Goal: Task Accomplishment & Management: Manage account settings

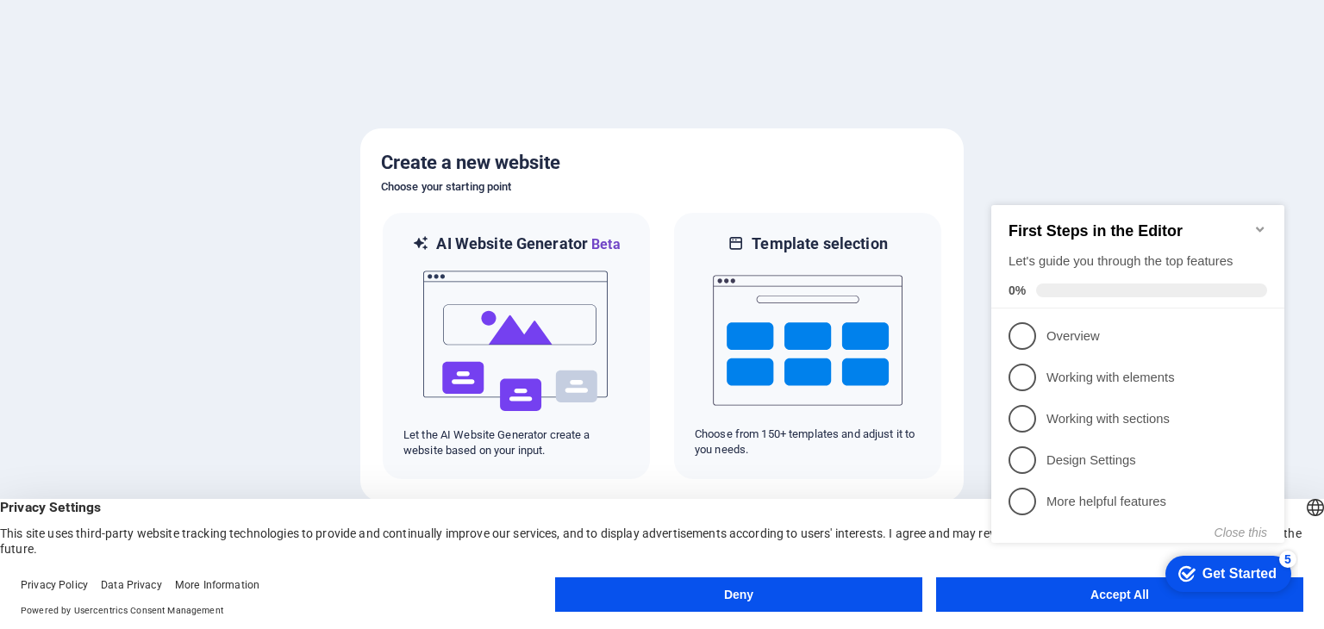
click at [755, 605] on button "Deny" at bounding box center [738, 594] width 367 height 34
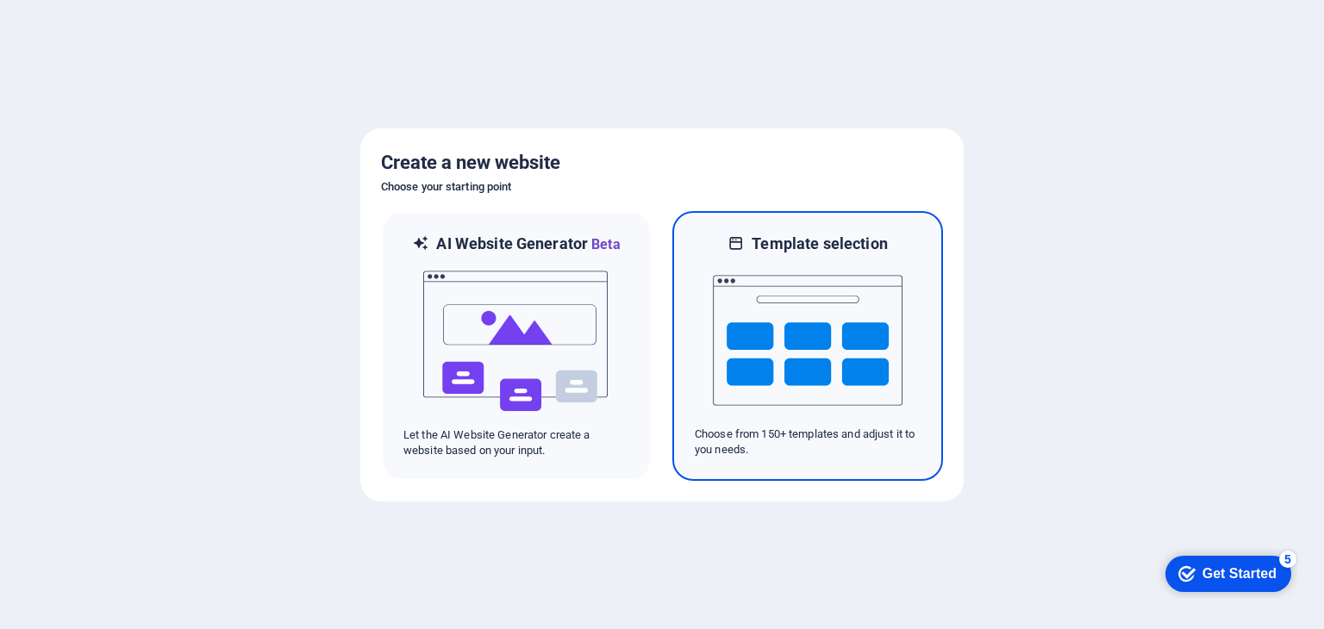
click at [827, 355] on img at bounding box center [808, 340] width 190 height 172
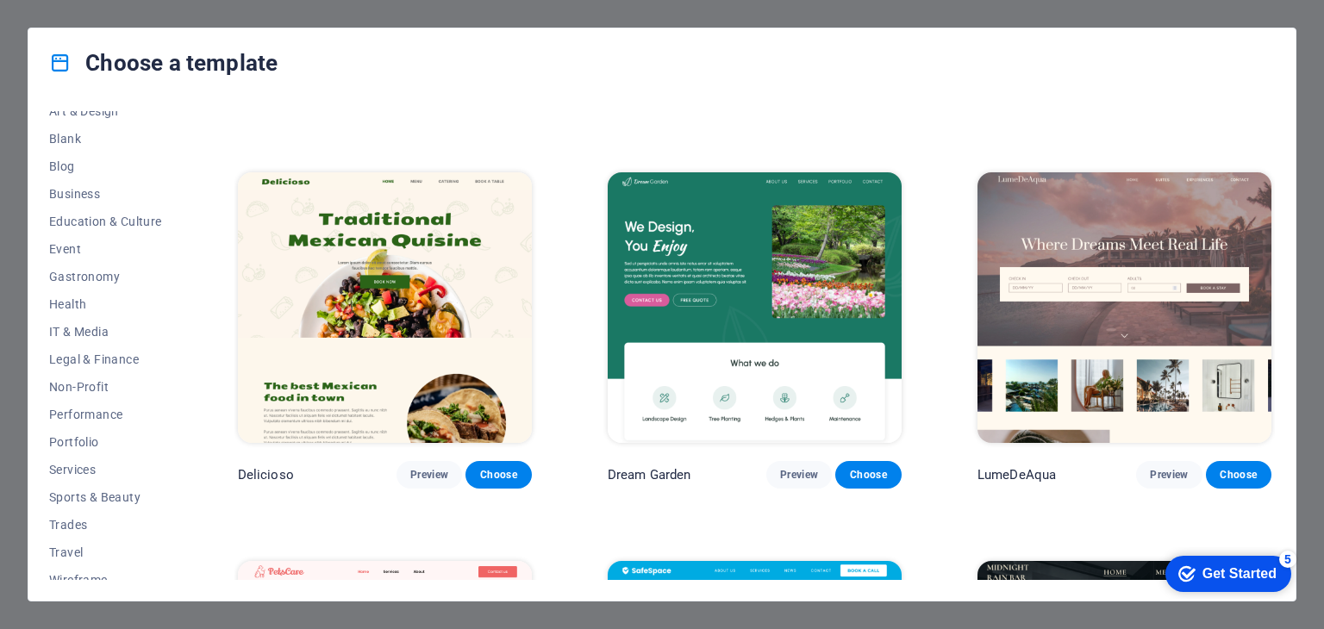
scroll to position [221, 0]
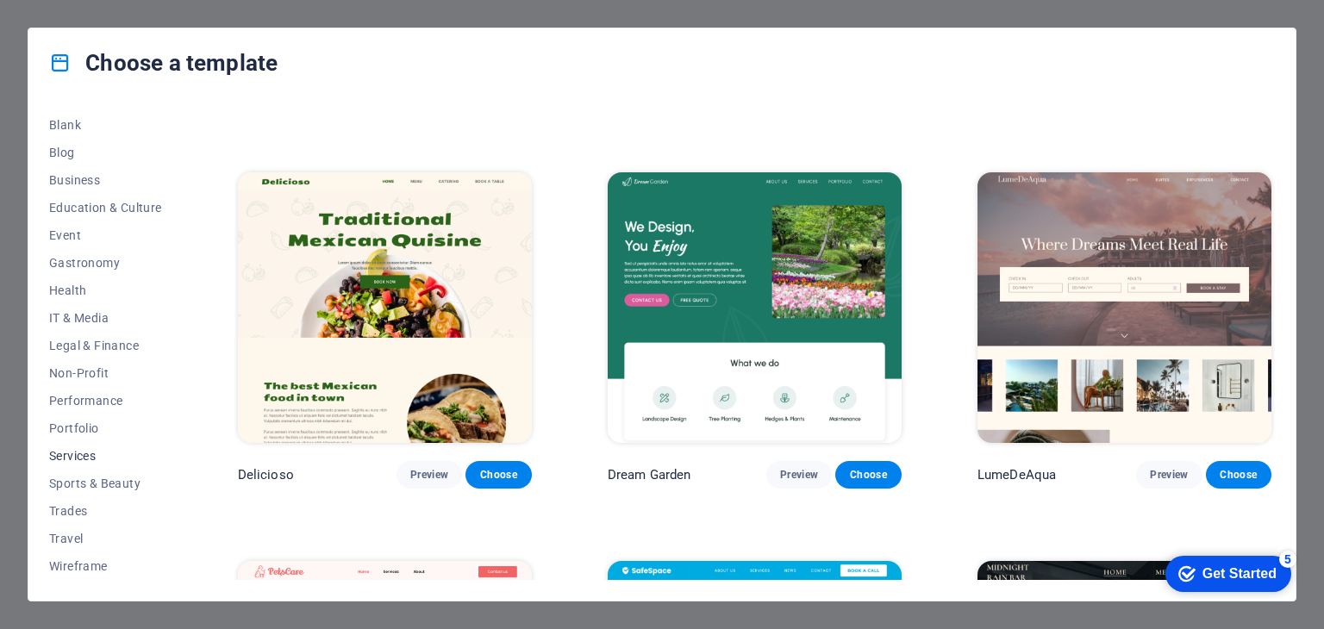
click at [86, 456] on span "Services" at bounding box center [105, 456] width 113 height 14
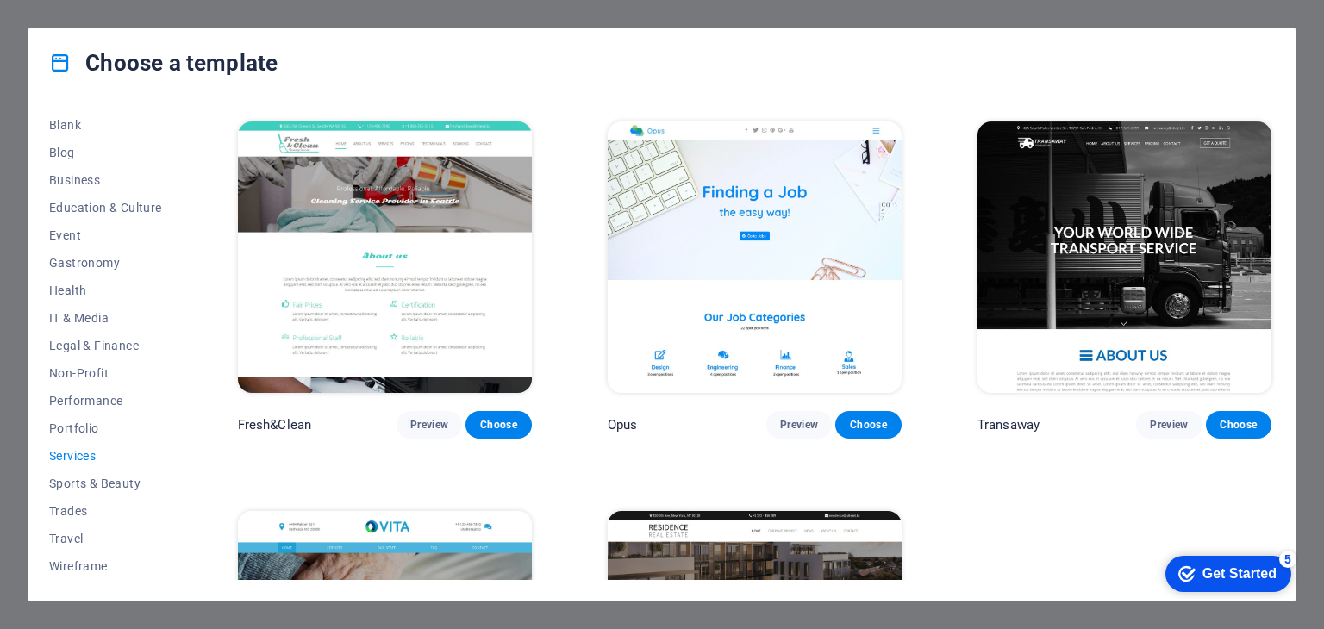
scroll to position [1938, 0]
click at [789, 418] on span "Preview" at bounding box center [799, 425] width 38 height 14
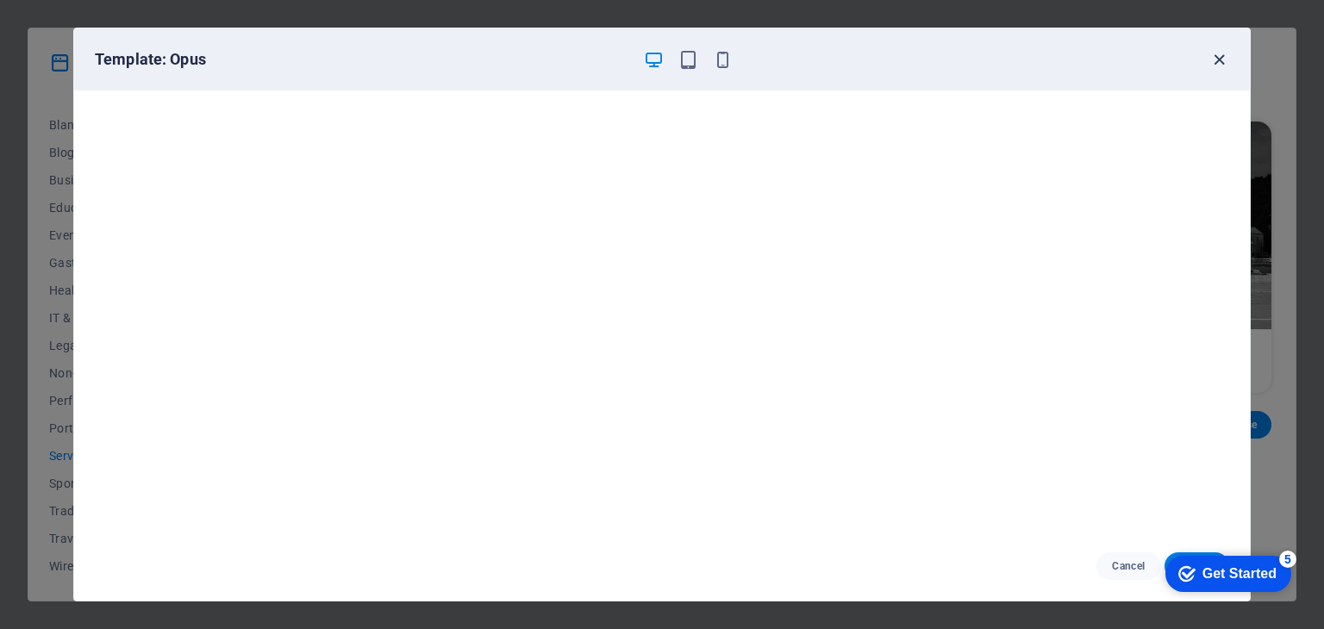
click at [1219, 55] on icon "button" at bounding box center [1219, 60] width 20 height 20
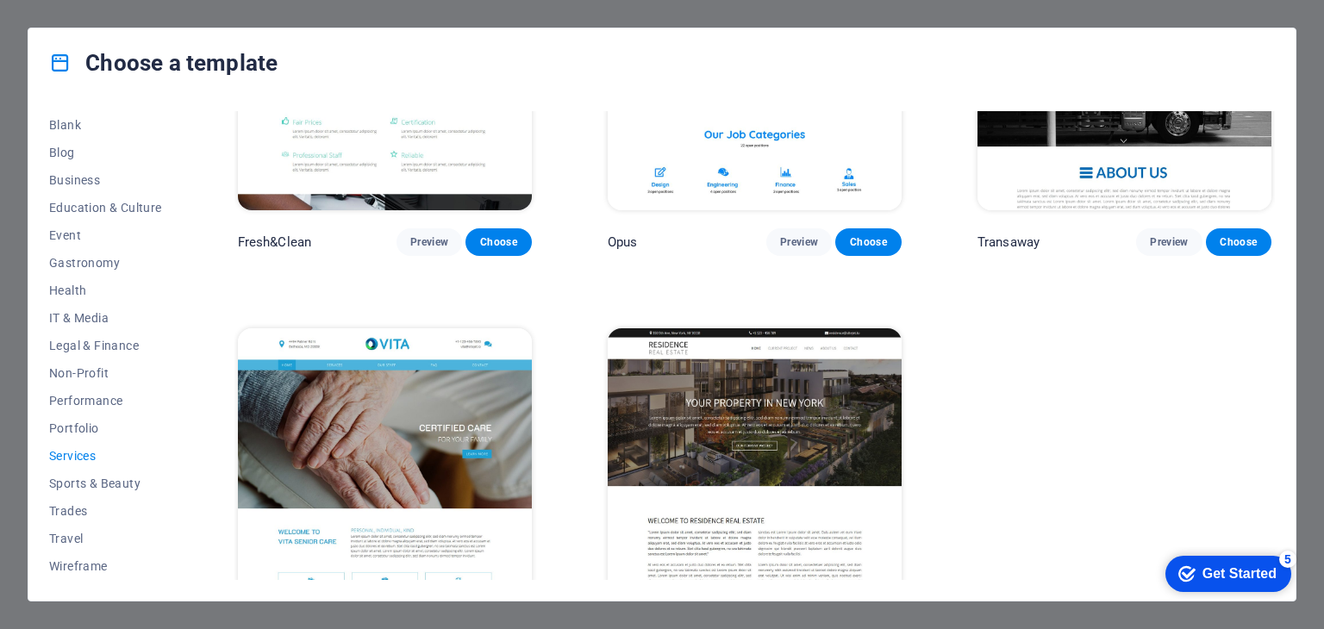
scroll to position [2173, 0]
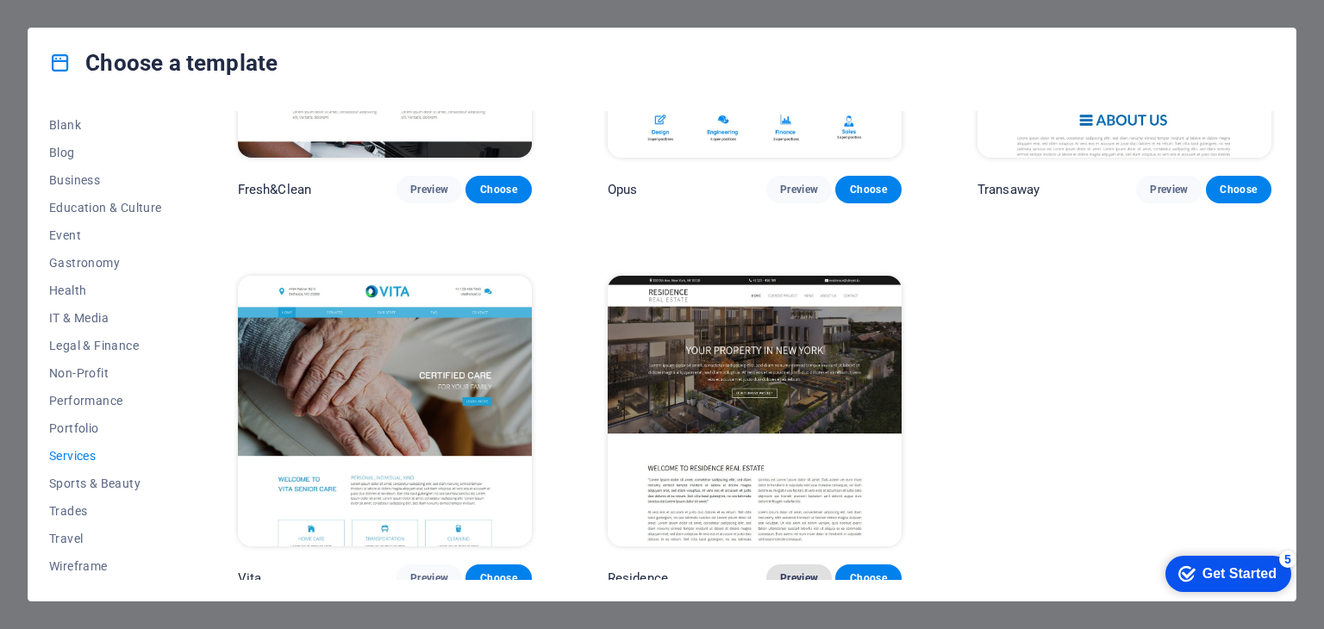
click at [800, 576] on button "Preview" at bounding box center [799, 579] width 66 height 28
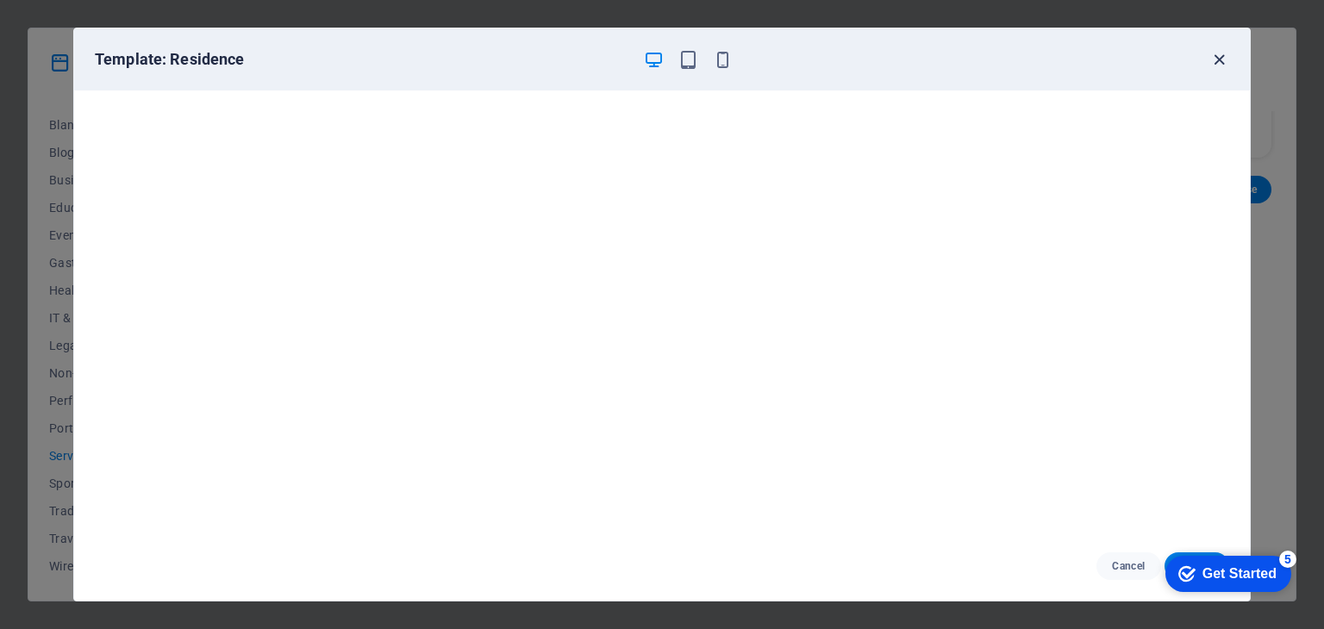
click at [1217, 59] on icon "button" at bounding box center [1219, 60] width 20 height 20
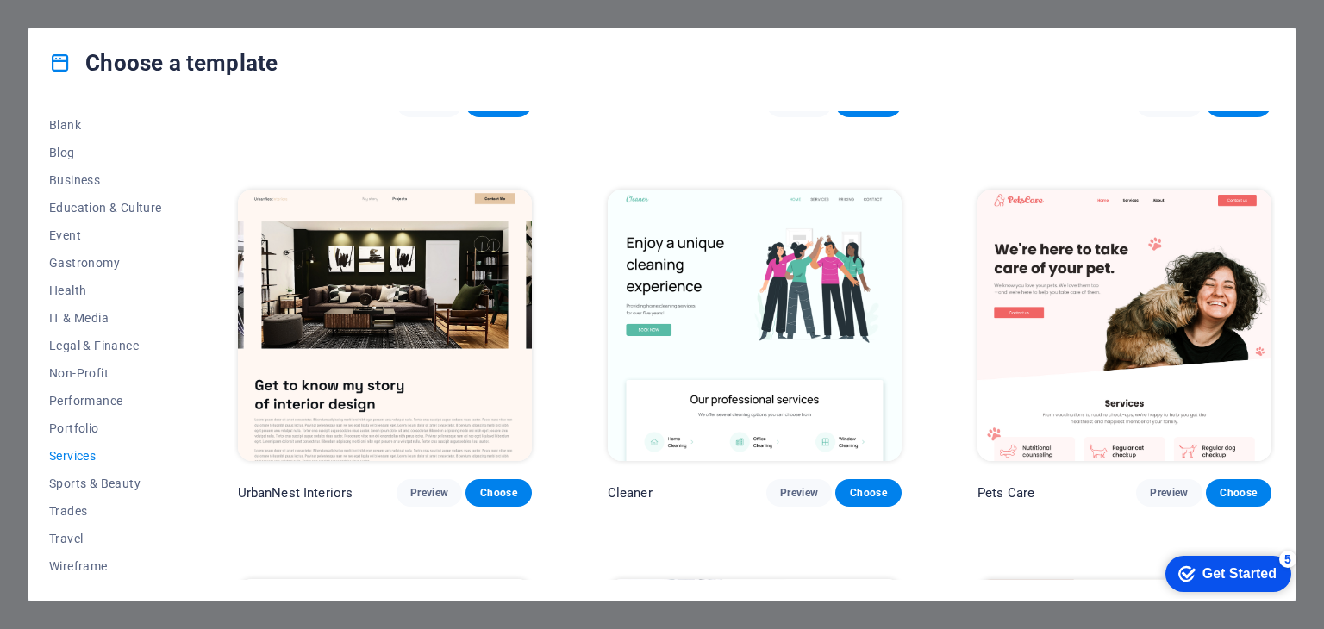
scroll to position [312, 0]
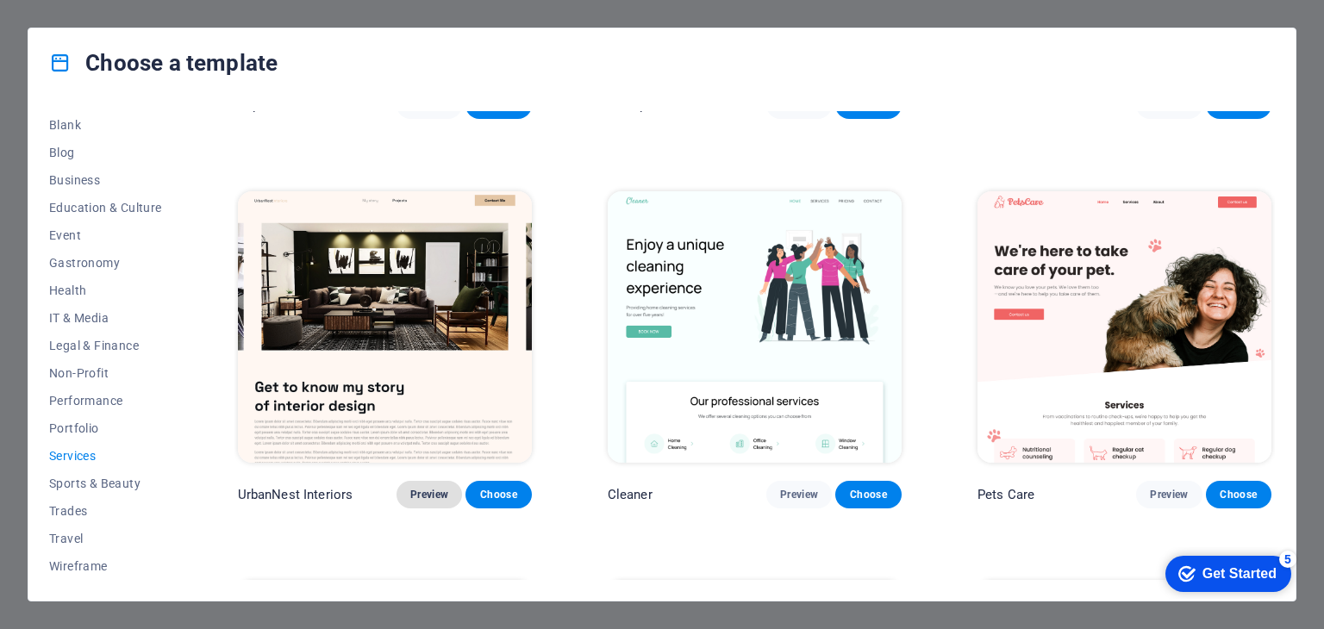
click at [427, 488] on span "Preview" at bounding box center [429, 495] width 38 height 14
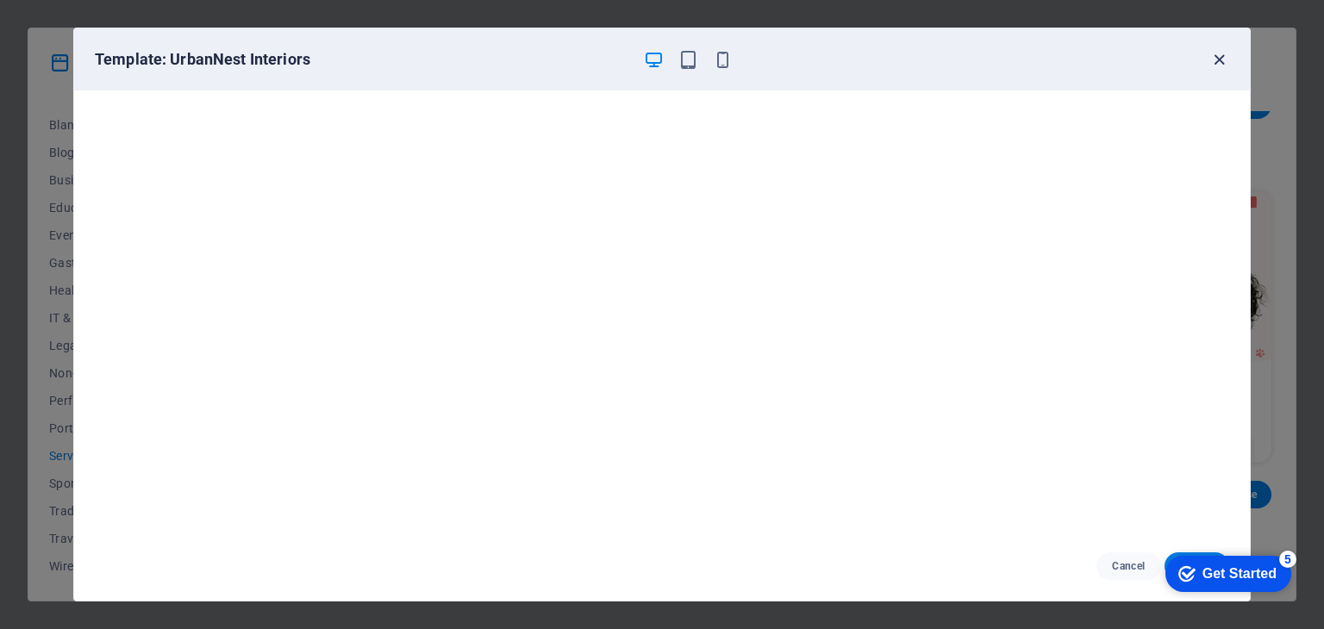
click at [1221, 53] on icon "button" at bounding box center [1219, 60] width 20 height 20
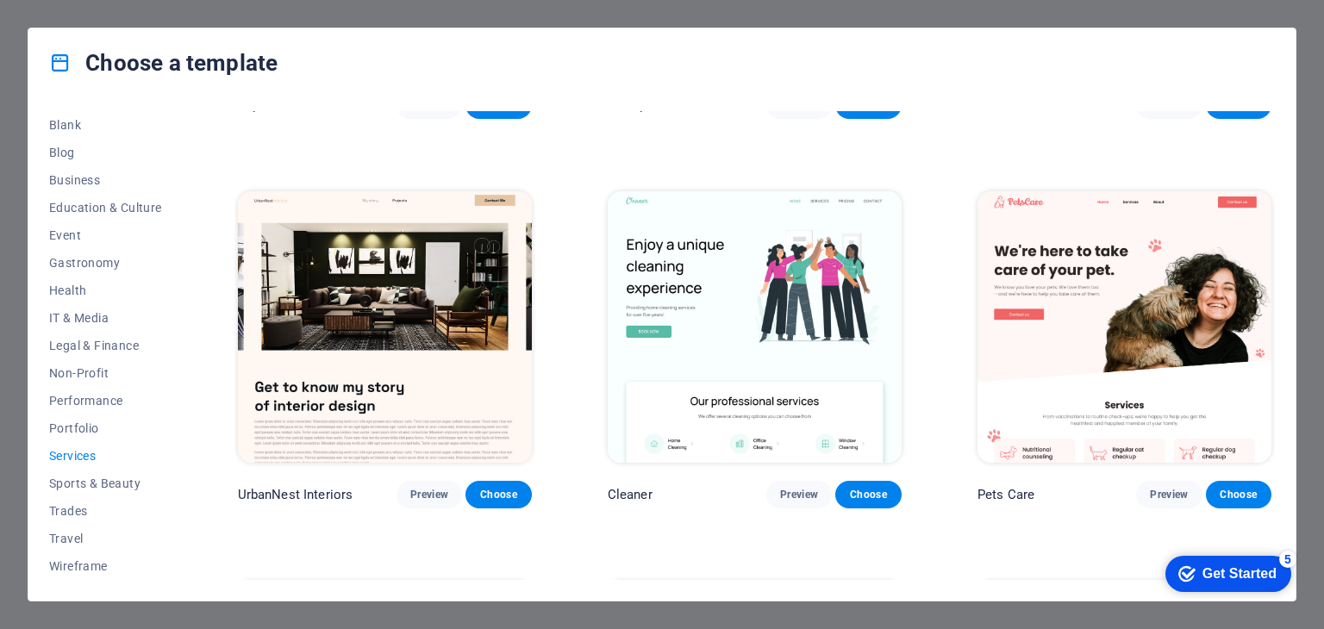
scroll to position [0, 0]
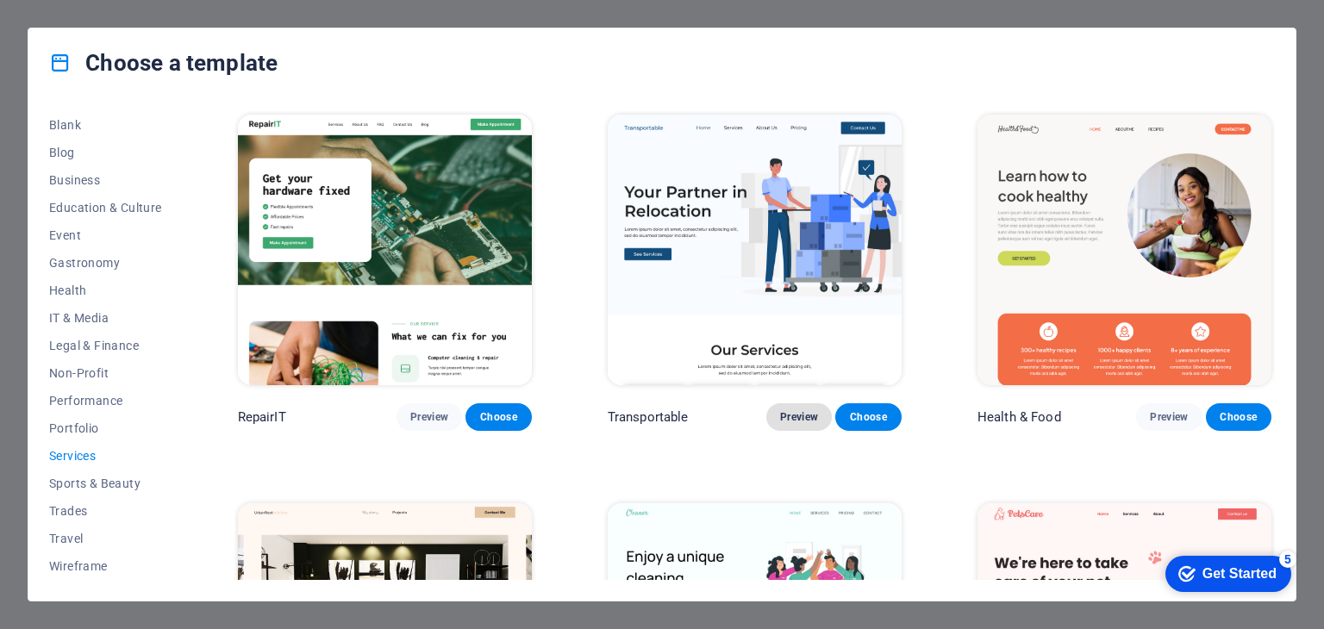
click at [796, 411] on span "Preview" at bounding box center [799, 417] width 38 height 14
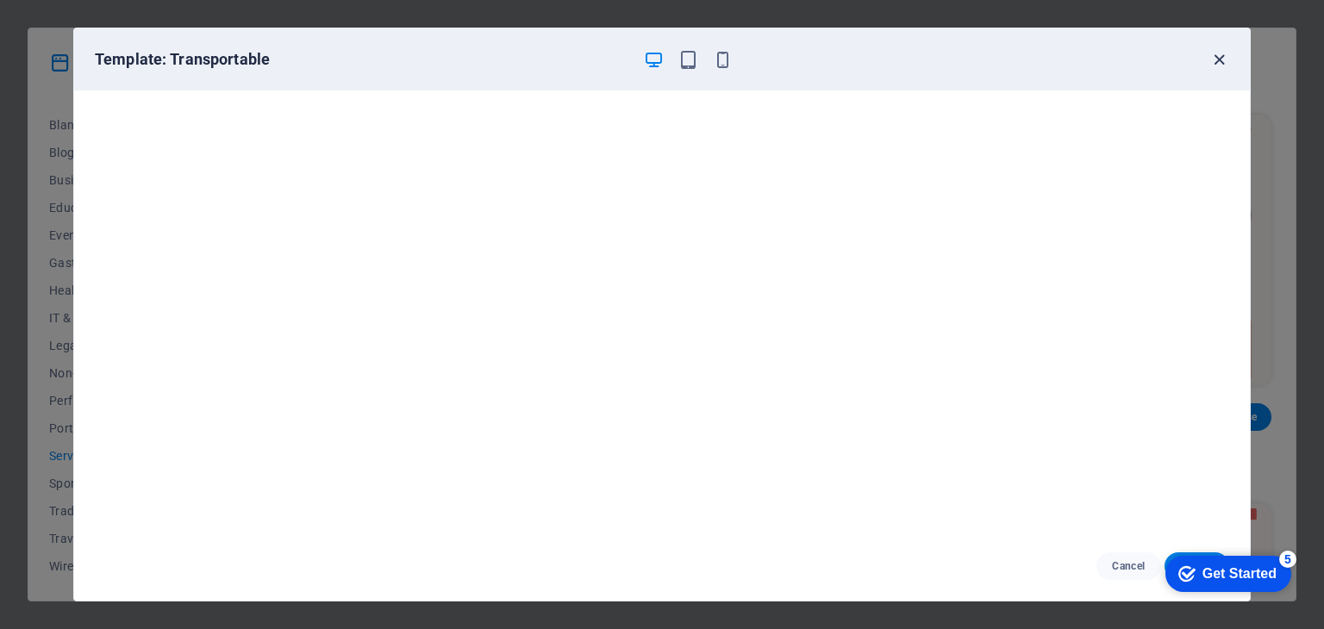
click at [1217, 63] on icon "button" at bounding box center [1219, 60] width 20 height 20
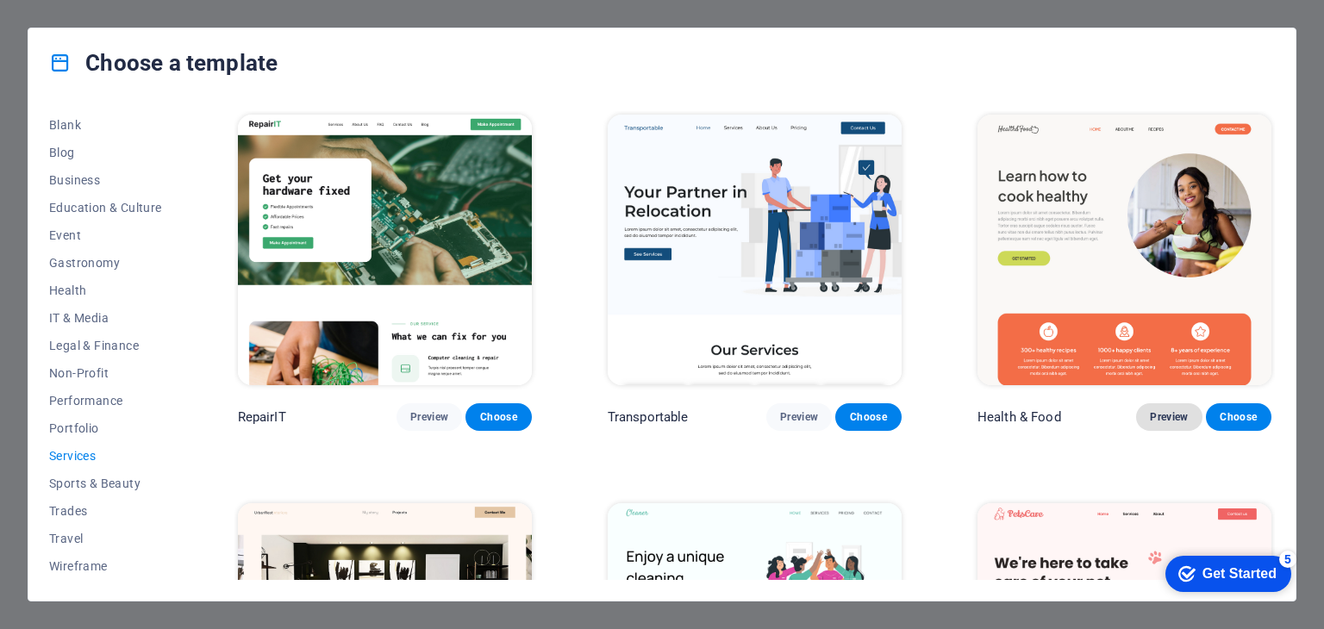
click at [1161, 403] on button "Preview" at bounding box center [1169, 417] width 66 height 28
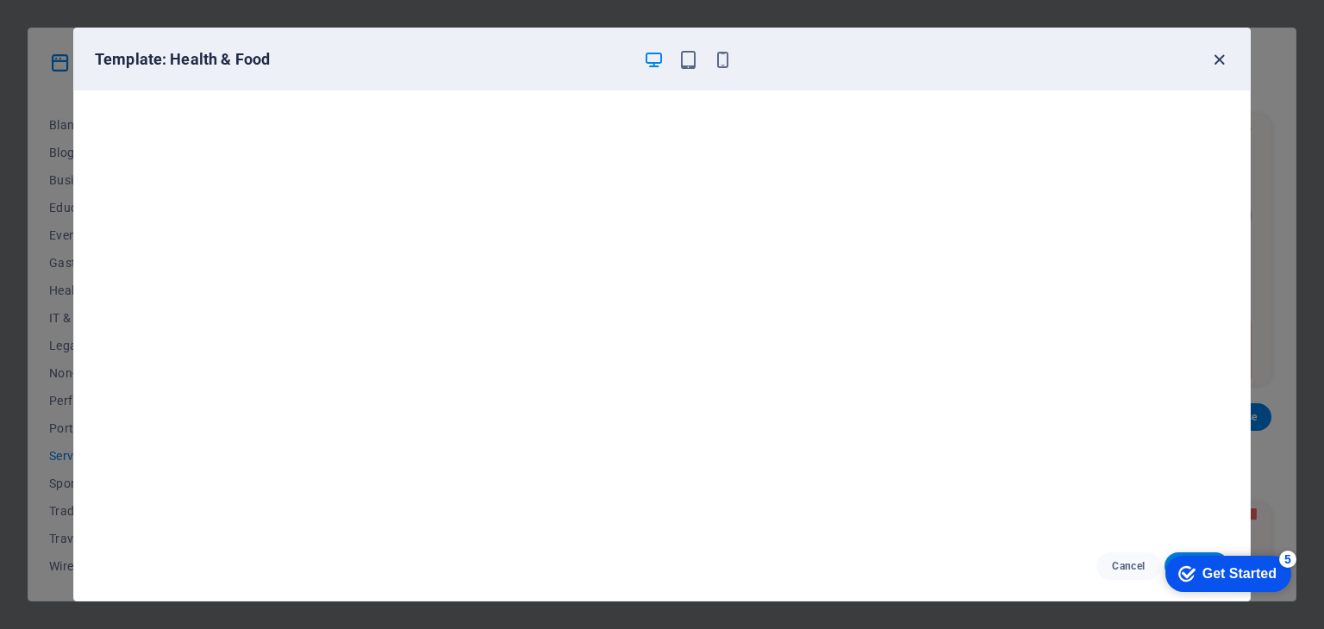
click at [1214, 53] on icon "button" at bounding box center [1219, 60] width 20 height 20
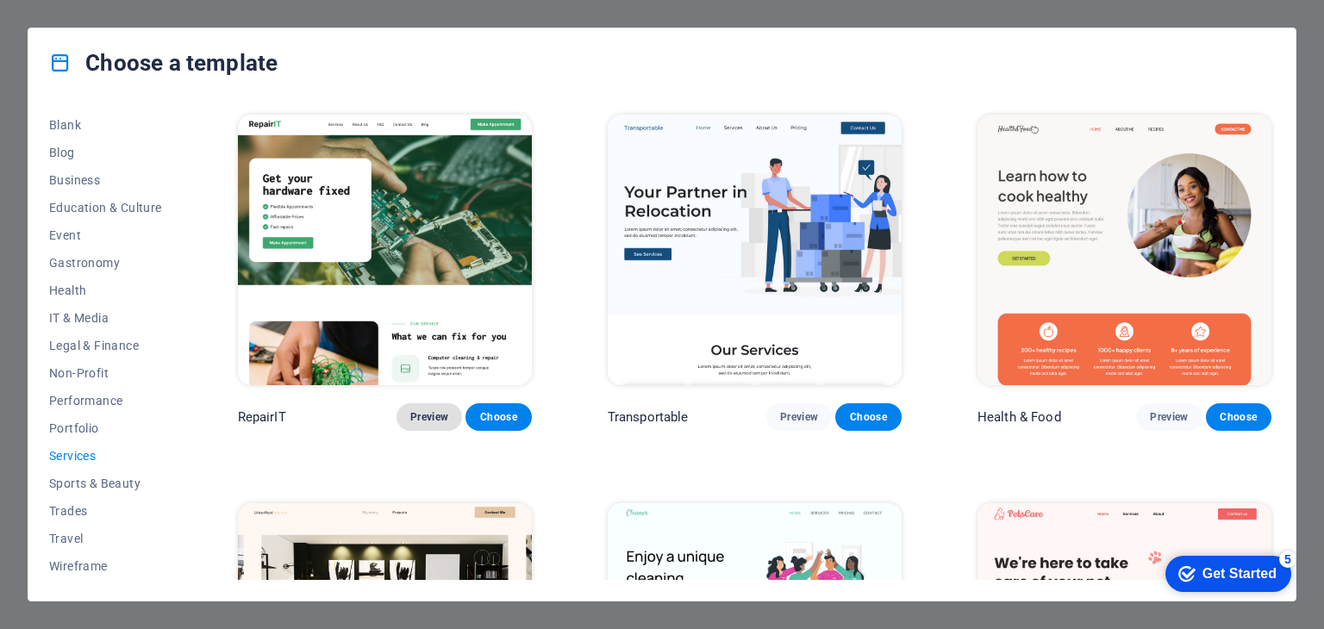
click at [420, 415] on span "Preview" at bounding box center [429, 417] width 38 height 14
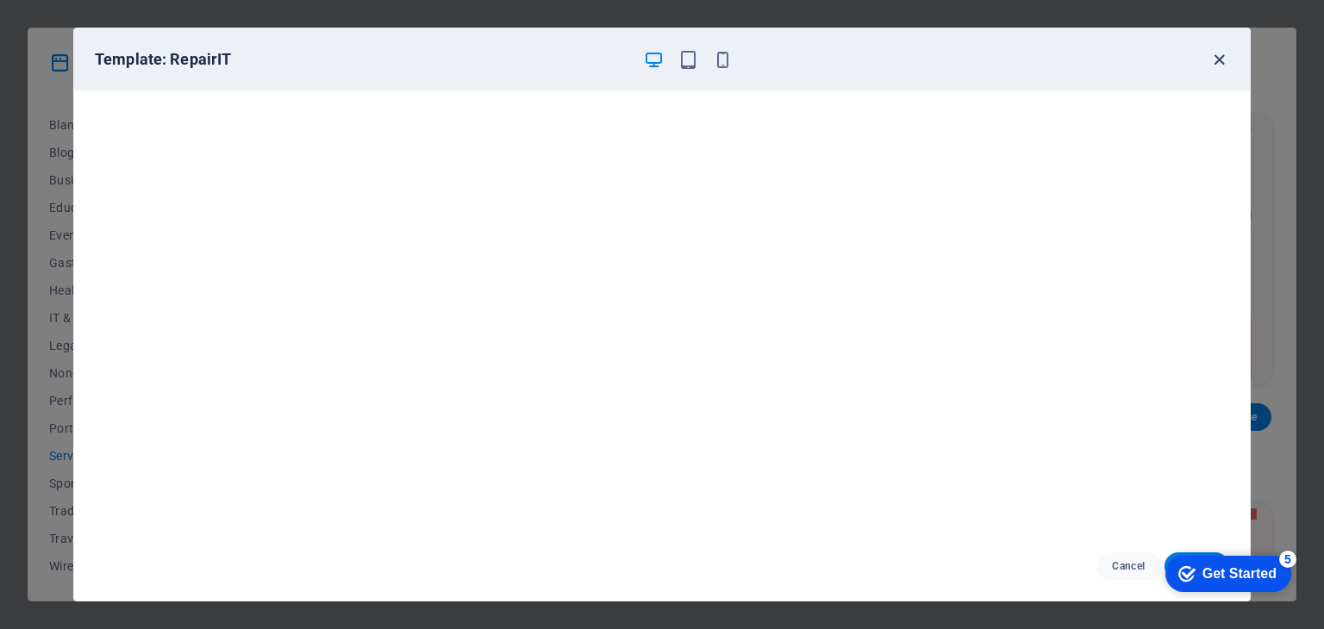
click at [1212, 60] on icon "button" at bounding box center [1219, 60] width 20 height 20
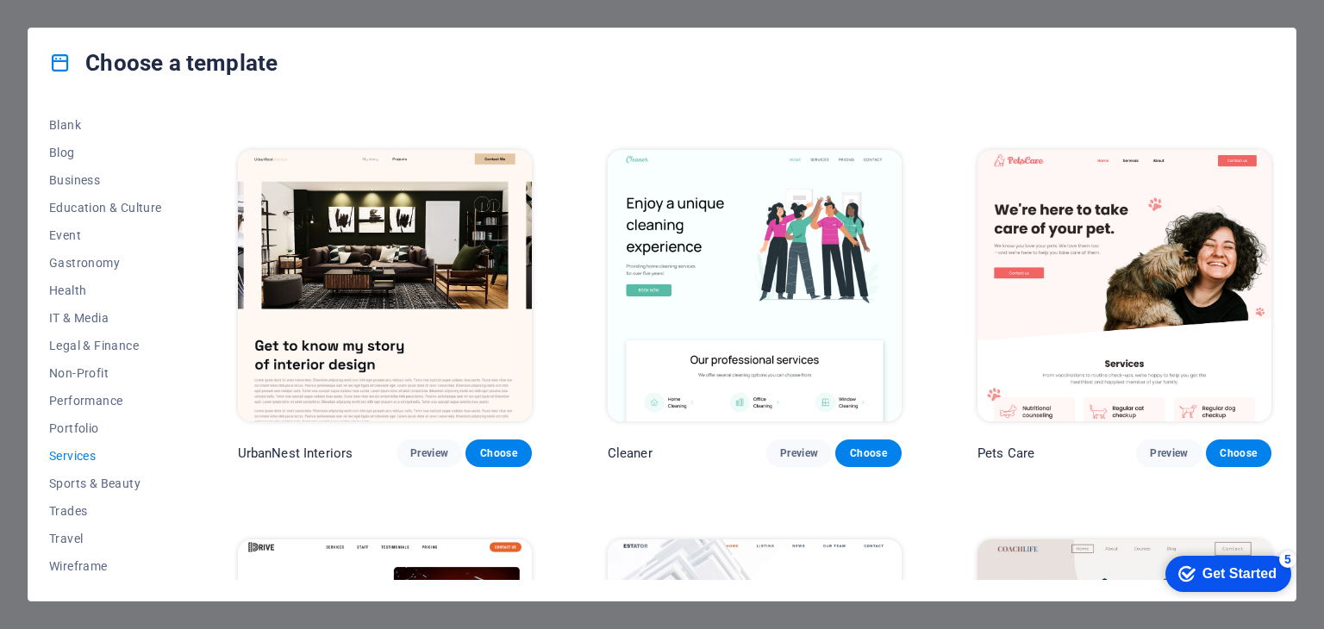
scroll to position [352, 0]
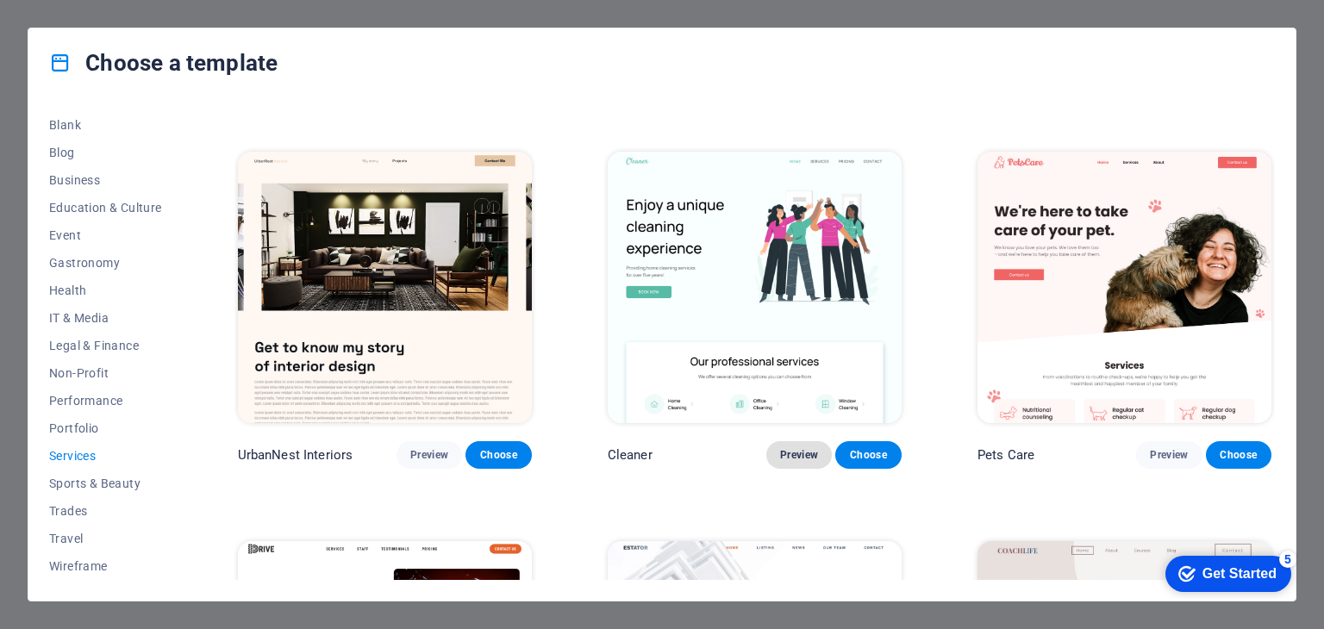
click at [783, 456] on span "Preview" at bounding box center [799, 455] width 38 height 14
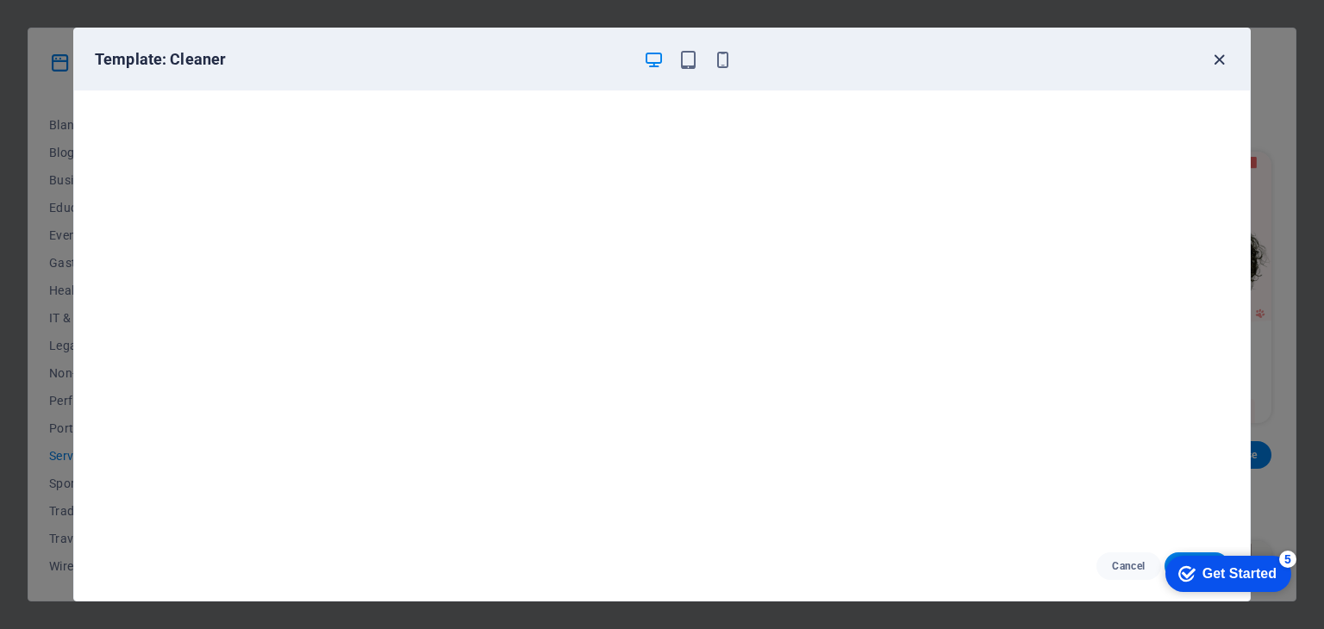
click at [1217, 59] on icon "button" at bounding box center [1219, 60] width 20 height 20
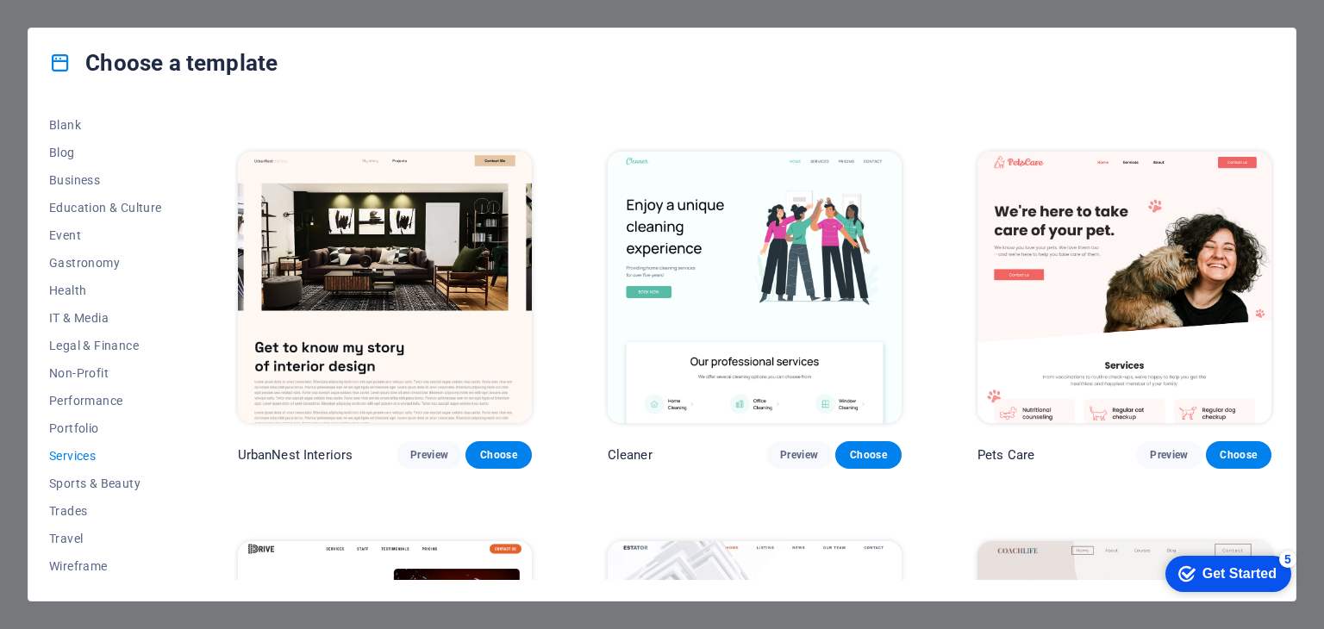
scroll to position [0, 0]
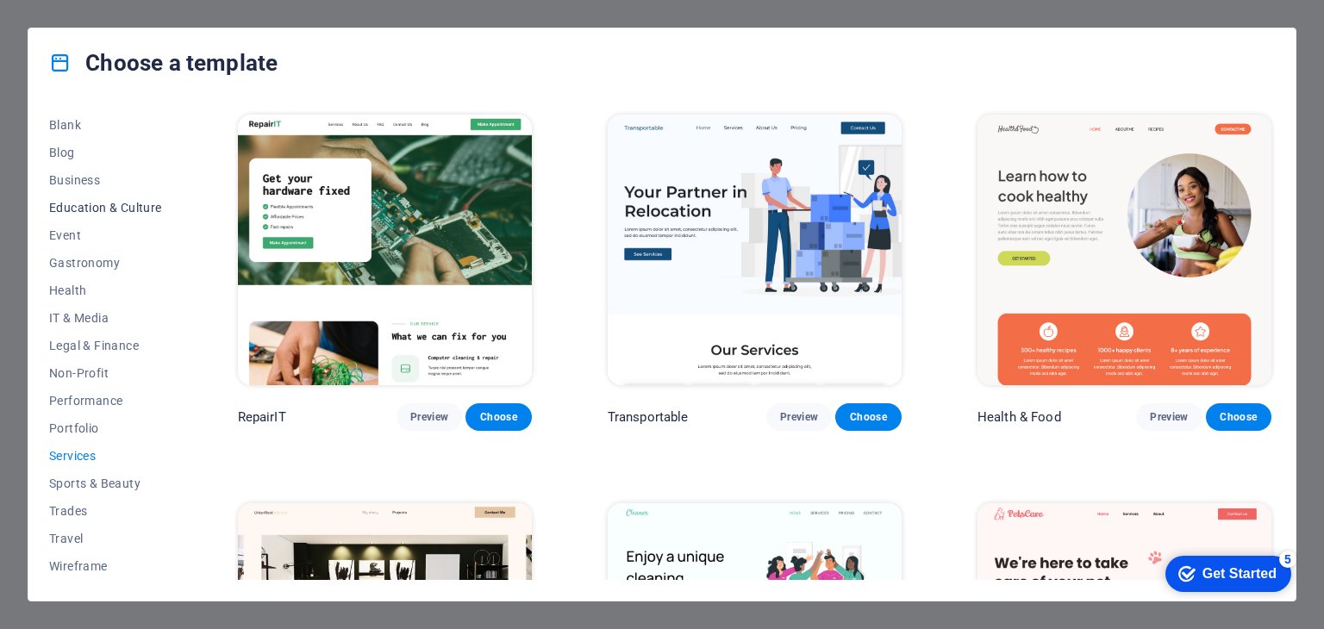
click at [100, 203] on span "Education & Culture" at bounding box center [105, 208] width 113 height 14
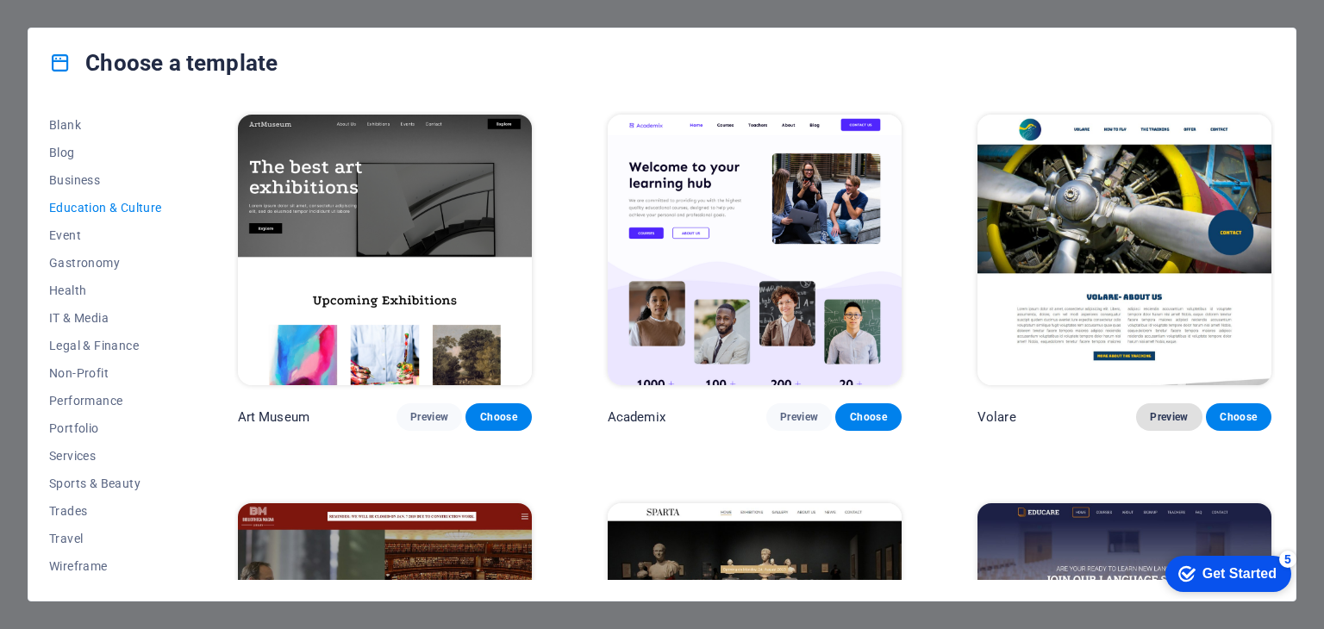
click at [1164, 416] on span "Preview" at bounding box center [1169, 417] width 38 height 14
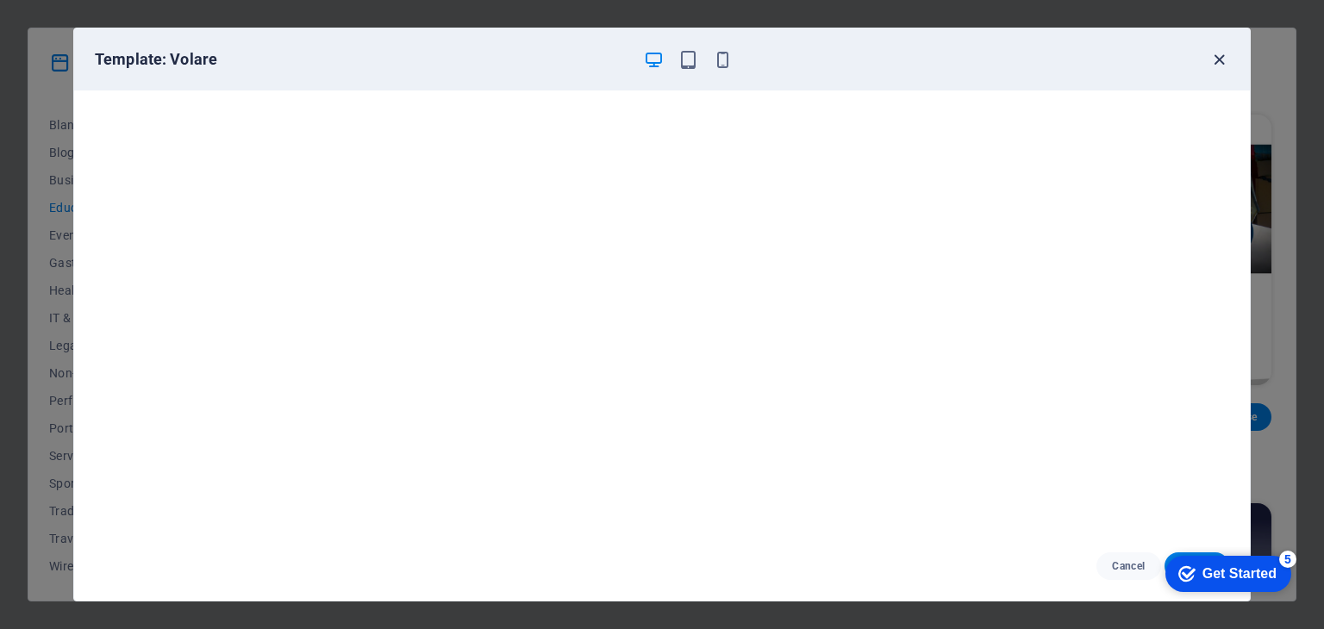
click at [1220, 51] on icon "button" at bounding box center [1219, 60] width 20 height 20
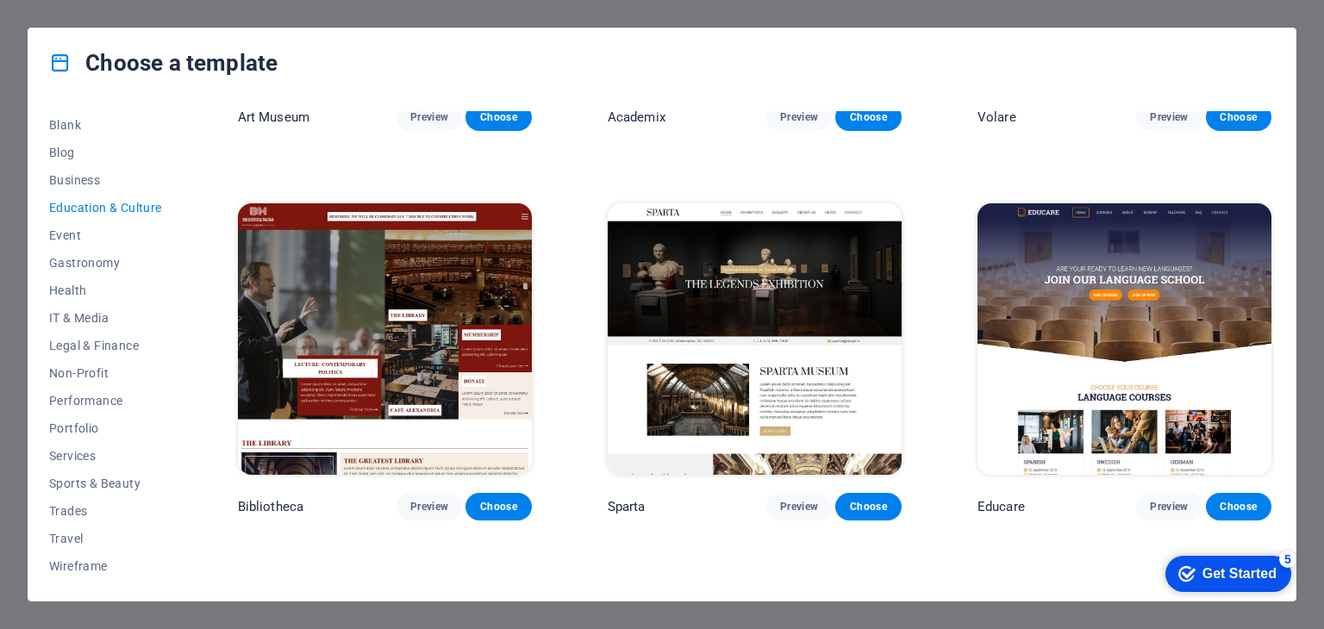
scroll to position [302, 0]
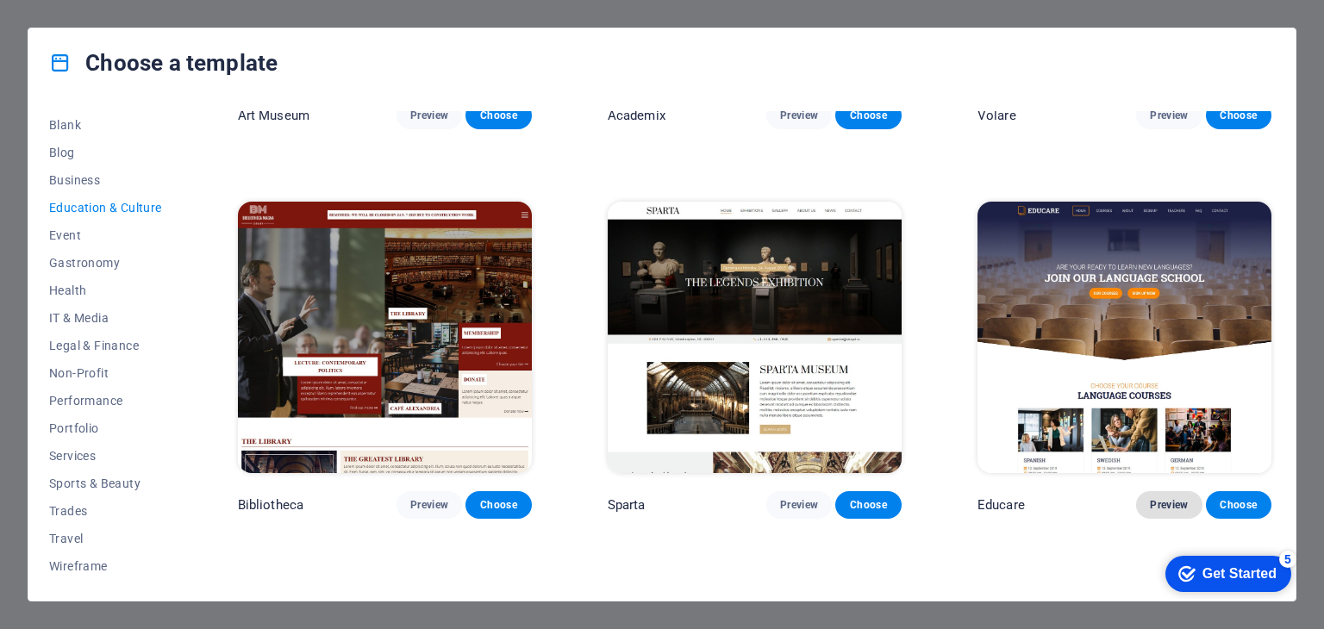
click at [1151, 493] on button "Preview" at bounding box center [1169, 505] width 66 height 28
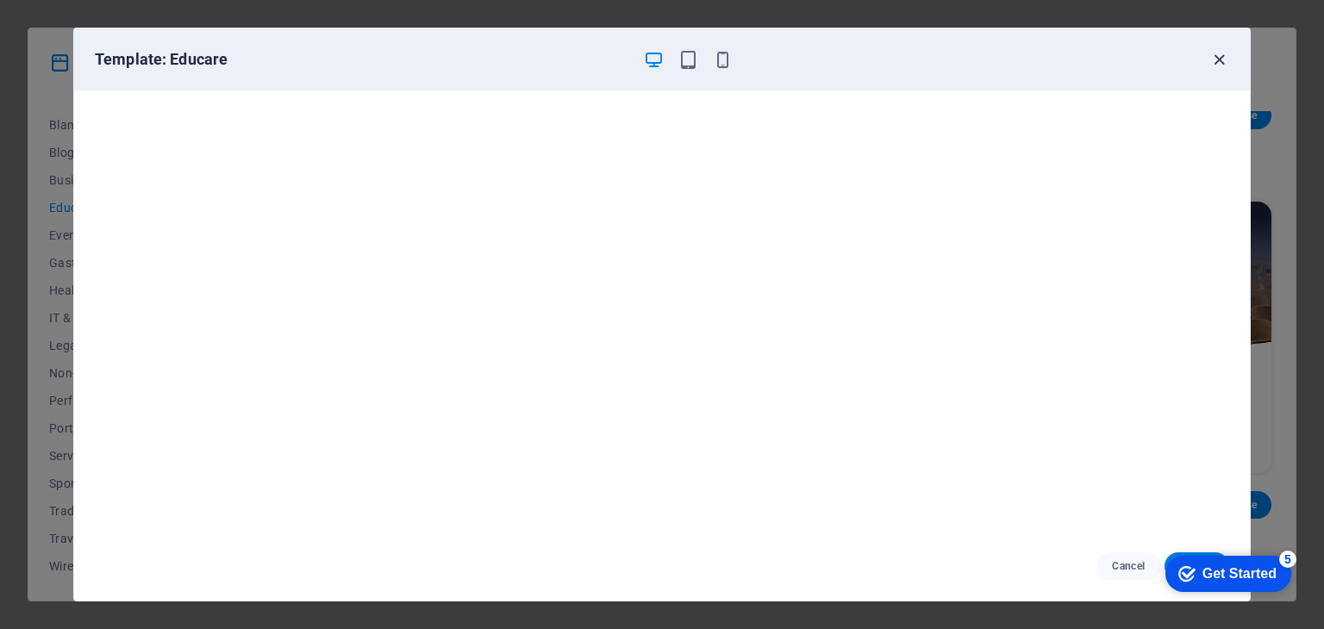
click at [1219, 57] on icon "button" at bounding box center [1219, 60] width 20 height 20
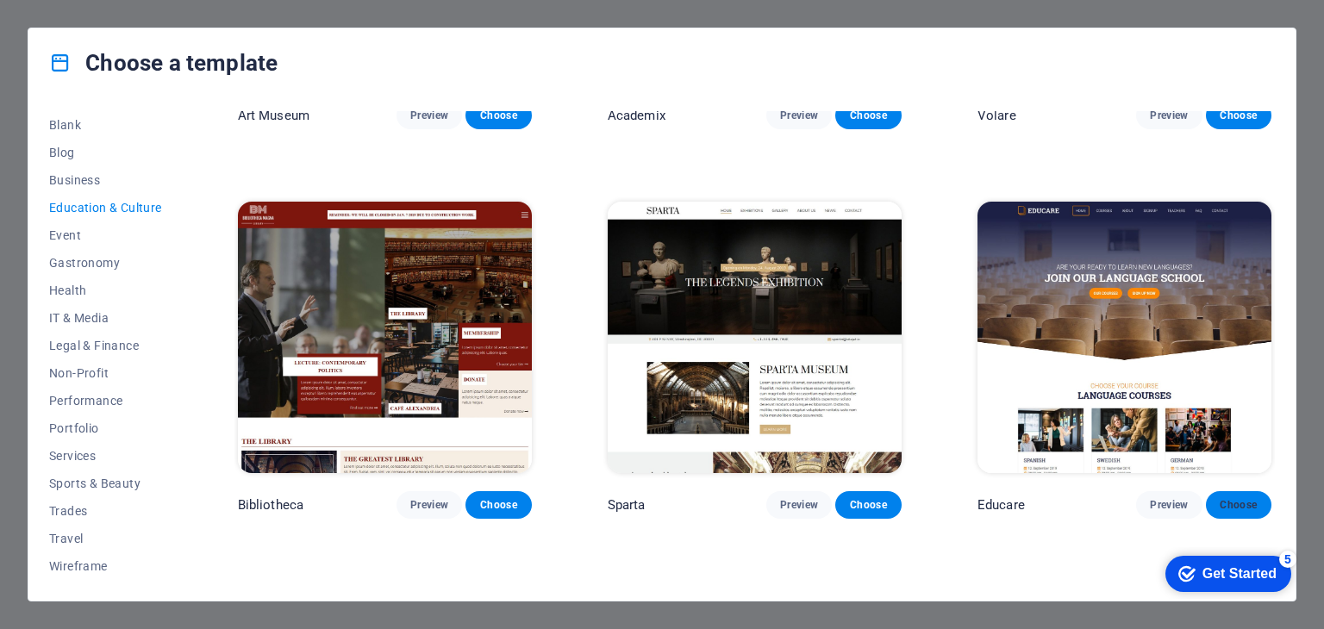
click at [1239, 498] on span "Choose" at bounding box center [1239, 505] width 38 height 14
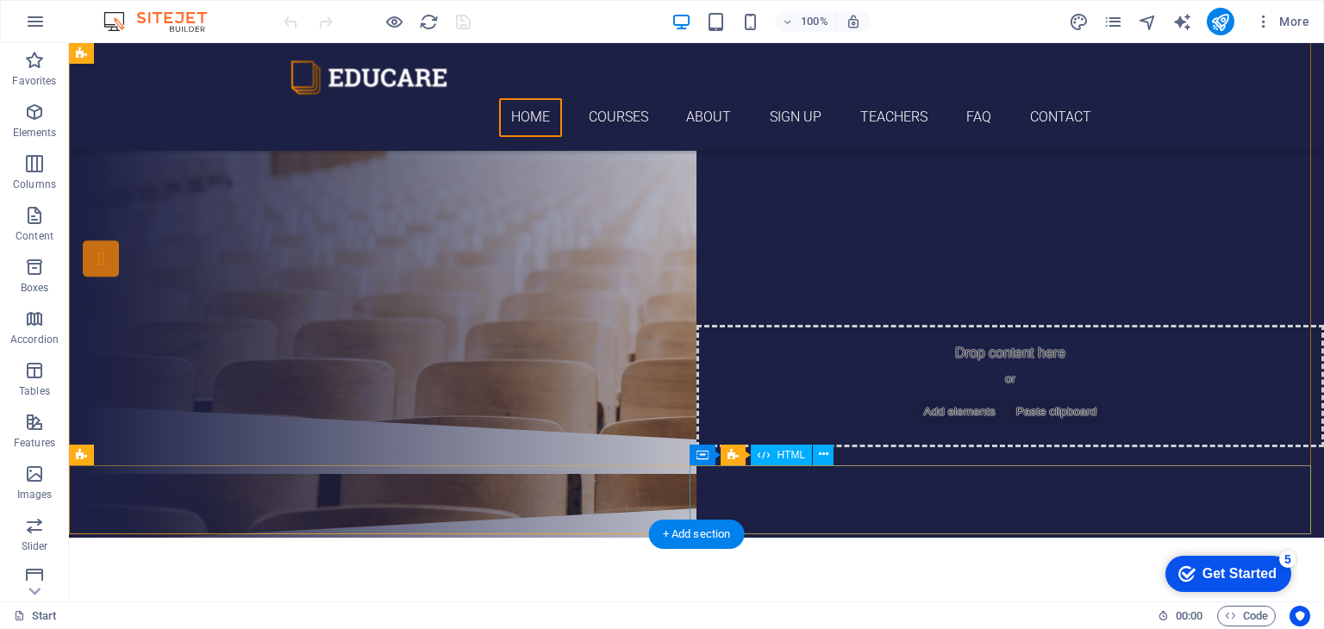
scroll to position [85, 0]
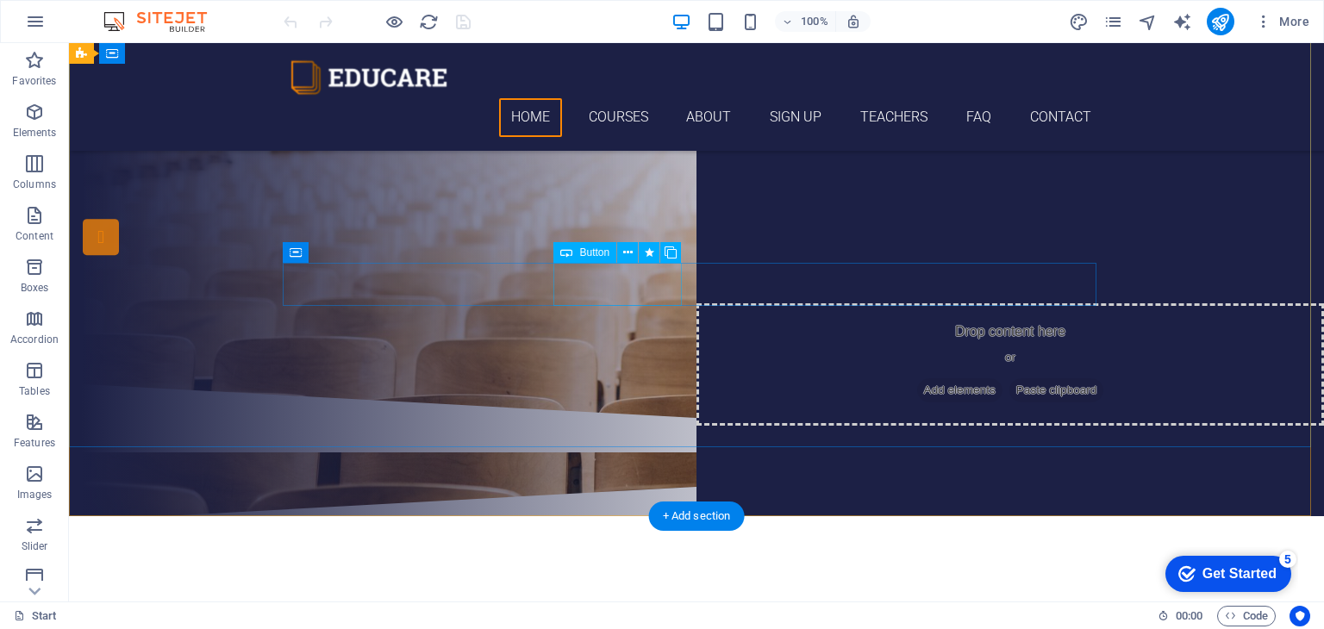
click at [608, 247] on div "Our Courses" at bounding box center [697, 225] width 814 height 43
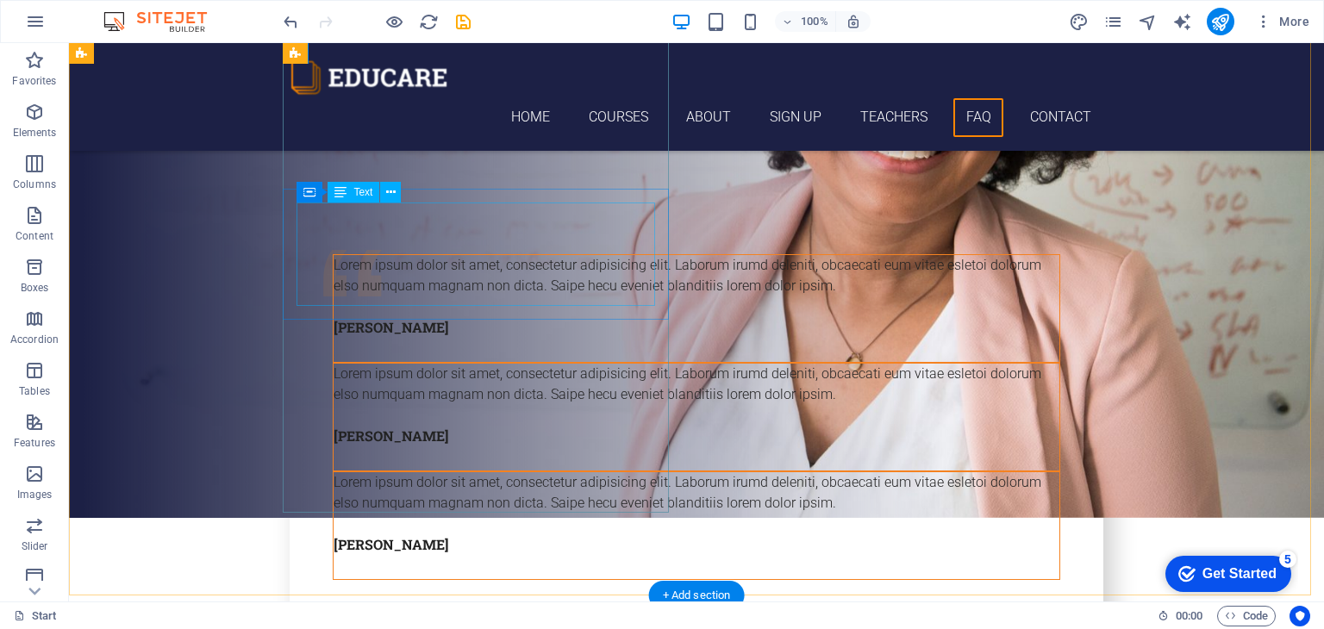
scroll to position [6486, 0]
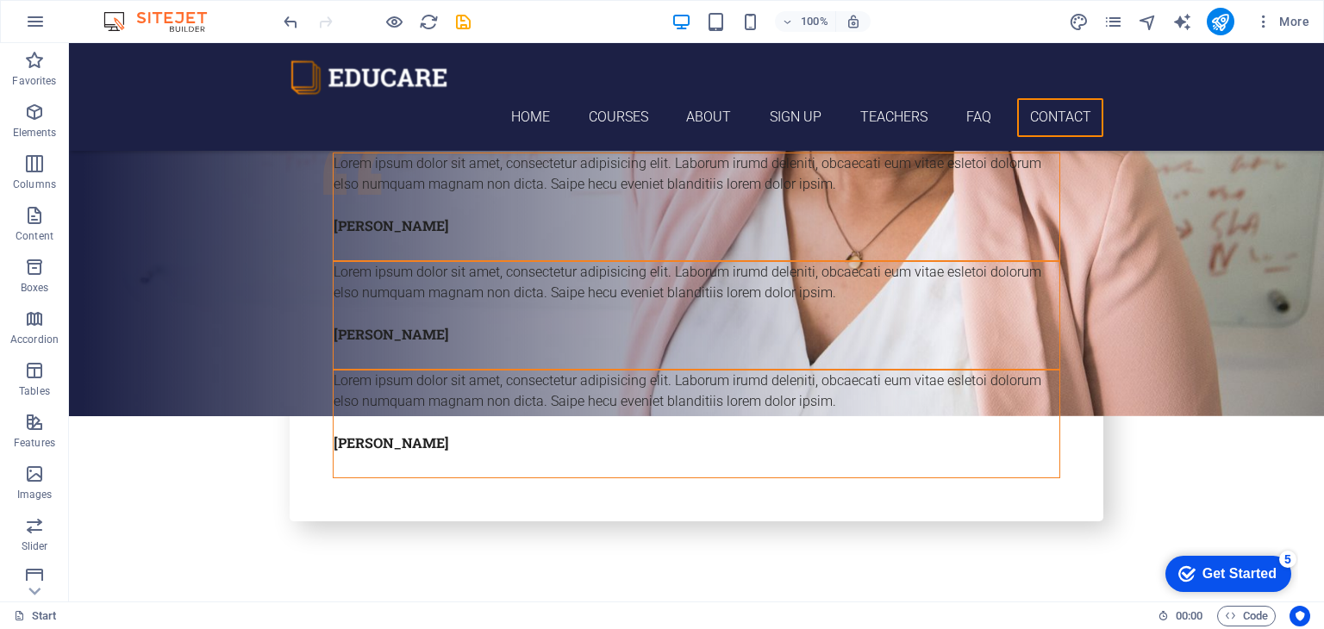
click at [1221, 576] on div "Get Started" at bounding box center [1239, 574] width 74 height 16
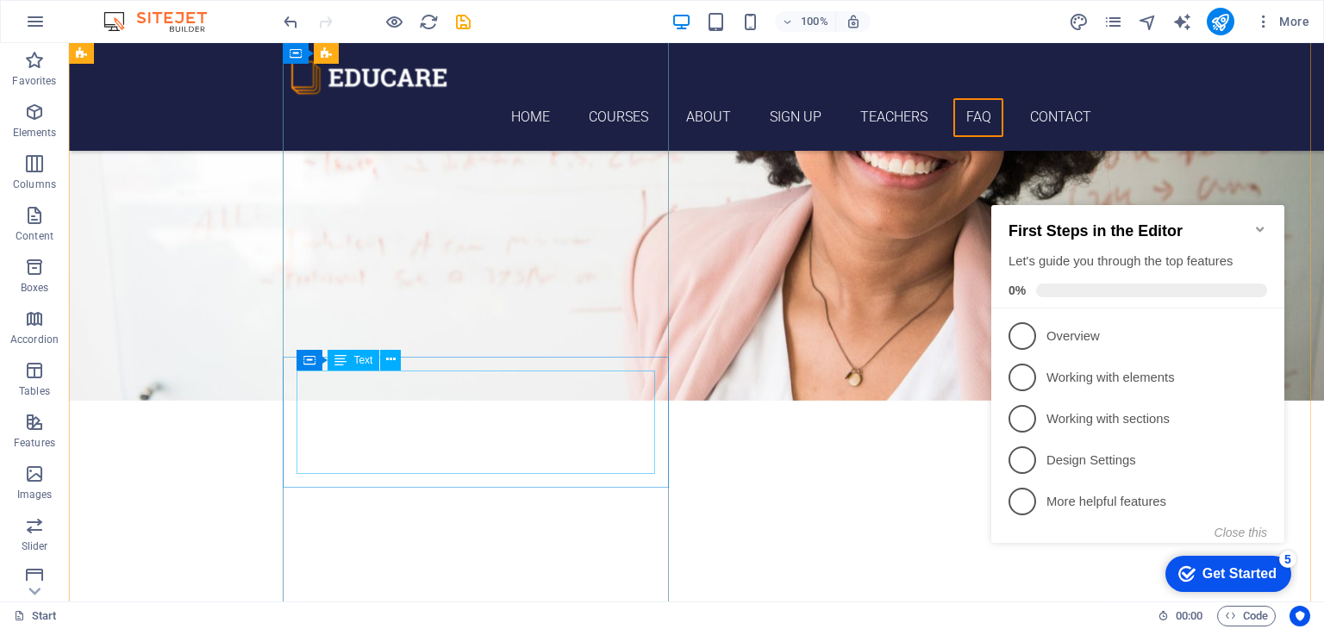
scroll to position [5978, 0]
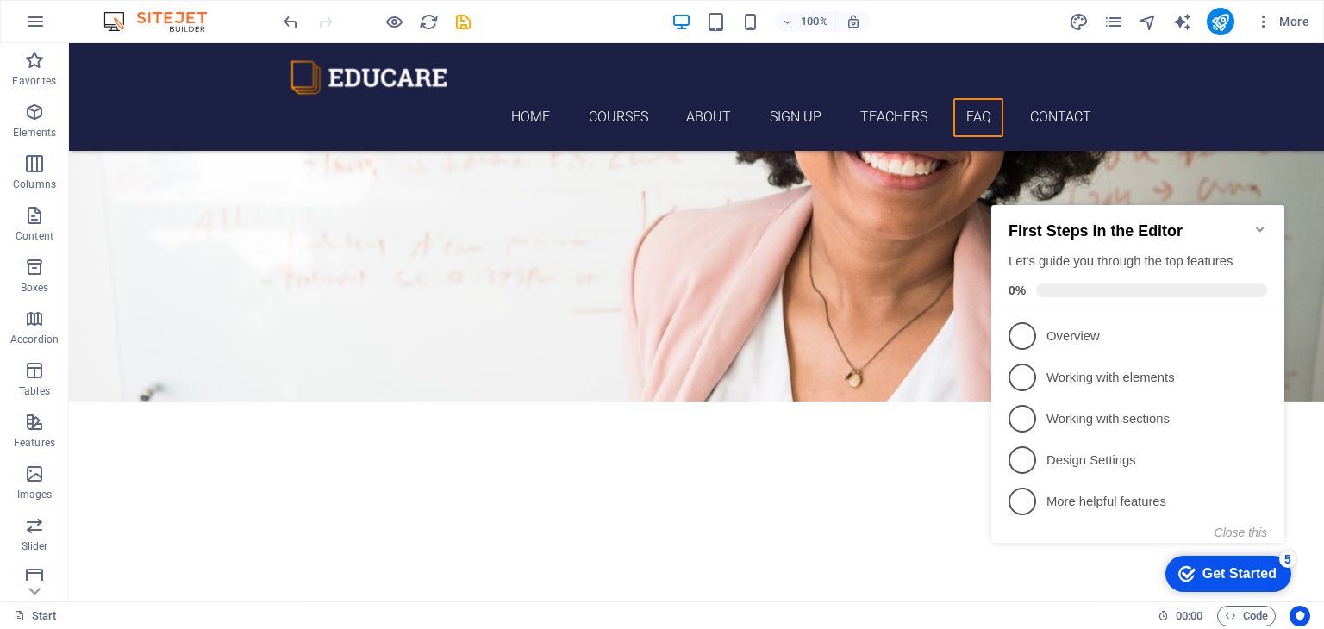
click at [1257, 222] on icon "Minimize checklist" at bounding box center [1260, 229] width 14 height 14
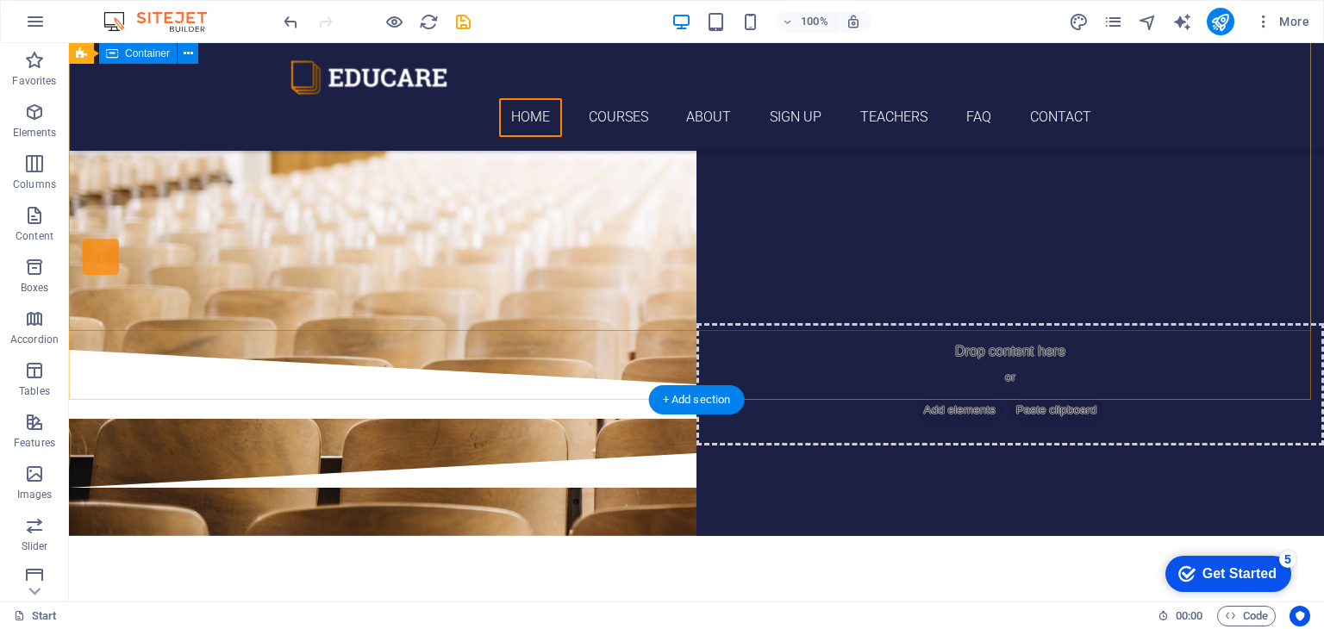
scroll to position [0, 0]
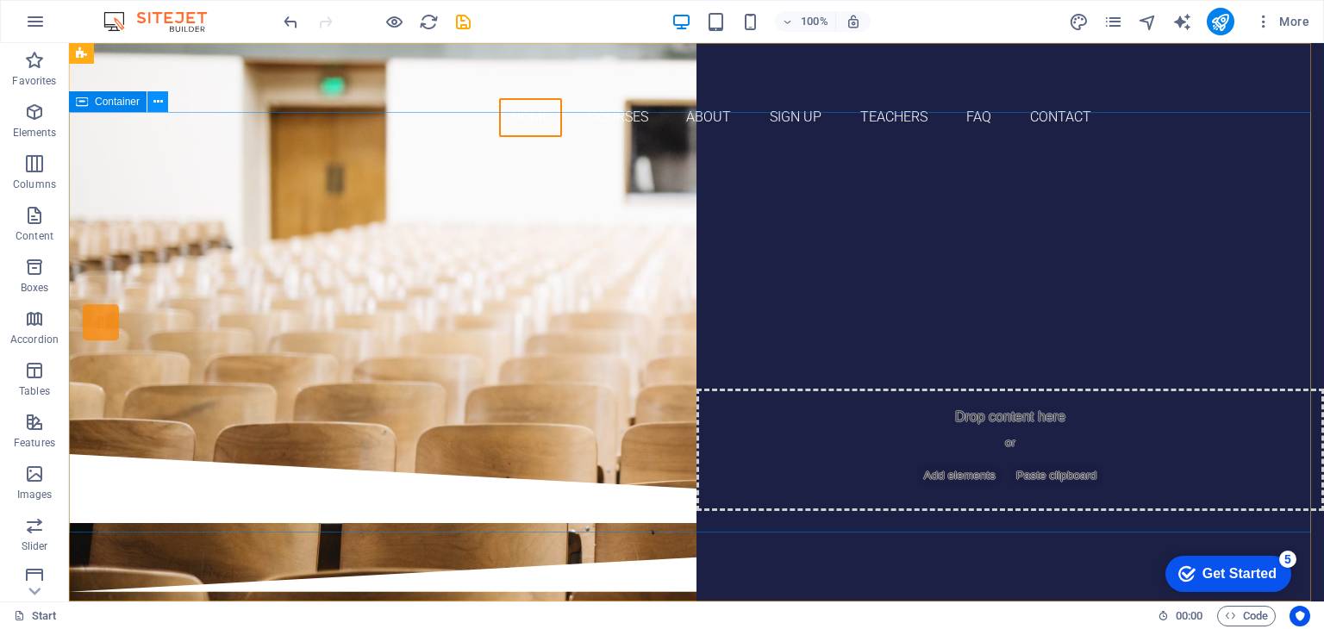
click at [161, 103] on icon at bounding box center [157, 102] width 9 height 18
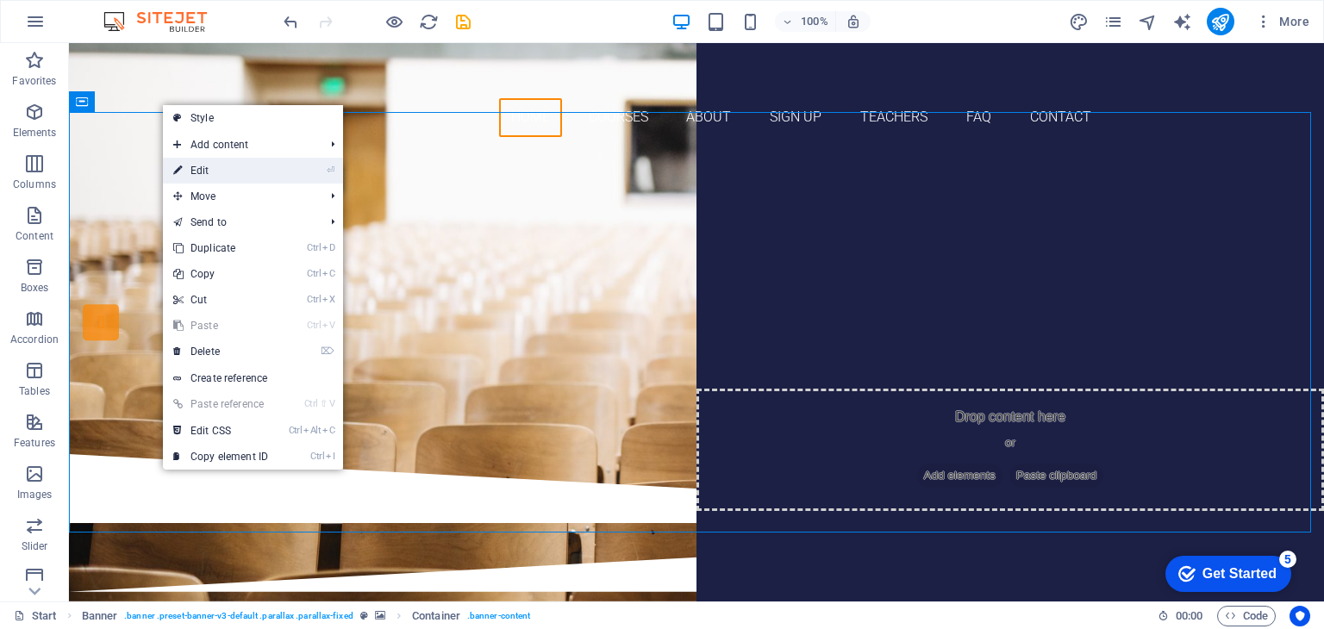
click at [243, 177] on link "⏎ Edit" at bounding box center [220, 171] width 115 height 26
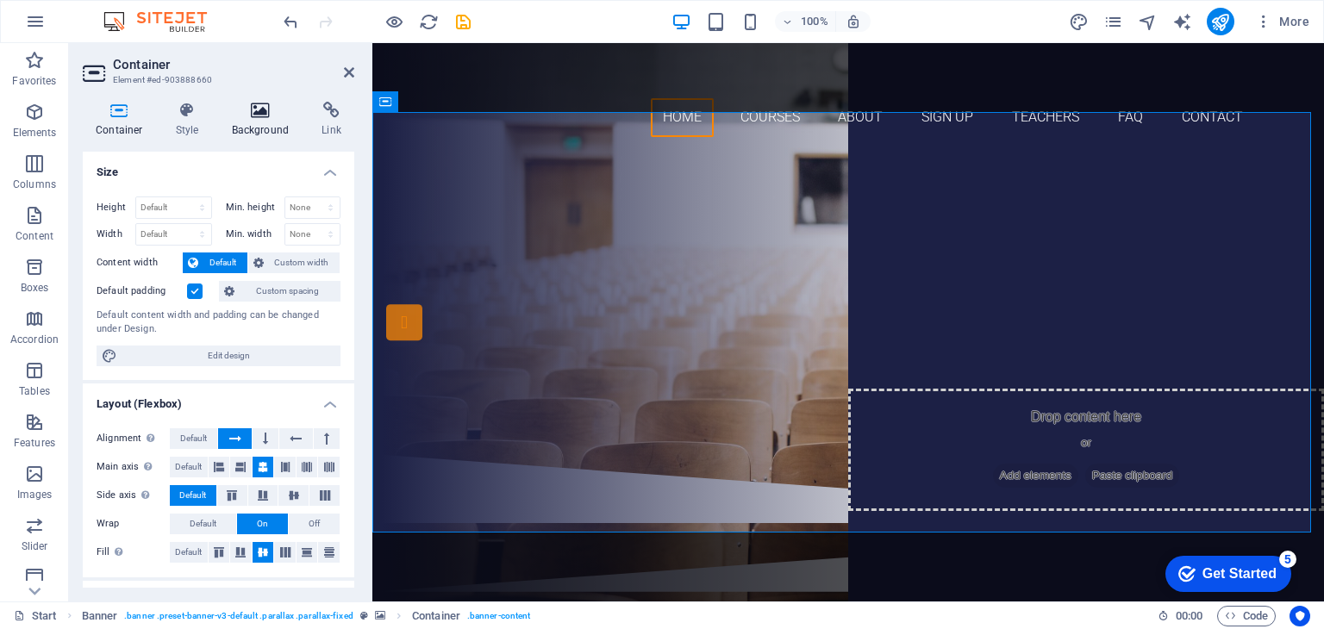
click at [263, 115] on icon at bounding box center [261, 110] width 84 height 17
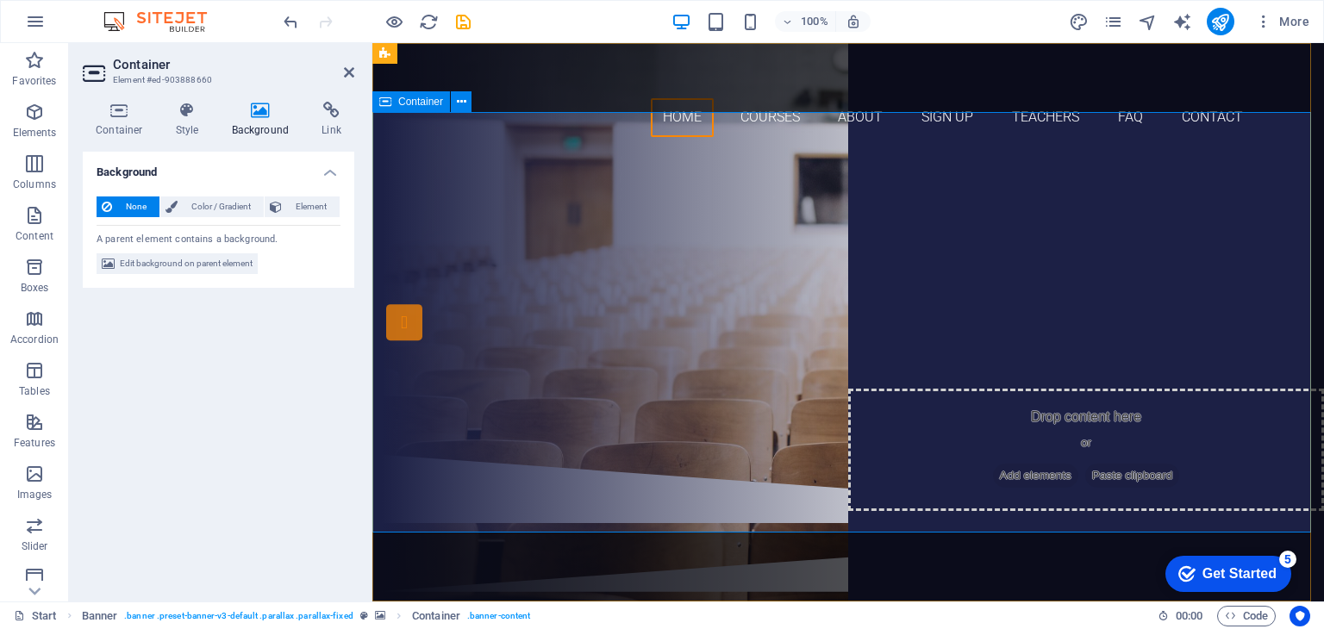
click at [429, 256] on div "Are you ready to learn new languages? Join our Language School Sign up now" at bounding box center [848, 302] width 952 height 303
click at [345, 67] on icon at bounding box center [349, 73] width 10 height 14
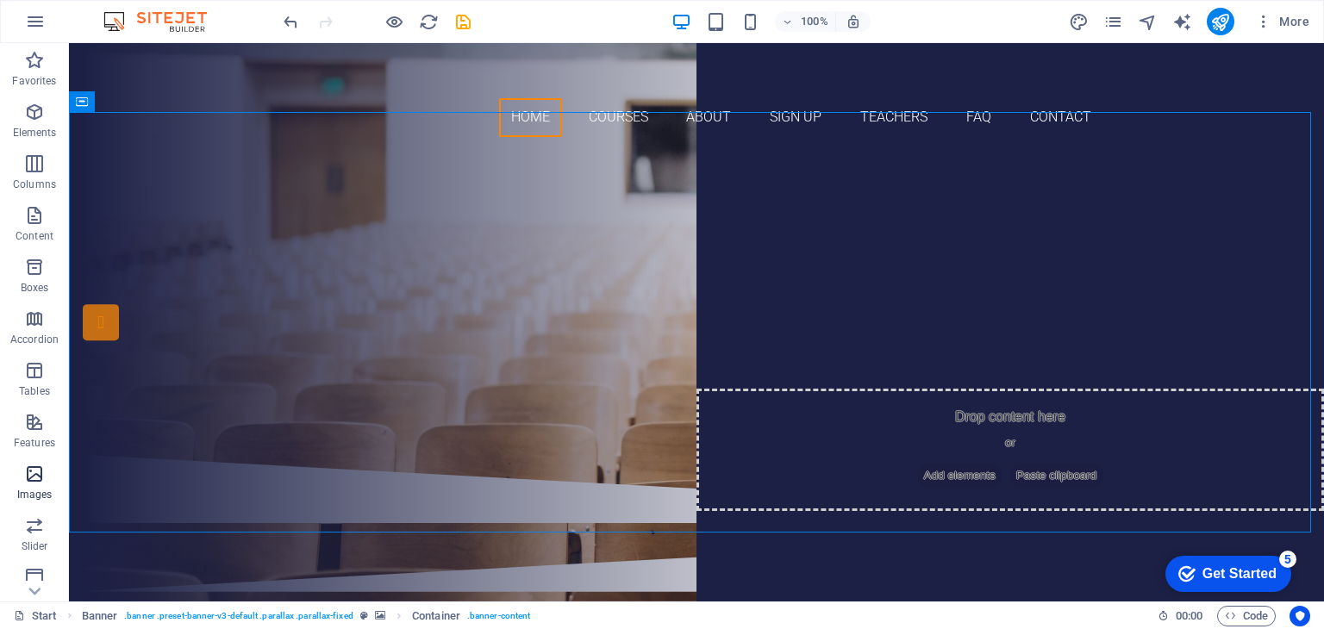
click at [37, 478] on icon "button" at bounding box center [34, 474] width 21 height 21
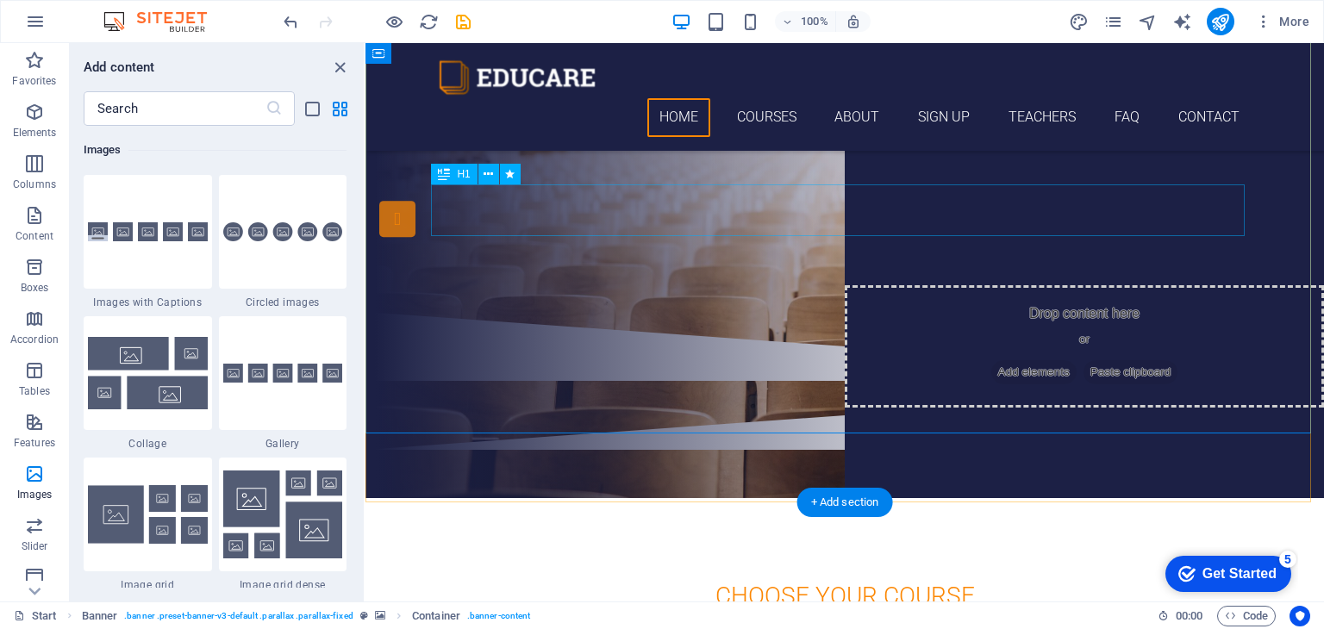
scroll to position [103, 0]
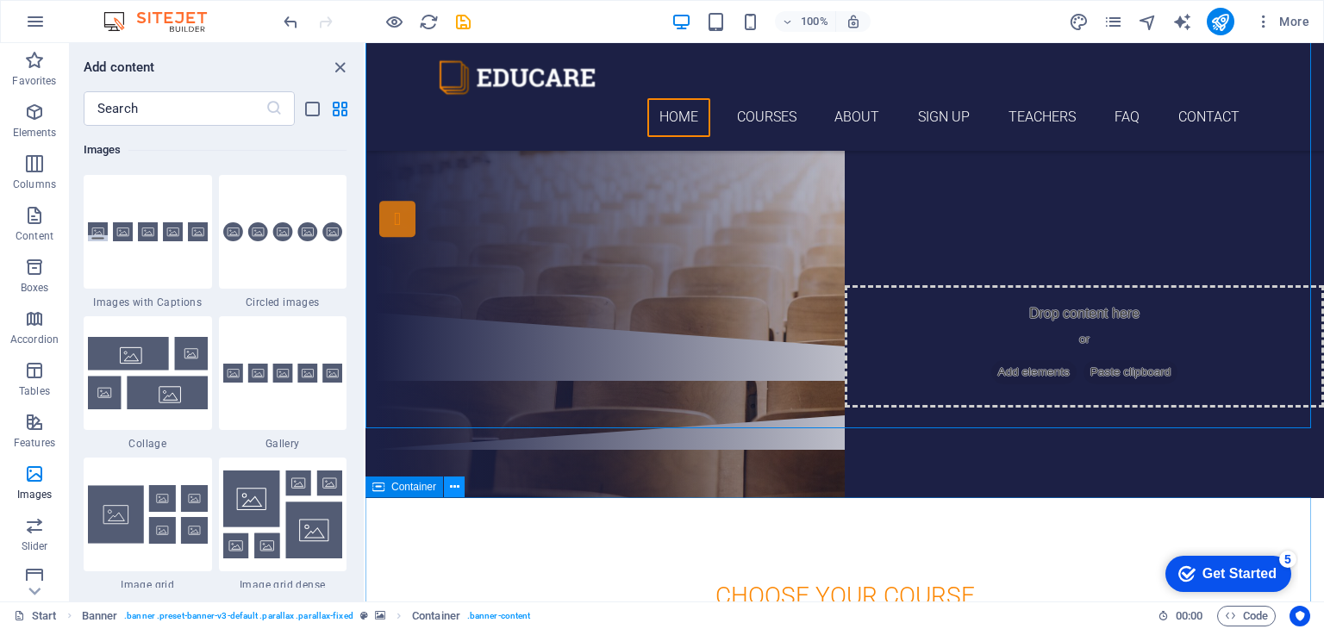
click at [452, 488] on icon at bounding box center [454, 487] width 9 height 18
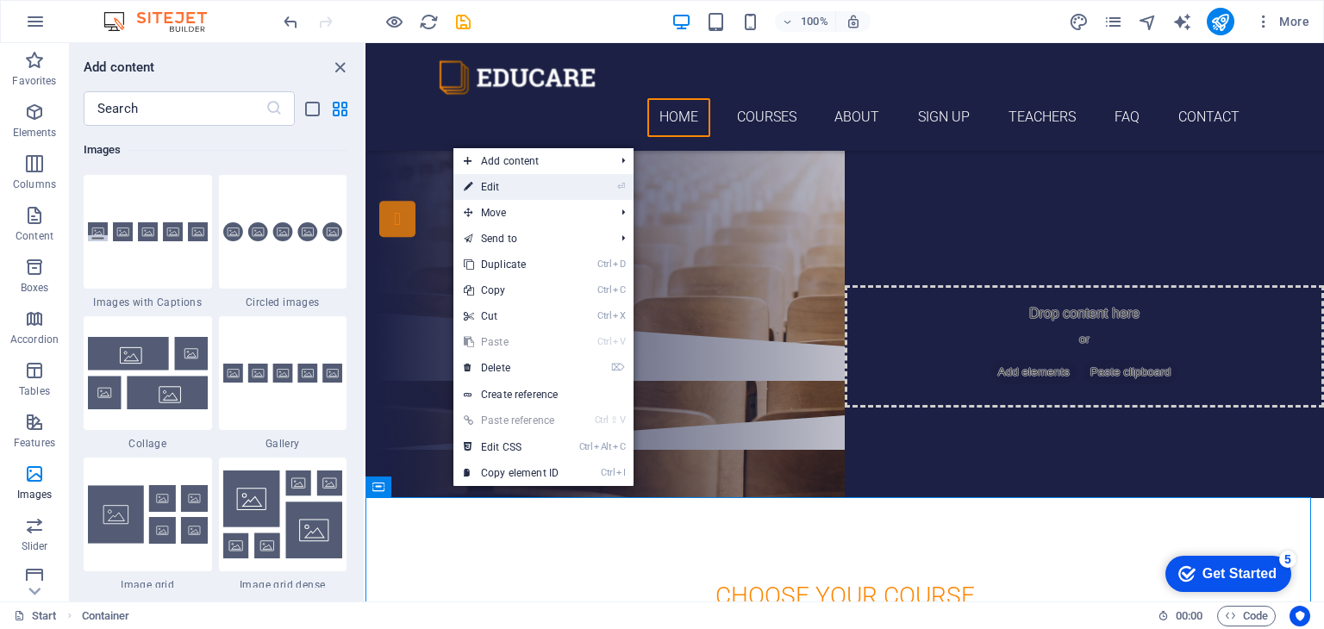
click at [527, 189] on link "⏎ Edit" at bounding box center [510, 187] width 115 height 26
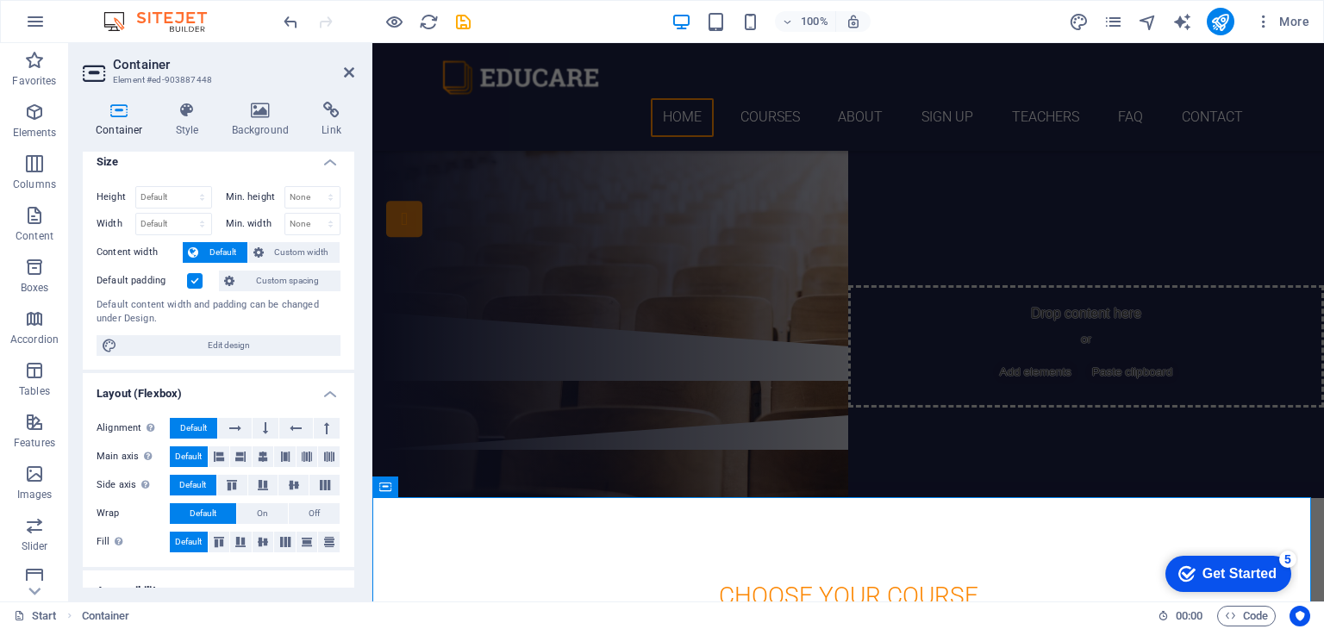
scroll to position [0, 0]
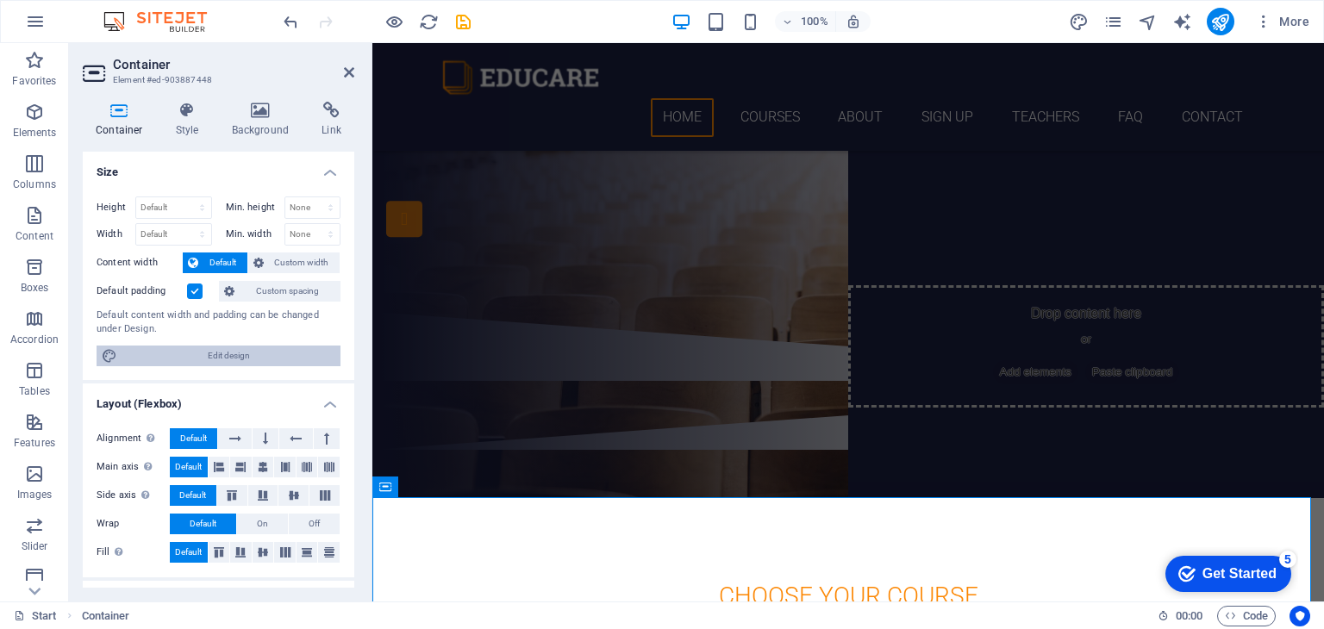
click at [243, 349] on span "Edit design" at bounding box center [228, 356] width 213 height 21
select select "rem"
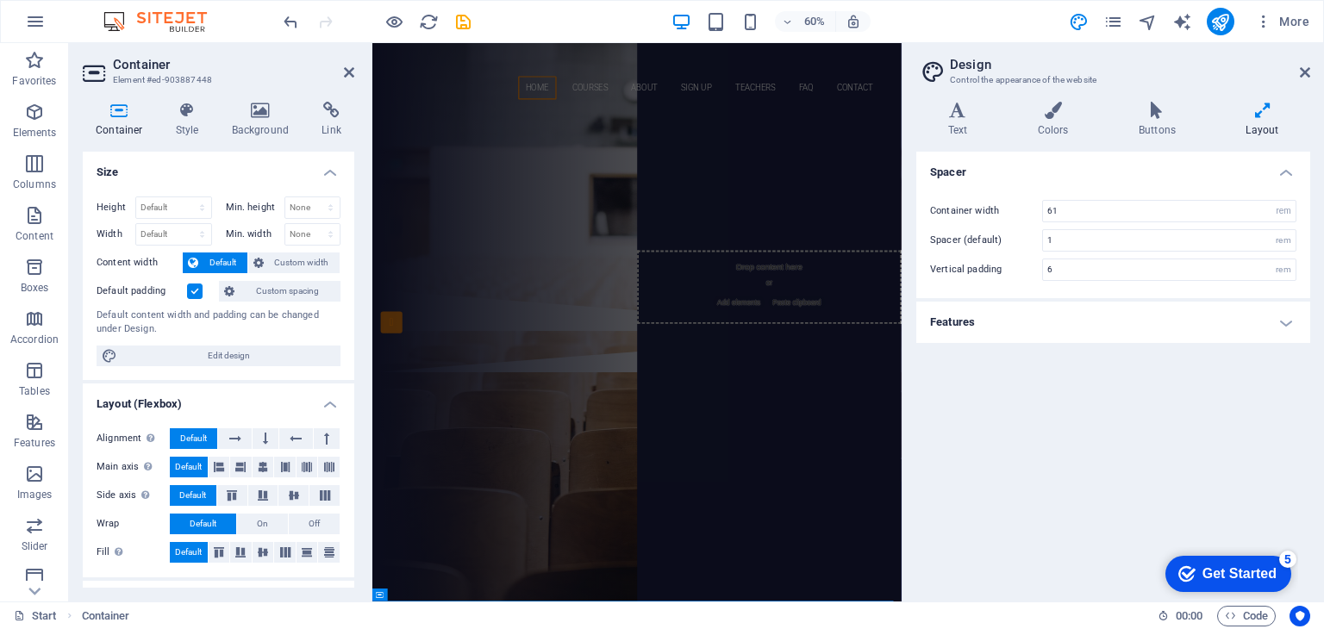
click at [212, 262] on span "Default" at bounding box center [222, 263] width 39 height 21
click at [196, 287] on label at bounding box center [195, 292] width 16 height 16
click at [0, 0] on input "Default padding" at bounding box center [0, 0] width 0 height 0
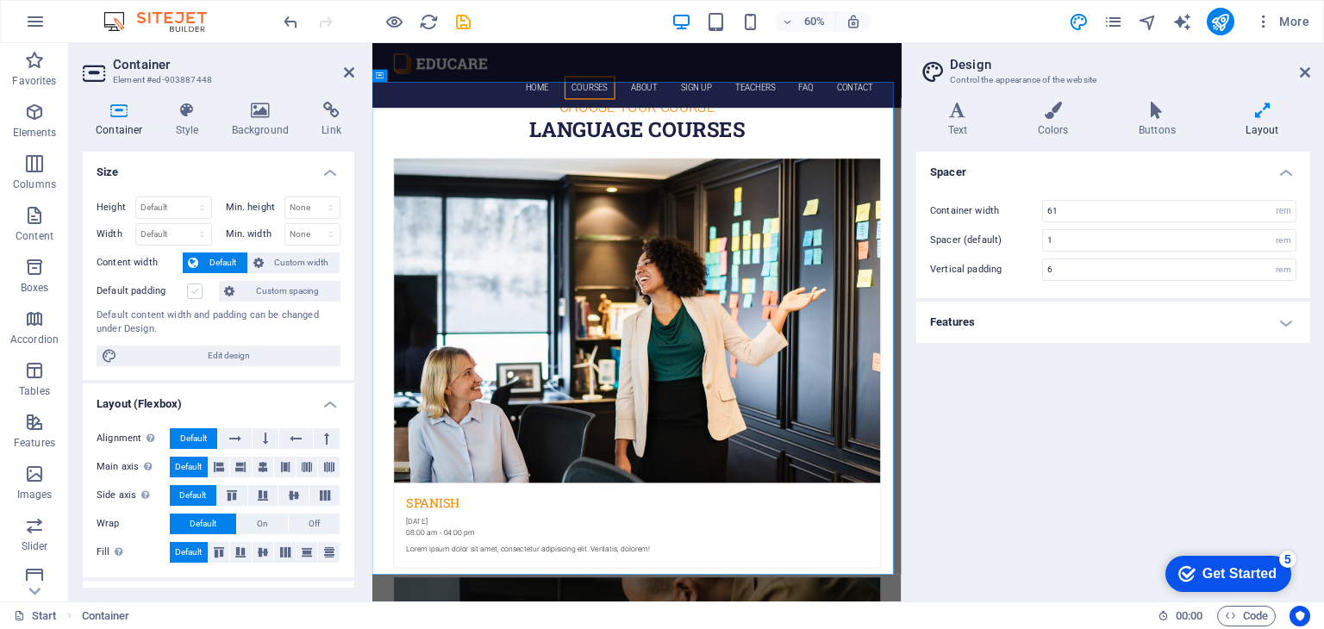
scroll to position [876, 0]
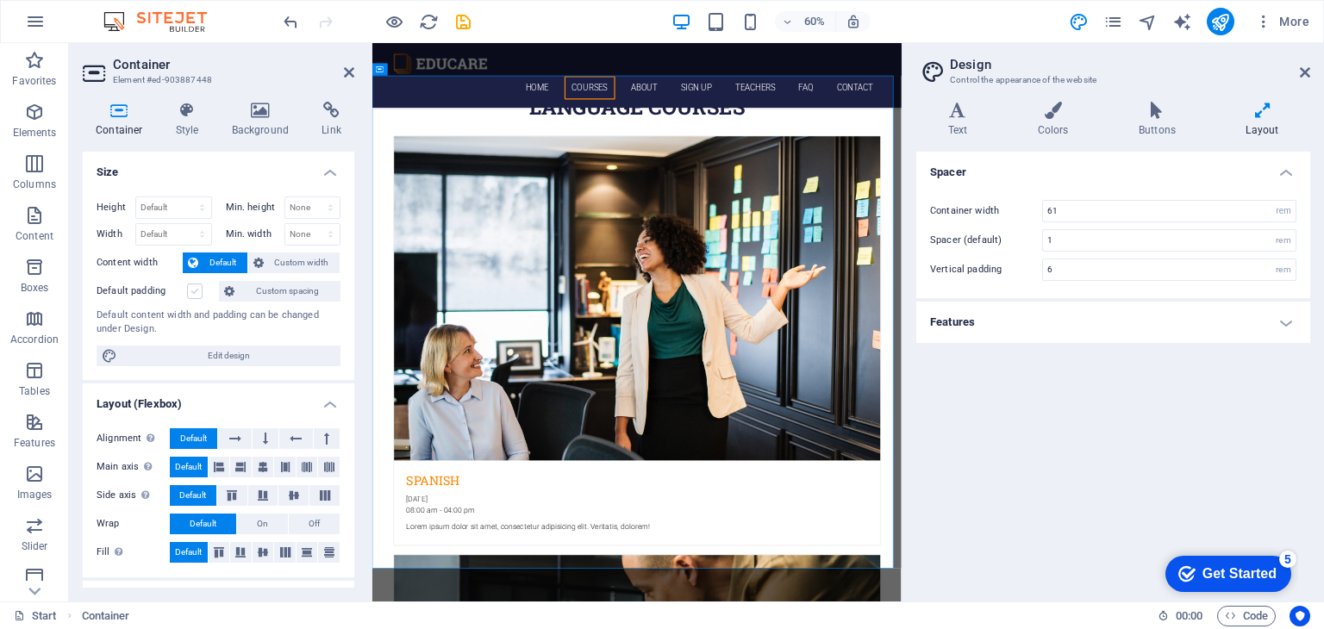
click at [196, 287] on label at bounding box center [195, 292] width 16 height 16
click at [0, 0] on input "Default padding" at bounding box center [0, 0] width 0 height 0
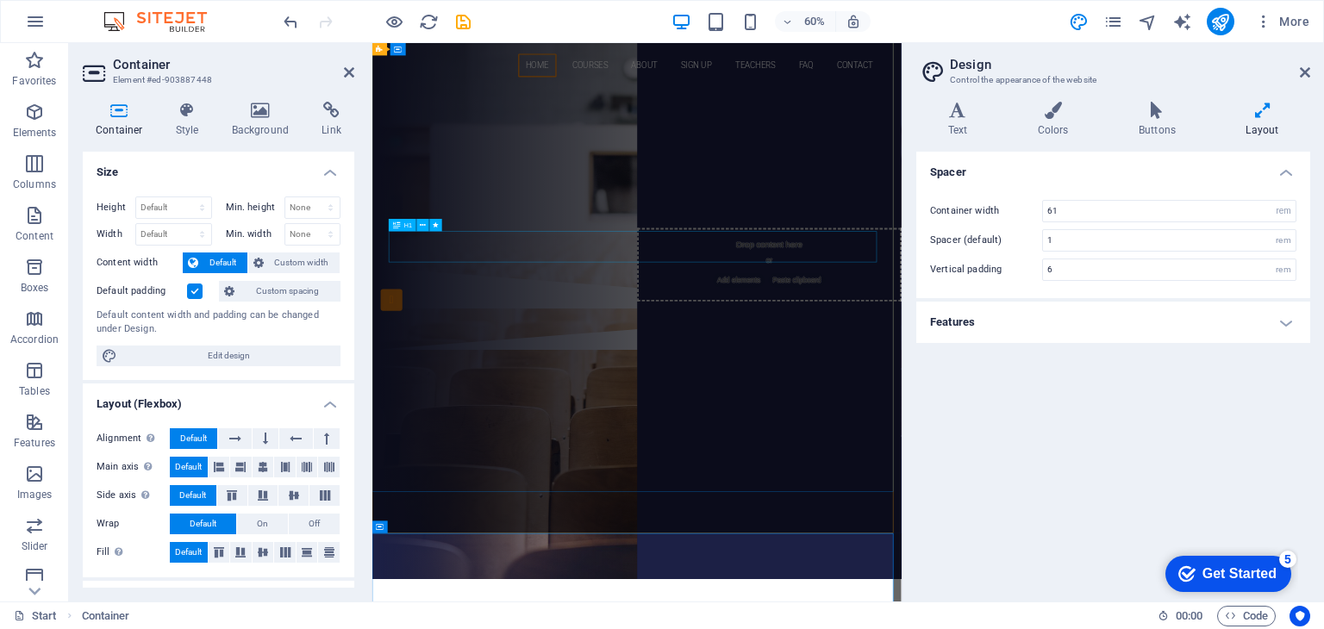
scroll to position [0, 0]
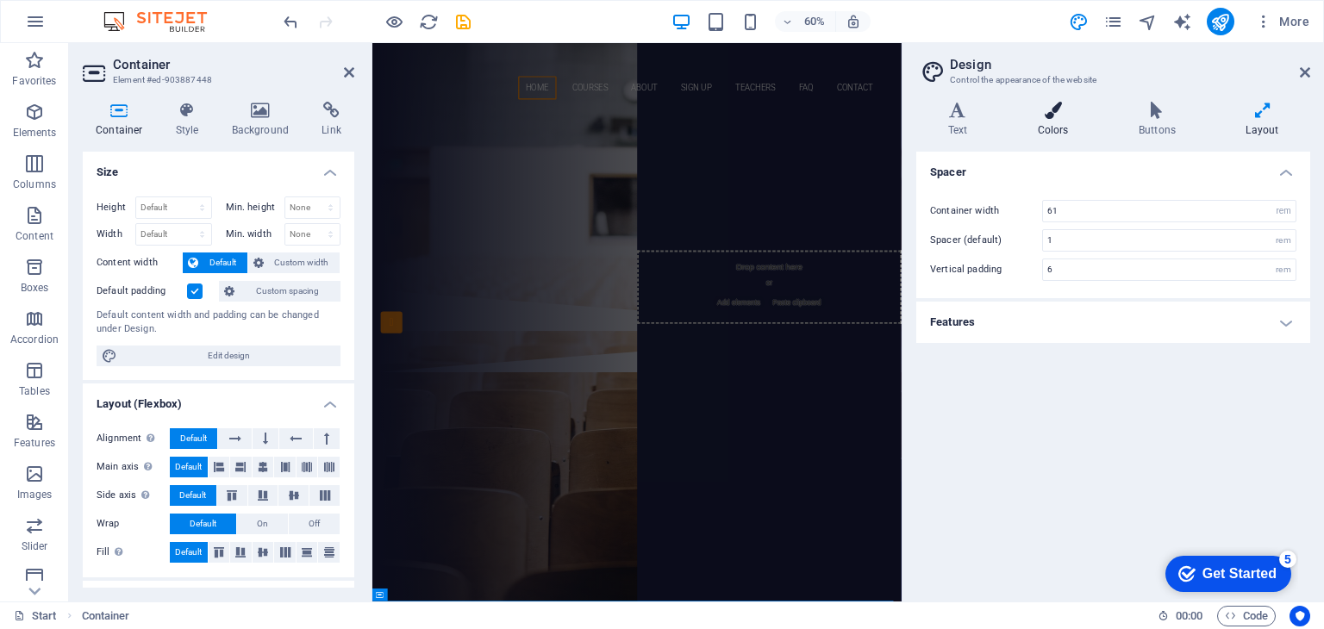
click at [1058, 135] on h4 "Colors" at bounding box center [1056, 120] width 101 height 36
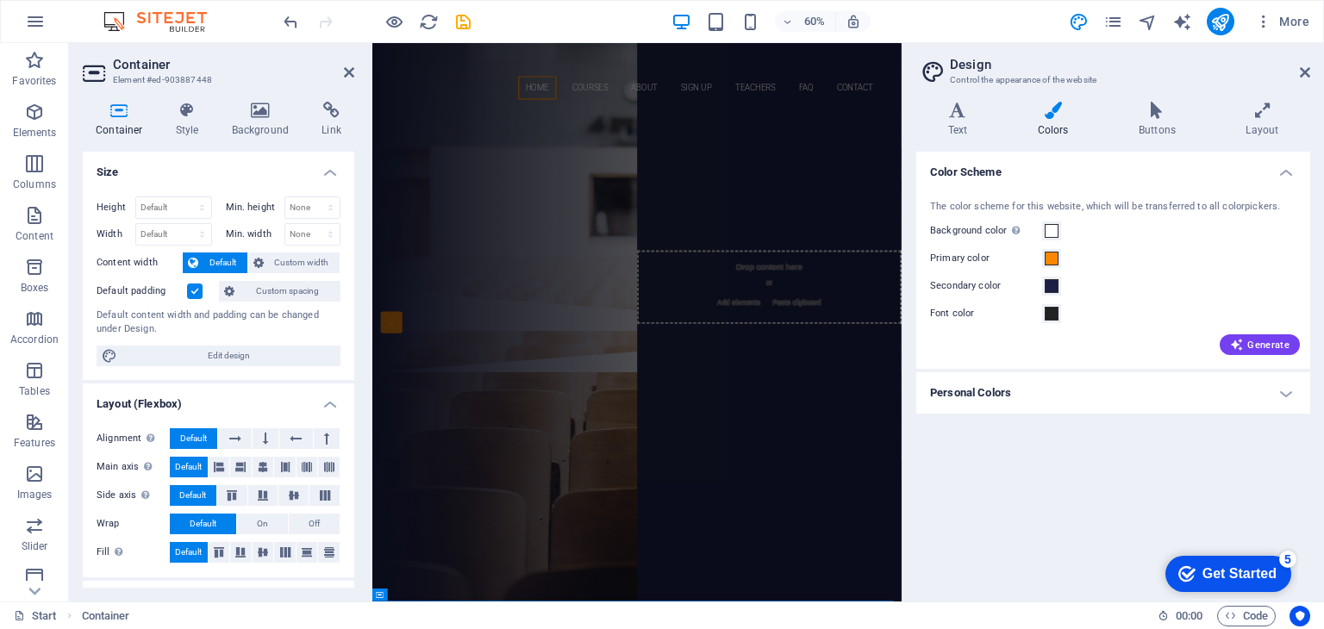
click at [1055, 112] on icon at bounding box center [1053, 110] width 94 height 17
click at [1311, 69] on aside "Design Control the appearance of the website Variants Text Colors Buttons Layou…" at bounding box center [1113, 322] width 422 height 558
click at [1304, 71] on icon at bounding box center [1305, 73] width 10 height 14
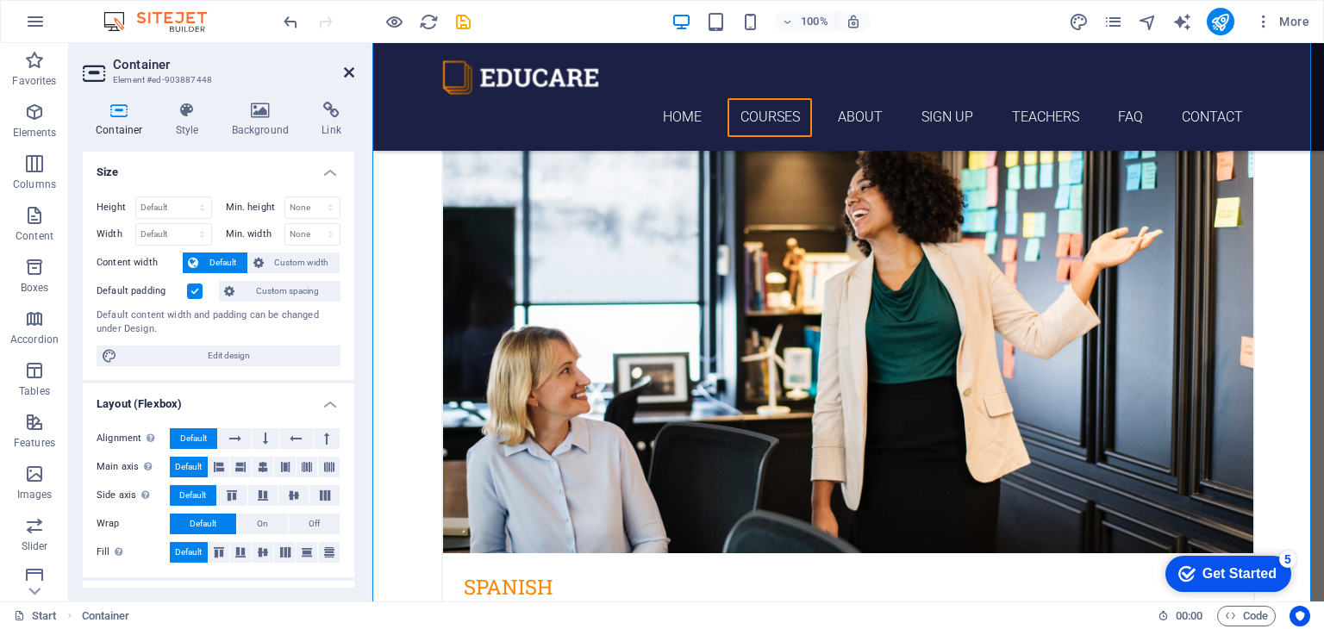
click at [344, 71] on icon at bounding box center [349, 73] width 10 height 14
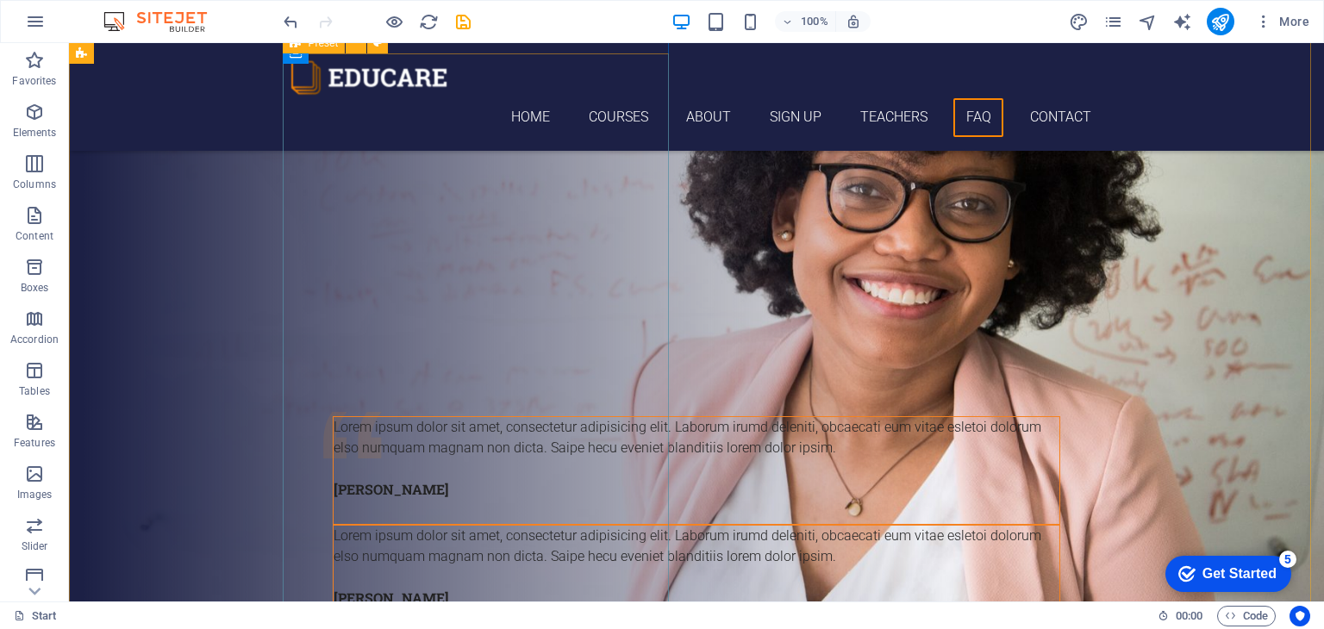
scroll to position [6486, 0]
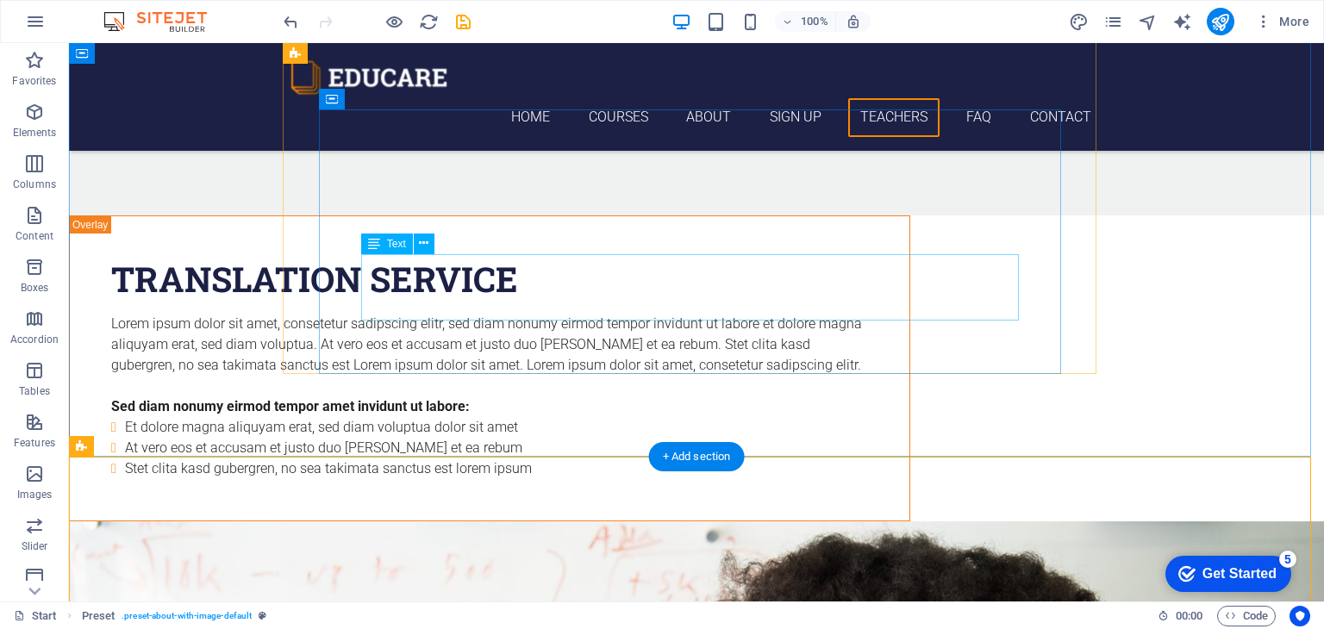
scroll to position [5301, 0]
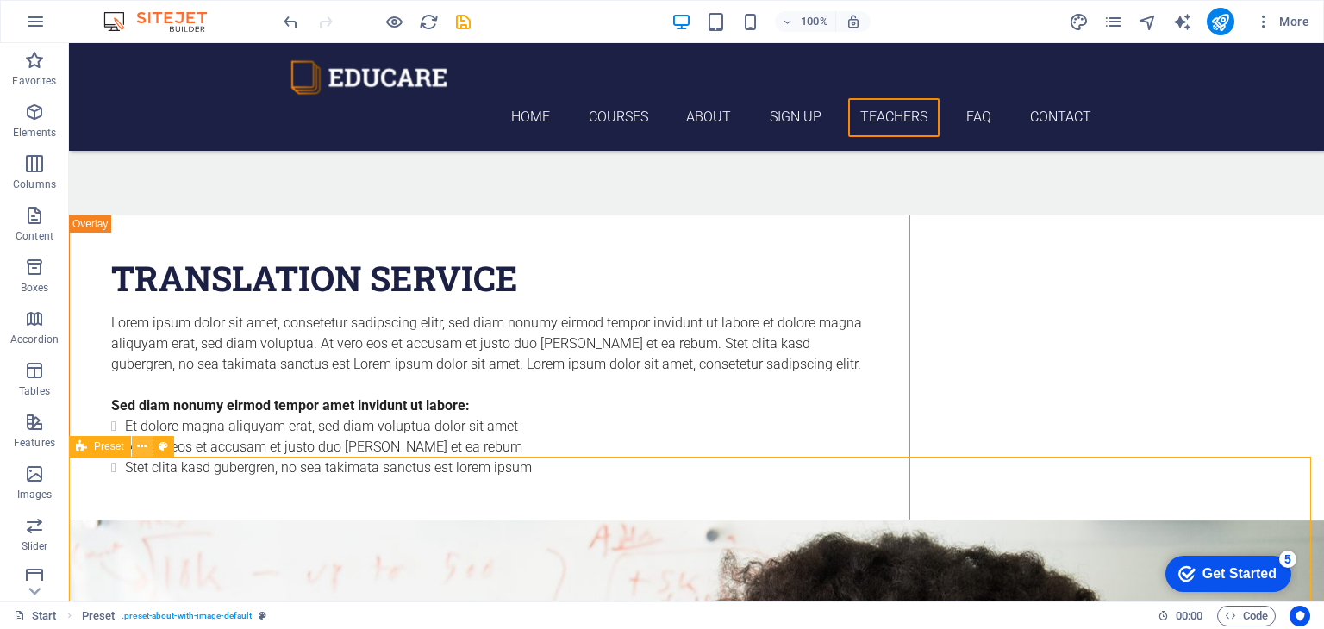
click at [140, 449] on icon at bounding box center [141, 447] width 9 height 18
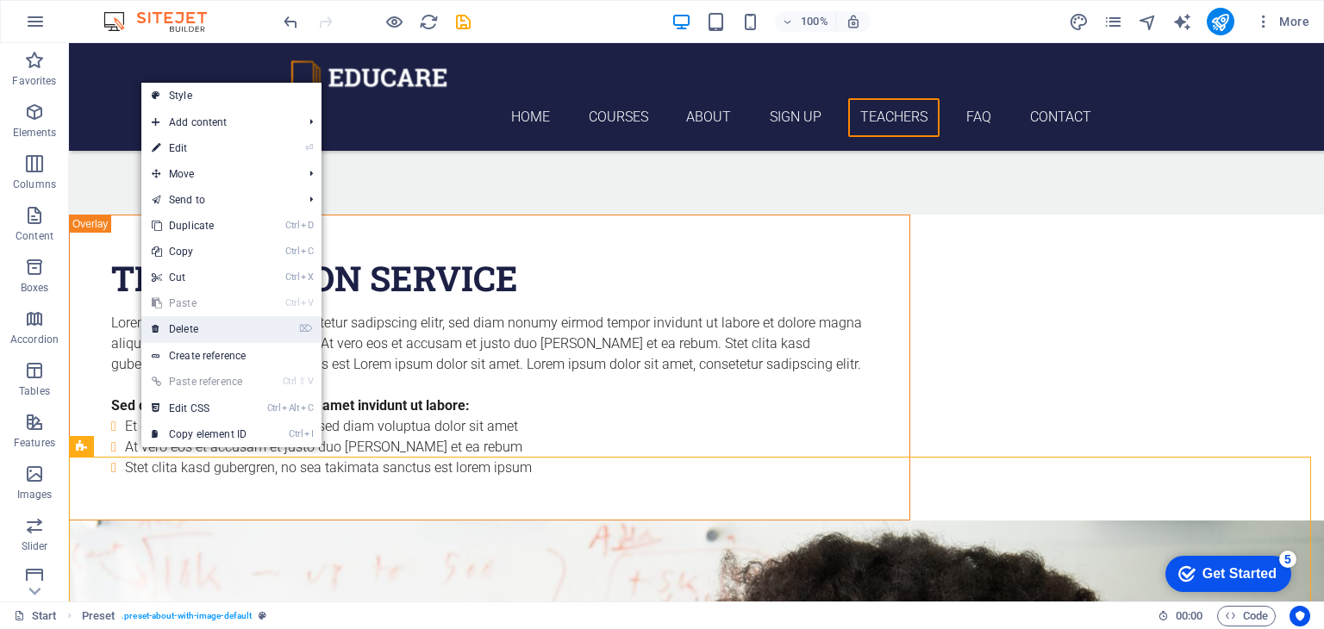
click at [166, 330] on link "⌦ Delete" at bounding box center [198, 329] width 115 height 26
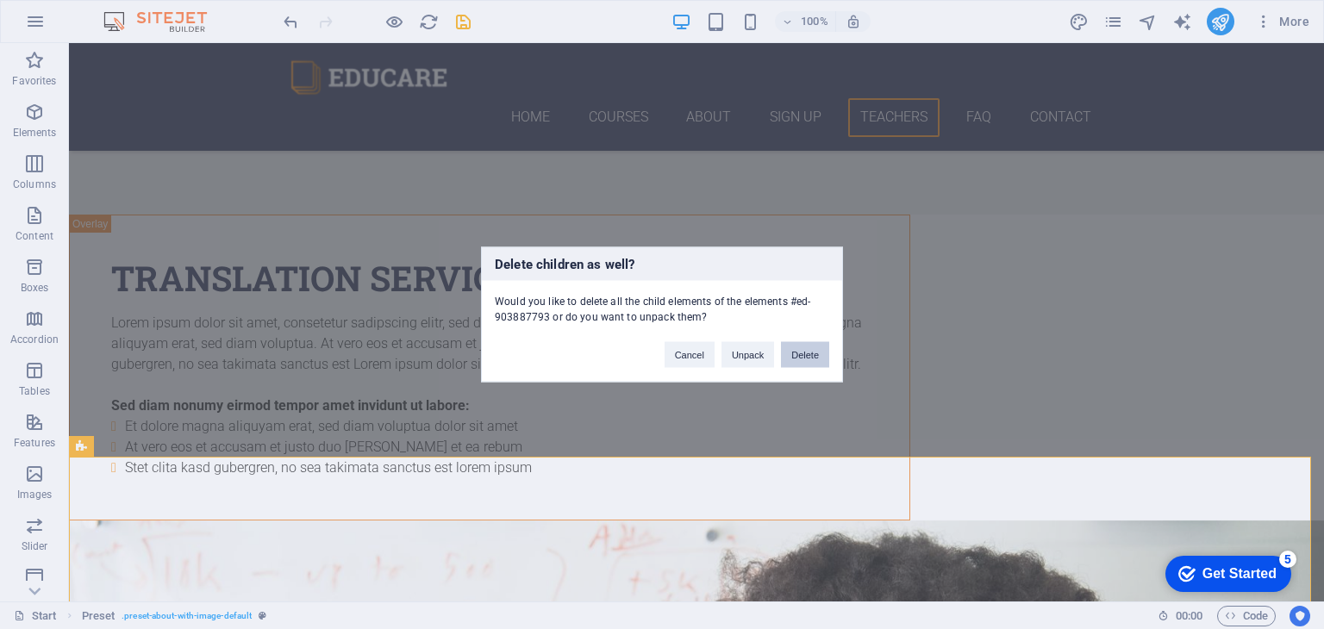
click at [802, 357] on button "Delete" at bounding box center [805, 355] width 48 height 26
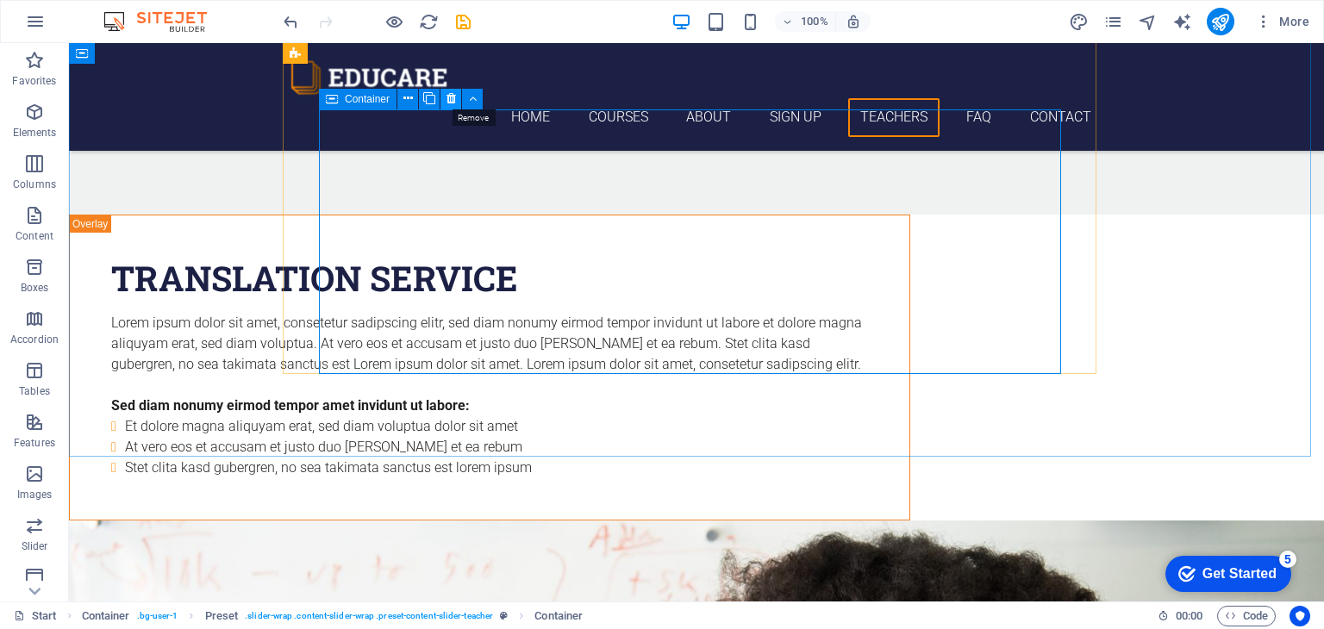
click at [448, 104] on icon at bounding box center [450, 99] width 9 height 18
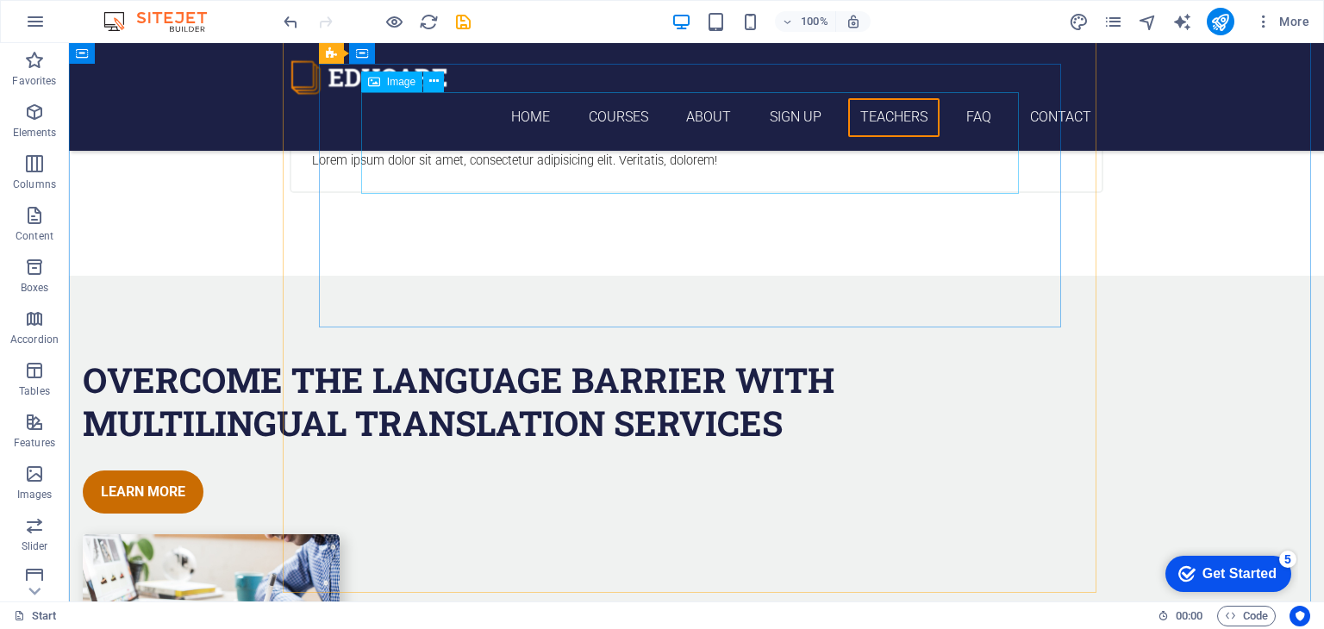
scroll to position [4809, 0]
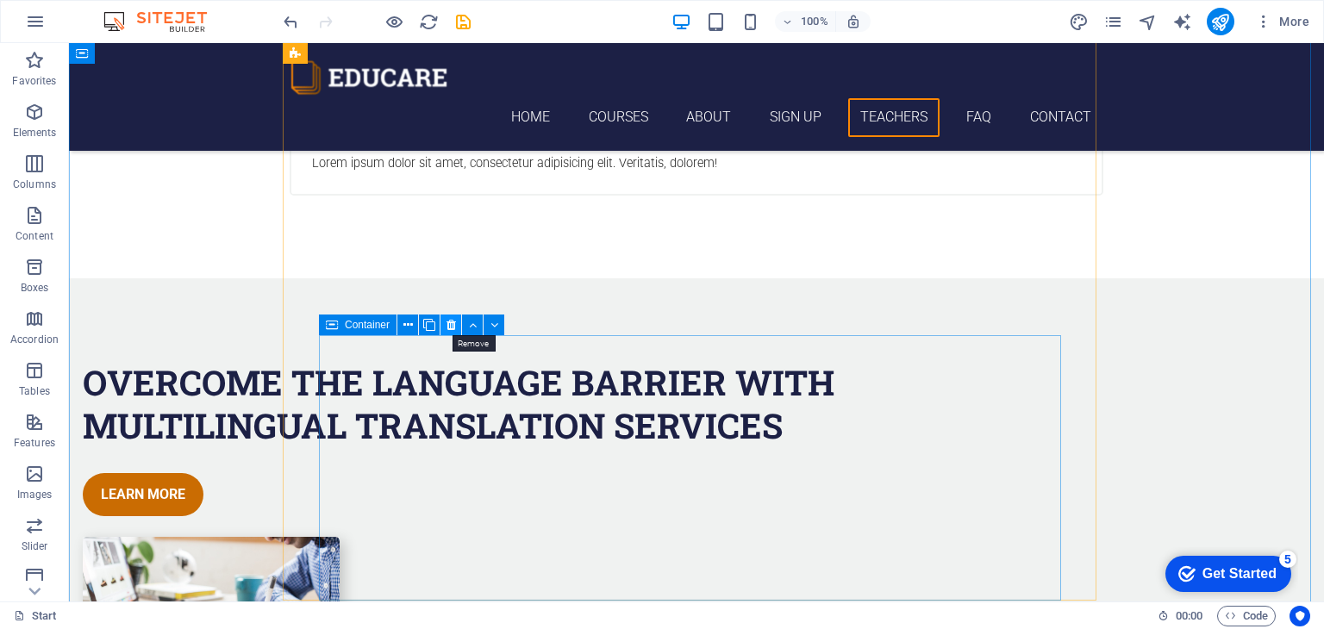
click at [450, 321] on icon at bounding box center [450, 325] width 9 height 18
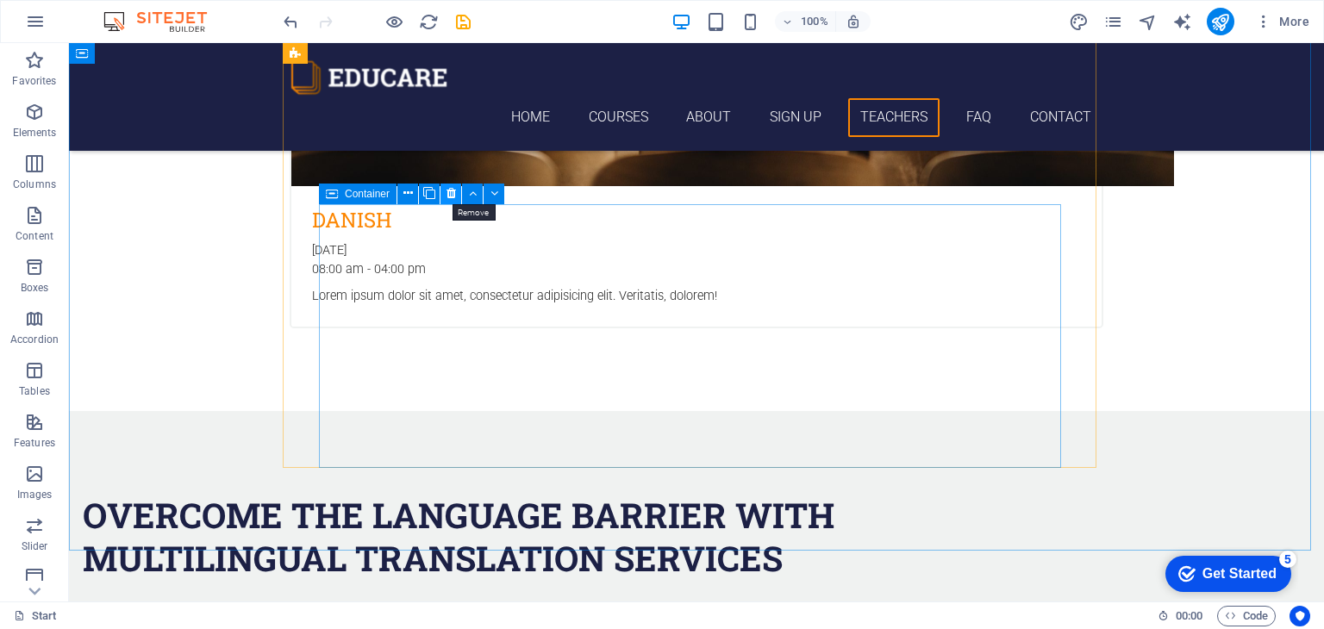
click at [446, 188] on icon at bounding box center [450, 193] width 9 height 18
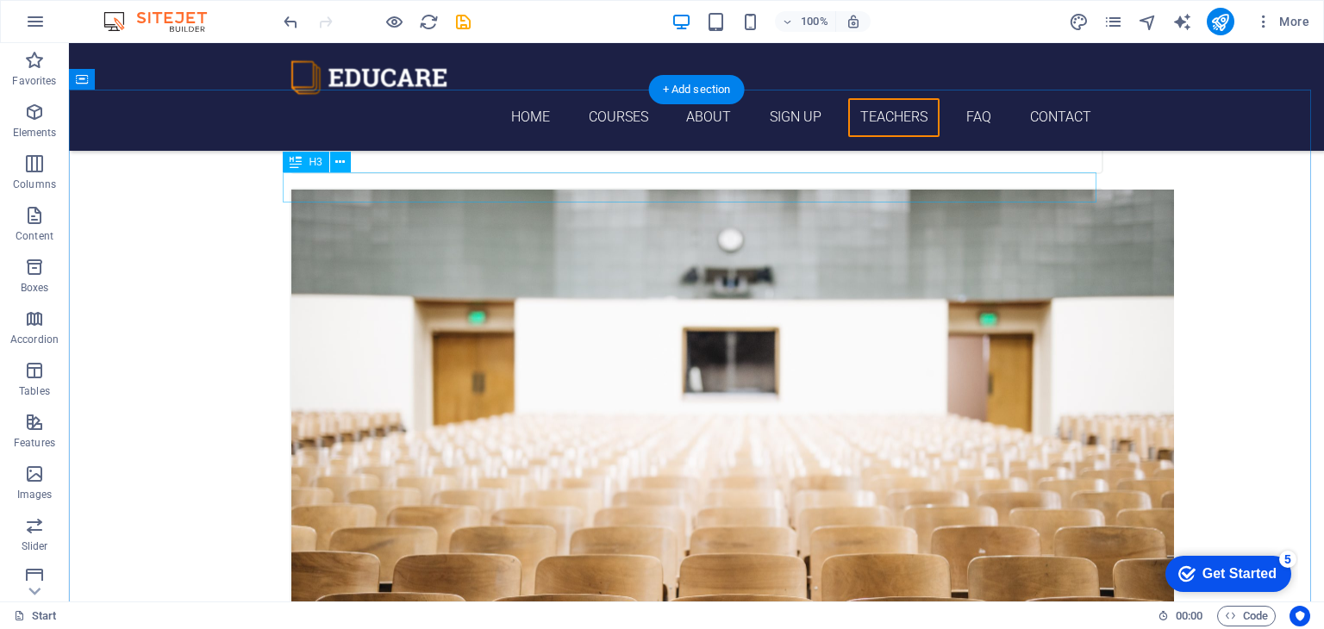
scroll to position [4082, 0]
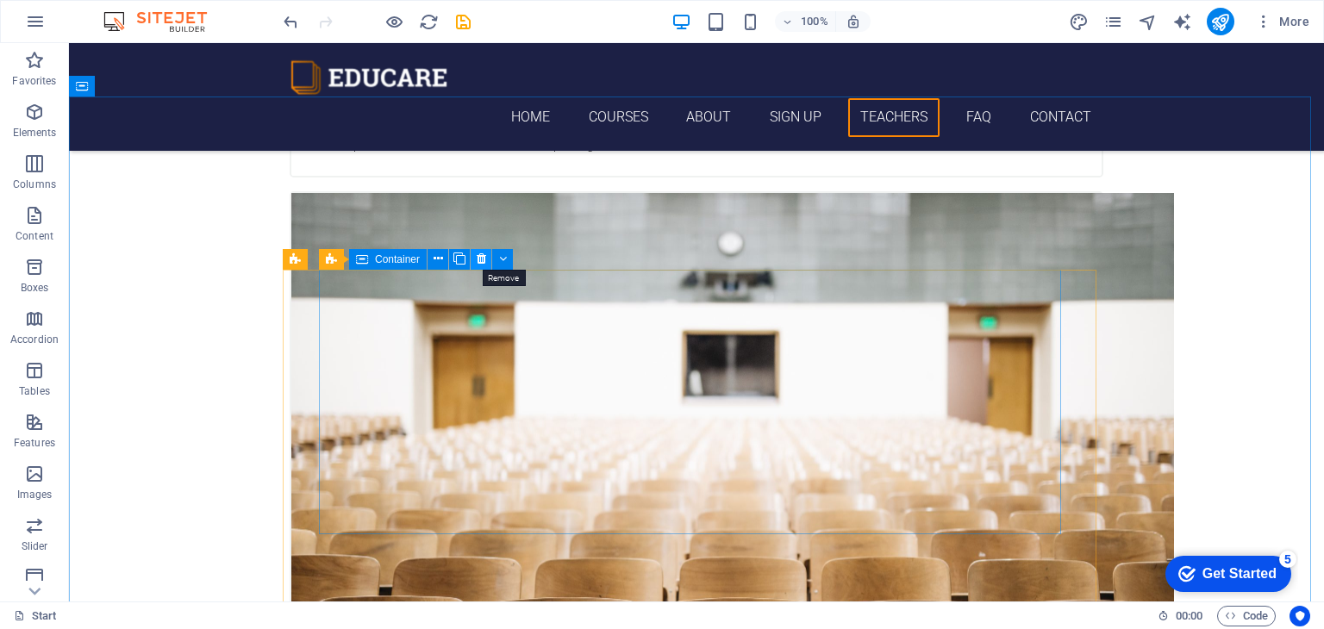
click at [481, 259] on icon at bounding box center [481, 259] width 9 height 18
click at [480, 256] on icon at bounding box center [481, 259] width 9 height 18
click at [481, 259] on icon at bounding box center [481, 259] width 9 height 18
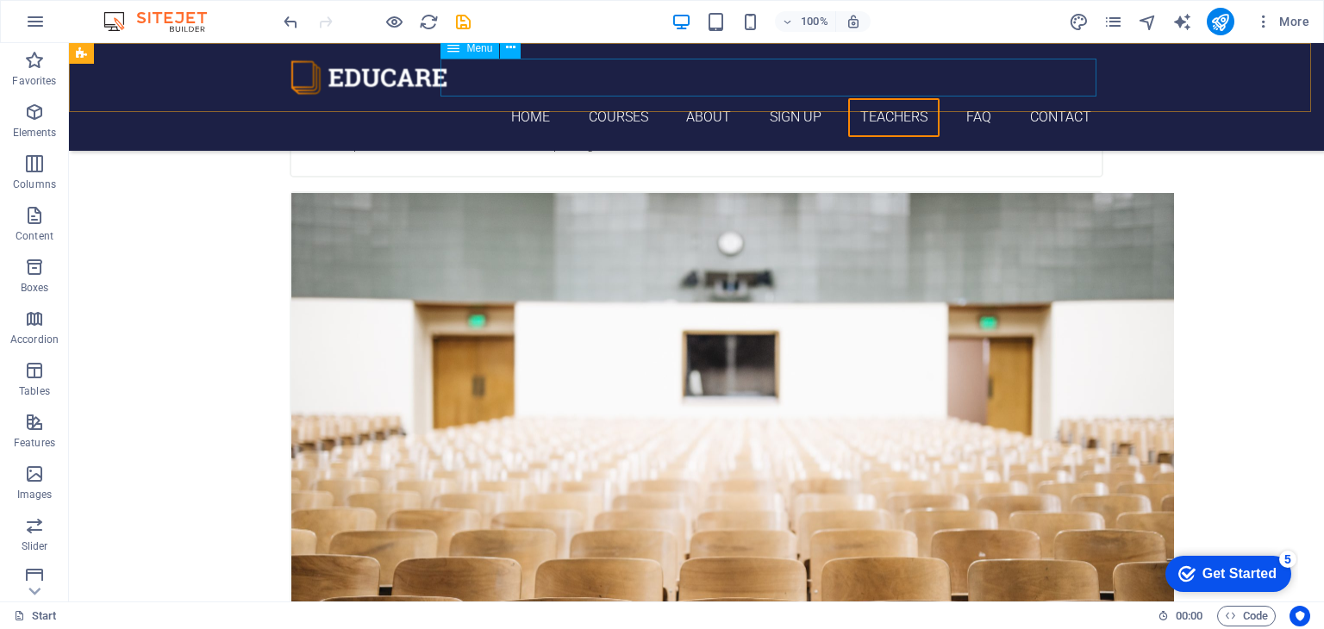
click at [893, 98] on nav "Home Courses About Sign up Teachers FAQ Contact" at bounding box center [697, 117] width 814 height 39
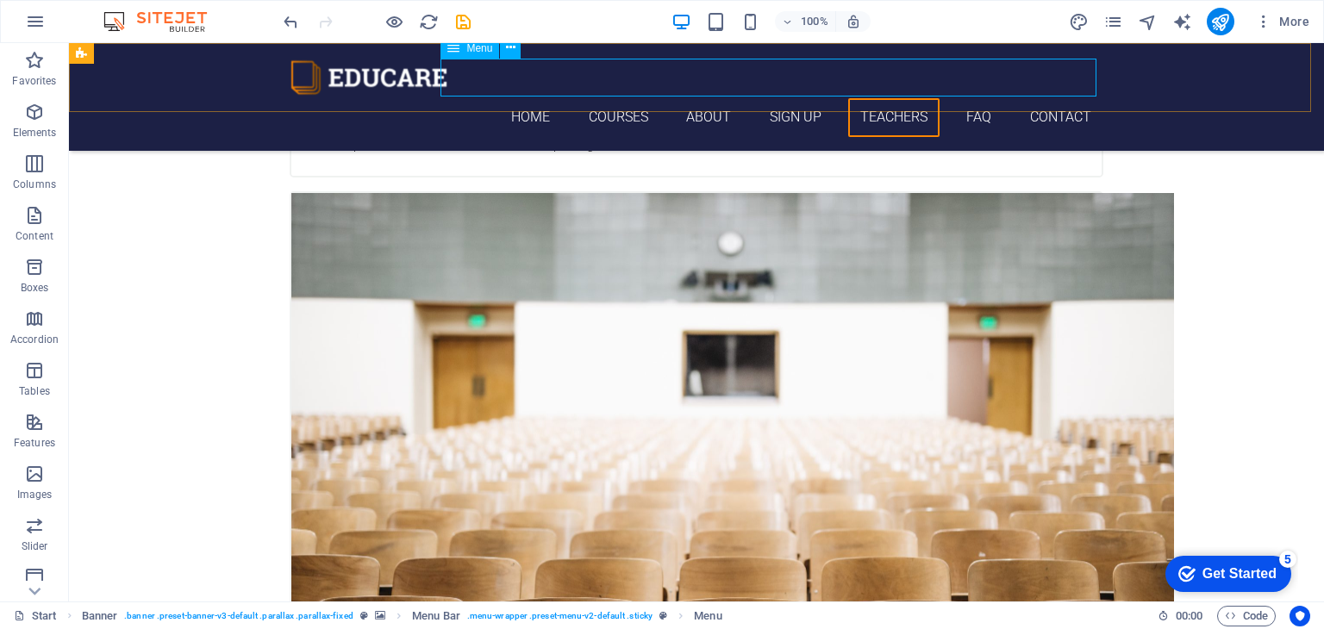
click at [468, 53] on div "Menu" at bounding box center [469, 48] width 59 height 21
click at [520, 50] on button at bounding box center [510, 48] width 21 height 21
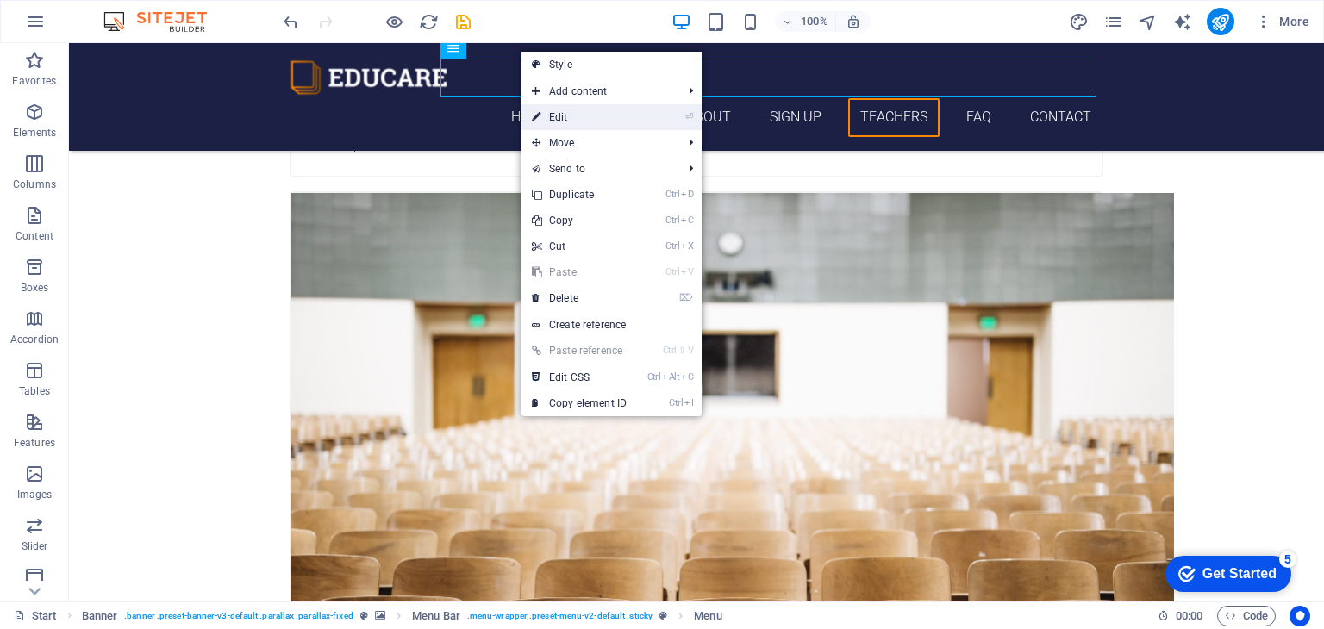
click at [579, 118] on link "⏎ Edit" at bounding box center [578, 117] width 115 height 26
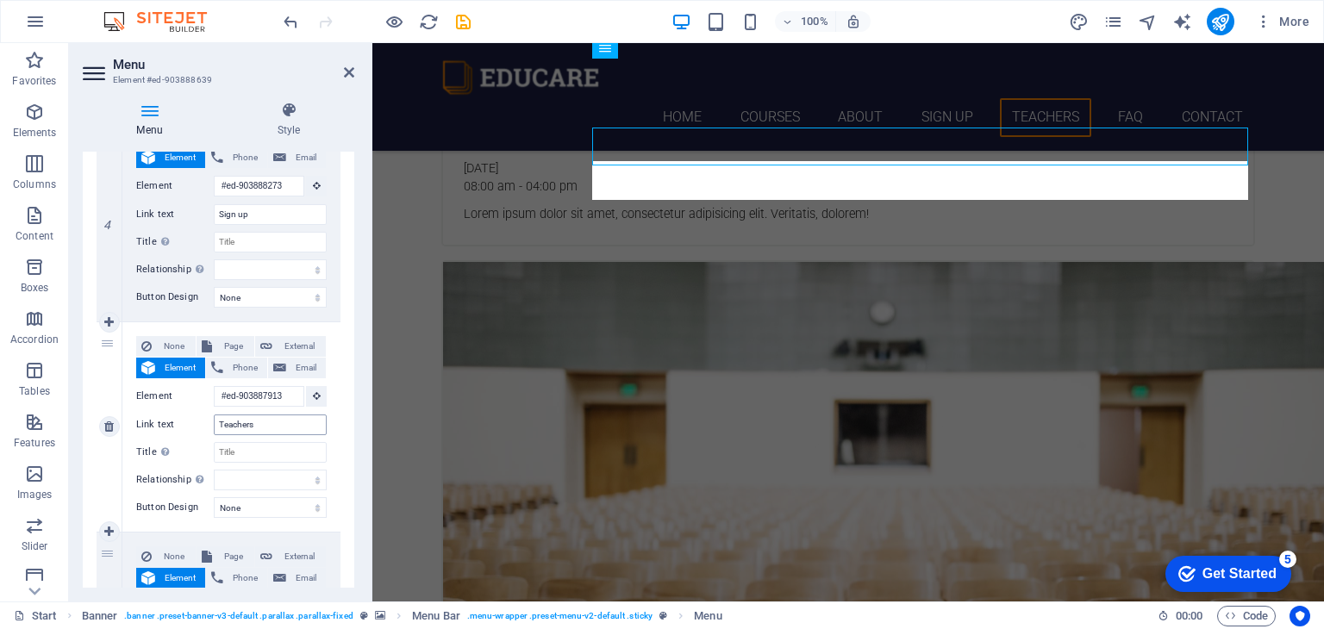
scroll to position [834, 0]
click at [110, 421] on icon at bounding box center [108, 427] width 9 height 12
select select
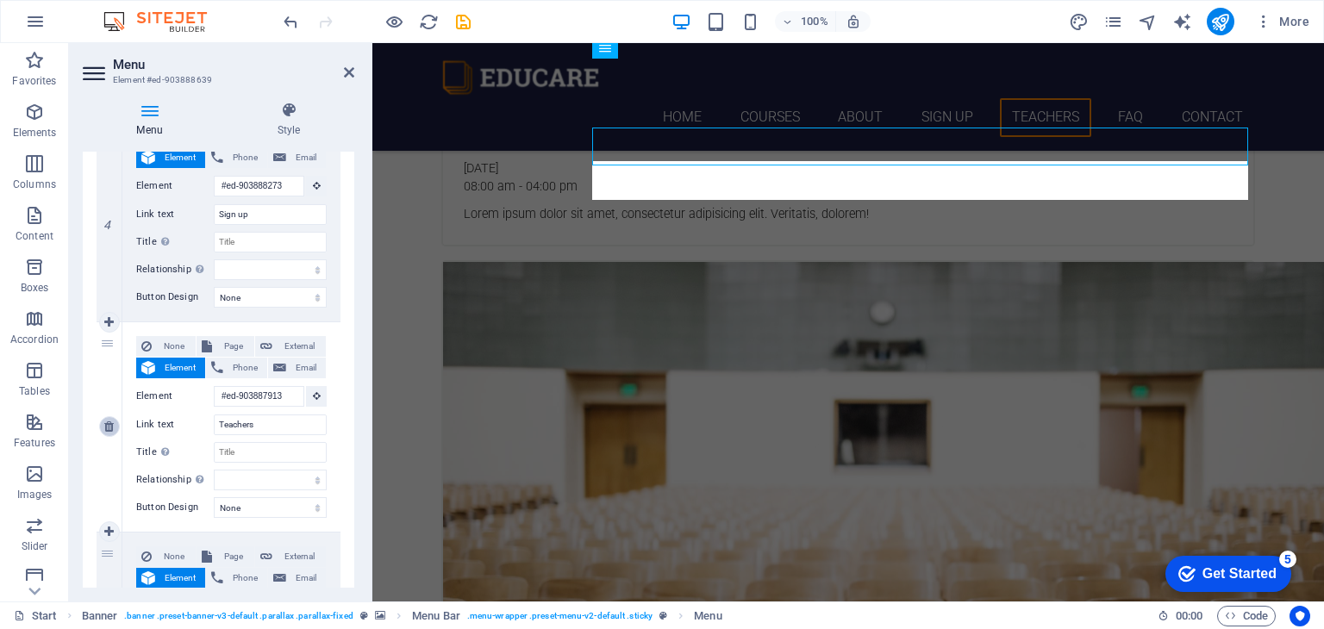
select select
type input "FAQ"
select select
type input "#ed-903888558"
type input "Contact"
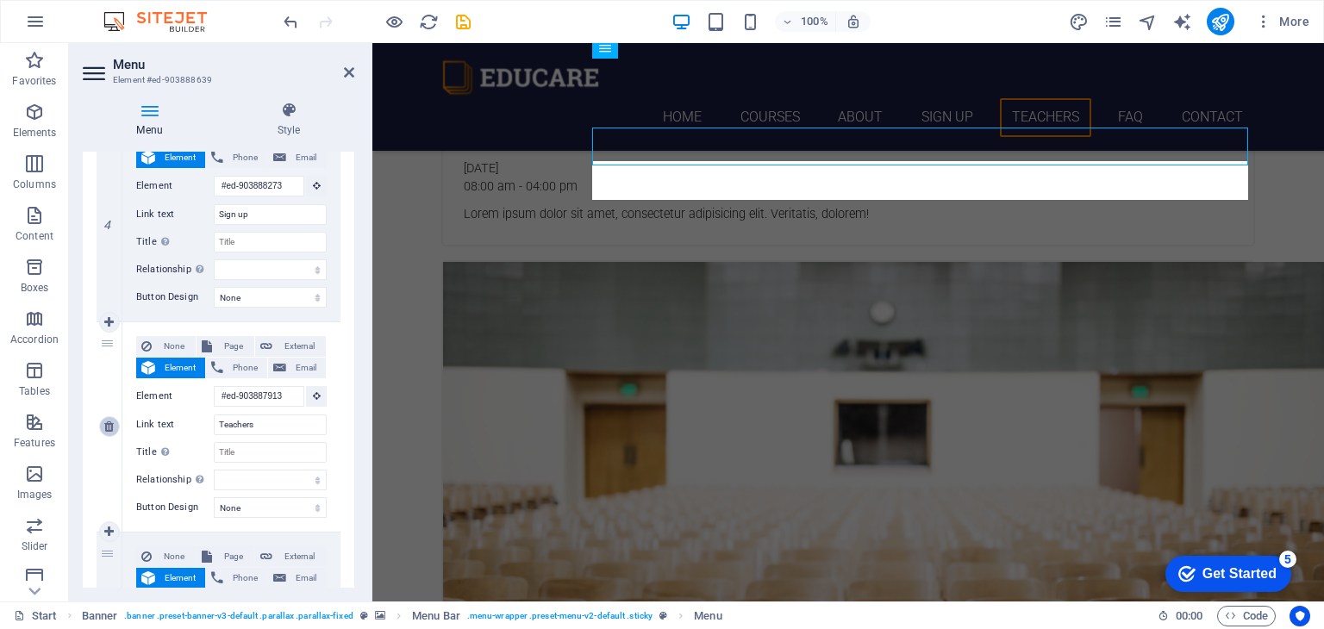
select select
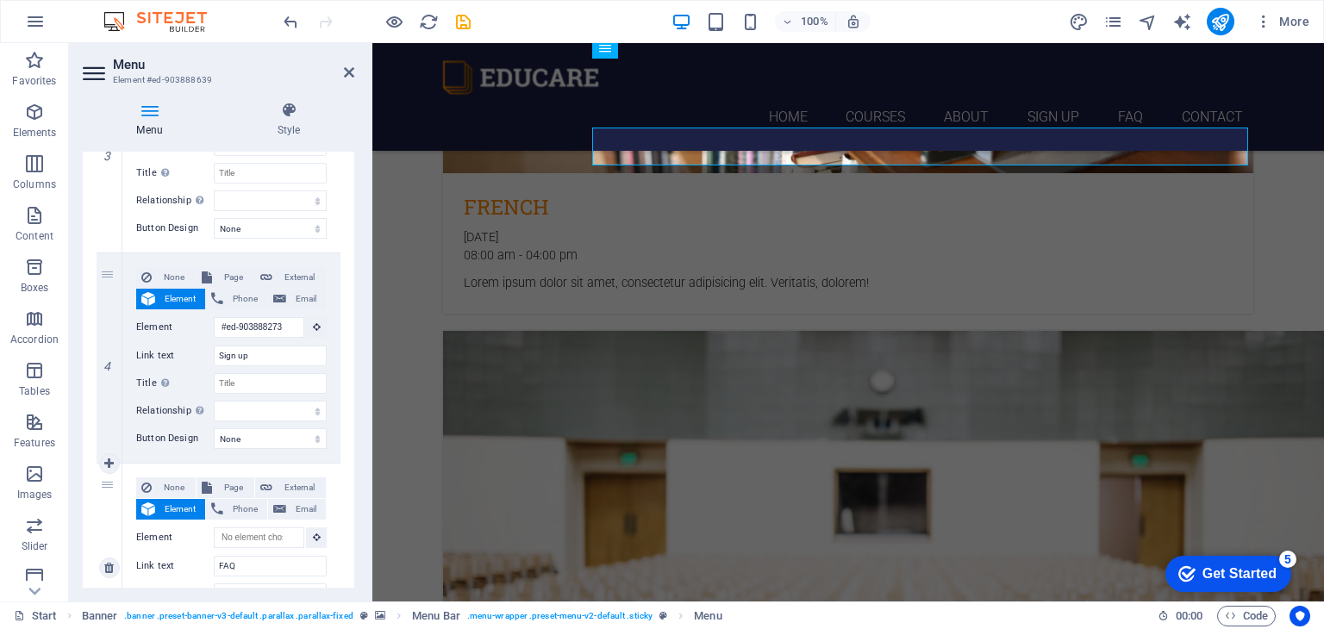
scroll to position [696, 0]
click at [102, 350] on link at bounding box center [109, 355] width 21 height 21
select select
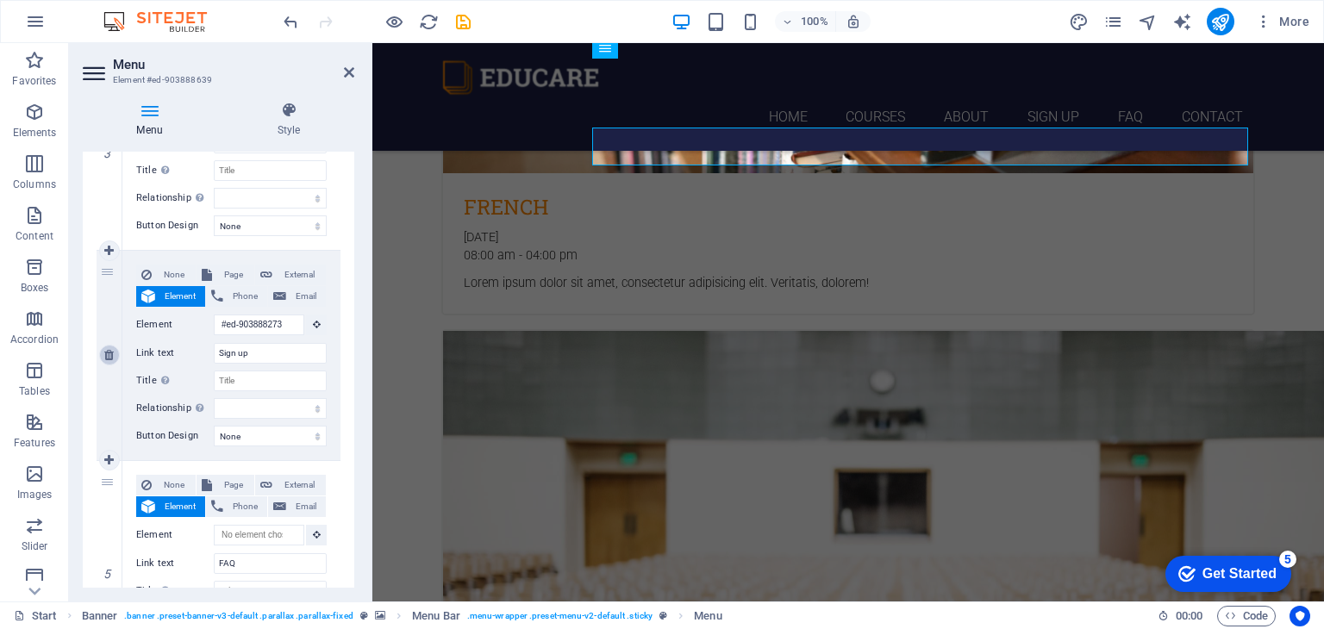
type input "FAQ"
select select
type input "#ed-903888558"
type input "Contact"
select select
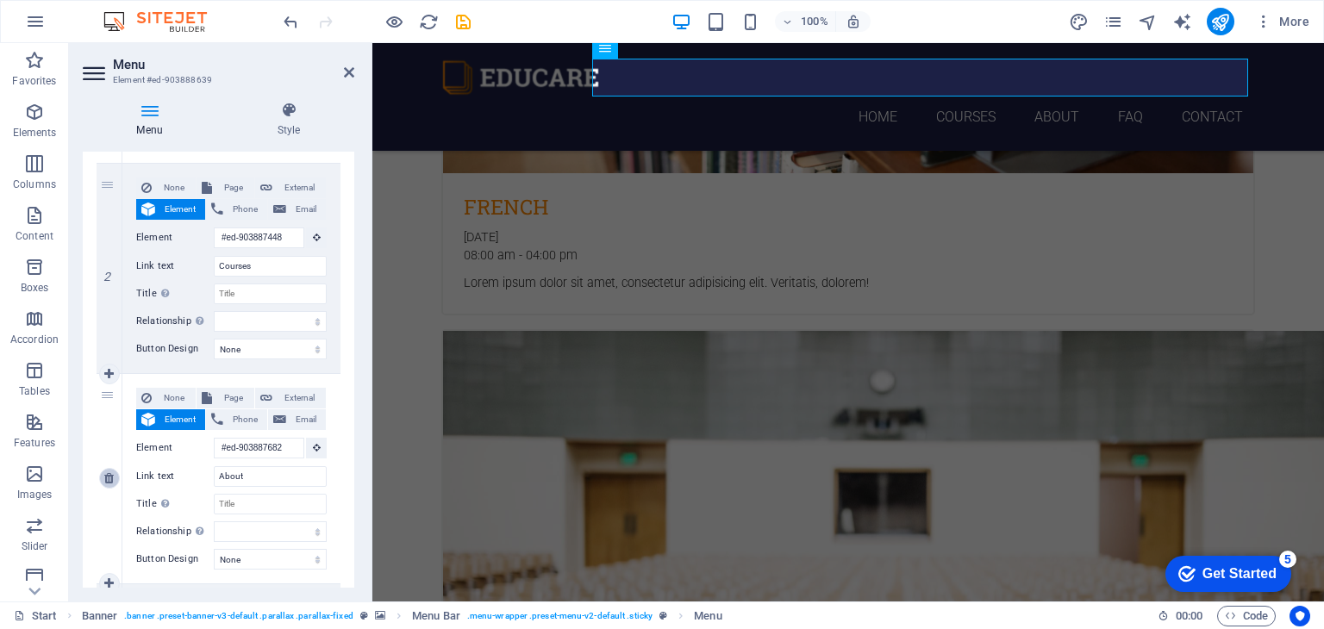
scroll to position [347, 0]
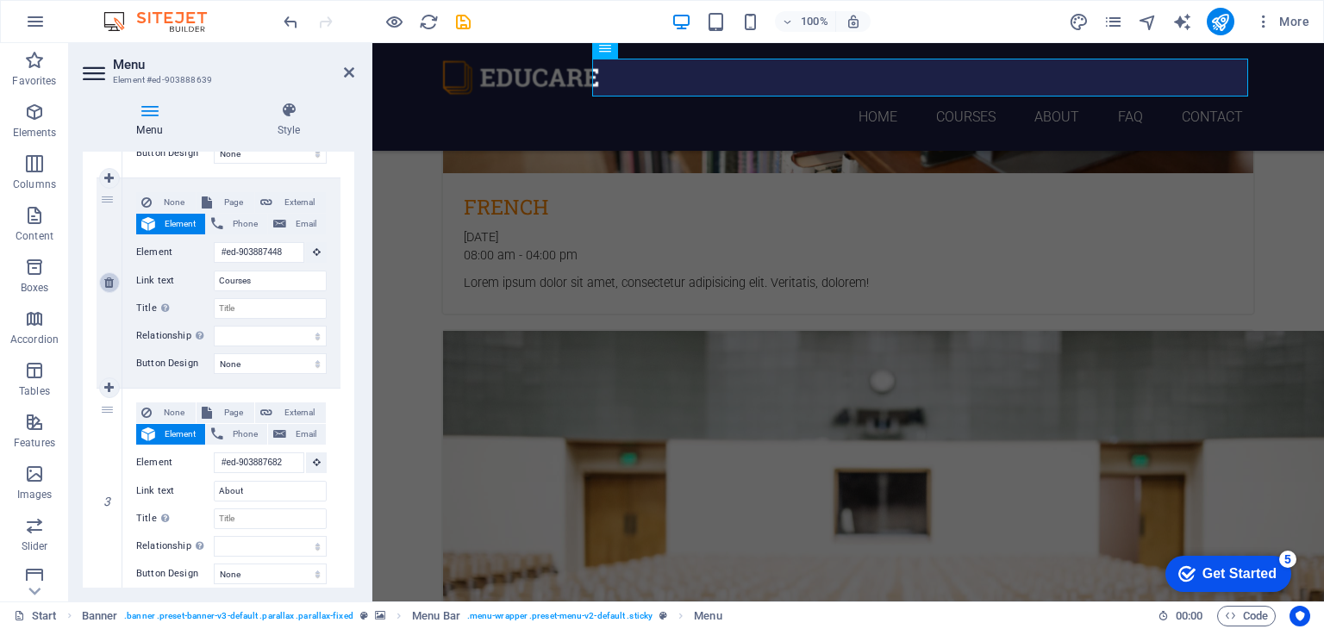
click at [107, 282] on icon at bounding box center [108, 283] width 9 height 12
select select
type input "#ed-903887682"
type input "About"
select select
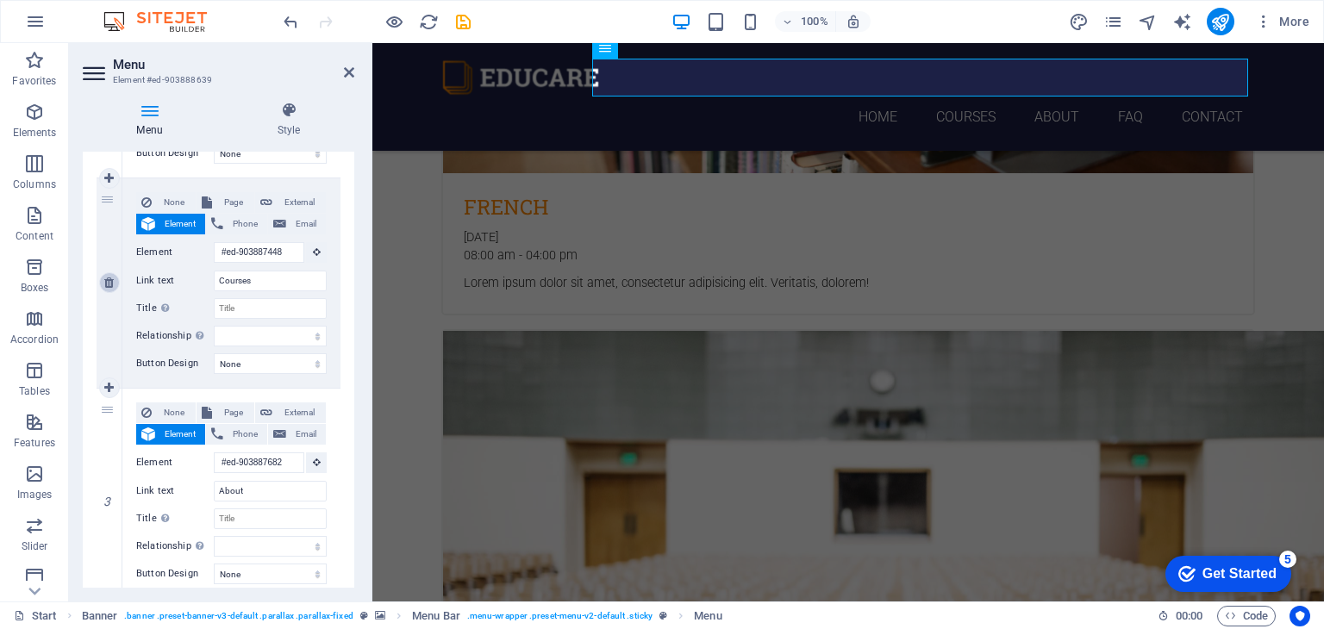
type input "FAQ"
select select
type input "#ed-903888558"
type input "Contact"
select select
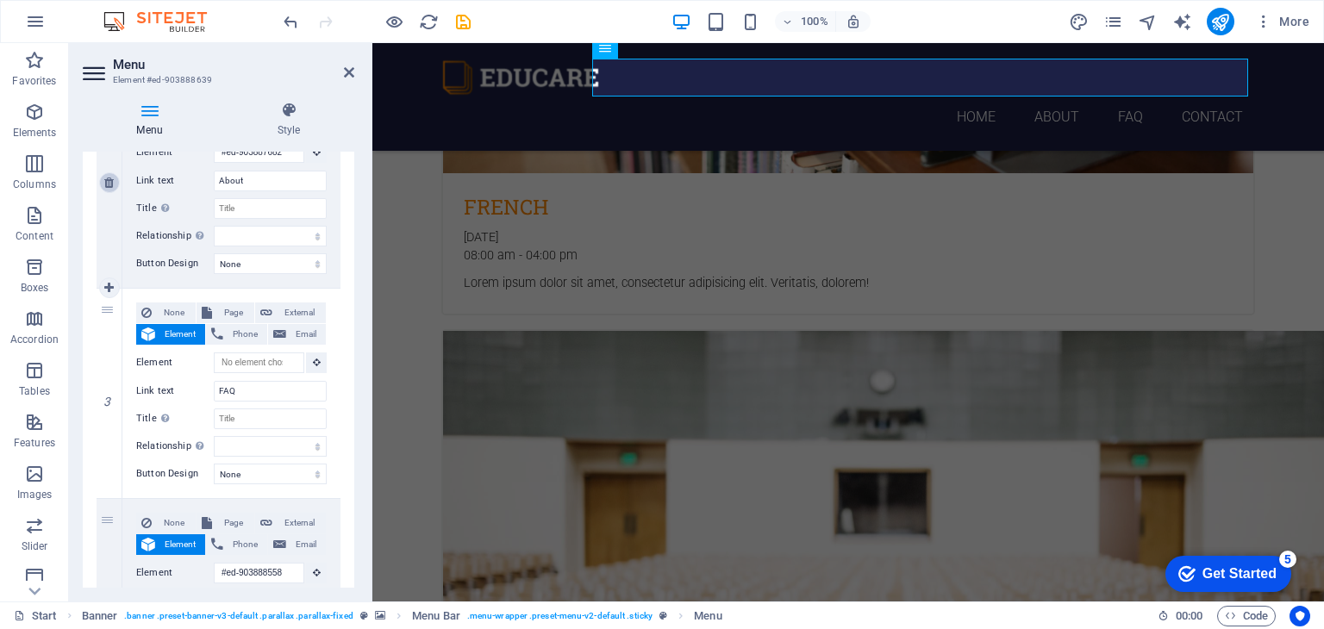
scroll to position [450, 0]
click at [106, 387] on icon at bounding box center [108, 390] width 9 height 12
select select
type input "#ed-903888558"
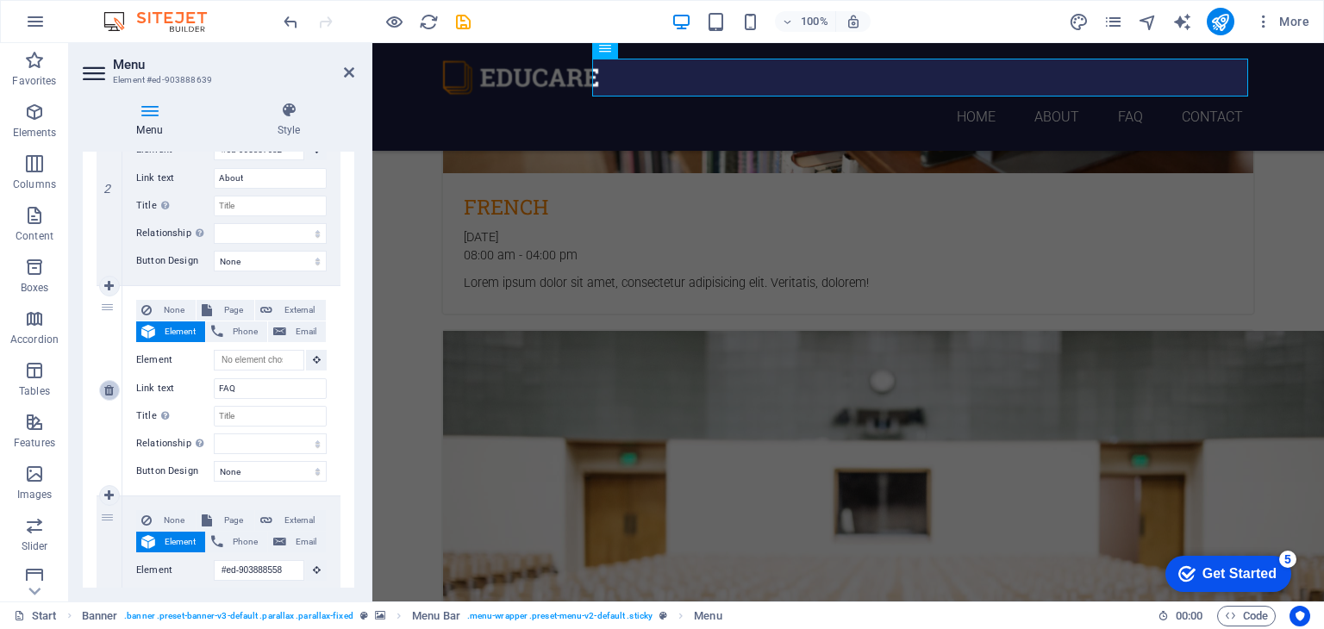
type input "Contact"
select select
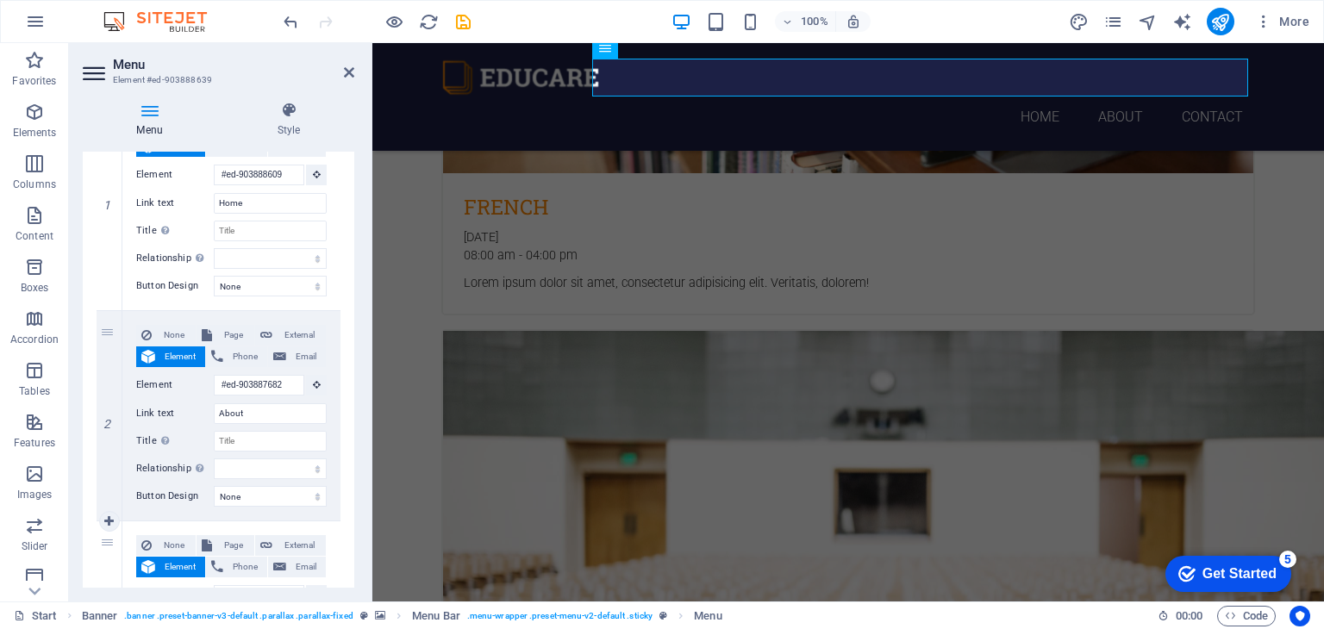
scroll to position [405, 0]
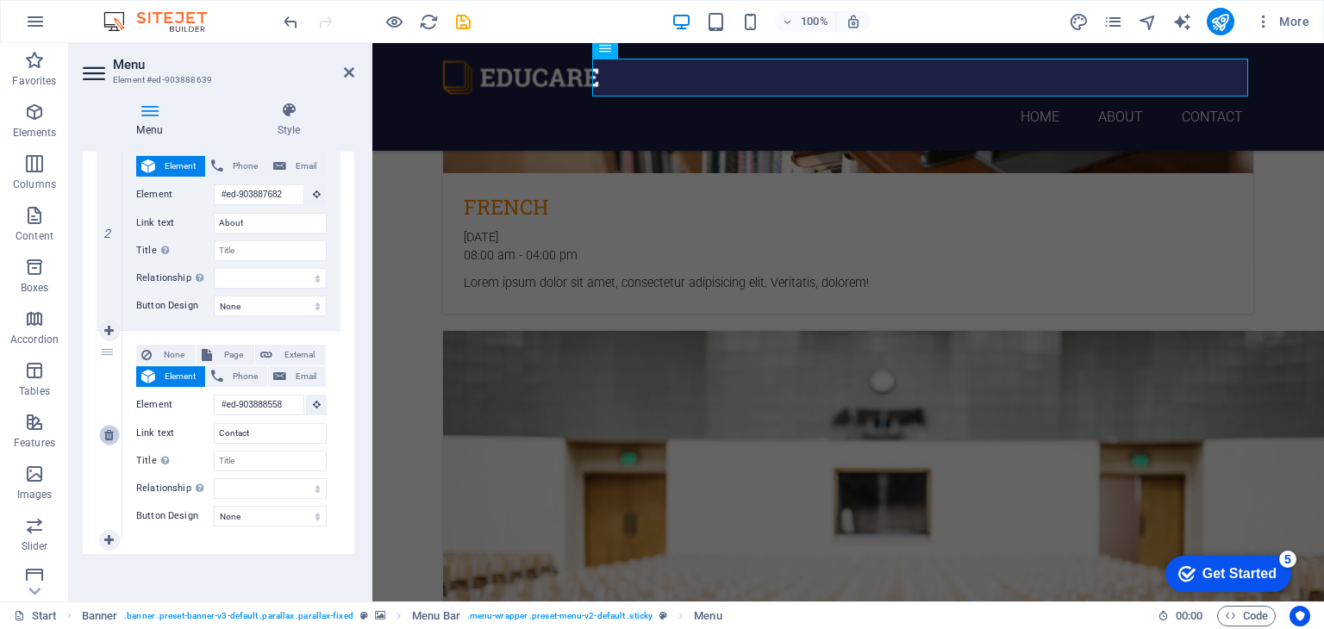
click at [108, 434] on icon at bounding box center [108, 435] width 9 height 12
select select
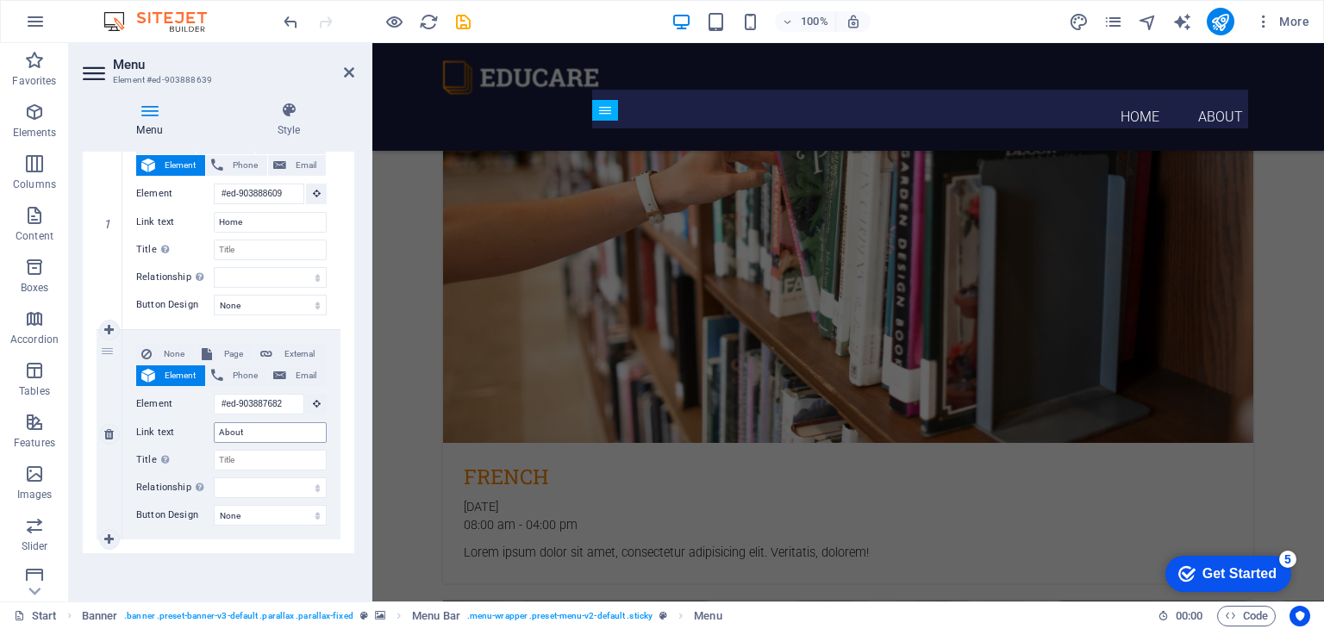
scroll to position [3668, 0]
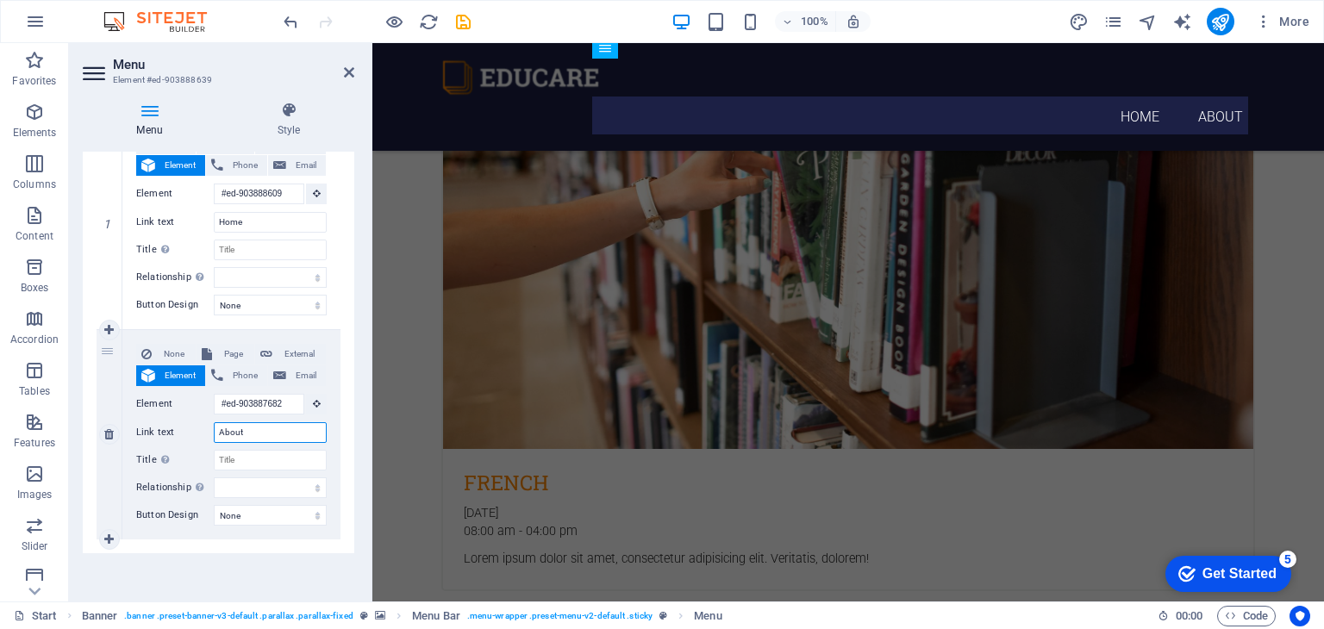
click at [262, 428] on input "About" at bounding box center [270, 432] width 113 height 21
type input "A"
select select
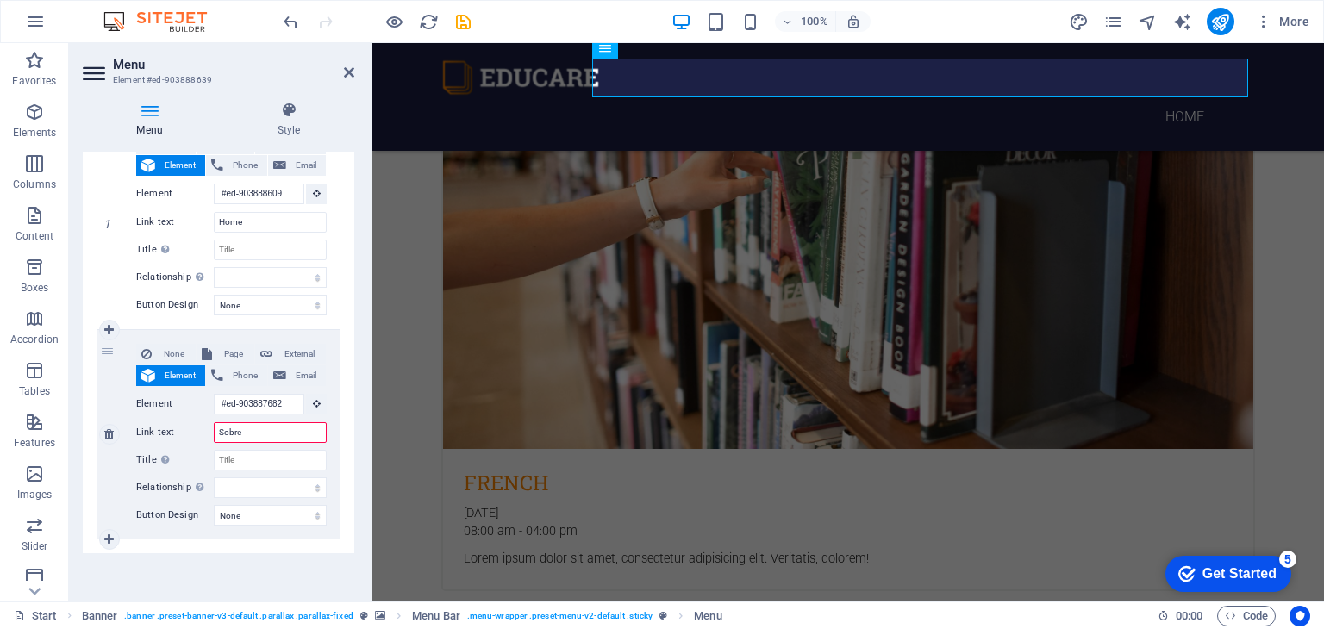
type input "Sobre n"
select select
type input "Sobre nós"
select select
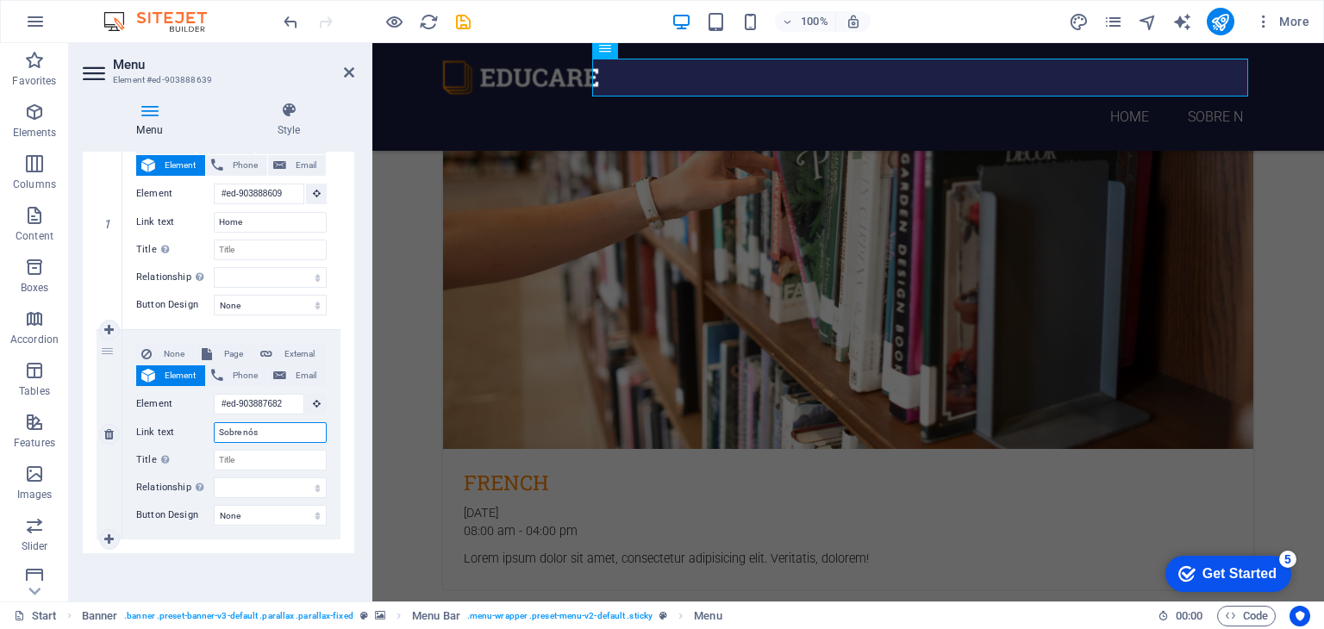
select select
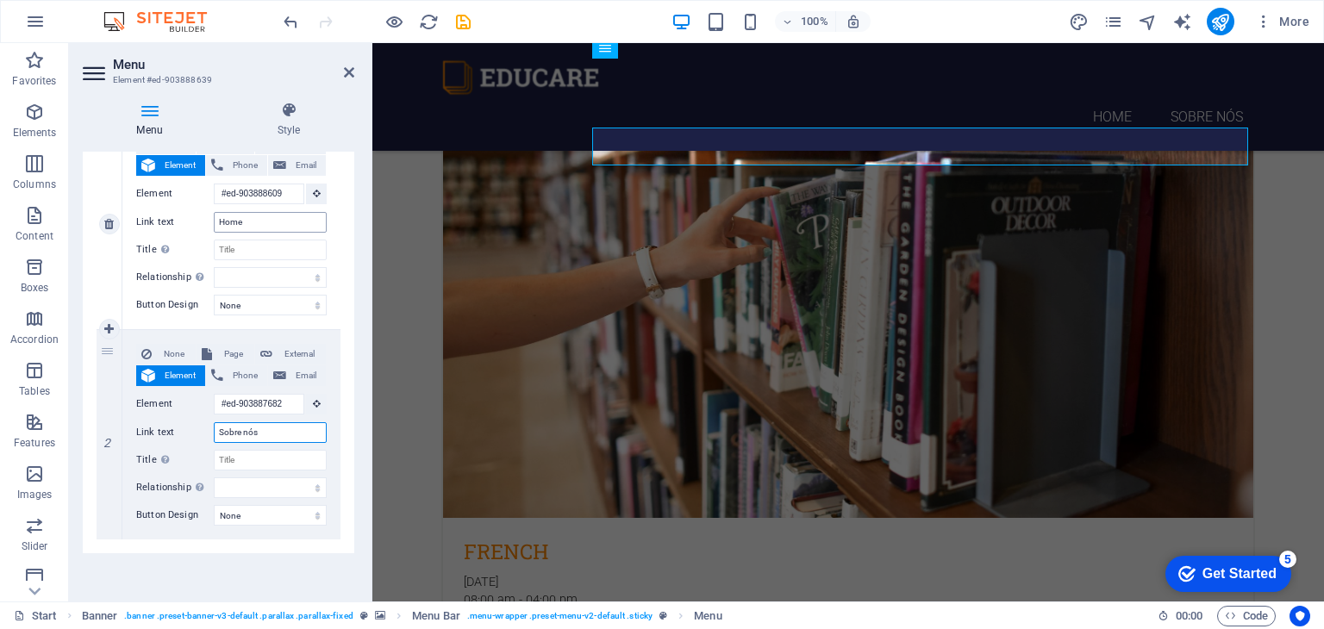
type input "Sobre nós"
click at [253, 222] on input "Home" at bounding box center [270, 222] width 113 height 21
type input "H"
select select
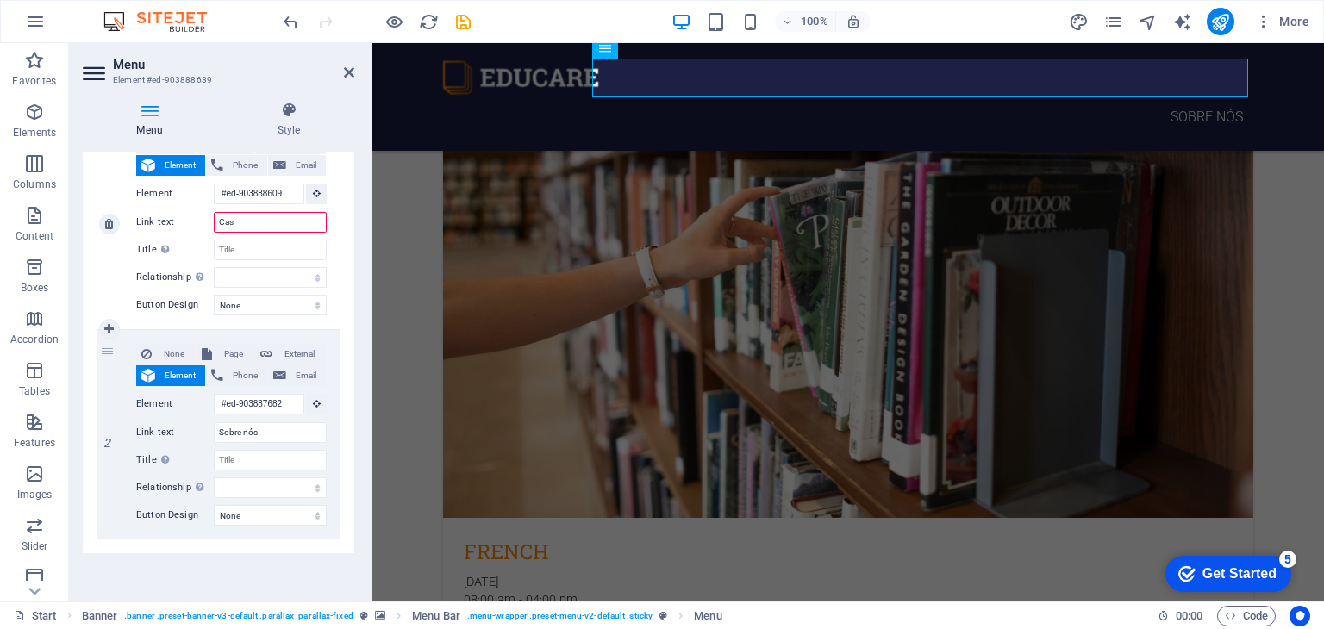
type input "Casa"
select select
type input "Casa"
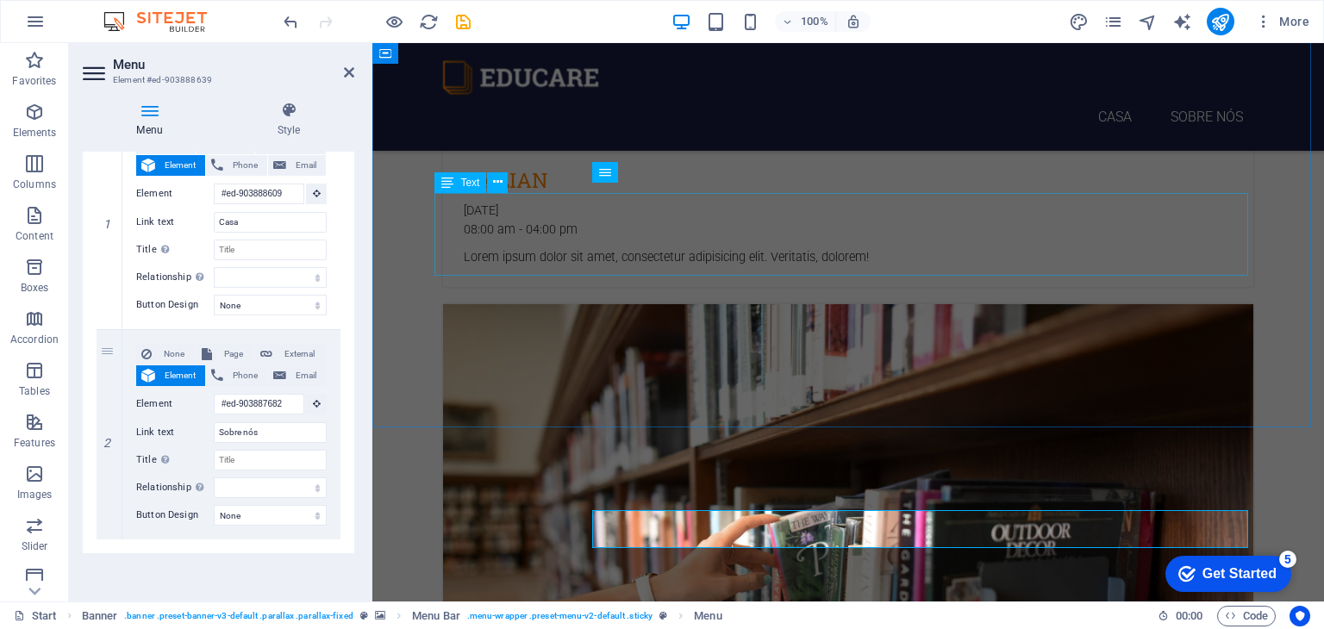
scroll to position [3112, 0]
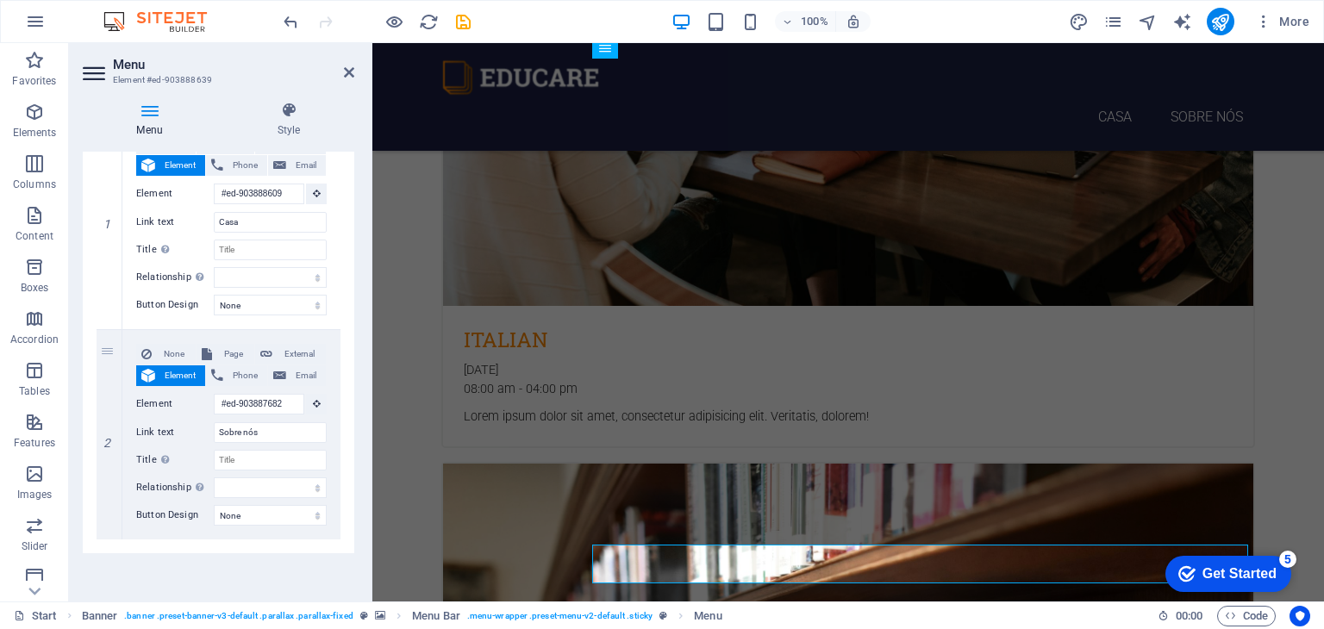
click at [340, 67] on h2 "Menu" at bounding box center [233, 65] width 241 height 16
click at [349, 71] on icon at bounding box center [349, 73] width 10 height 14
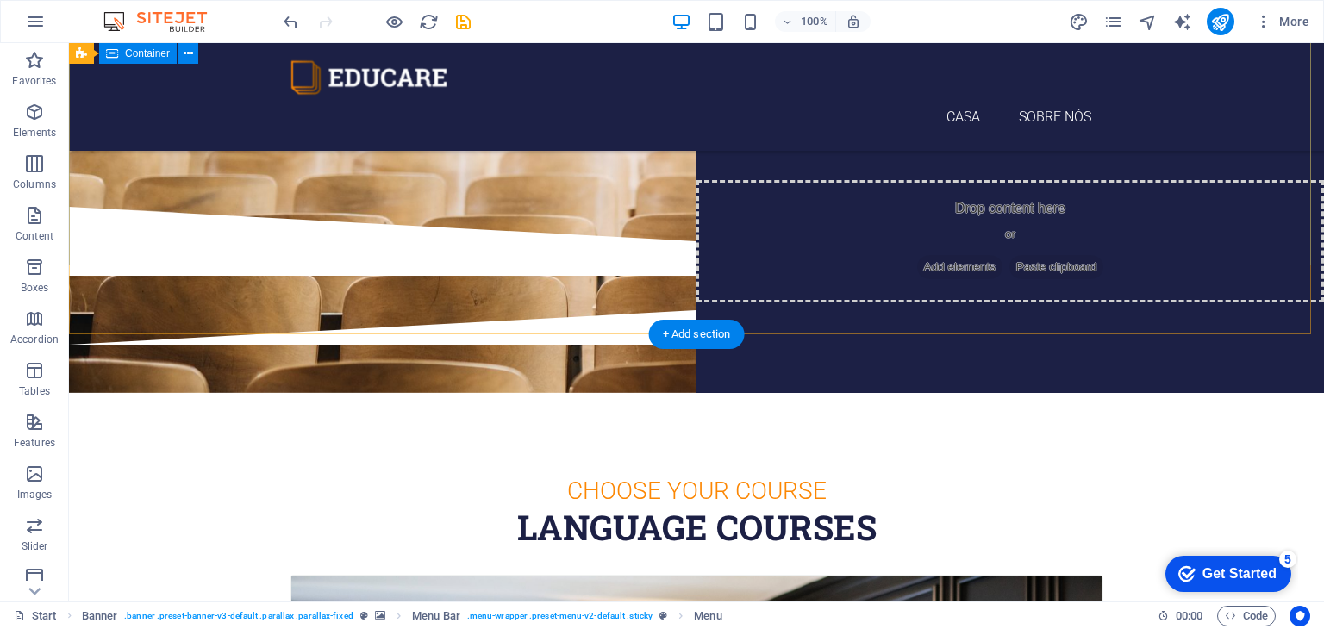
scroll to position [0, 0]
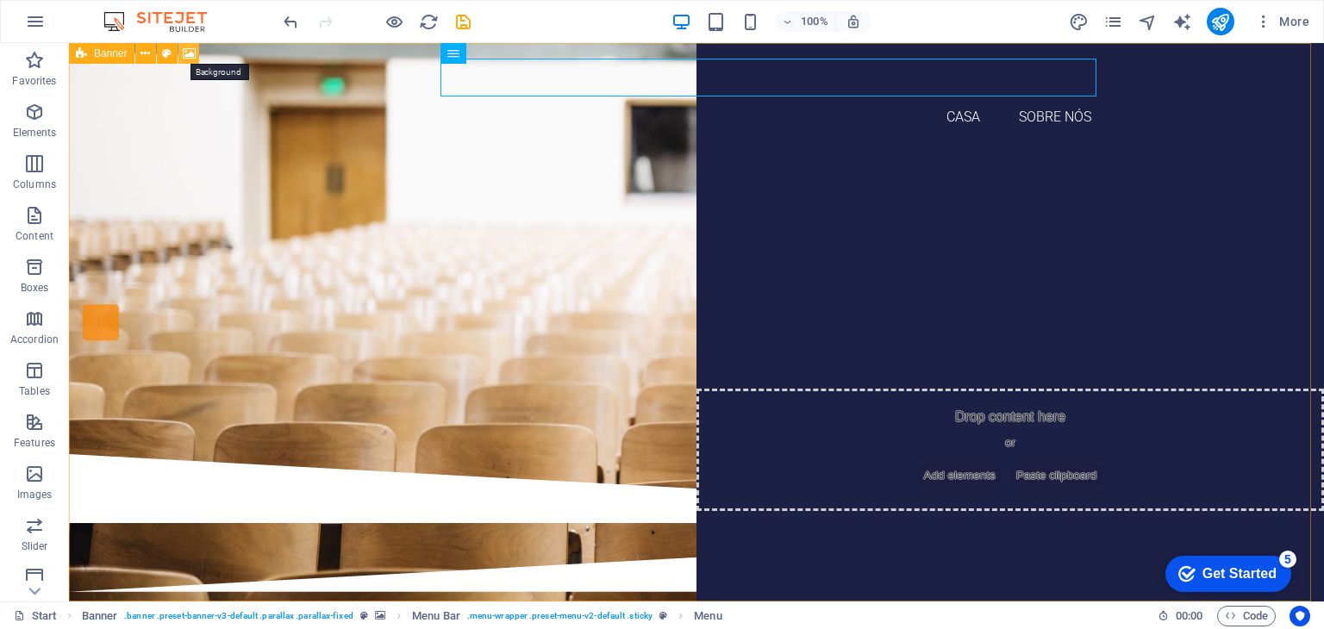
click at [186, 56] on icon at bounding box center [189, 54] width 13 height 18
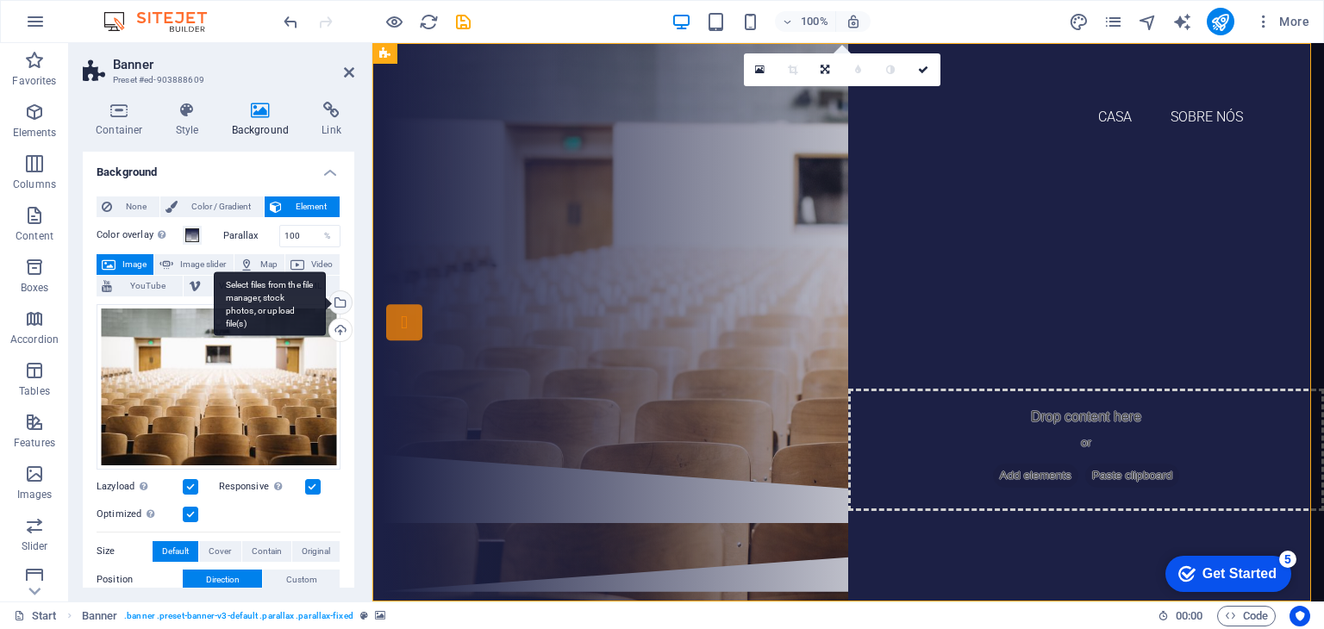
click at [339, 299] on div "Select files from the file manager, stock photos, or upload file(s)" at bounding box center [339, 304] width 26 height 26
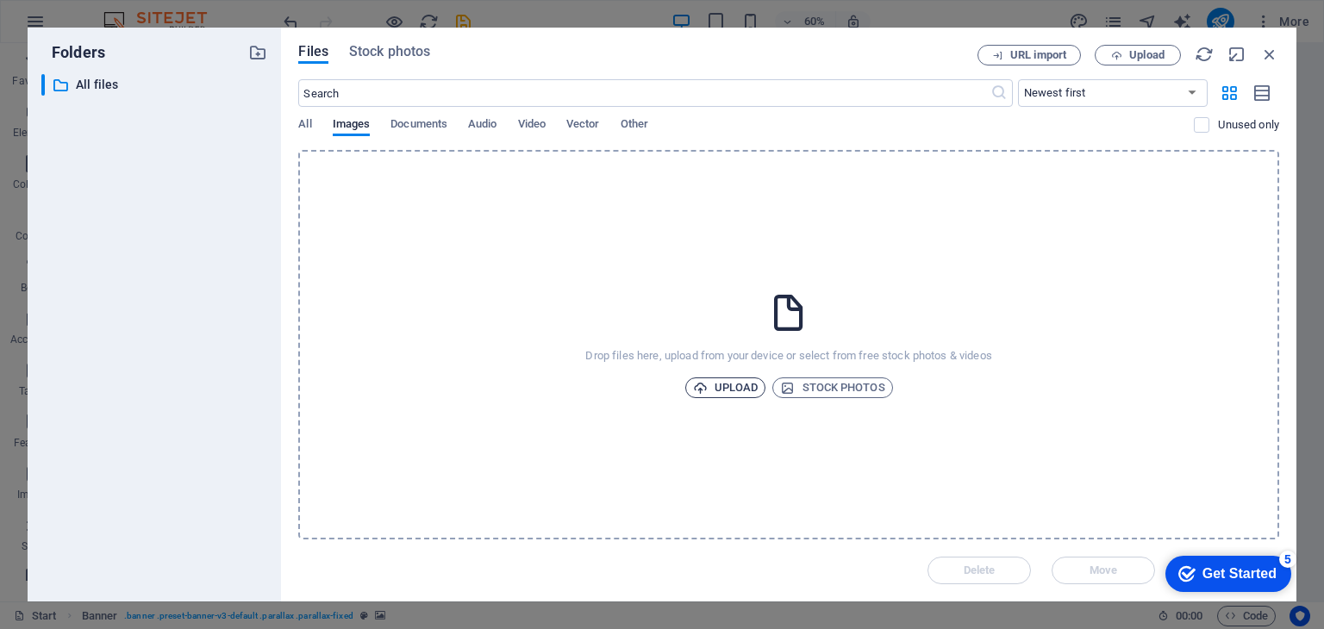
click at [724, 389] on span "Upload" at bounding box center [726, 388] width 66 height 21
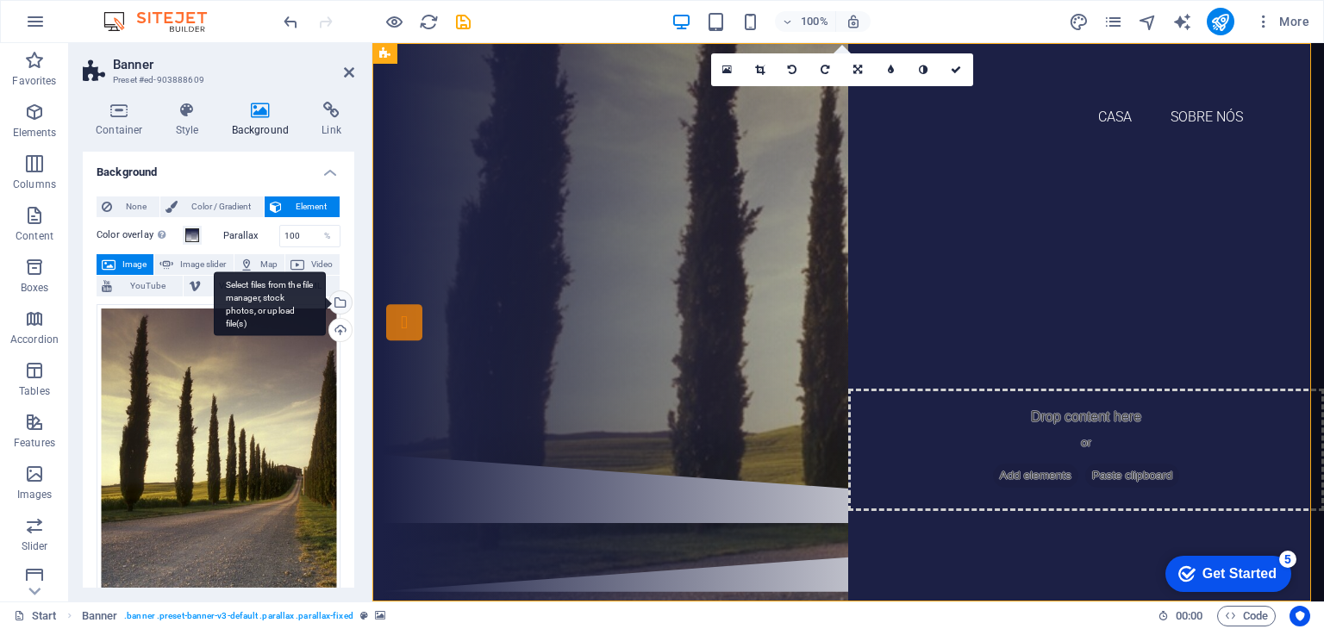
click at [336, 303] on div "Select files from the file manager, stock photos, or upload file(s)" at bounding box center [339, 304] width 26 height 26
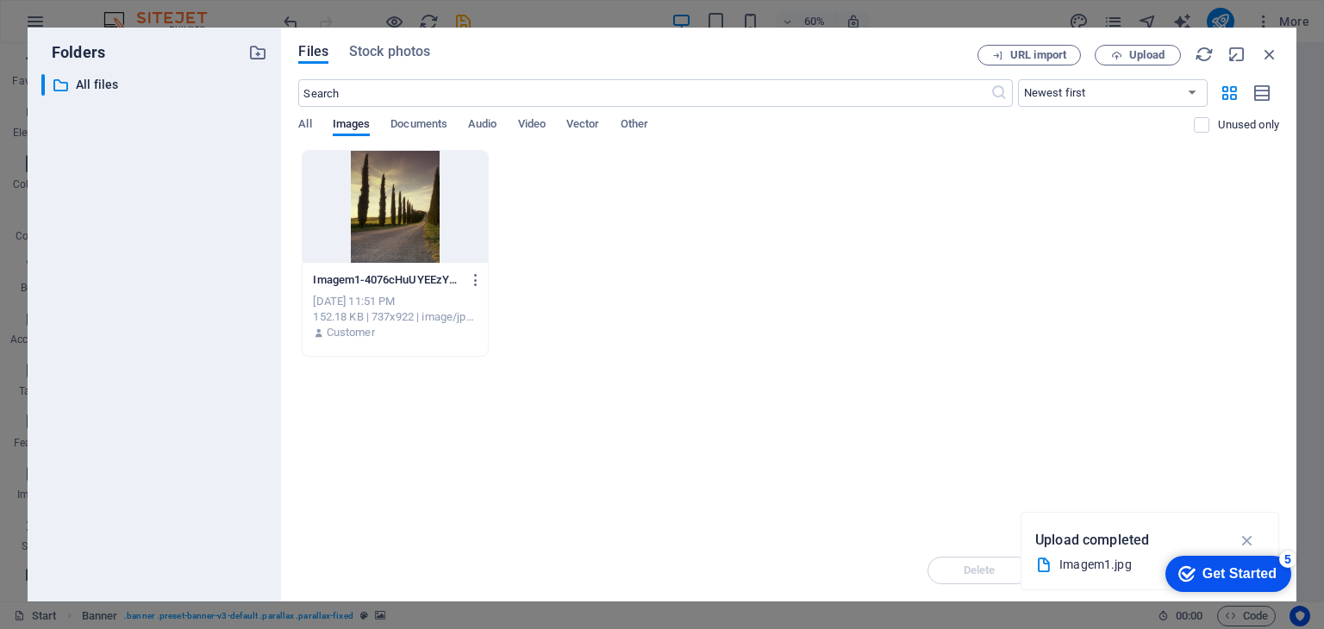
click at [420, 257] on div at bounding box center [395, 207] width 184 height 112
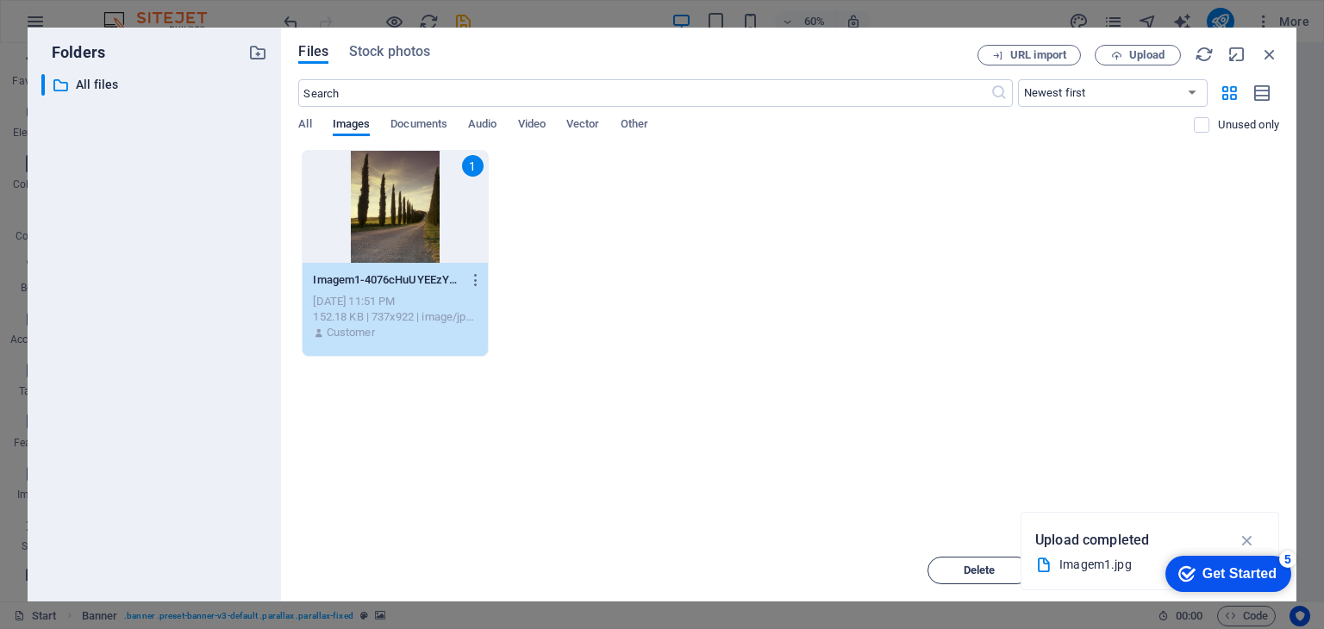
click at [972, 571] on span "Delete" at bounding box center [980, 570] width 32 height 10
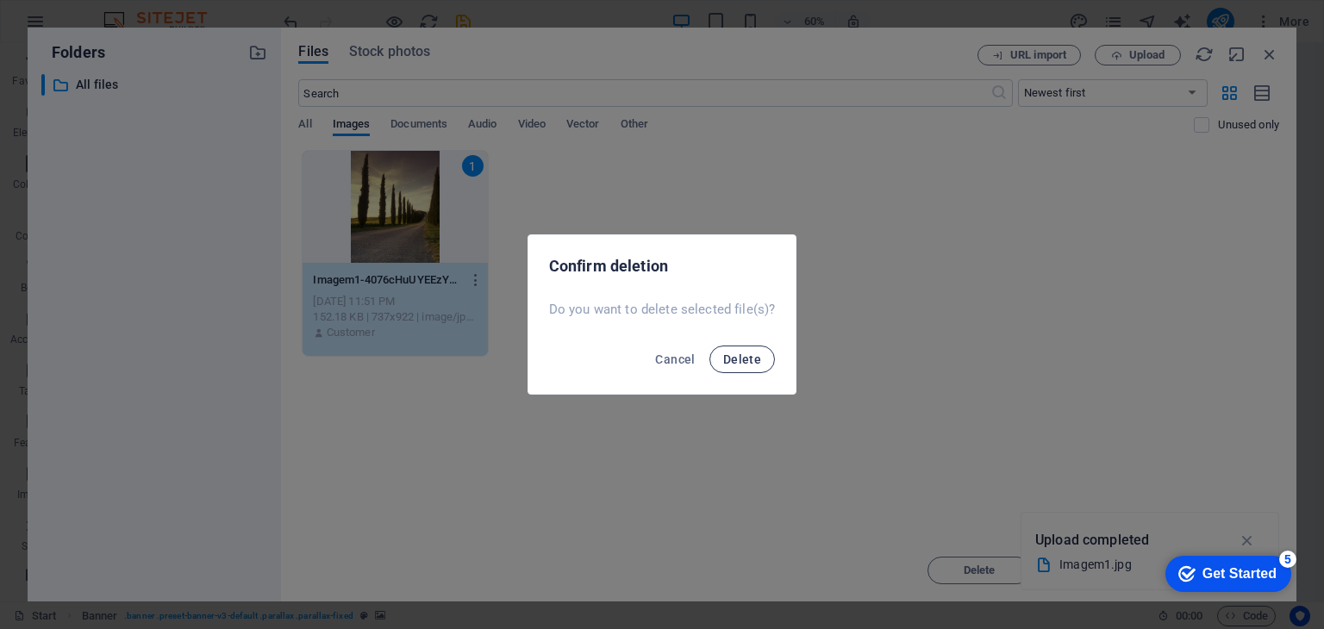
click at [749, 369] on button "Delete" at bounding box center [742, 360] width 66 height 28
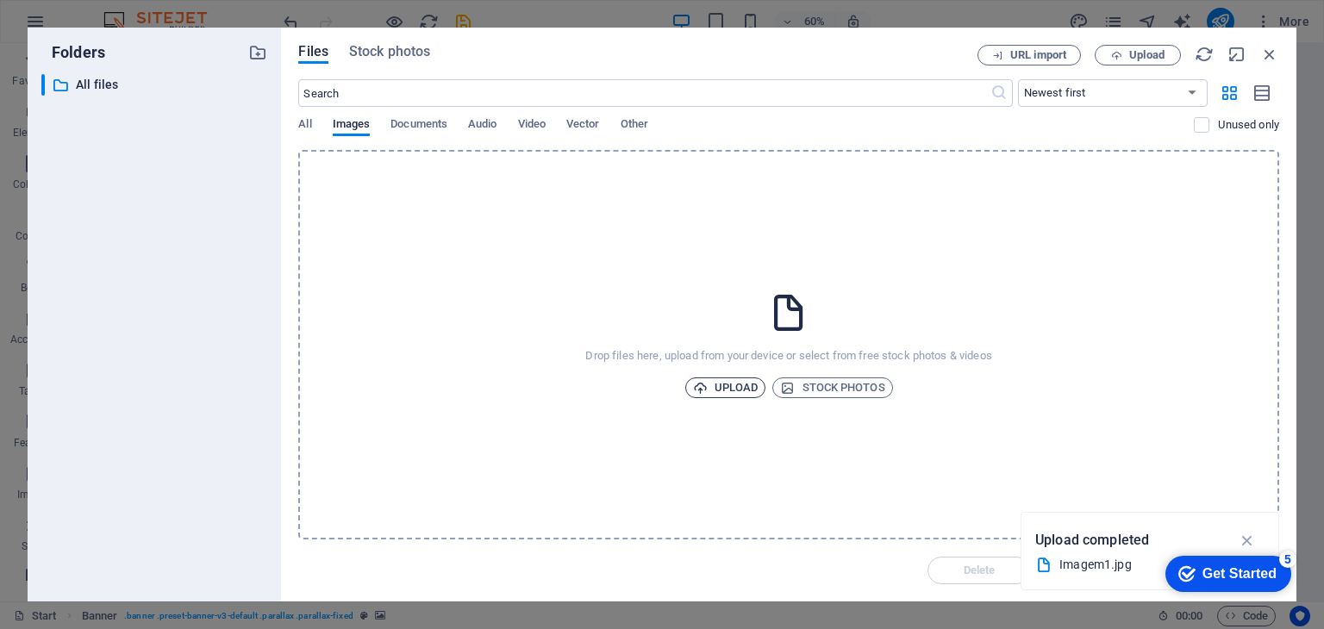
click at [739, 384] on span "Upload" at bounding box center [726, 388] width 66 height 21
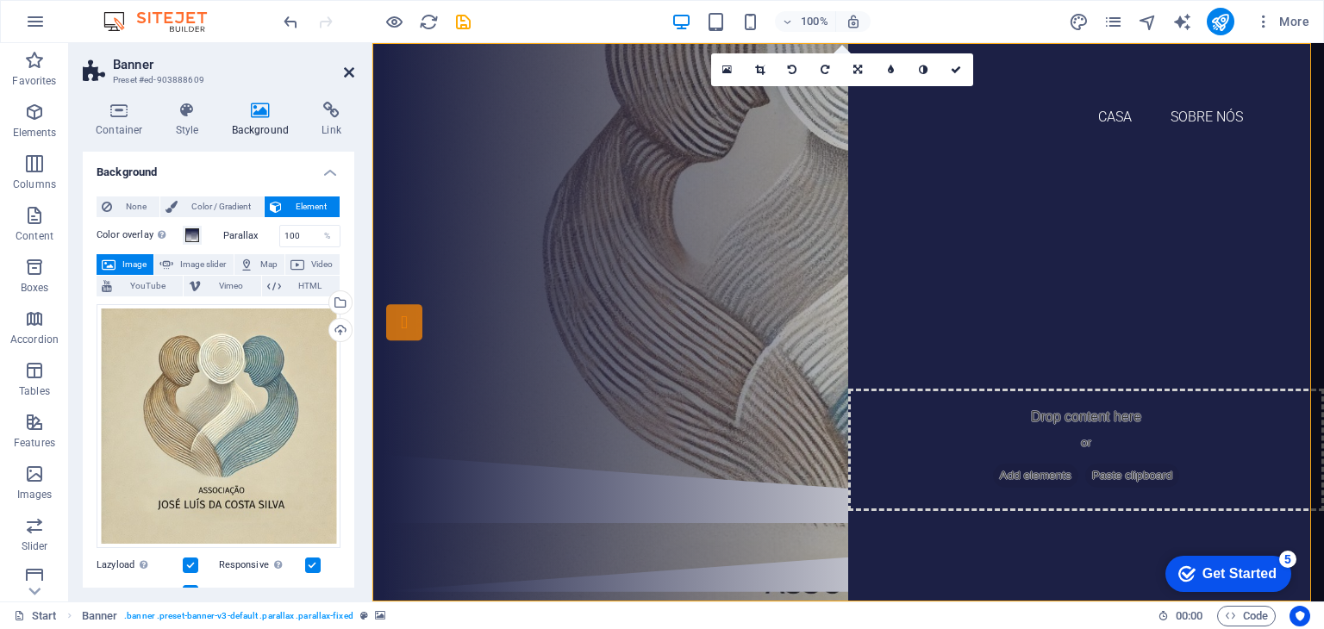
click at [348, 75] on icon at bounding box center [349, 73] width 10 height 14
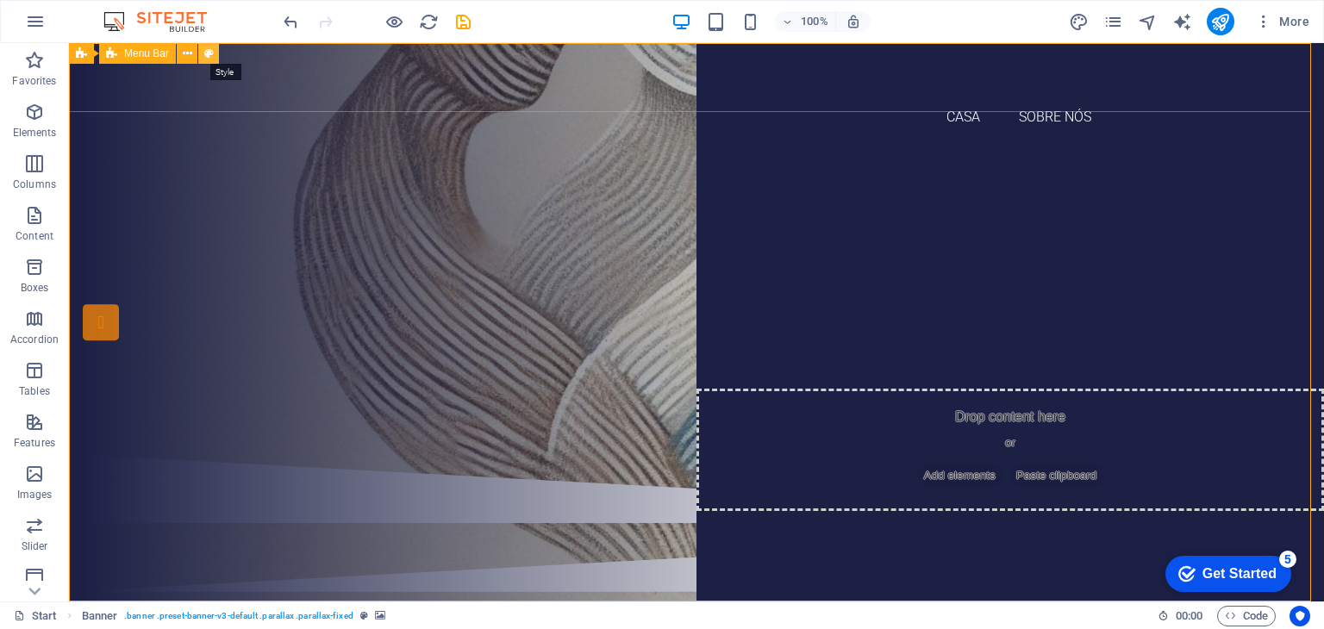
click at [207, 50] on icon at bounding box center [208, 54] width 9 height 18
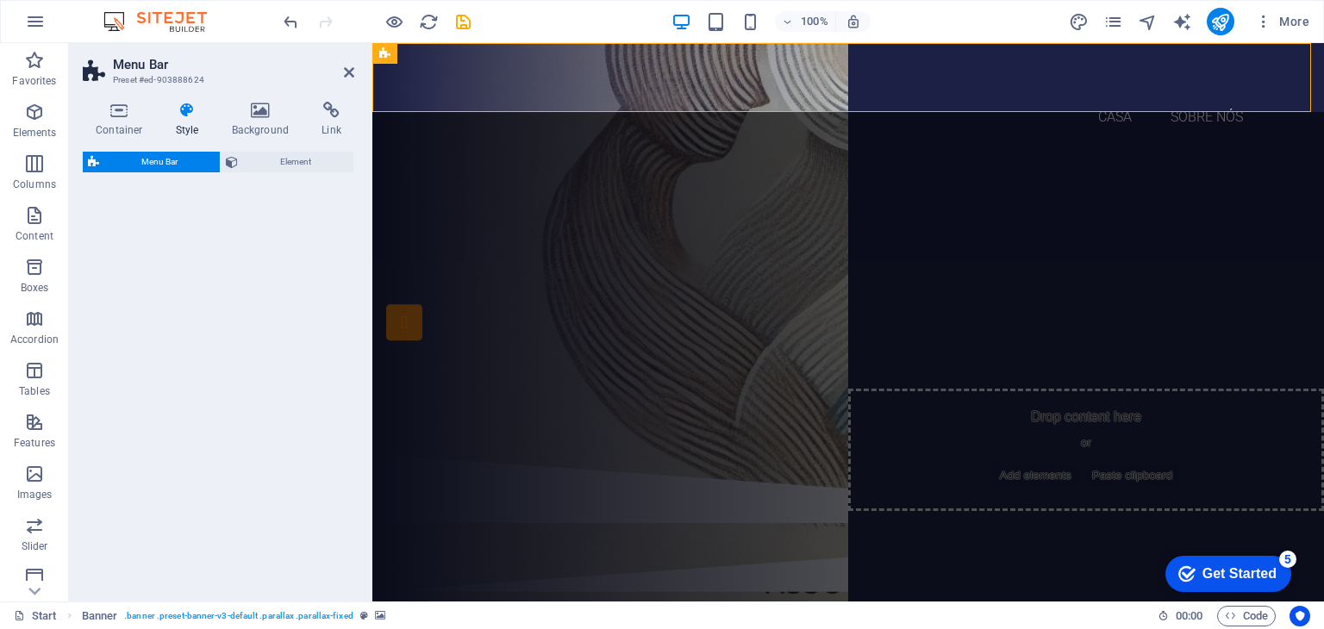
select select "rem"
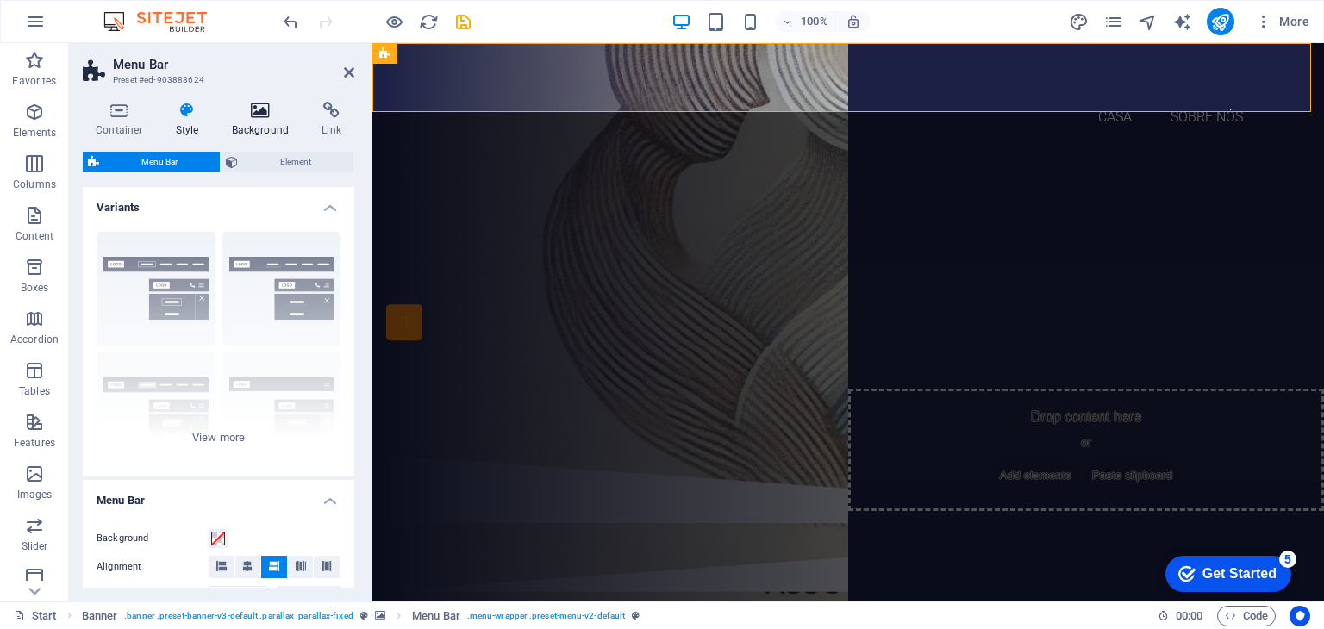
click at [259, 109] on icon at bounding box center [261, 110] width 84 height 17
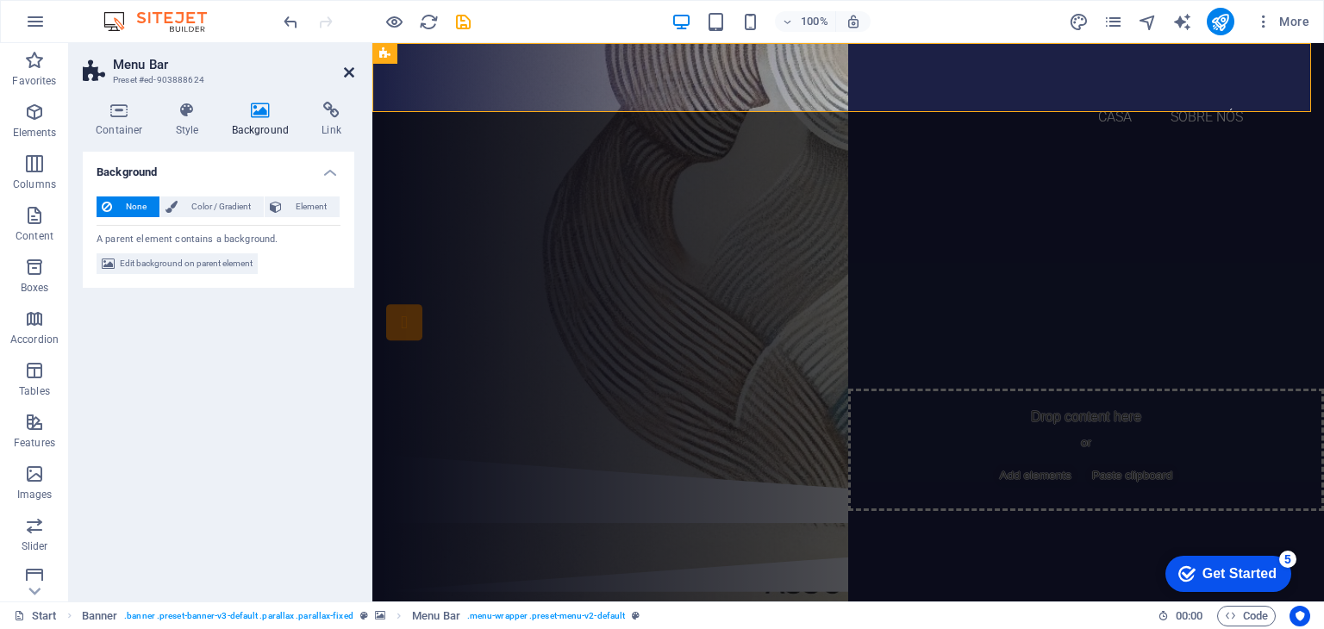
click at [353, 72] on icon at bounding box center [349, 73] width 10 height 14
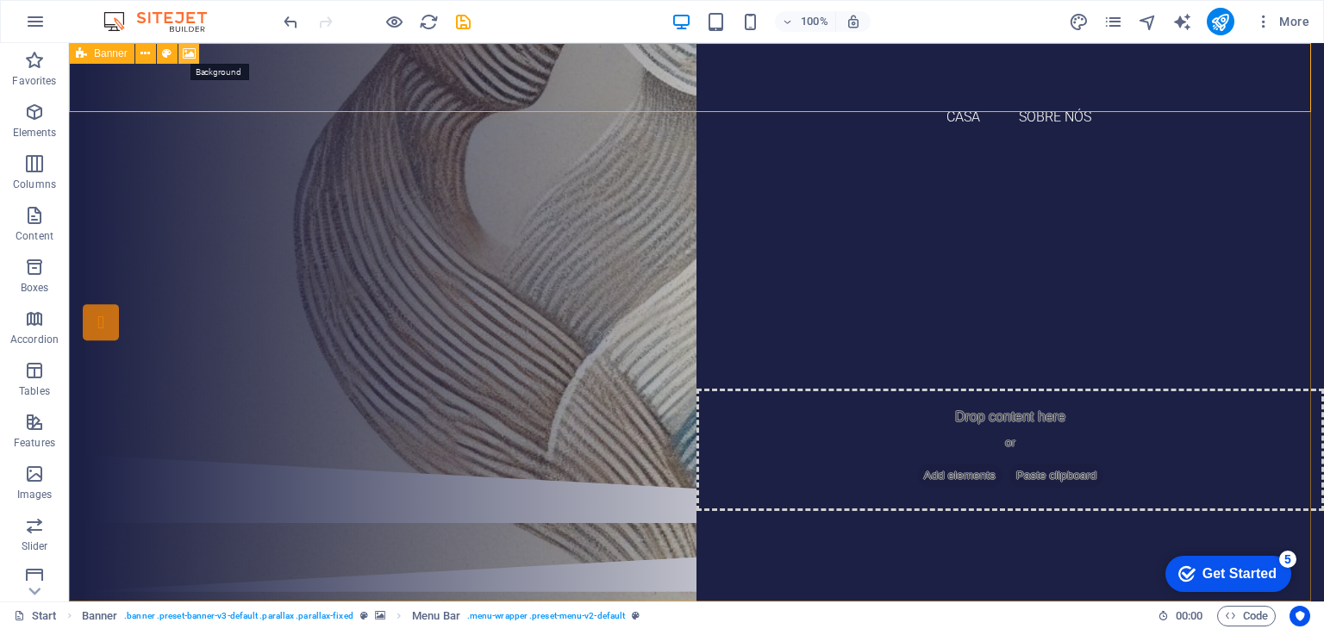
click at [188, 53] on icon at bounding box center [189, 54] width 13 height 18
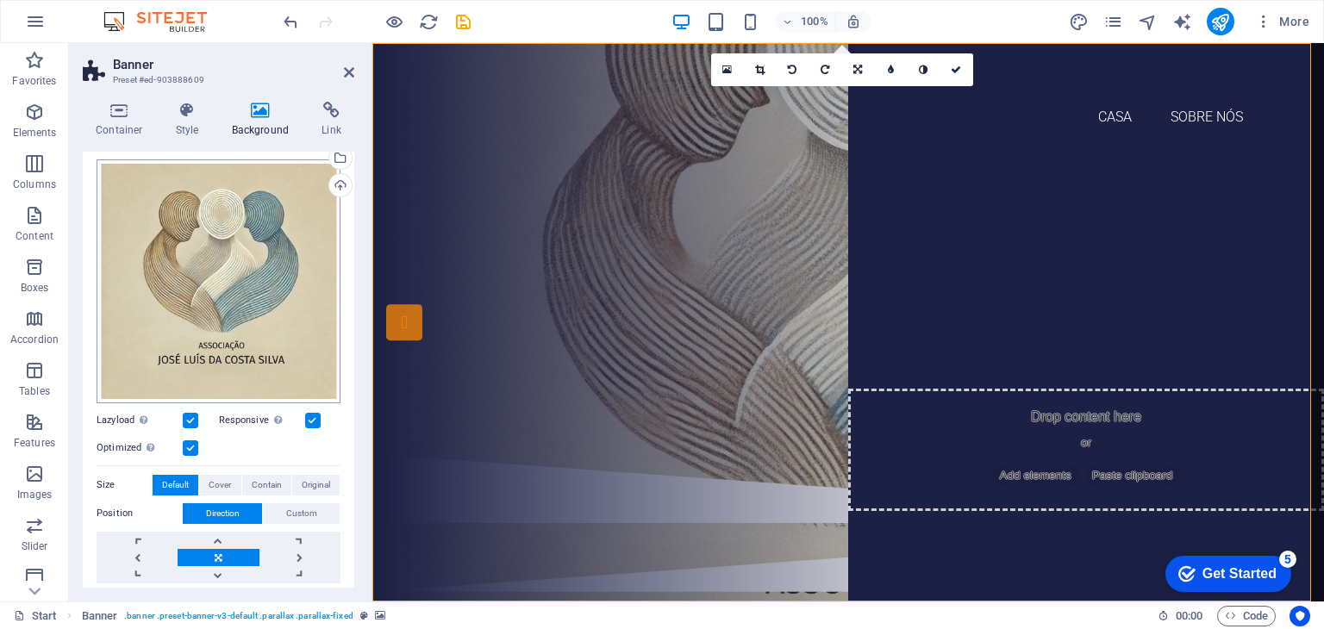
scroll to position [154, 0]
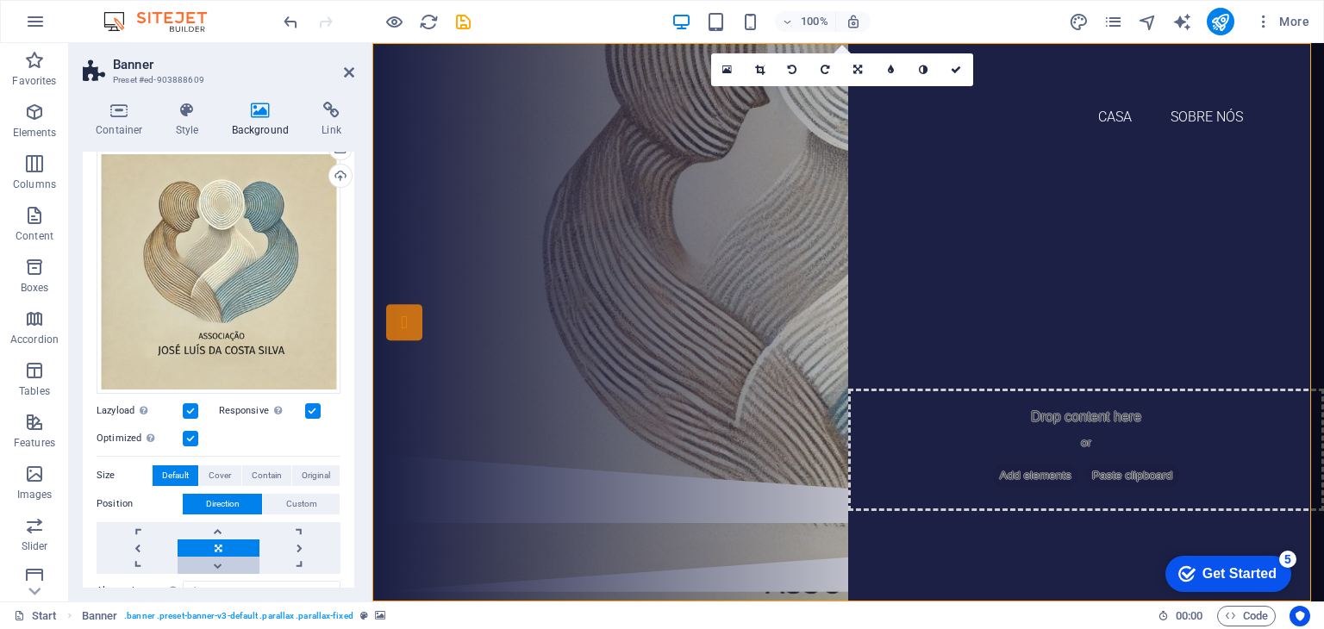
click at [221, 562] on link at bounding box center [218, 565] width 81 height 17
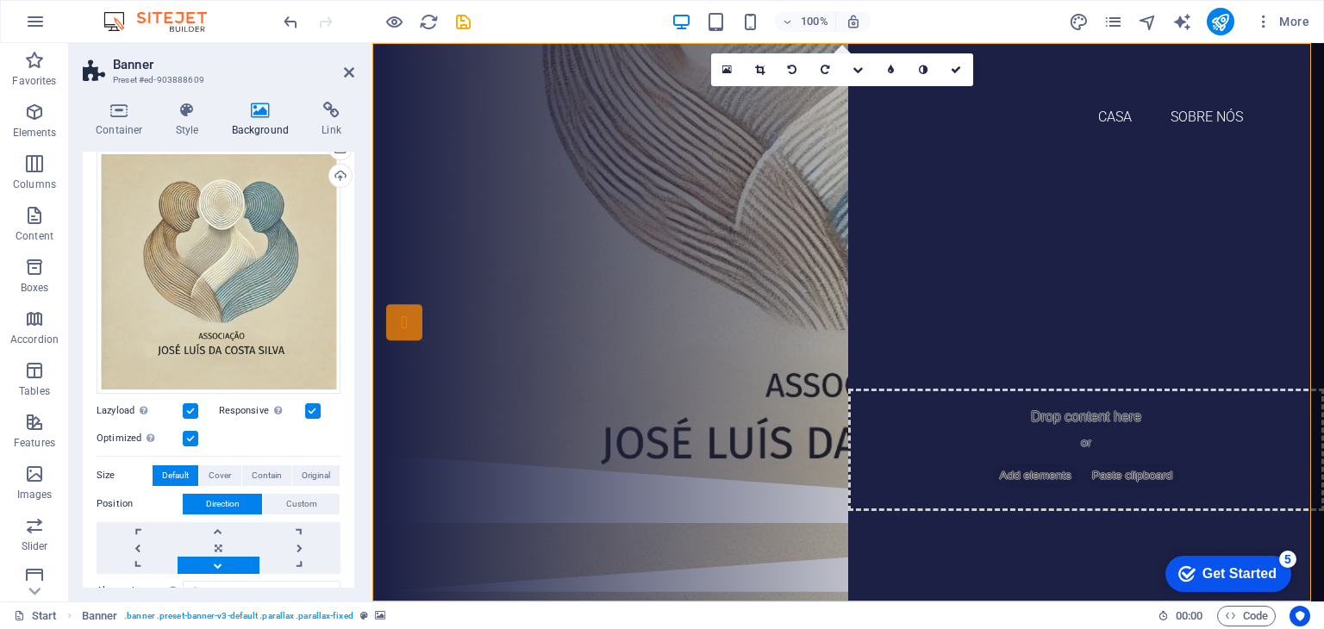
click at [221, 562] on link at bounding box center [218, 565] width 81 height 17
click at [221, 525] on link at bounding box center [218, 530] width 81 height 17
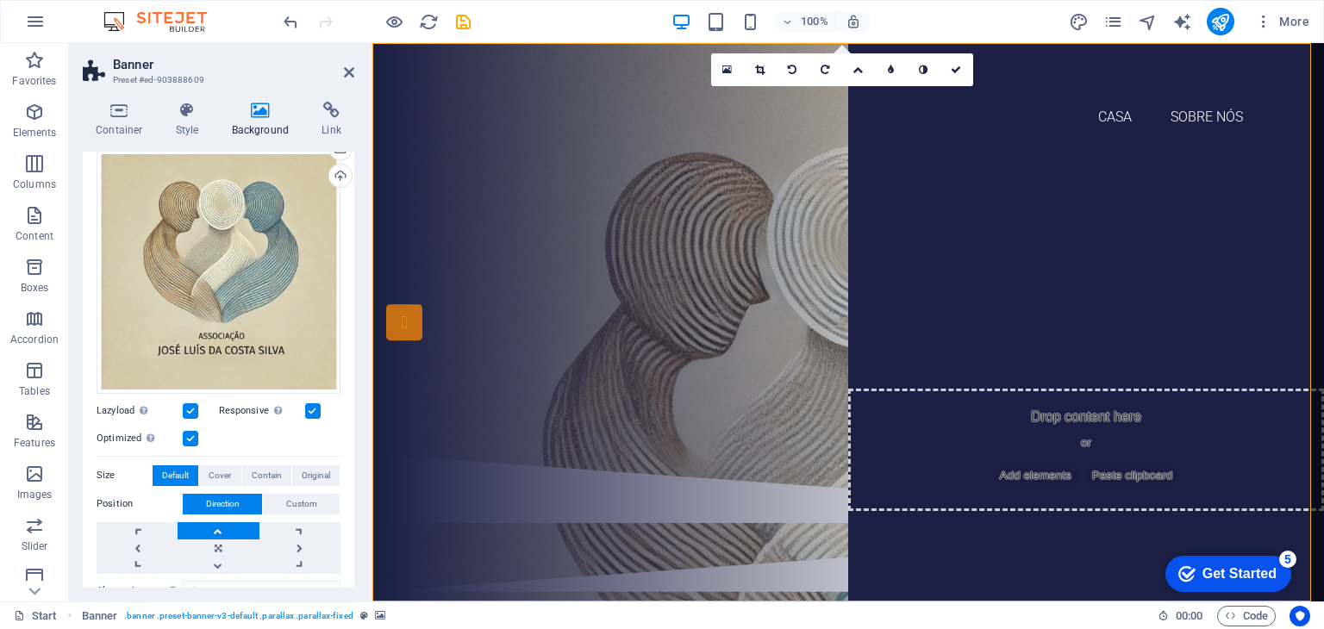
click at [221, 525] on link at bounding box center [218, 530] width 81 height 17
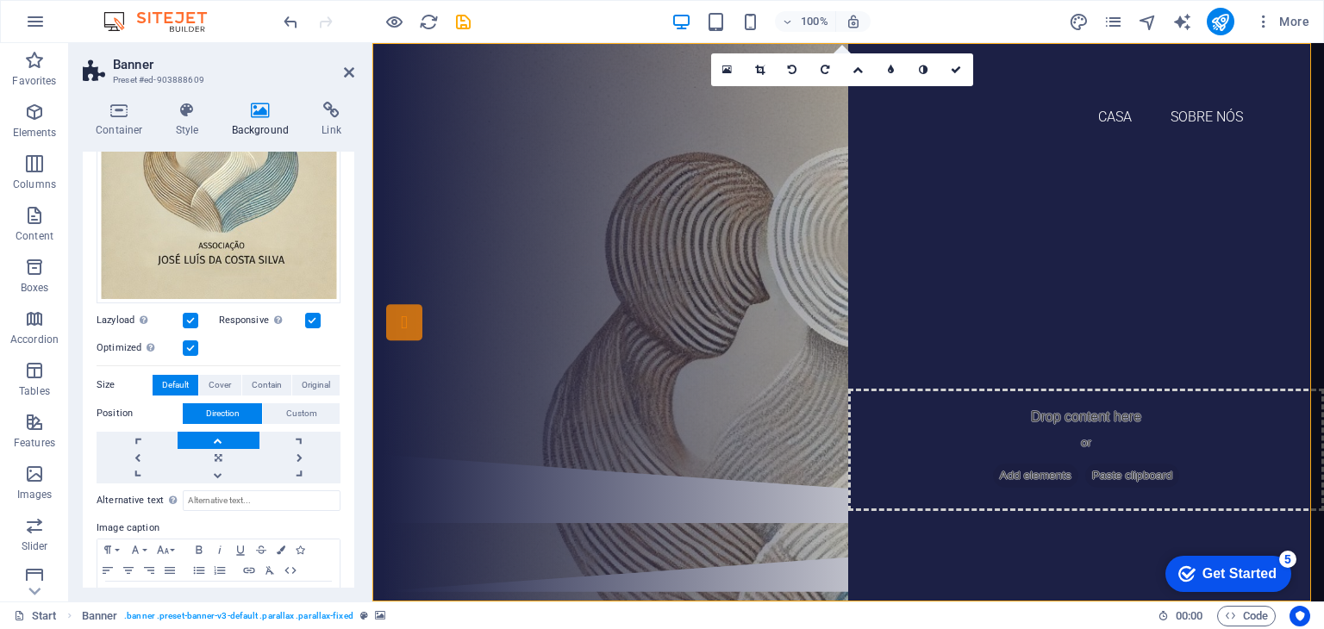
scroll to position [244, 0]
click at [346, 69] on icon at bounding box center [349, 73] width 10 height 14
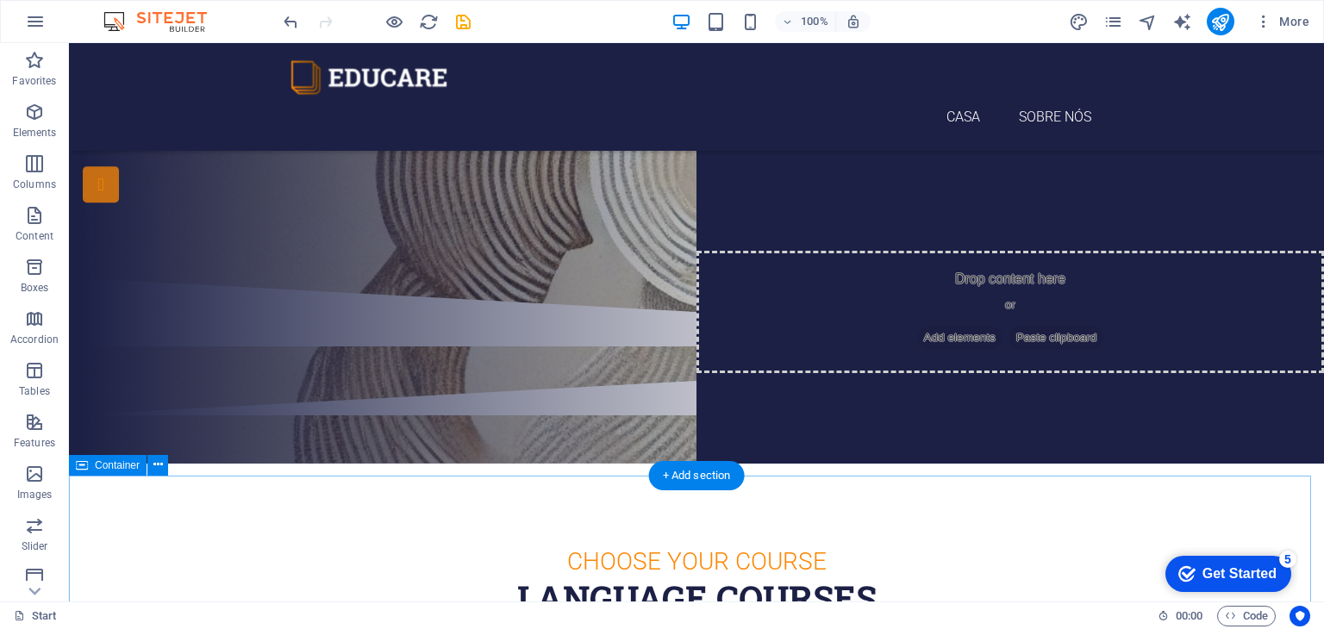
scroll to position [140, 0]
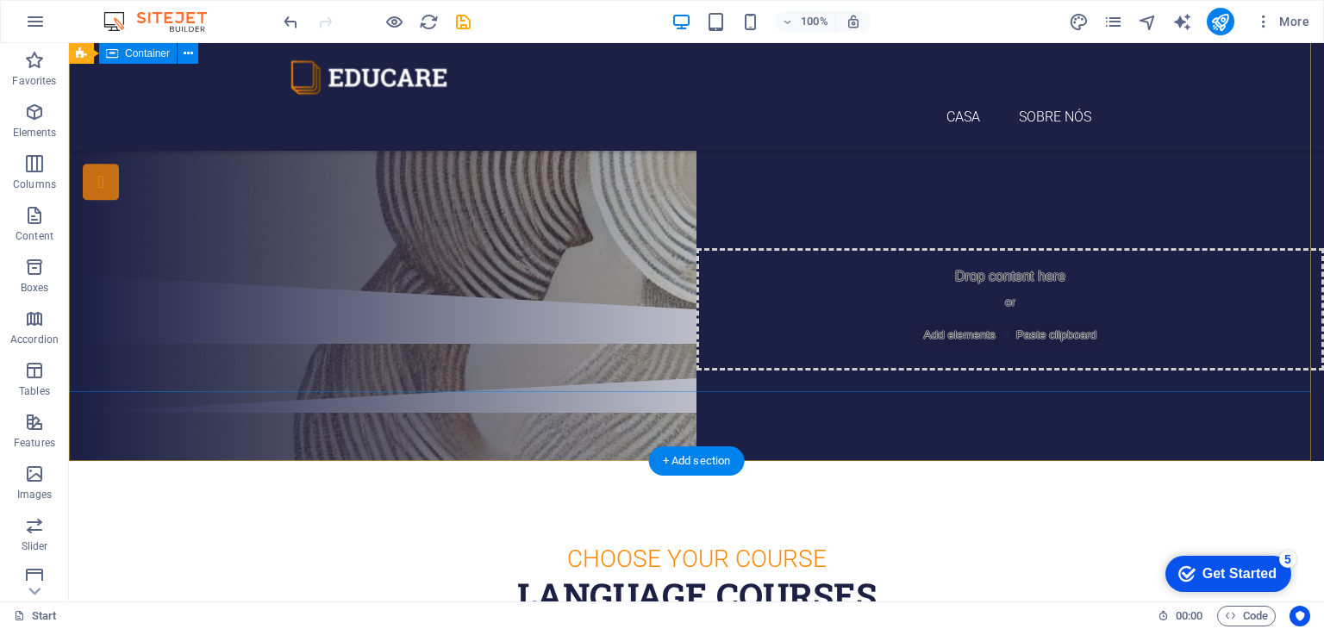
click at [213, 275] on div "Are you ready to learn new languages? Join our Language School Sign up now" at bounding box center [696, 89] width 1255 height 372
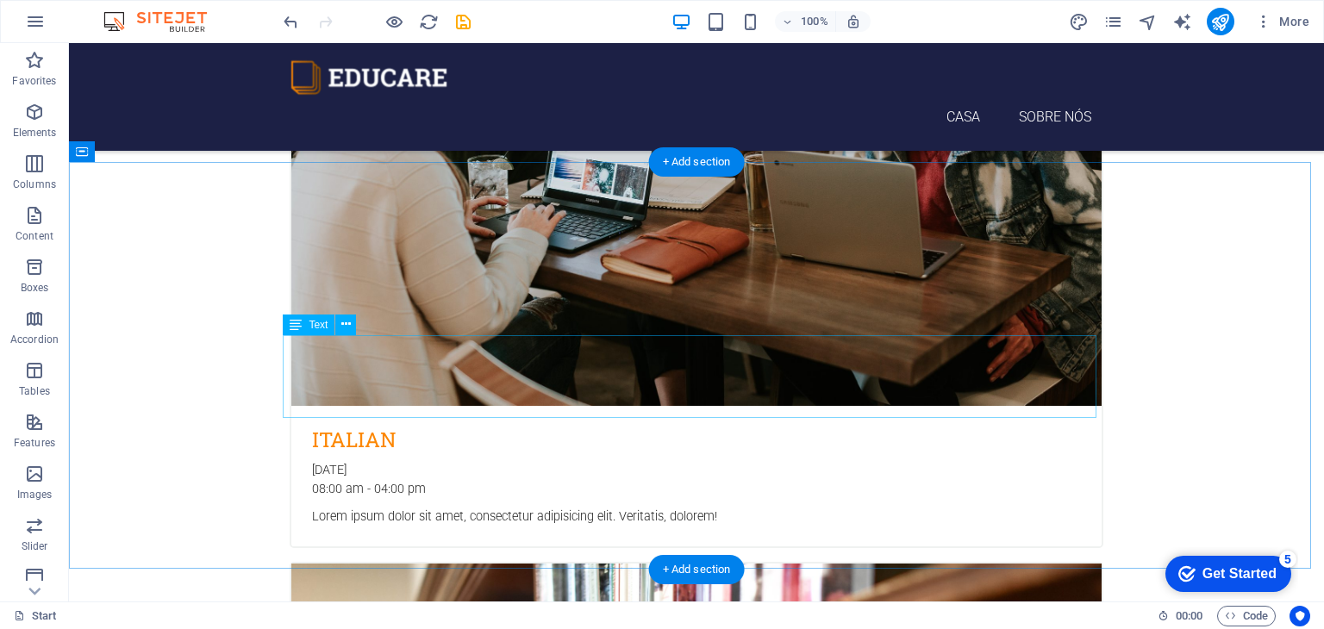
scroll to position [3005, 0]
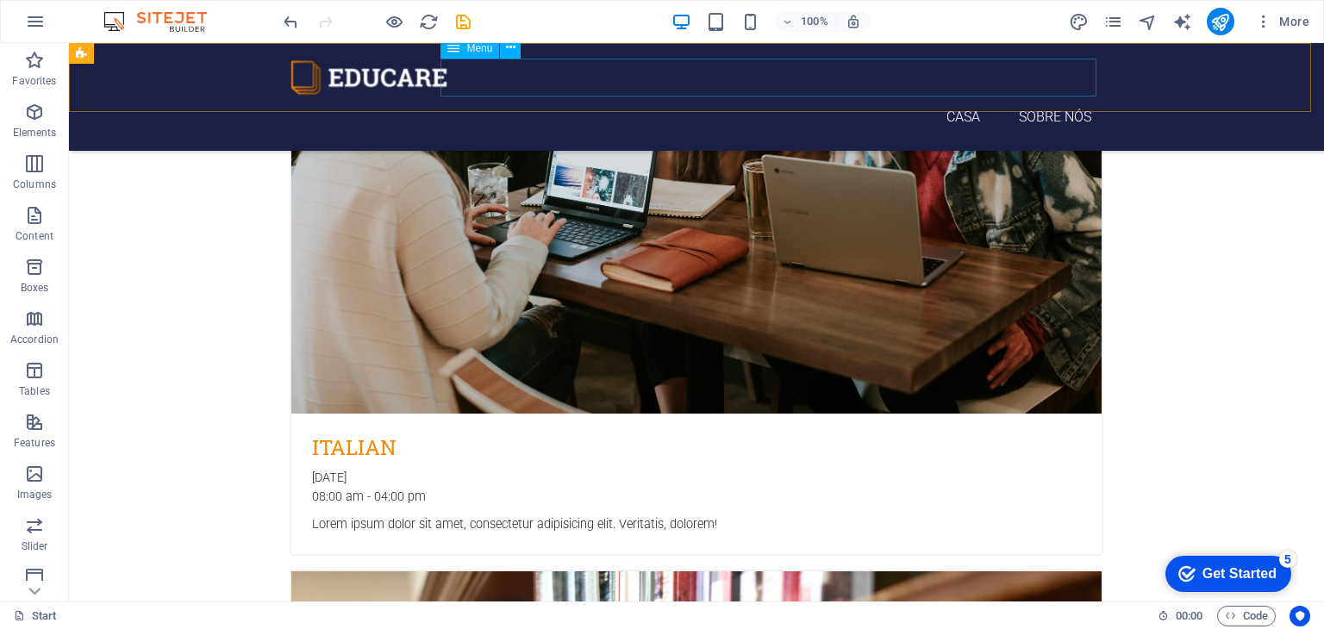
click at [1036, 98] on nav "Casa Sobre nós" at bounding box center [697, 117] width 814 height 39
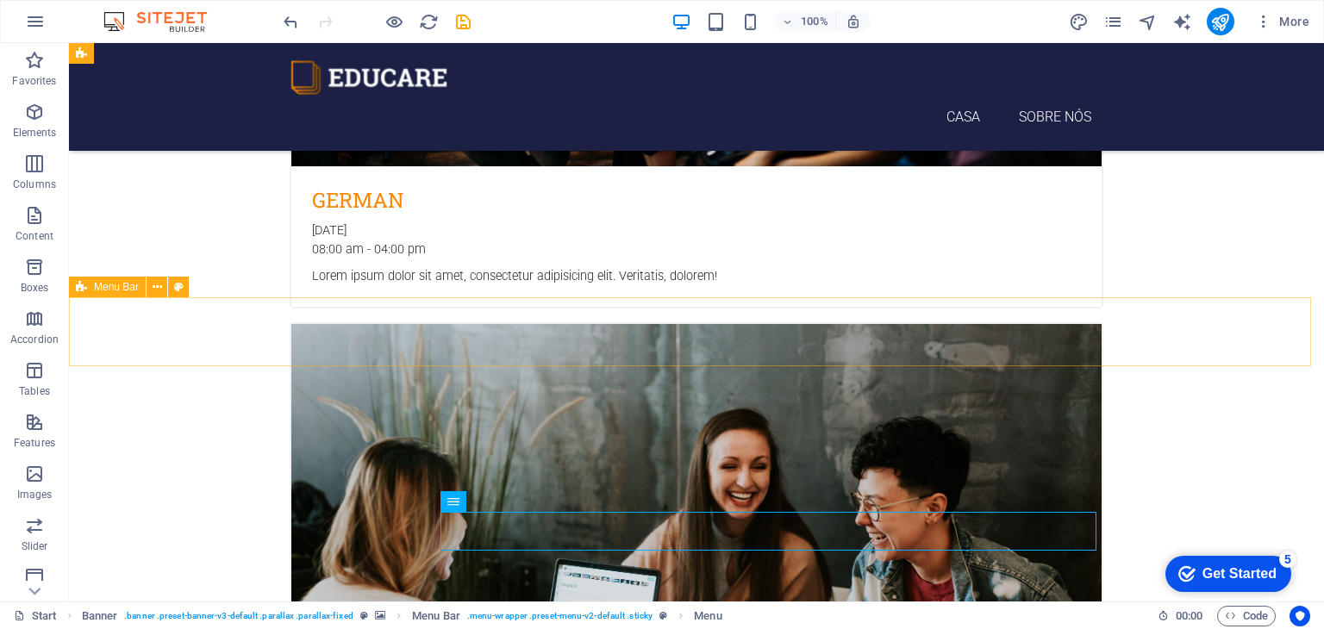
scroll to position [2545, 0]
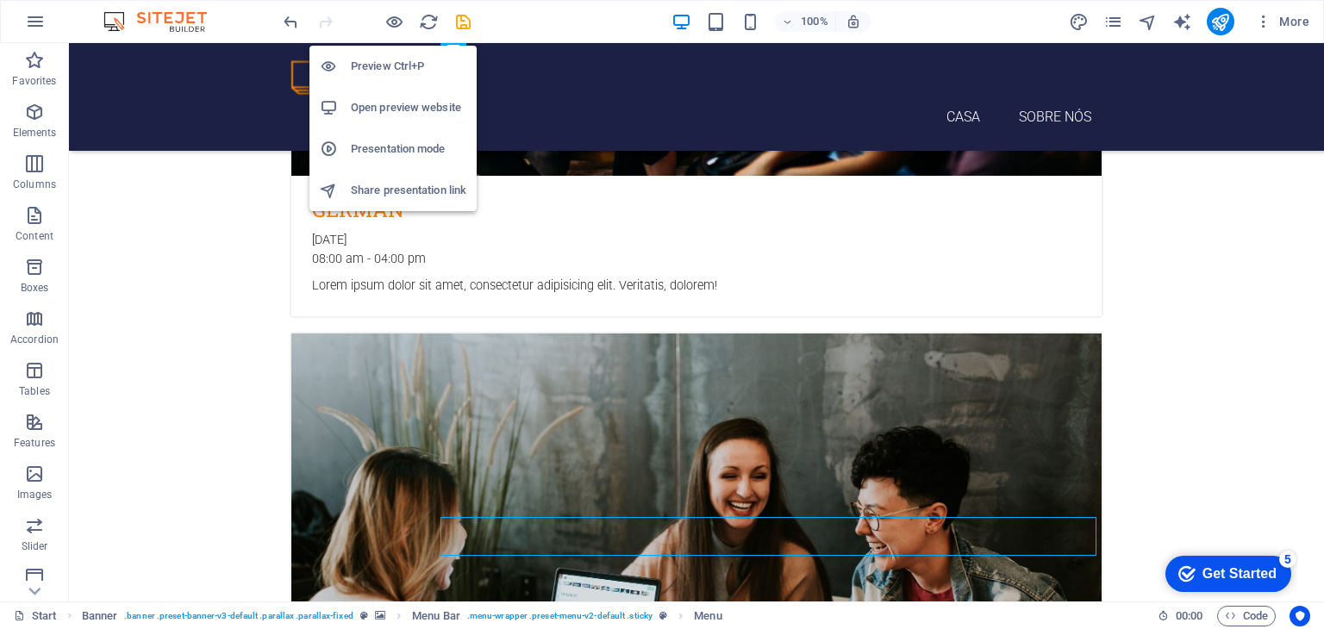
click at [386, 60] on h6 "Preview Ctrl+P" at bounding box center [408, 66] width 115 height 21
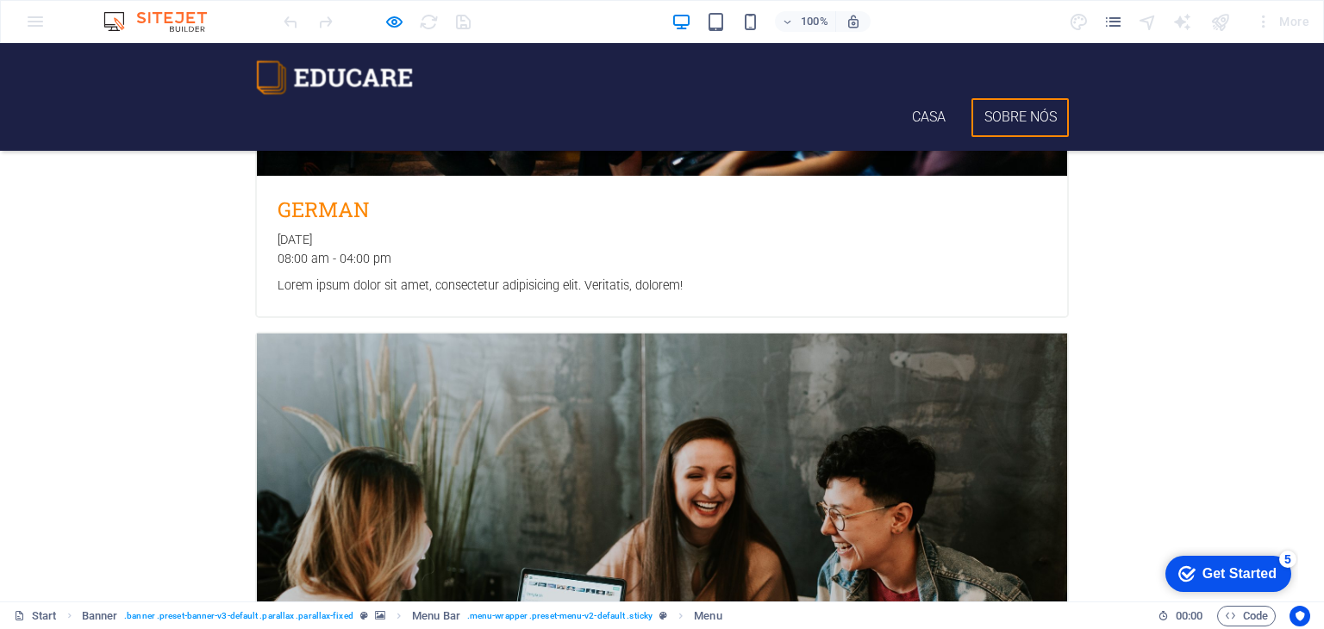
click at [1010, 98] on link "Sobre nós" at bounding box center [1019, 117] width 97 height 39
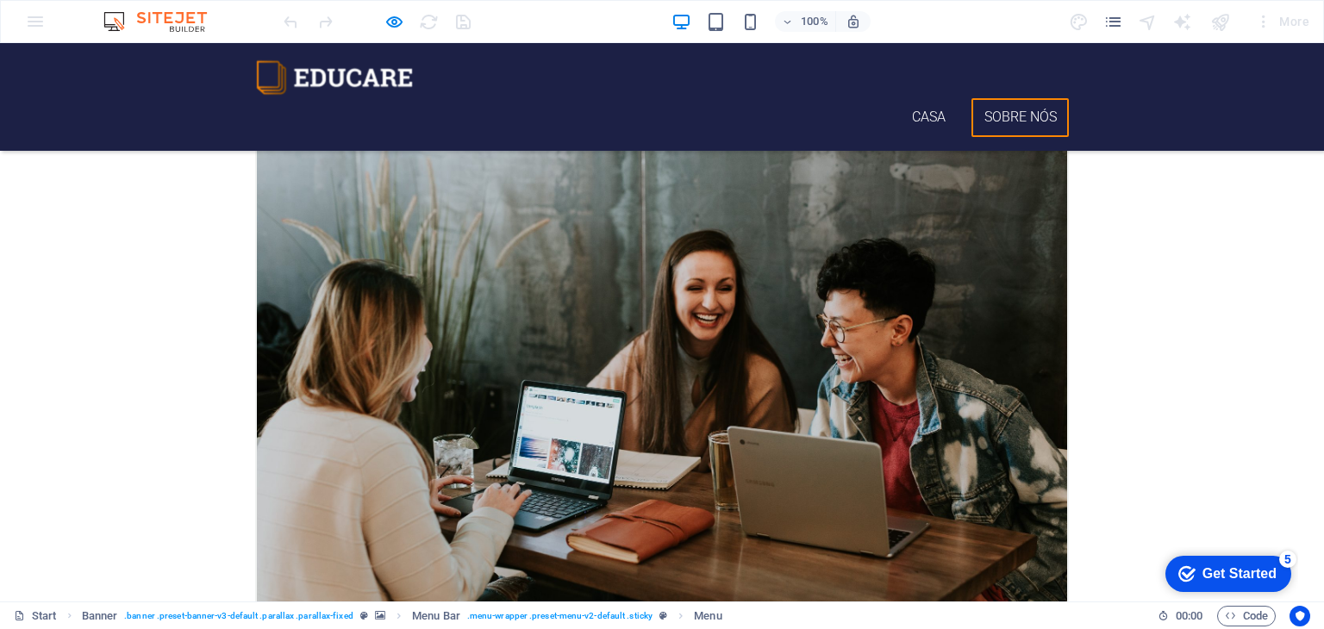
scroll to position [2745, 0]
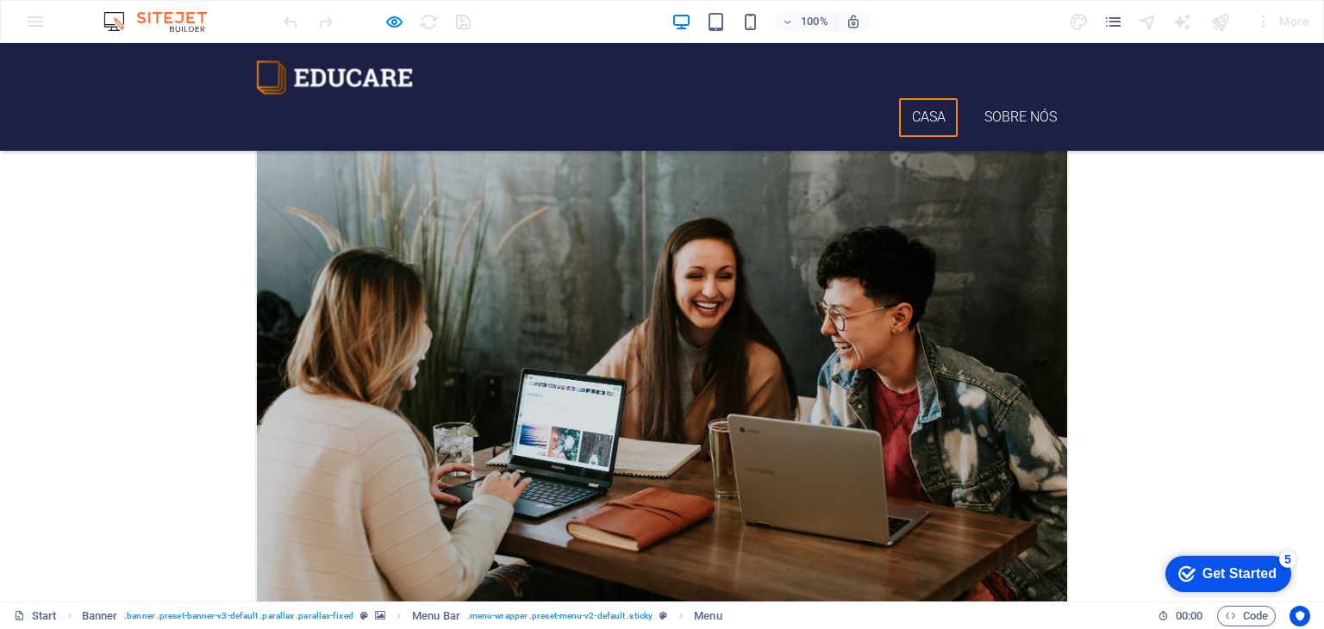
click at [931, 98] on link "Casa" at bounding box center [928, 117] width 59 height 39
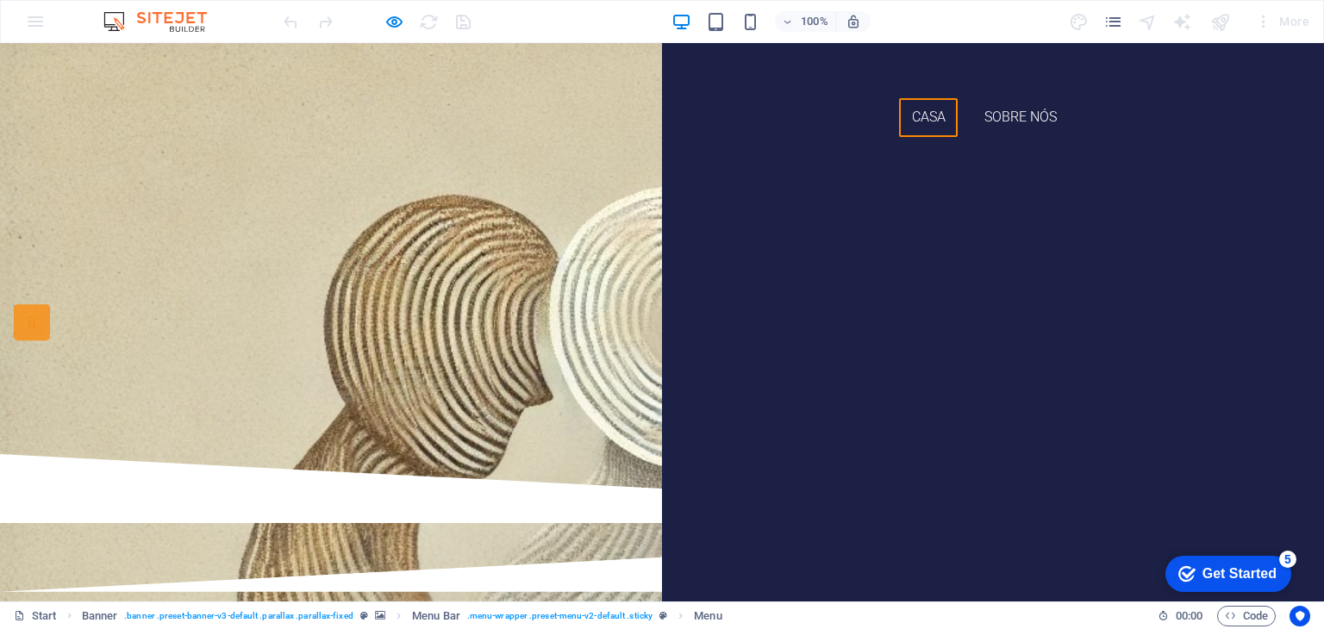
scroll to position [0, 0]
click at [1011, 98] on link "Sobre nós" at bounding box center [1019, 117] width 97 height 39
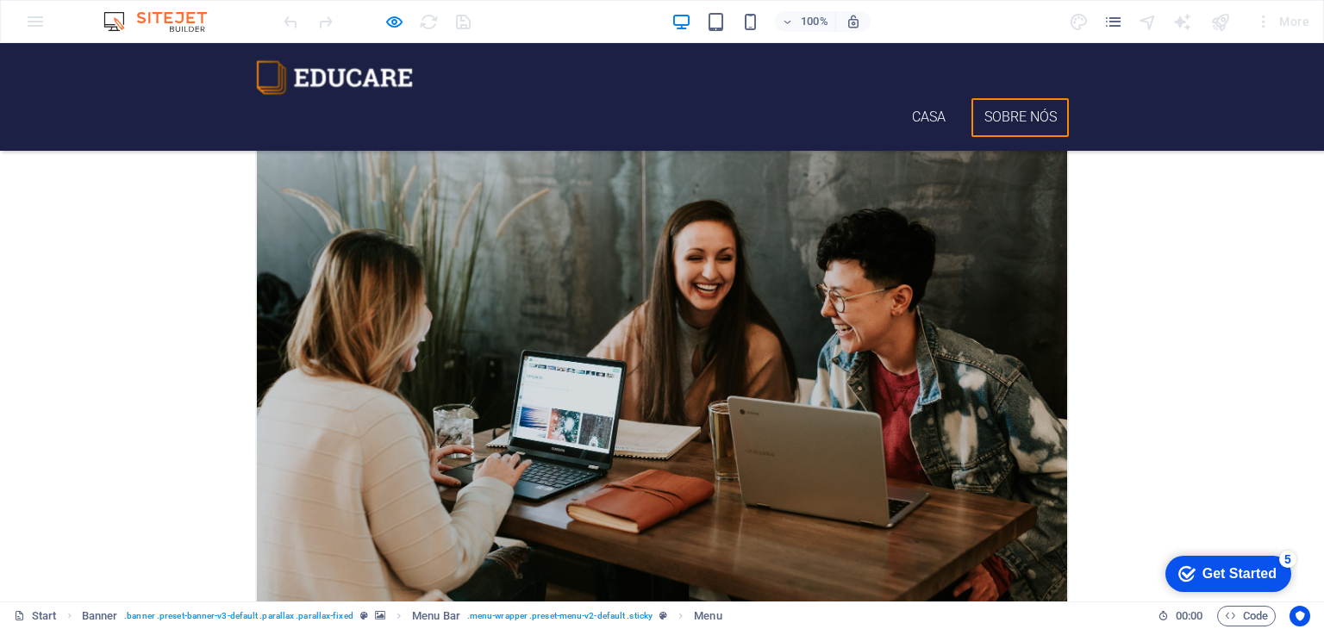
scroll to position [2745, 0]
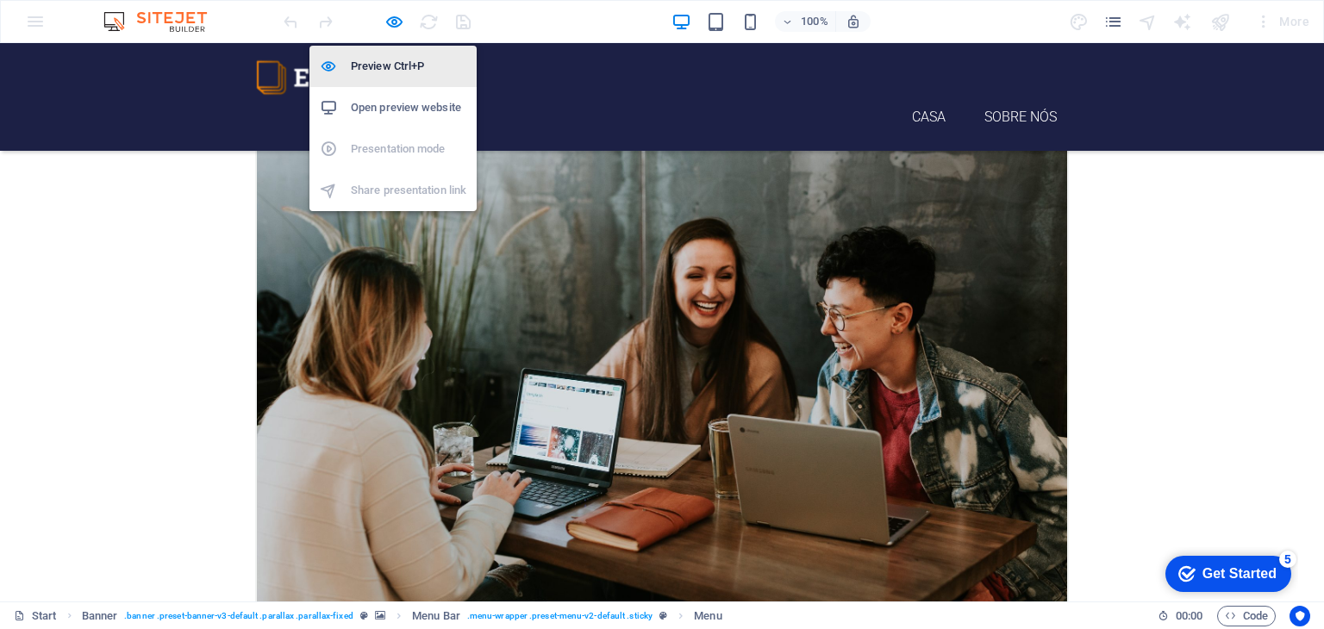
click at [391, 52] on li "Preview Ctrl+P" at bounding box center [392, 66] width 167 height 41
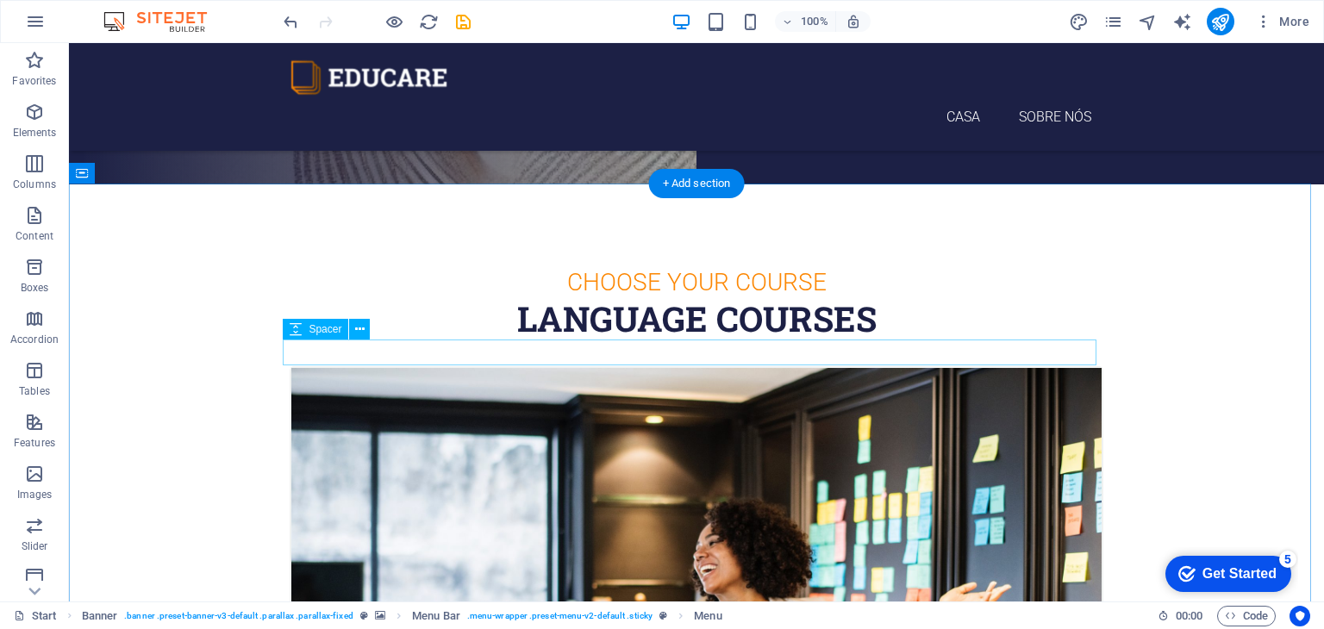
scroll to position [417, 0]
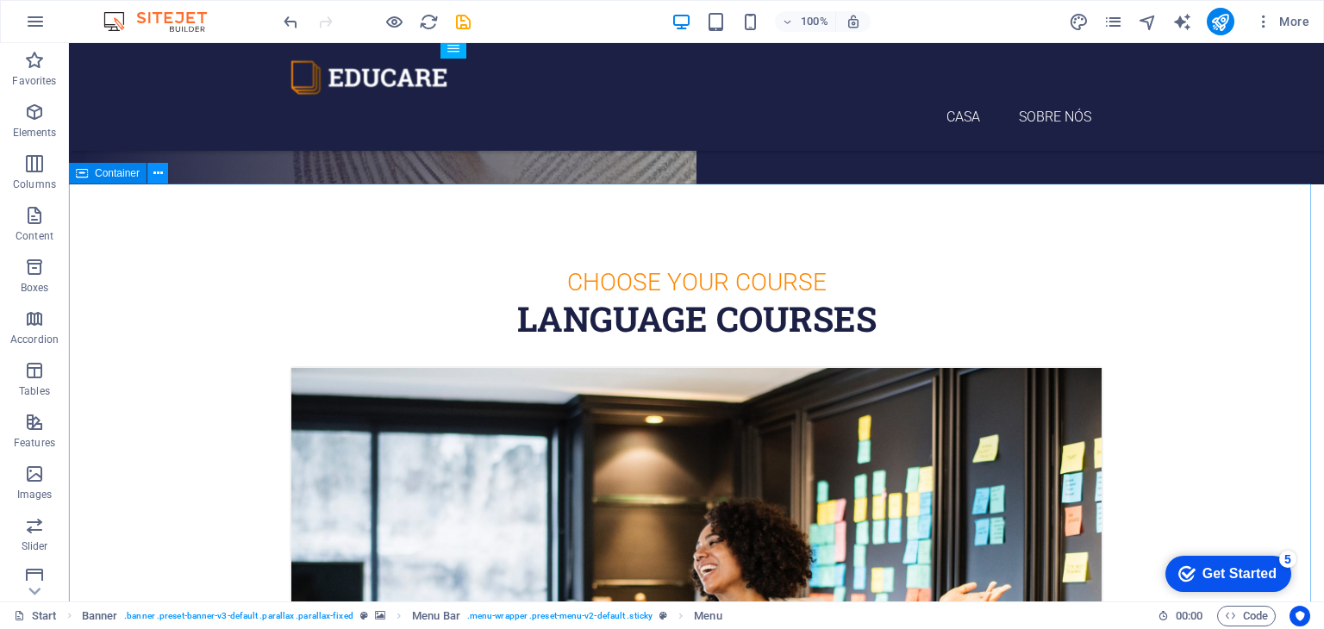
click at [153, 177] on icon at bounding box center [157, 174] width 9 height 18
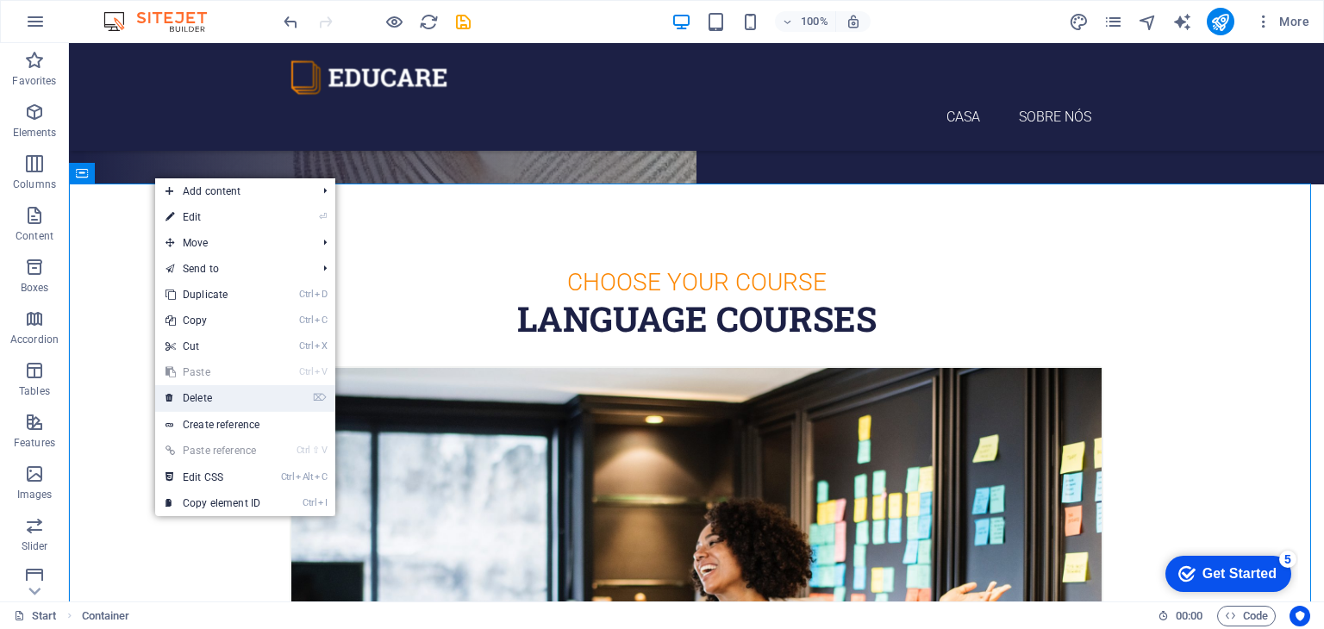
click at [226, 393] on link "⌦ Delete" at bounding box center [212, 398] width 115 height 26
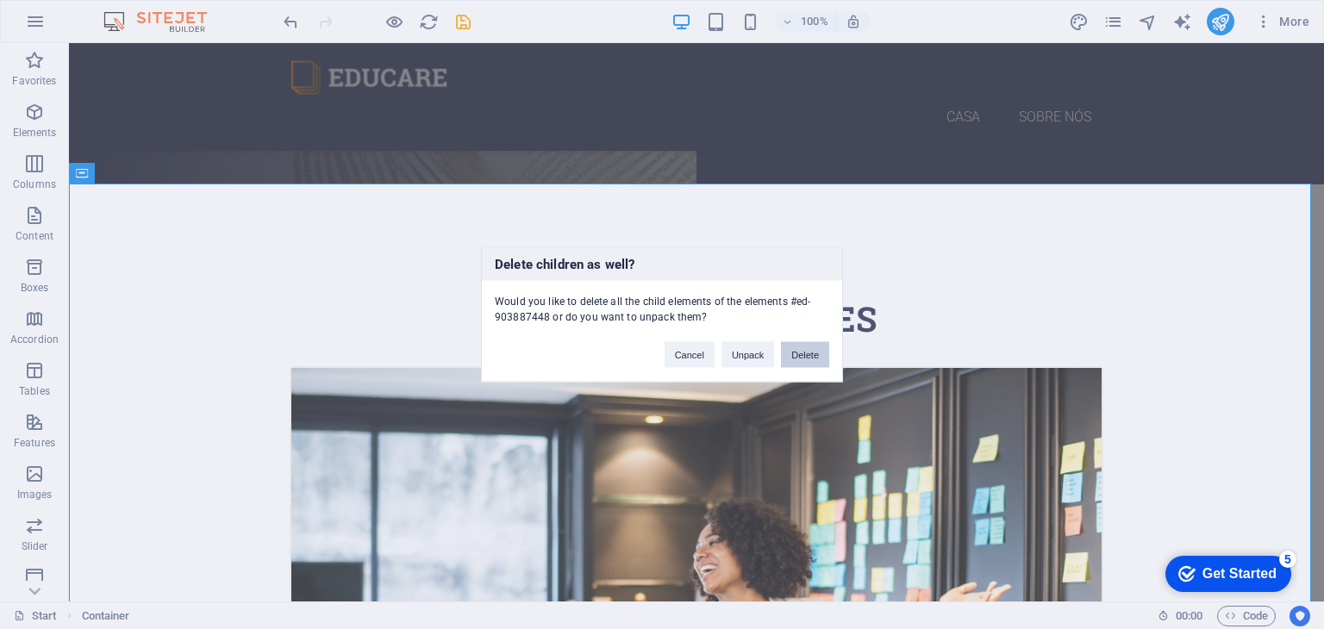
click at [804, 349] on button "Delete" at bounding box center [805, 355] width 48 height 26
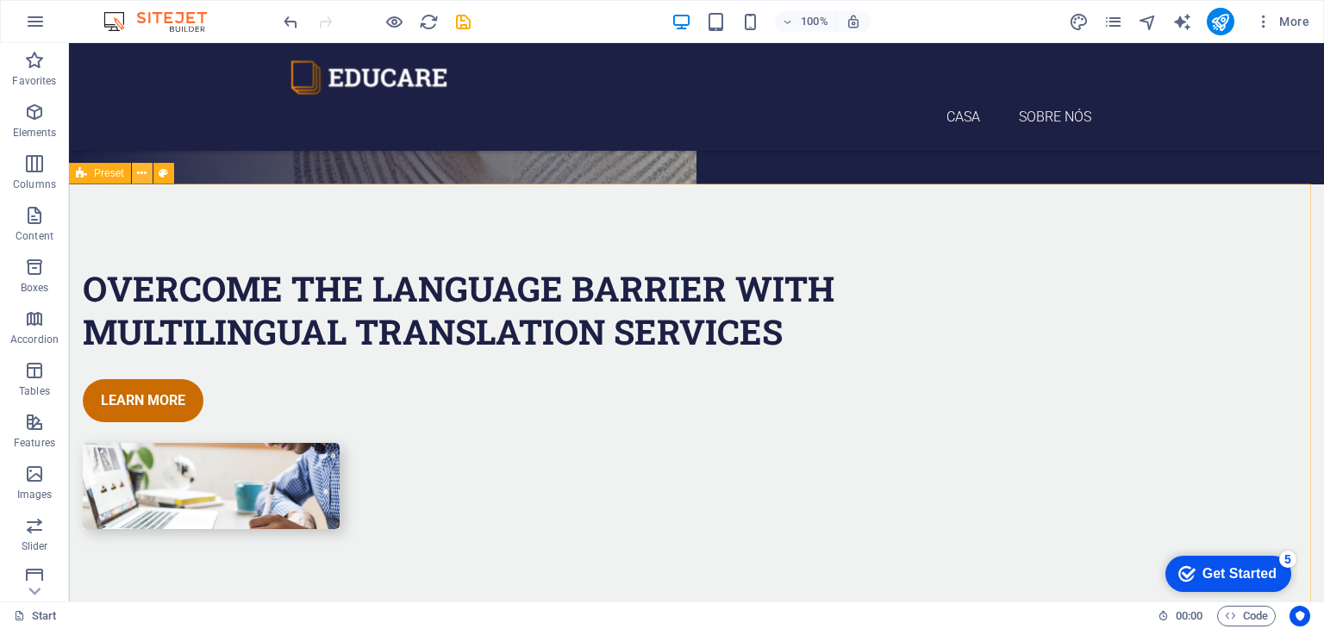
click at [146, 173] on icon at bounding box center [141, 174] width 9 height 18
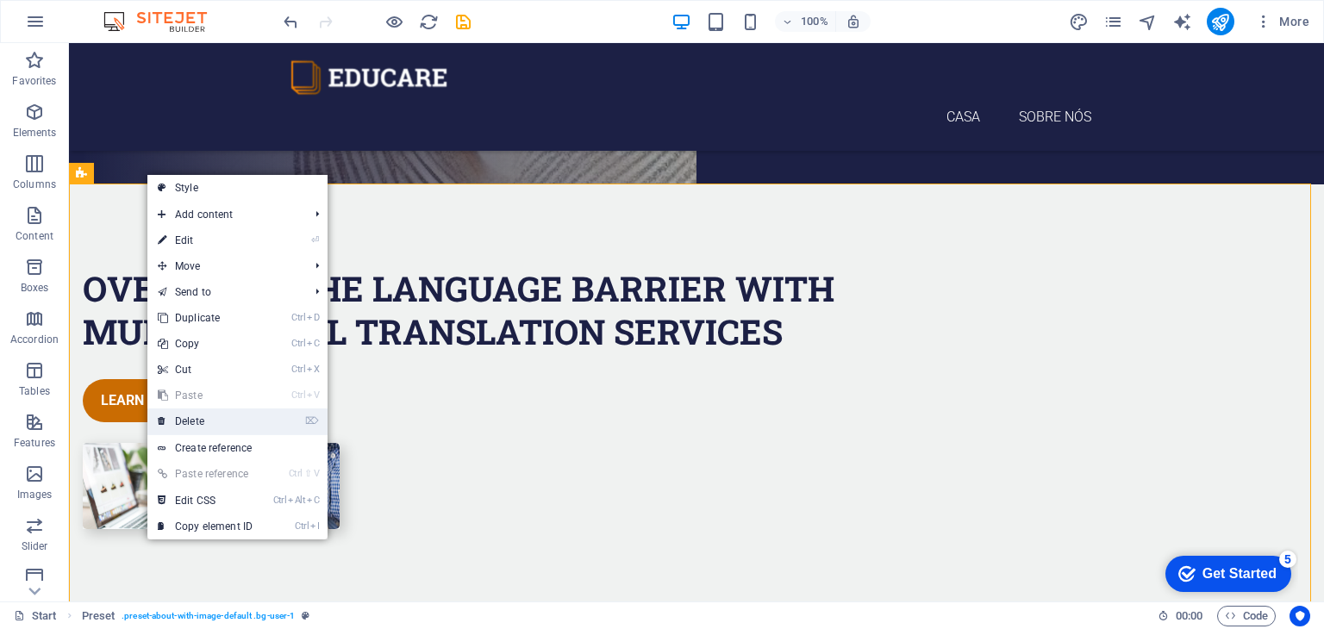
click at [227, 425] on link "⌦ Delete" at bounding box center [204, 422] width 115 height 26
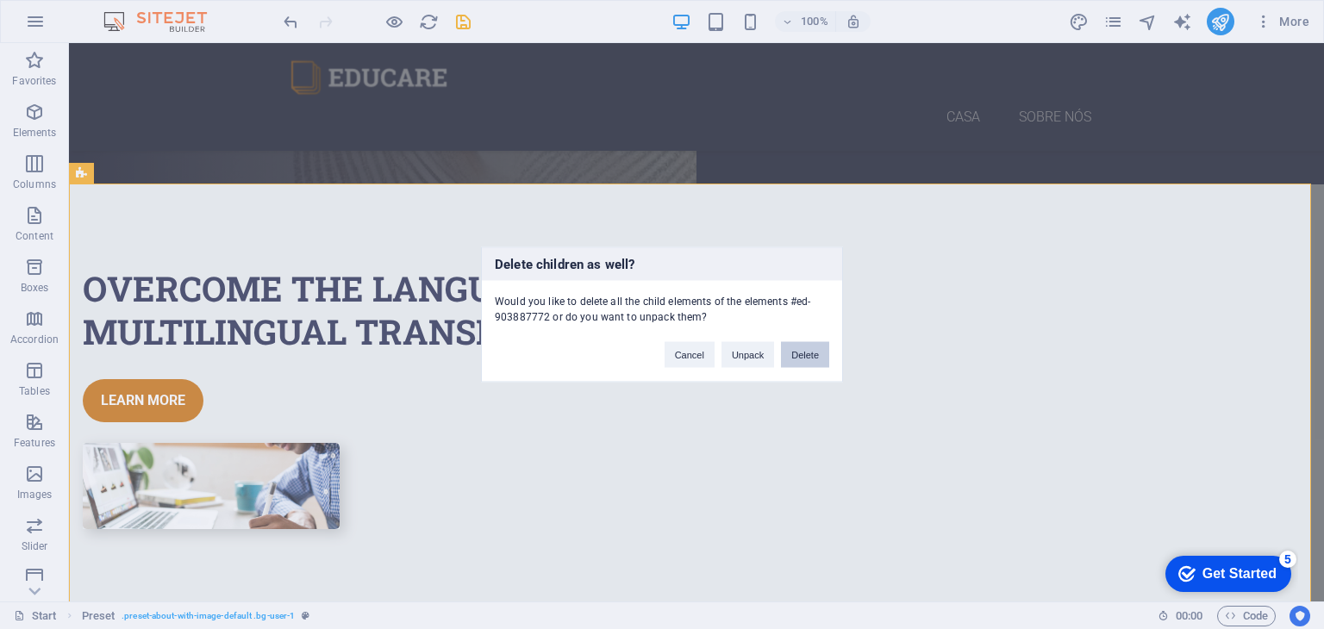
click at [804, 359] on button "Delete" at bounding box center [805, 355] width 48 height 26
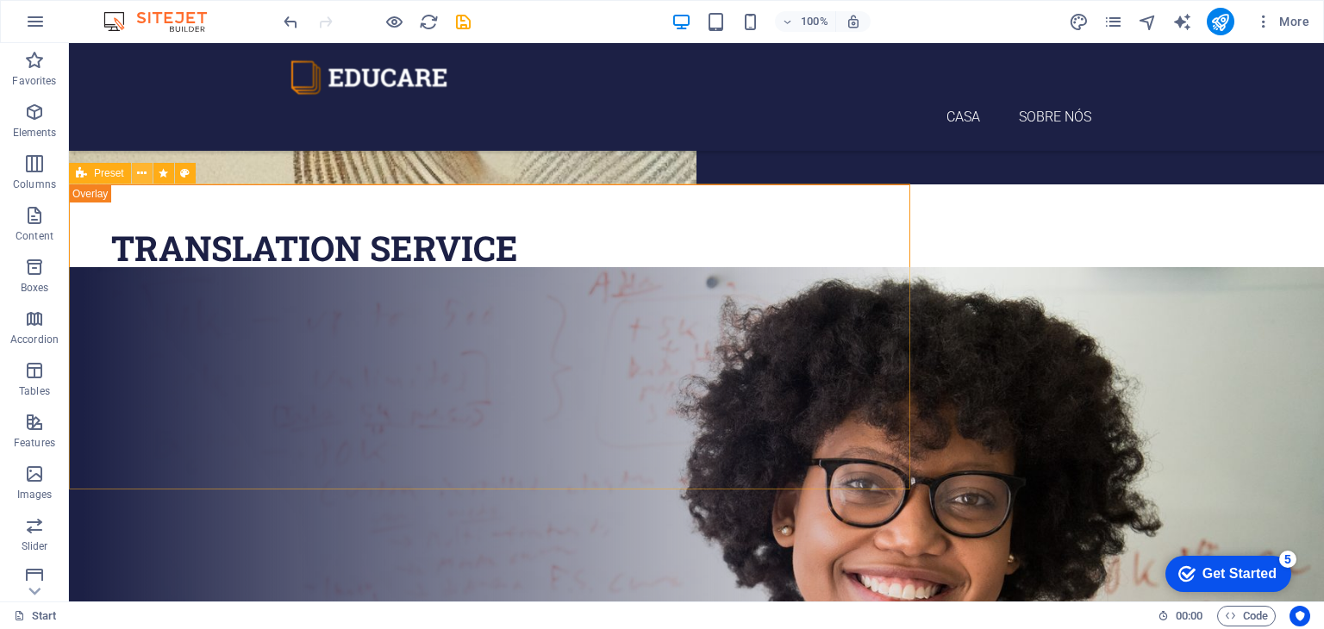
click at [149, 177] on button at bounding box center [142, 173] width 21 height 21
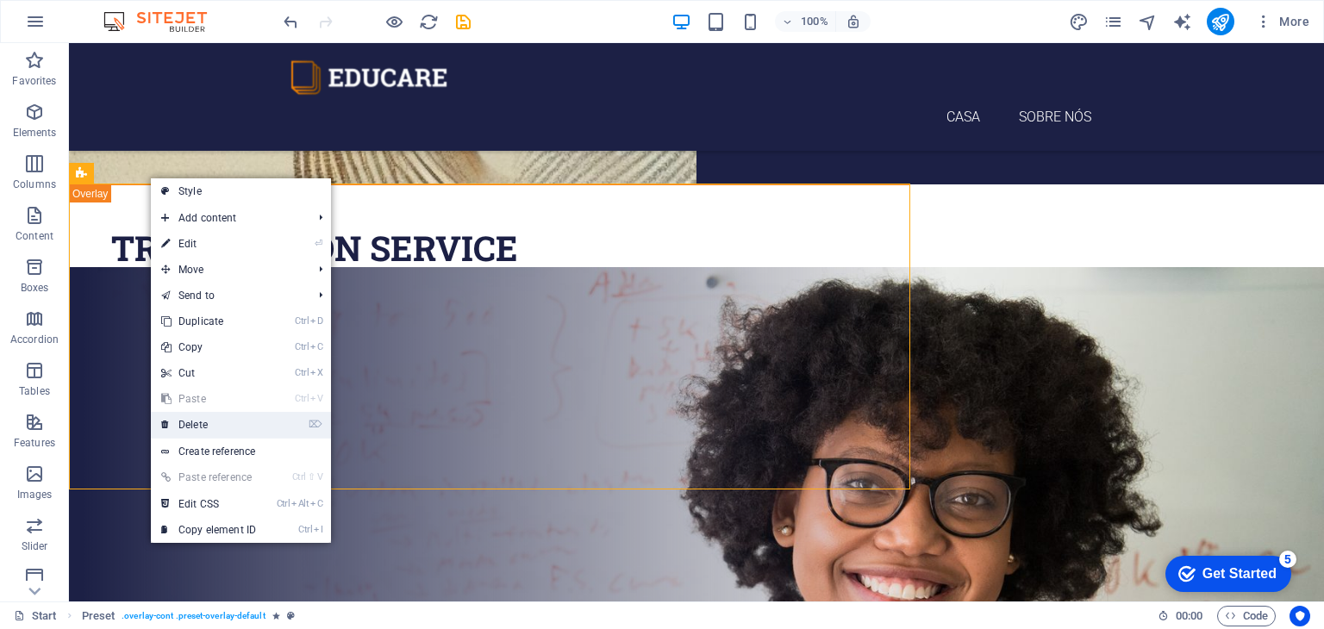
click at [197, 420] on link "⌦ Delete" at bounding box center [208, 425] width 115 height 26
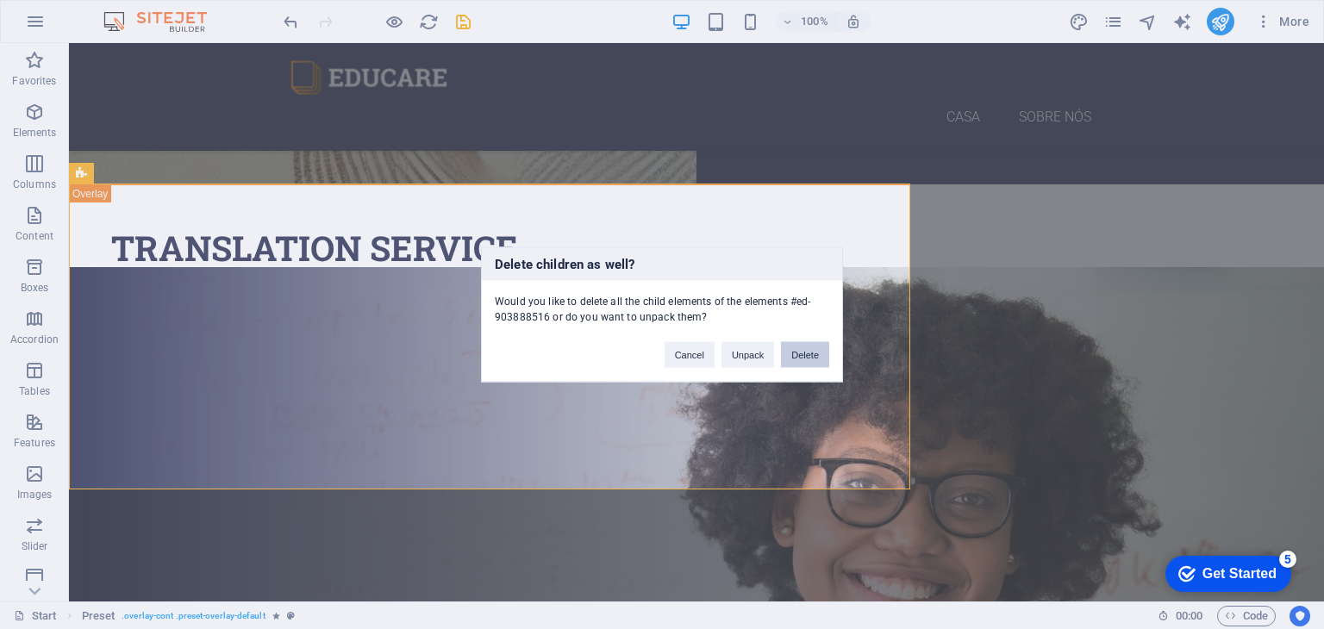
click at [818, 346] on button "Delete" at bounding box center [805, 355] width 48 height 26
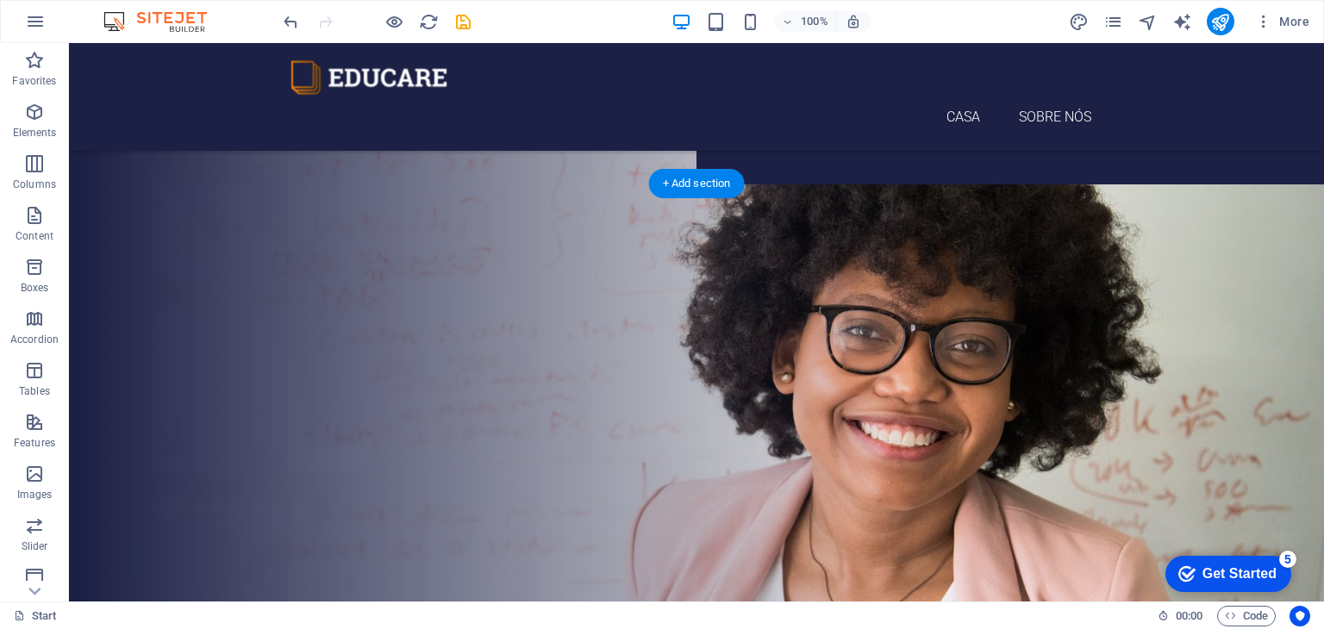
click at [212, 309] on figure at bounding box center [696, 459] width 1255 height 691
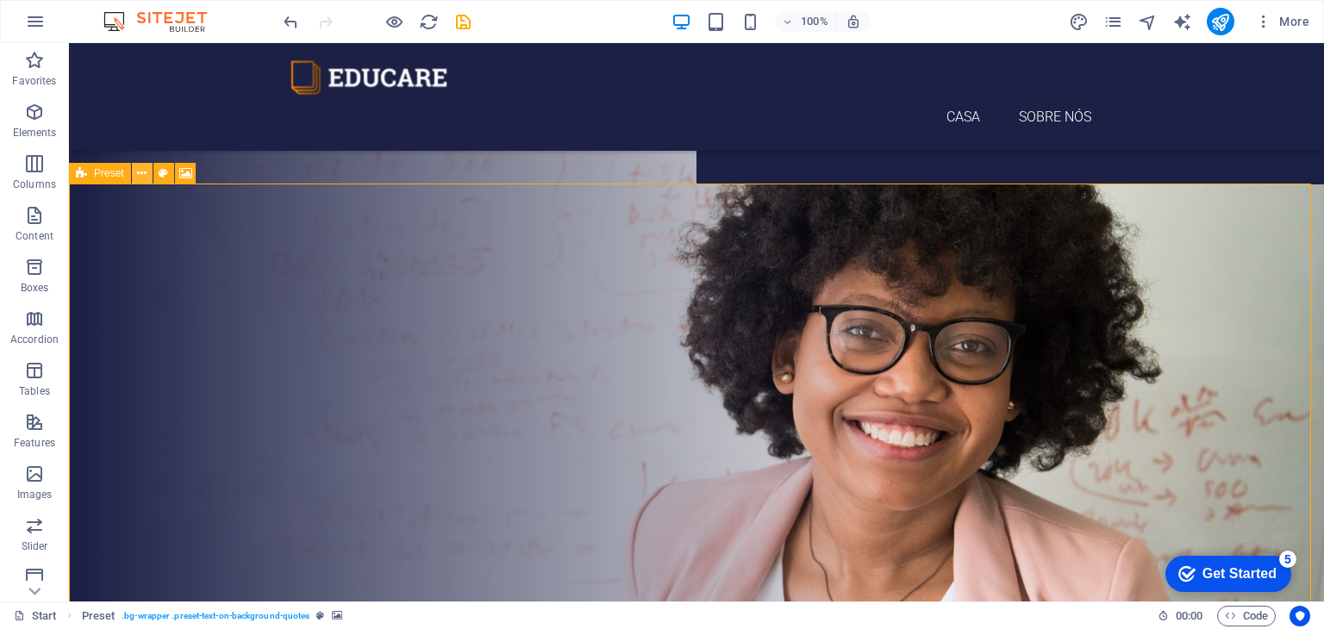
click at [142, 170] on icon at bounding box center [141, 174] width 9 height 18
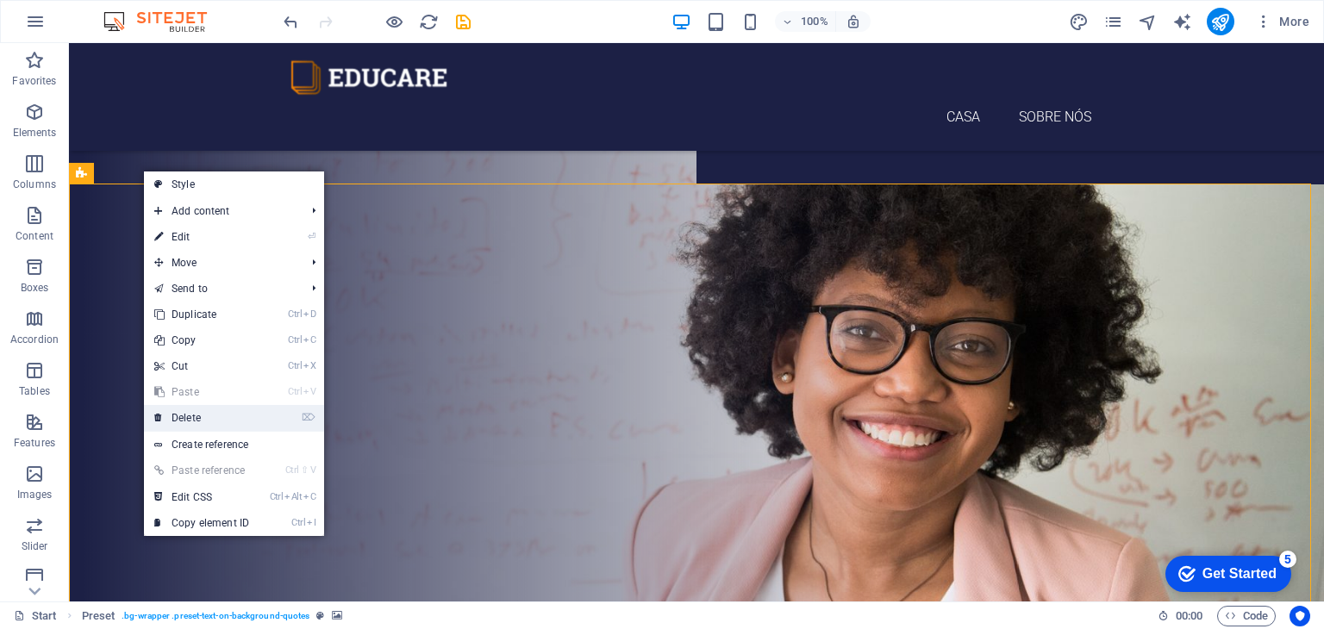
click at [191, 410] on link "⌦ Delete" at bounding box center [201, 418] width 115 height 26
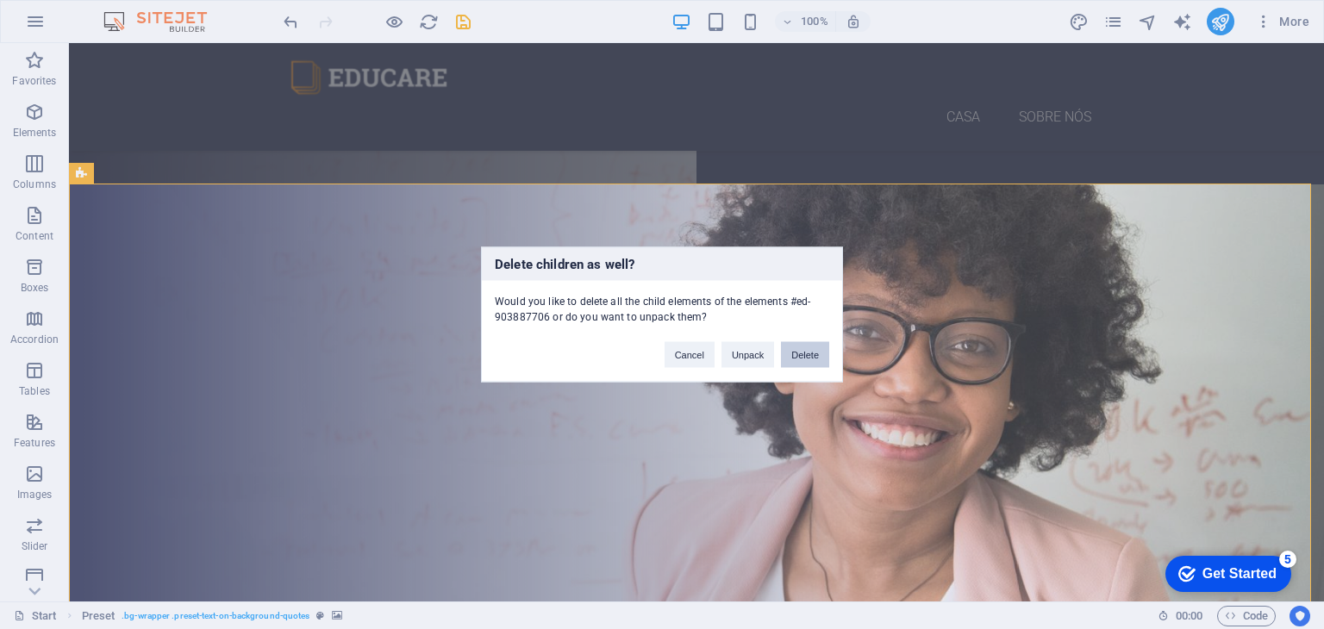
click at [800, 356] on button "Delete" at bounding box center [805, 355] width 48 height 26
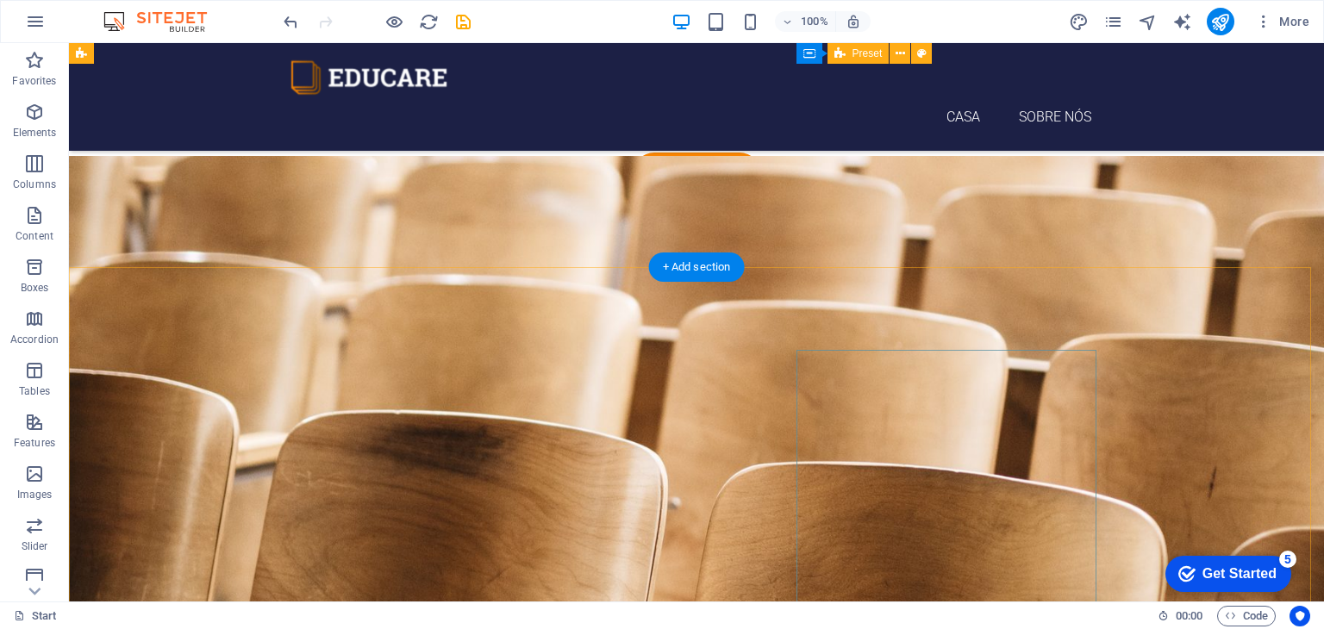
scroll to position [720, 0]
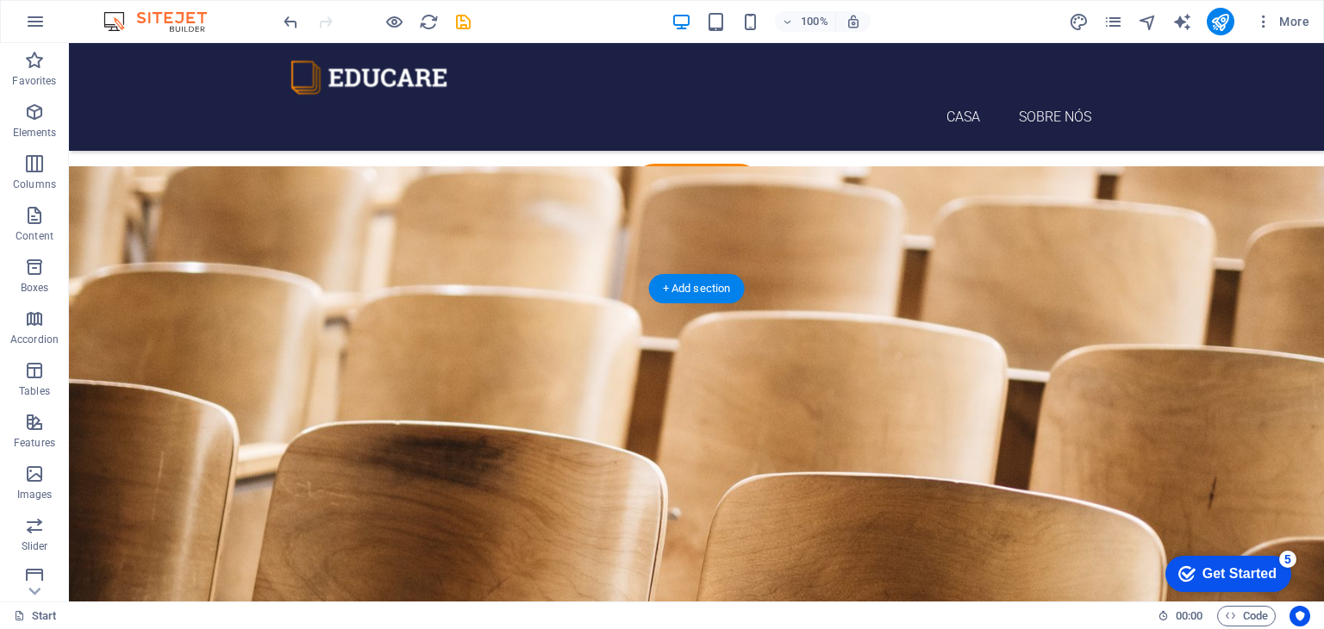
click at [126, 332] on figure at bounding box center [696, 456] width 1255 height 581
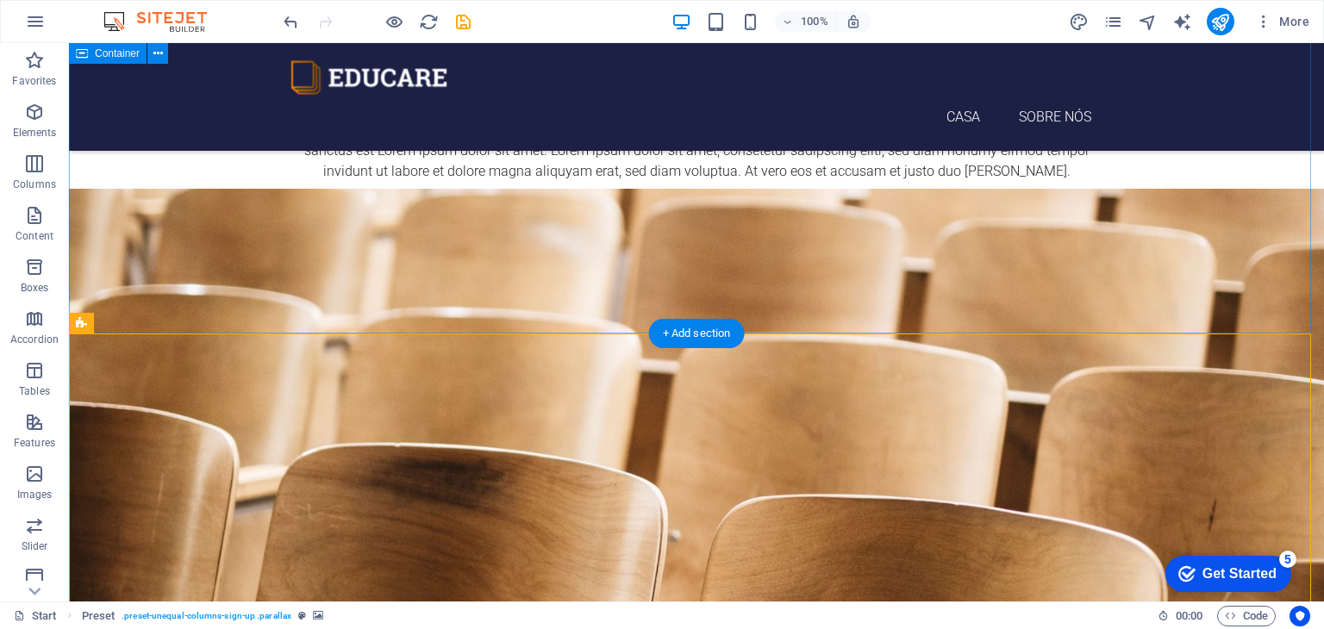
scroll to position [676, 0]
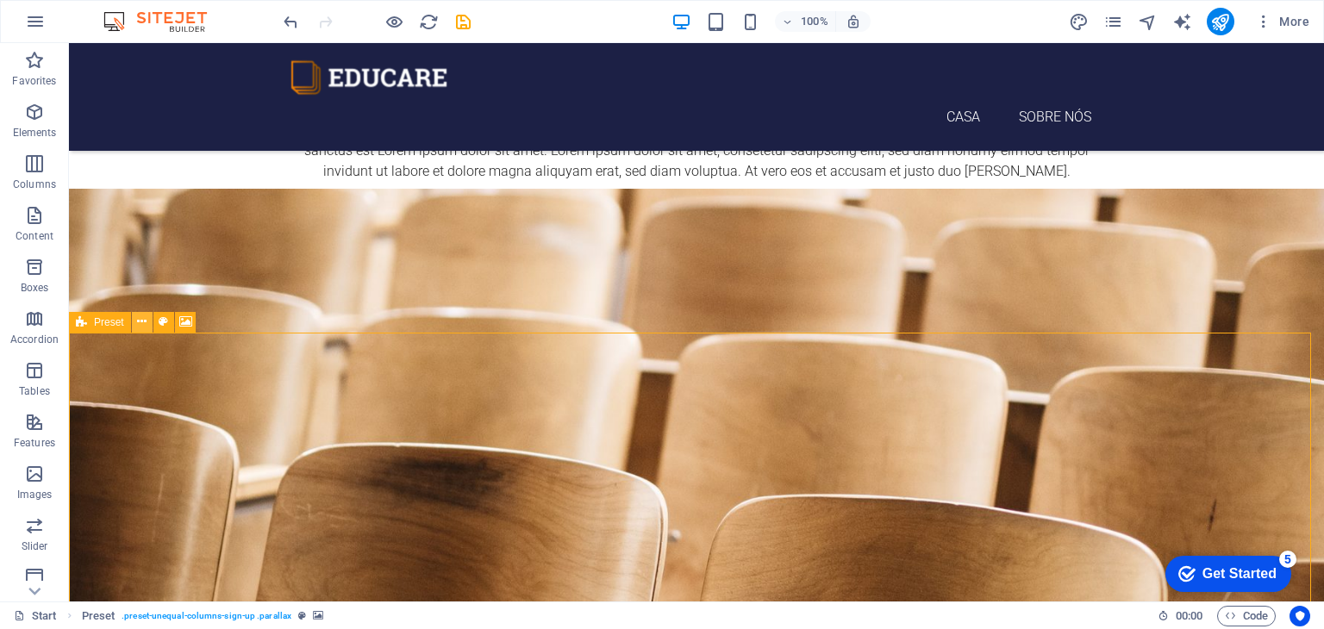
click at [141, 321] on icon at bounding box center [141, 322] width 9 height 18
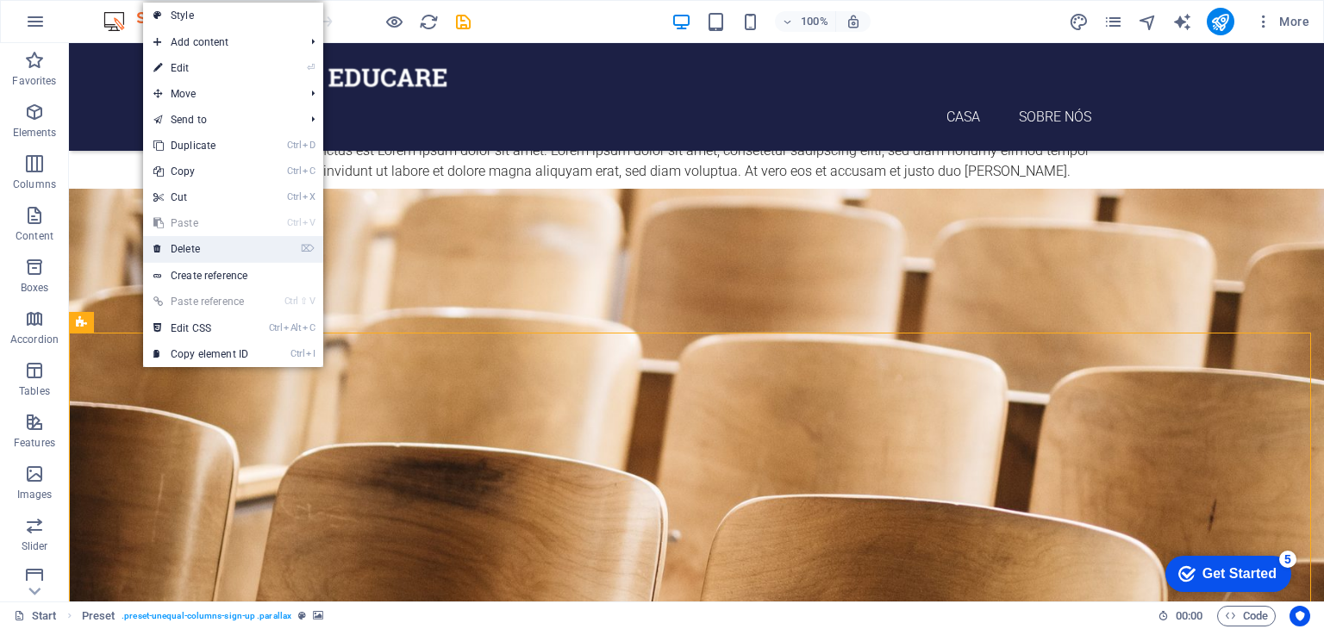
click at [197, 246] on link "⌦ Delete" at bounding box center [200, 249] width 115 height 26
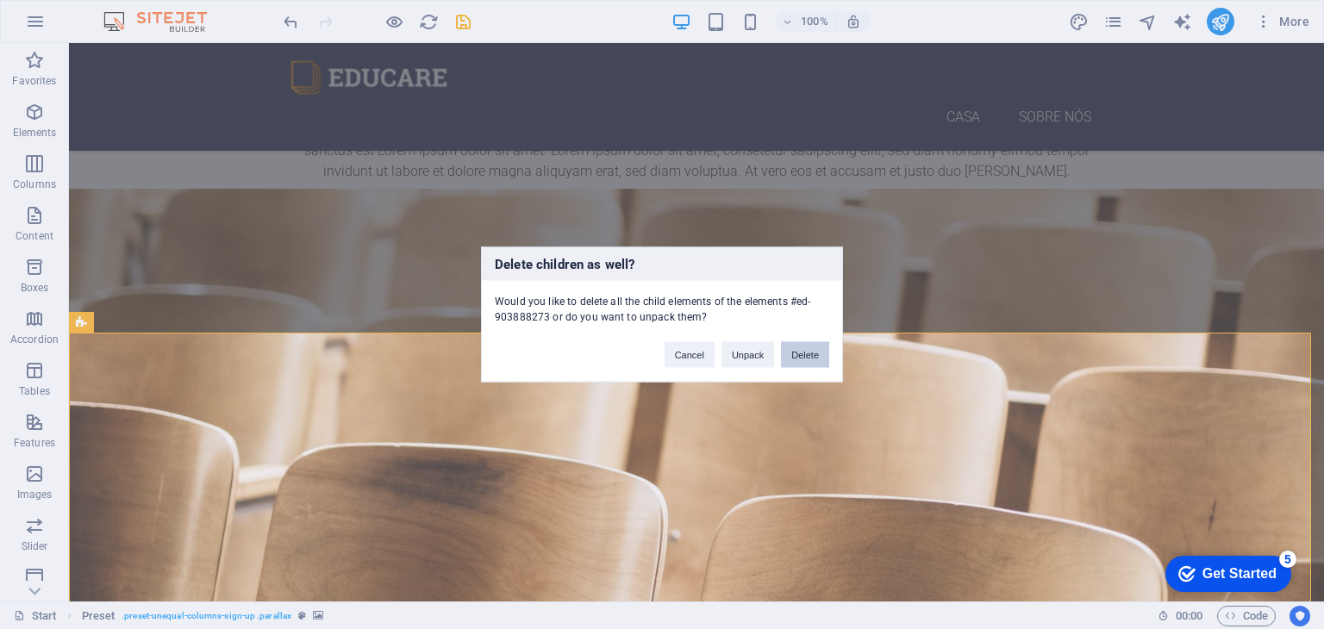
click at [803, 358] on button "Delete" at bounding box center [805, 355] width 48 height 26
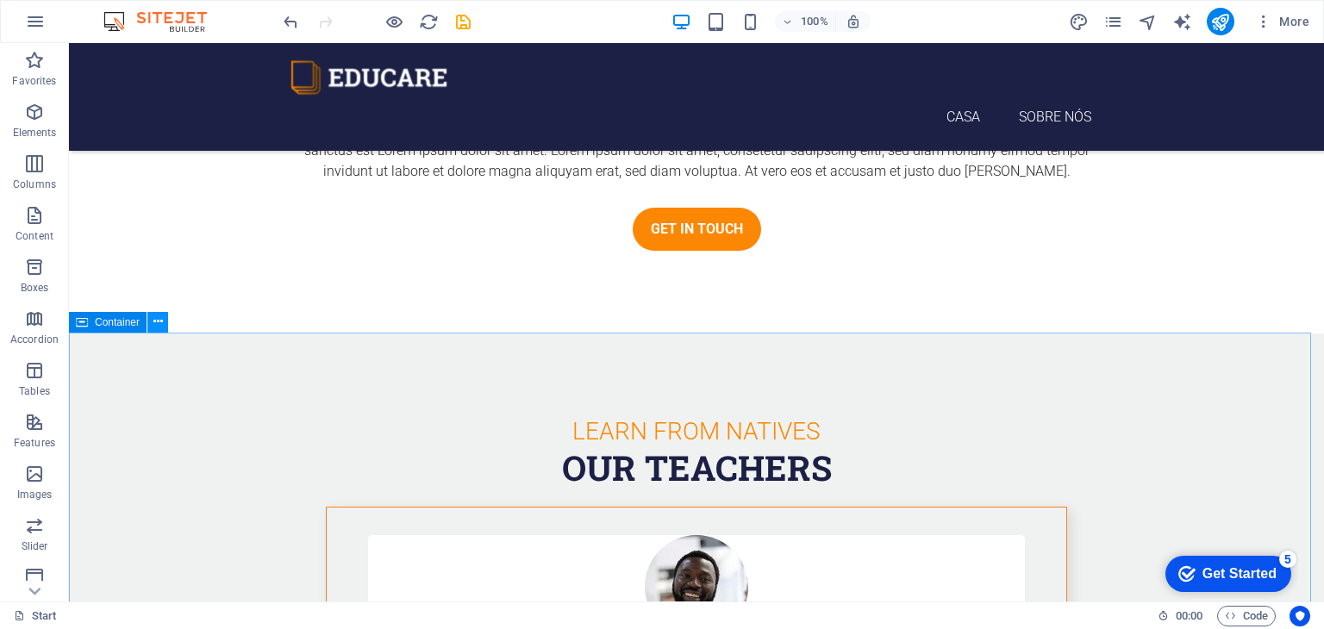
click at [157, 320] on icon at bounding box center [157, 322] width 9 height 18
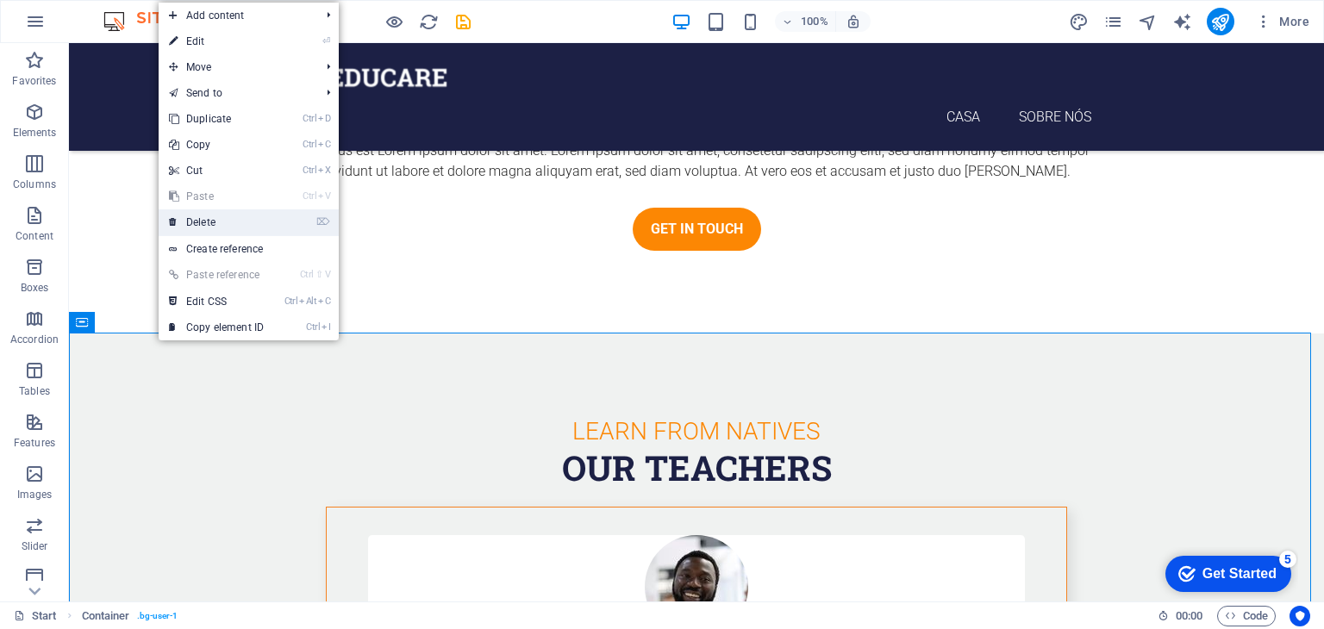
click at [203, 222] on link "⌦ Delete" at bounding box center [216, 222] width 115 height 26
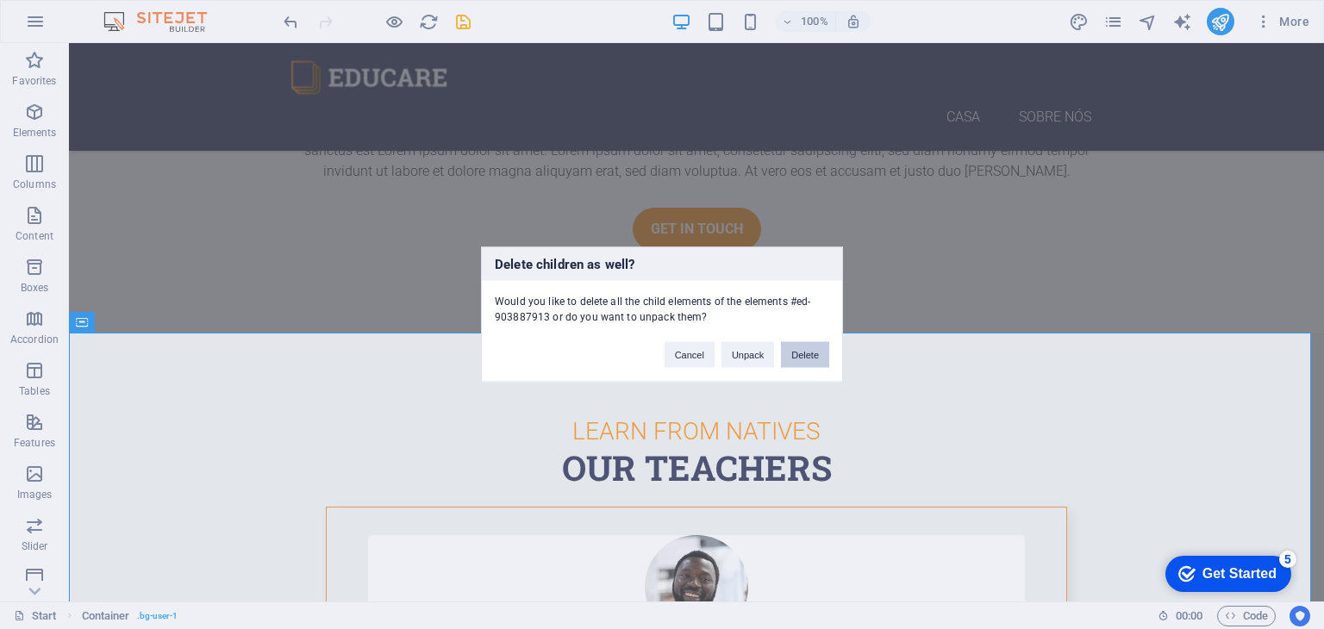
click at [800, 353] on button "Delete" at bounding box center [805, 355] width 48 height 26
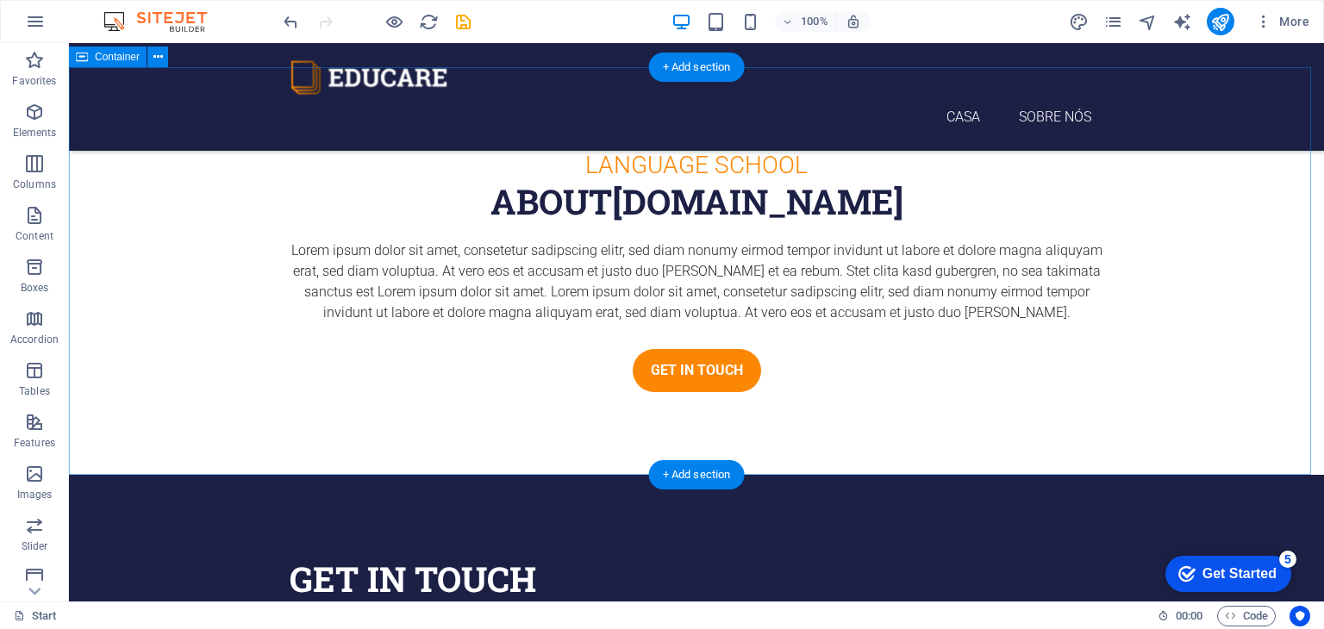
scroll to position [752, 0]
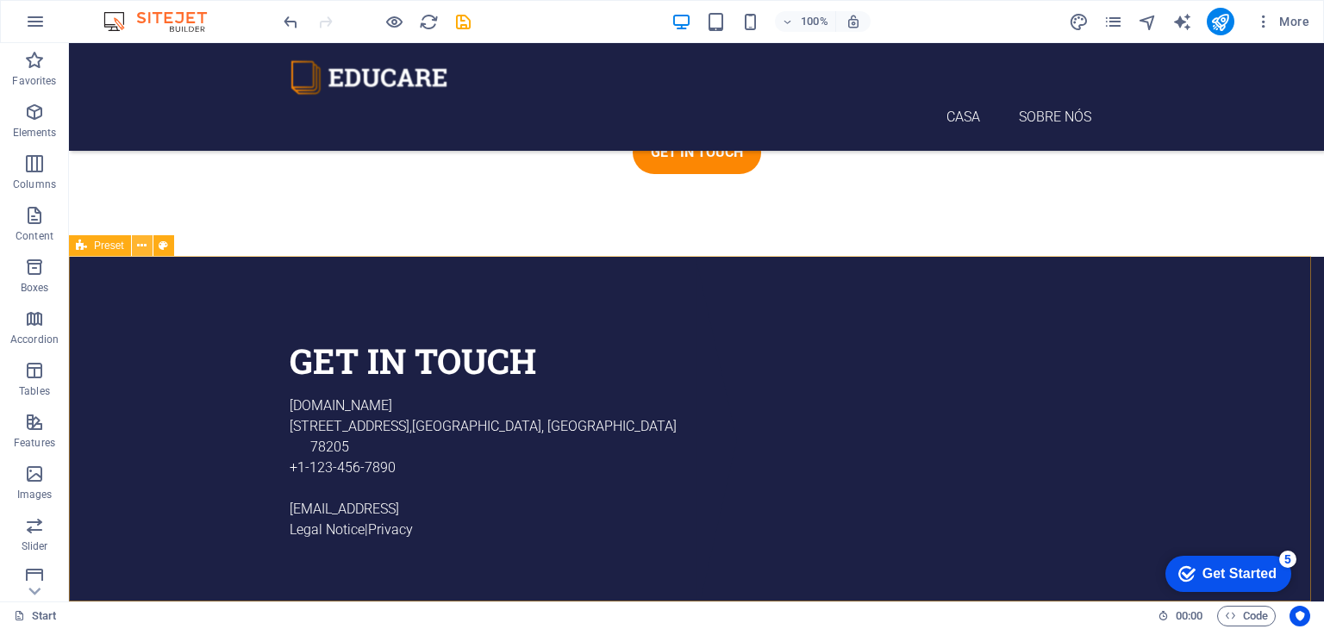
click at [140, 246] on icon at bounding box center [141, 246] width 9 height 18
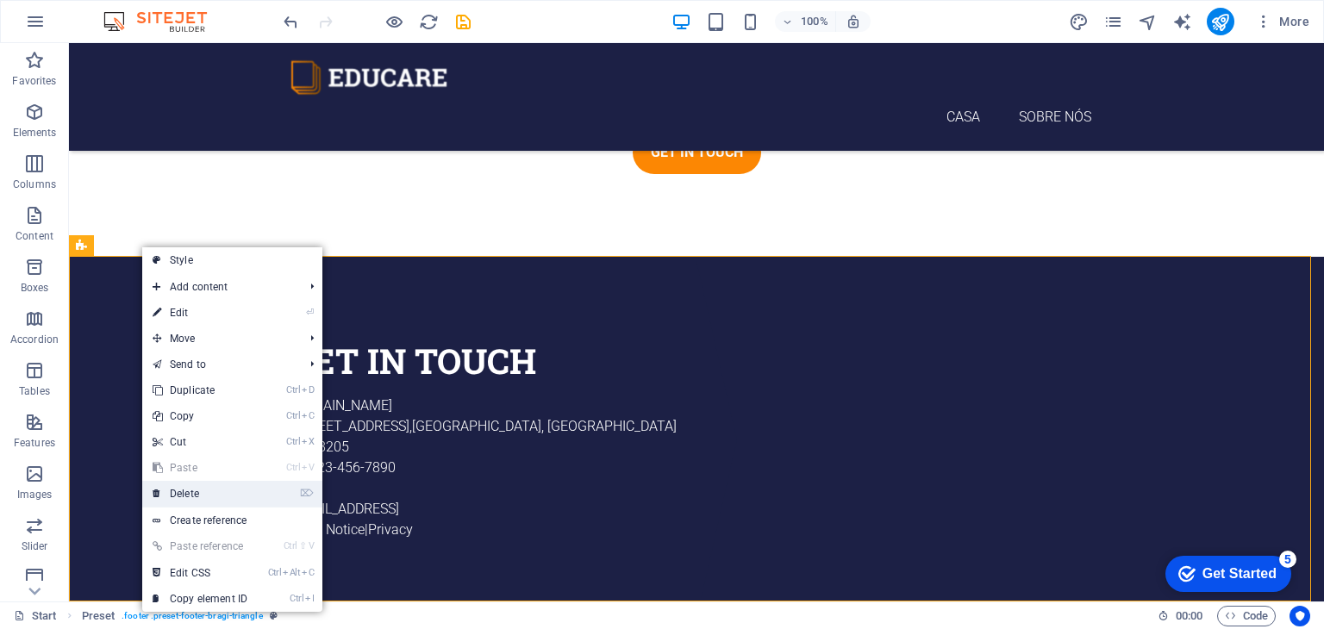
click at [188, 493] on link "⌦ Delete" at bounding box center [199, 494] width 115 height 26
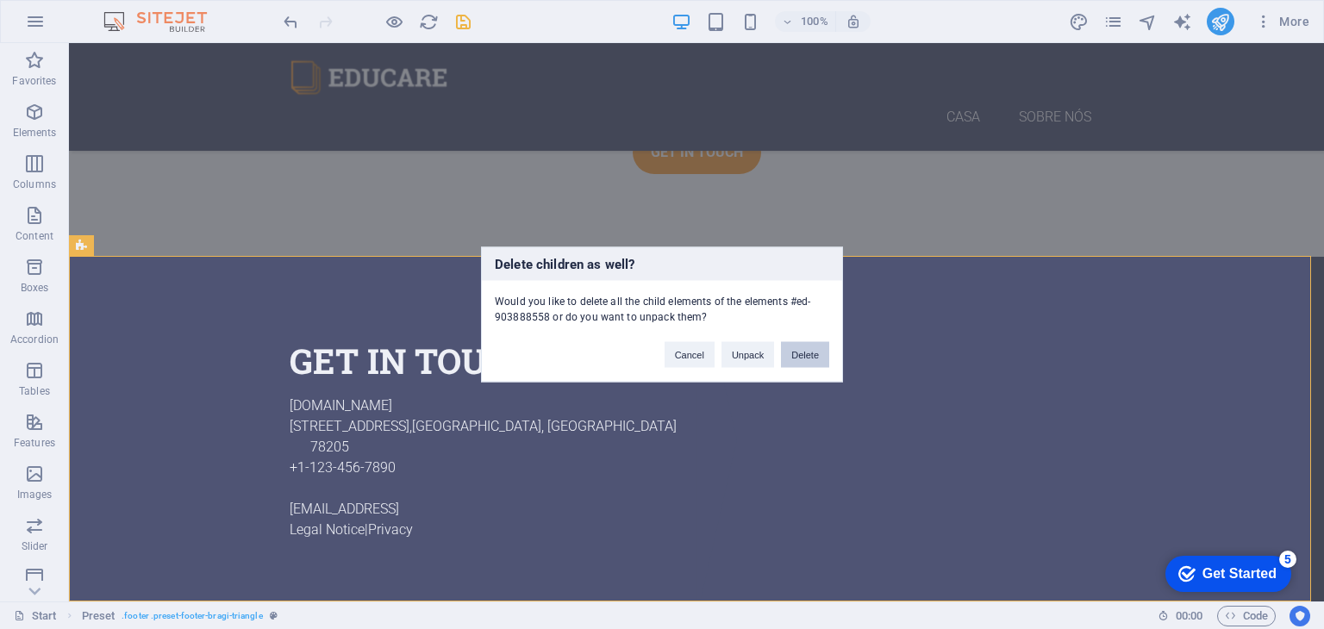
click at [799, 358] on button "Delete" at bounding box center [805, 355] width 48 height 26
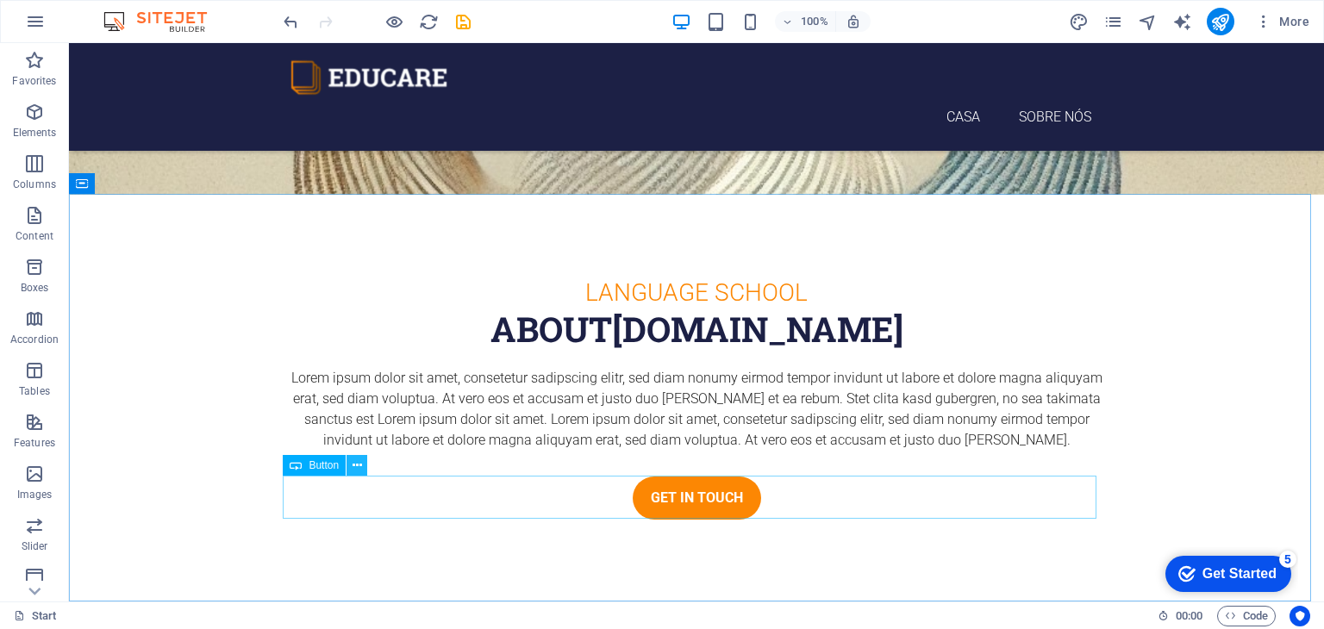
click at [348, 463] on button at bounding box center [356, 465] width 21 height 21
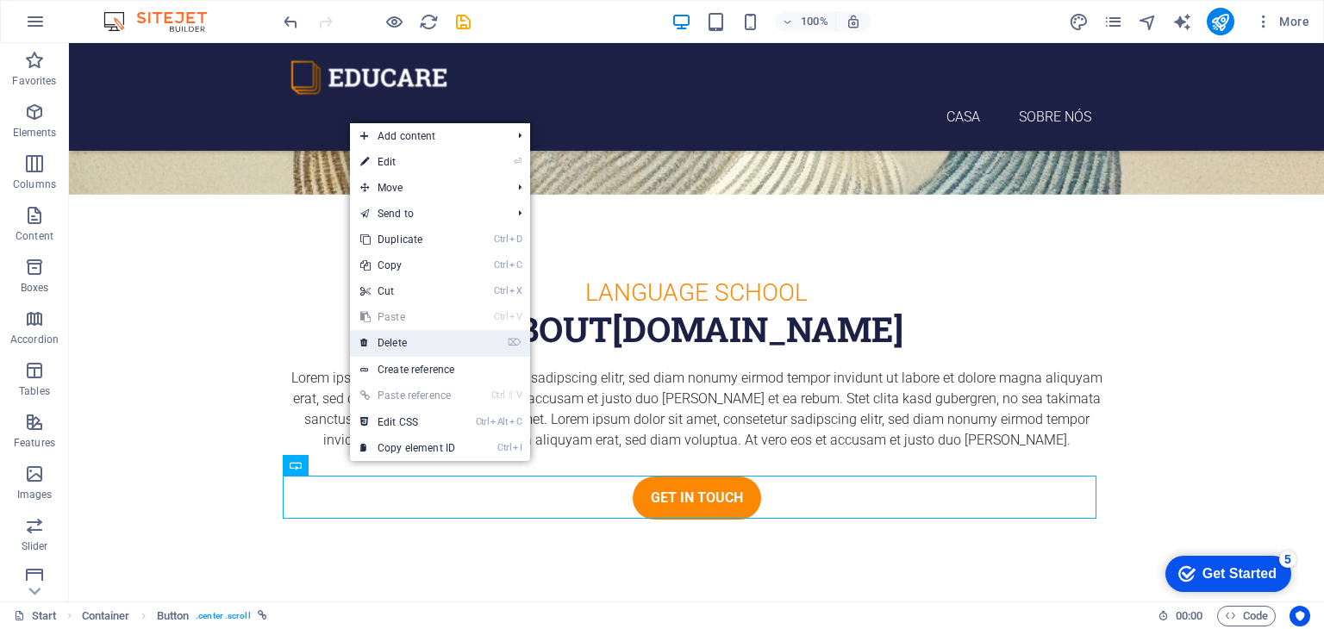
click at [397, 349] on link "⌦ Delete" at bounding box center [407, 343] width 115 height 26
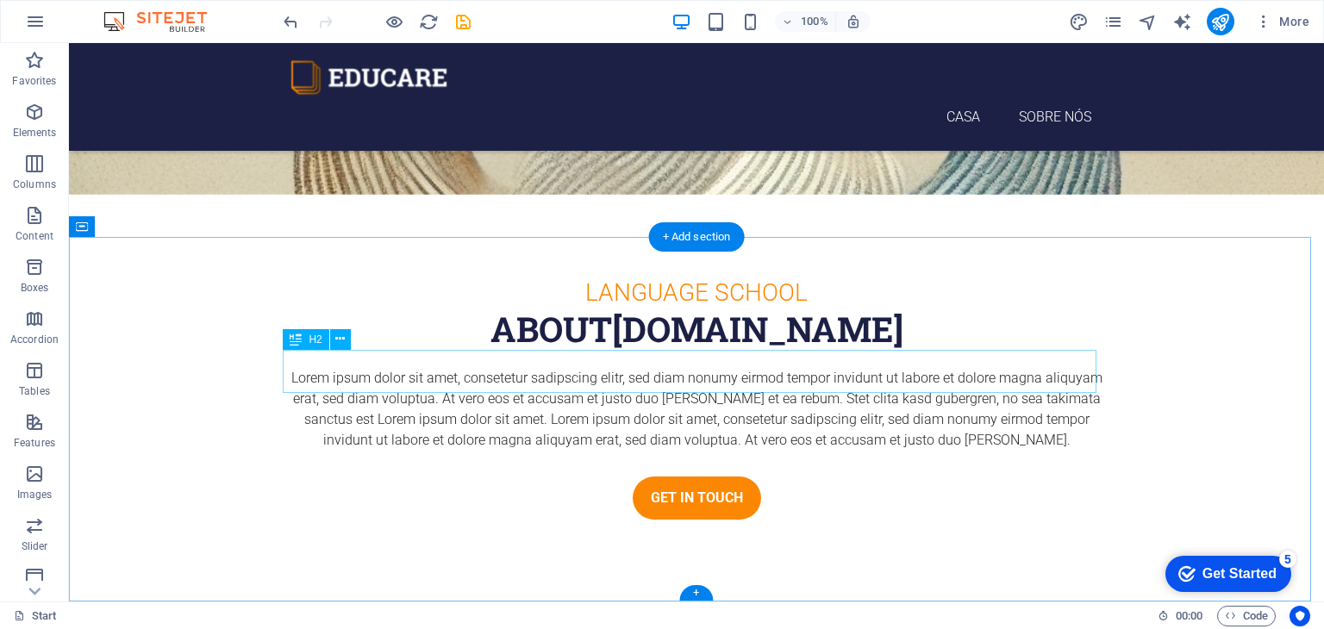
scroll to position [365, 0]
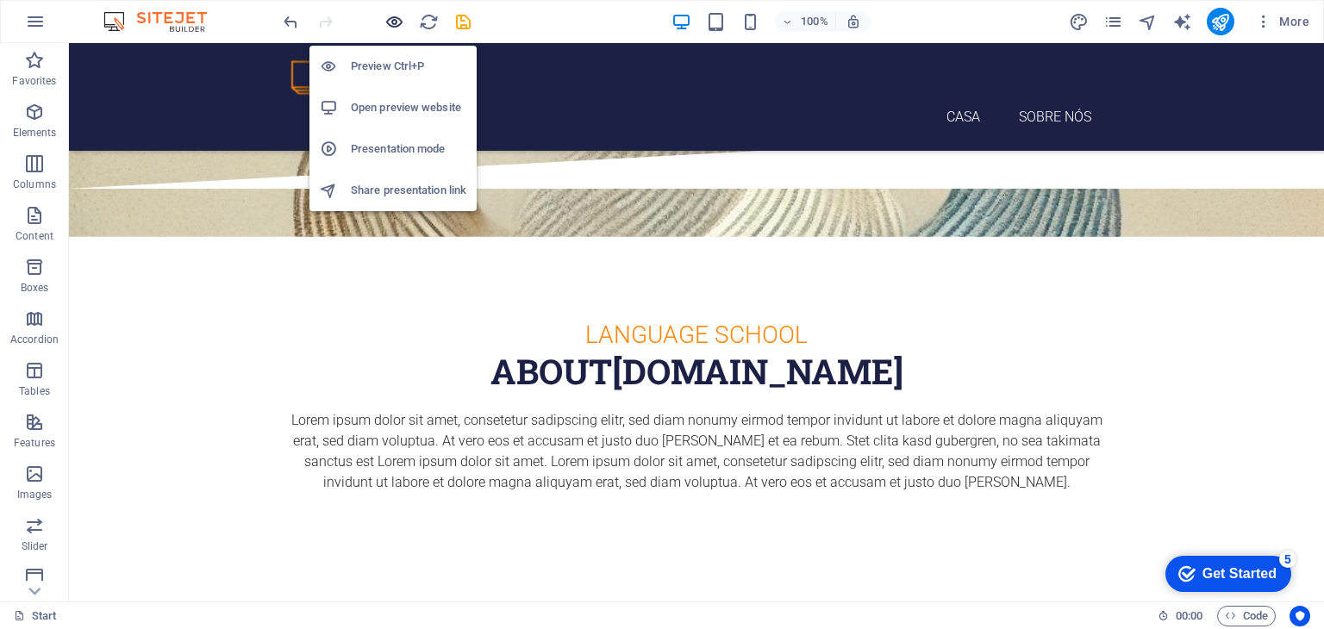
click at [396, 25] on icon "button" at bounding box center [394, 22] width 20 height 20
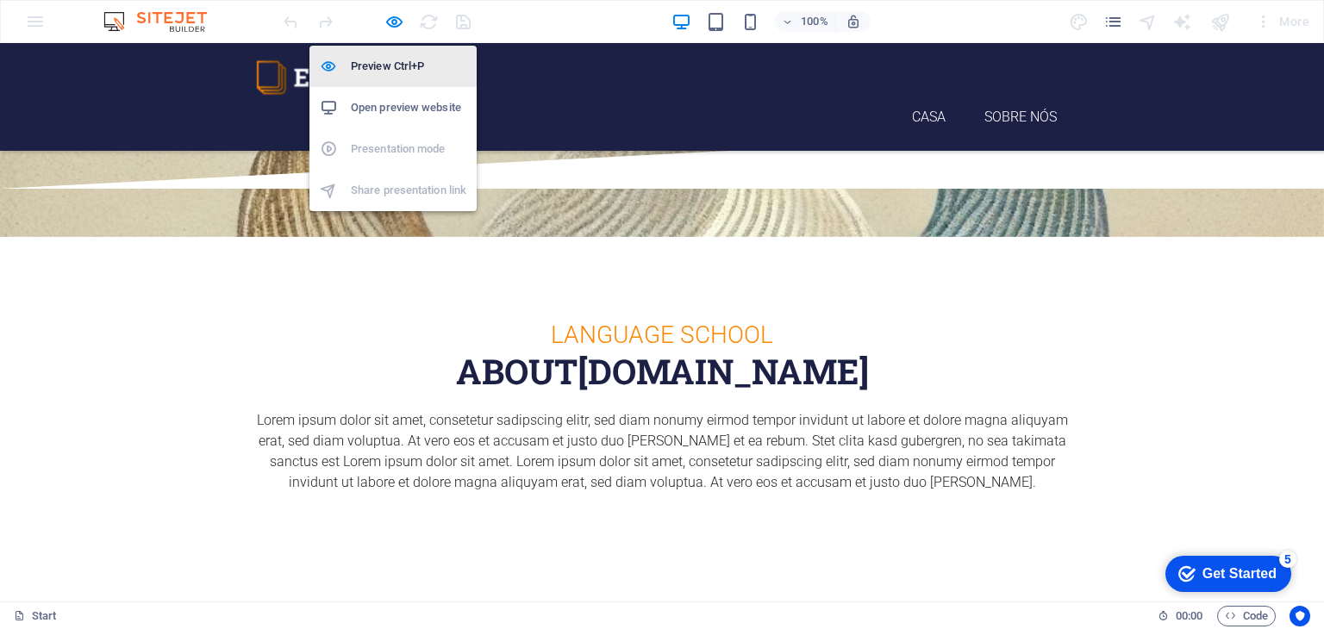
click at [379, 61] on h6 "Preview Ctrl+P" at bounding box center [408, 66] width 115 height 21
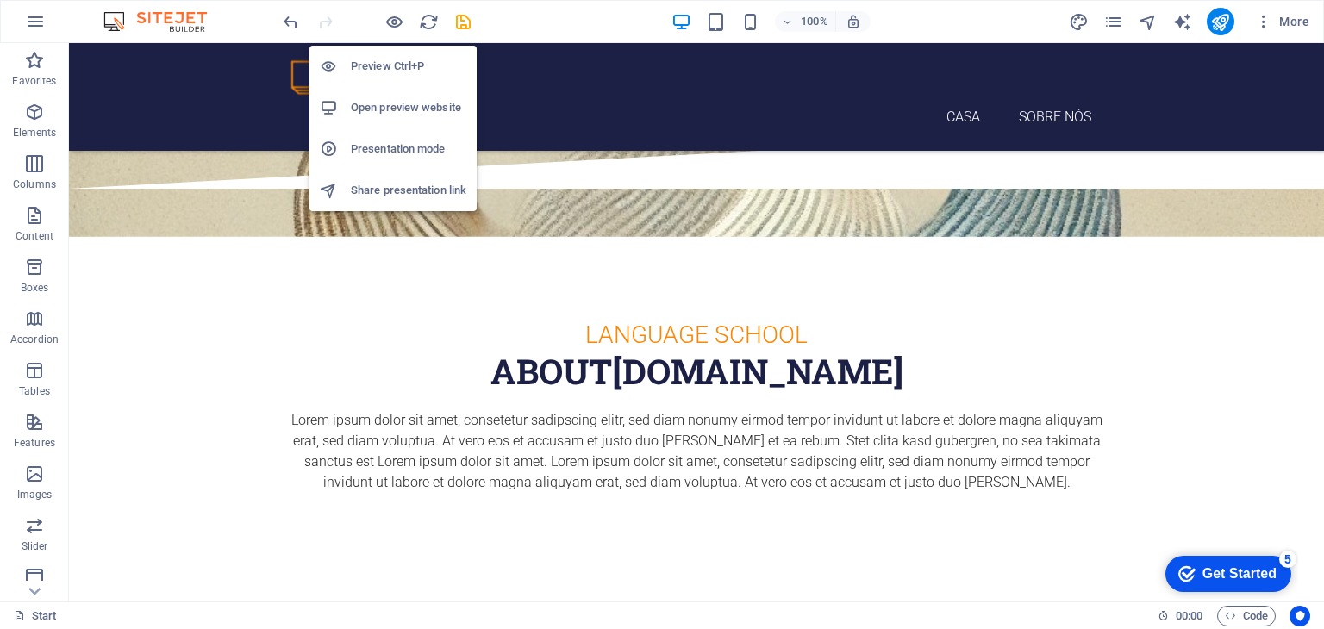
click at [379, 61] on h6 "Preview Ctrl+P" at bounding box center [408, 66] width 115 height 21
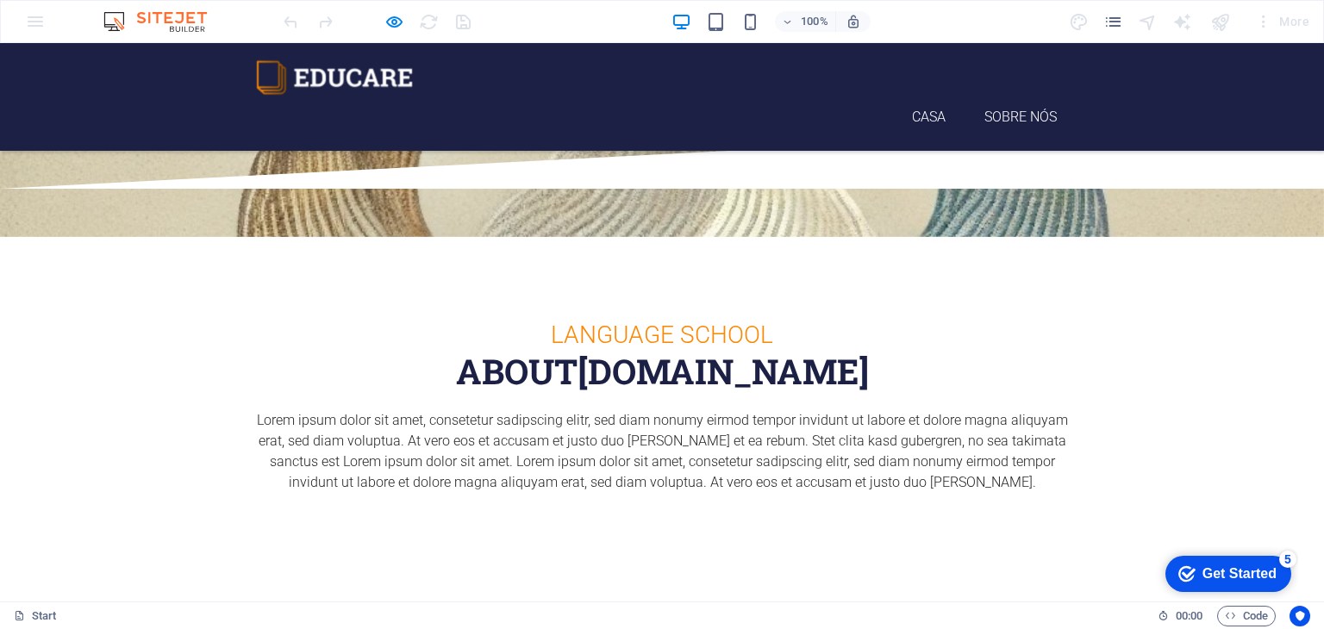
scroll to position [0, 0]
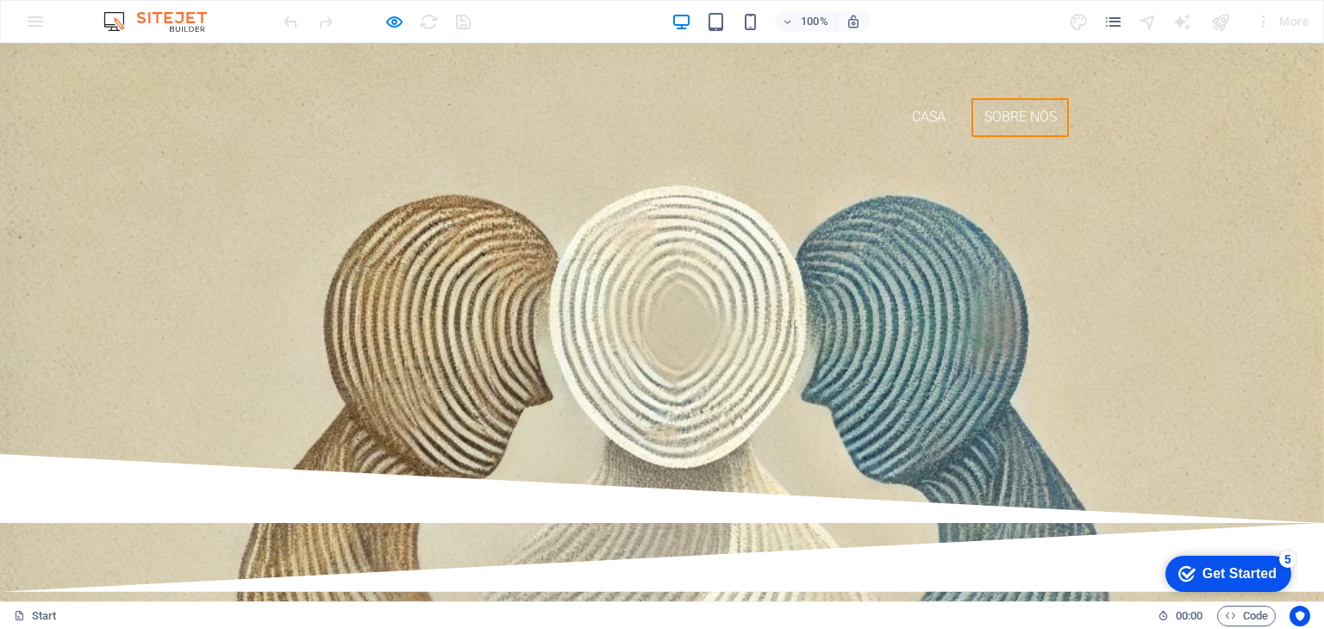
click at [1003, 98] on link "Sobre nós" at bounding box center [1019, 117] width 97 height 39
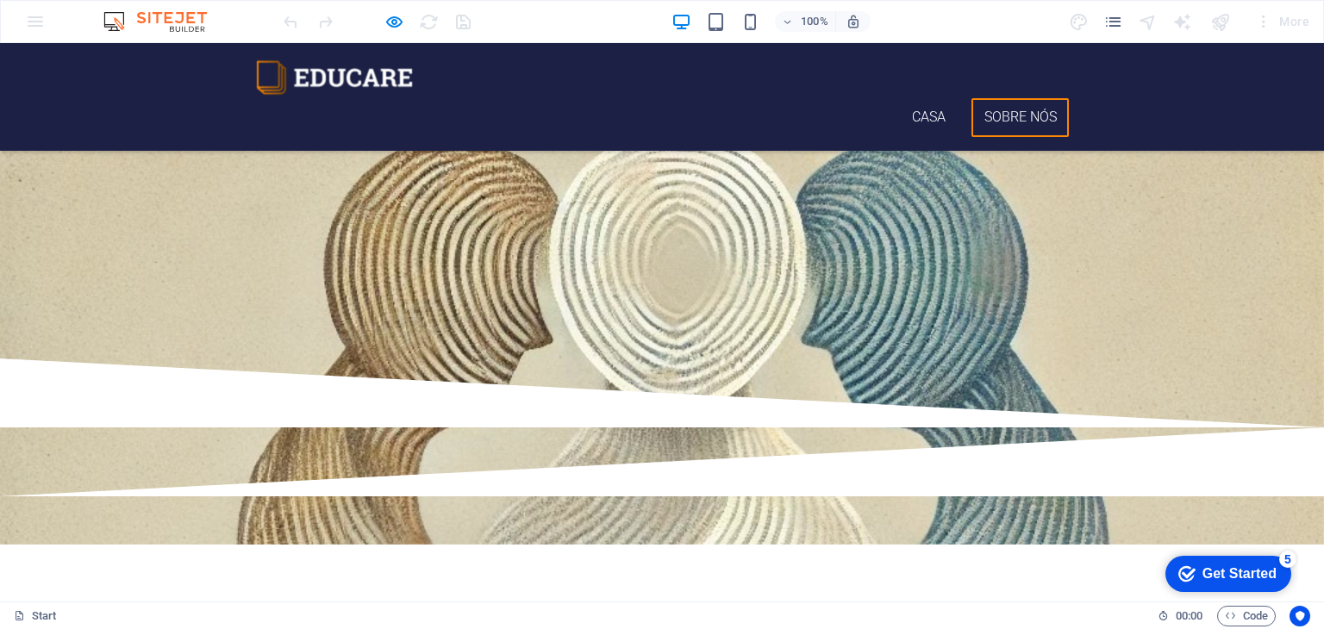
scroll to position [365, 0]
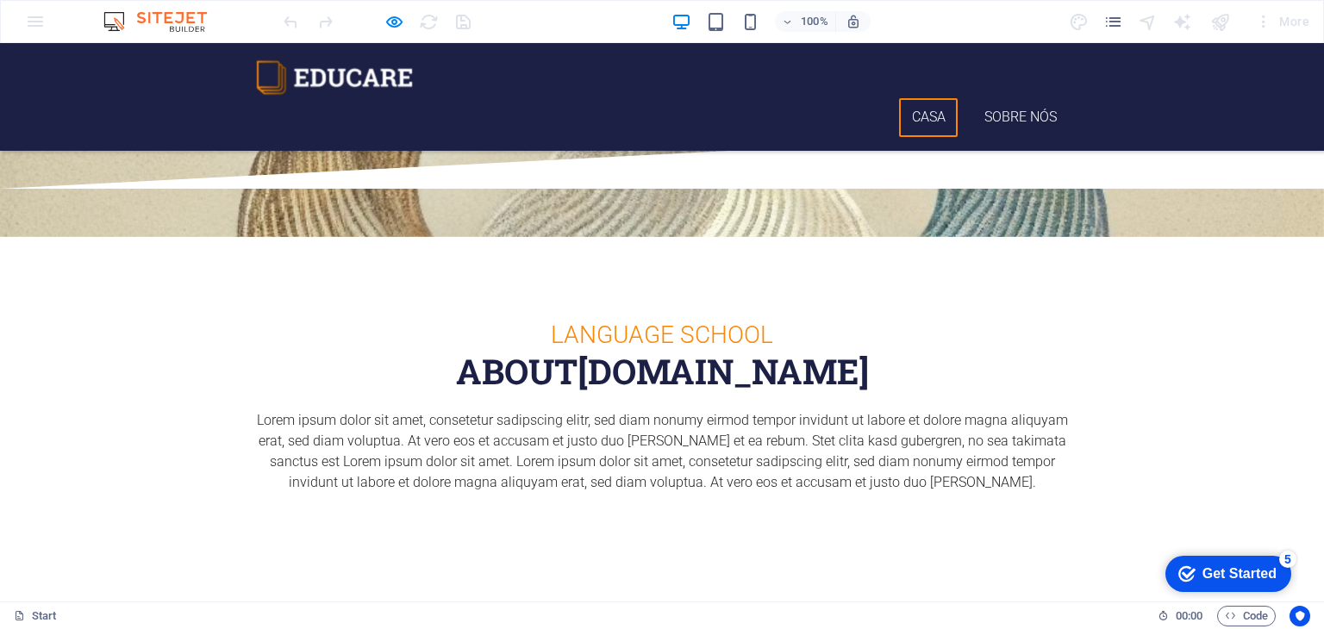
click at [919, 98] on link "Casa" at bounding box center [928, 117] width 59 height 39
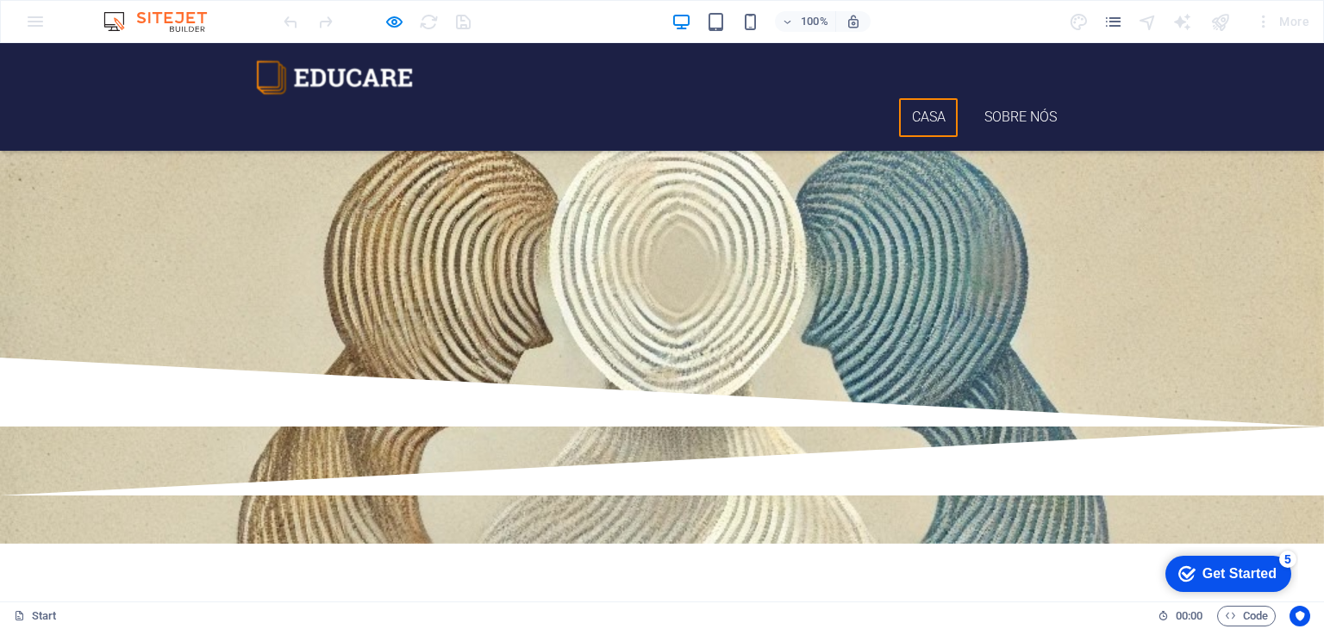
scroll to position [0, 0]
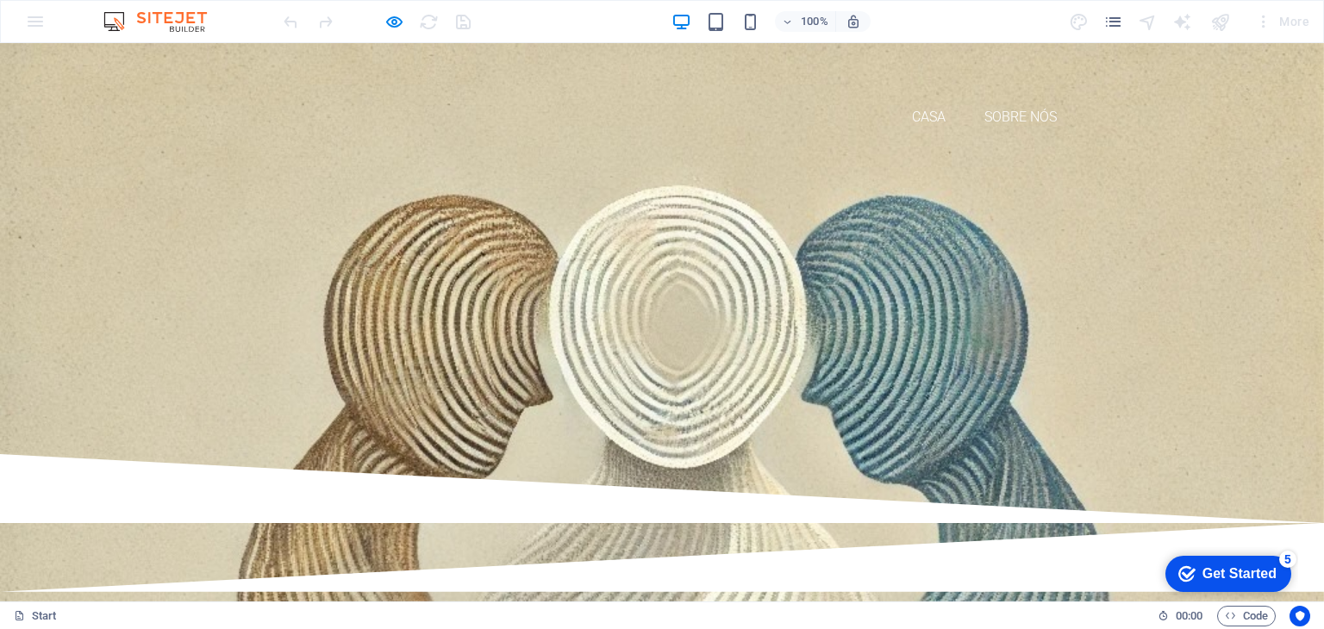
click at [376, 77] on img at bounding box center [334, 77] width 158 height 41
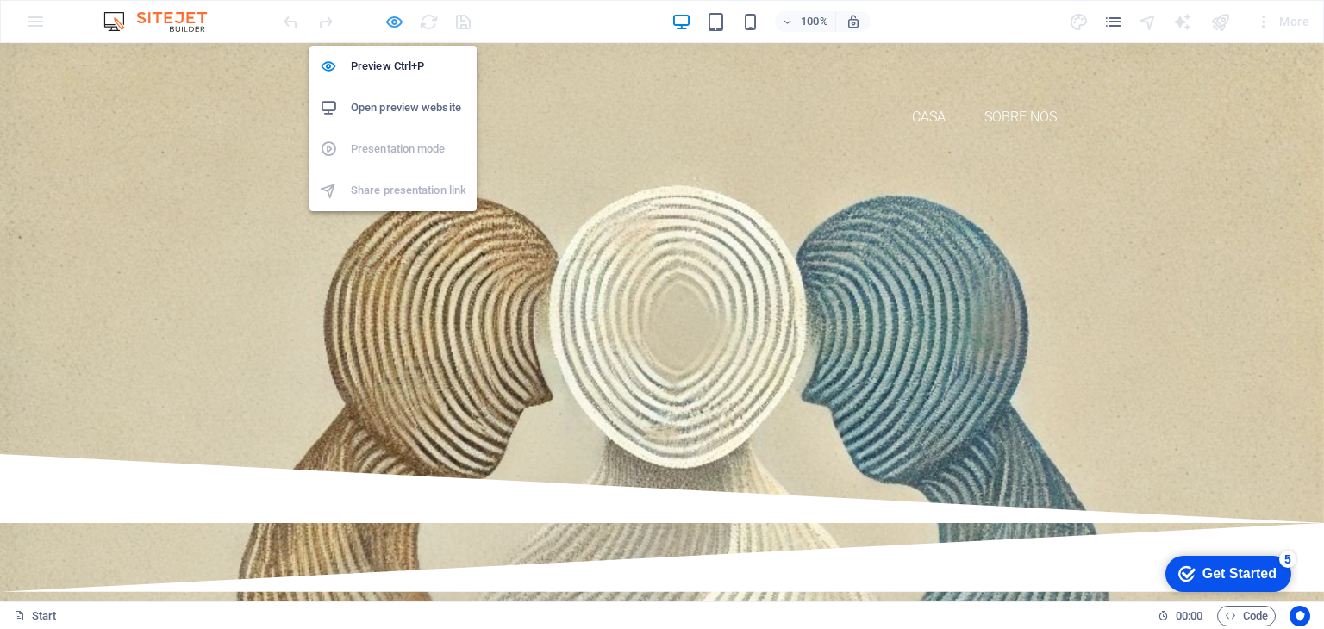
click at [396, 25] on icon "button" at bounding box center [394, 22] width 20 height 20
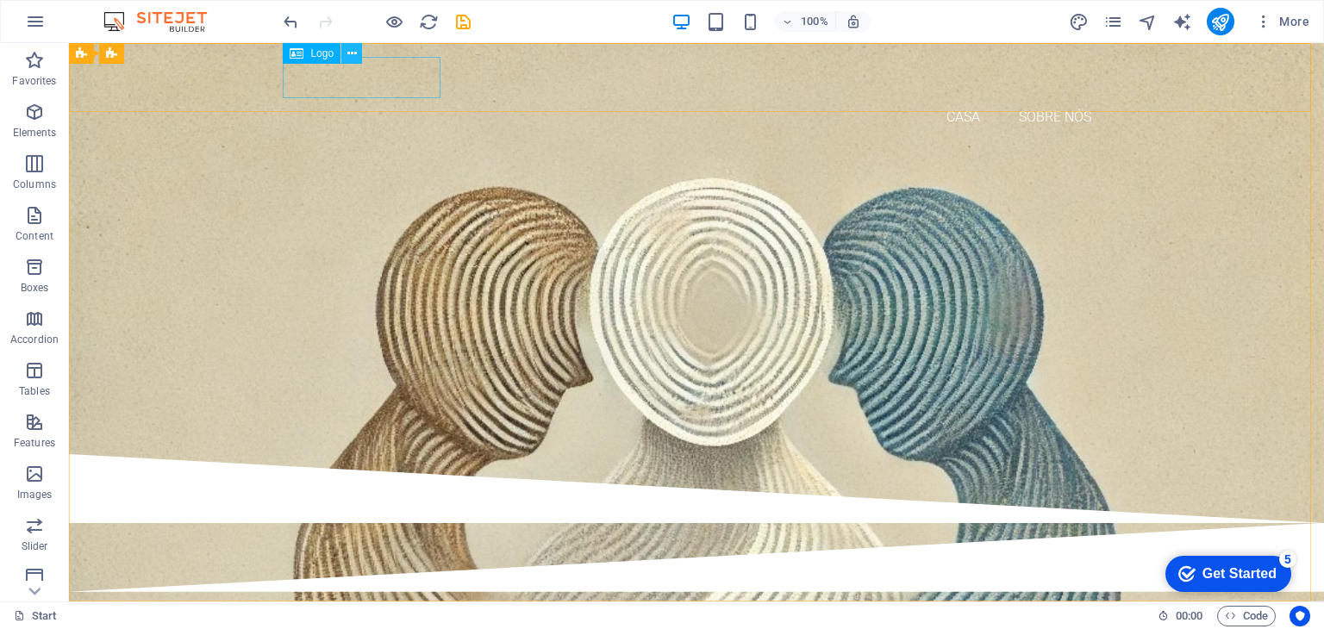
click at [353, 56] on icon at bounding box center [351, 54] width 9 height 18
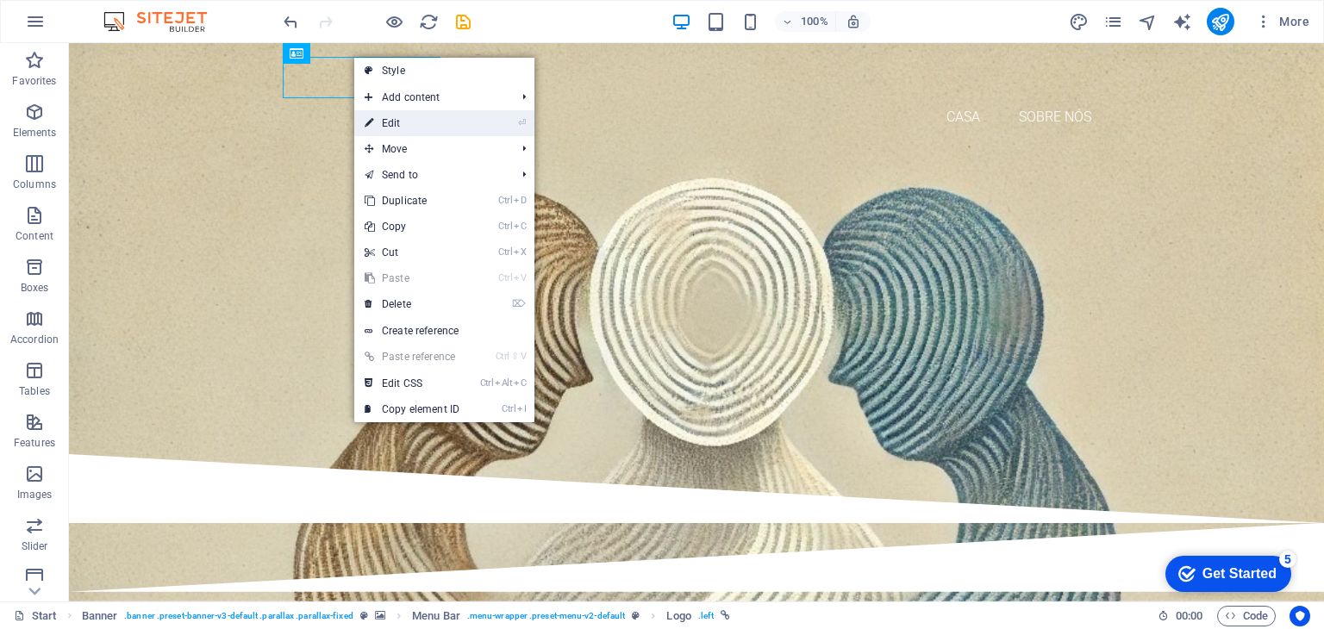
click at [403, 124] on link "⏎ Edit" at bounding box center [411, 123] width 115 height 26
select select "px"
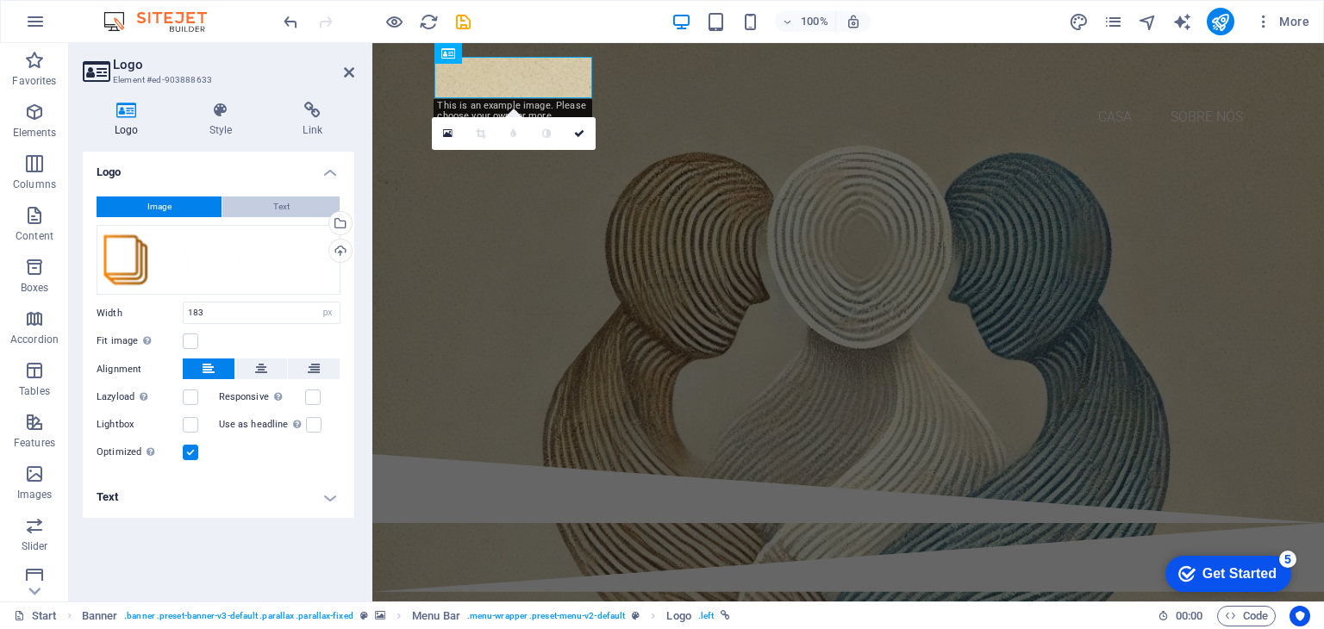
click at [290, 201] on button "Text" at bounding box center [280, 207] width 117 height 21
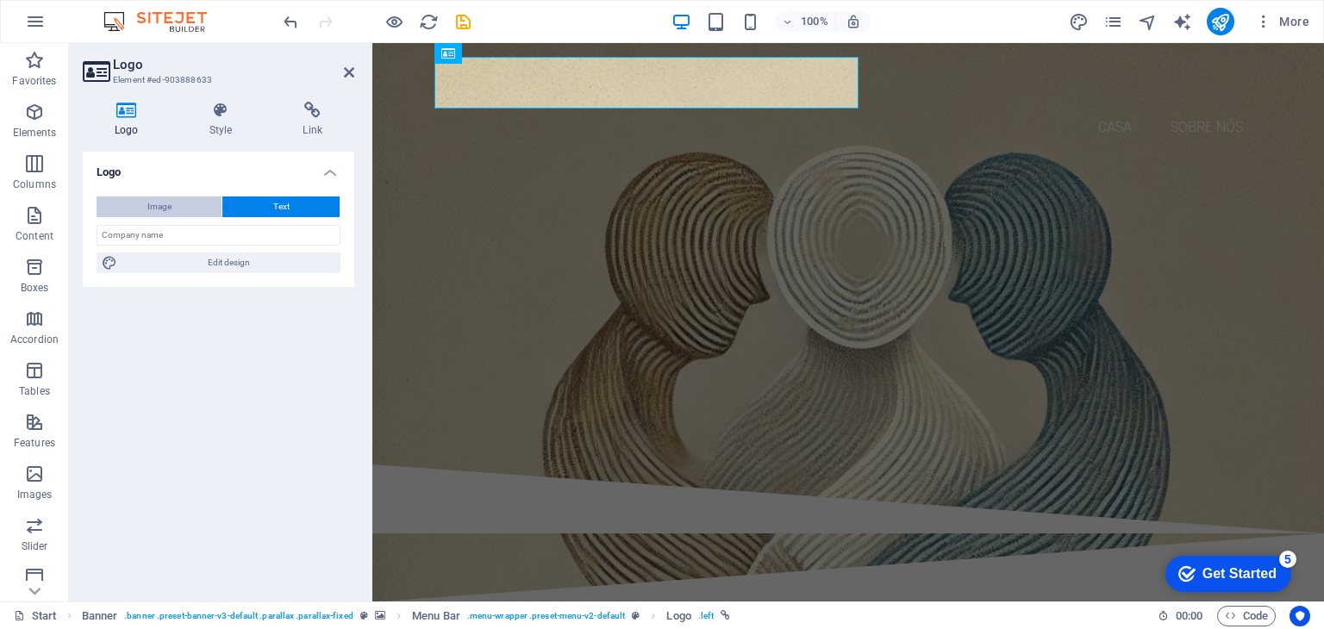
click at [179, 209] on button "Image" at bounding box center [159, 207] width 125 height 21
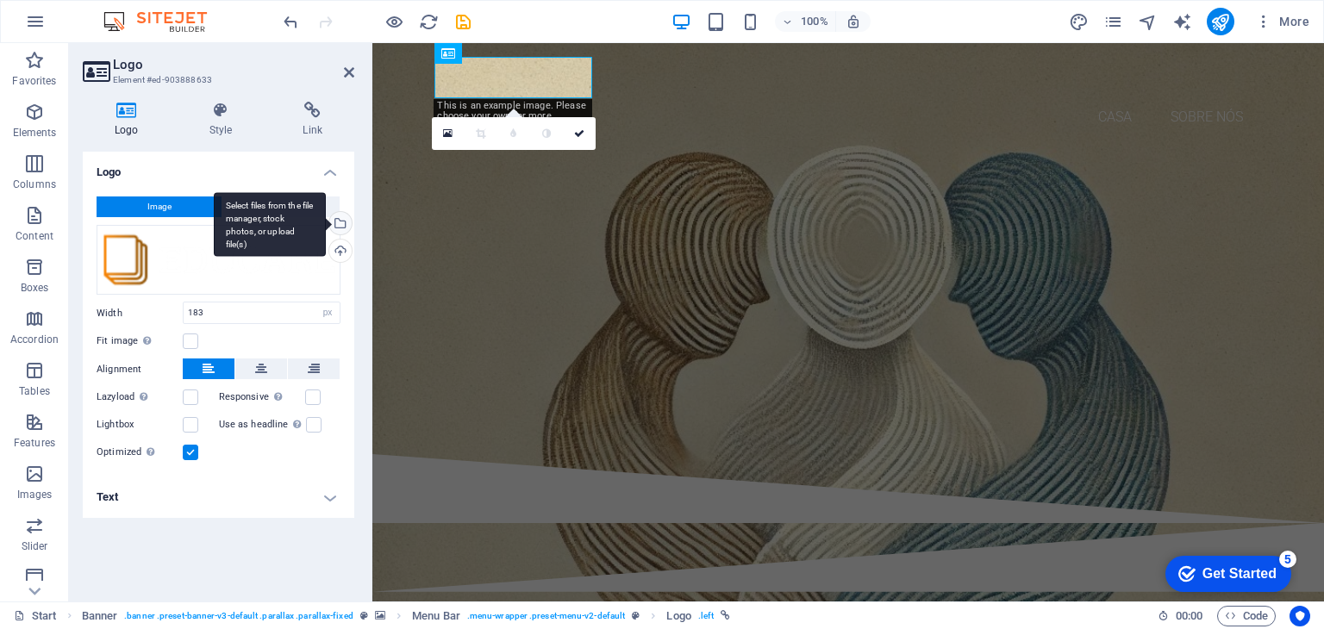
click at [339, 226] on div "Select files from the file manager, stock photos, or upload file(s)" at bounding box center [339, 225] width 26 height 26
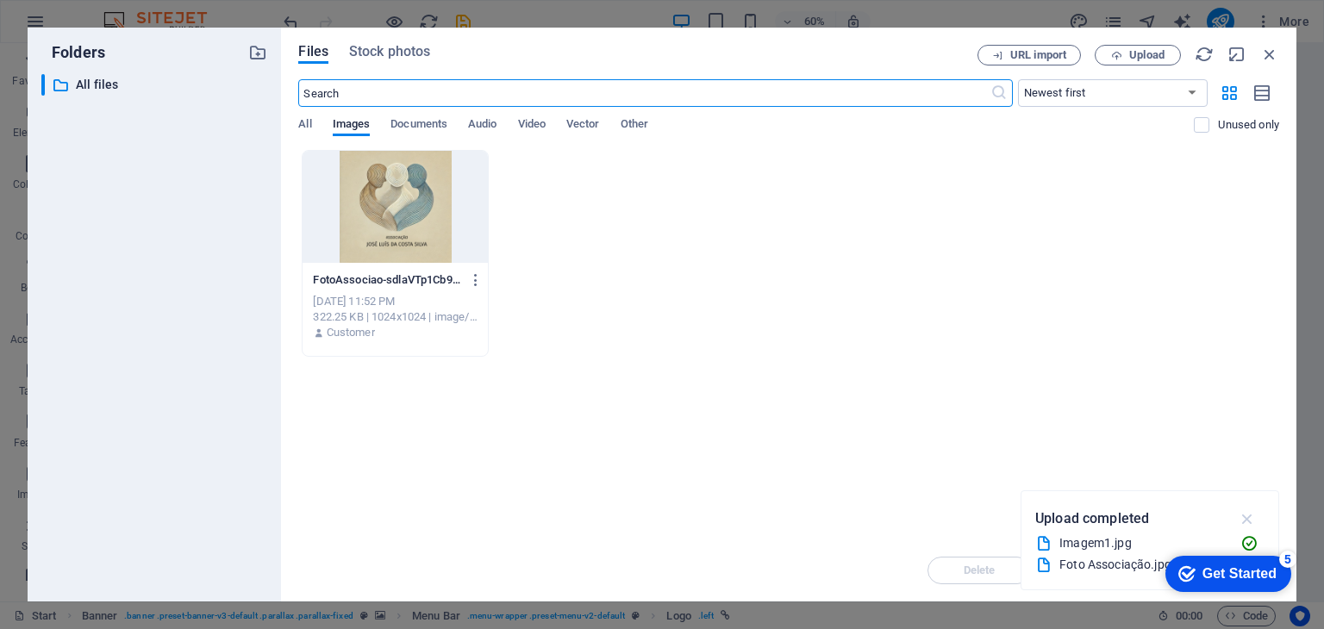
click at [1253, 515] on icon "button" at bounding box center [1248, 518] width 20 height 19
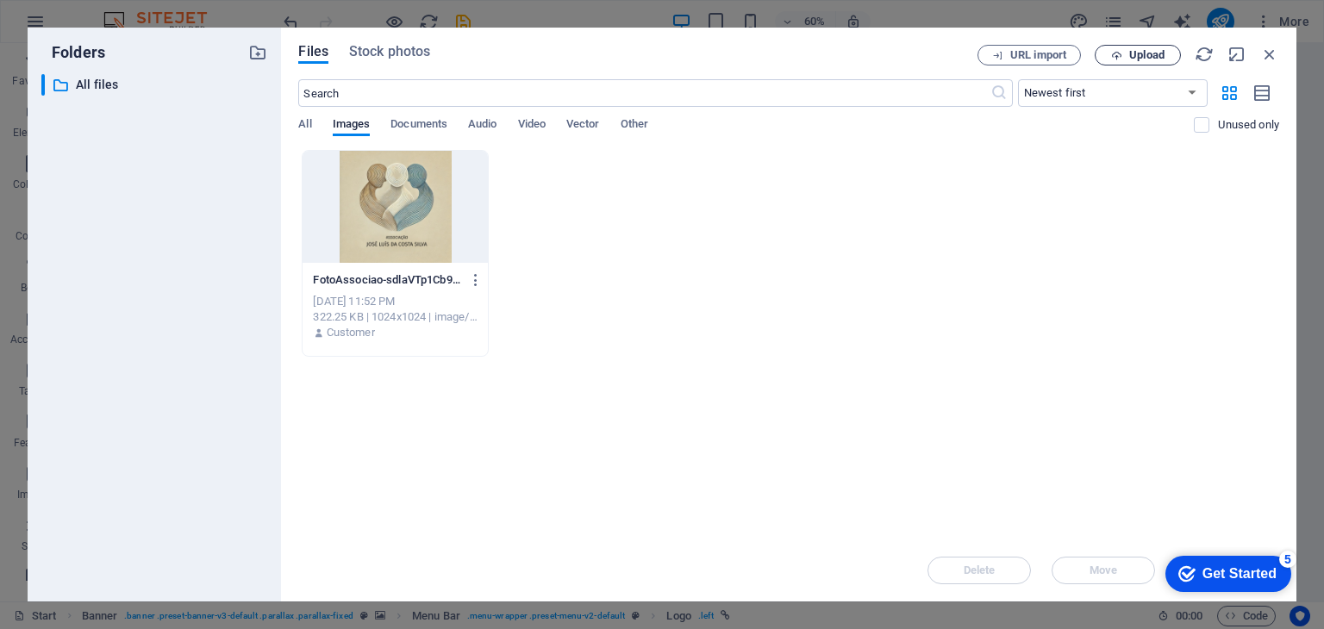
click at [1126, 53] on span "Upload" at bounding box center [1137, 55] width 71 height 11
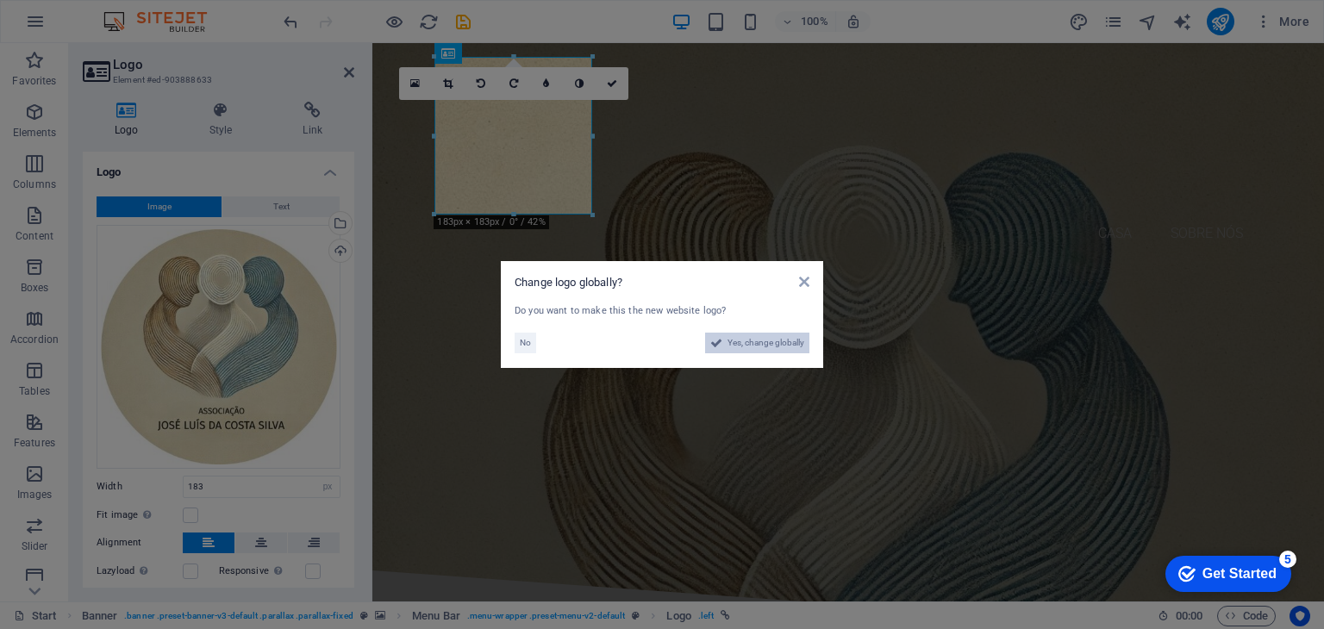
click at [739, 341] on span "Yes, change globally" at bounding box center [765, 343] width 77 height 21
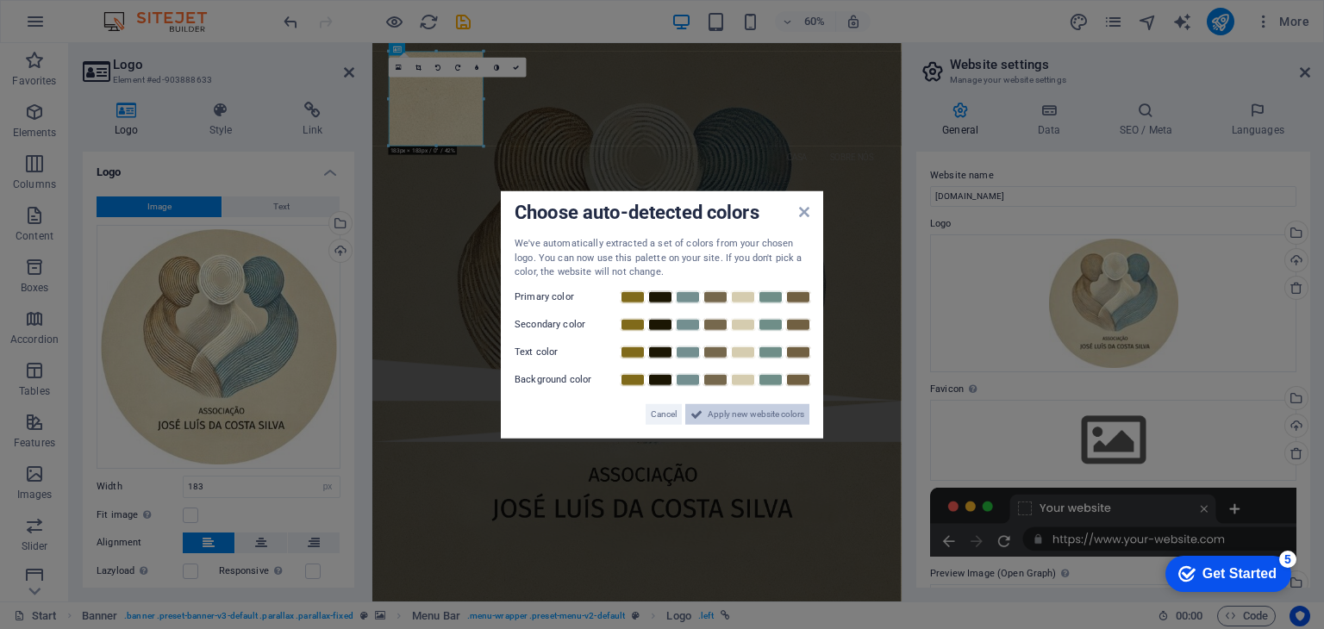
click at [716, 417] on span "Apply new website colors" at bounding box center [756, 413] width 97 height 21
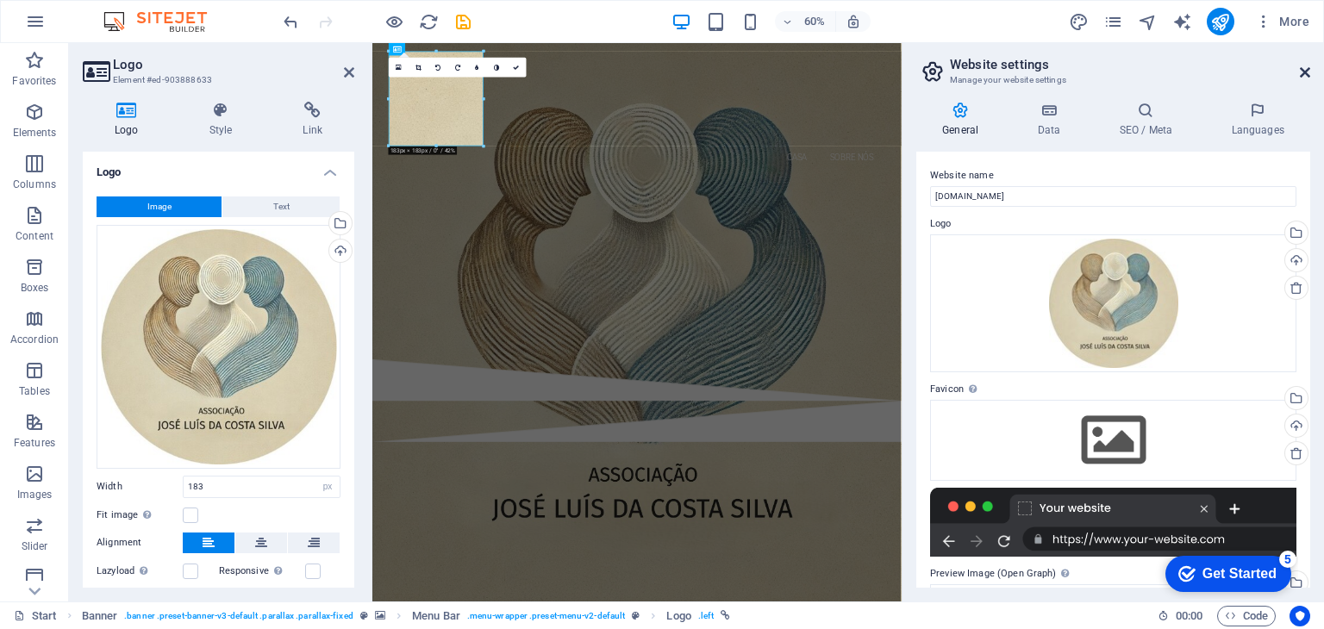
click at [1302, 72] on icon at bounding box center [1305, 73] width 10 height 14
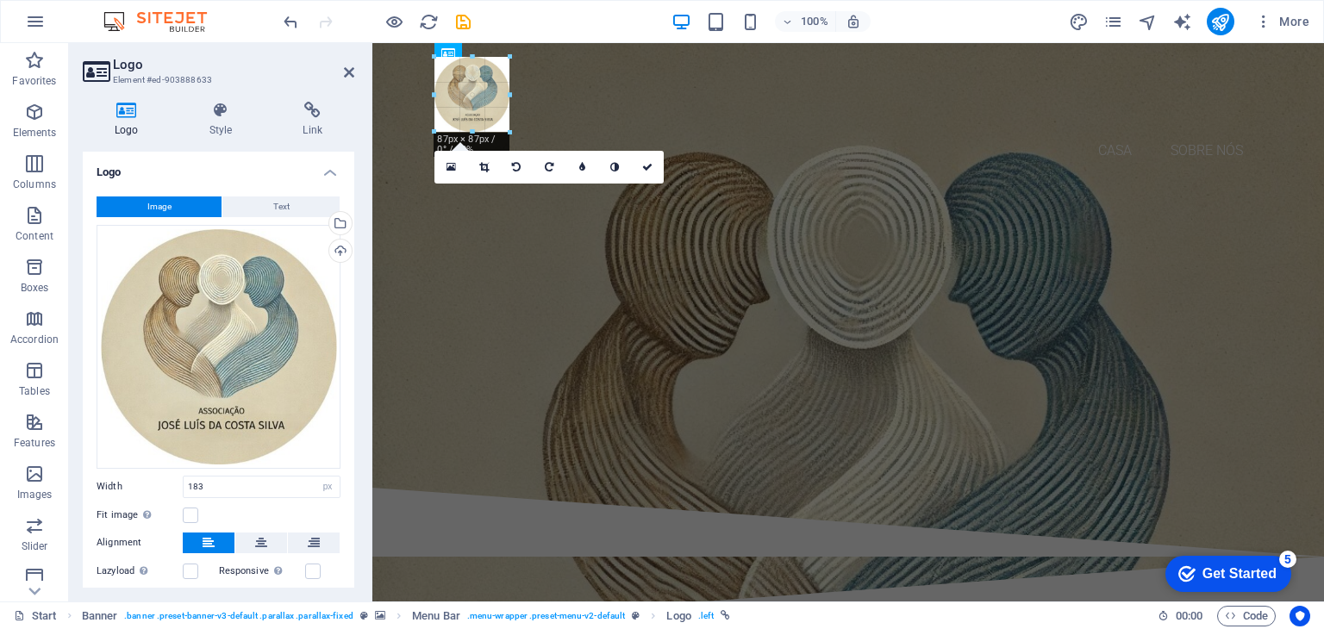
drag, startPoint x: 592, startPoint y: 215, endPoint x: 508, endPoint y: 100, distance: 142.4
type input "87"
click at [276, 209] on span "Text" at bounding box center [281, 207] width 16 height 21
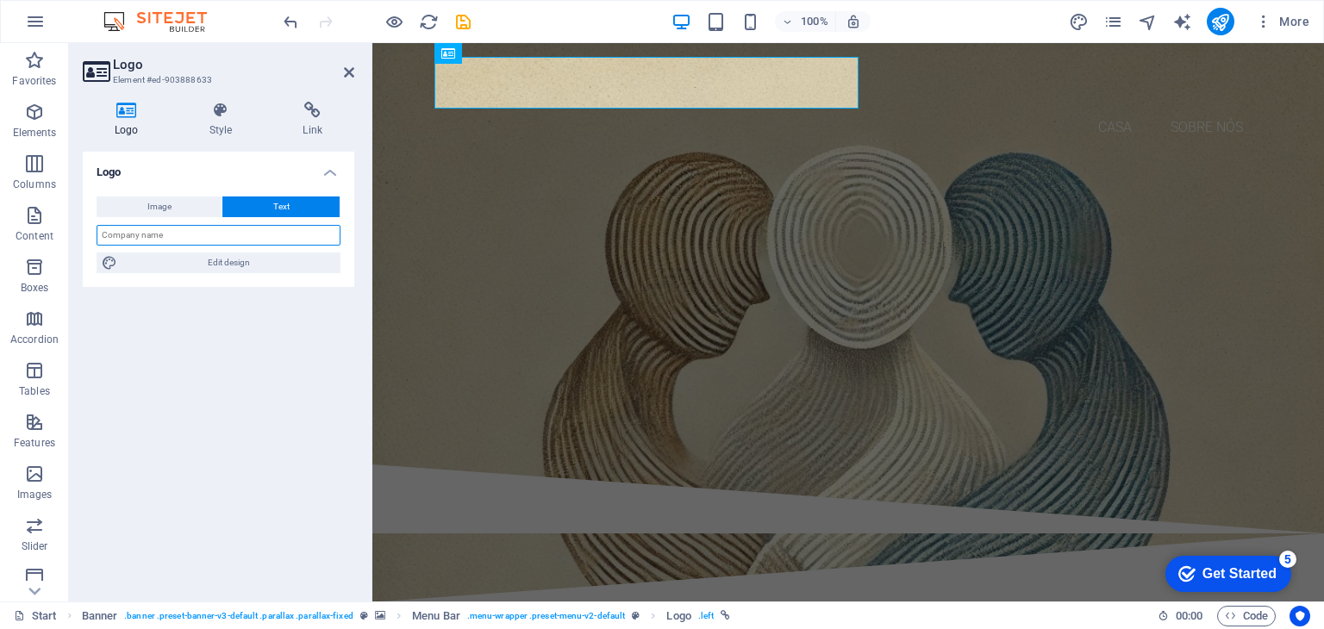
click at [193, 235] on input "text" at bounding box center [219, 235] width 244 height 21
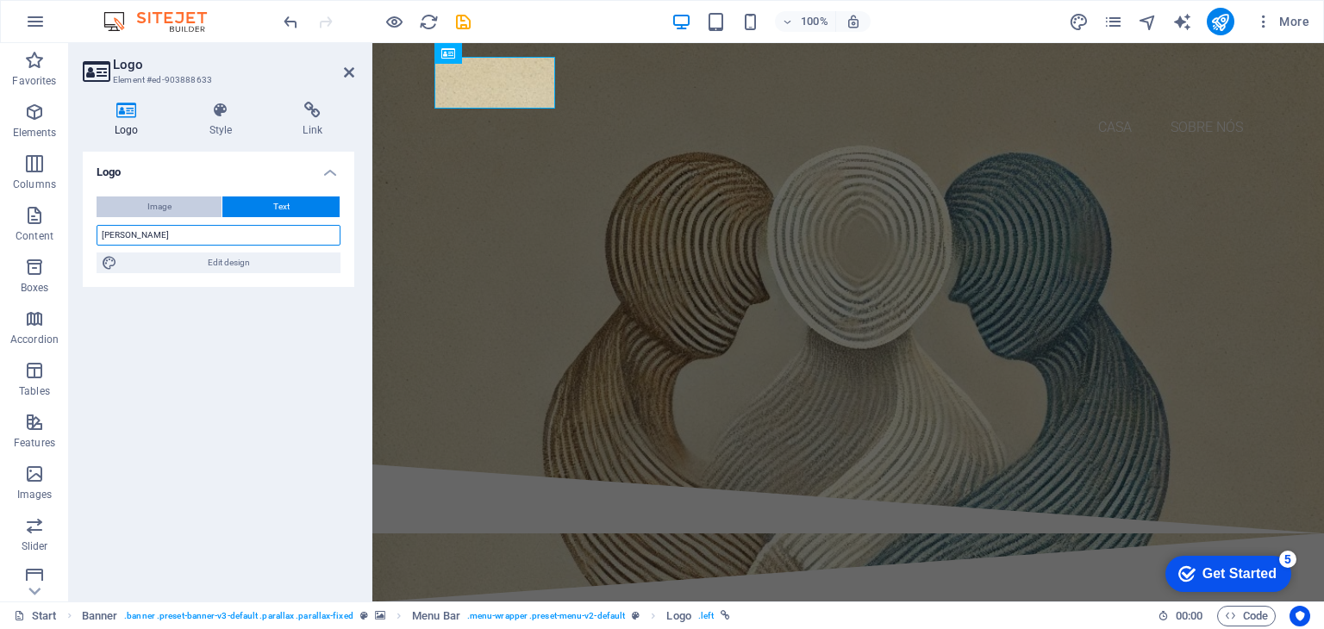
type input "hugo"
click at [173, 211] on button "Image" at bounding box center [159, 207] width 125 height 21
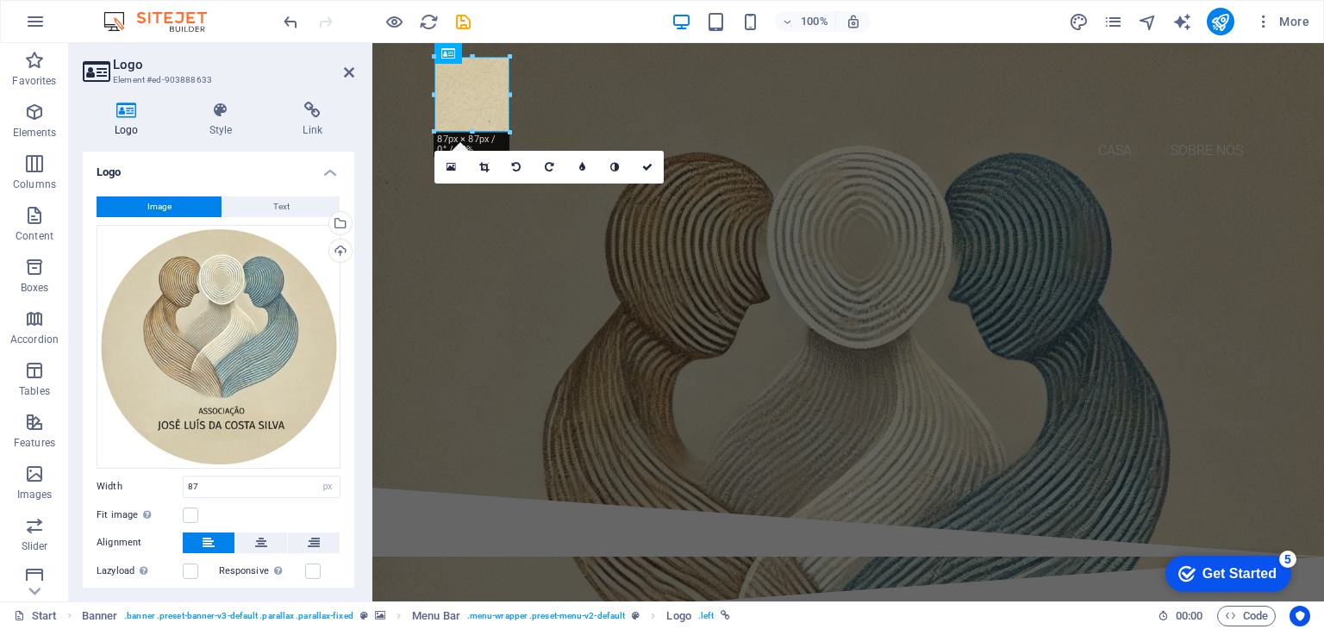
click at [173, 211] on button "Image" at bounding box center [159, 207] width 125 height 21
click at [348, 70] on icon at bounding box center [349, 73] width 10 height 14
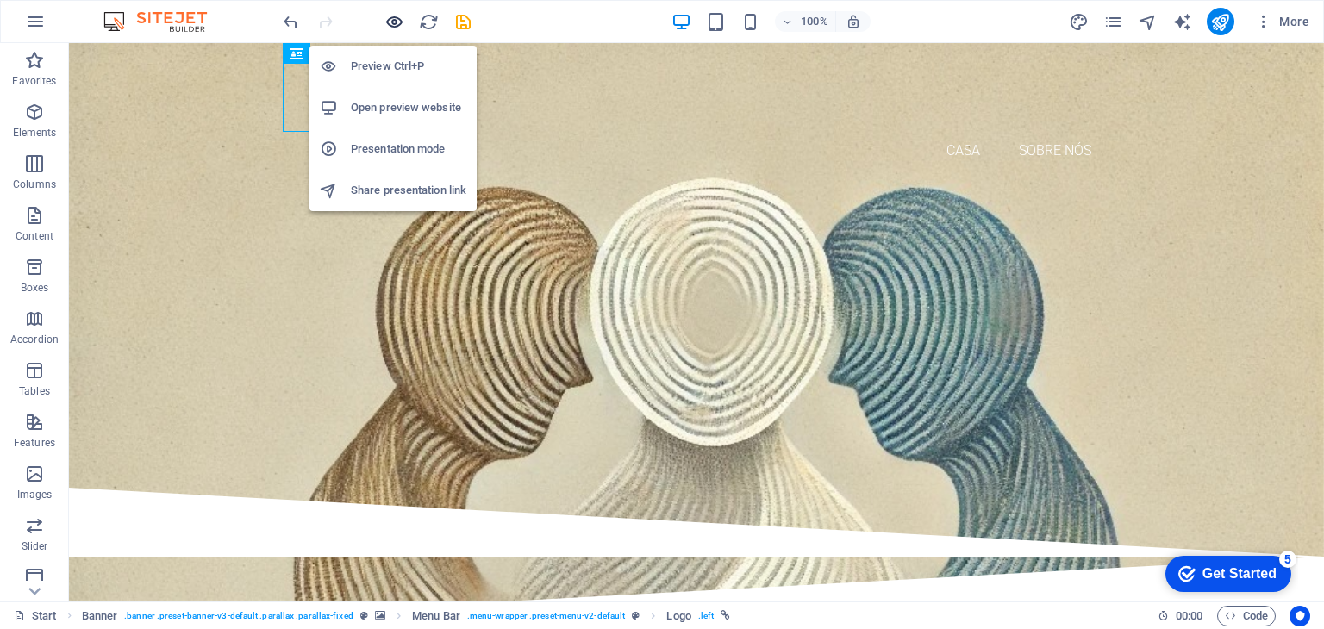
click at [390, 22] on icon "button" at bounding box center [394, 22] width 20 height 20
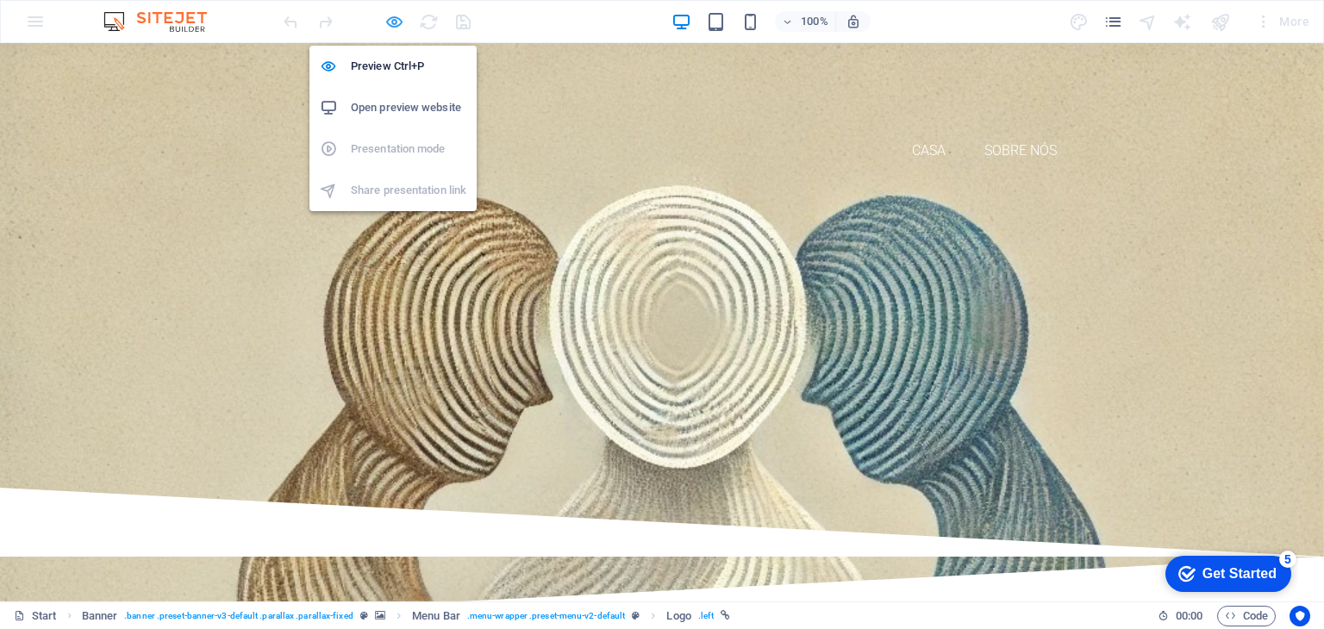
click at [389, 21] on icon "button" at bounding box center [394, 22] width 20 height 20
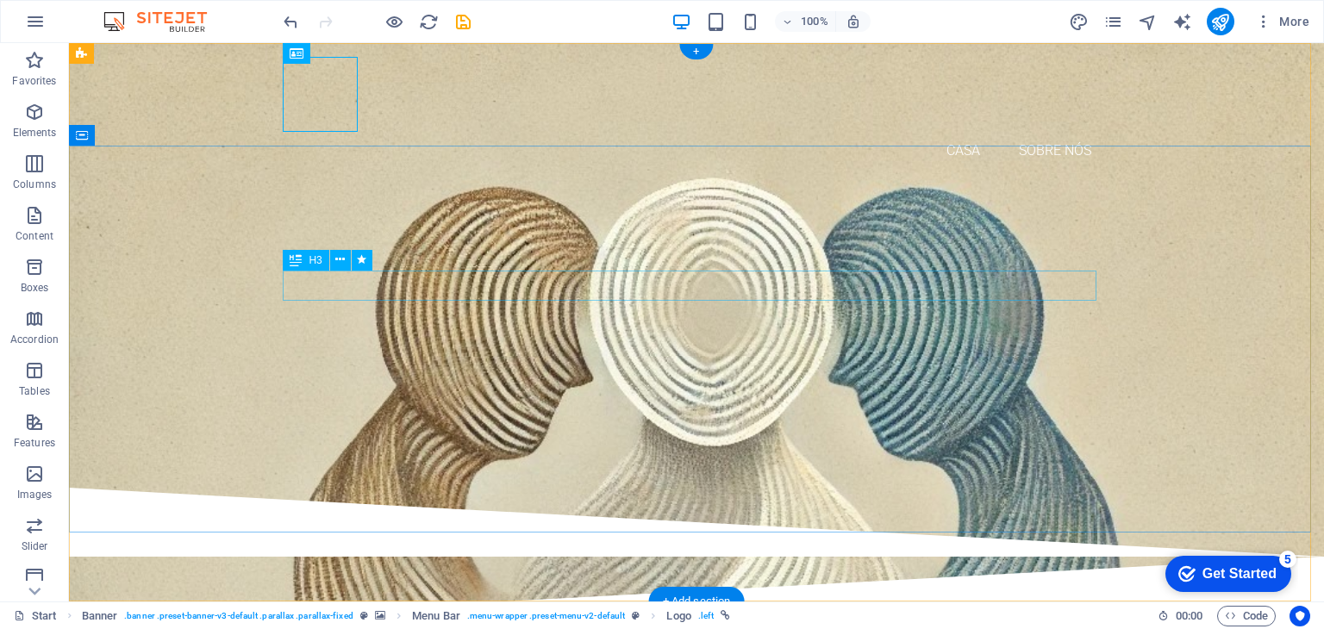
click at [524, 283] on div "Are you ready to learn new languages?" at bounding box center [697, 282] width 814 height 30
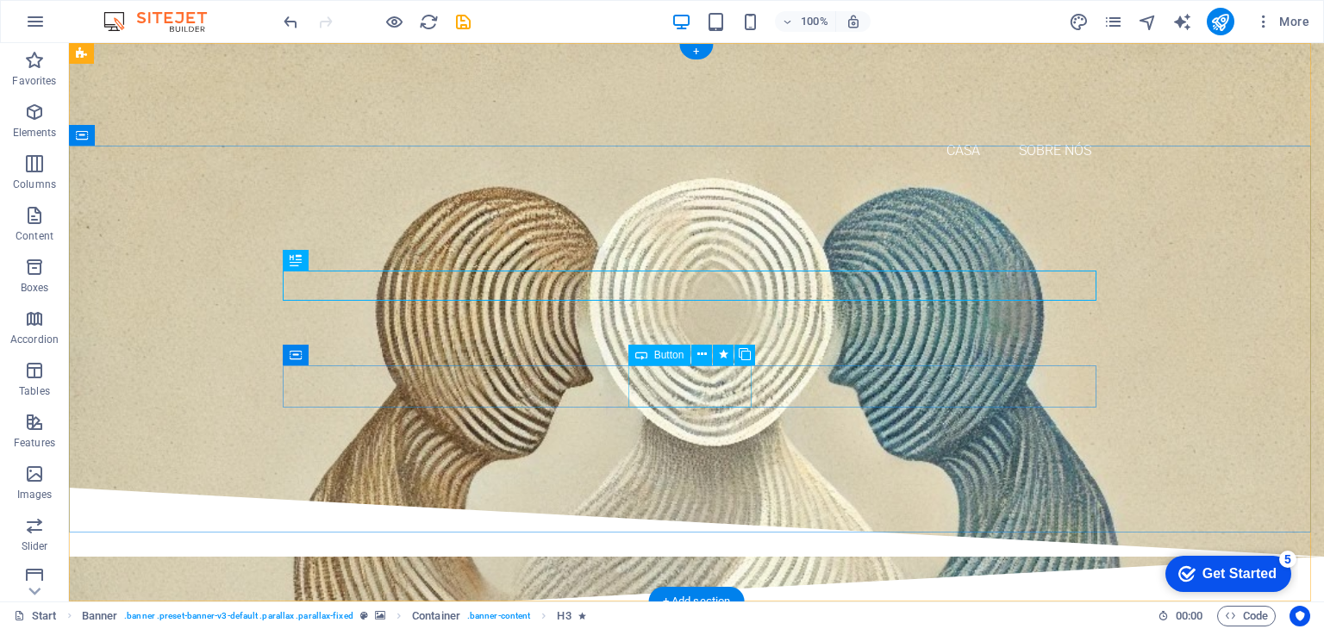
click at [667, 386] on div "Sign up now" at bounding box center [697, 383] width 814 height 43
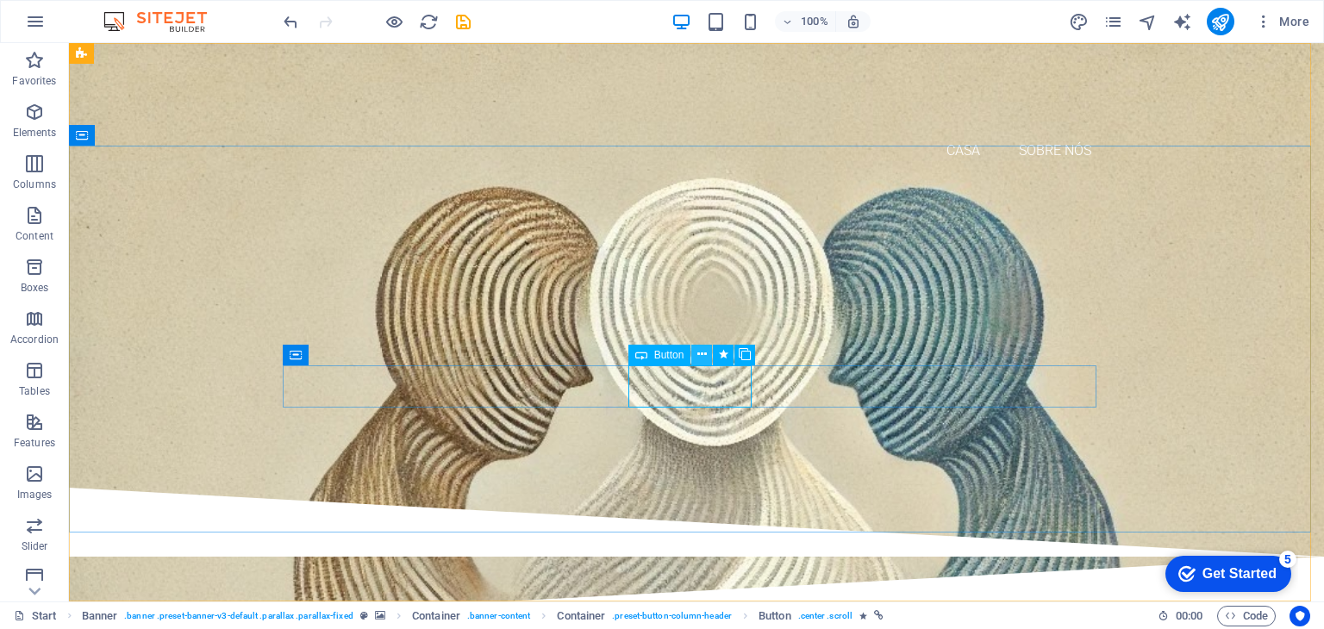
click at [702, 349] on icon at bounding box center [701, 355] width 9 height 18
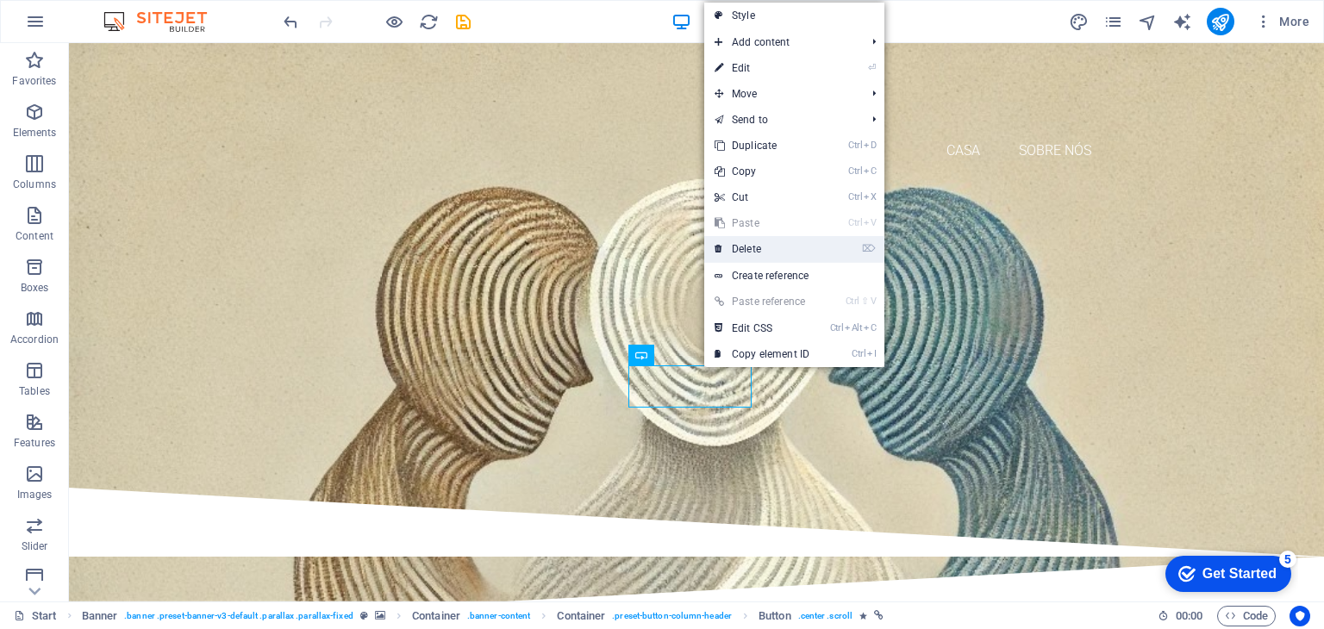
click at [756, 252] on link "⌦ Delete" at bounding box center [761, 249] width 115 height 26
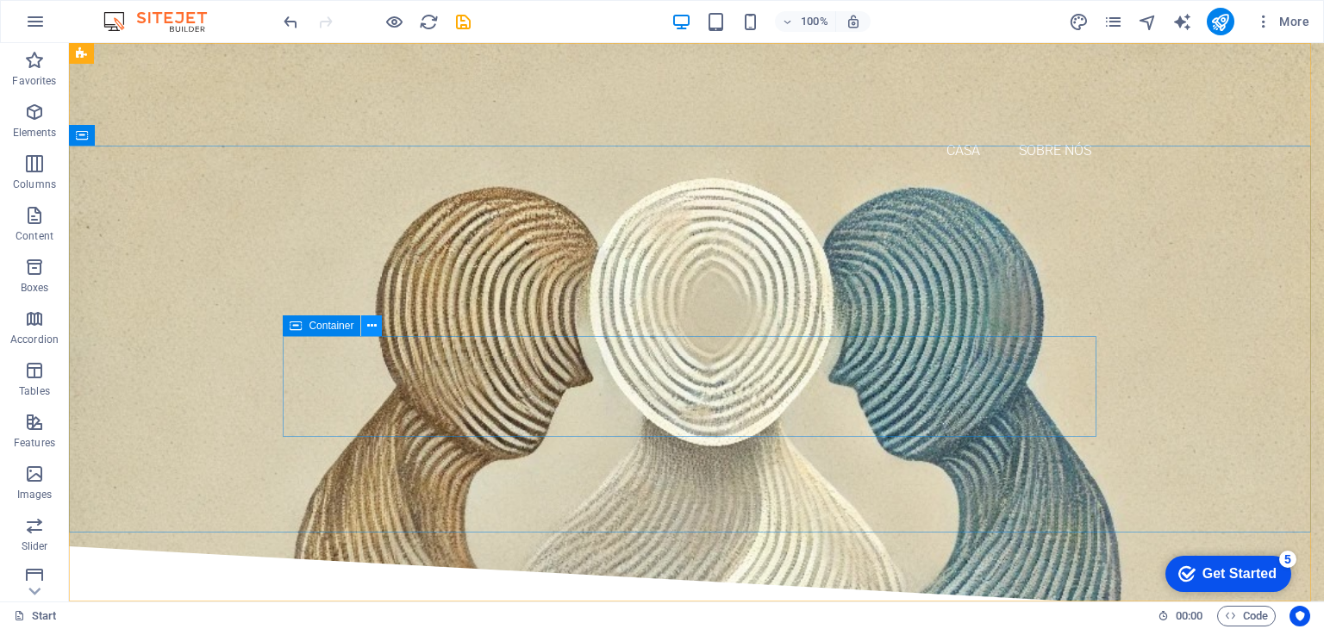
click at [377, 332] on button at bounding box center [371, 325] width 21 height 21
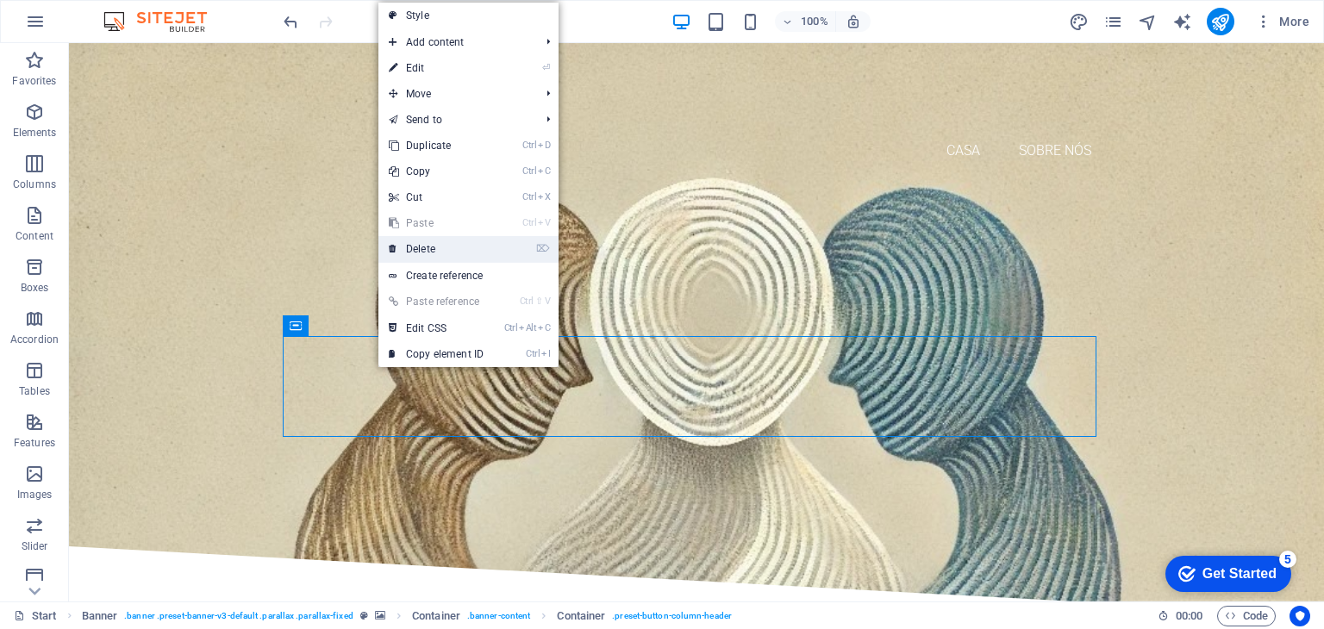
click at [428, 251] on link "⌦ Delete" at bounding box center [435, 249] width 115 height 26
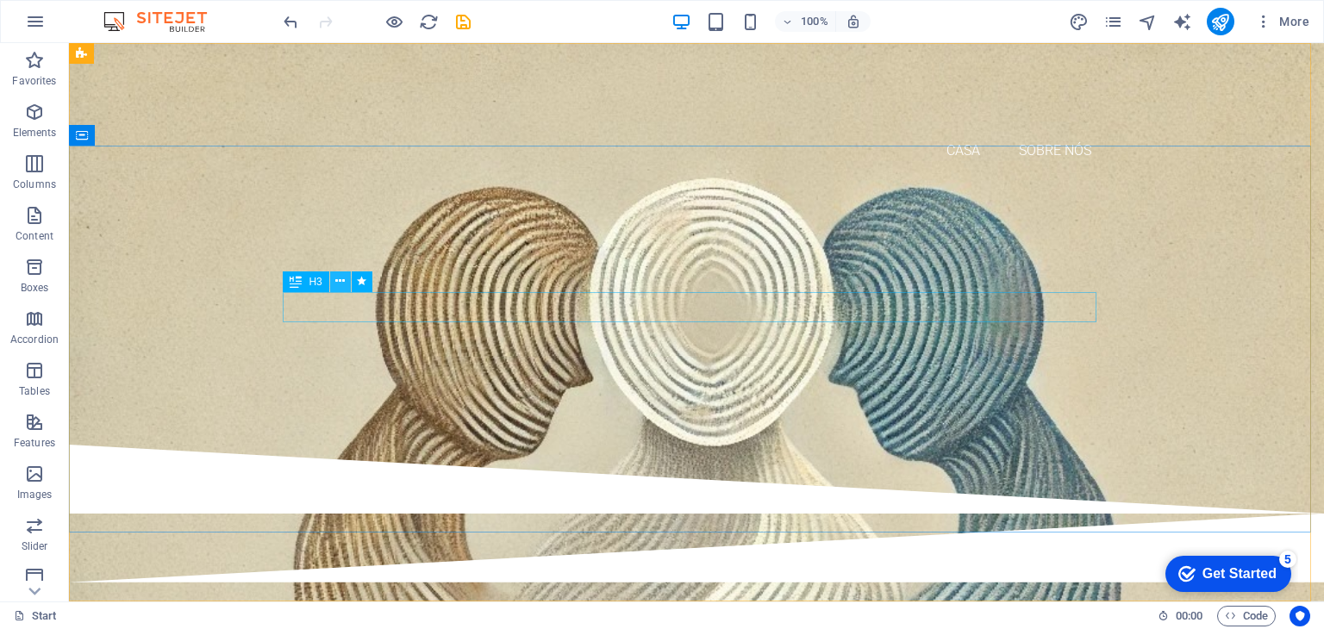
click at [338, 284] on icon at bounding box center [339, 281] width 9 height 18
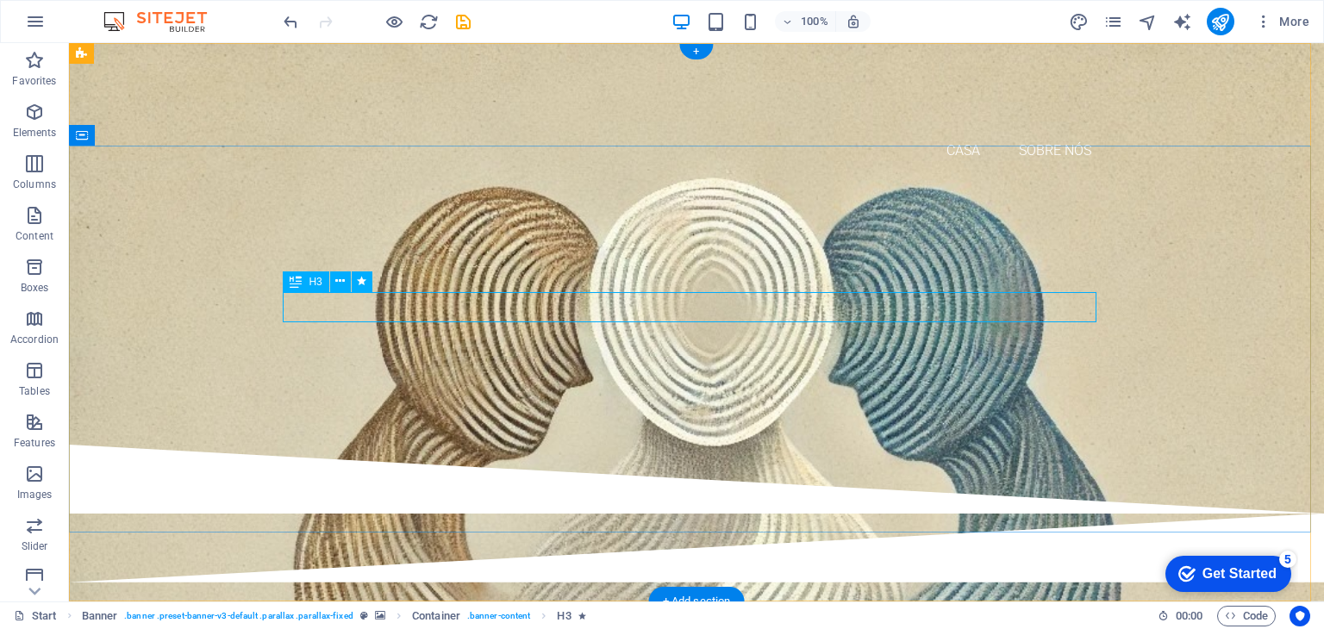
click at [727, 297] on div "Are you ready to learn new languages?" at bounding box center [697, 282] width 814 height 30
click at [671, 346] on div "Join our Language School" at bounding box center [697, 323] width 814 height 52
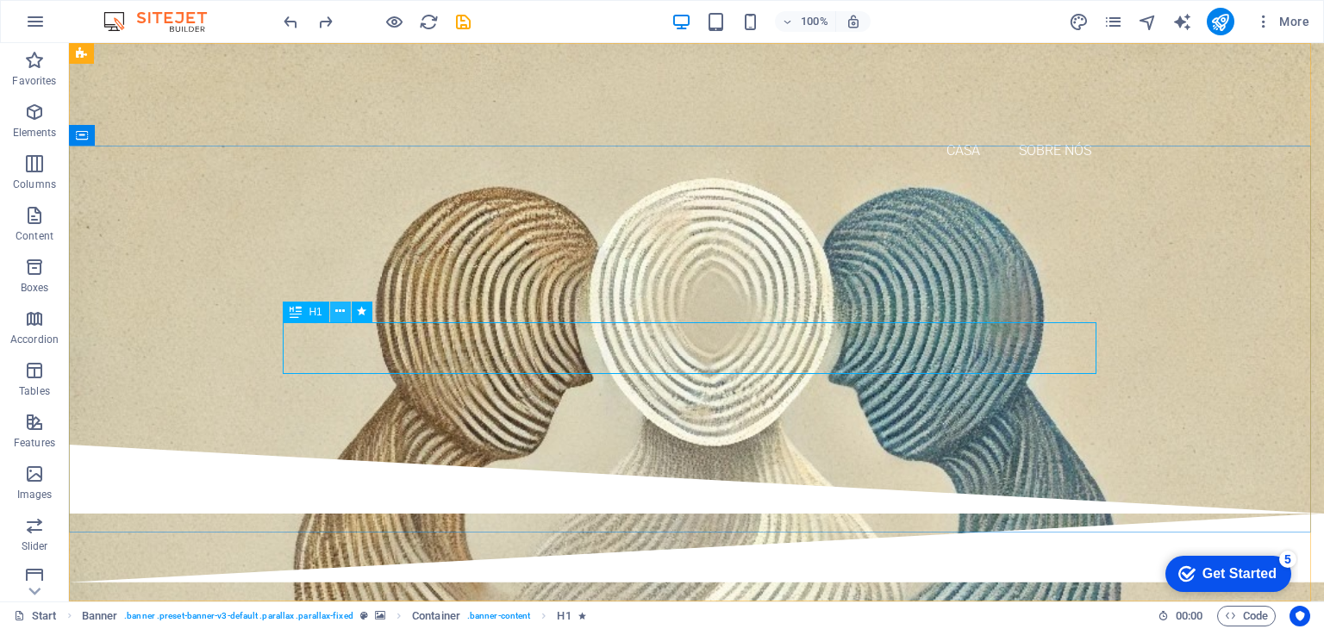
click at [340, 312] on icon at bounding box center [339, 312] width 9 height 18
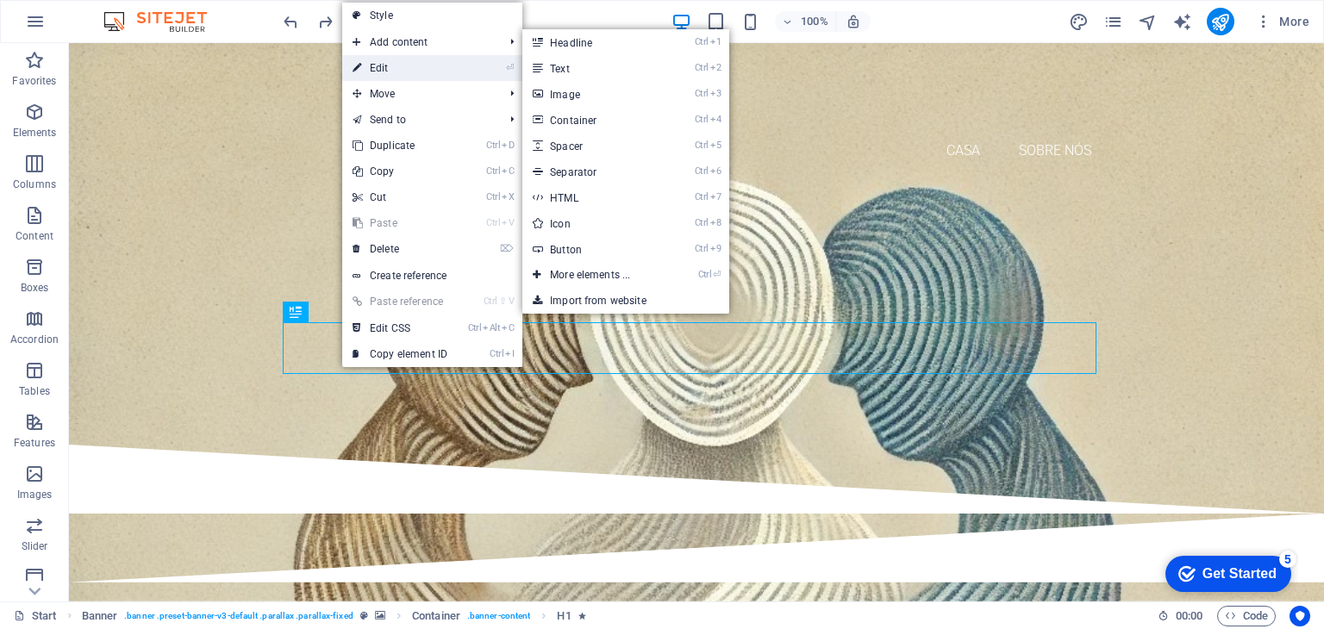
click at [402, 78] on link "⏎ Edit" at bounding box center [399, 68] width 115 height 26
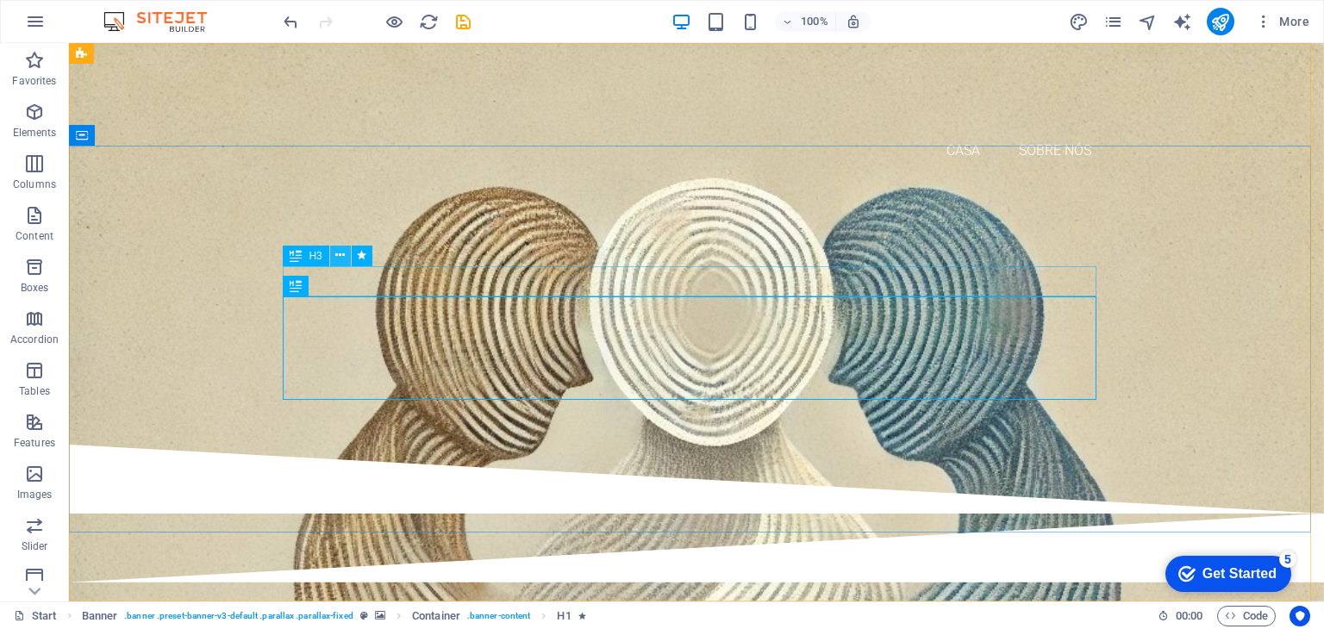
click at [341, 253] on icon at bounding box center [339, 255] width 9 height 18
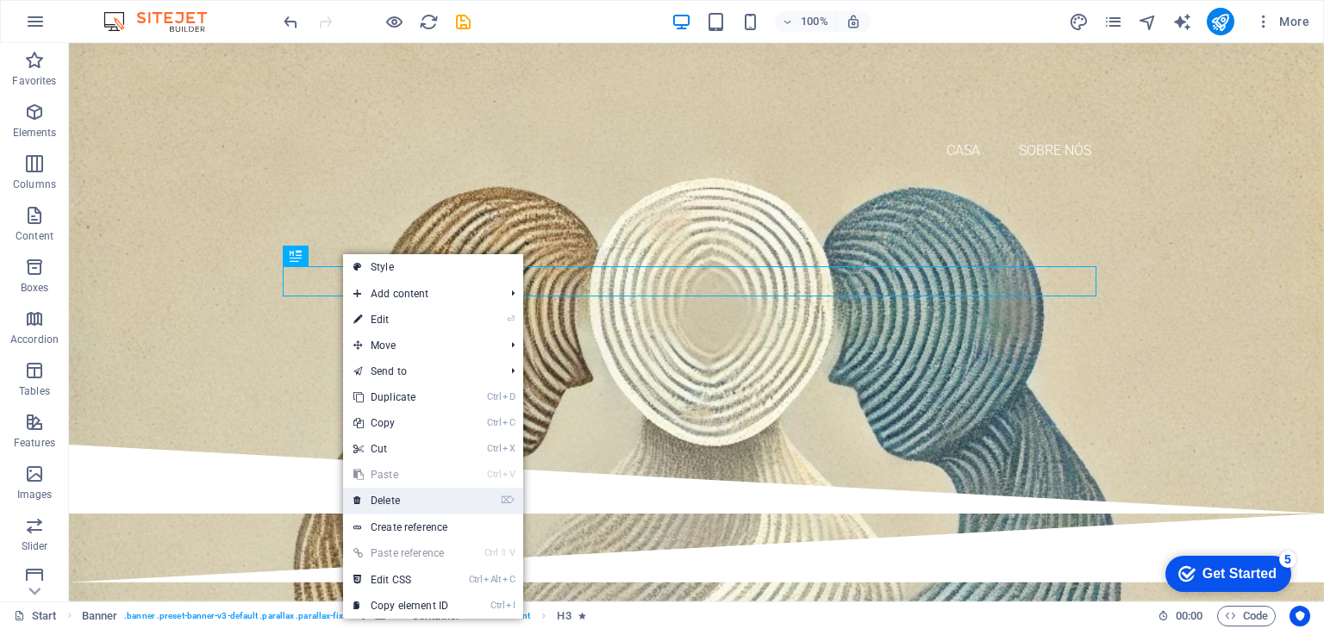
click at [394, 490] on link "⌦ Delete" at bounding box center [400, 501] width 115 height 26
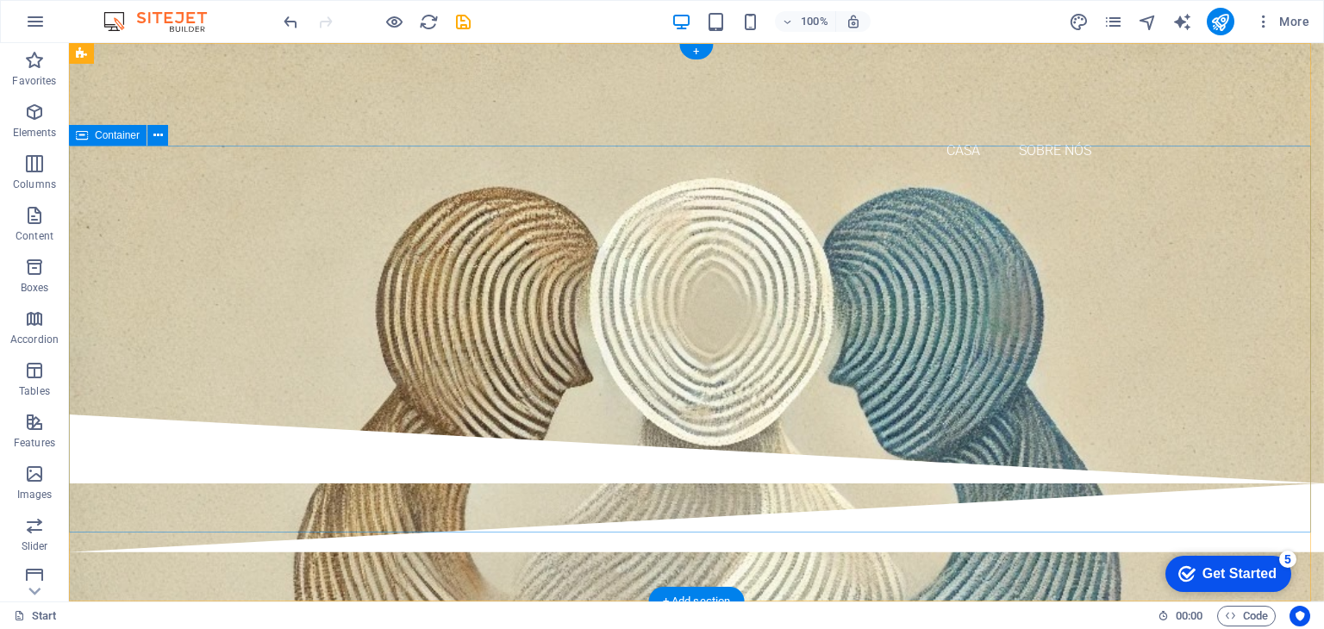
click at [1099, 329] on div "Associação José Luís da Costa Silva" at bounding box center [696, 299] width 1255 height 230
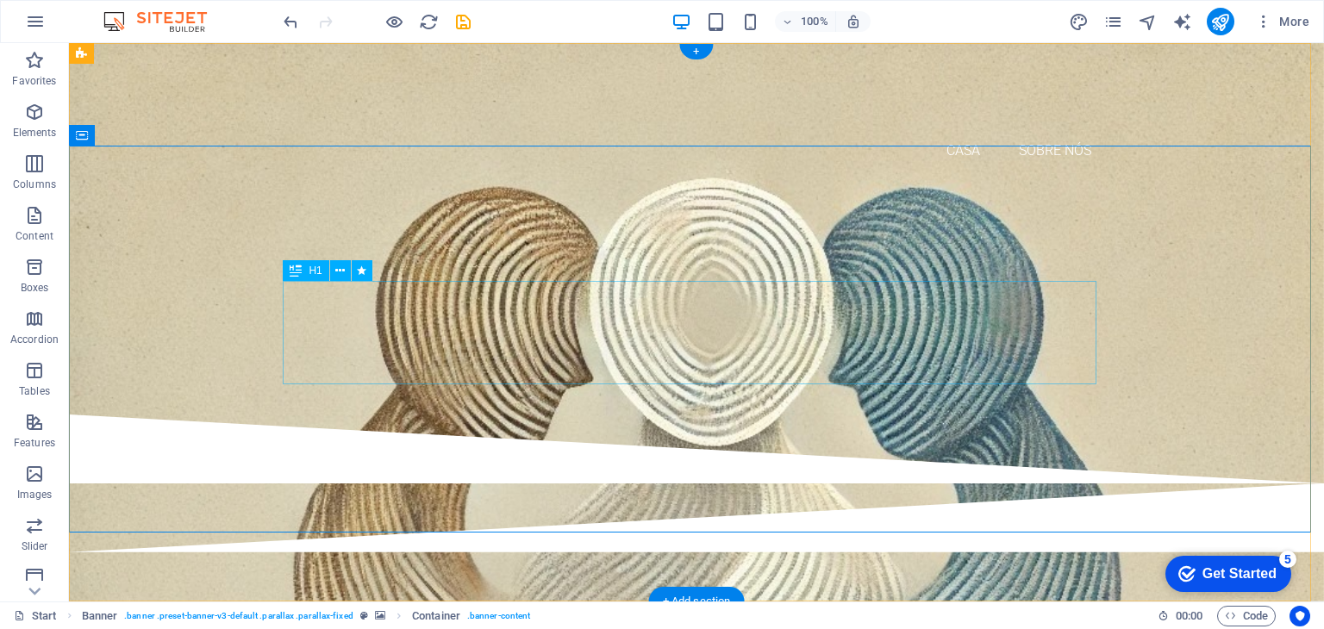
click at [1058, 319] on div "Associação José Luís da Costa Silva" at bounding box center [697, 293] width 814 height 52
click at [343, 272] on icon at bounding box center [339, 271] width 9 height 18
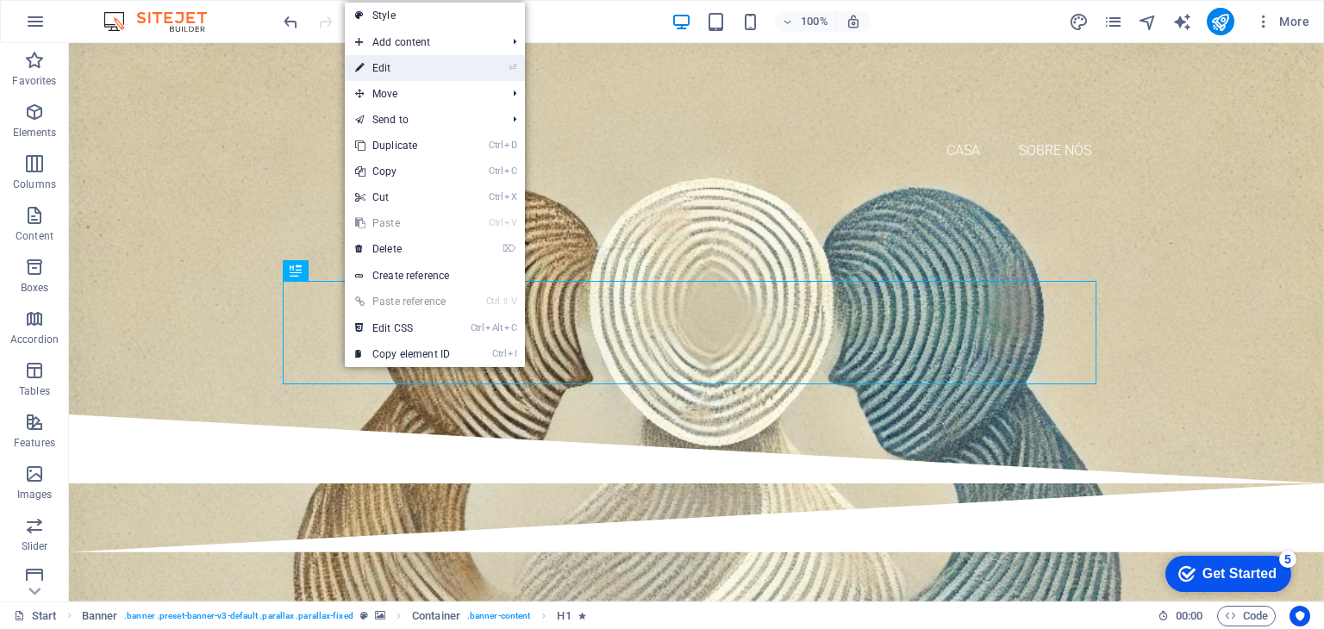
click at [424, 66] on link "⏎ Edit" at bounding box center [402, 68] width 115 height 26
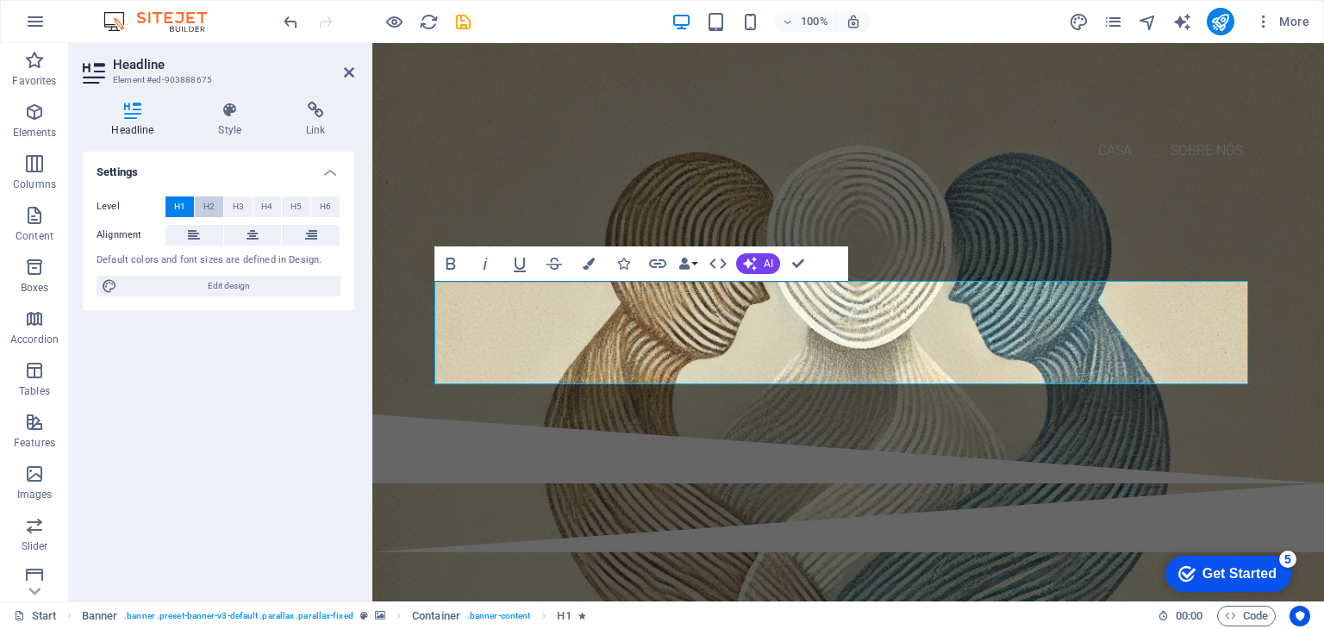
click at [215, 205] on button "H2" at bounding box center [209, 207] width 28 height 21
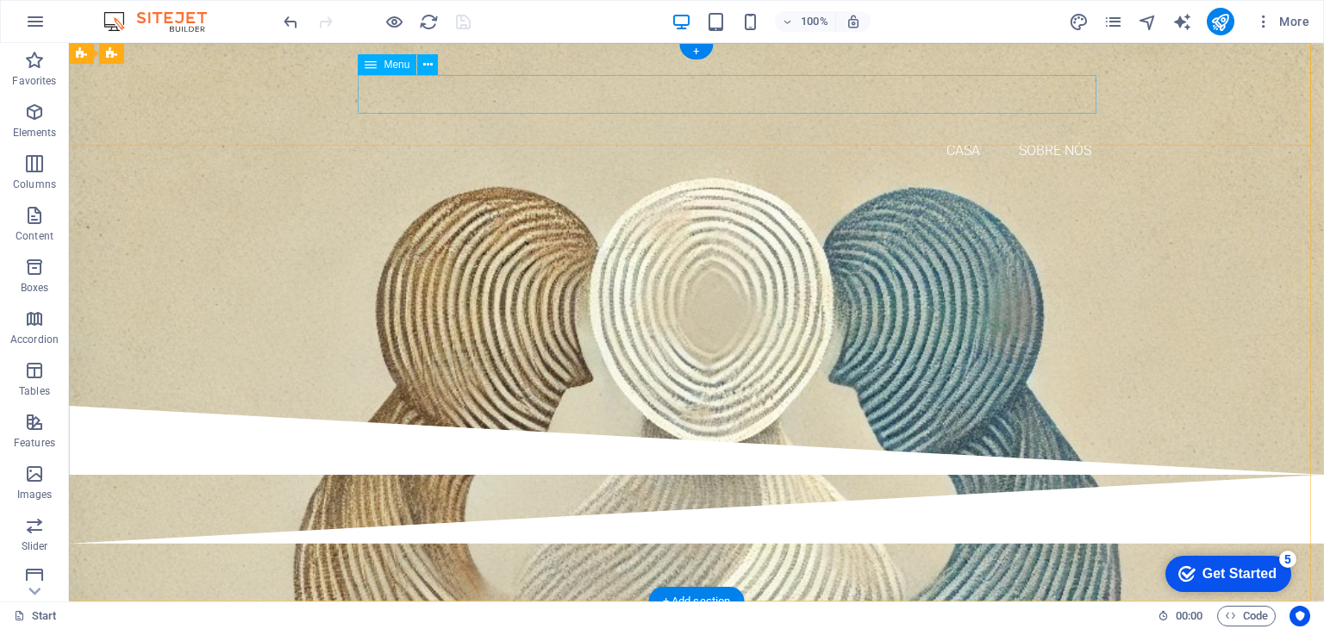
click at [956, 132] on nav "Casa Sobre nós" at bounding box center [697, 151] width 814 height 39
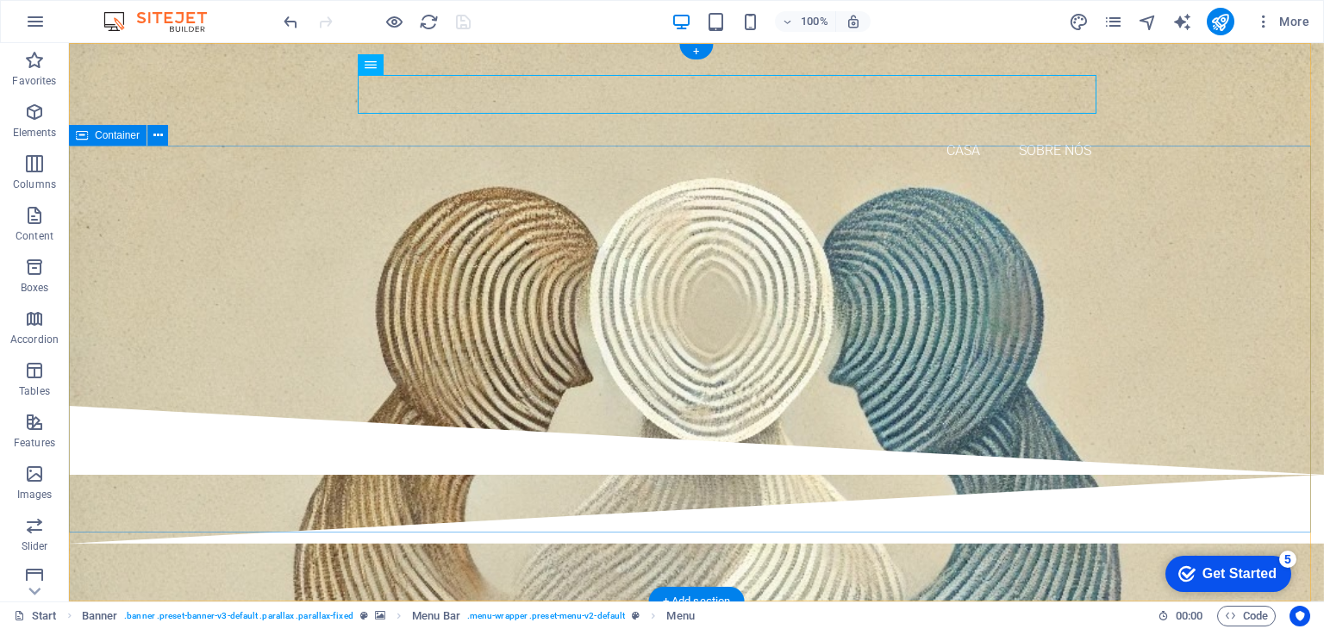
click at [1119, 184] on div "Associação José Luís da Costa Silva" at bounding box center [696, 295] width 1255 height 222
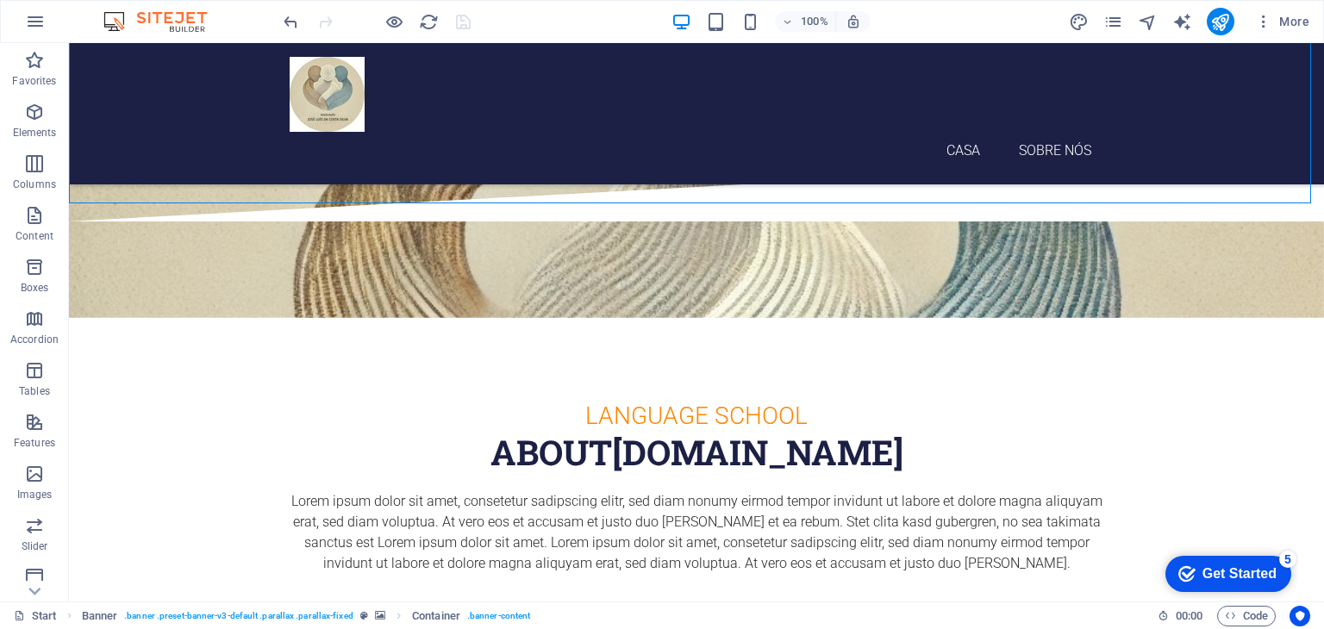
scroll to position [365, 0]
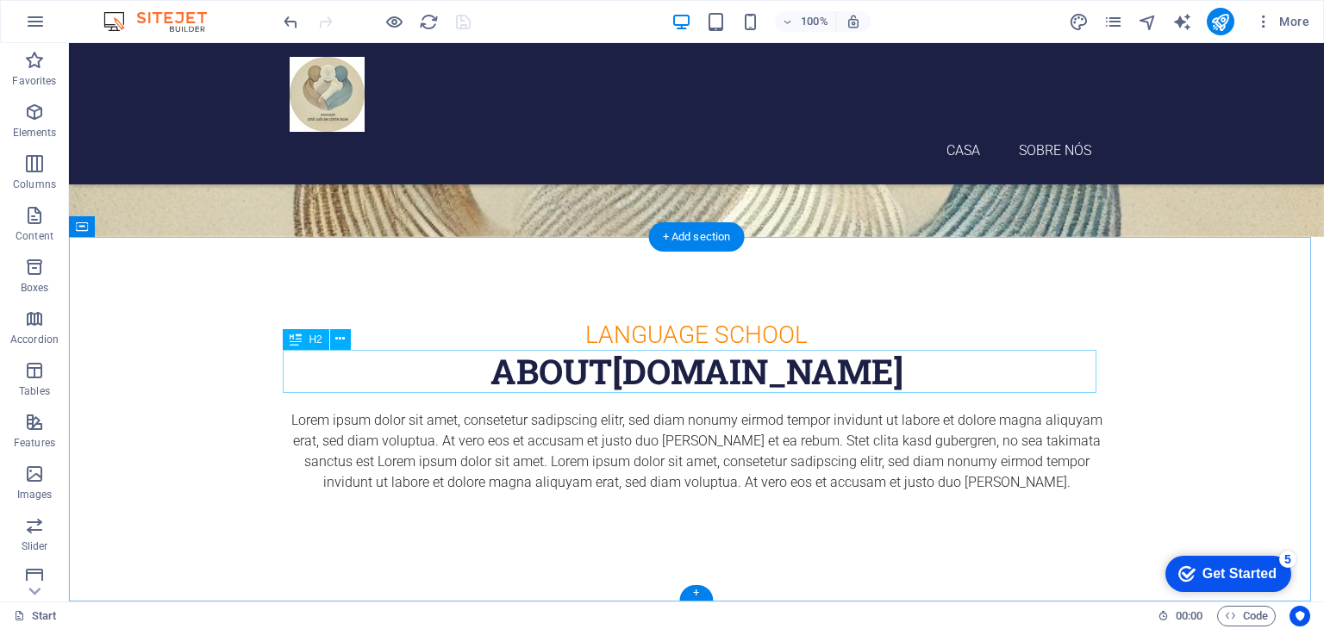
click at [576, 376] on div "About associacaoluis.pt" at bounding box center [697, 371] width 814 height 43
click at [340, 341] on icon at bounding box center [339, 339] width 9 height 18
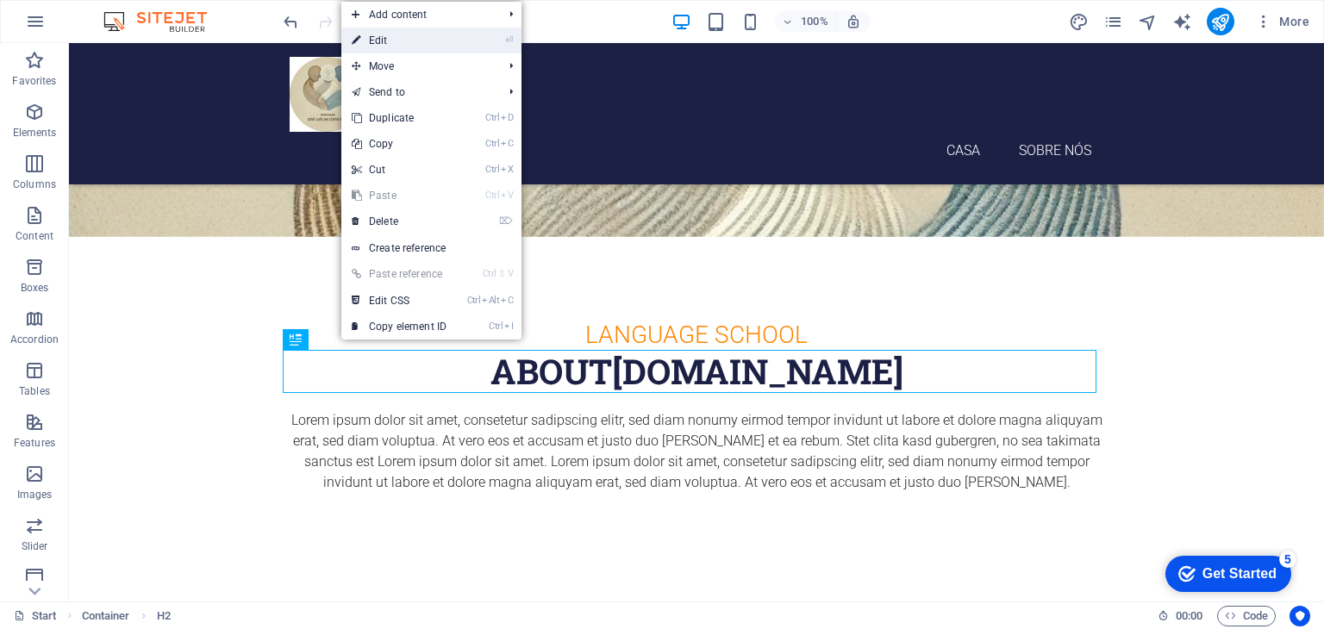
click at [392, 40] on link "⏎ Edit" at bounding box center [398, 41] width 115 height 26
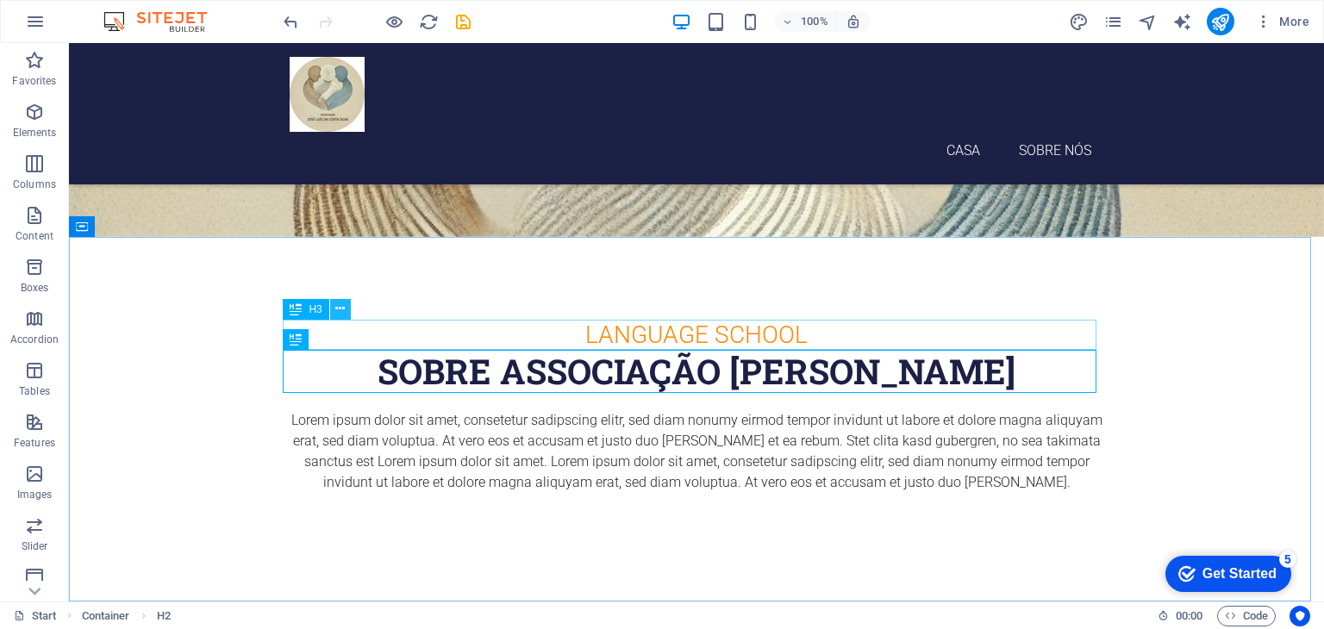
click at [346, 304] on button at bounding box center [340, 309] width 21 height 21
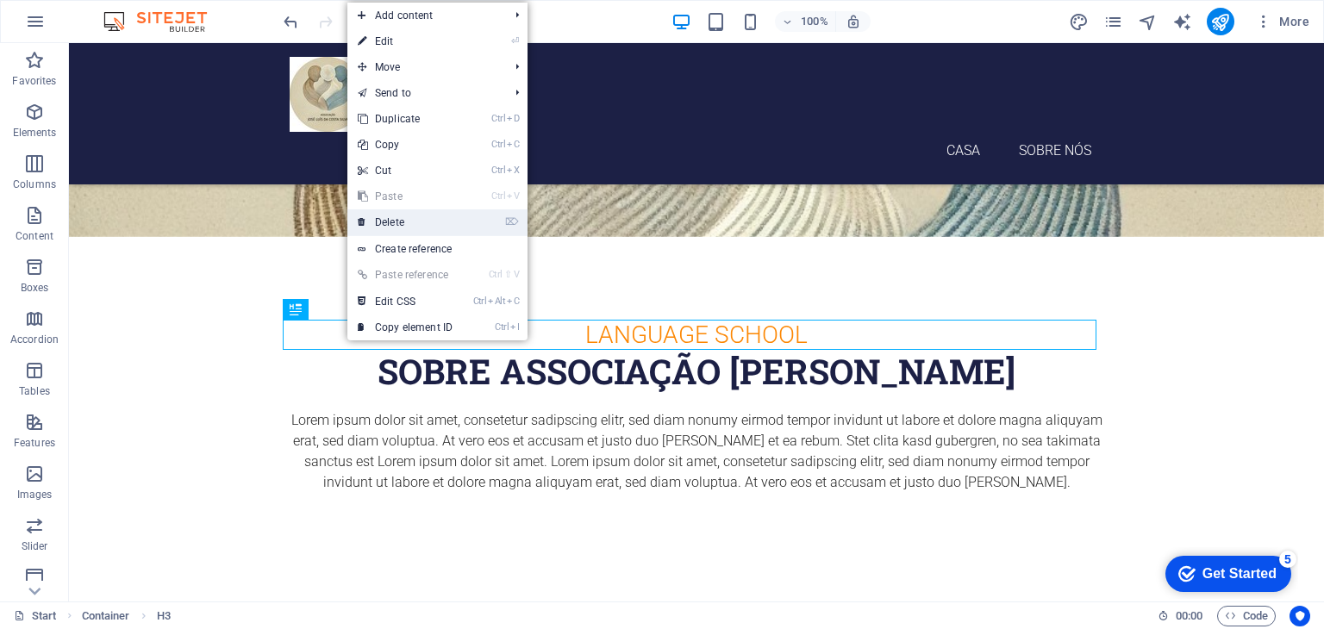
click at [403, 224] on link "⌦ Delete" at bounding box center [404, 222] width 115 height 26
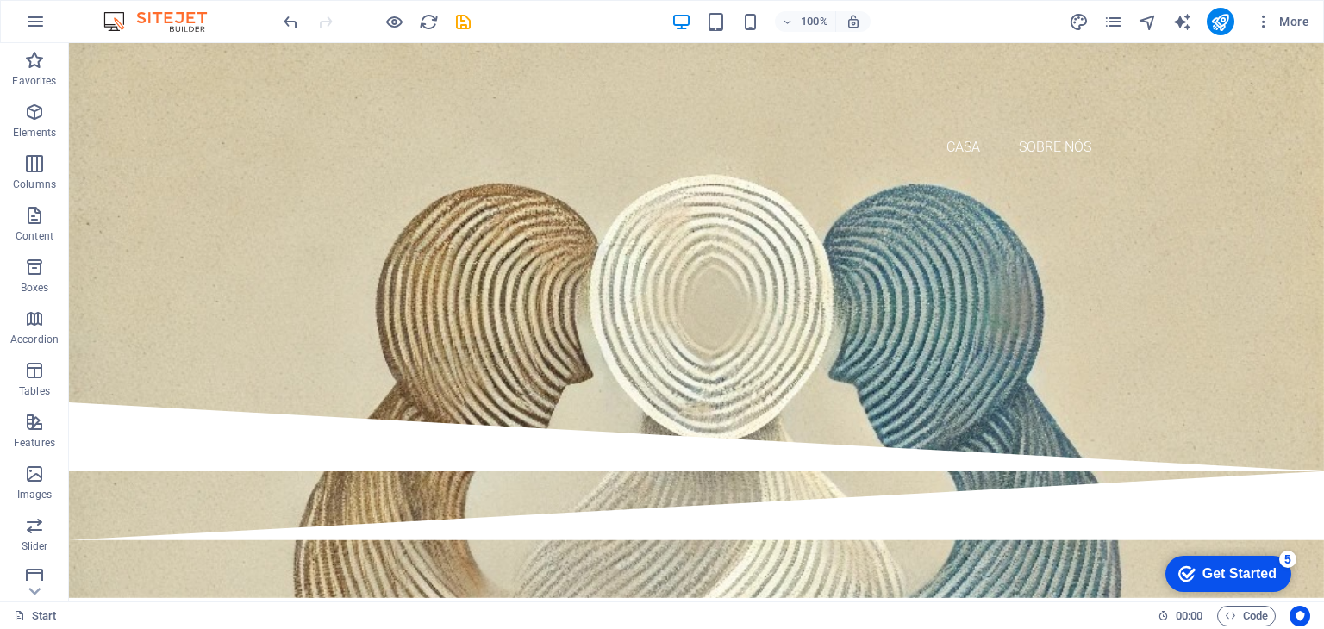
scroll to position [0, 0]
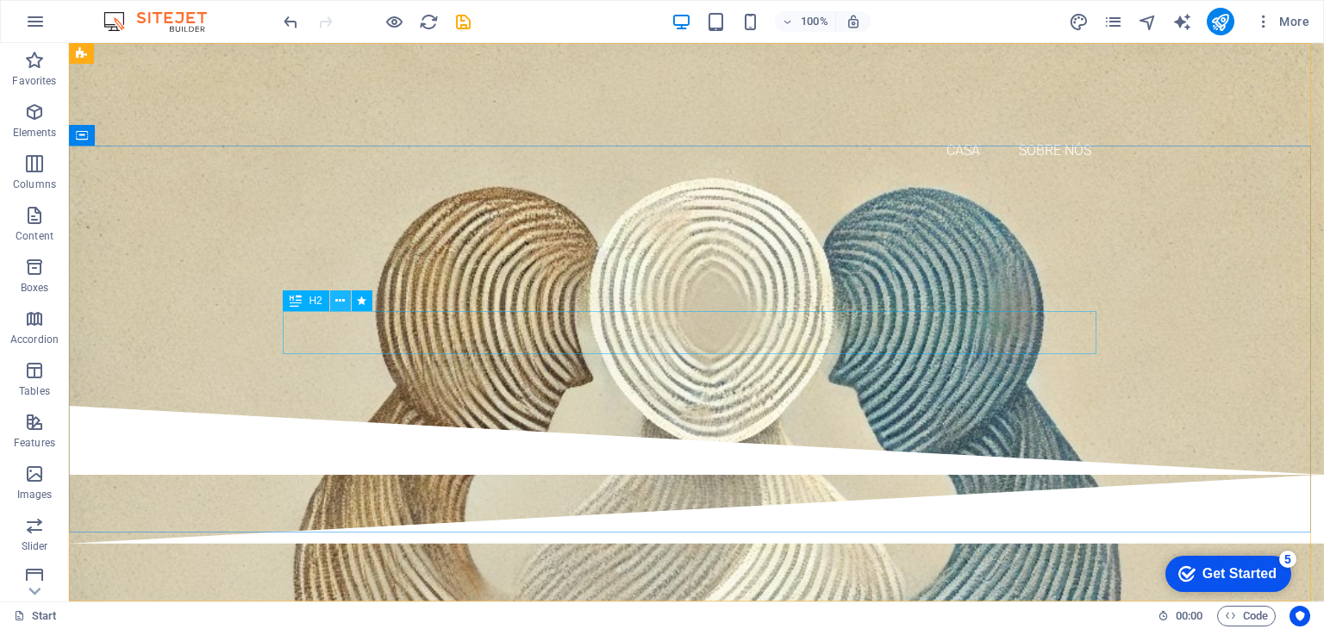
click at [340, 296] on icon at bounding box center [339, 301] width 9 height 18
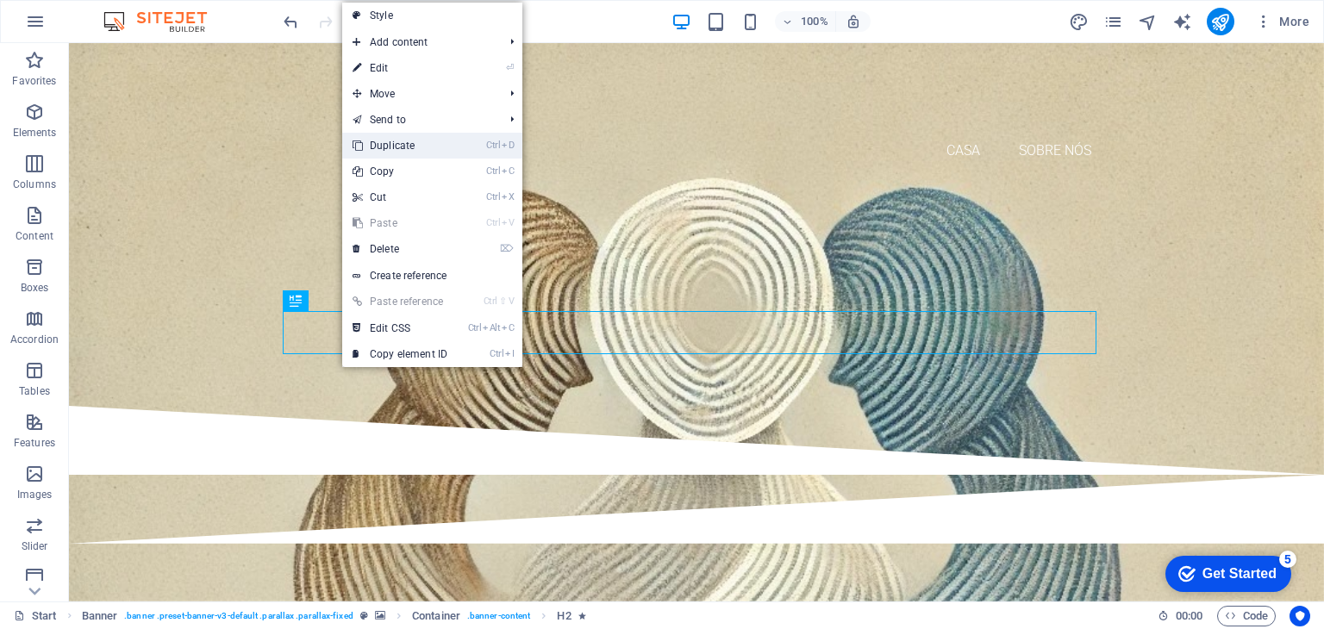
click at [421, 140] on link "Ctrl D Duplicate" at bounding box center [399, 146] width 115 height 26
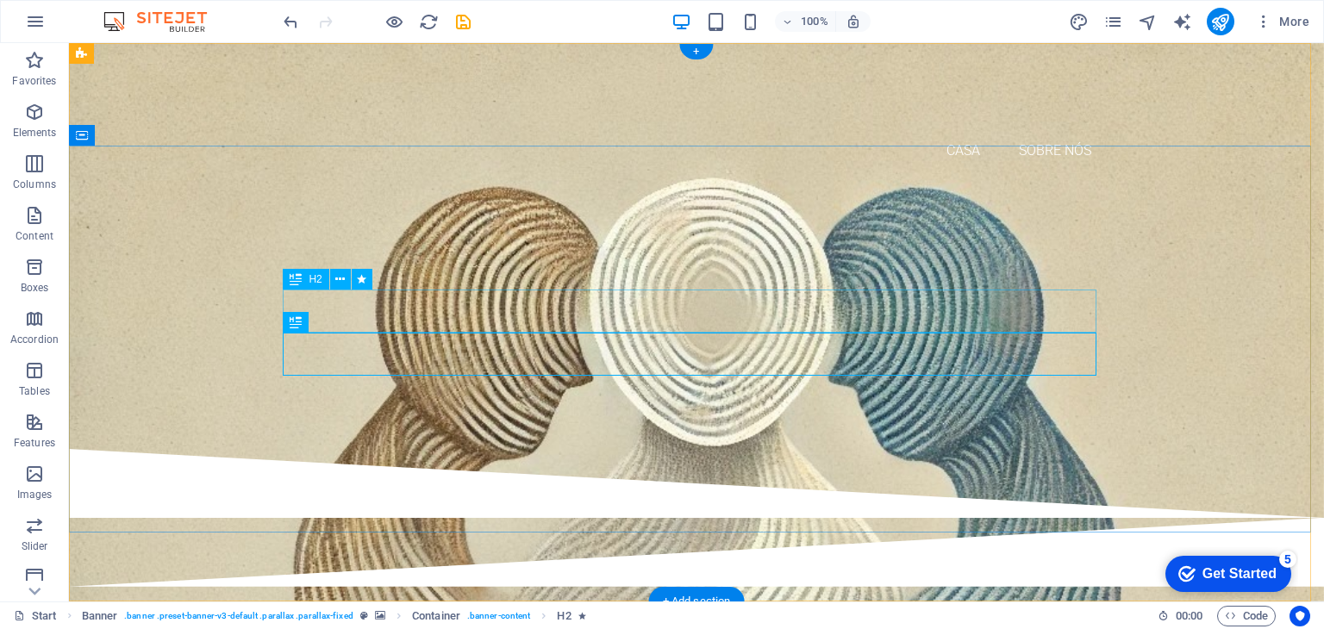
click at [734, 309] on div "Associação José Luís da Costa Silva" at bounding box center [697, 288] width 814 height 43
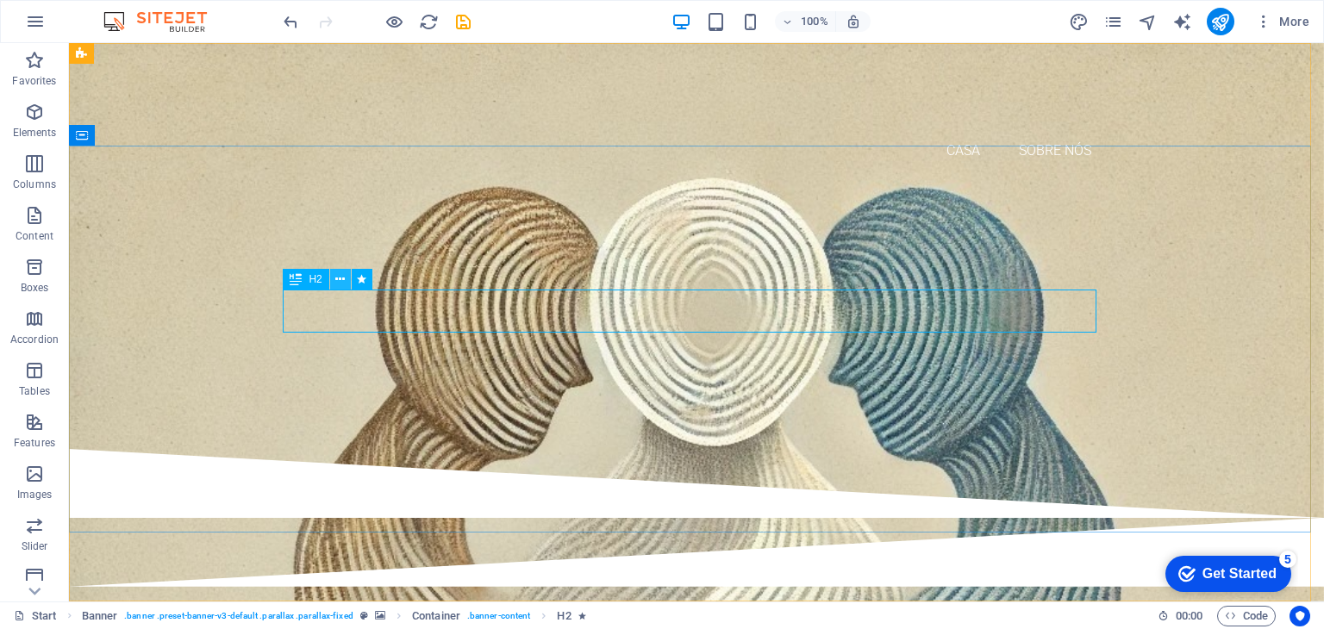
click at [345, 278] on icon at bounding box center [339, 280] width 9 height 18
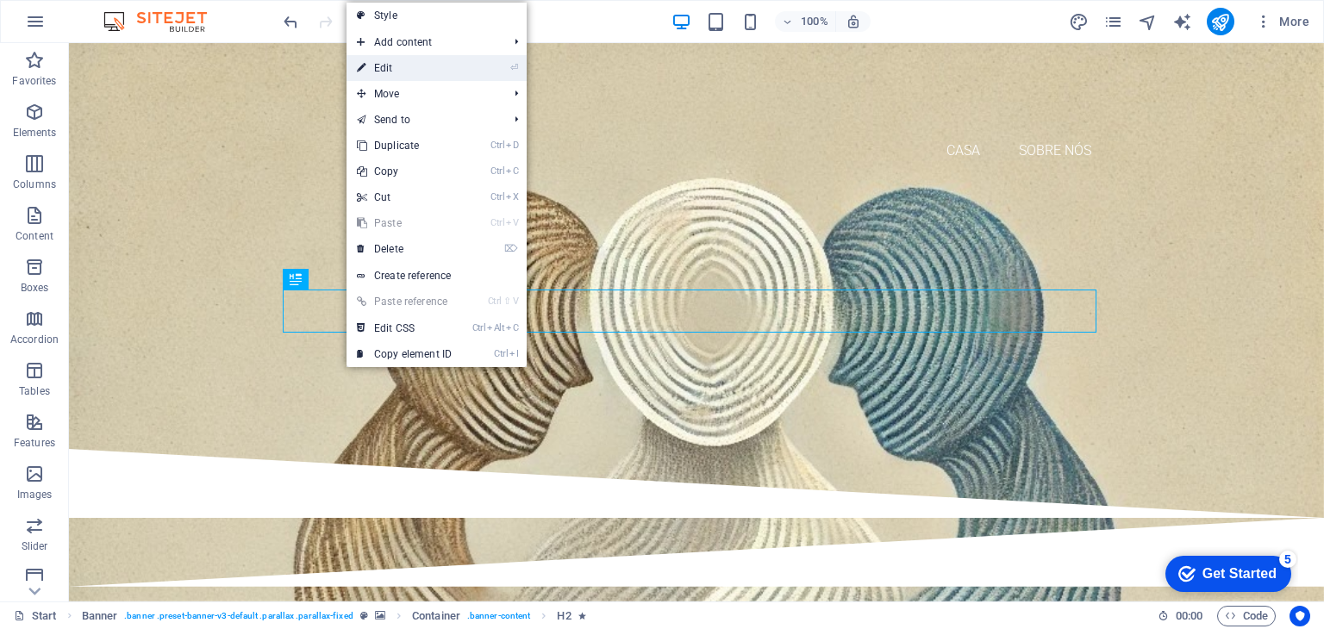
click at [390, 66] on link "⏎ Edit" at bounding box center [403, 68] width 115 height 26
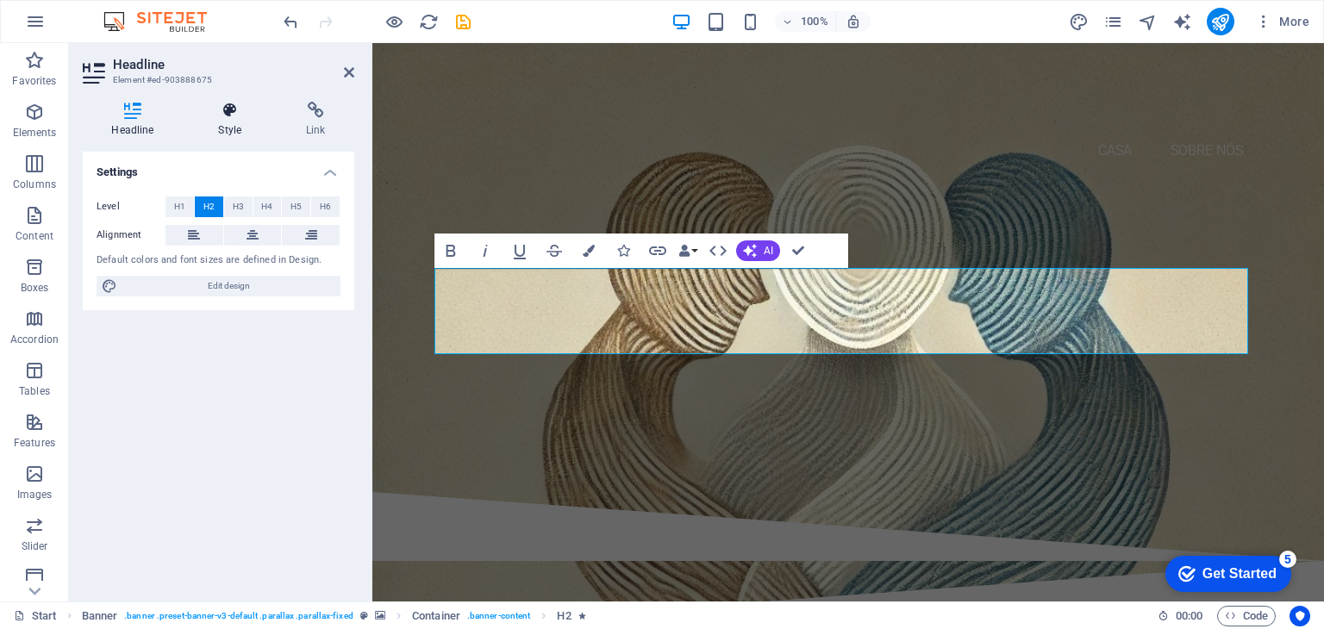
click at [229, 121] on h4 "Style" at bounding box center [234, 120] width 88 height 36
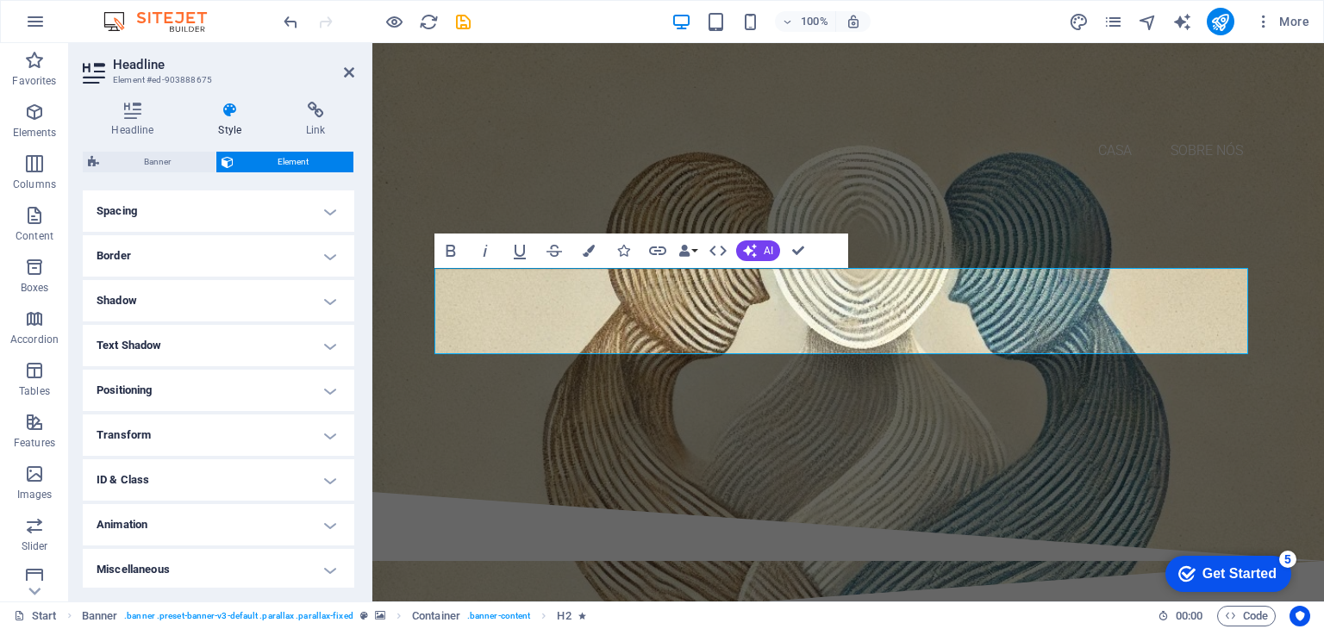
scroll to position [328, 0]
drag, startPoint x: 918, startPoint y: 333, endPoint x: 460, endPoint y: 288, distance: 459.8
click at [460, 288] on h2 "Dar Mundo a quem AINDA não conhece o Mundo" at bounding box center [848, 310] width 814 height 86
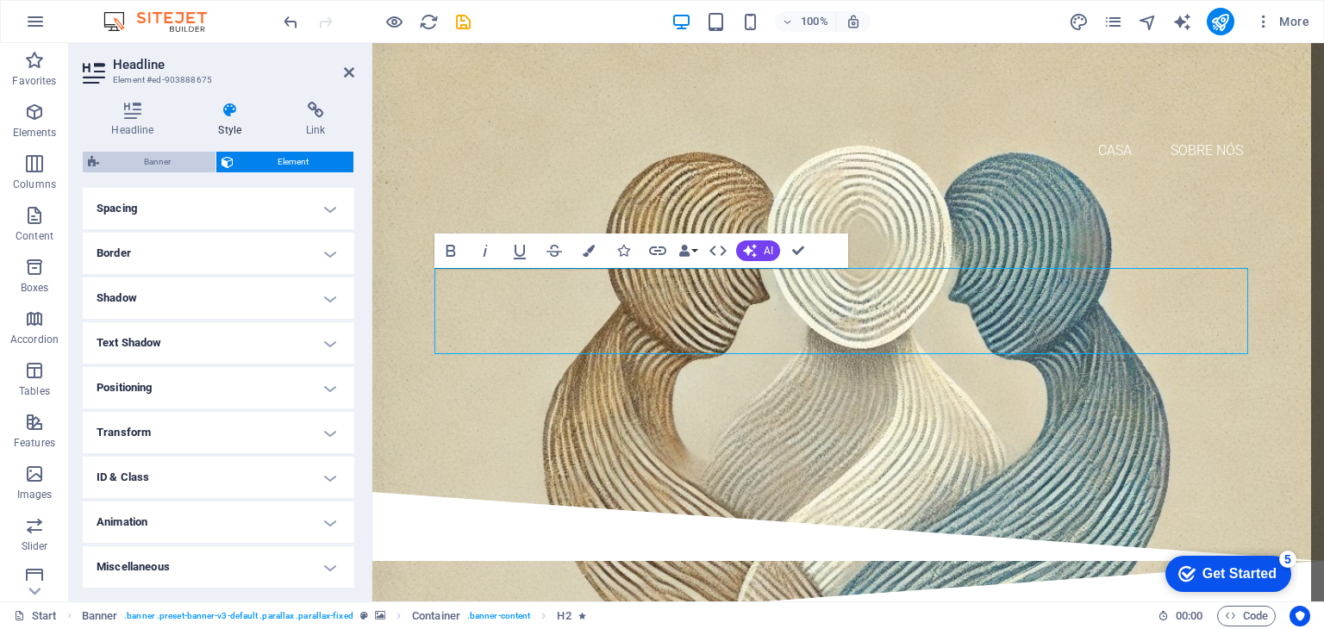
click at [142, 159] on span "Banner" at bounding box center [157, 162] width 106 height 21
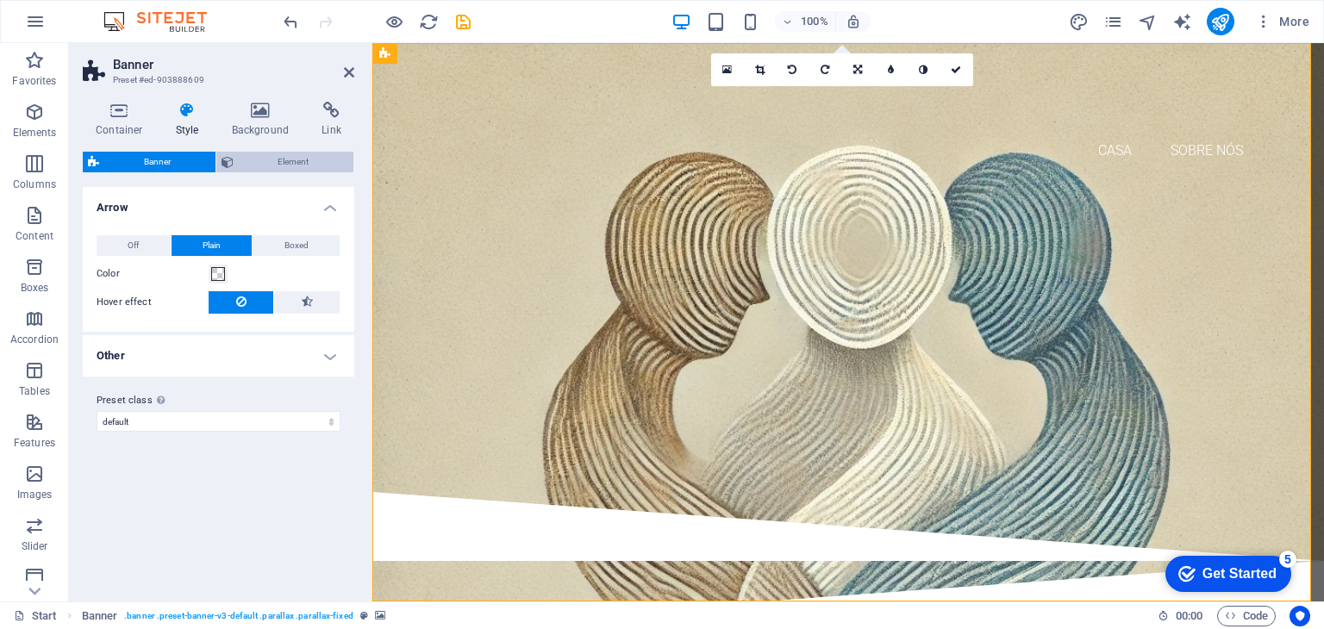
click at [269, 153] on span "Element" at bounding box center [294, 162] width 110 height 21
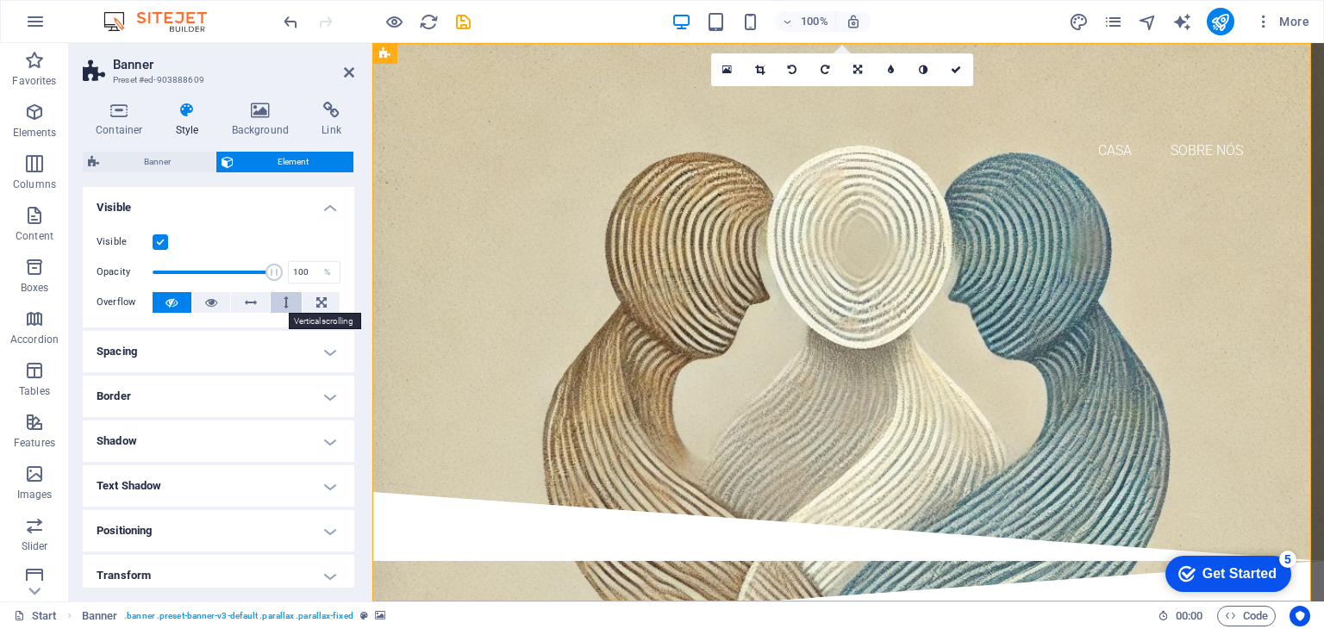
click at [276, 302] on button at bounding box center [287, 302] width 32 height 21
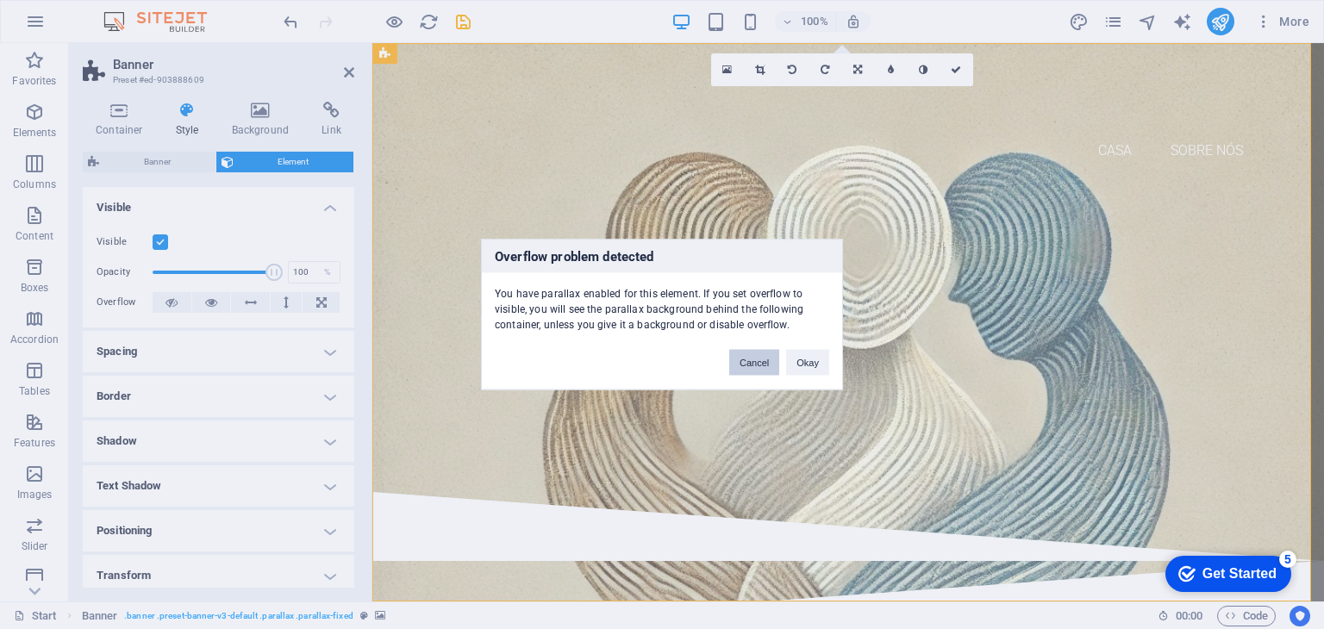
click at [758, 362] on button "Cancel" at bounding box center [754, 363] width 50 height 26
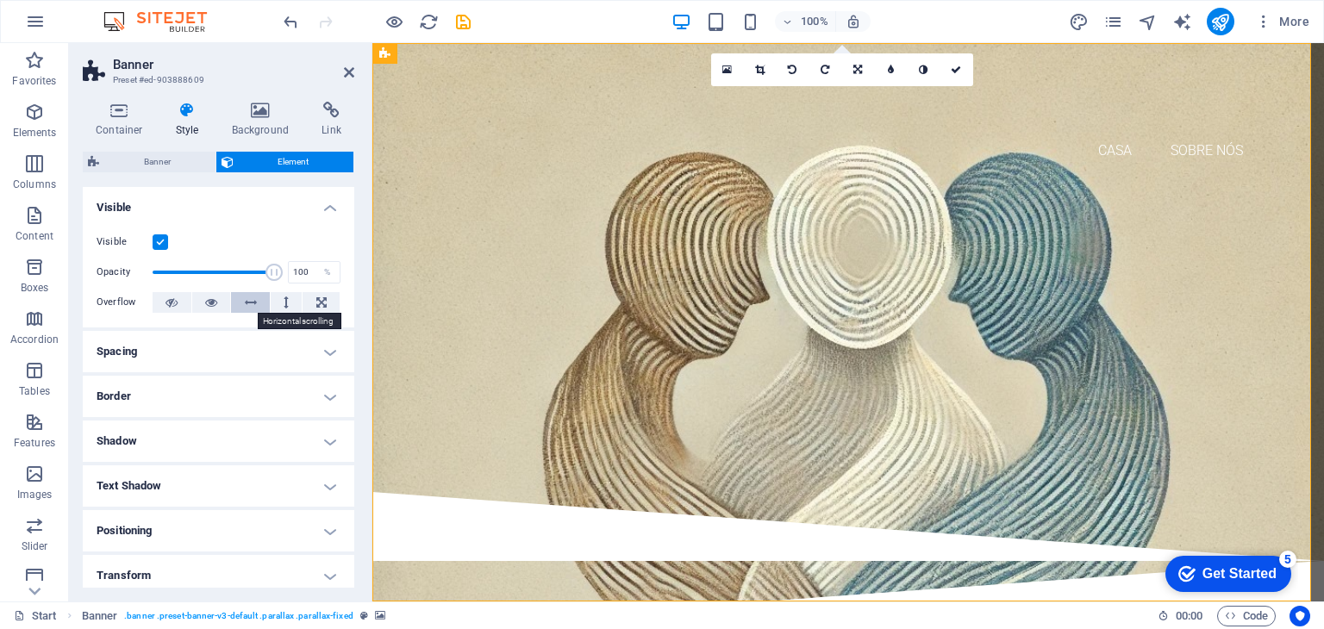
click at [250, 303] on icon at bounding box center [251, 302] width 12 height 21
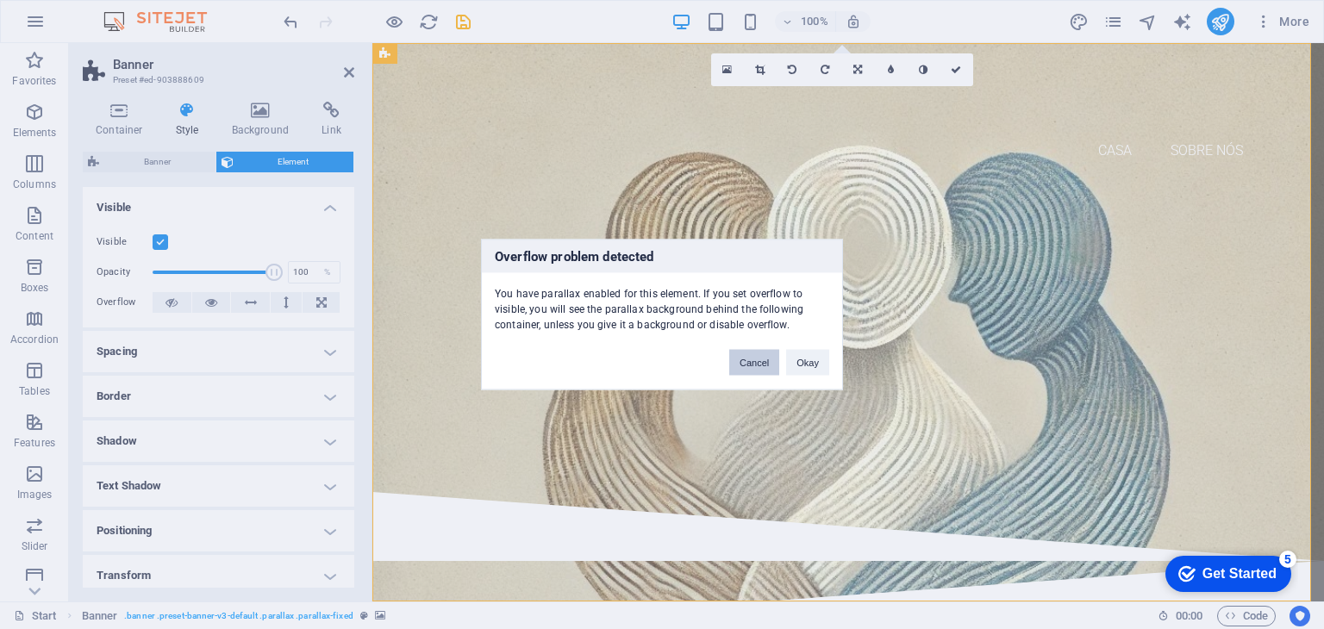
click at [753, 365] on button "Cancel" at bounding box center [754, 363] width 50 height 26
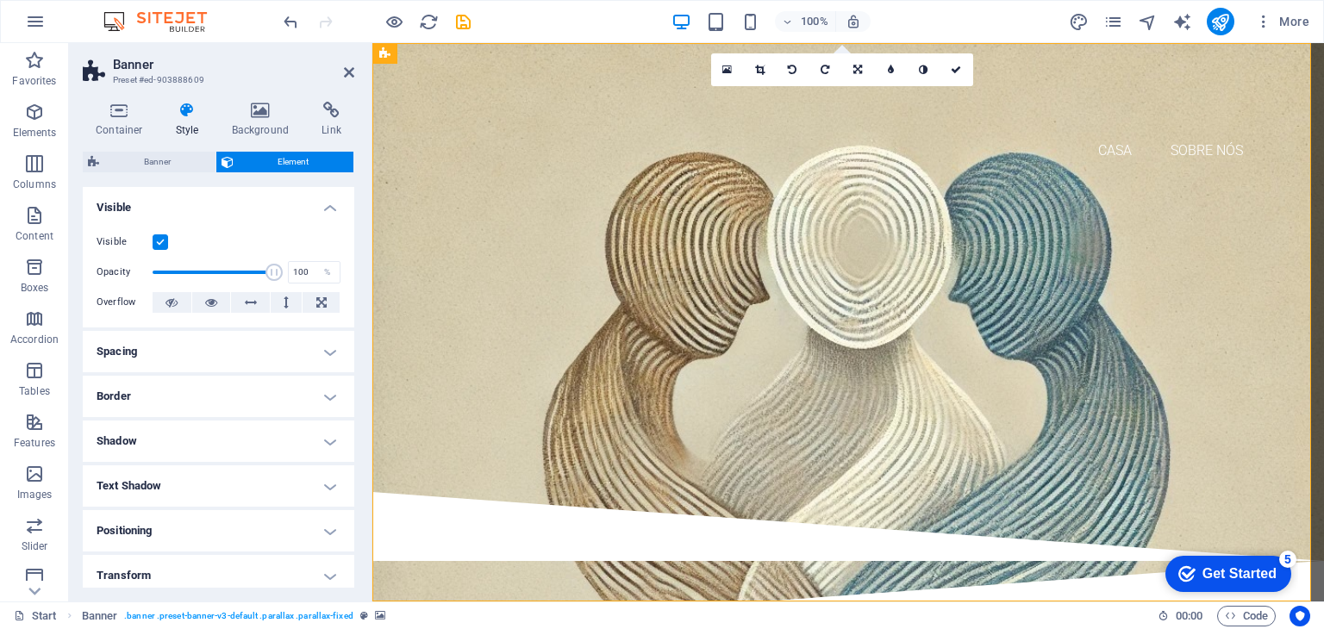
click at [334, 394] on h4 "Border" at bounding box center [218, 396] width 271 height 41
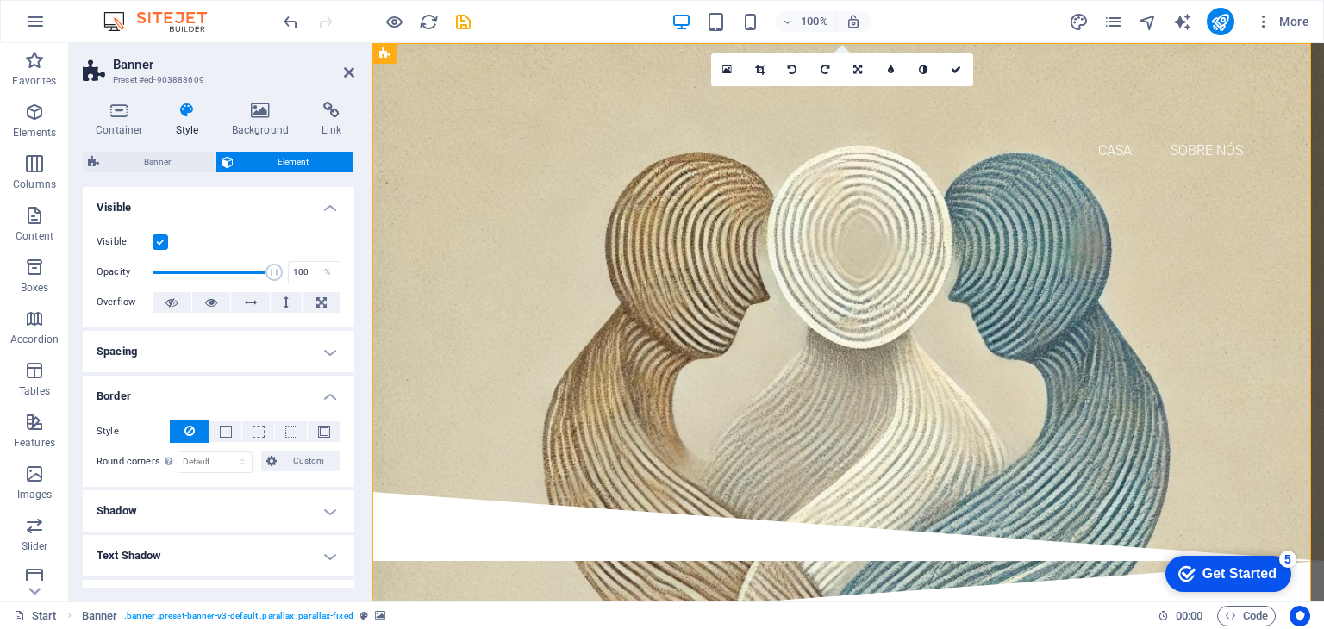
click at [334, 394] on h4 "Border" at bounding box center [218, 391] width 271 height 31
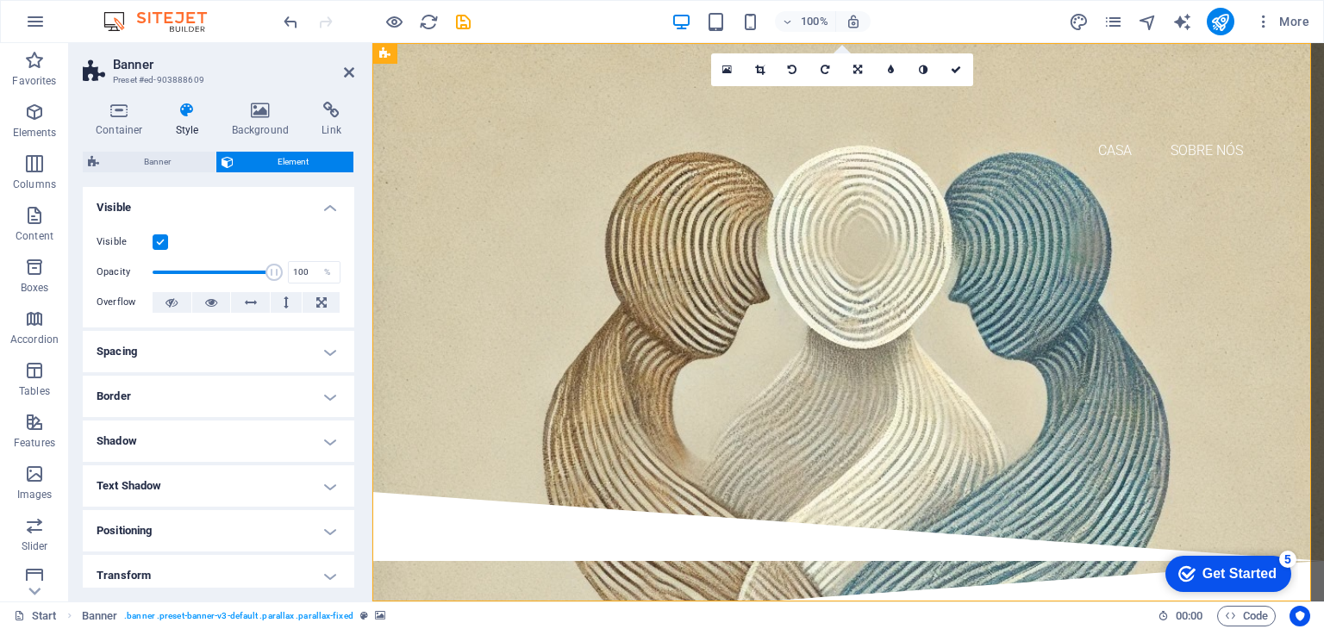
click at [326, 437] on h4 "Shadow" at bounding box center [218, 441] width 271 height 41
click at [326, 437] on h4 "Shadow" at bounding box center [218, 436] width 271 height 31
drag, startPoint x: 354, startPoint y: 439, endPoint x: 352, endPoint y: 515, distance: 75.9
click at [352, 515] on div "Container Style Background Link Size Height Default px rem % vh vw Min. height …" at bounding box center [218, 345] width 299 height 514
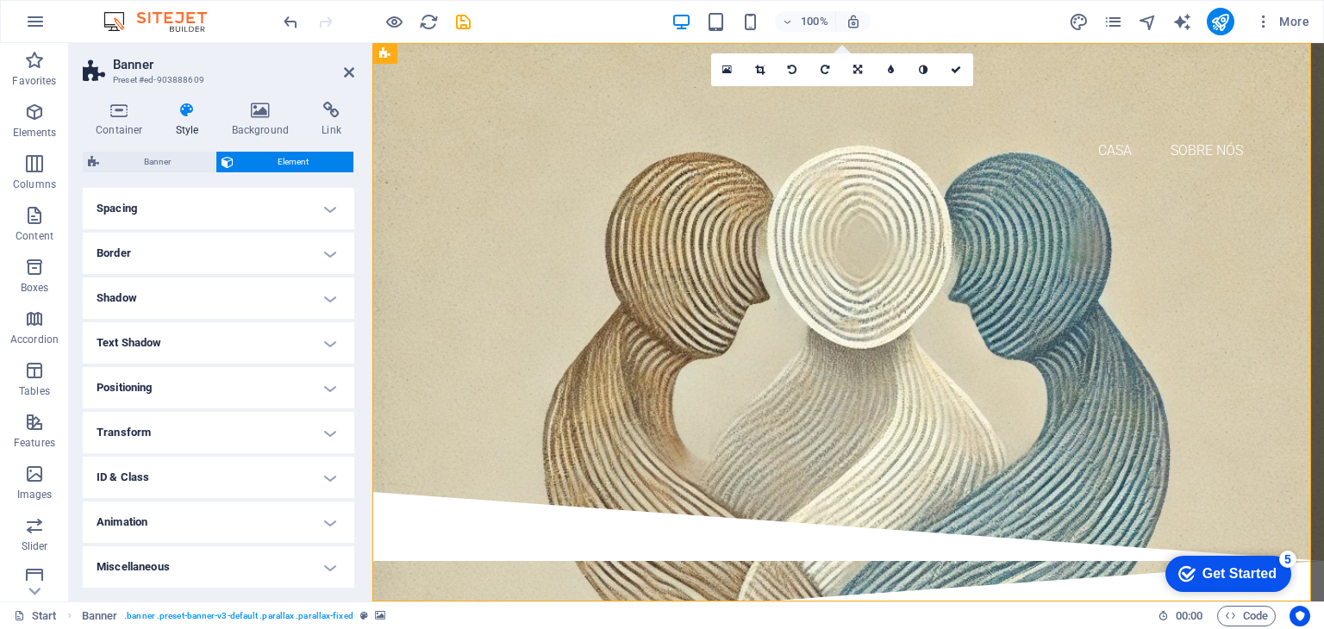
click at [326, 437] on h4 "Transform" at bounding box center [218, 432] width 271 height 41
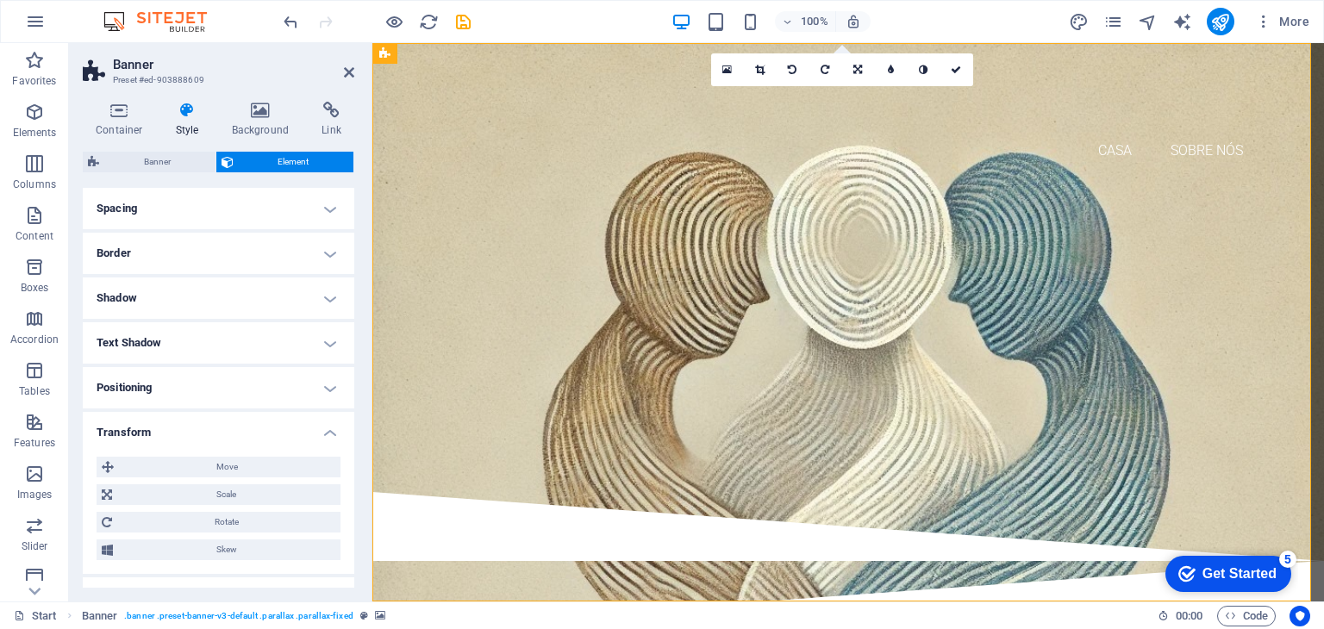
click at [326, 437] on h4 "Transform" at bounding box center [218, 427] width 271 height 31
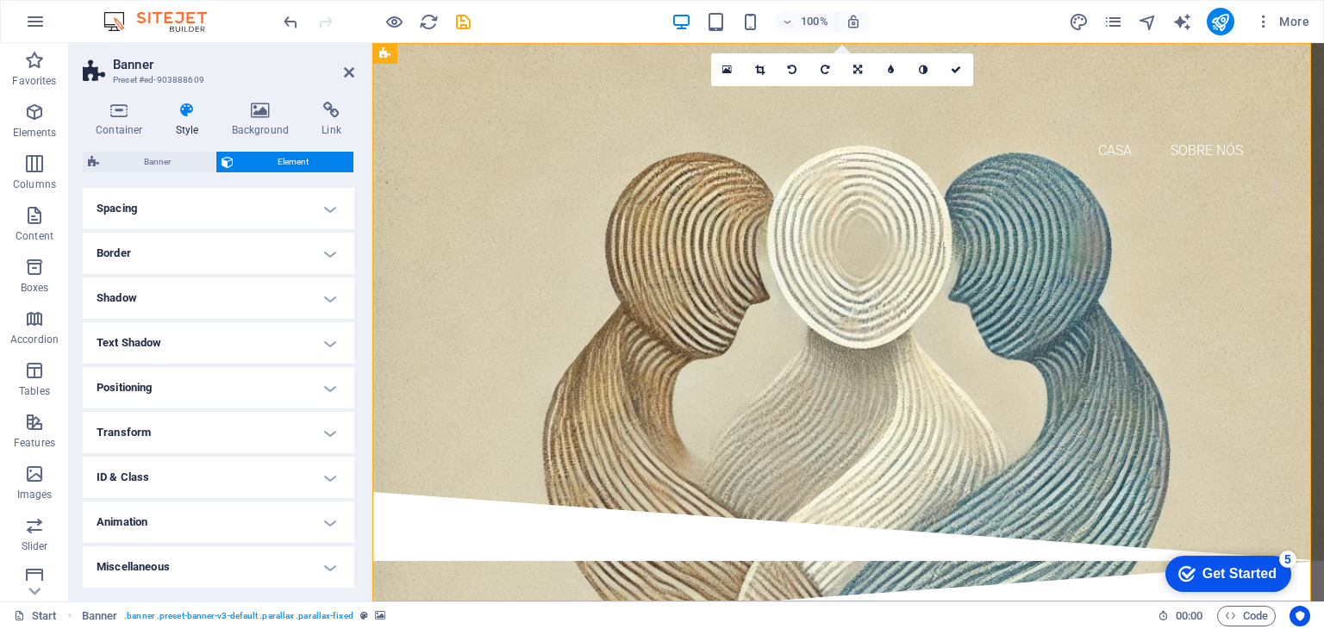
scroll to position [0, 0]
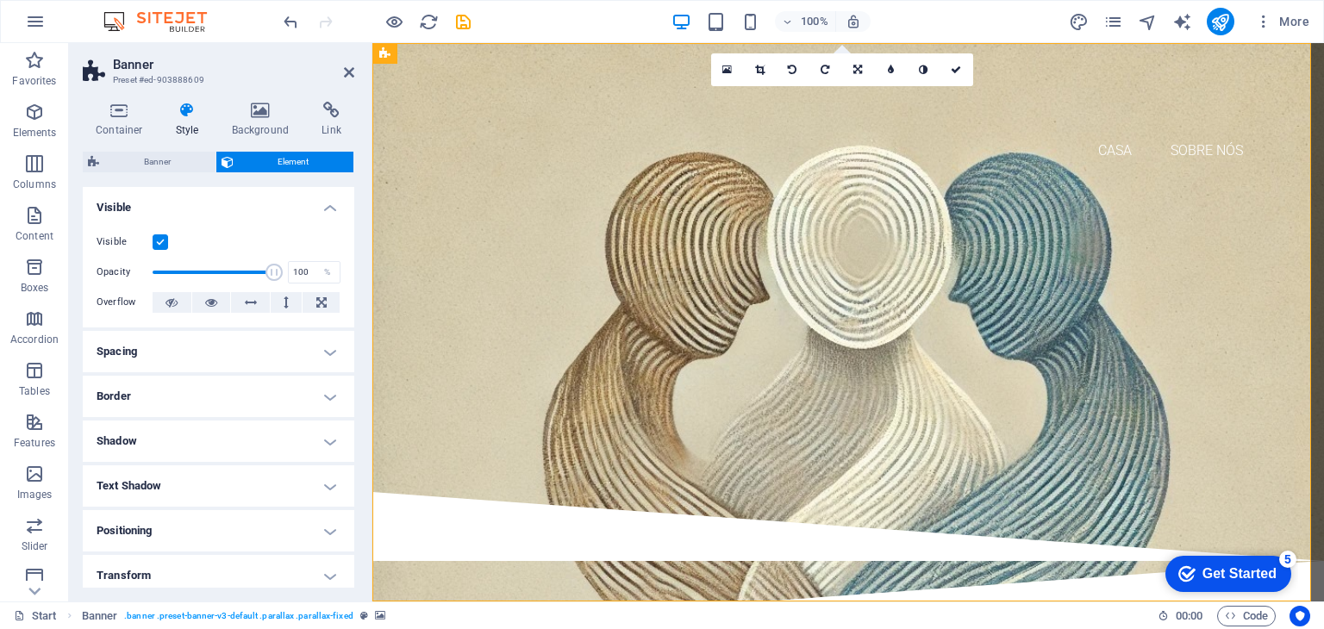
click at [327, 348] on h4 "Spacing" at bounding box center [218, 351] width 271 height 41
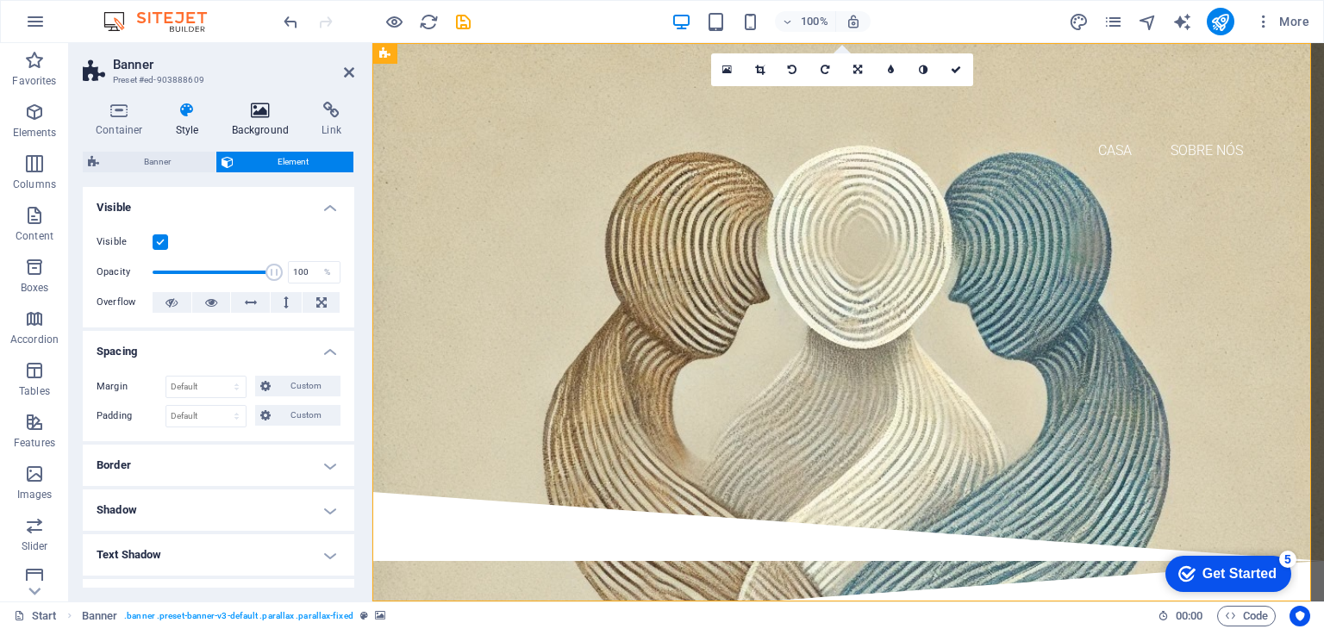
click at [259, 118] on icon at bounding box center [261, 110] width 84 height 17
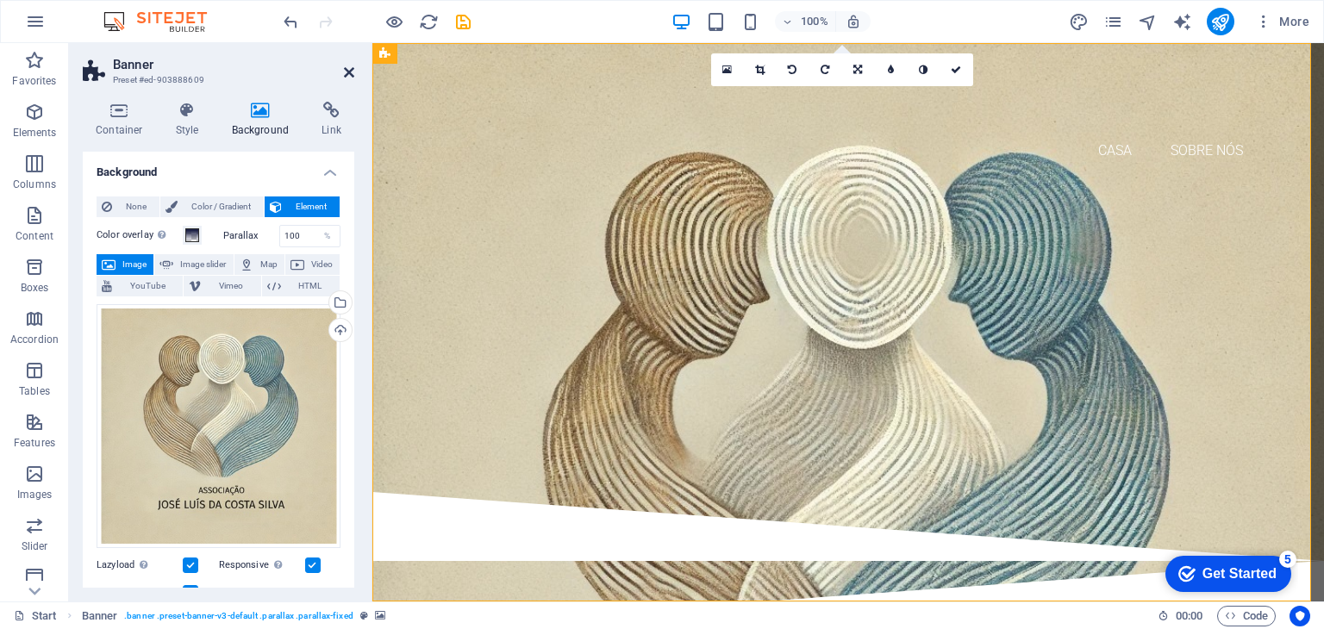
click at [347, 69] on icon at bounding box center [349, 73] width 10 height 14
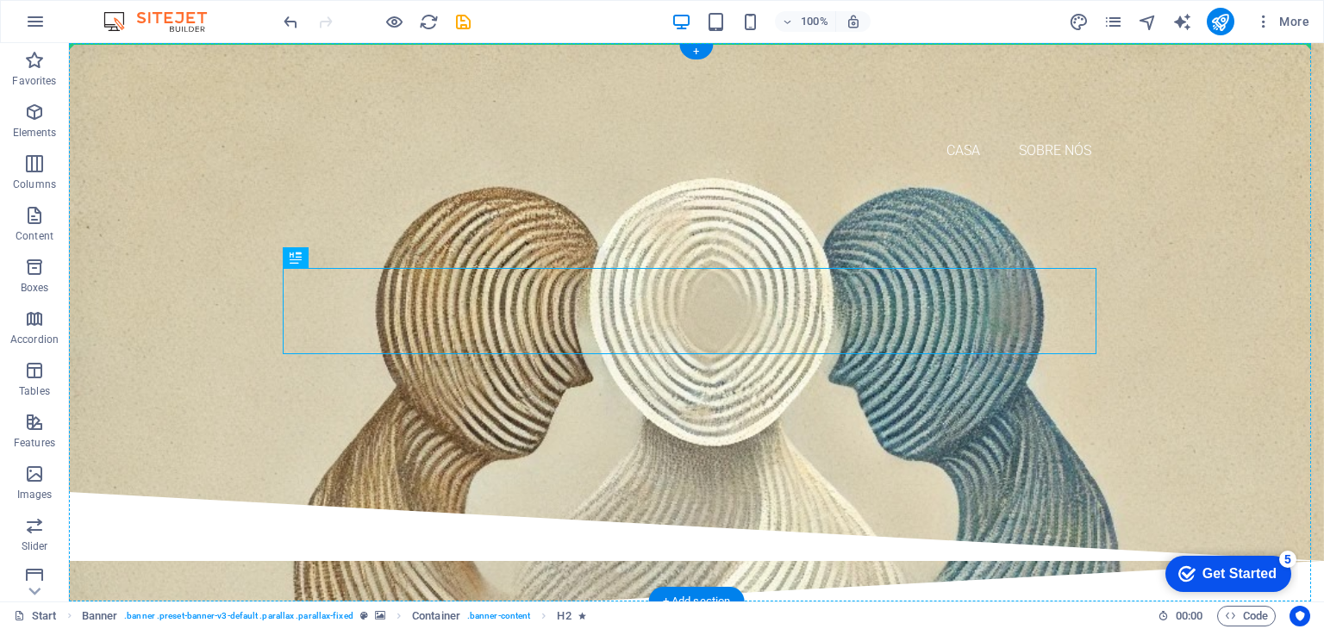
drag, startPoint x: 366, startPoint y: 298, endPoint x: 267, endPoint y: 249, distance: 110.6
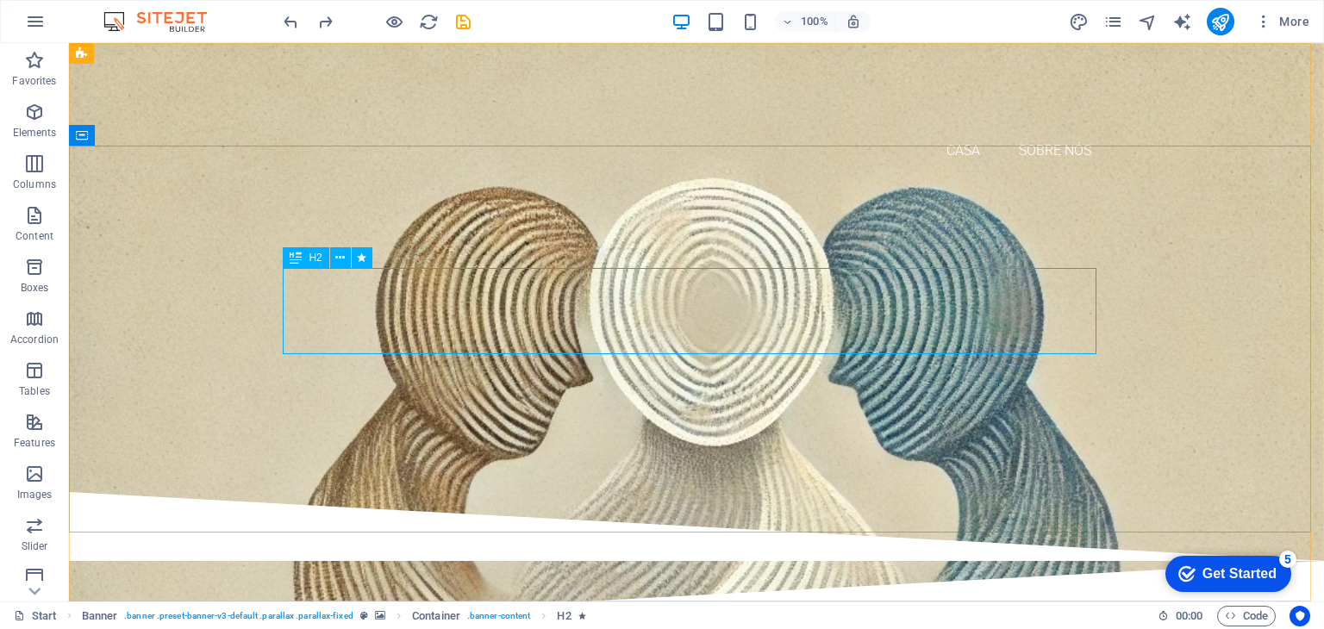
click at [293, 259] on icon at bounding box center [296, 257] width 12 height 21
click at [314, 256] on span "H2" at bounding box center [315, 258] width 13 height 10
click at [339, 259] on icon at bounding box center [339, 258] width 9 height 18
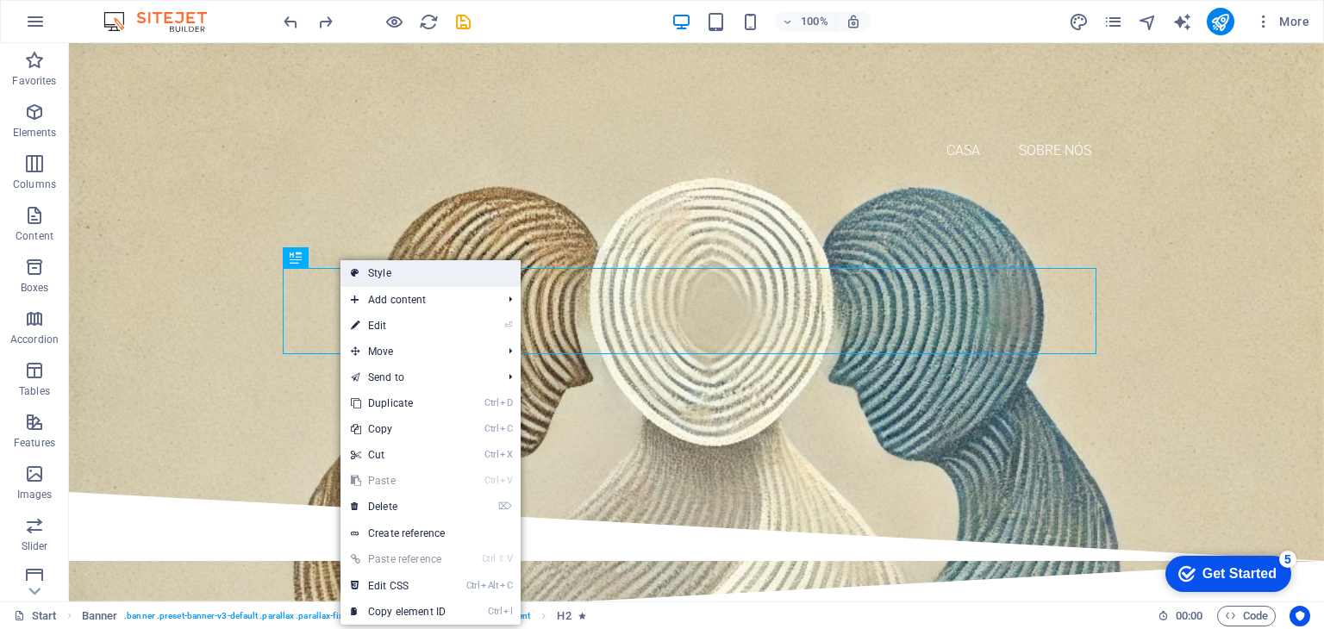
click at [376, 273] on link "Style" at bounding box center [430, 273] width 180 height 26
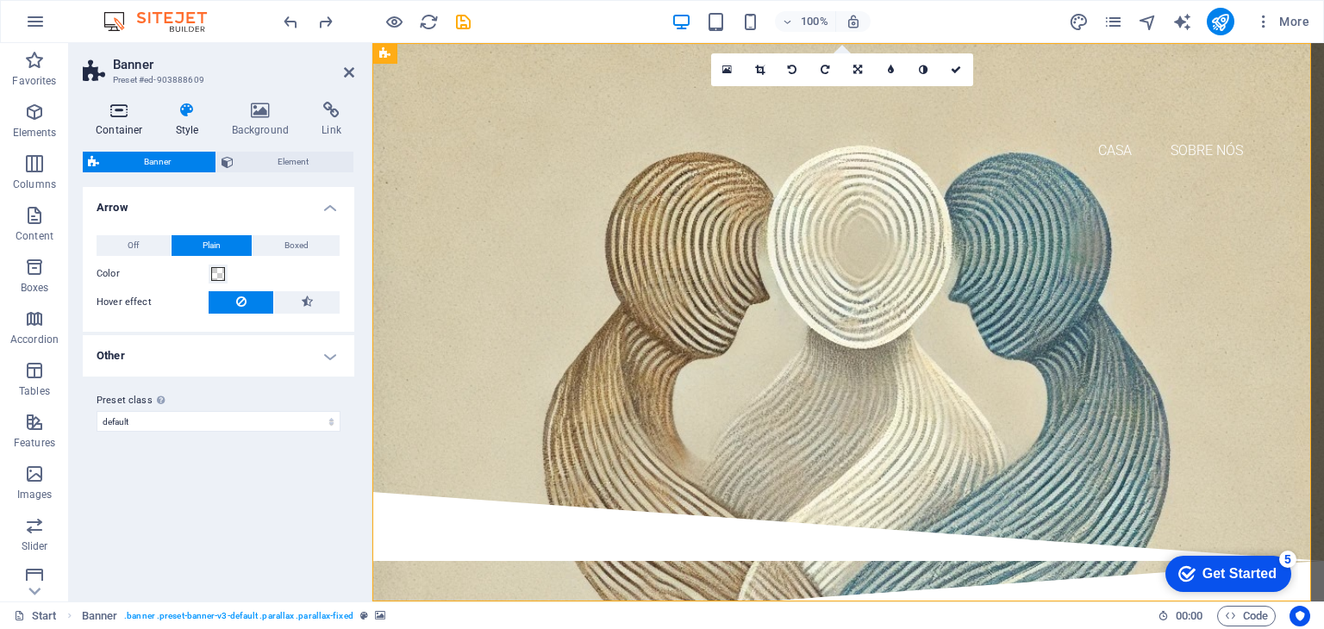
click at [121, 119] on h4 "Container" at bounding box center [123, 120] width 80 height 36
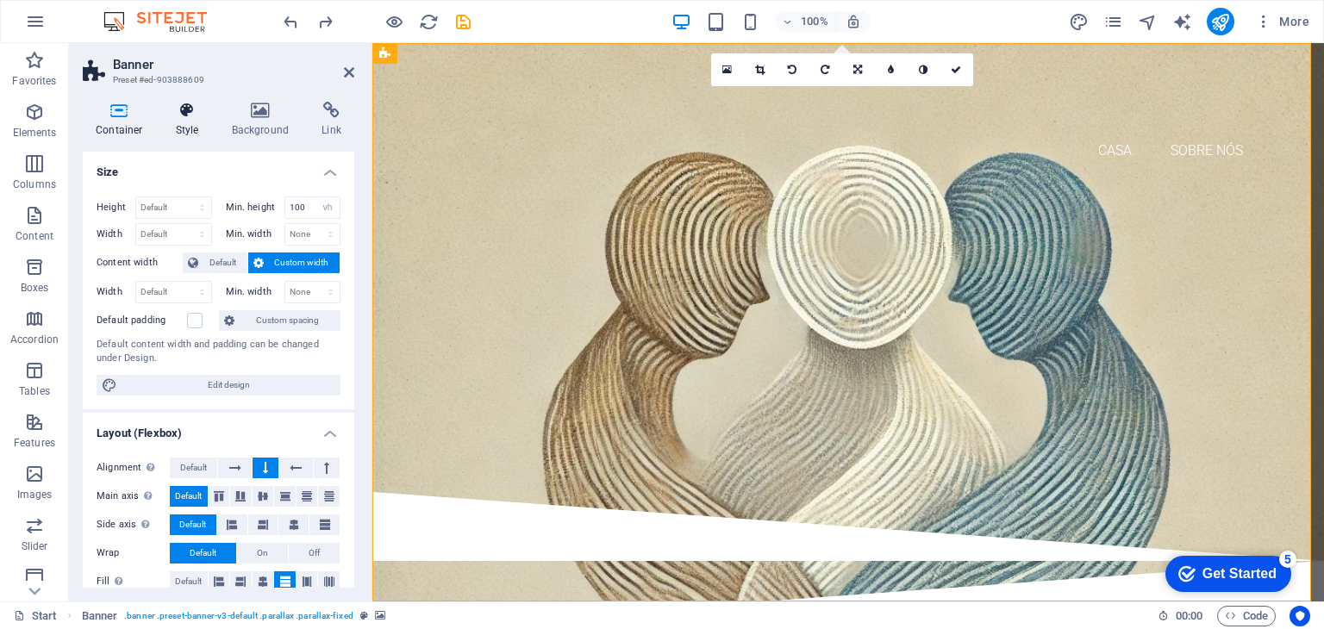
click at [186, 111] on icon at bounding box center [187, 110] width 49 height 17
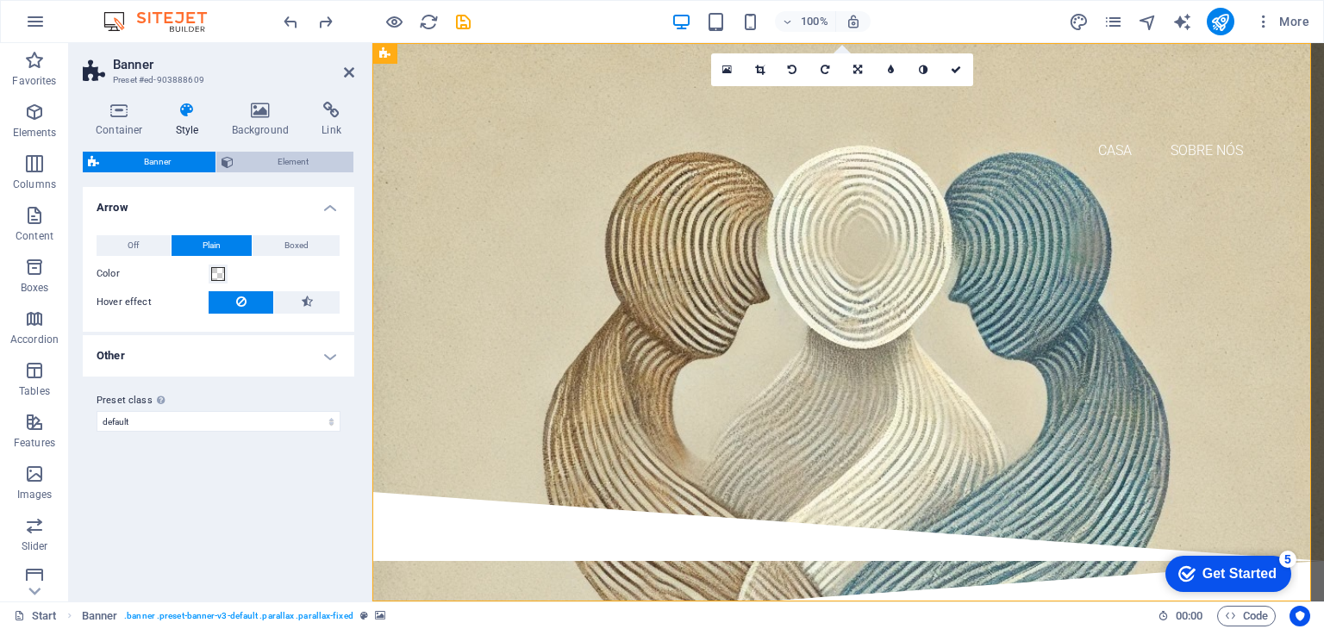
click at [264, 159] on span "Element" at bounding box center [294, 162] width 110 height 21
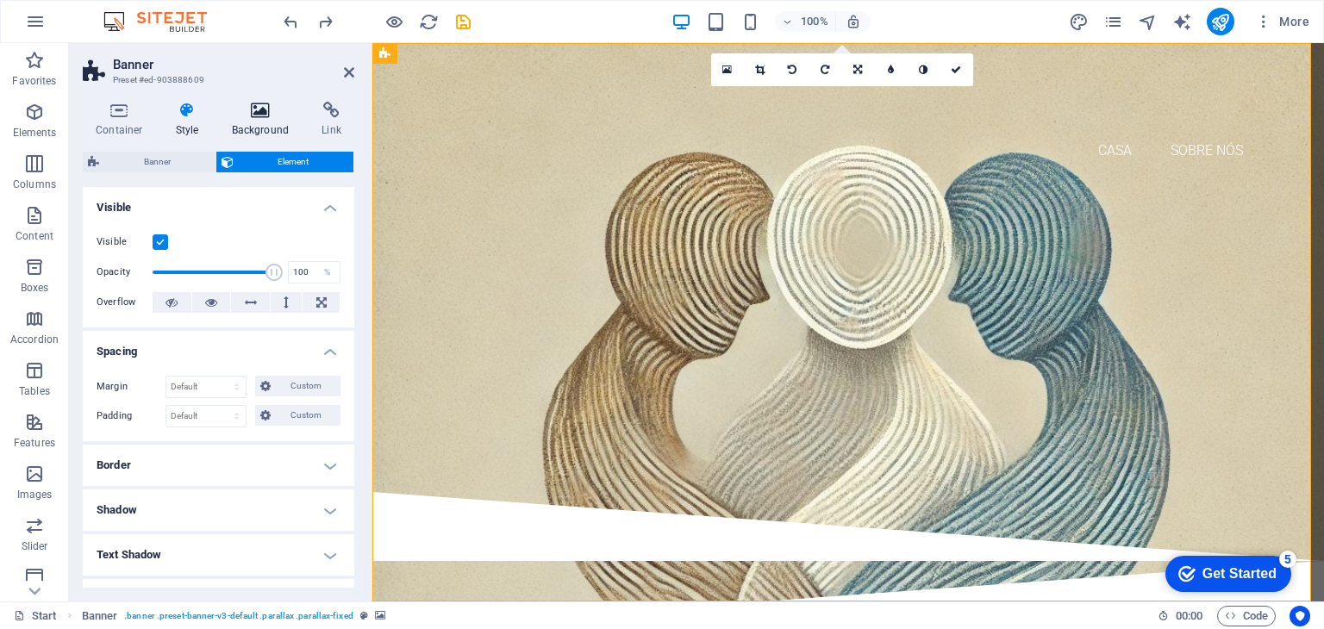
click at [259, 118] on icon at bounding box center [261, 110] width 84 height 17
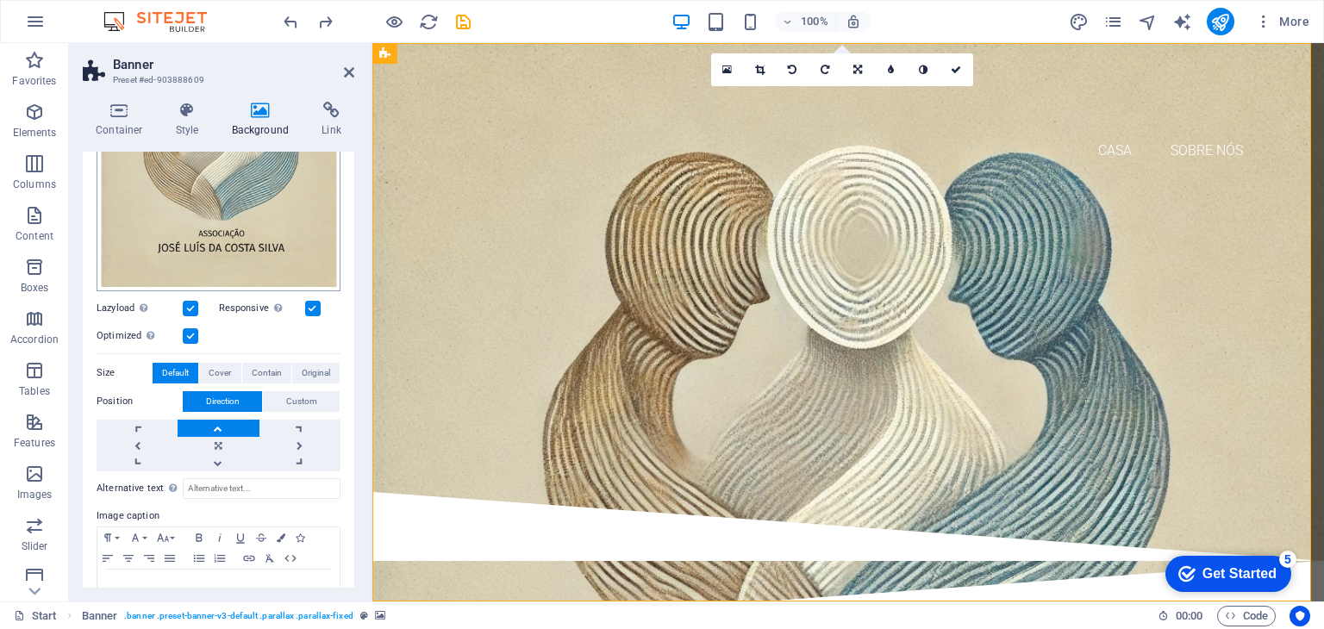
scroll to position [302, 0]
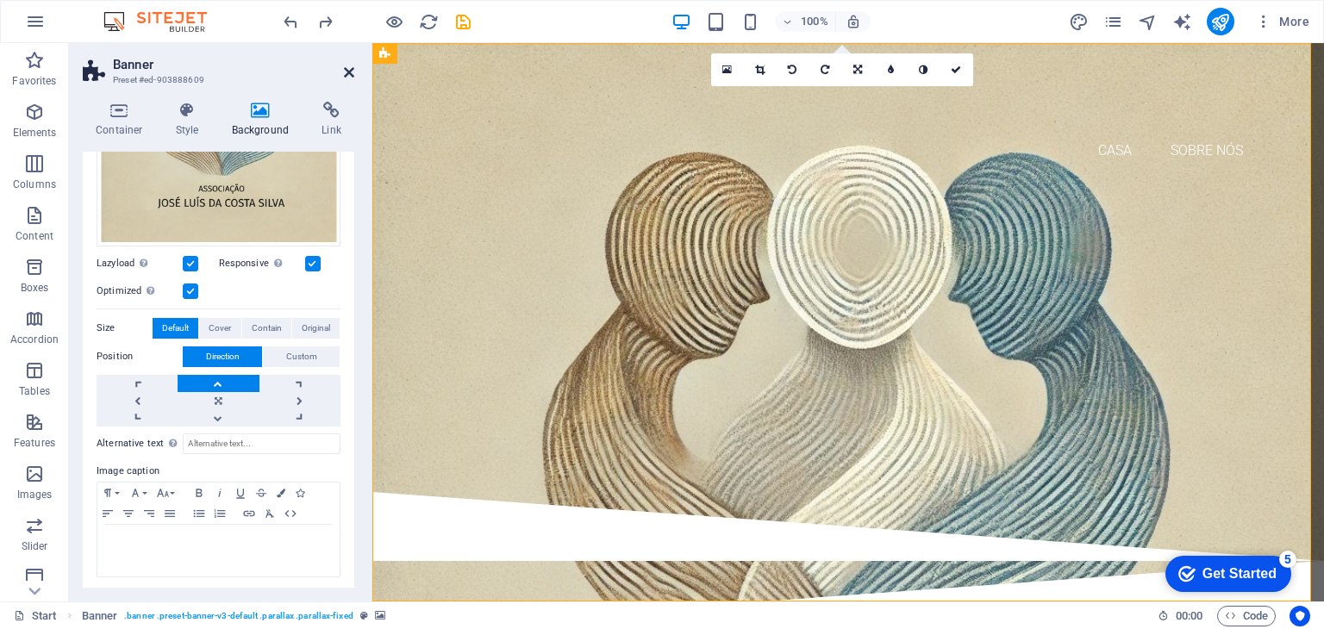
click at [349, 71] on icon at bounding box center [349, 73] width 10 height 14
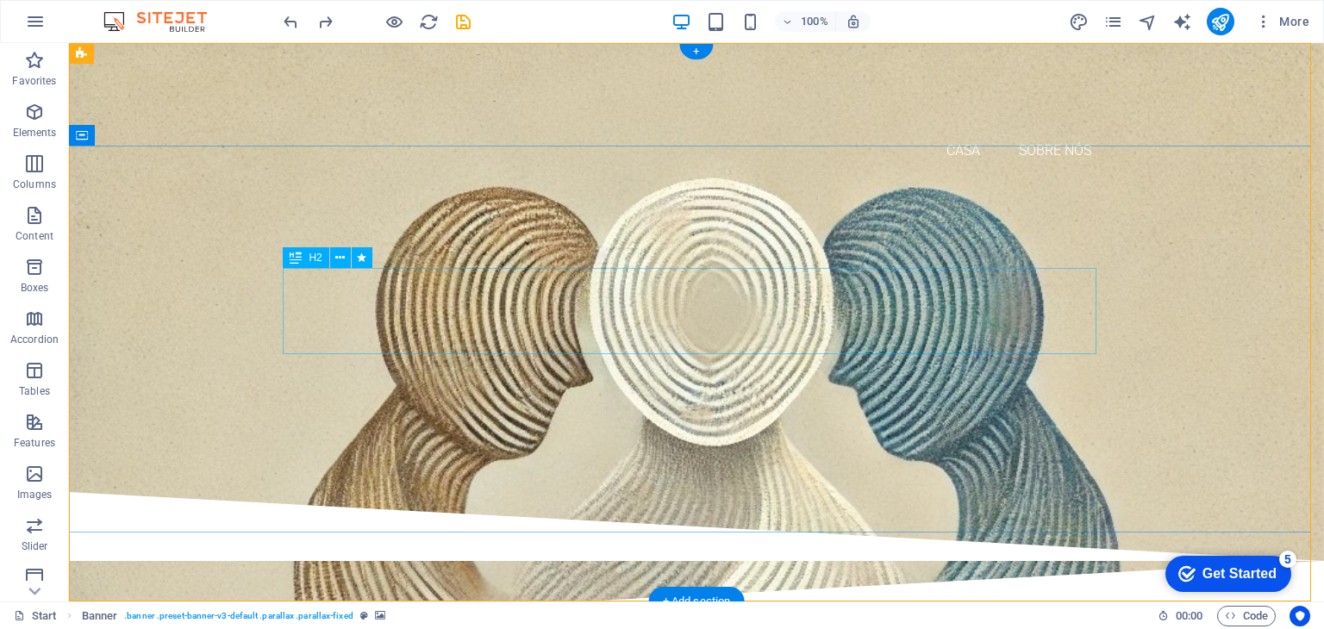
click at [681, 276] on div "Dar Mundo a quem AINDA não conhece o Mundo" at bounding box center [697, 310] width 814 height 86
click at [335, 256] on icon at bounding box center [339, 258] width 9 height 18
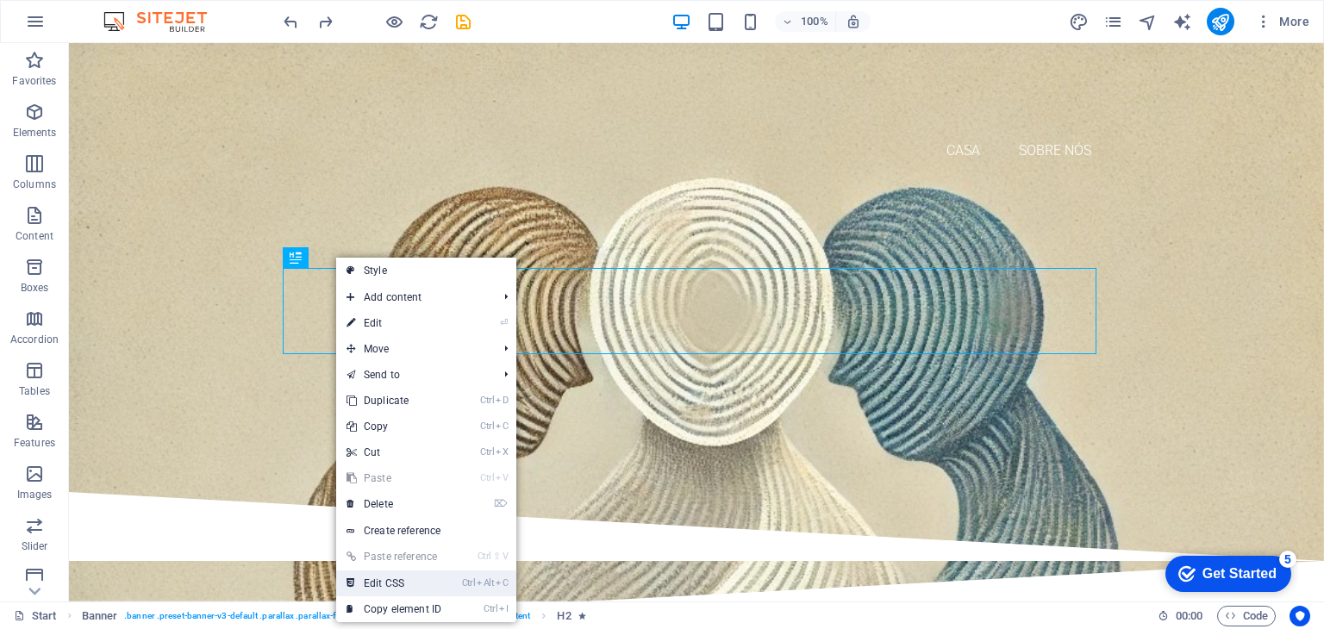
click at [390, 581] on link "Ctrl Alt C Edit CSS" at bounding box center [393, 584] width 115 height 26
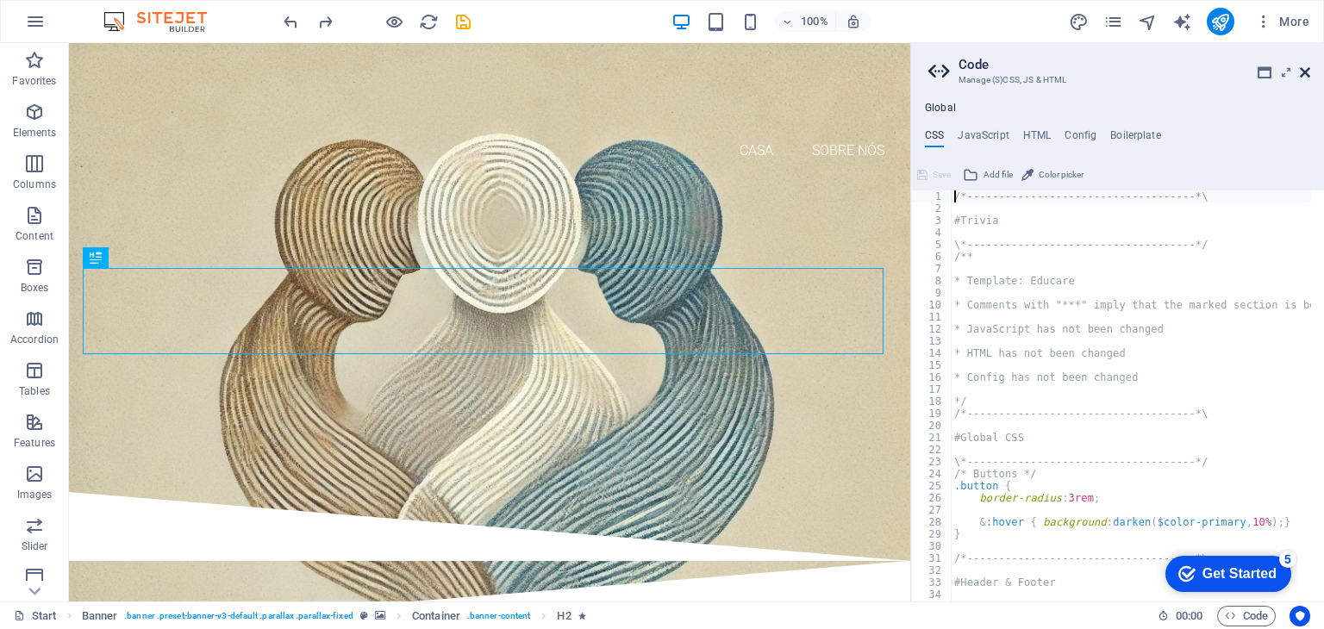
click at [1304, 71] on icon at bounding box center [1305, 73] width 10 height 14
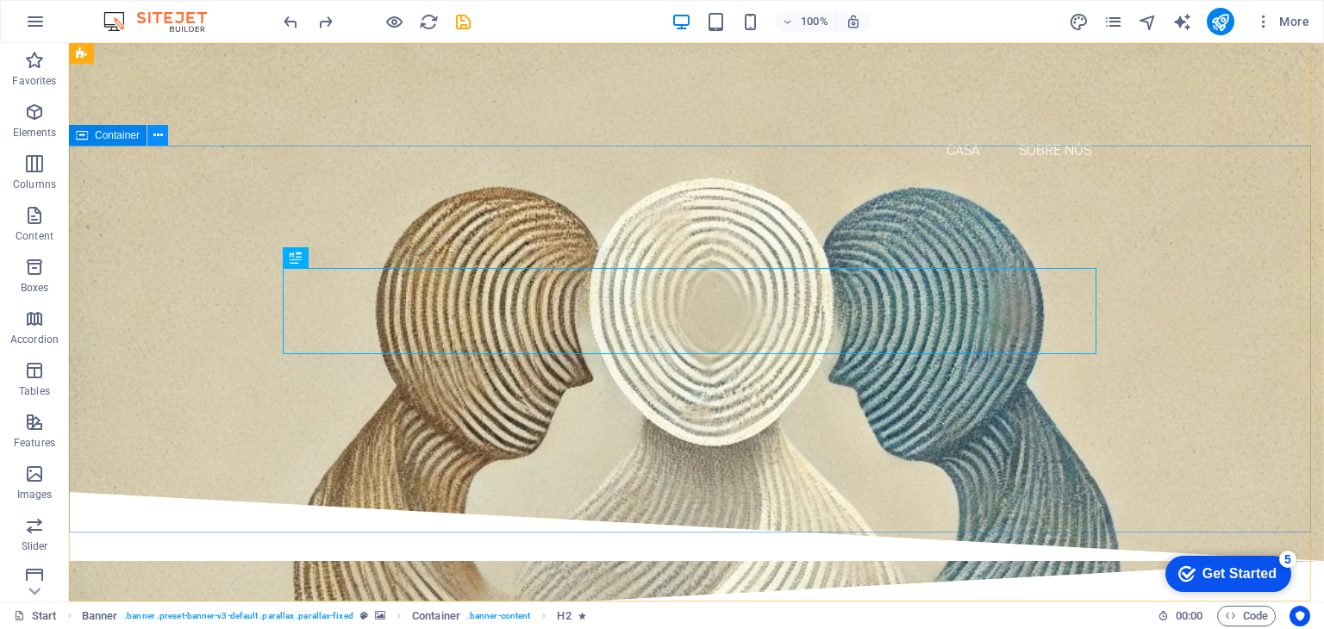
click at [162, 139] on icon at bounding box center [157, 136] width 9 height 18
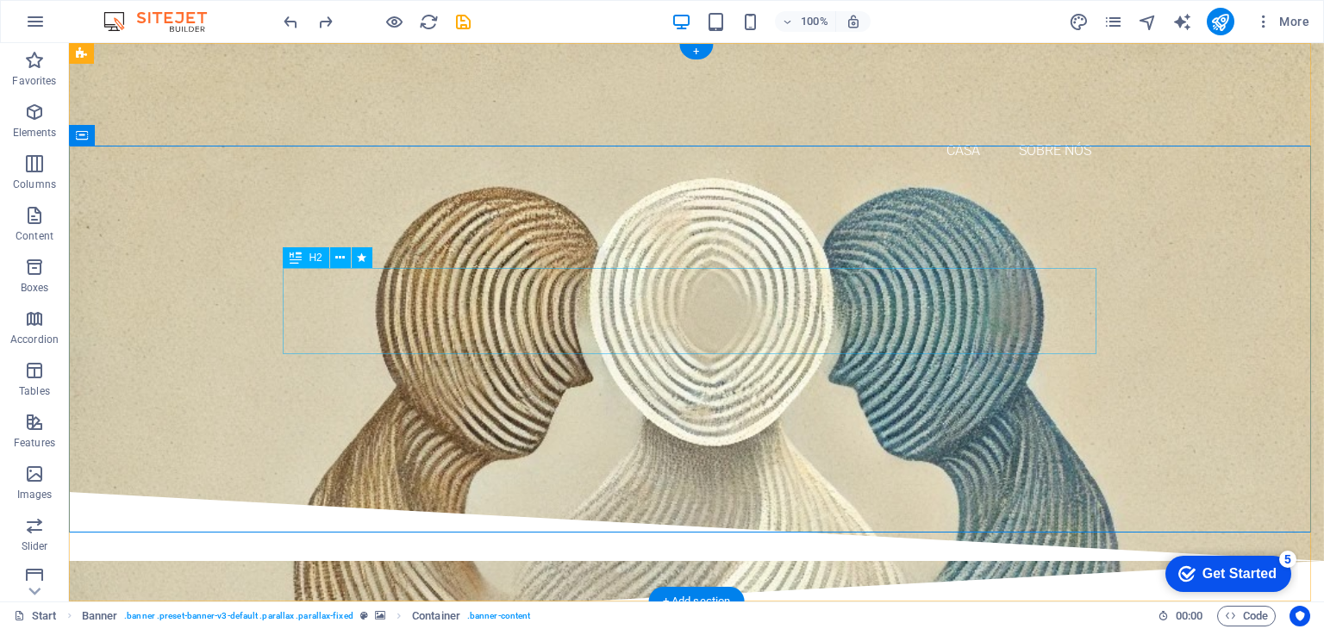
click at [455, 290] on div "Dar Mundo a quem AINDA não conhece o Mundo" at bounding box center [697, 310] width 814 height 86
click at [320, 259] on span "H2" at bounding box center [315, 258] width 13 height 10
click at [299, 259] on icon at bounding box center [296, 257] width 12 height 21
click at [295, 257] on icon at bounding box center [296, 257] width 12 height 21
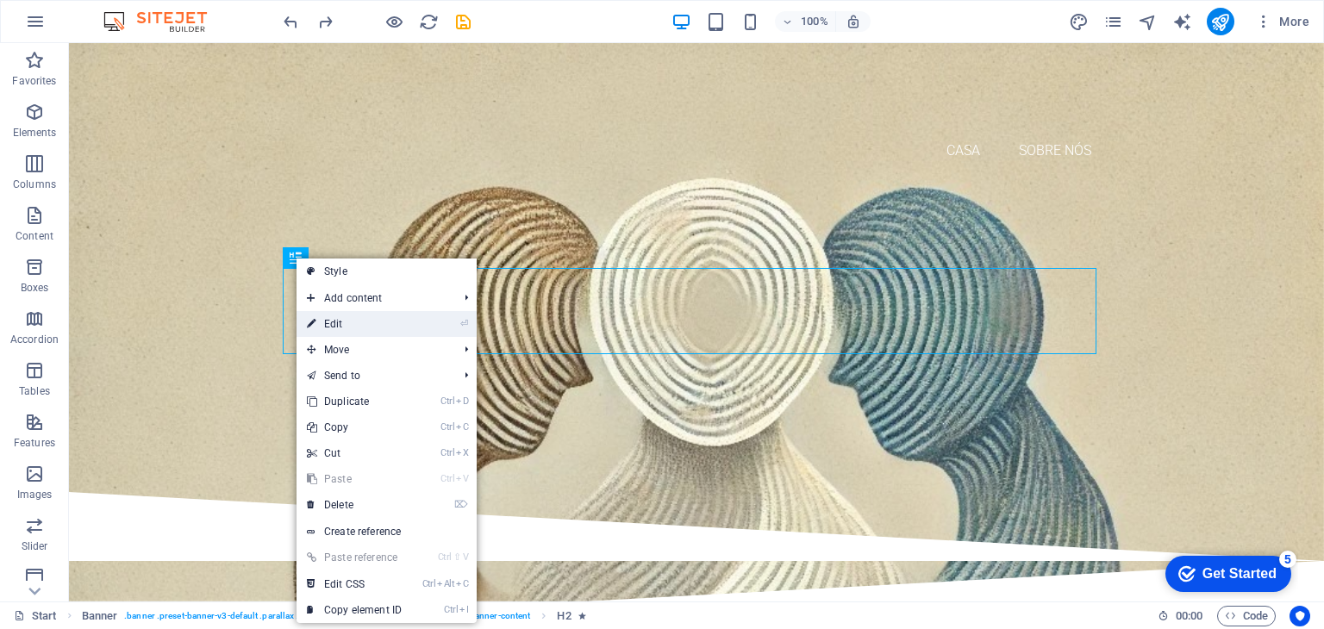
click at [350, 321] on link "⏎ Edit" at bounding box center [353, 324] width 115 height 26
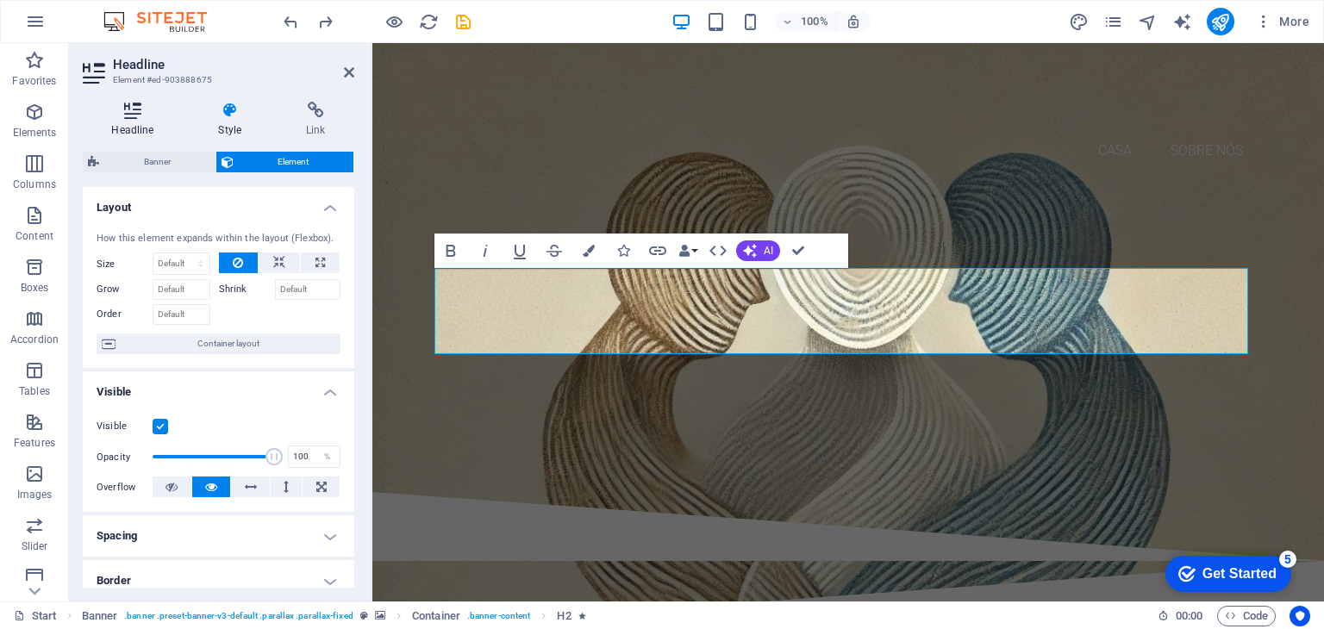
click at [133, 119] on h4 "Headline" at bounding box center [136, 120] width 107 height 36
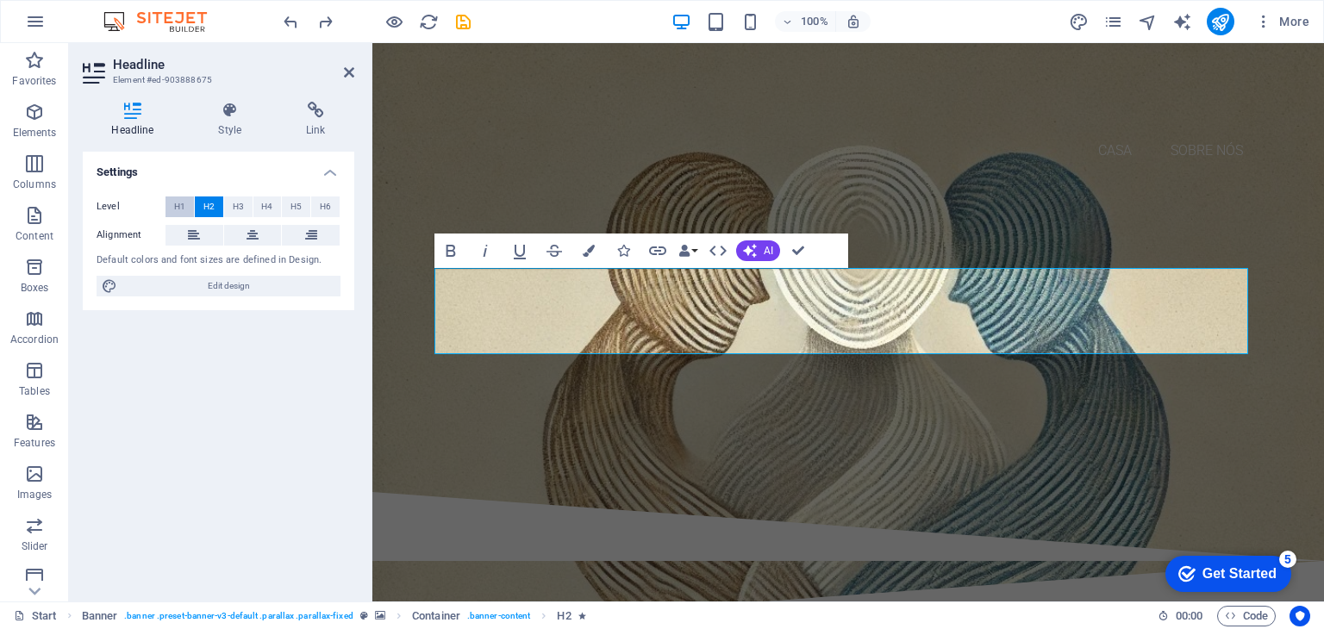
click at [169, 203] on button "H1" at bounding box center [179, 207] width 28 height 21
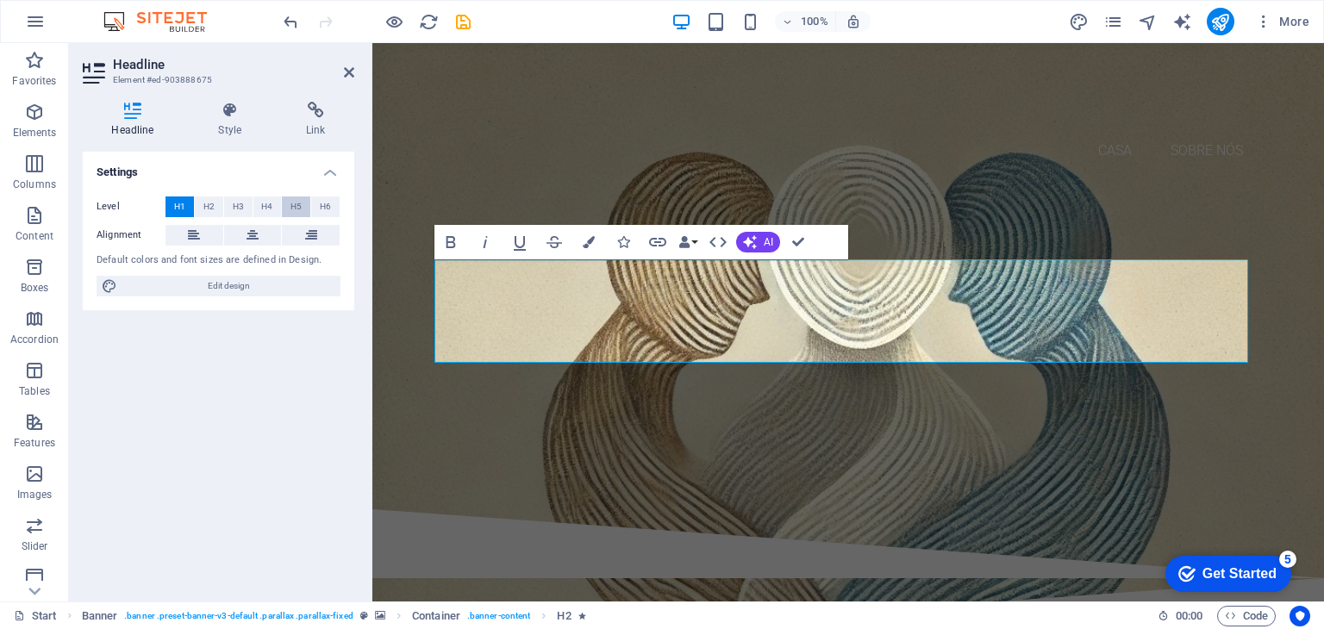
click at [297, 204] on span "H5" at bounding box center [295, 207] width 11 height 21
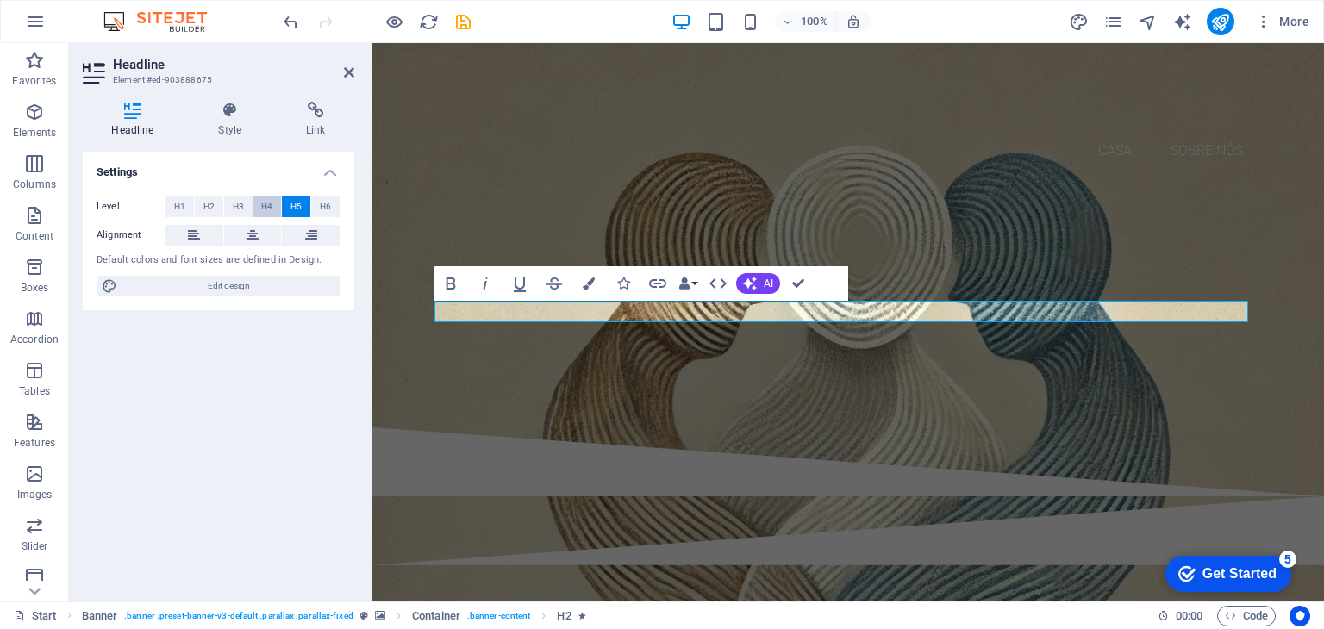
click at [266, 204] on span "H4" at bounding box center [266, 207] width 11 height 21
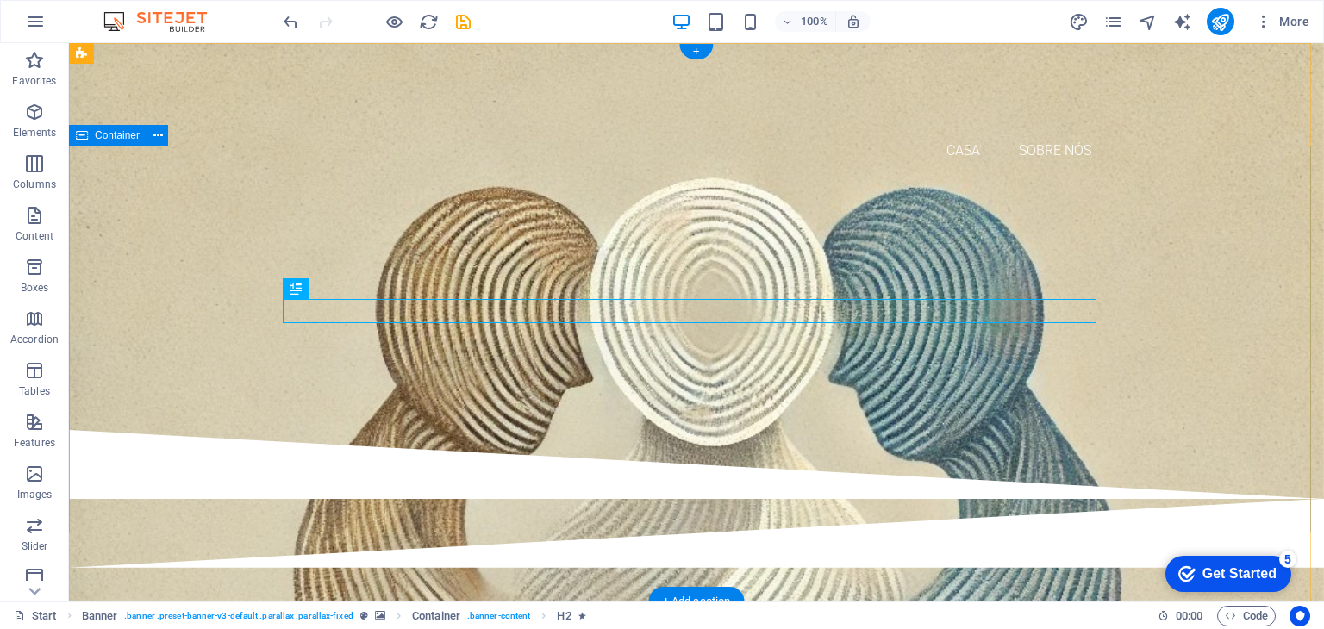
click at [1211, 375] on div "Dar Mundo a quem AINDA não conhece o Mundo Associação José Luís da Costa Silva" at bounding box center [696, 307] width 1255 height 246
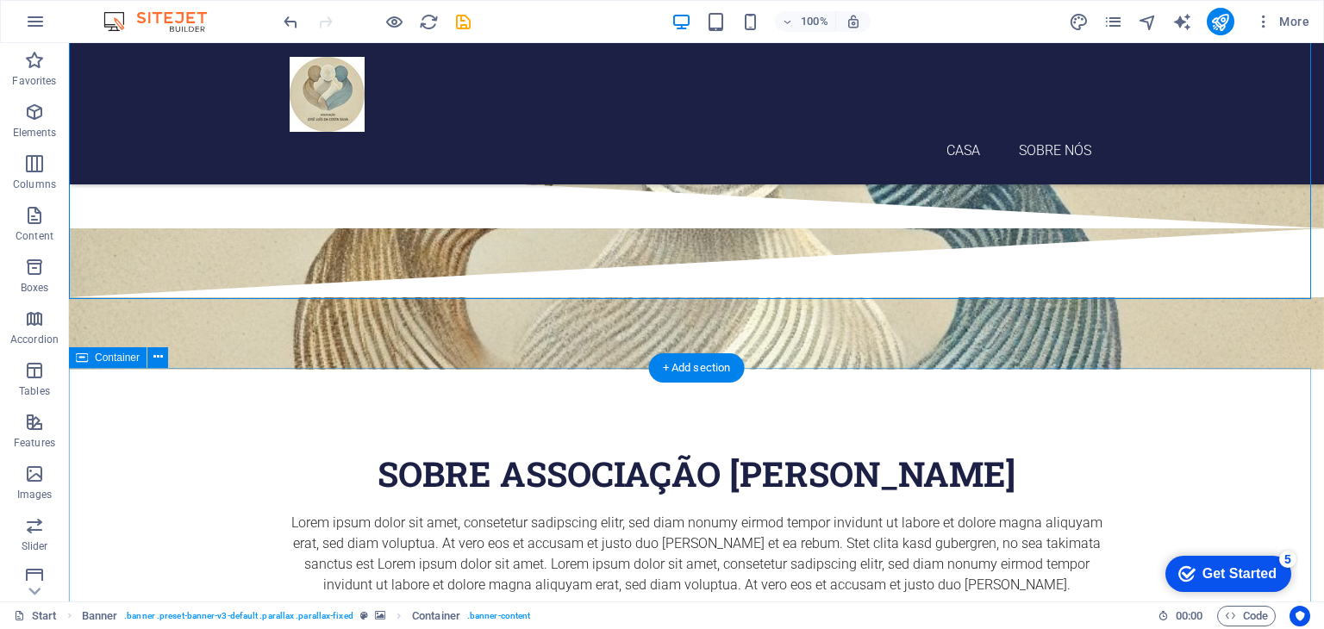
scroll to position [234, 0]
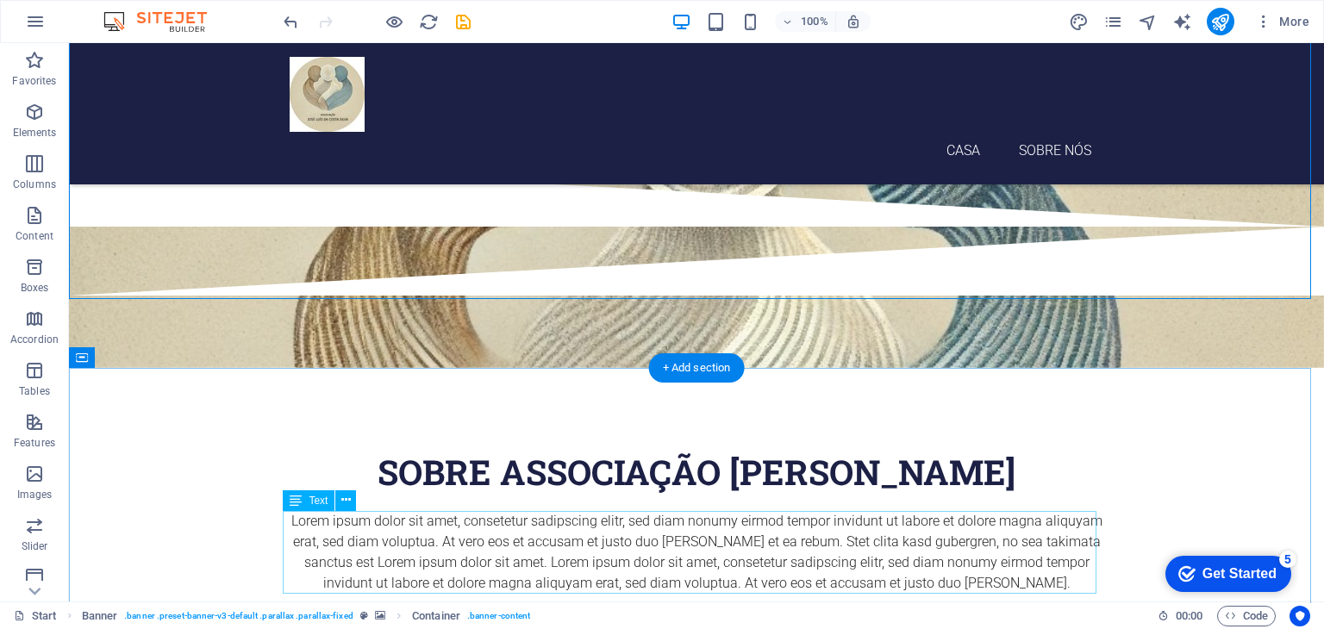
click at [764, 543] on div "Lorem ipsum dolor sit amet, consetetur sadipscing elitr, sed diam nonumy eirmod…" at bounding box center [697, 552] width 814 height 83
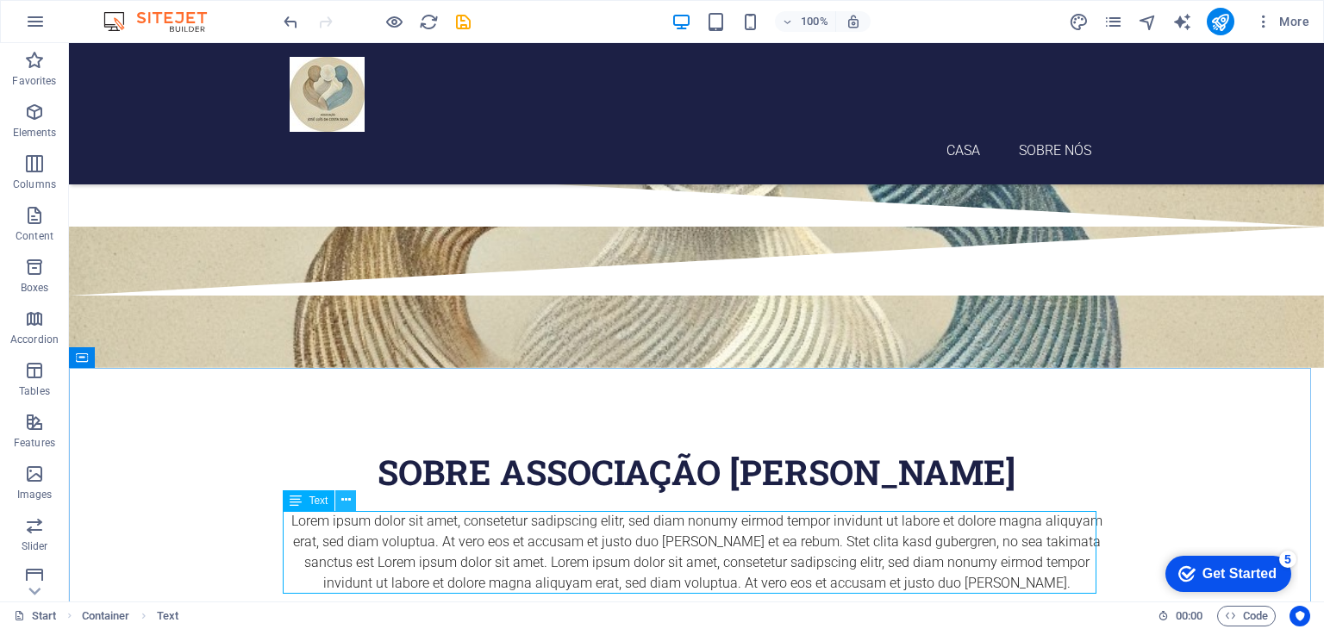
click at [347, 501] on icon at bounding box center [345, 500] width 9 height 18
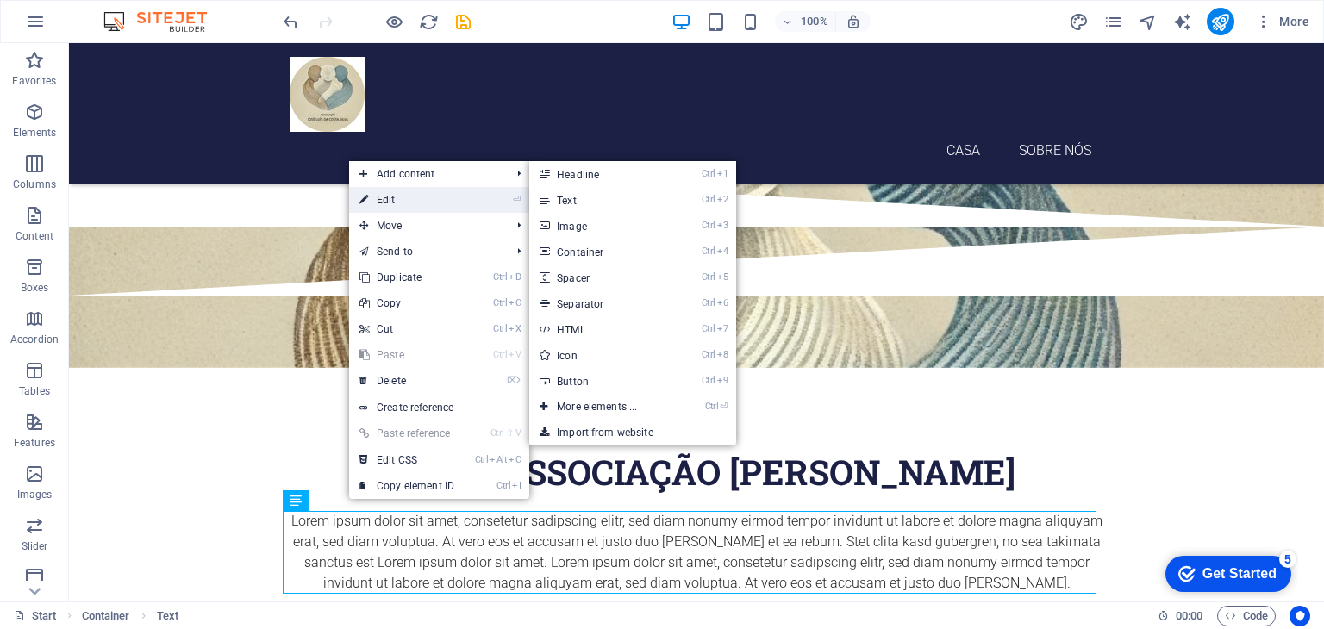
click at [398, 199] on link "⏎ Edit" at bounding box center [406, 200] width 115 height 26
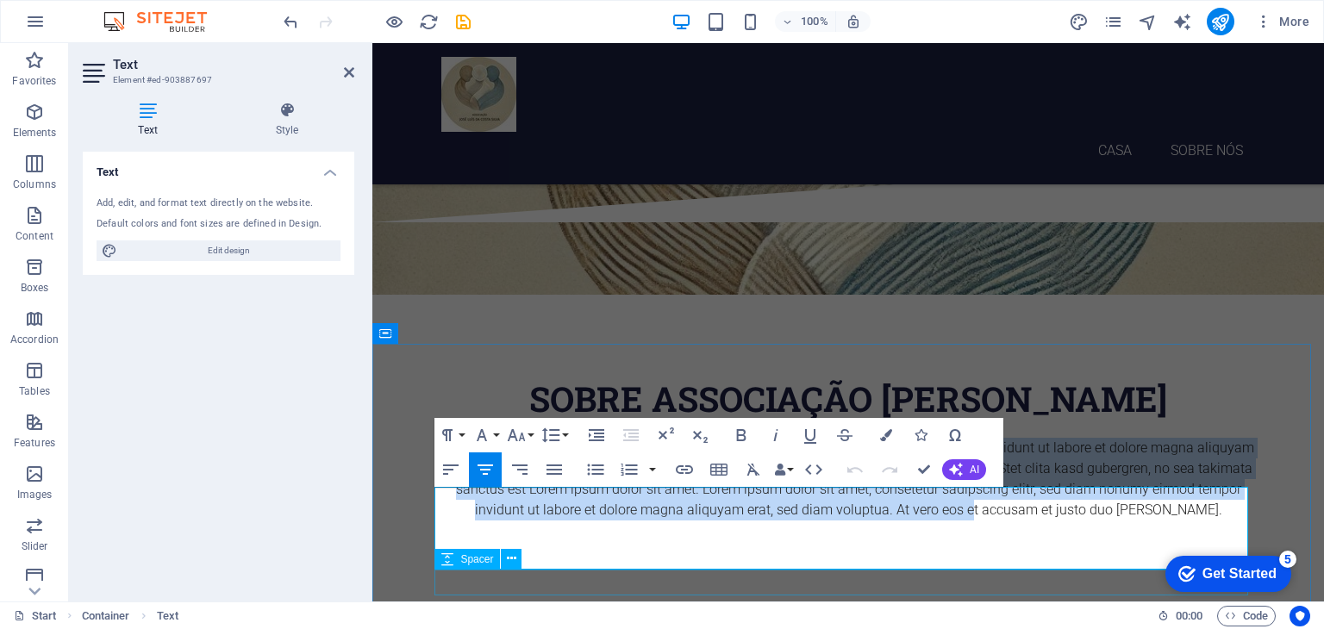
scroll to position [334, 0]
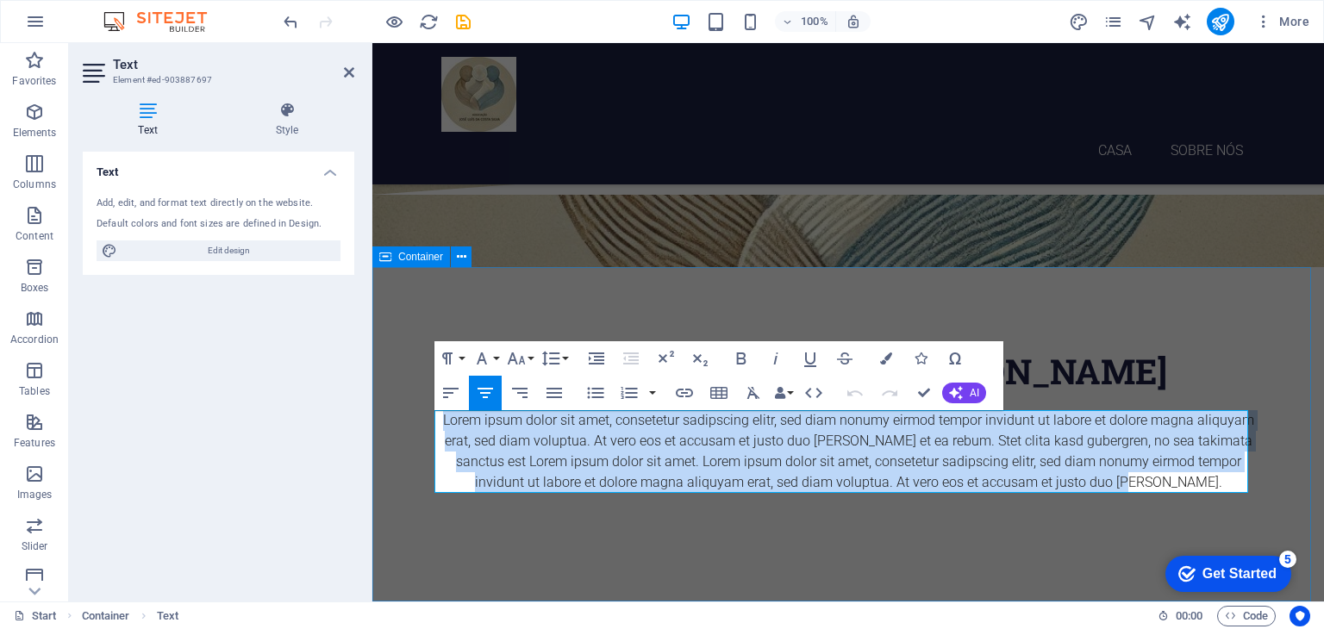
drag, startPoint x: 440, startPoint y: 523, endPoint x: 1218, endPoint y: 525, distance: 777.4
click at [1218, 525] on div "sobre Associação José Luís da Costa Silva Lorem ipsum dolor sit amet, consetetu…" at bounding box center [848, 434] width 952 height 334
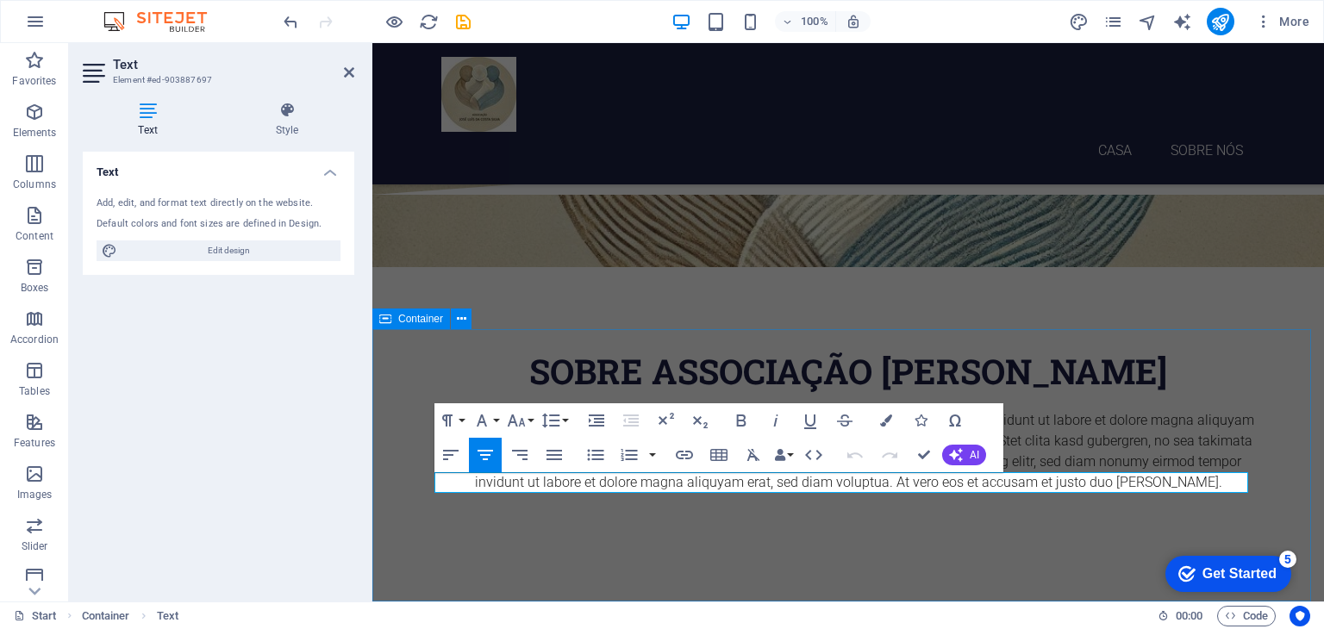
scroll to position [272, 0]
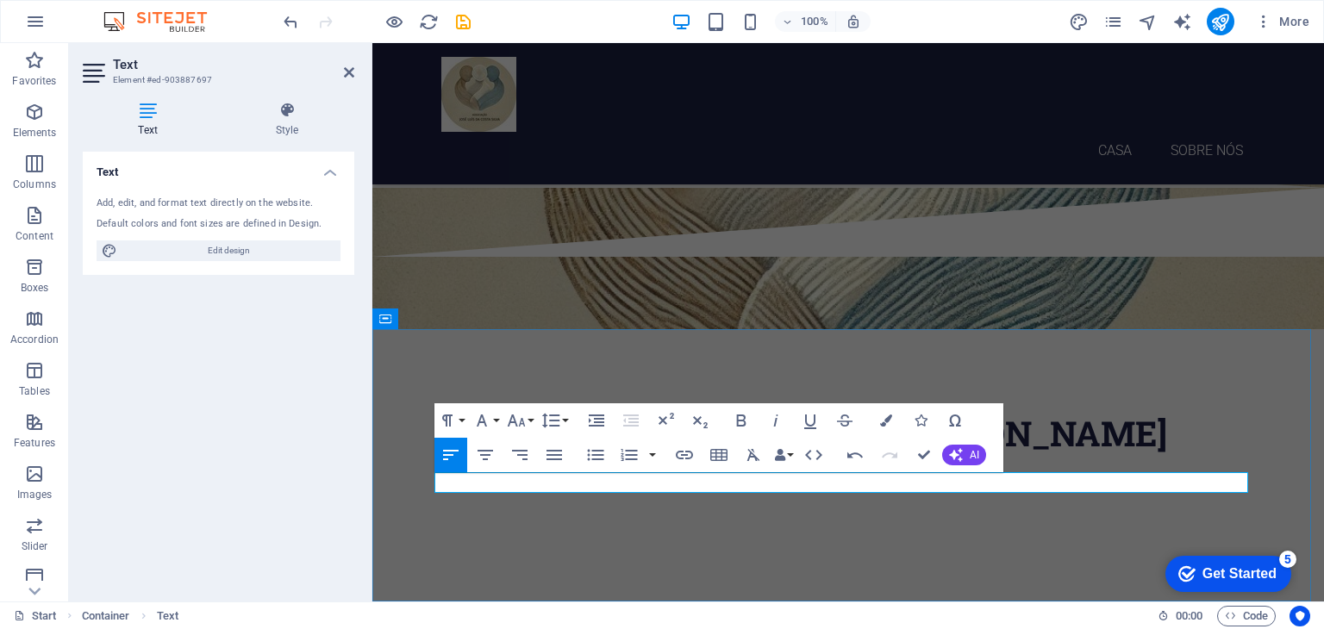
click at [665, 485] on p at bounding box center [848, 482] width 814 height 21
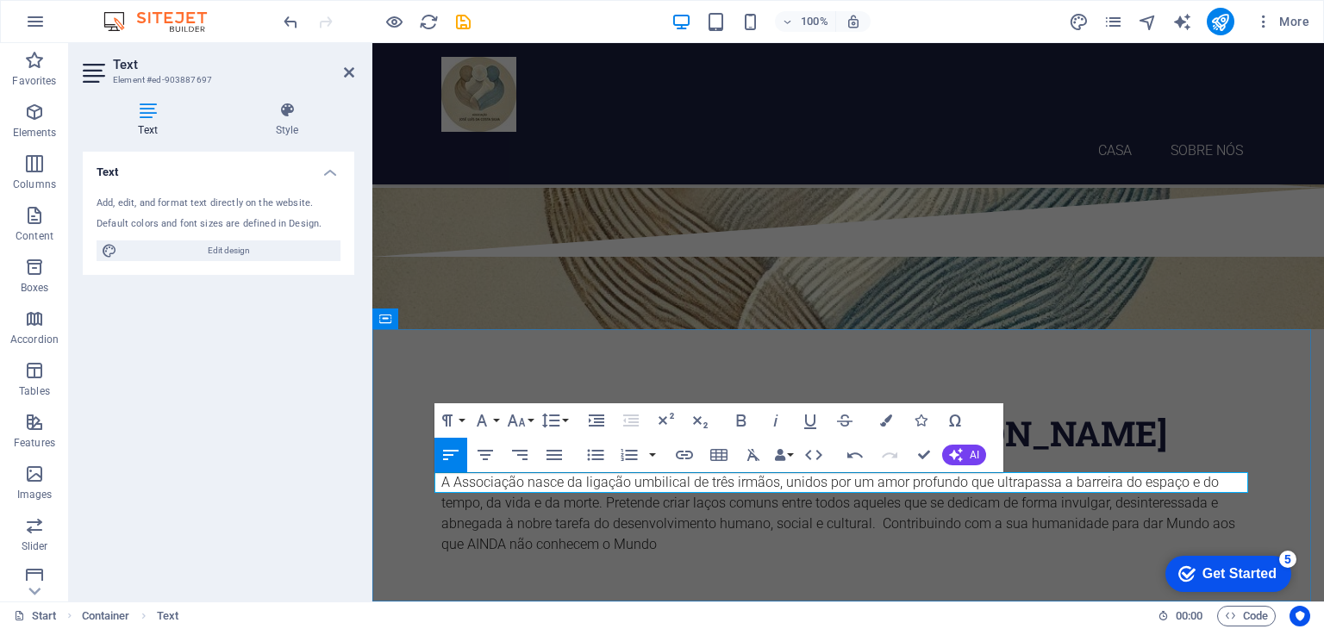
scroll to position [334, 0]
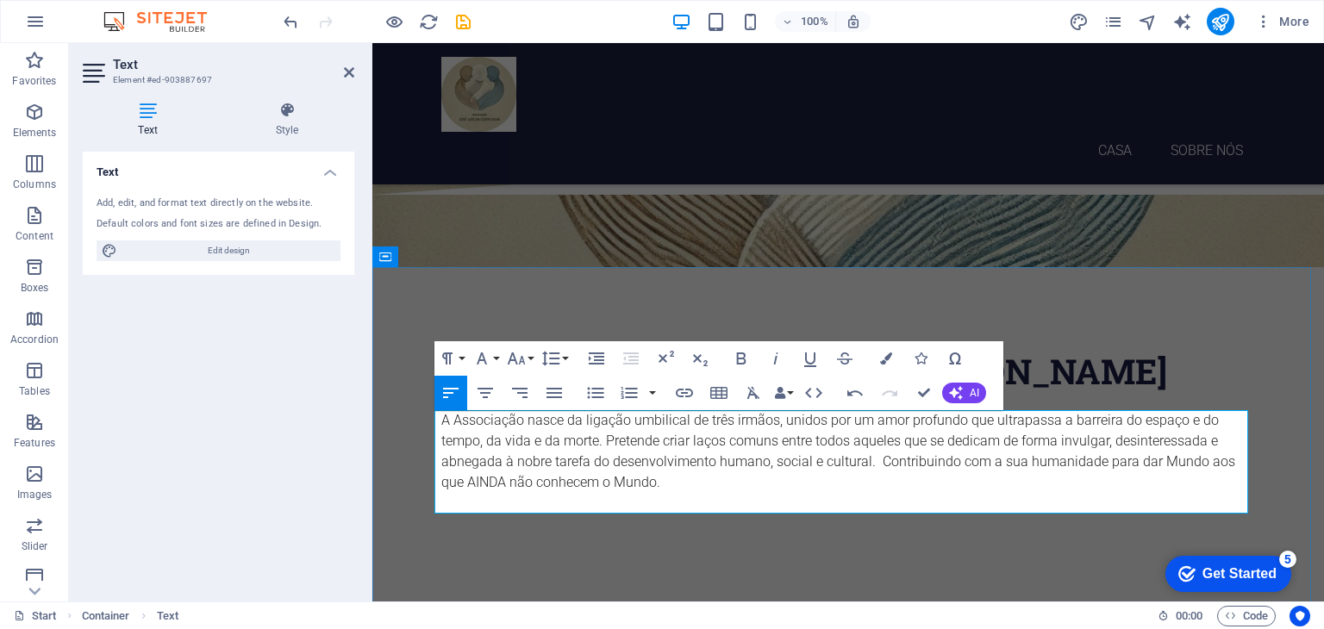
click at [598, 494] on p at bounding box center [848, 503] width 814 height 21
click at [447, 501] on p at bounding box center [848, 503] width 814 height 21
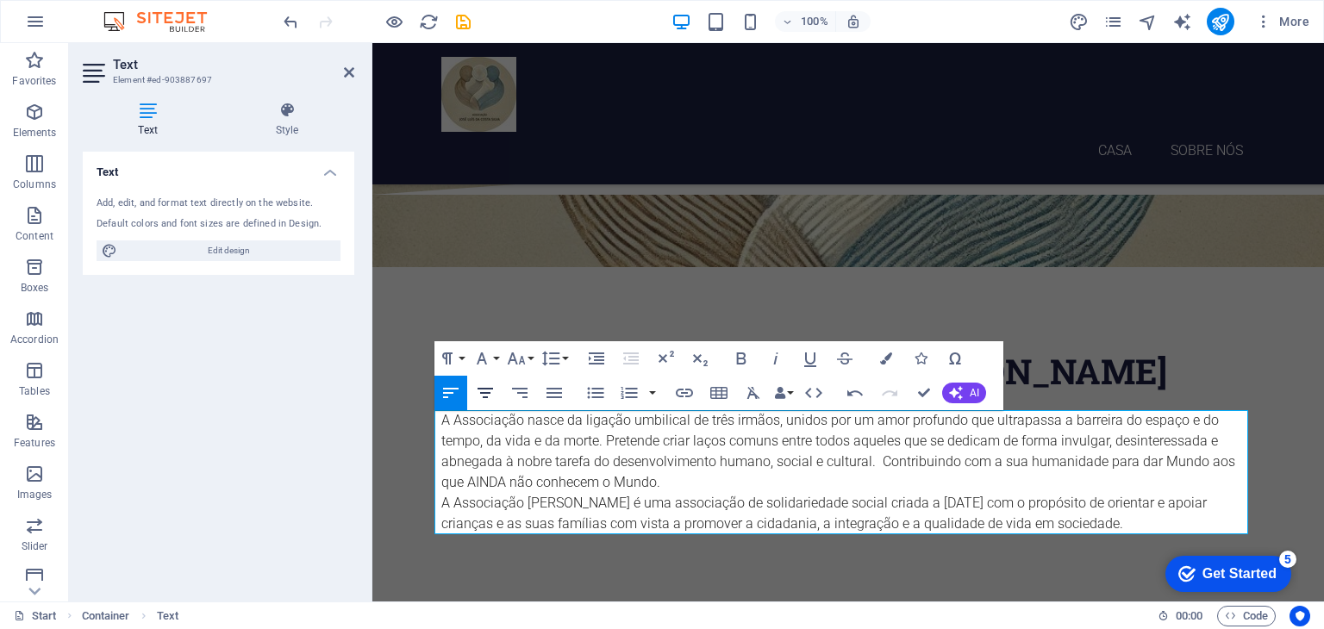
click at [487, 394] on icon "button" at bounding box center [485, 393] width 21 height 21
click at [443, 390] on icon "button" at bounding box center [450, 393] width 21 height 21
drag, startPoint x: 1219, startPoint y: 525, endPoint x: 424, endPoint y: 415, distance: 802.2
click at [424, 415] on div "sobre Associação José Luís da Costa Silva A Associação nasce da ligação umbilic…" at bounding box center [848, 455] width 952 height 376
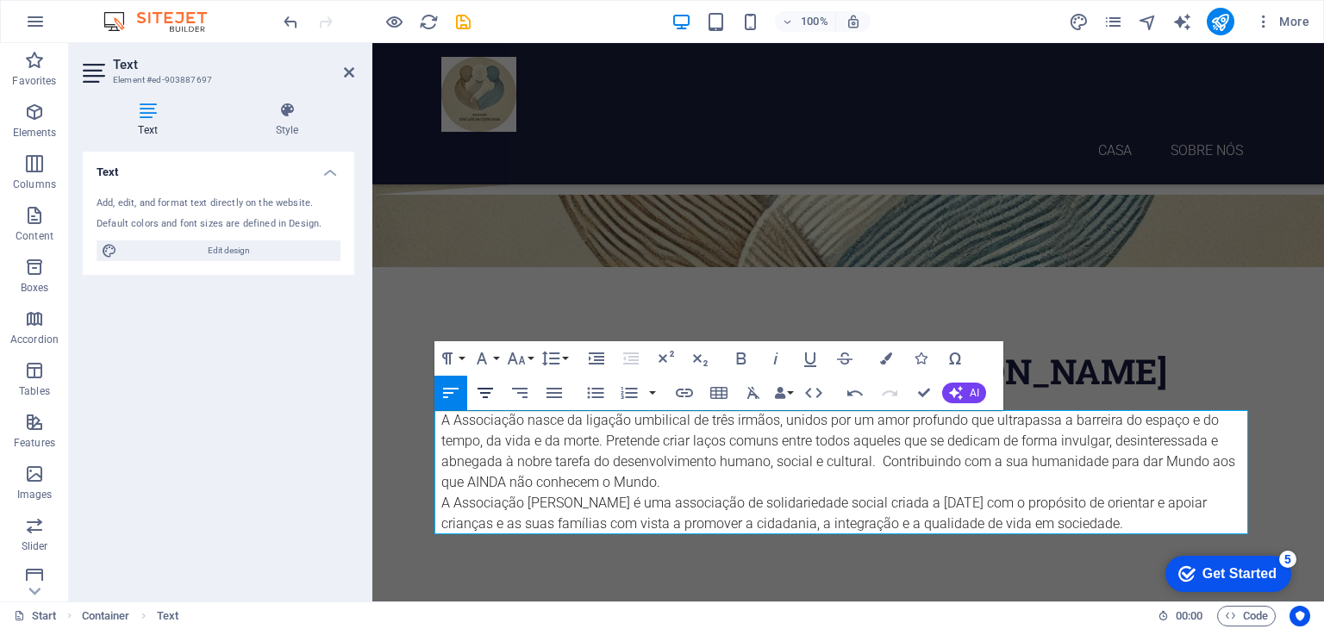
click at [484, 391] on icon "button" at bounding box center [485, 393] width 21 height 21
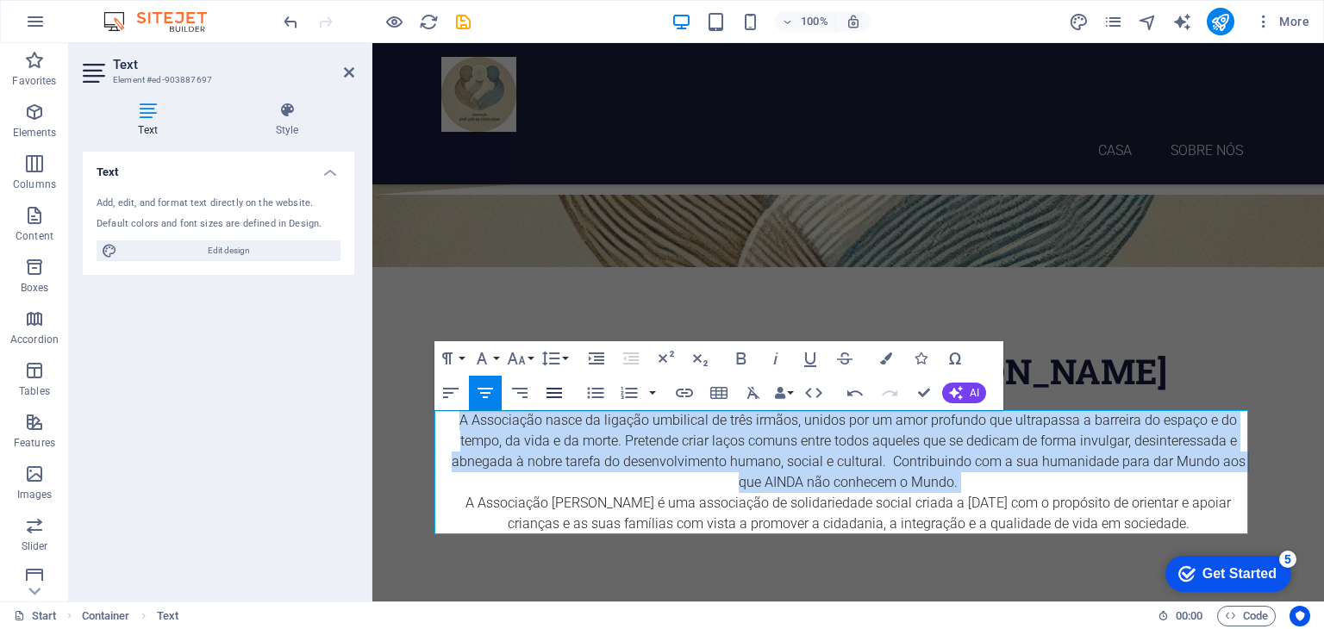
click at [548, 391] on icon "button" at bounding box center [554, 393] width 21 height 21
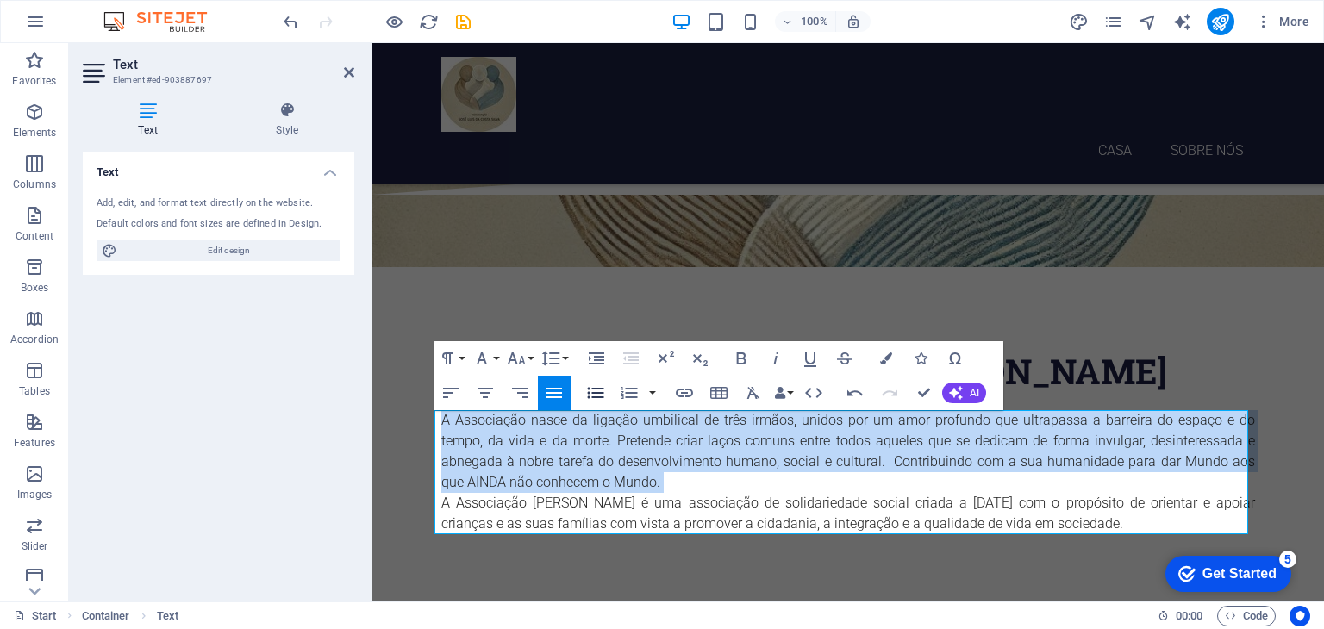
click at [589, 392] on icon "button" at bounding box center [596, 393] width 16 height 11
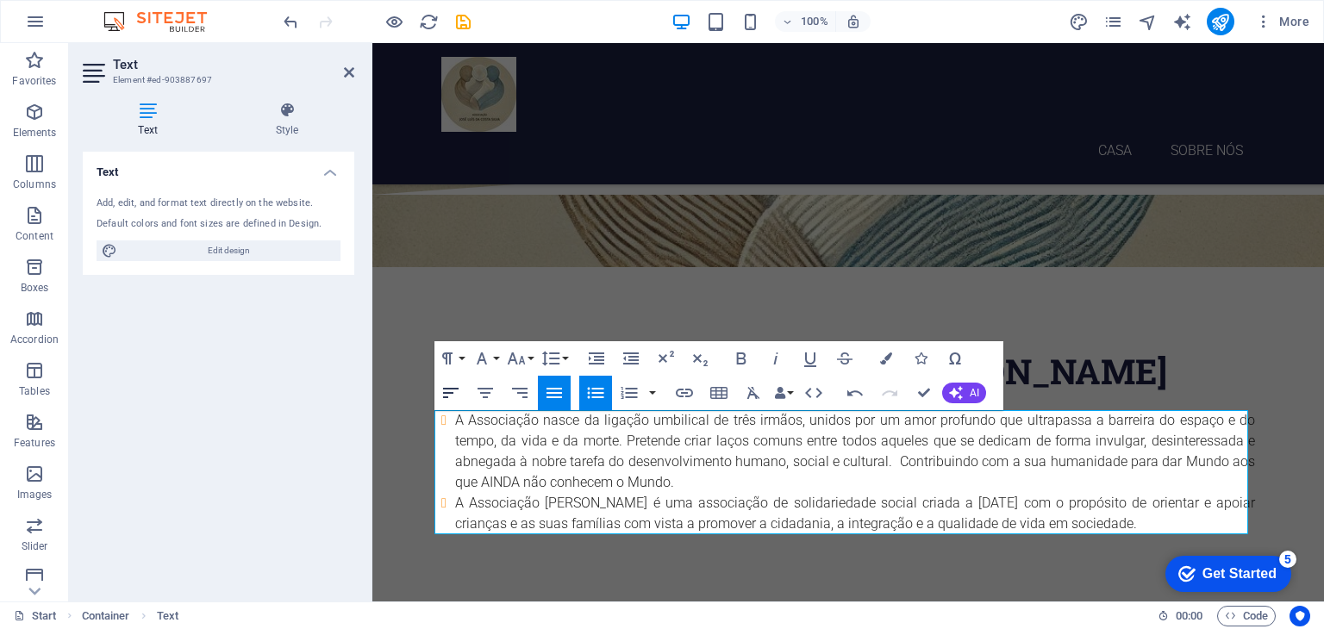
click at [451, 396] on icon "button" at bounding box center [450, 393] width 21 height 21
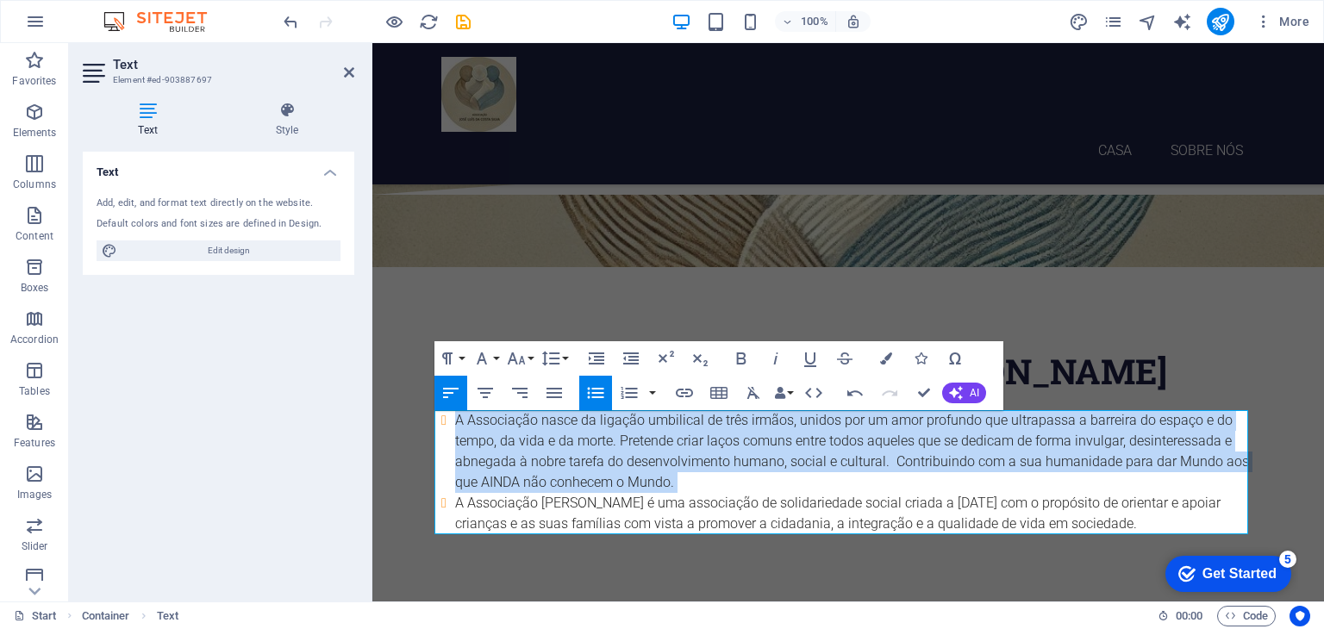
click at [593, 397] on icon "button" at bounding box center [596, 393] width 16 height 11
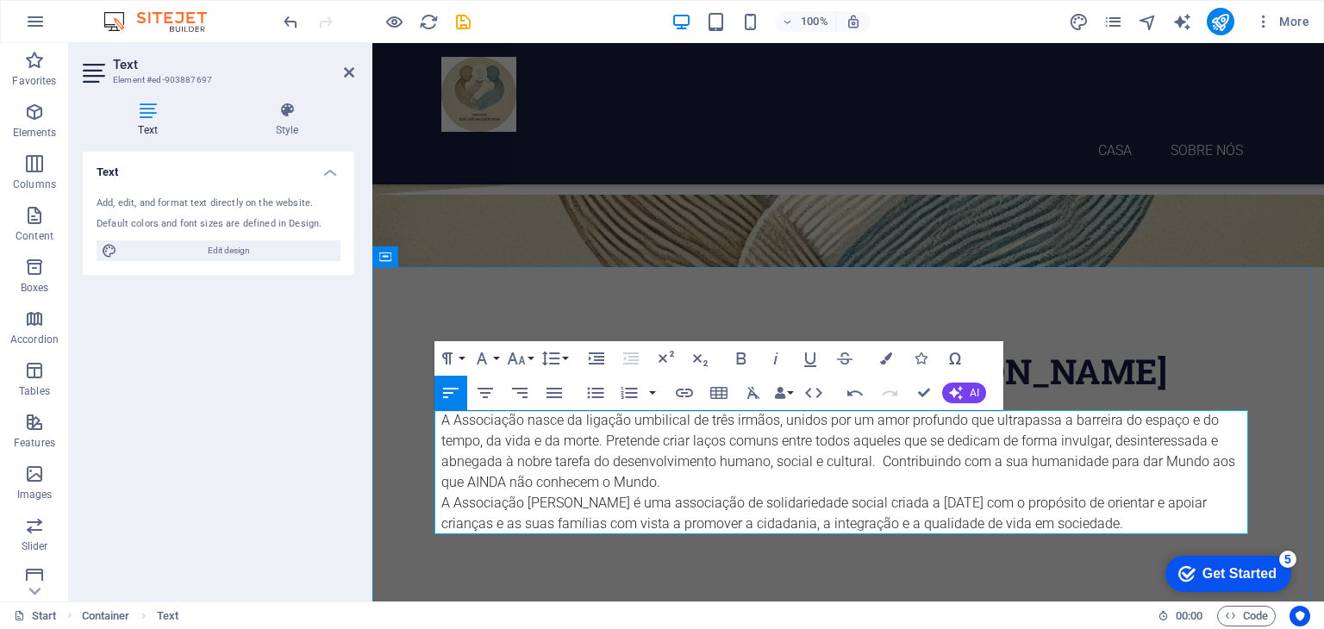
click at [514, 421] on p "A Associação nasce da ligação umbilical de três irmãos, unidos por um amor prof…" at bounding box center [848, 451] width 814 height 83
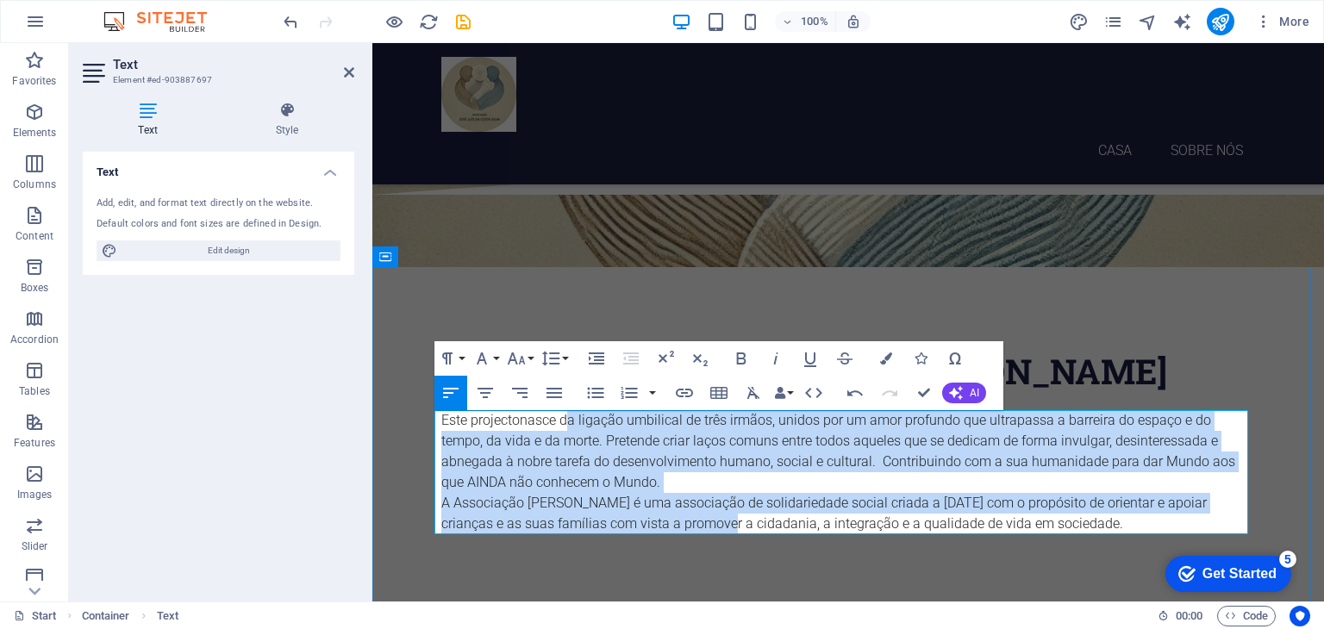
drag, startPoint x: 562, startPoint y: 423, endPoint x: 679, endPoint y: 533, distance: 160.4
click at [679, 533] on div "Este projecto nasce da ligação umbilical de três irmãos, unidos por um amor pro…" at bounding box center [848, 472] width 814 height 124
click at [483, 387] on icon "button" at bounding box center [485, 393] width 21 height 21
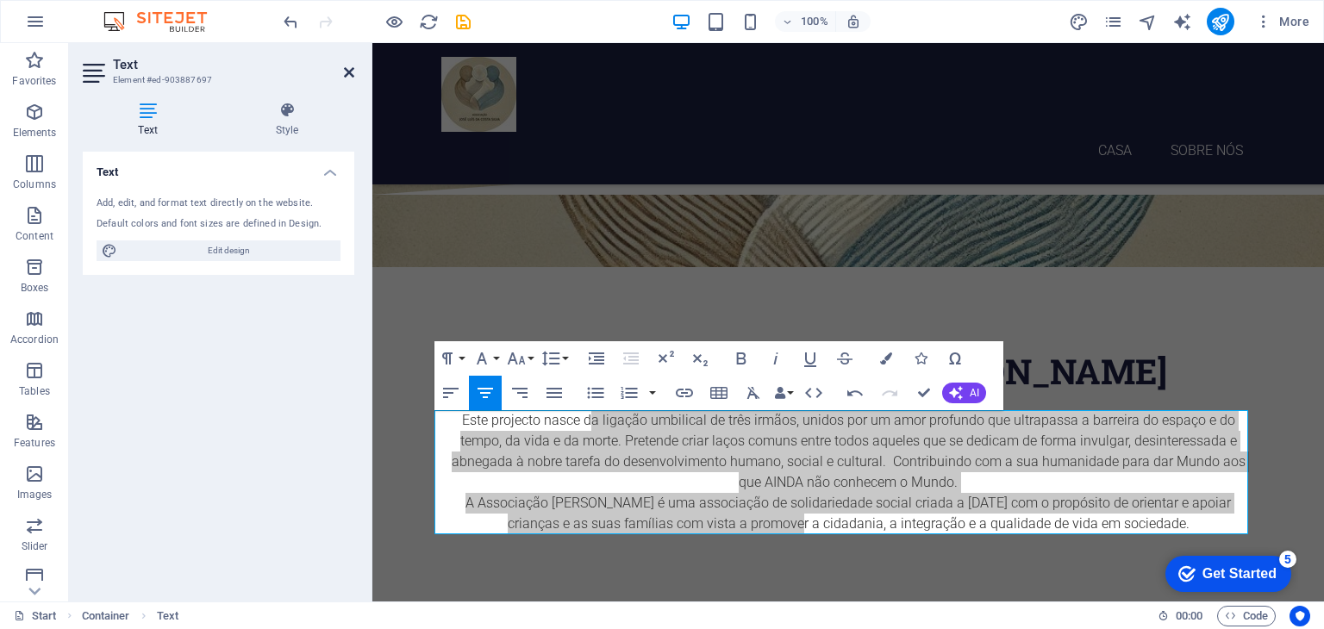
click at [349, 72] on icon at bounding box center [349, 73] width 10 height 14
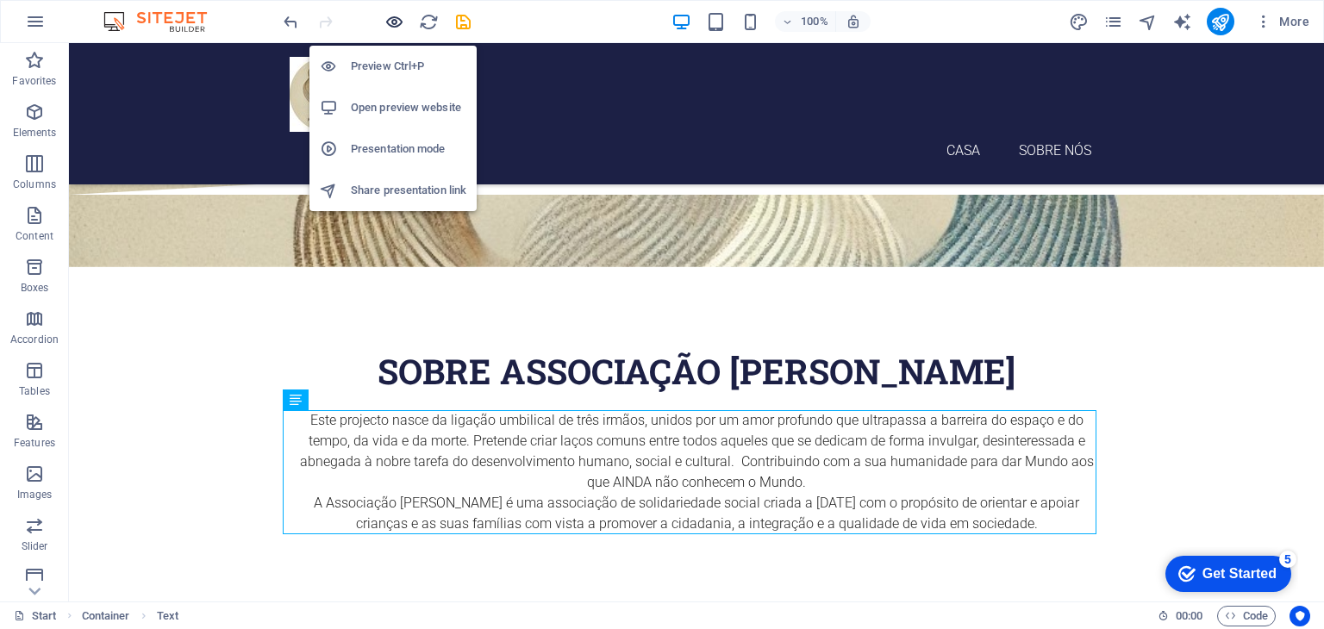
click at [393, 22] on icon "button" at bounding box center [394, 22] width 20 height 20
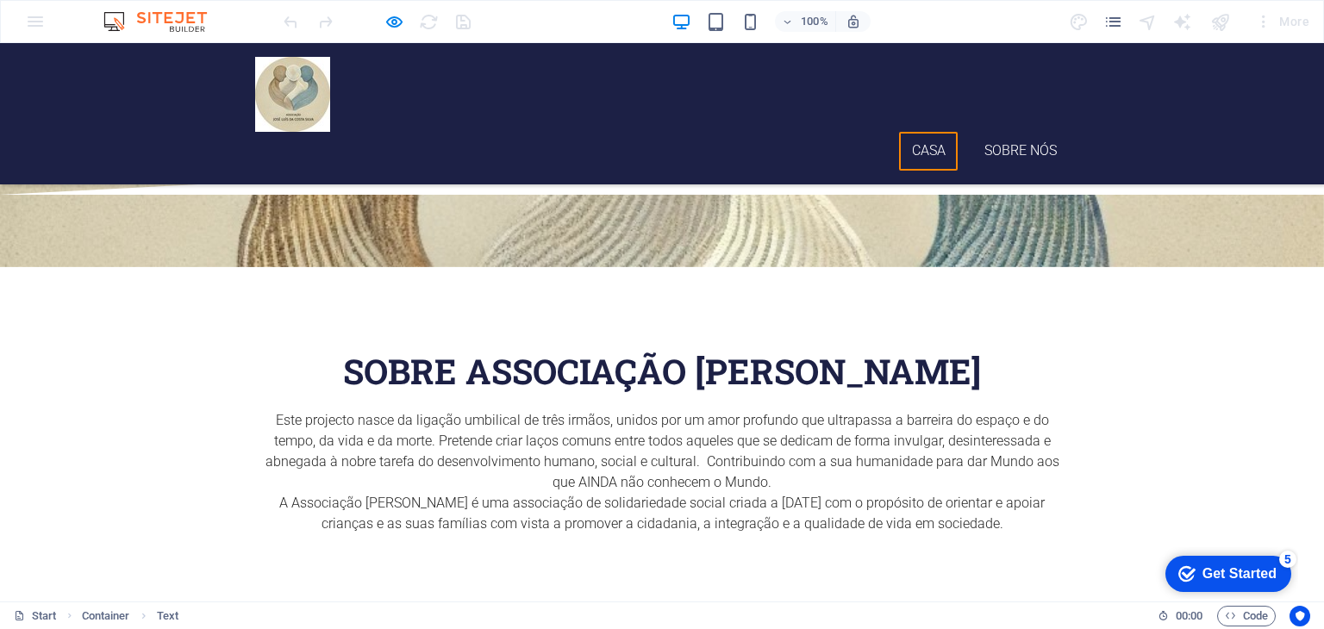
click at [924, 132] on link "Casa" at bounding box center [928, 151] width 59 height 39
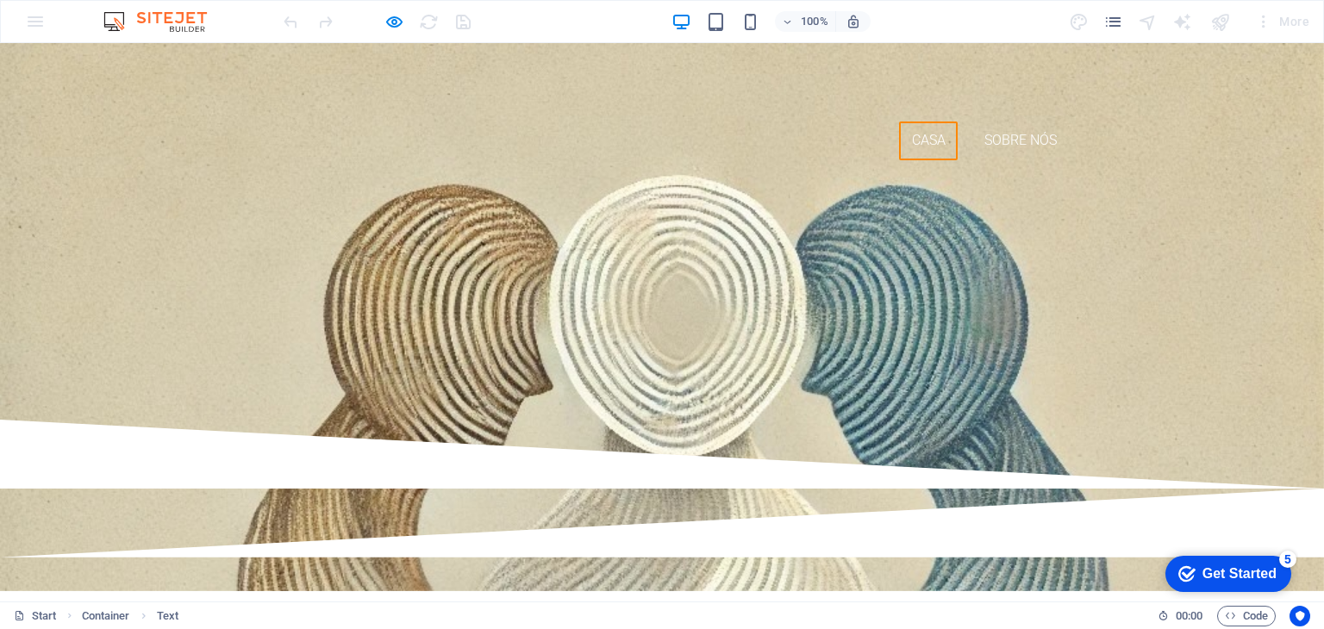
scroll to position [0, 0]
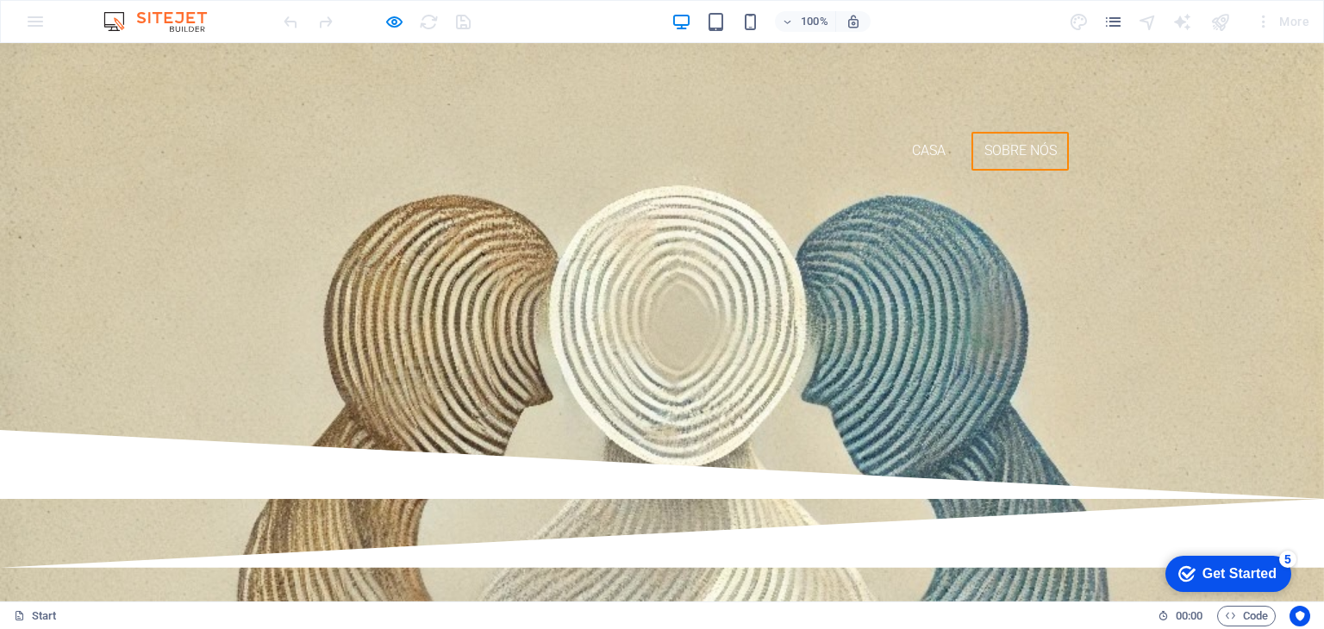
click at [995, 132] on link "Sobre nós" at bounding box center [1019, 151] width 97 height 39
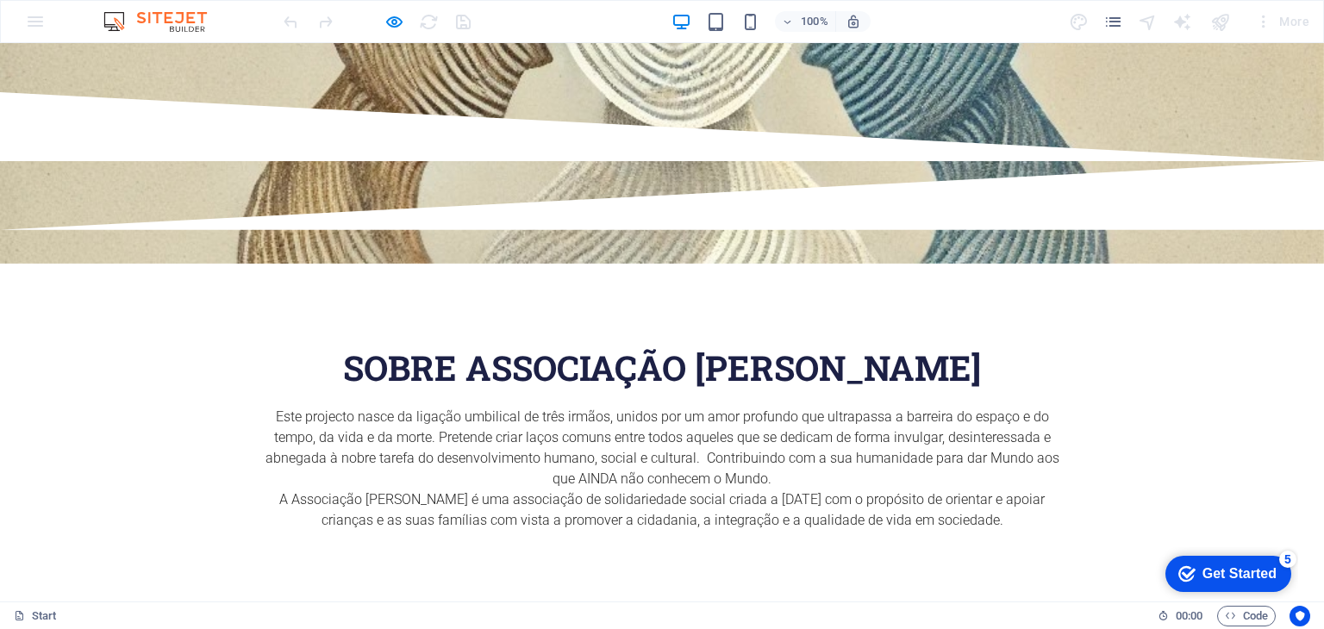
scroll to position [376, 0]
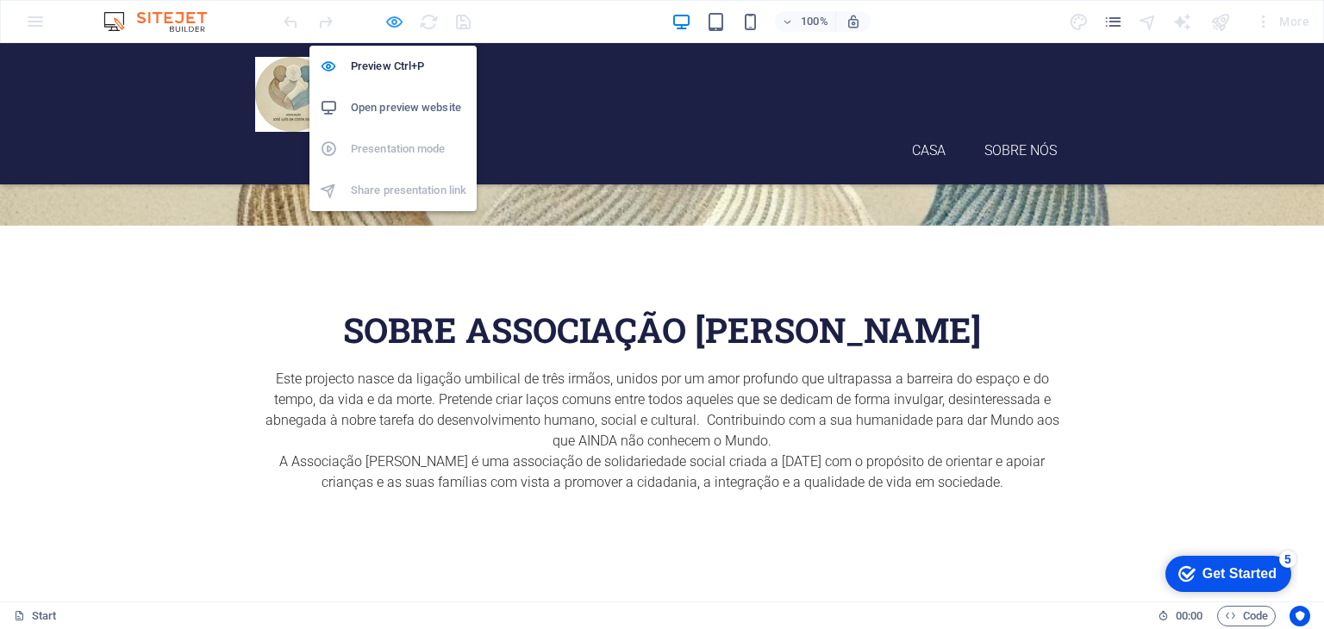
click at [390, 19] on icon "button" at bounding box center [394, 22] width 20 height 20
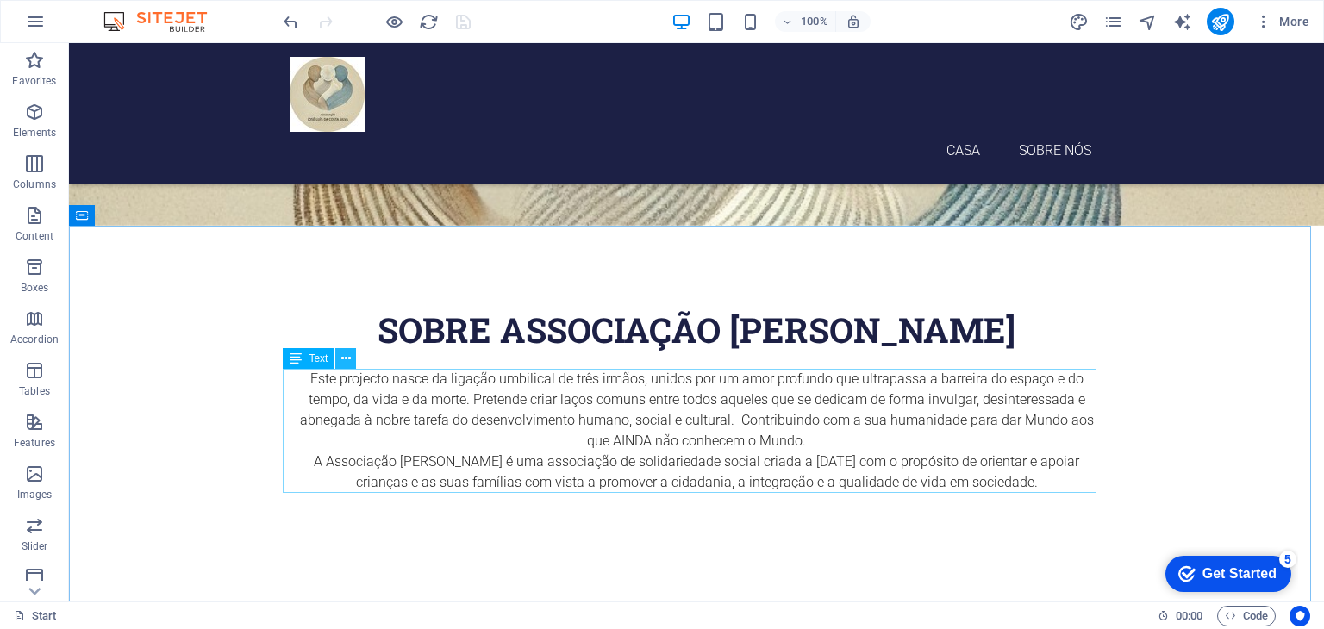
click at [341, 356] on icon at bounding box center [345, 359] width 9 height 18
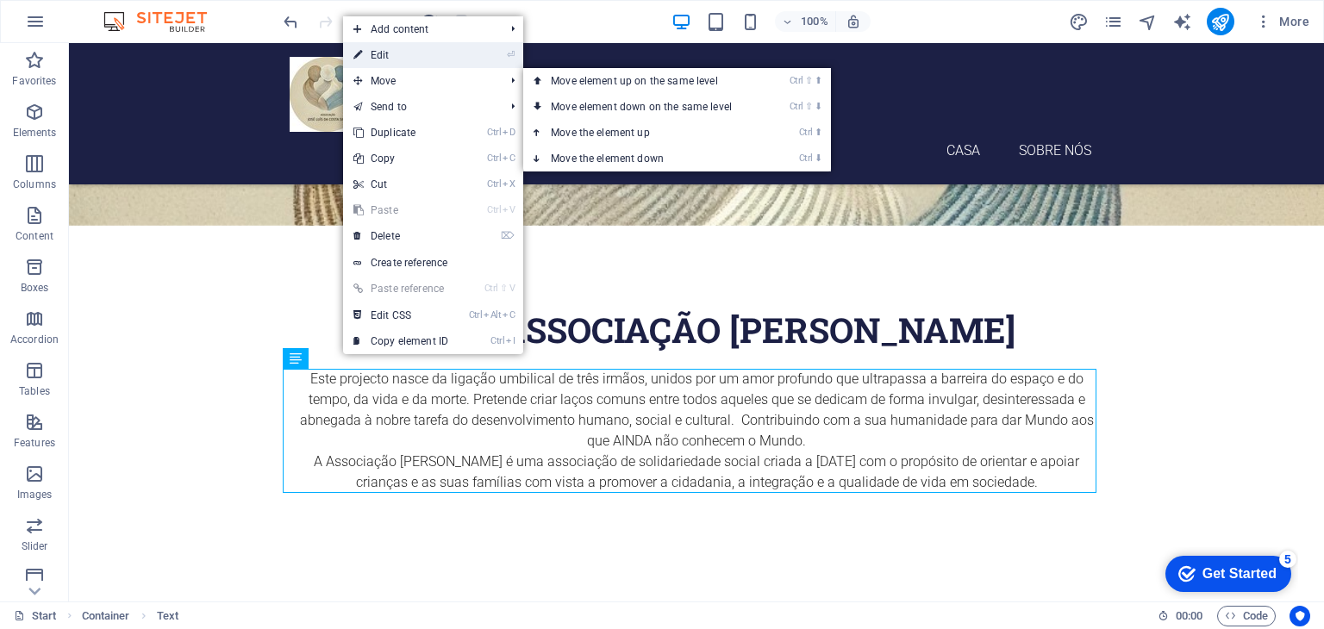
click at [396, 54] on link "⏎ Edit" at bounding box center [400, 55] width 115 height 26
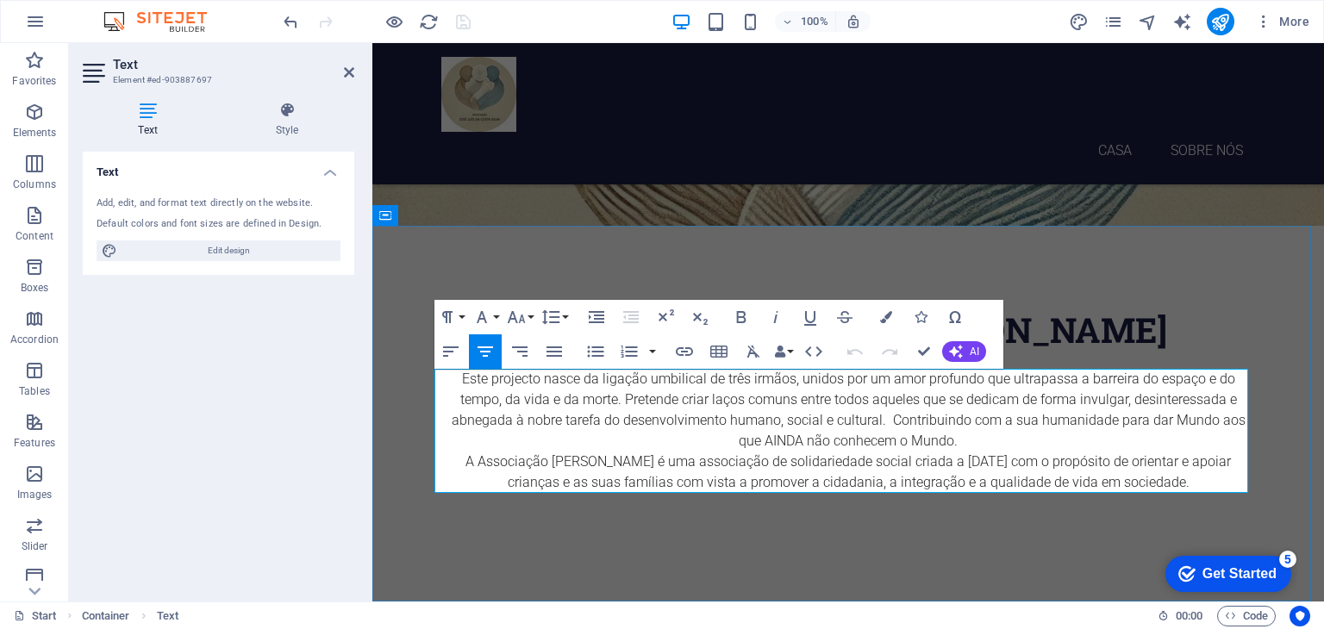
click at [1086, 474] on p "A Associação [PERSON_NAME] [PERSON_NAME] é [PERSON_NAME] associação de solidari…" at bounding box center [848, 472] width 814 height 41
click at [1124, 280] on div "sobre Associação [PERSON_NAME] [PERSON_NAME] Este projecto nasce da ligação umb…" at bounding box center [848, 414] width 952 height 376
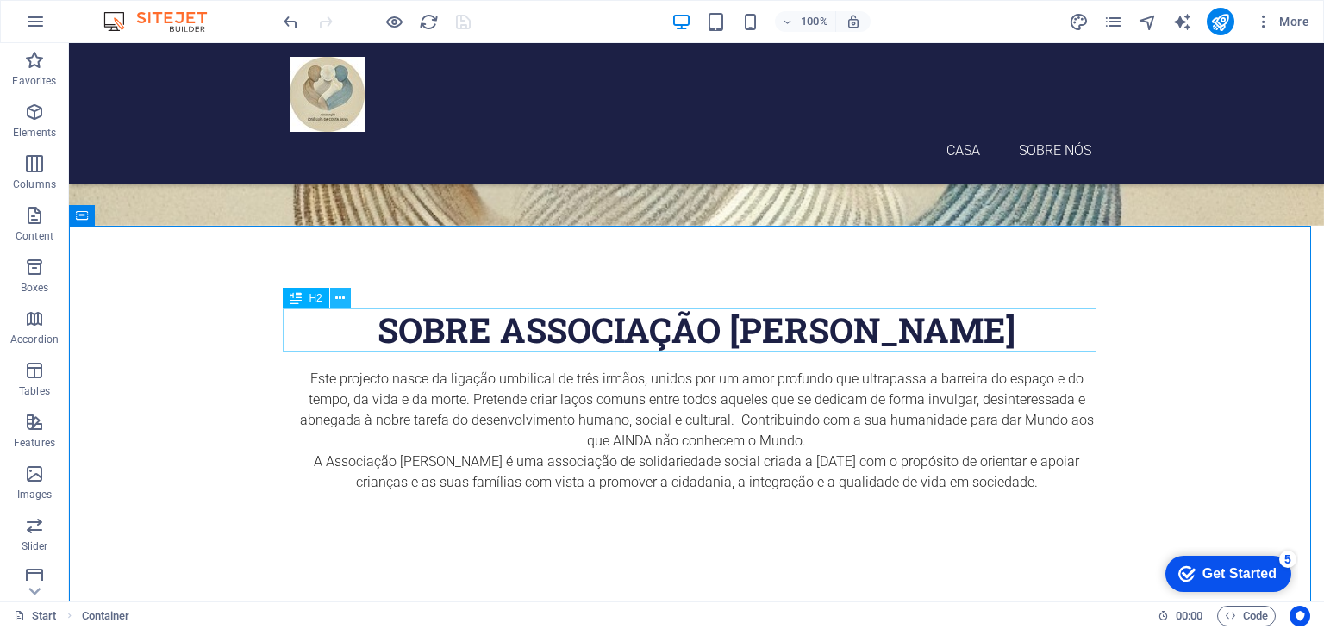
click at [341, 297] on icon at bounding box center [339, 299] width 9 height 18
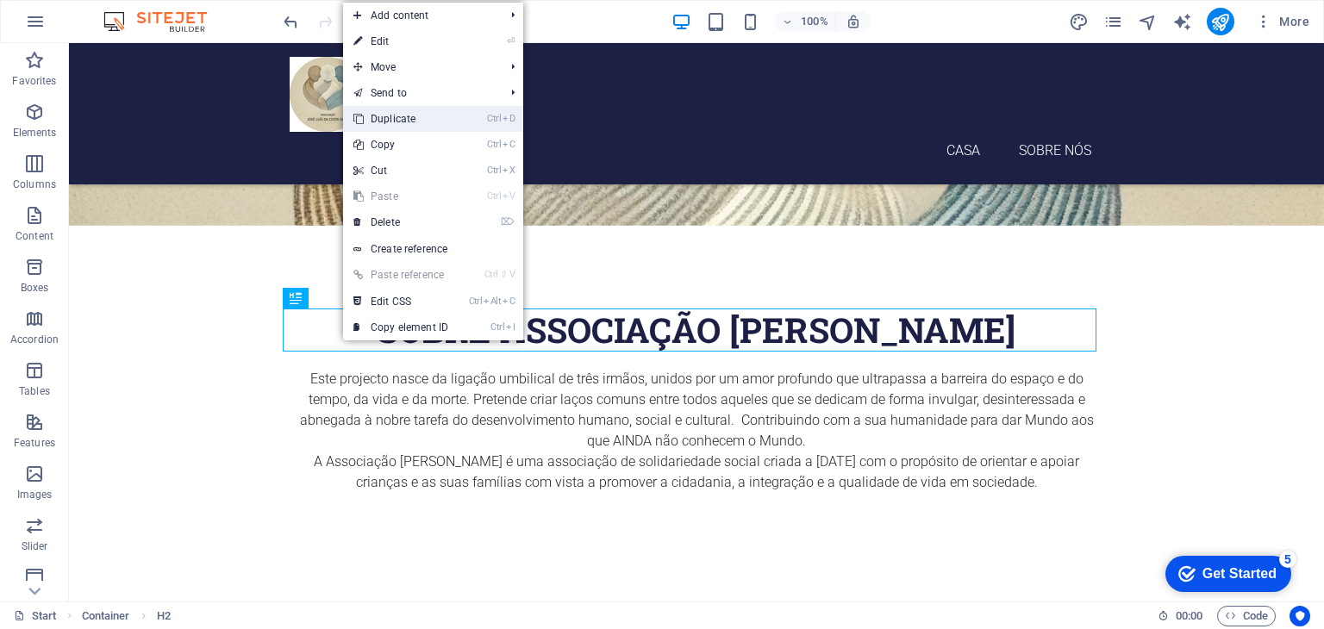
click at [409, 125] on link "Ctrl D Duplicate" at bounding box center [400, 119] width 115 height 26
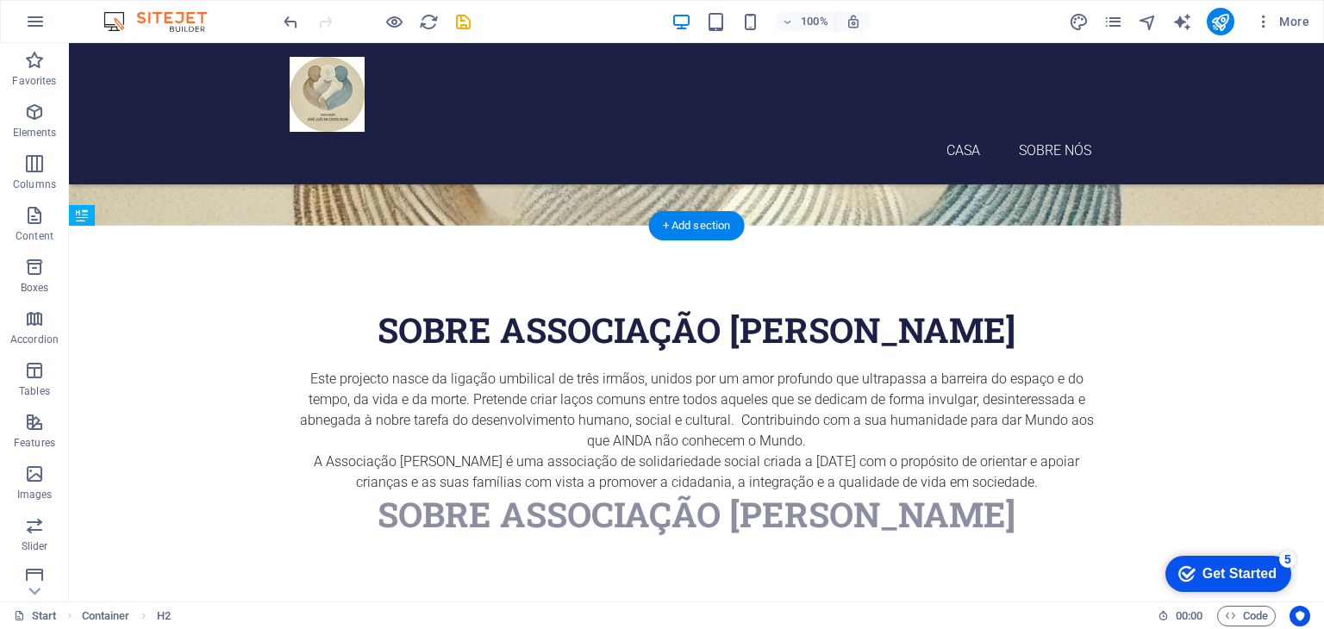
drag, startPoint x: 361, startPoint y: 388, endPoint x: 296, endPoint y: 422, distance: 74.0
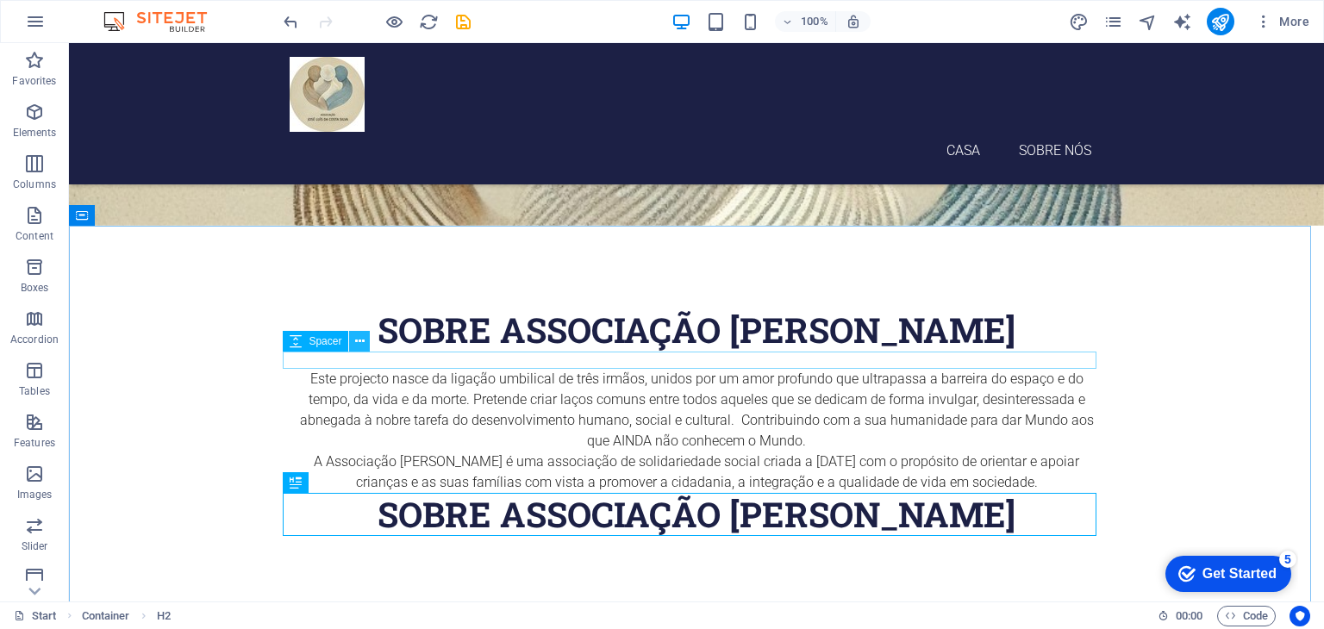
click at [361, 344] on icon at bounding box center [359, 342] width 9 height 18
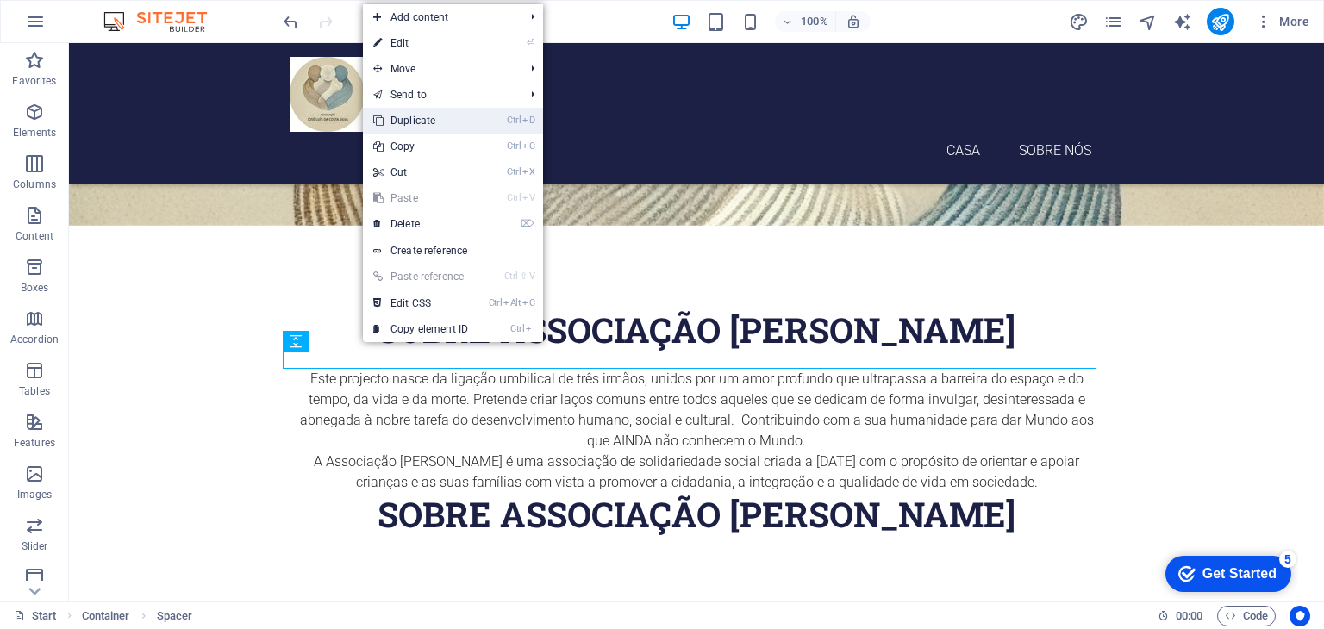
click at [438, 128] on link "Ctrl D Duplicate" at bounding box center [420, 121] width 115 height 26
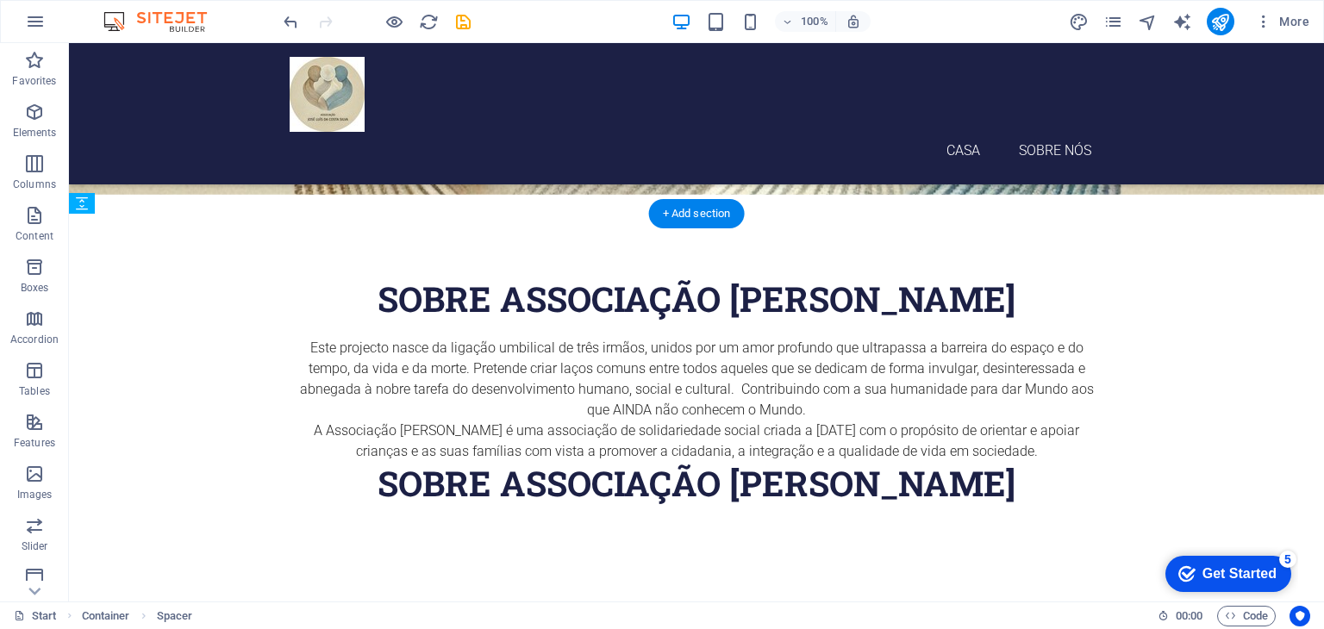
scroll to position [408, 0]
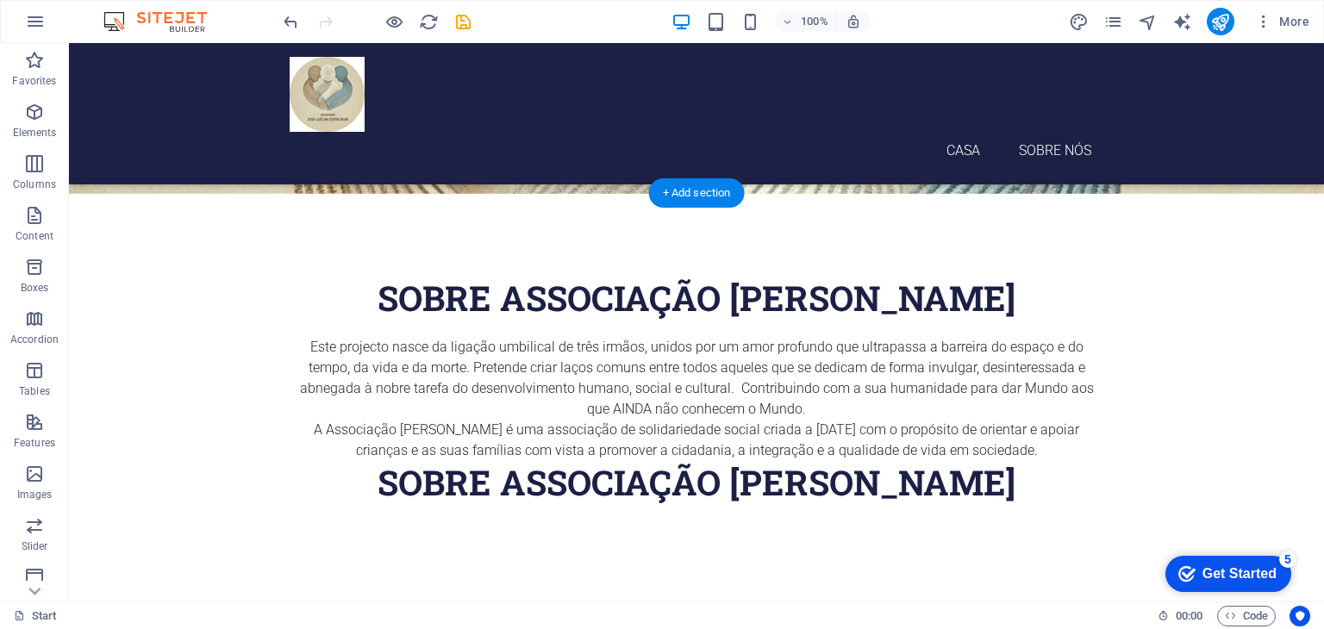
drag, startPoint x: 365, startPoint y: 399, endPoint x: 310, endPoint y: 449, distance: 73.8
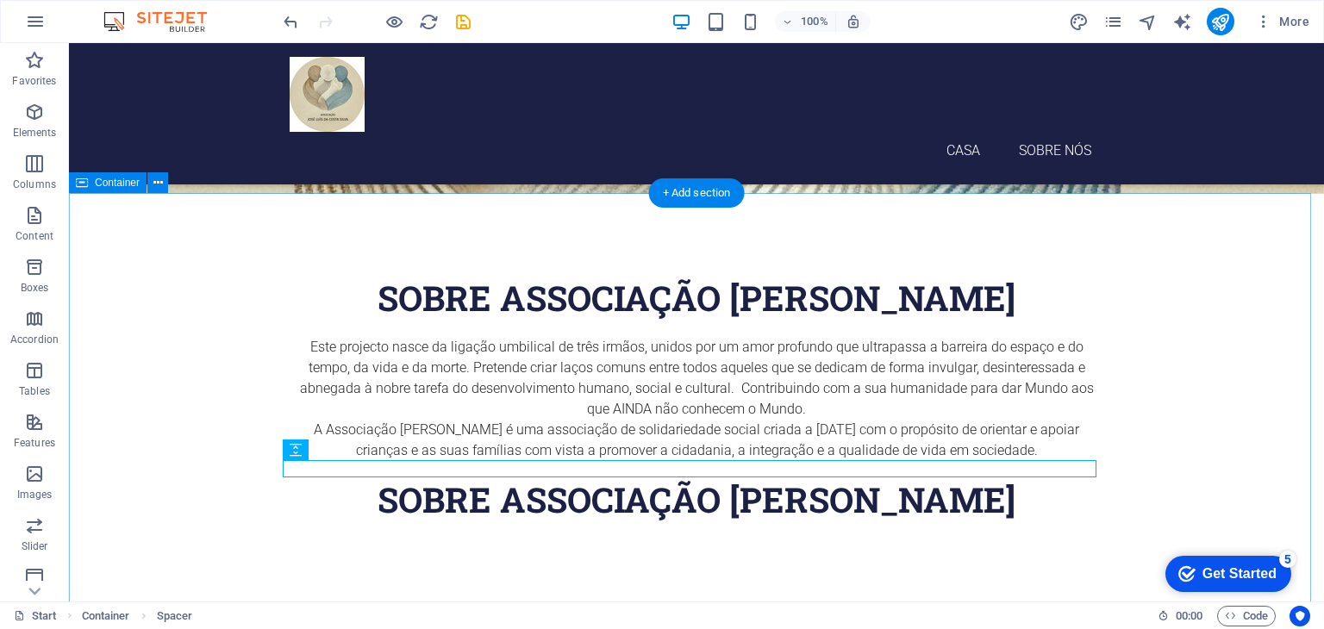
click at [341, 549] on div "sobre Associação José Luís da Costa Silva Este projecto nasce da ligação umbili…" at bounding box center [696, 412] width 1255 height 436
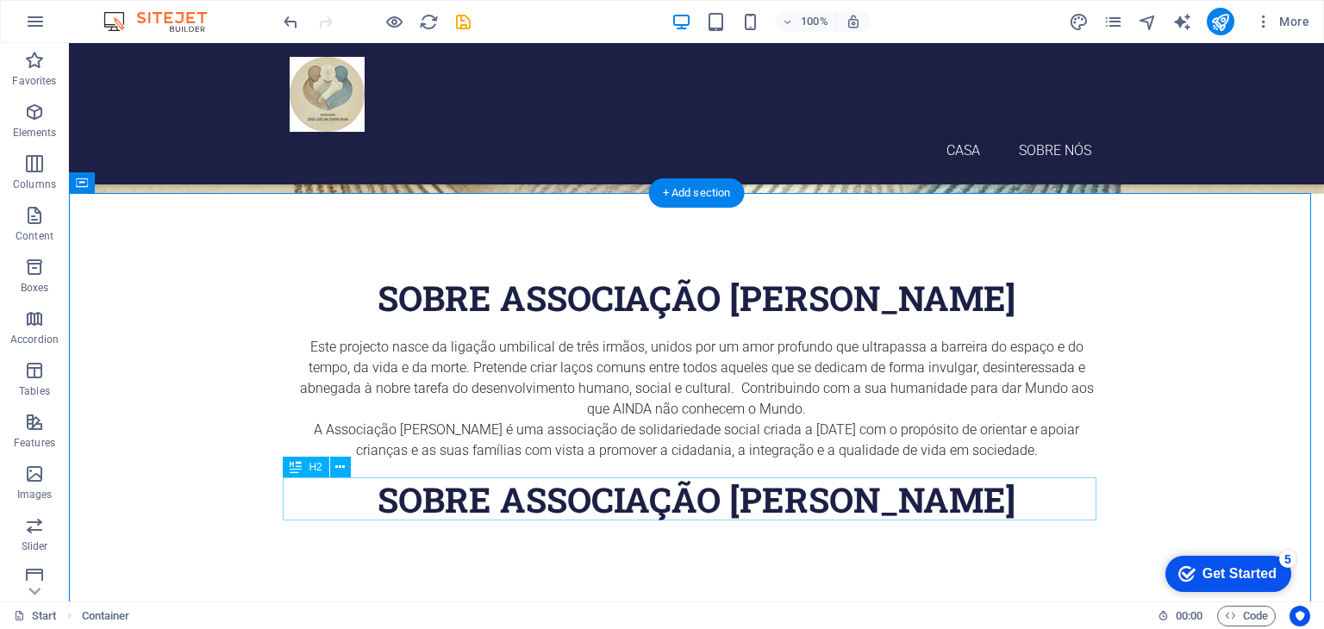
click at [541, 502] on div "sobre Associação [PERSON_NAME] [PERSON_NAME]" at bounding box center [697, 499] width 814 height 43
click at [341, 476] on icon at bounding box center [339, 468] width 9 height 18
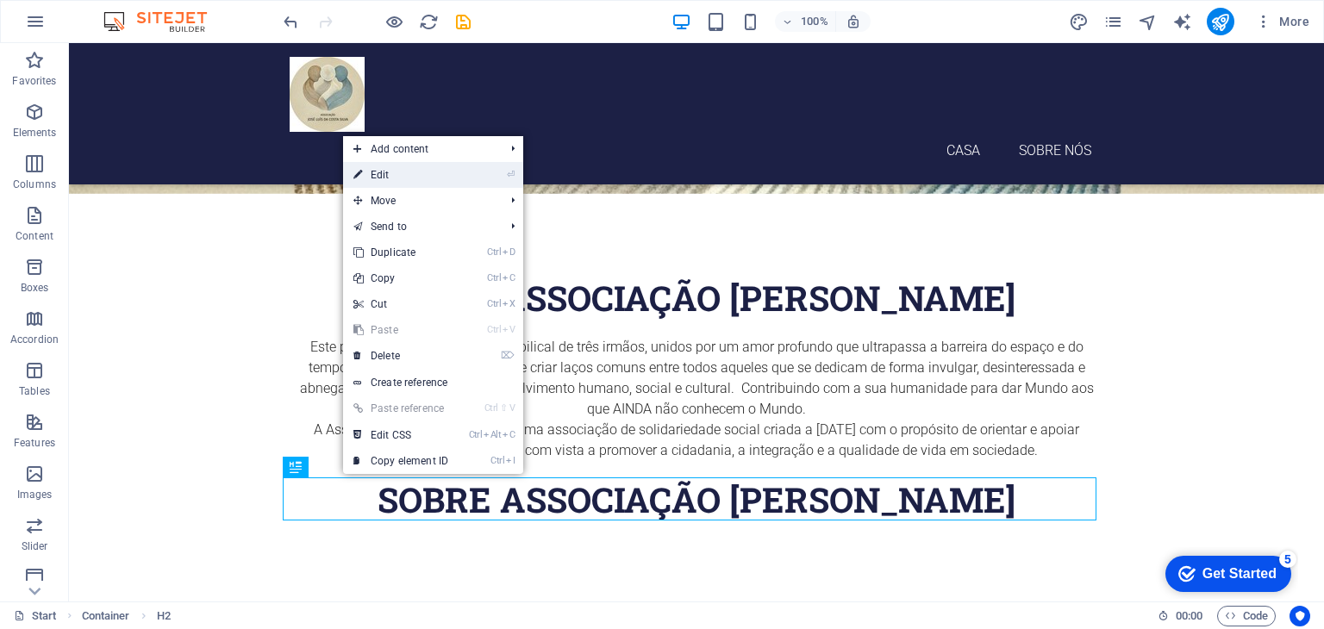
click at [401, 174] on link "⏎ Edit" at bounding box center [400, 175] width 115 height 26
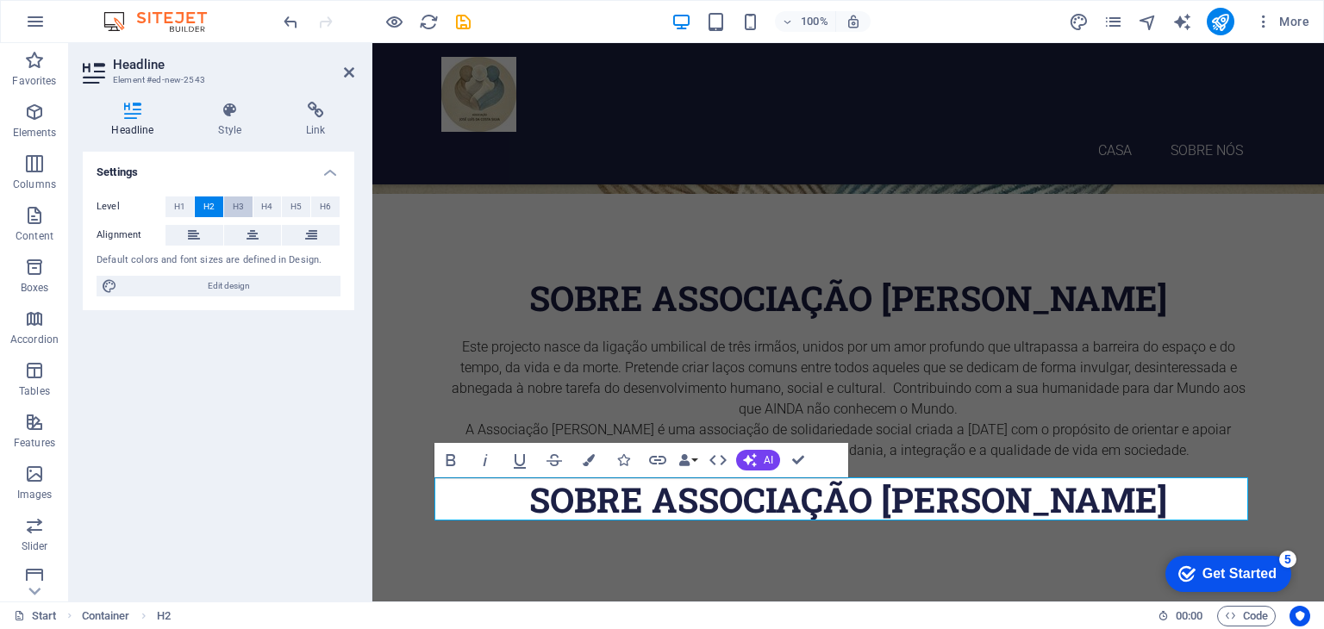
click at [240, 214] on span "H3" at bounding box center [238, 207] width 11 height 21
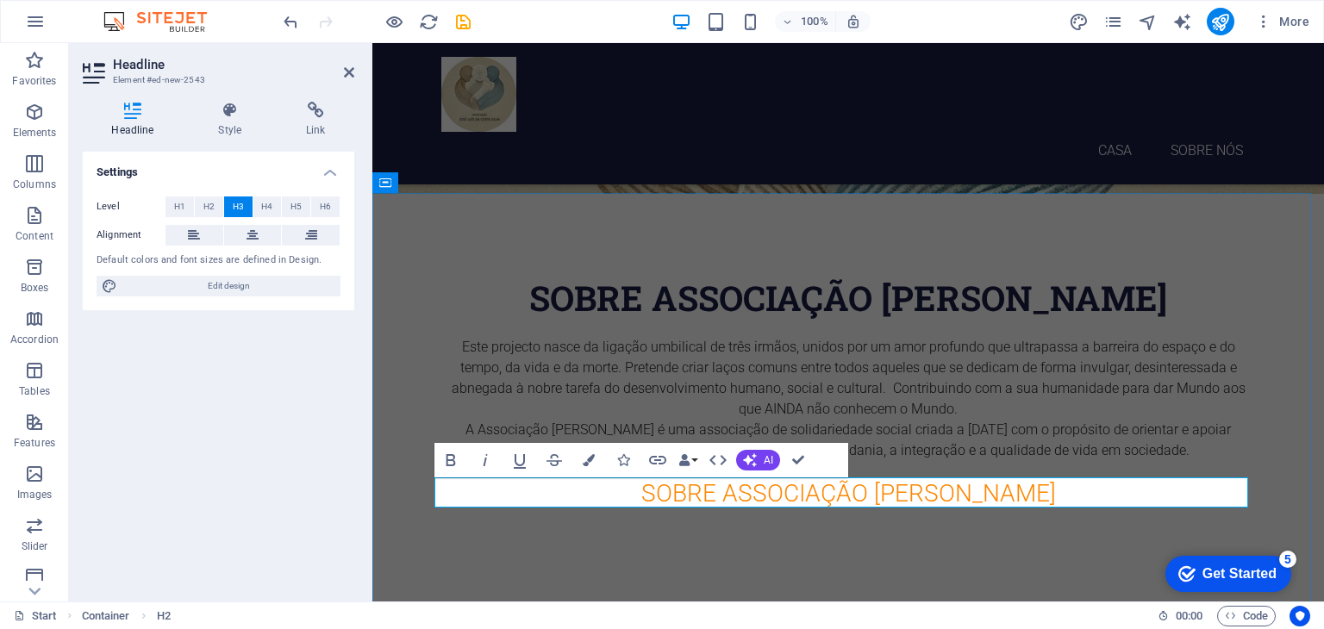
click at [850, 497] on h3 "sobre Associação [PERSON_NAME] [PERSON_NAME]" at bounding box center [848, 493] width 814 height 30
click at [212, 207] on span "H2" at bounding box center [208, 207] width 11 height 21
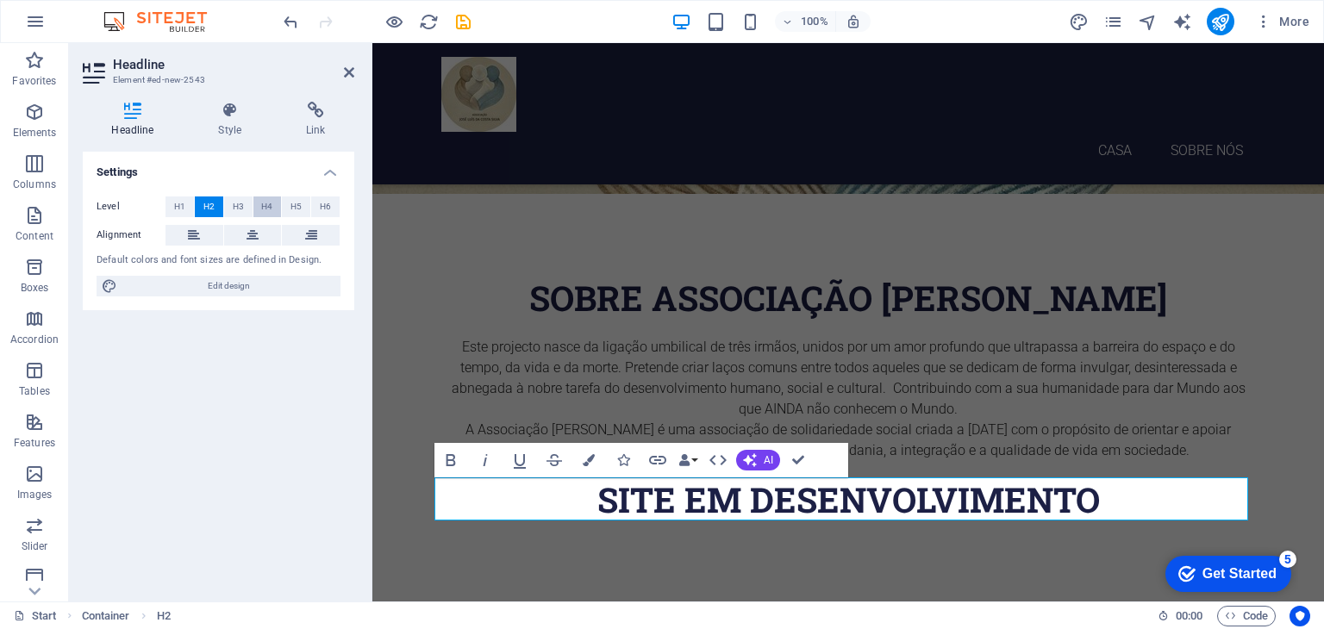
click at [267, 204] on span "H4" at bounding box center [266, 207] width 11 height 21
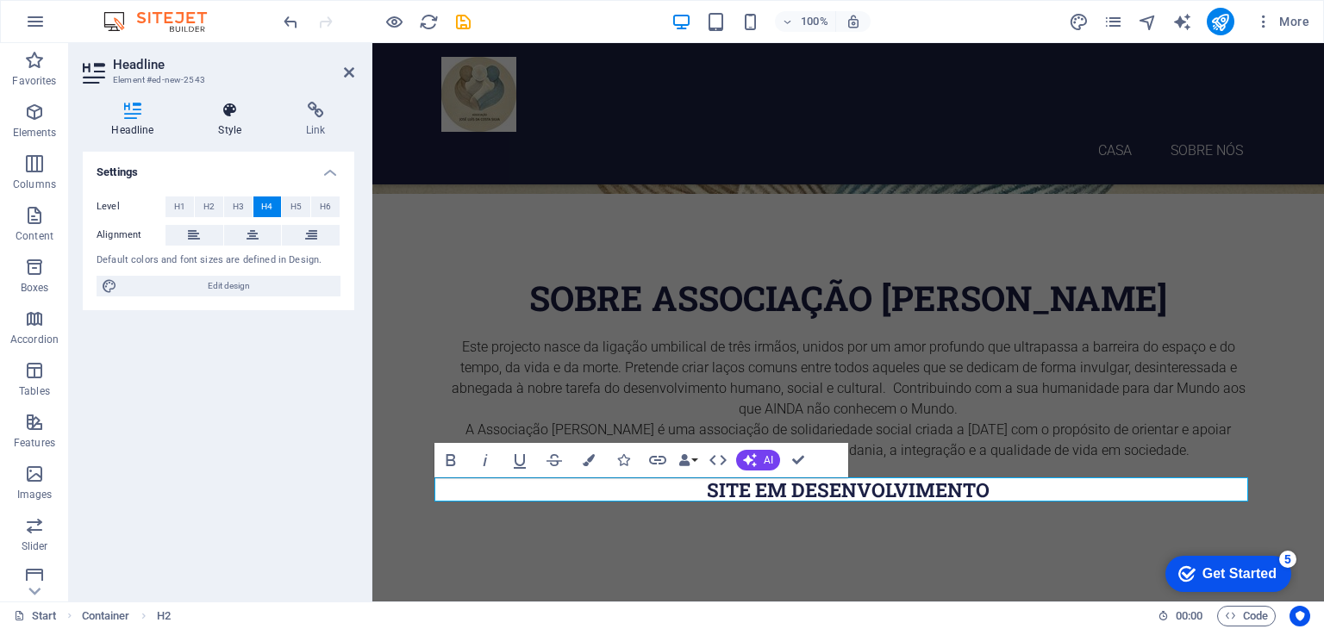
click at [230, 128] on h4 "Style" at bounding box center [234, 120] width 88 height 36
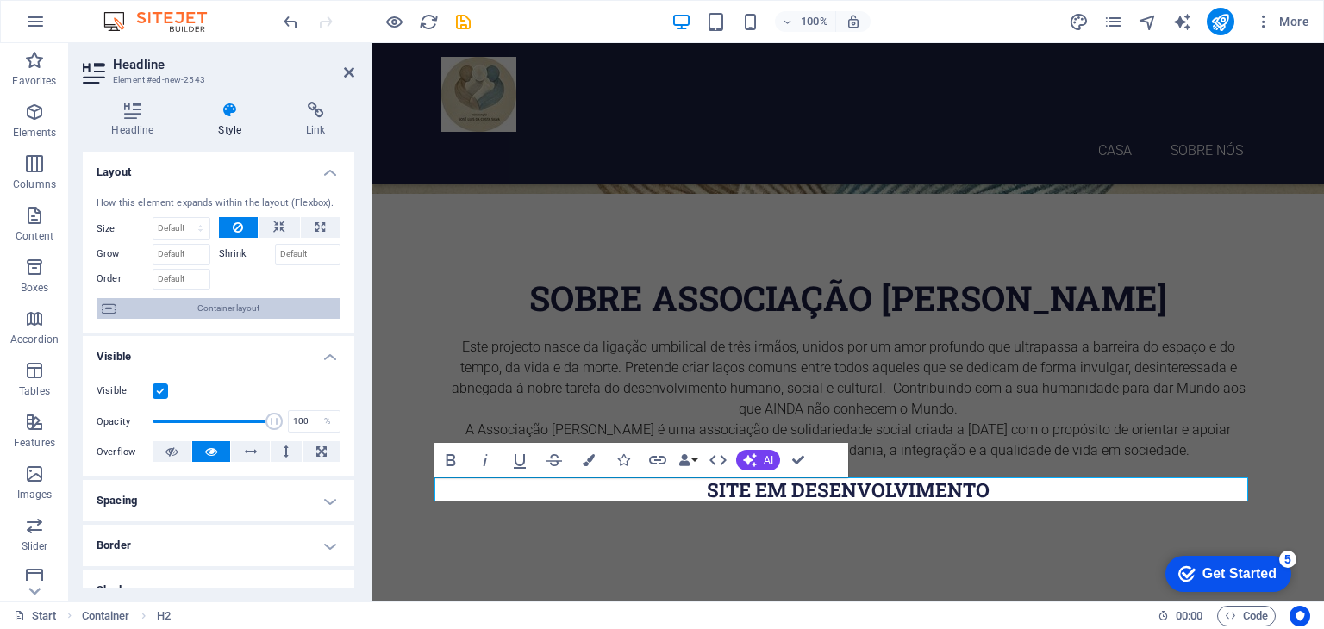
click at [197, 303] on span "Container layout" at bounding box center [228, 308] width 215 height 21
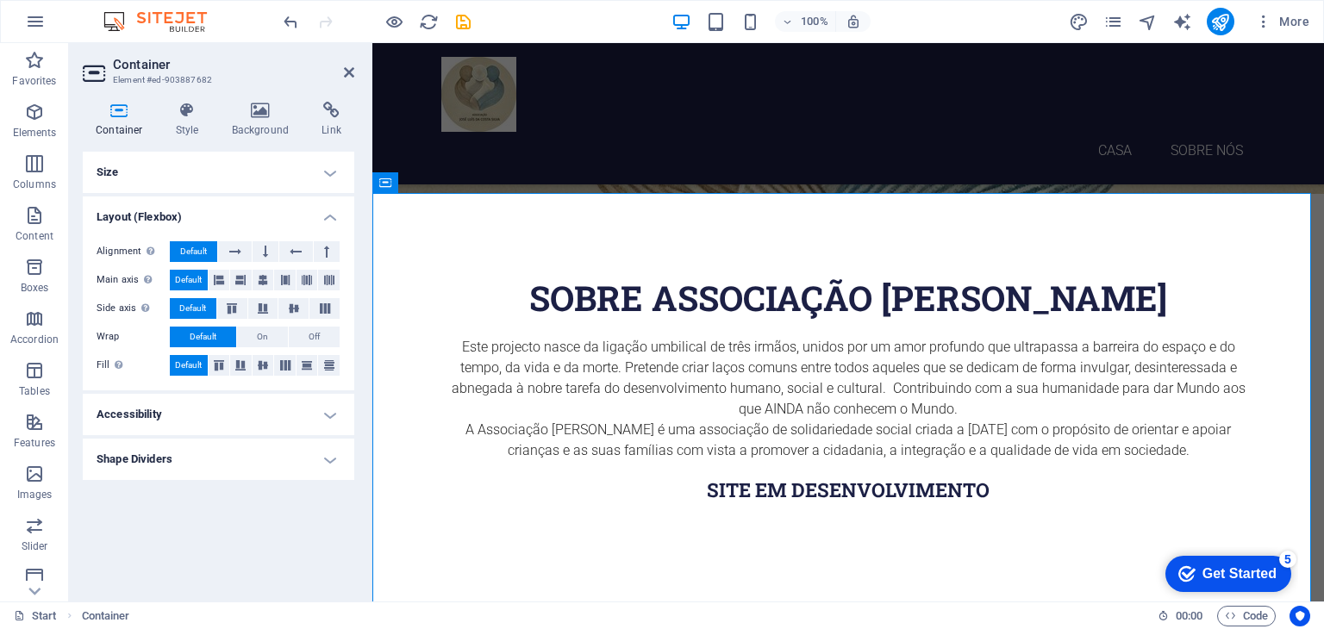
click at [127, 119] on h4 "Container" at bounding box center [123, 120] width 80 height 36
click at [193, 119] on h4 "Style" at bounding box center [191, 120] width 56 height 36
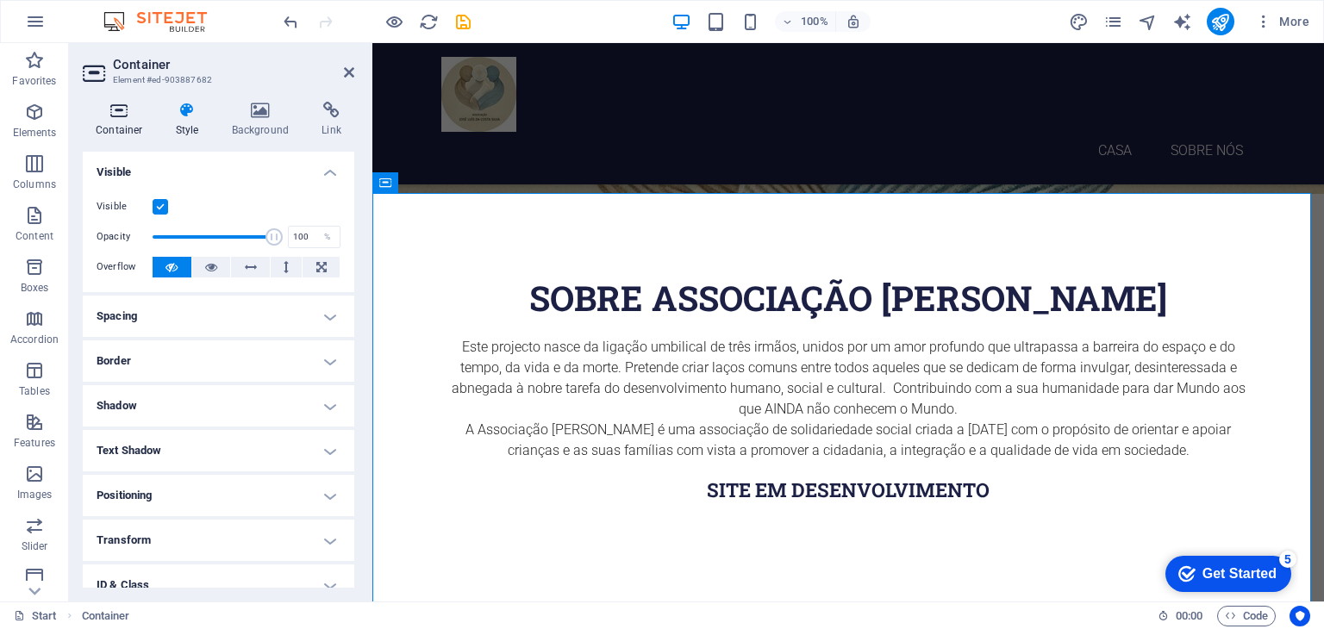
click at [117, 107] on icon at bounding box center [119, 110] width 73 height 17
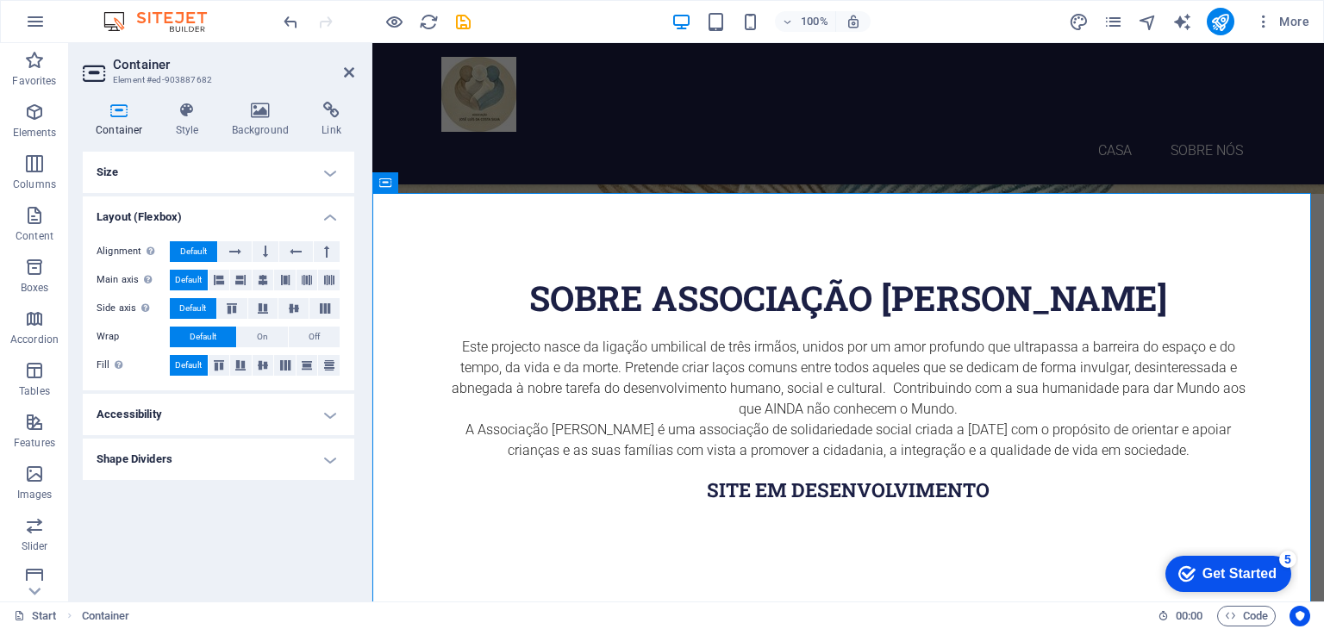
click at [356, 70] on aside "Container Element #ed-903887682 Container Style Background Link Size Height Def…" at bounding box center [220, 322] width 303 height 558
click at [350, 70] on icon at bounding box center [349, 73] width 10 height 14
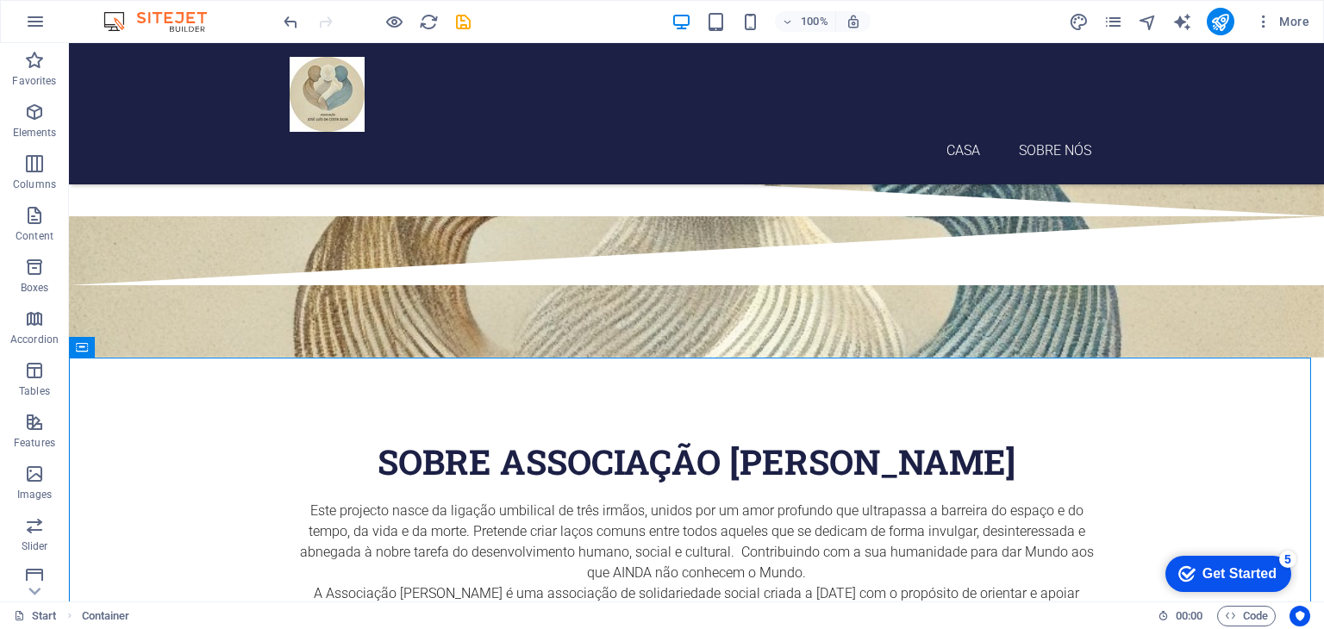
scroll to position [234, 0]
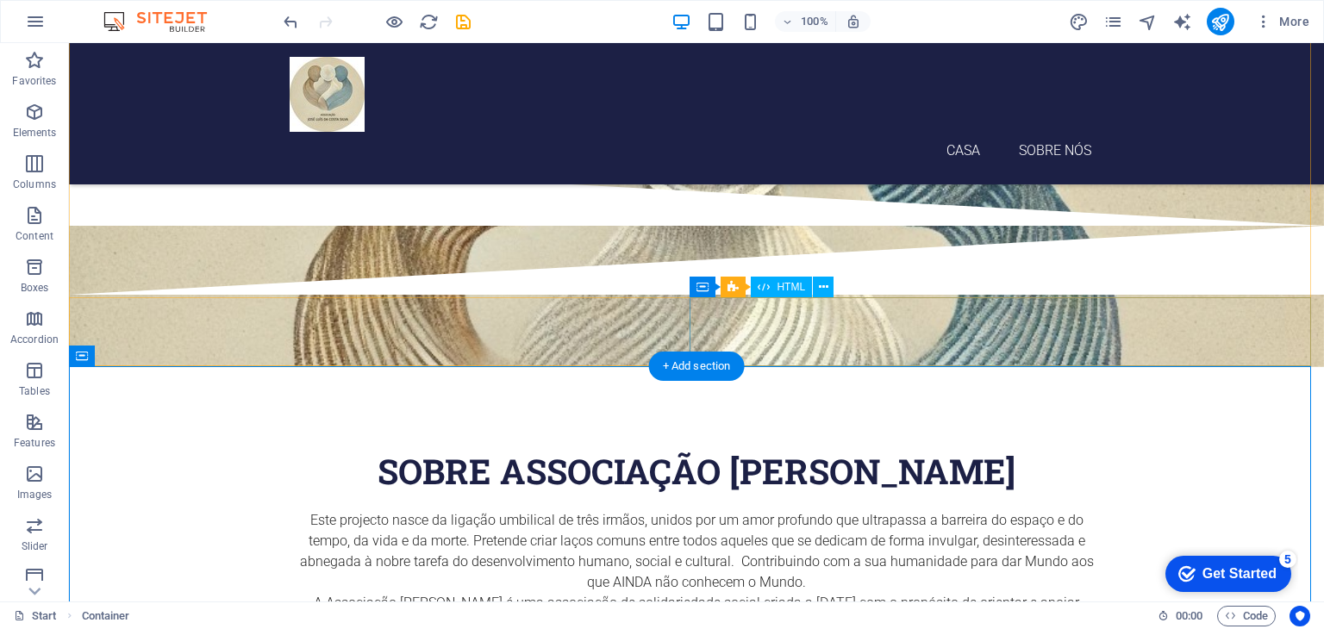
click at [1307, 295] on div at bounding box center [696, 260] width 1255 height 69
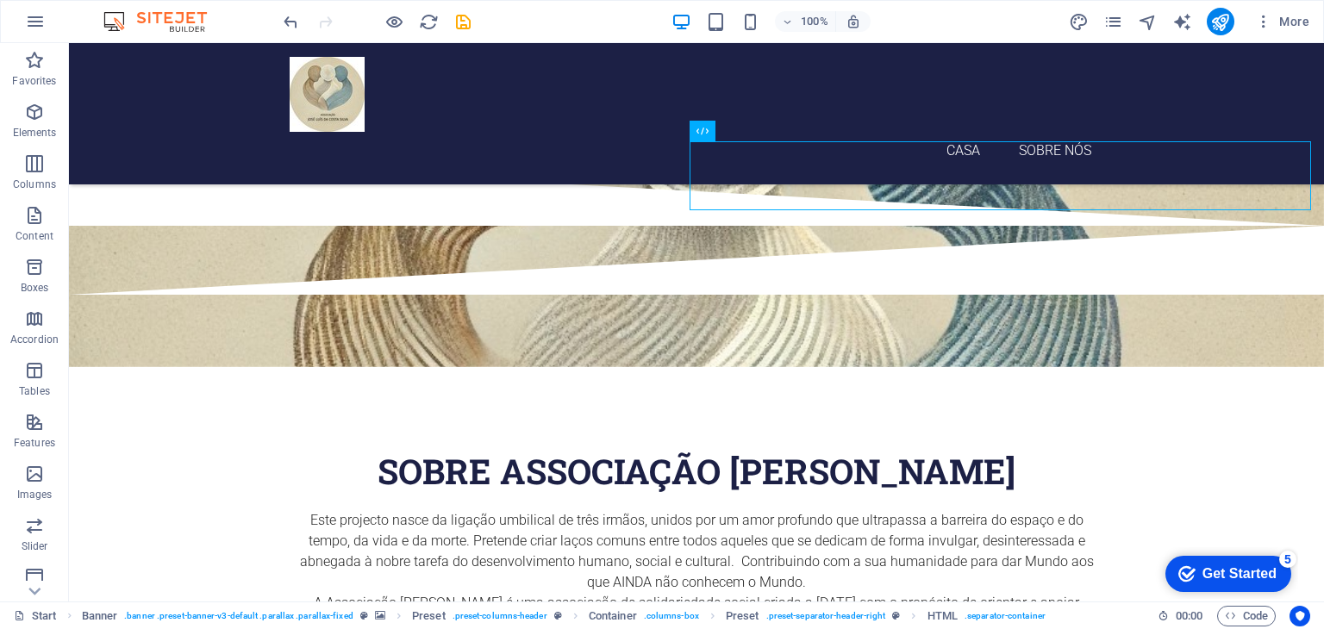
scroll to position [417, 0]
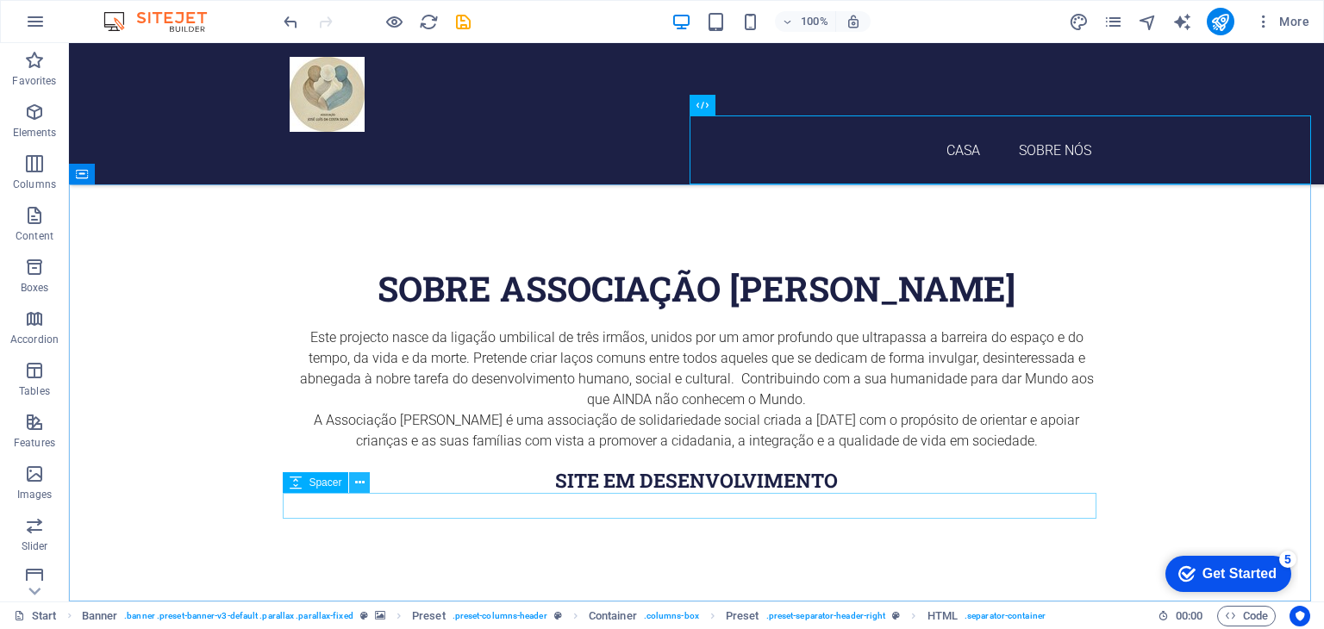
click at [356, 484] on icon at bounding box center [359, 483] width 9 height 18
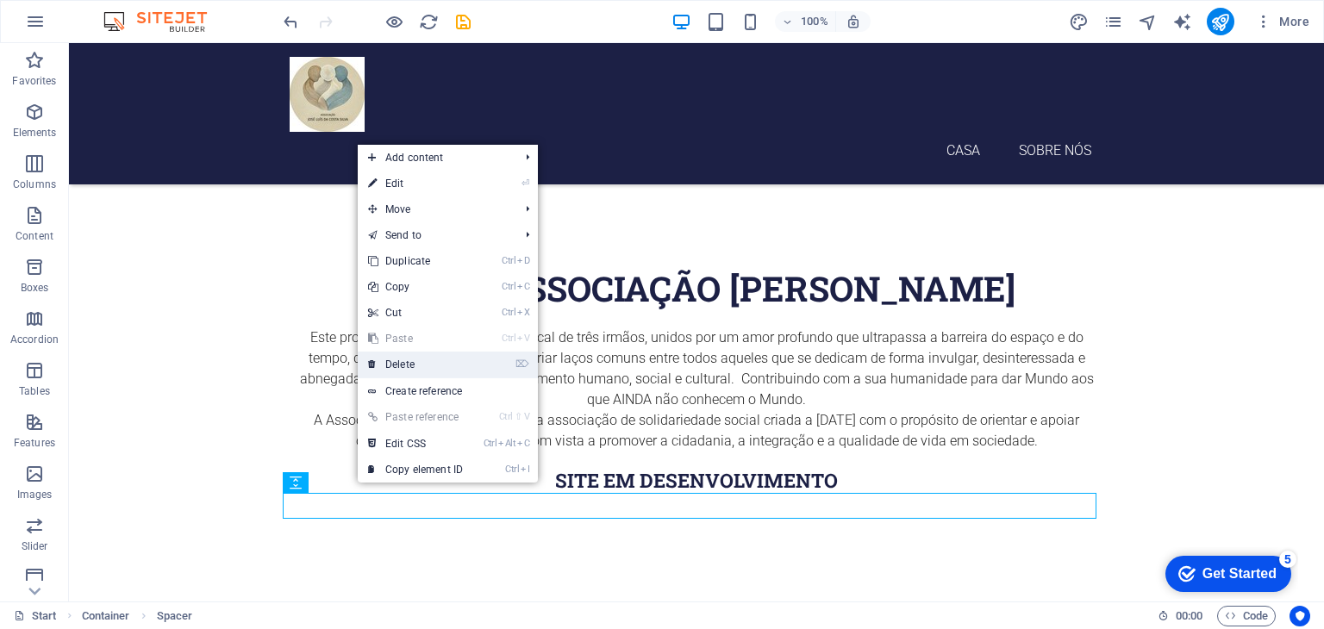
click at [424, 355] on link "⌦ Delete" at bounding box center [415, 365] width 115 height 26
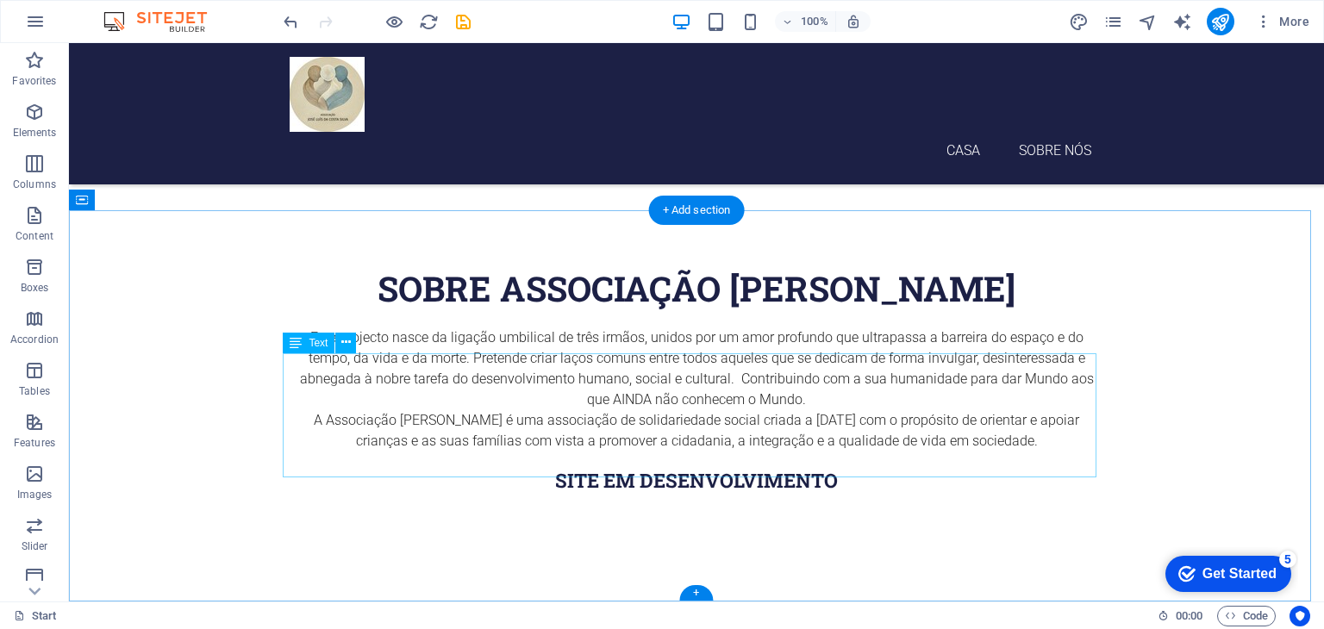
scroll to position [391, 0]
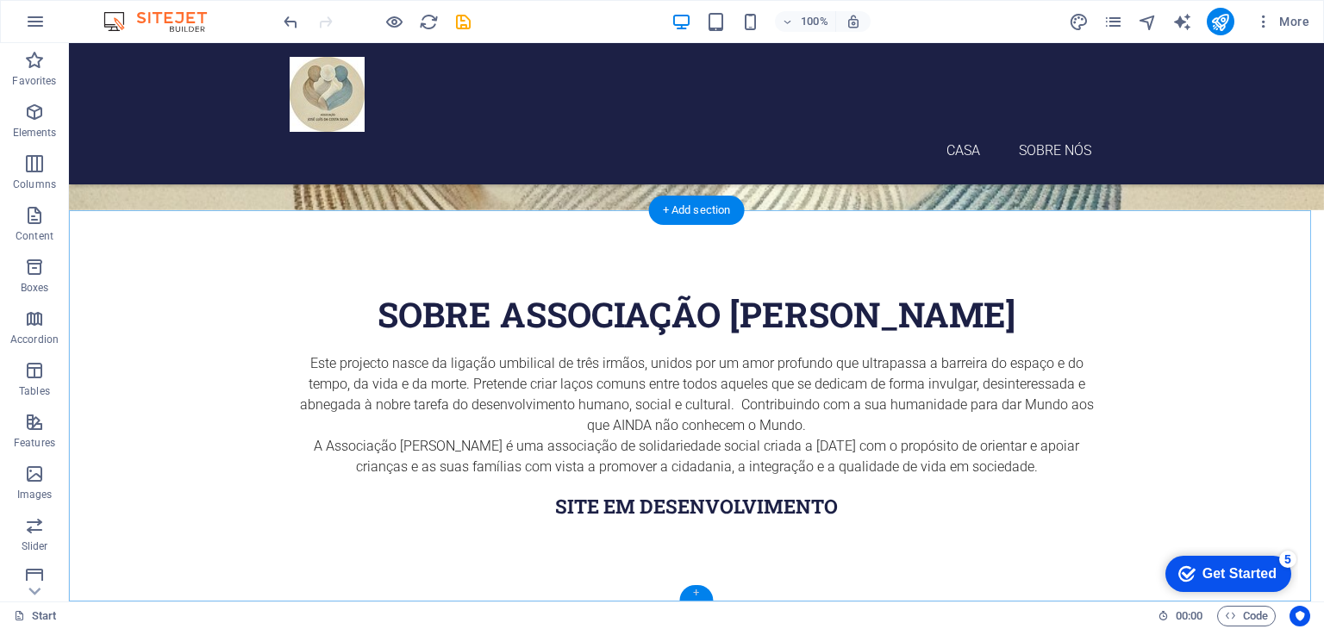
click at [695, 590] on div "+" at bounding box center [696, 593] width 34 height 16
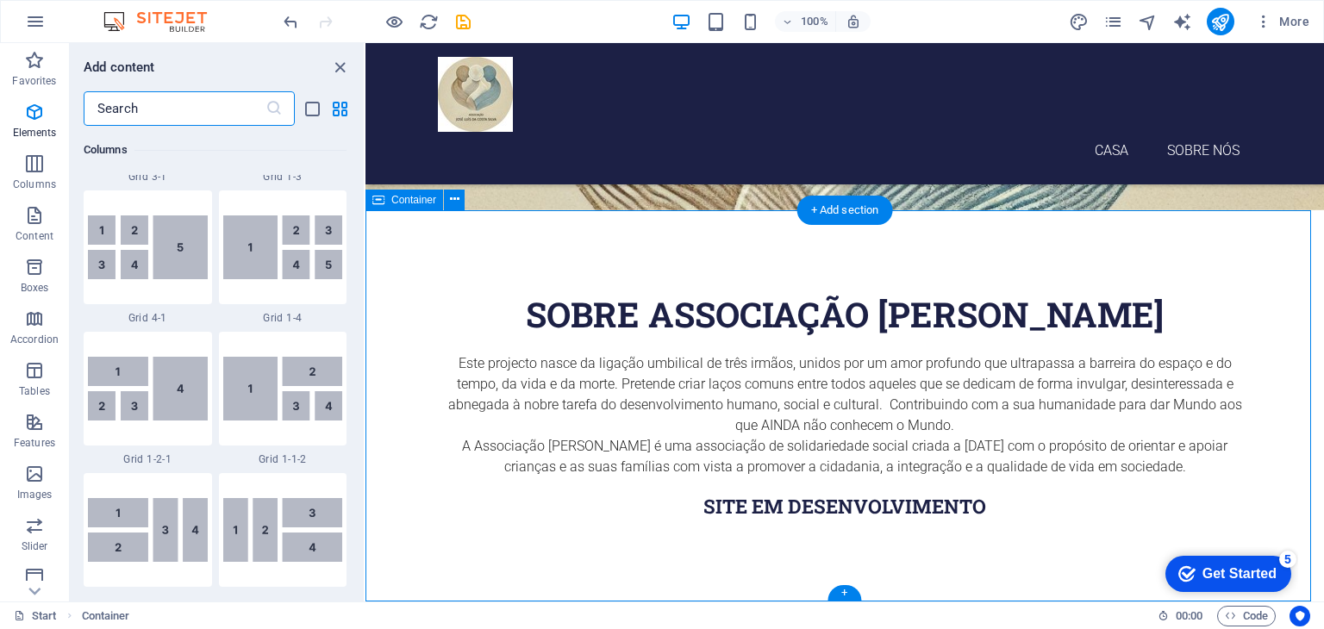
scroll to position [3016, 0]
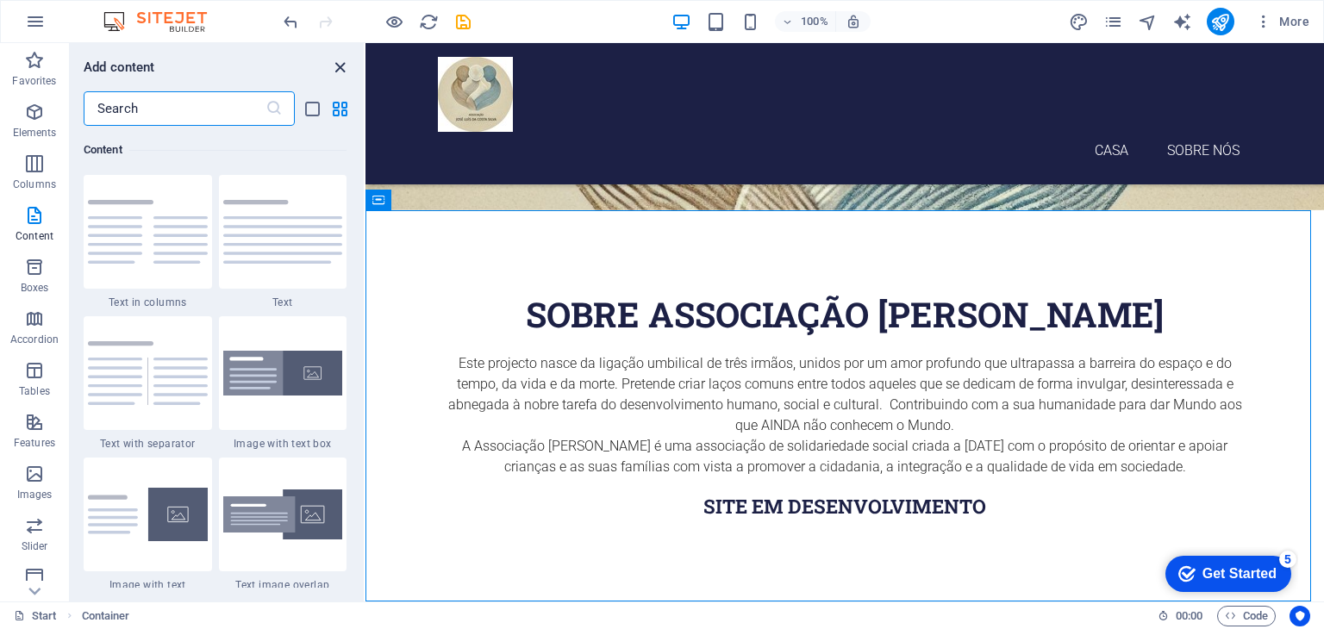
click at [335, 64] on icon "close panel" at bounding box center [340, 68] width 20 height 20
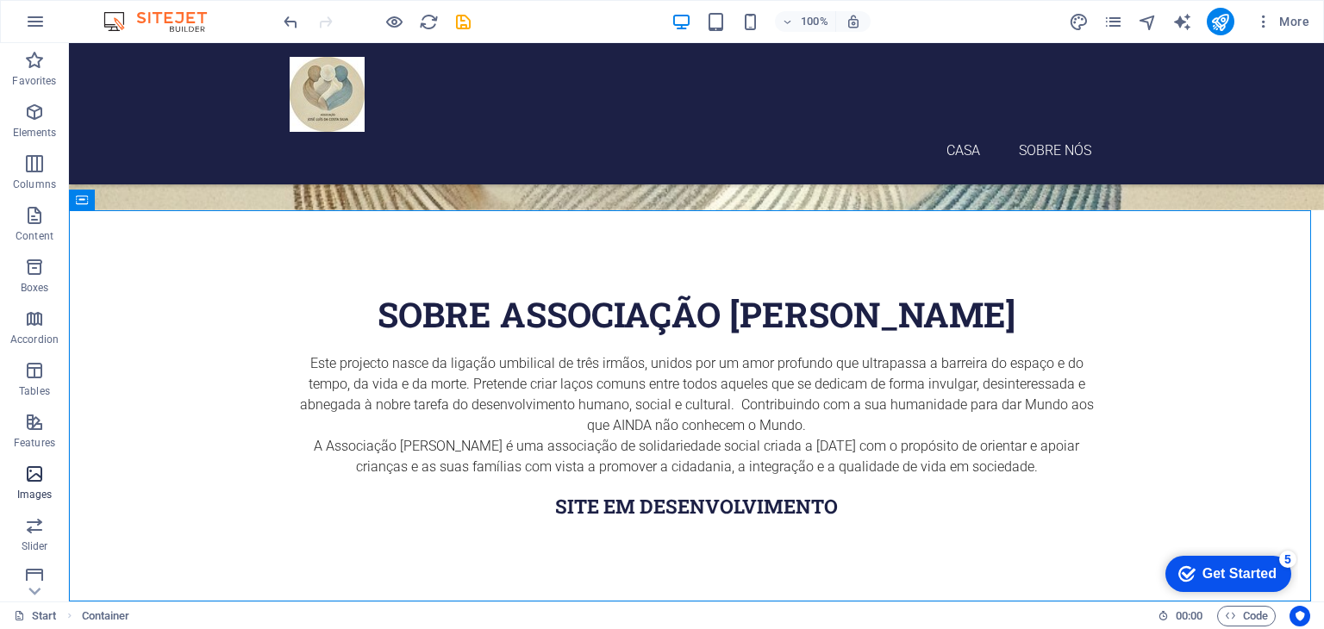
click at [32, 474] on icon "button" at bounding box center [34, 474] width 21 height 21
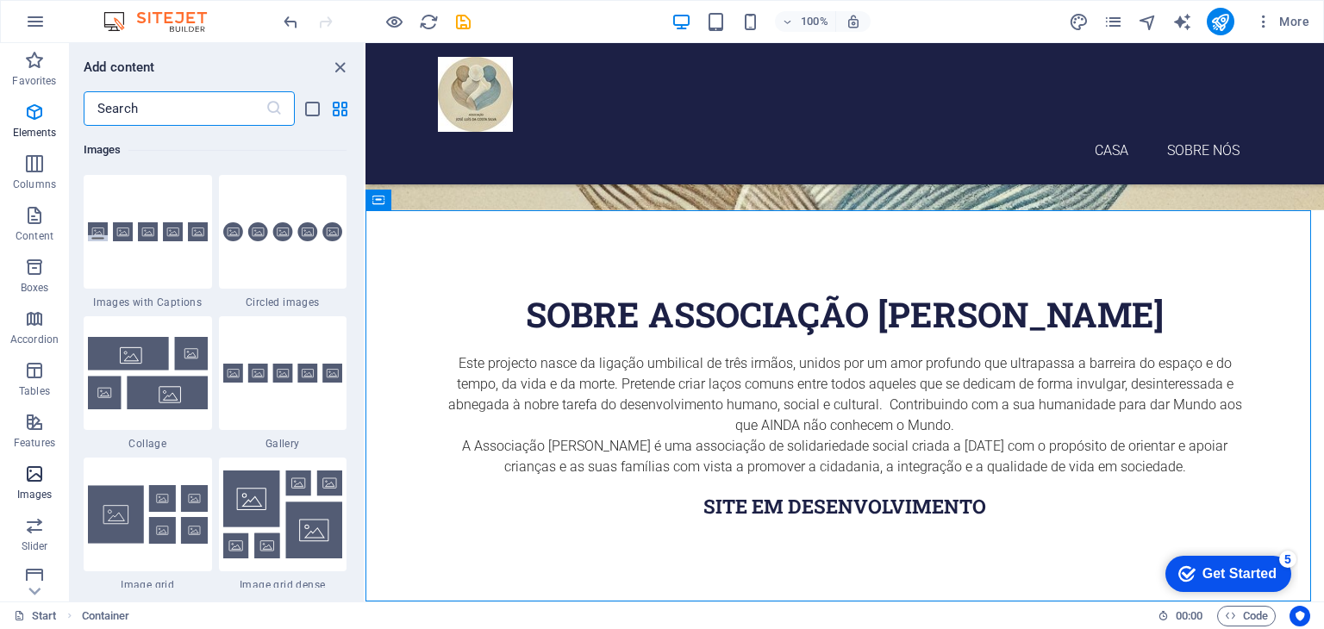
scroll to position [8739, 0]
click at [340, 108] on icon "grid-view" at bounding box center [340, 109] width 20 height 20
click at [310, 108] on icon "list-view" at bounding box center [313, 109] width 20 height 20
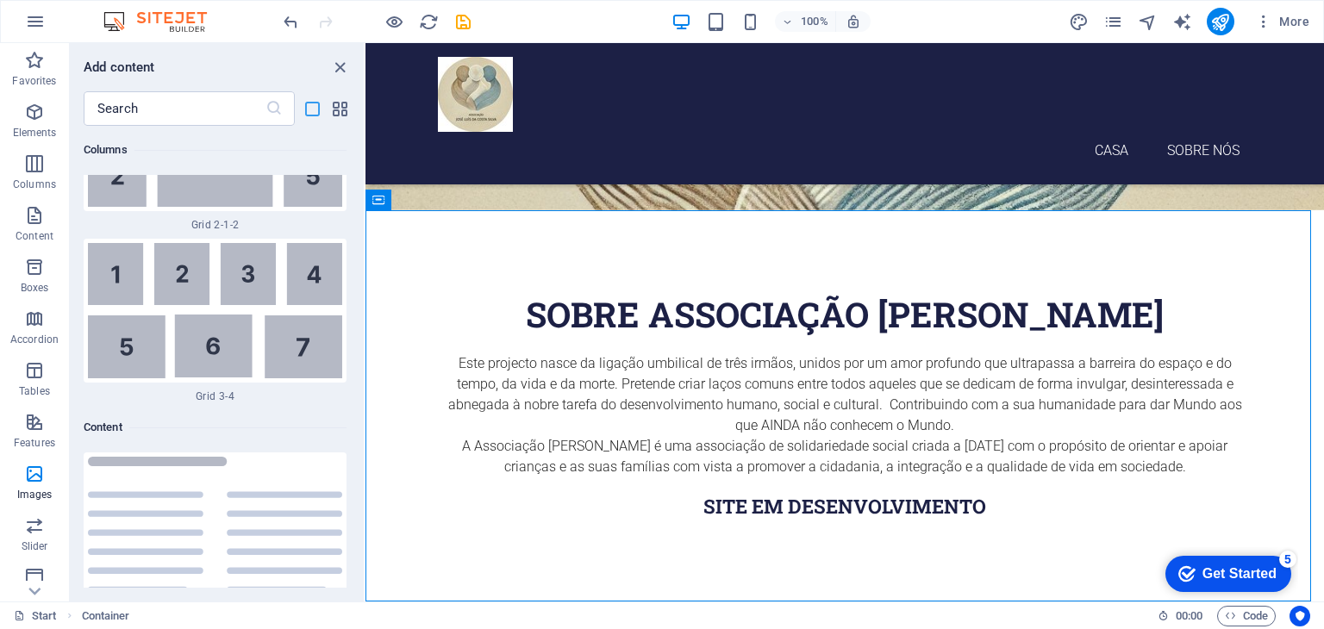
scroll to position [20750, 0]
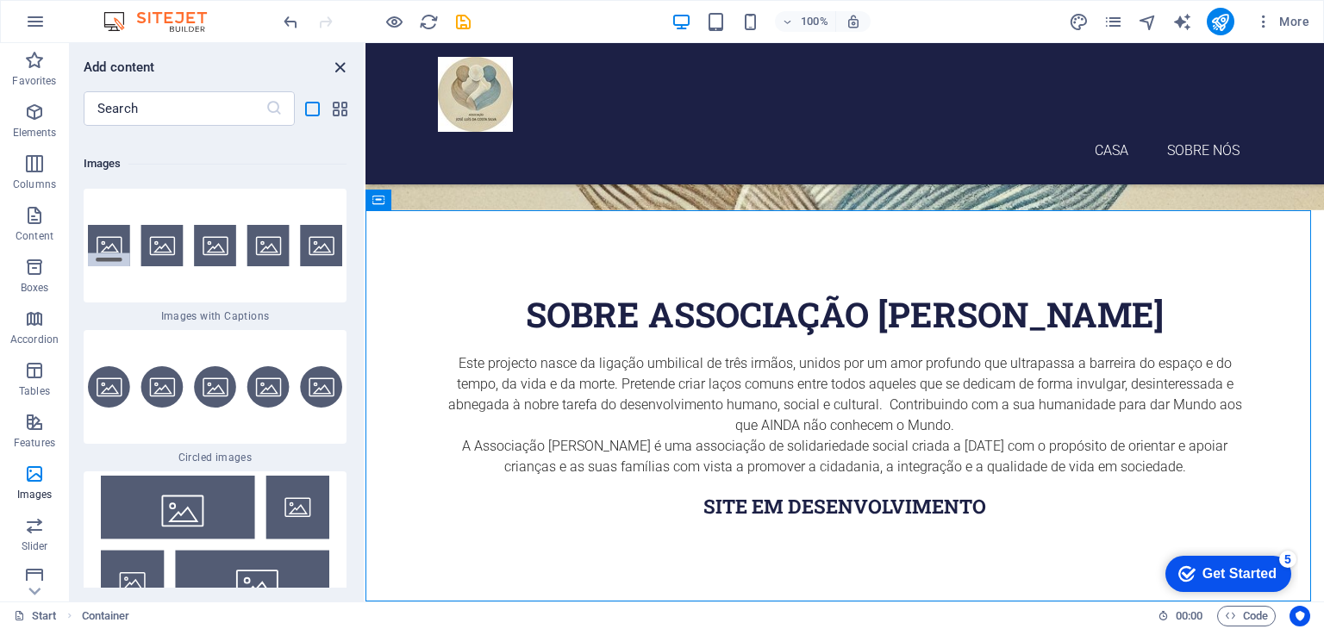
click at [341, 63] on icon "close panel" at bounding box center [340, 68] width 20 height 20
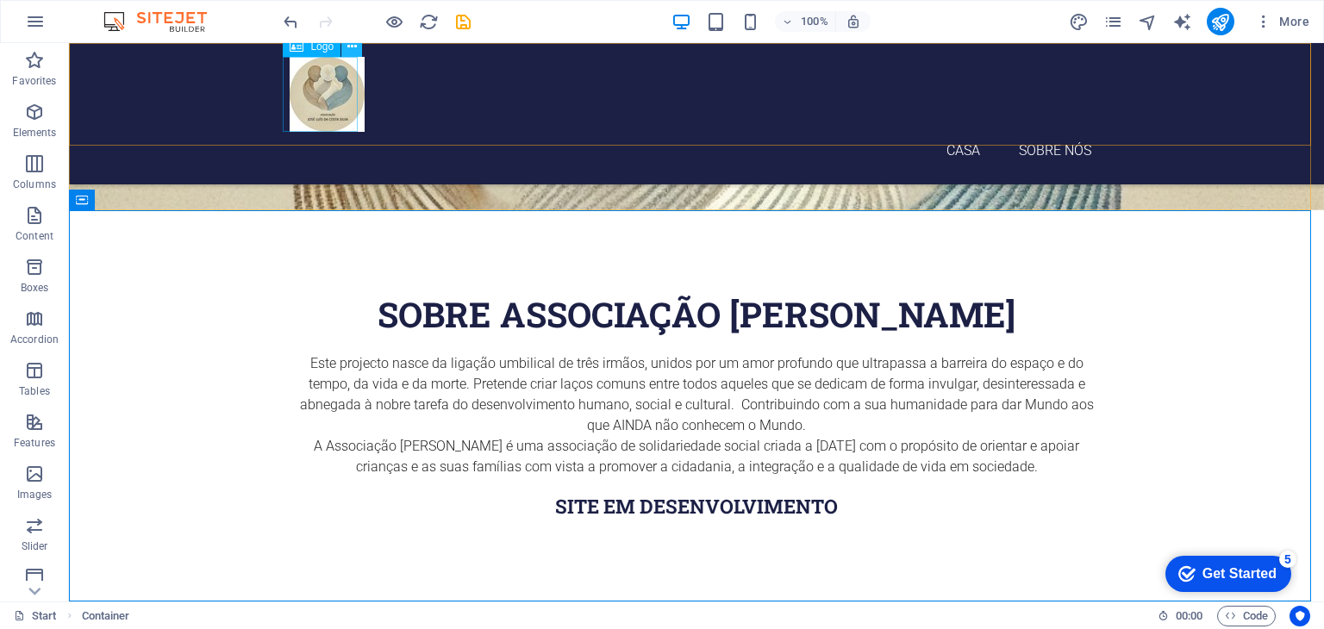
click at [353, 49] on icon at bounding box center [351, 47] width 9 height 18
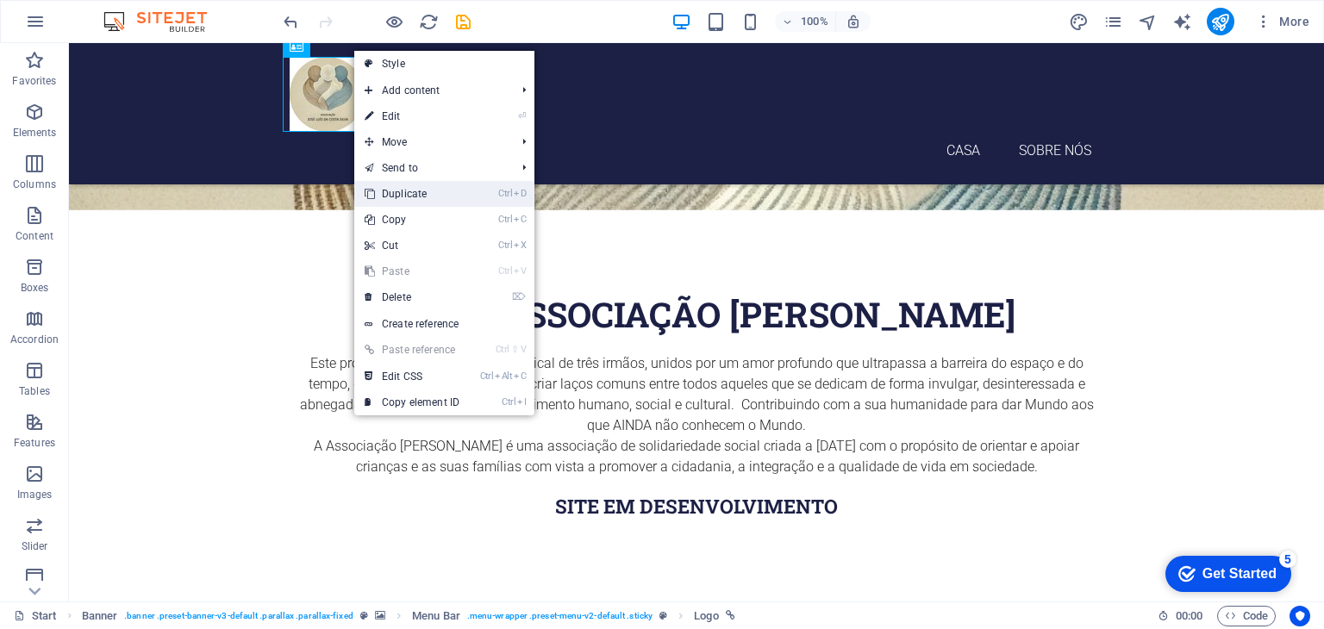
click at [400, 197] on link "Ctrl D Duplicate" at bounding box center [411, 194] width 115 height 26
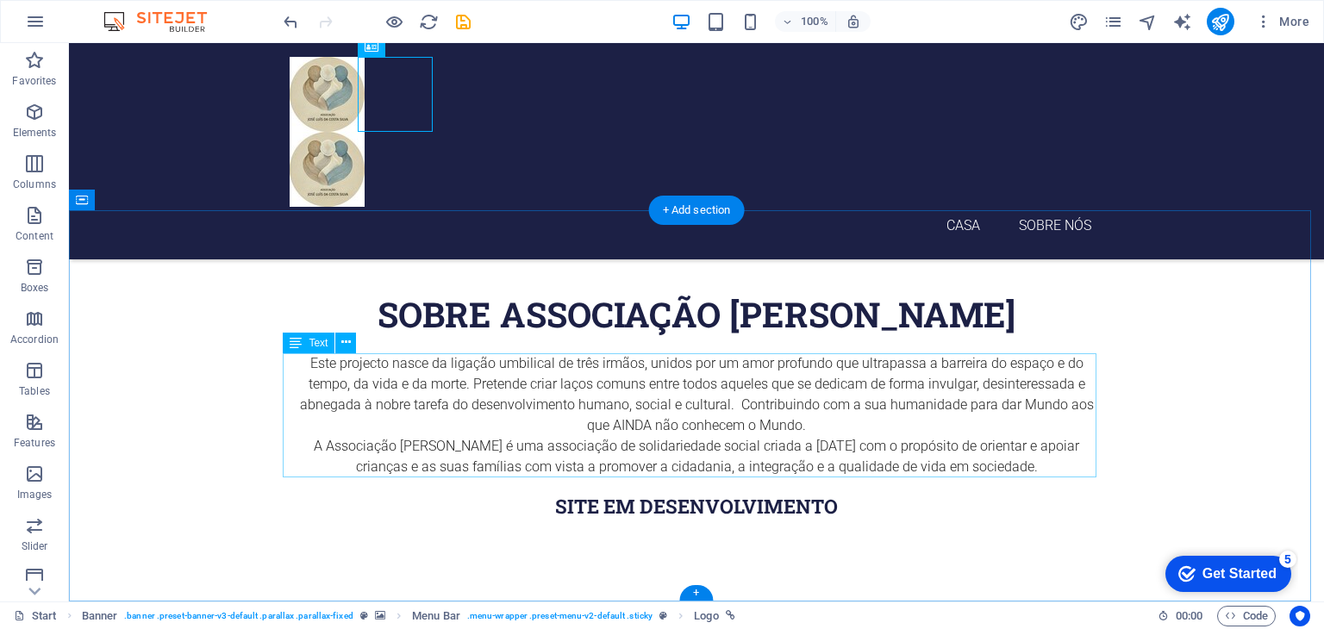
drag, startPoint x: 438, startPoint y: 95, endPoint x: 424, endPoint y: 391, distance: 296.8
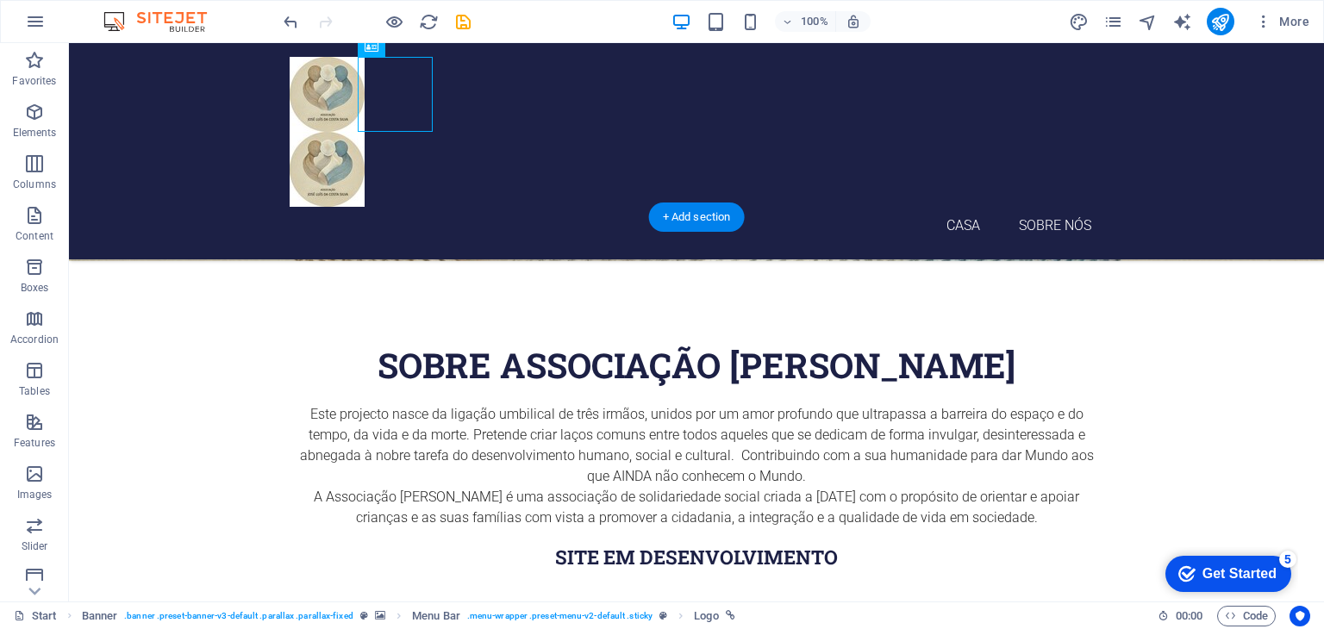
drag, startPoint x: 440, startPoint y: 96, endPoint x: 376, endPoint y: 84, distance: 64.9
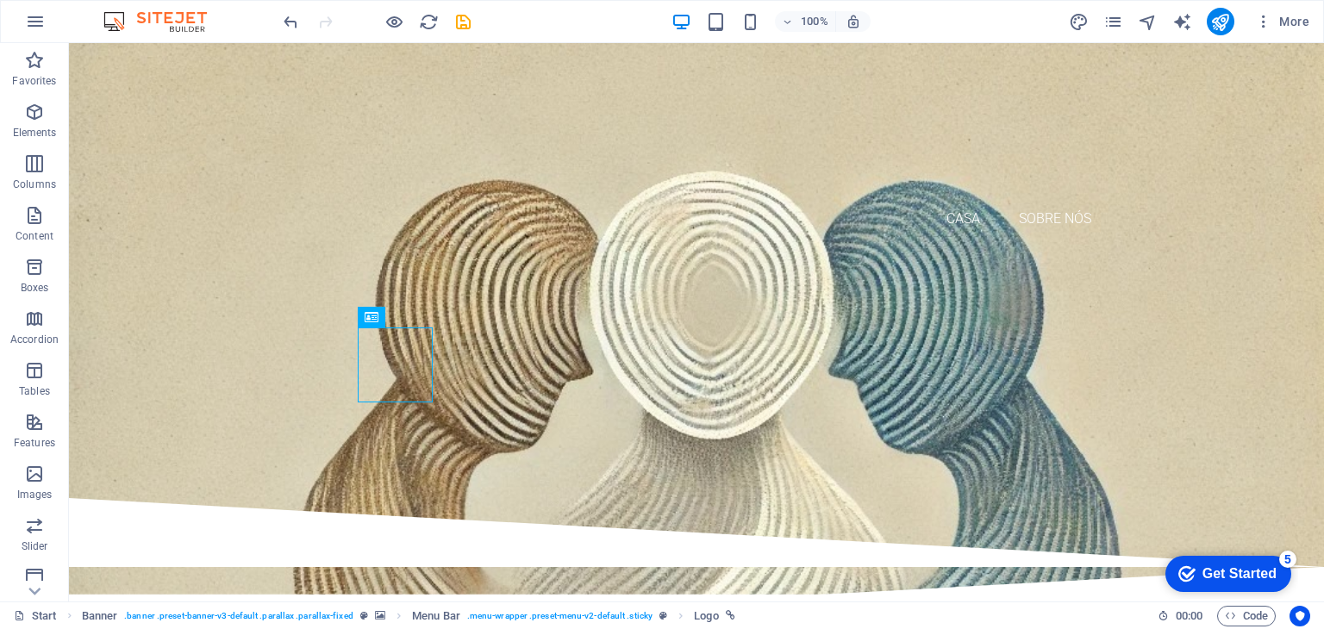
scroll to position [0, 0]
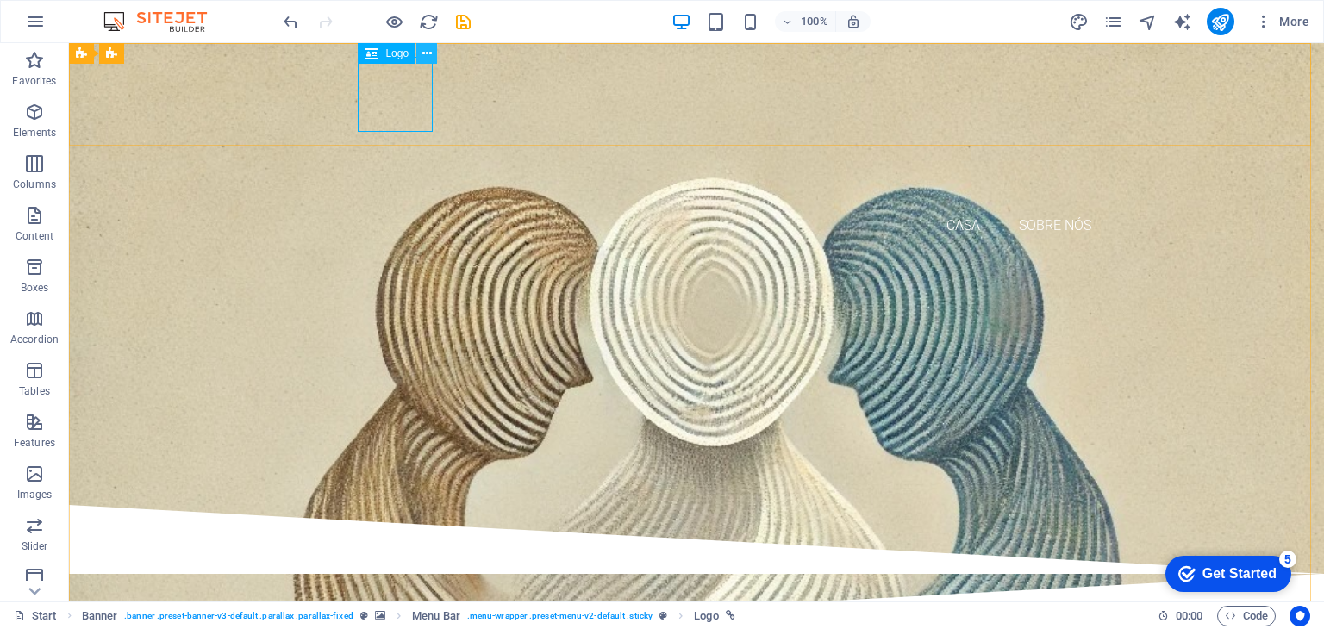
click at [427, 52] on icon at bounding box center [426, 54] width 9 height 18
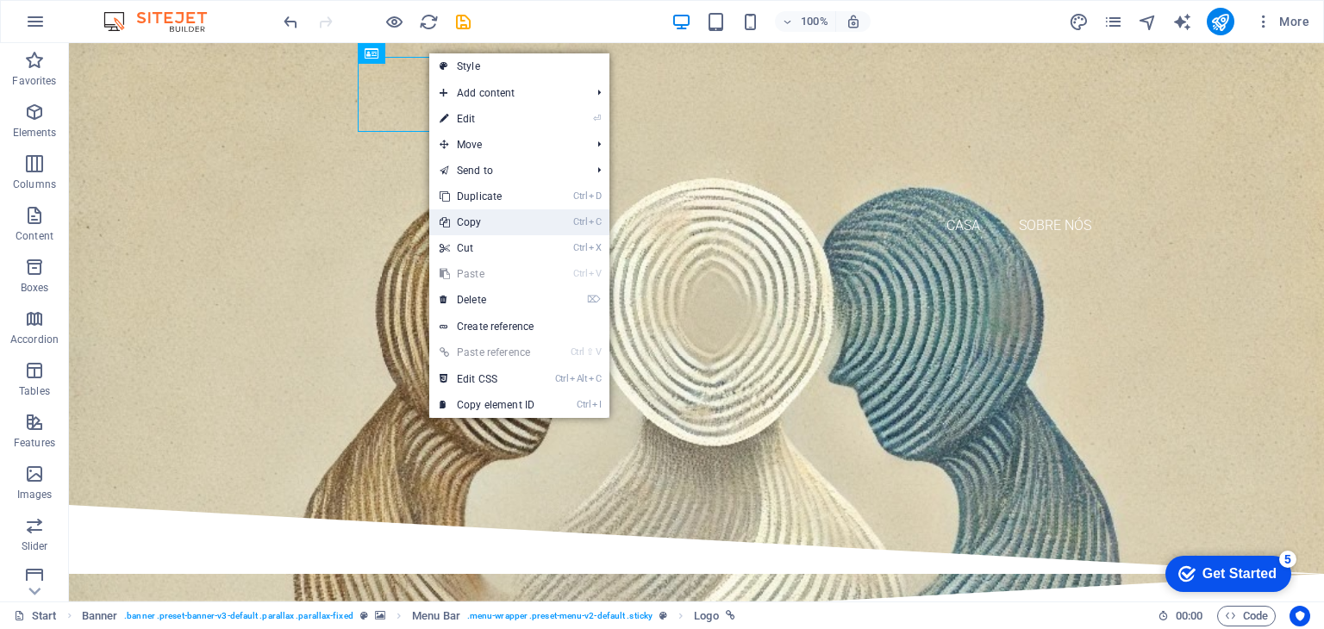
click at [477, 220] on link "Ctrl C Copy" at bounding box center [486, 222] width 115 height 26
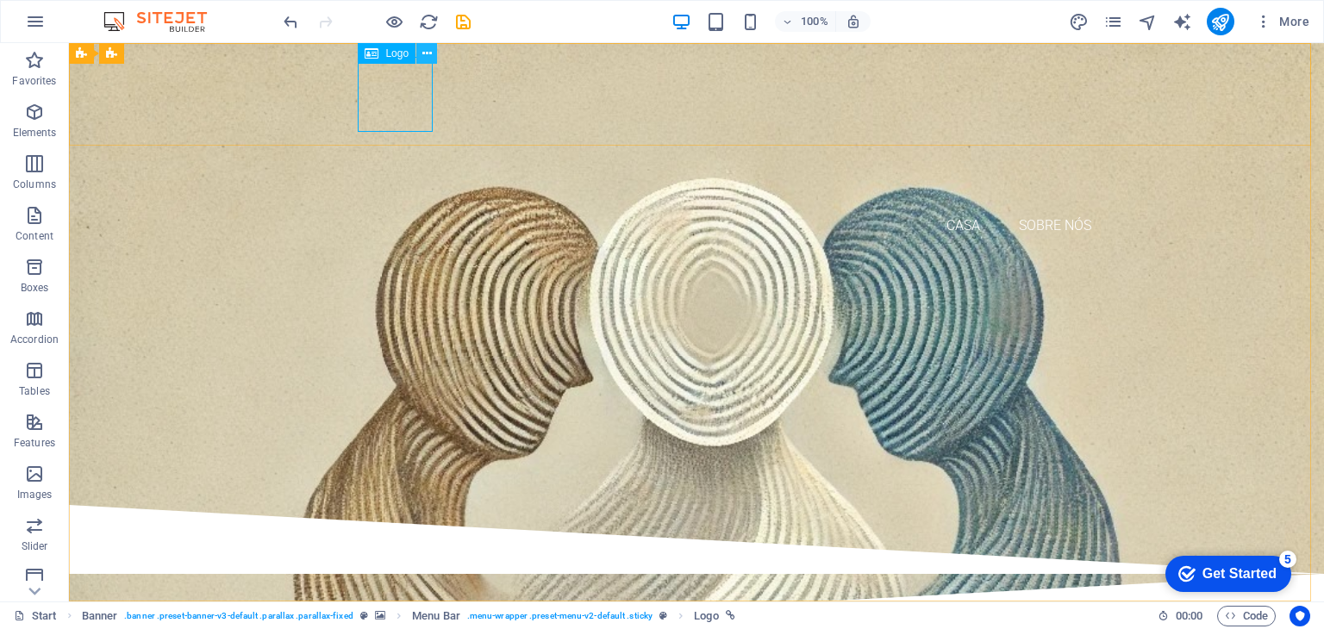
click at [427, 53] on icon at bounding box center [426, 54] width 9 height 18
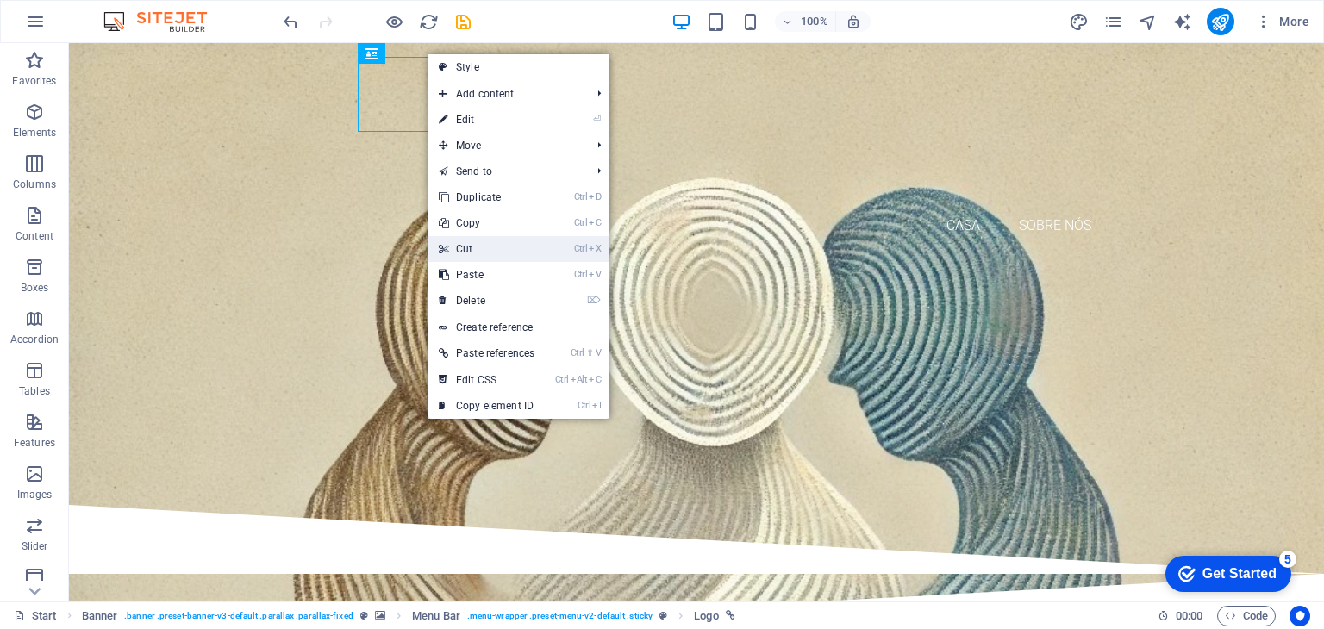
click at [468, 244] on link "Ctrl X Cut" at bounding box center [486, 249] width 116 height 26
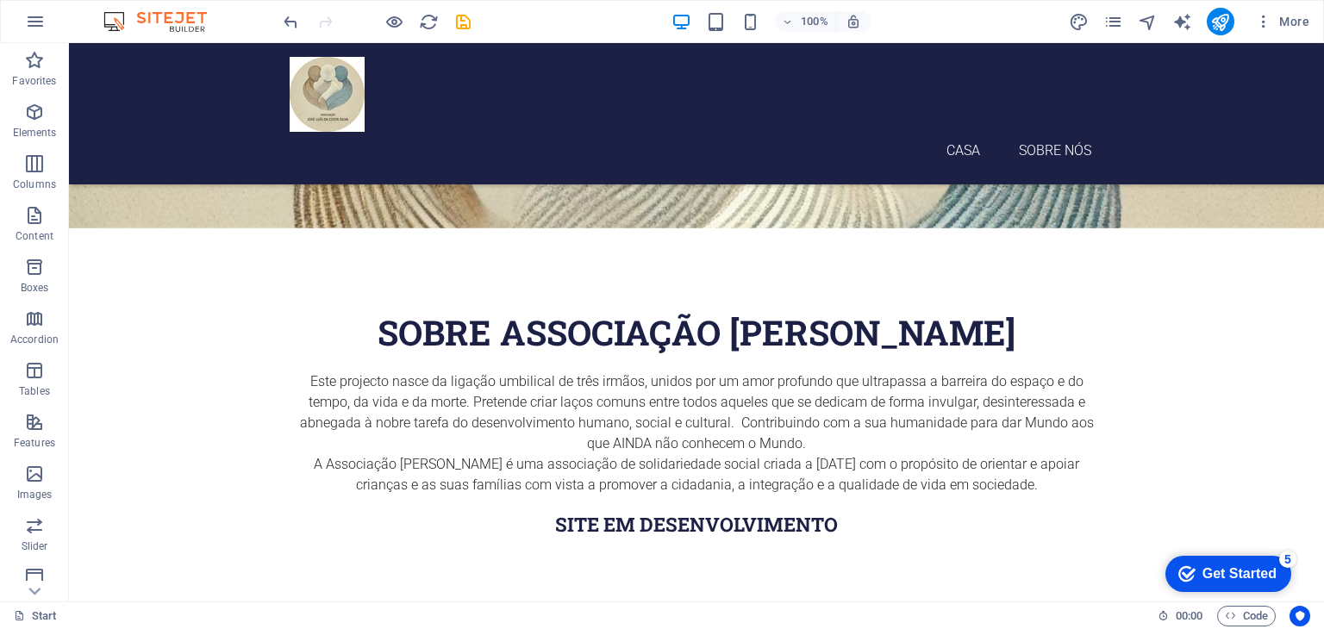
scroll to position [391, 0]
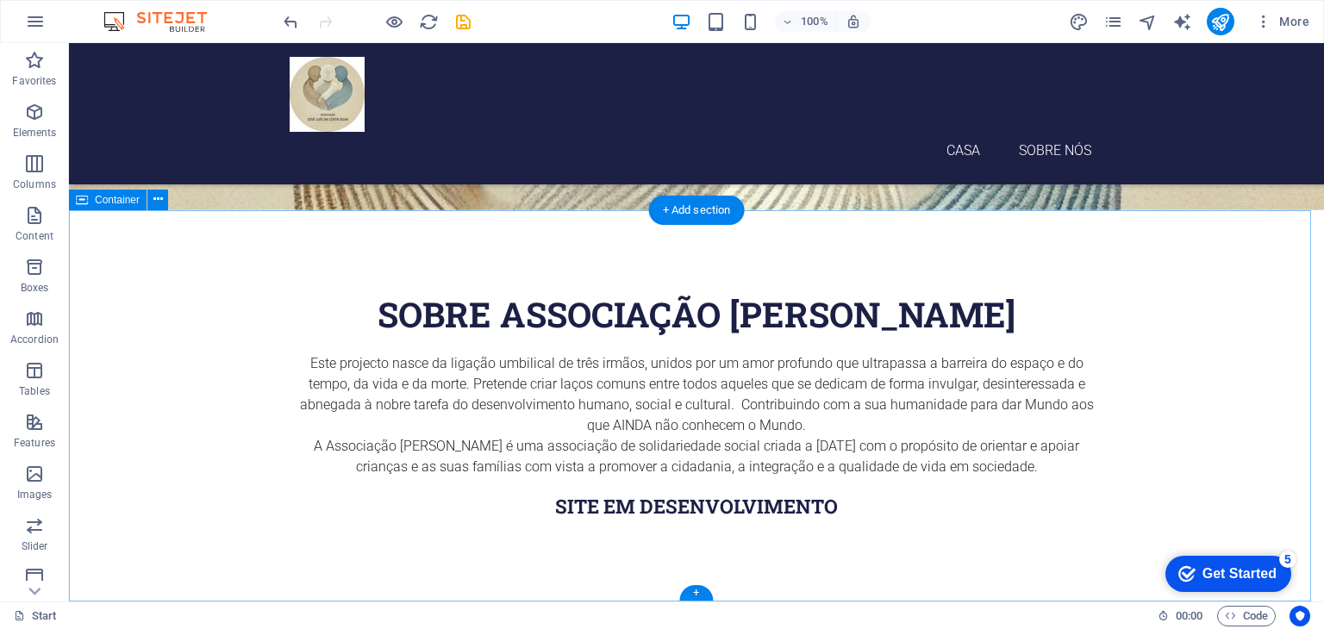
click at [422, 549] on div "sobre Associação José Luís da Costa Silva Este projecto nasce da ligação umbili…" at bounding box center [696, 405] width 1255 height 391
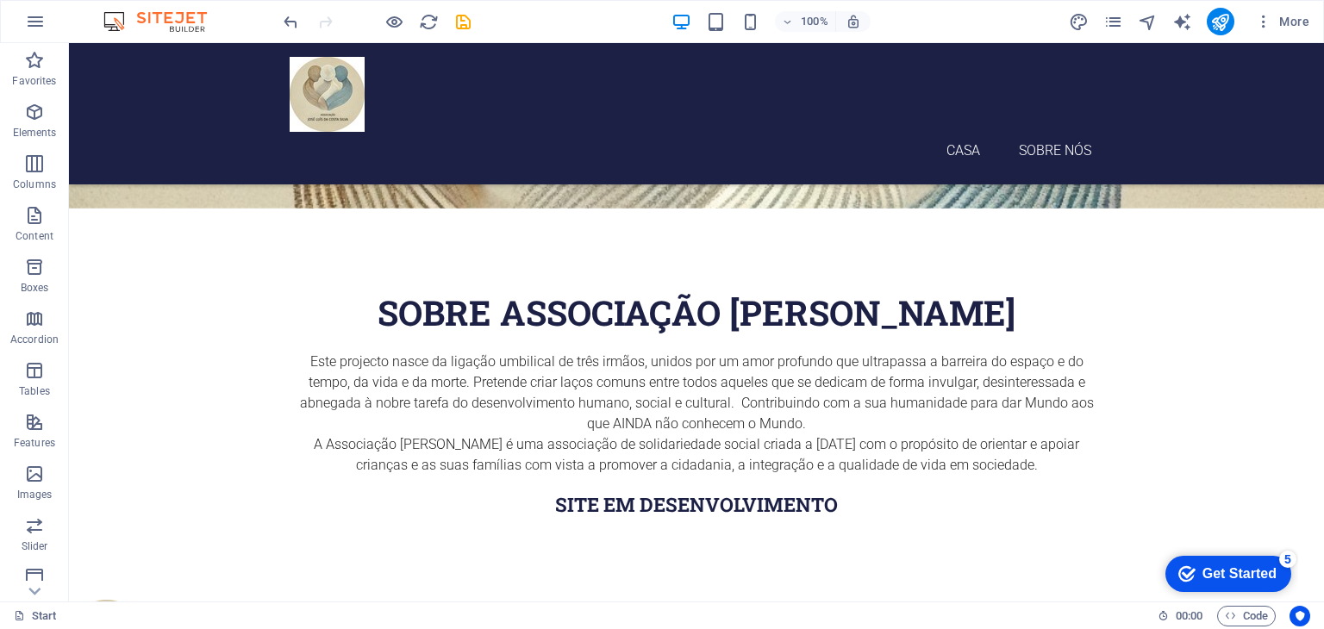
scroll to position [465, 0]
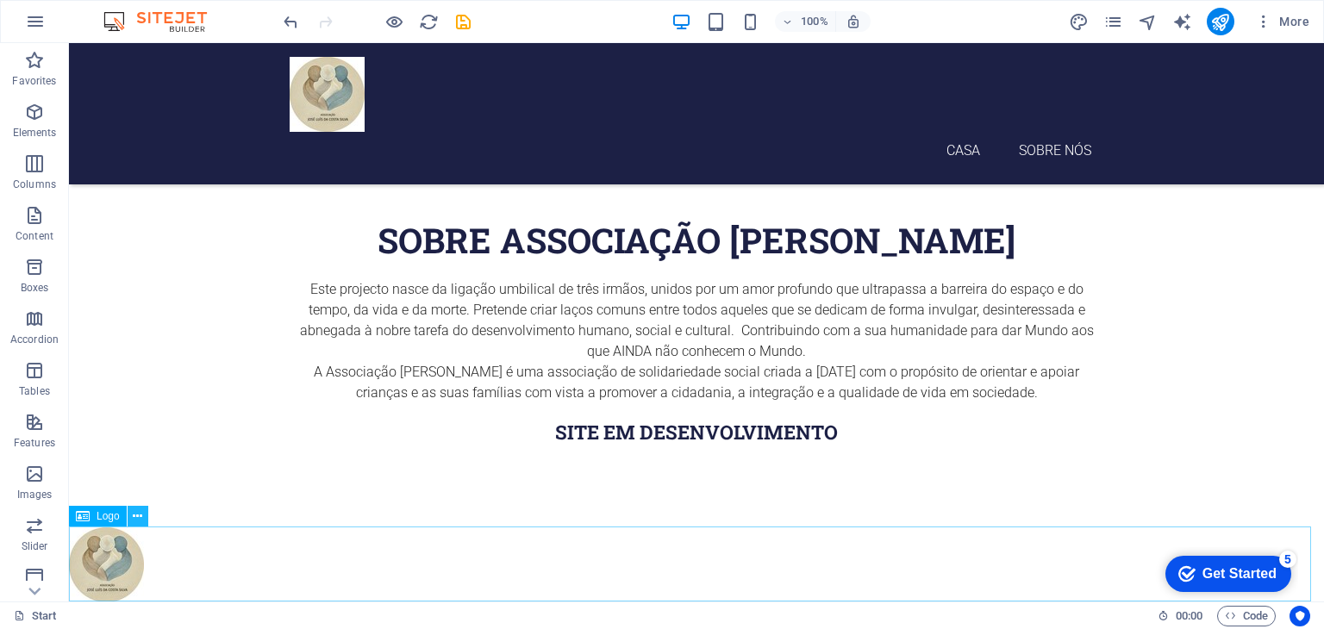
click at [135, 515] on icon at bounding box center [137, 517] width 9 height 18
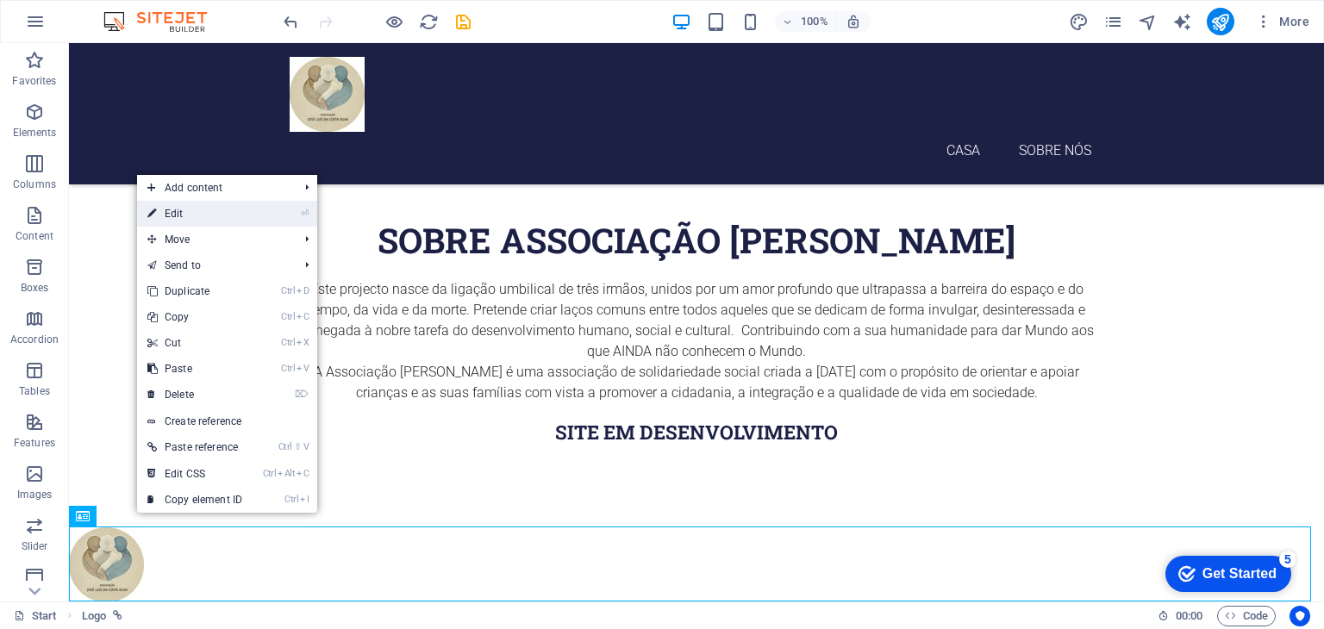
click at [184, 215] on link "⏎ Edit" at bounding box center [194, 214] width 115 height 26
select select "px"
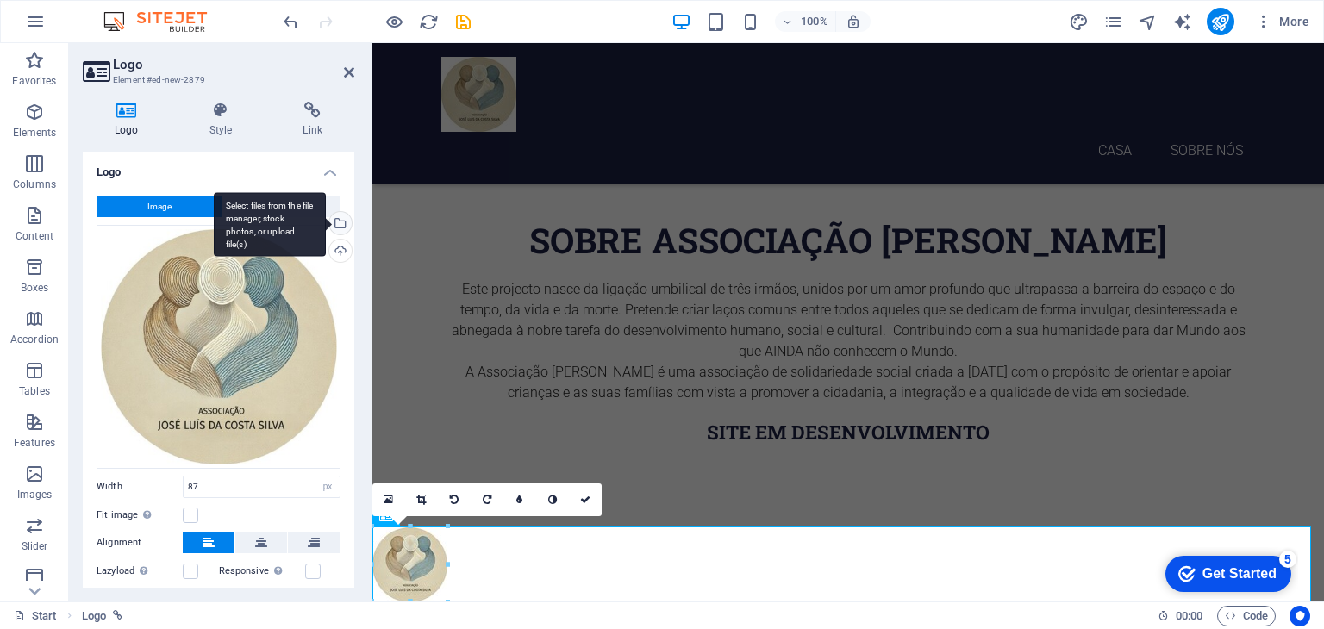
click at [339, 222] on div "Select files from the file manager, stock photos, or upload file(s)" at bounding box center [339, 225] width 26 height 26
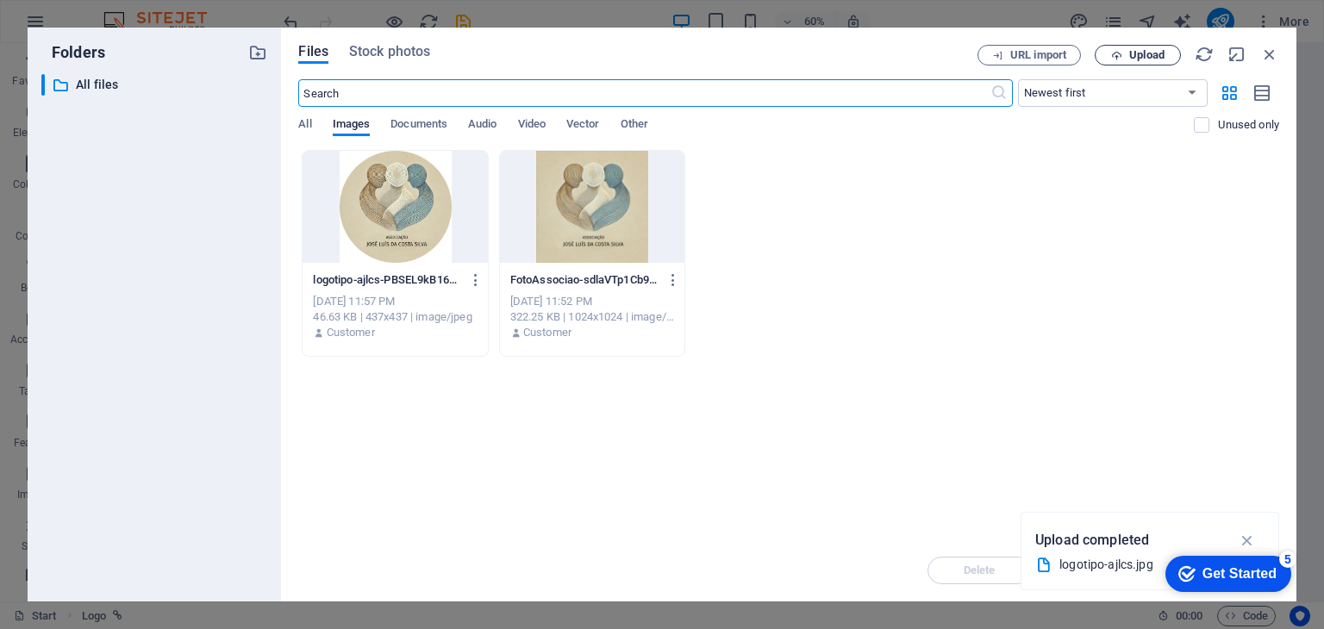
click at [1158, 58] on span "Upload" at bounding box center [1146, 55] width 35 height 10
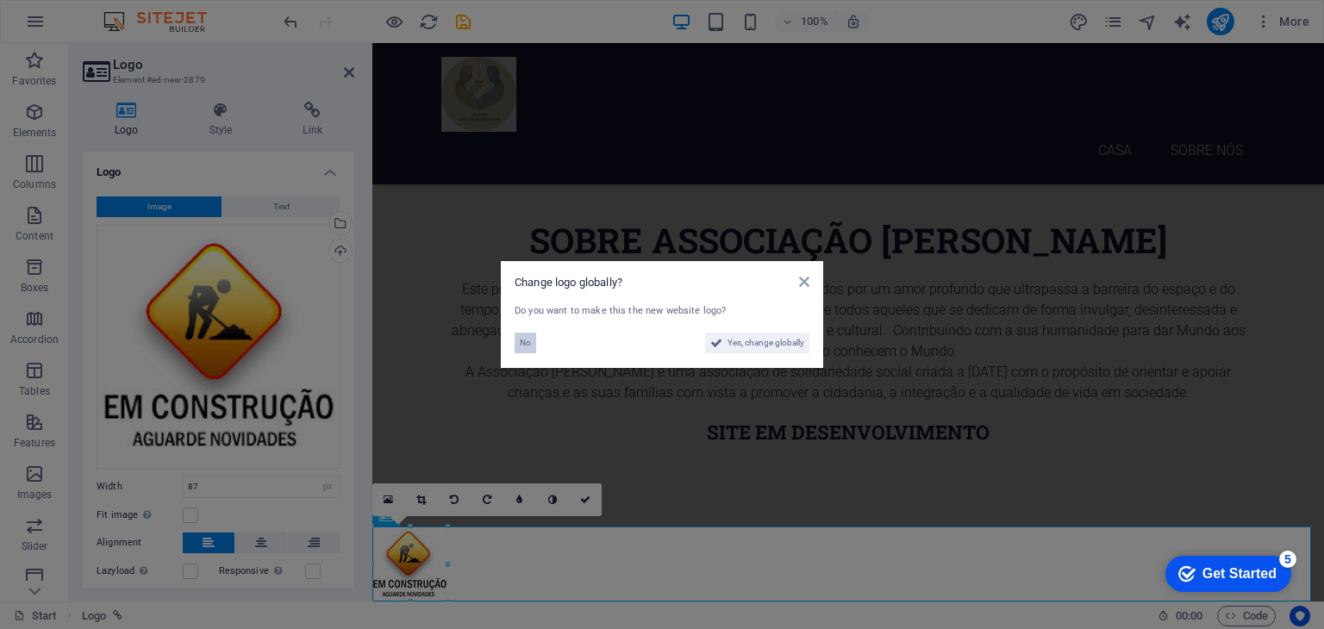
click at [522, 341] on span "No" at bounding box center [525, 343] width 11 height 21
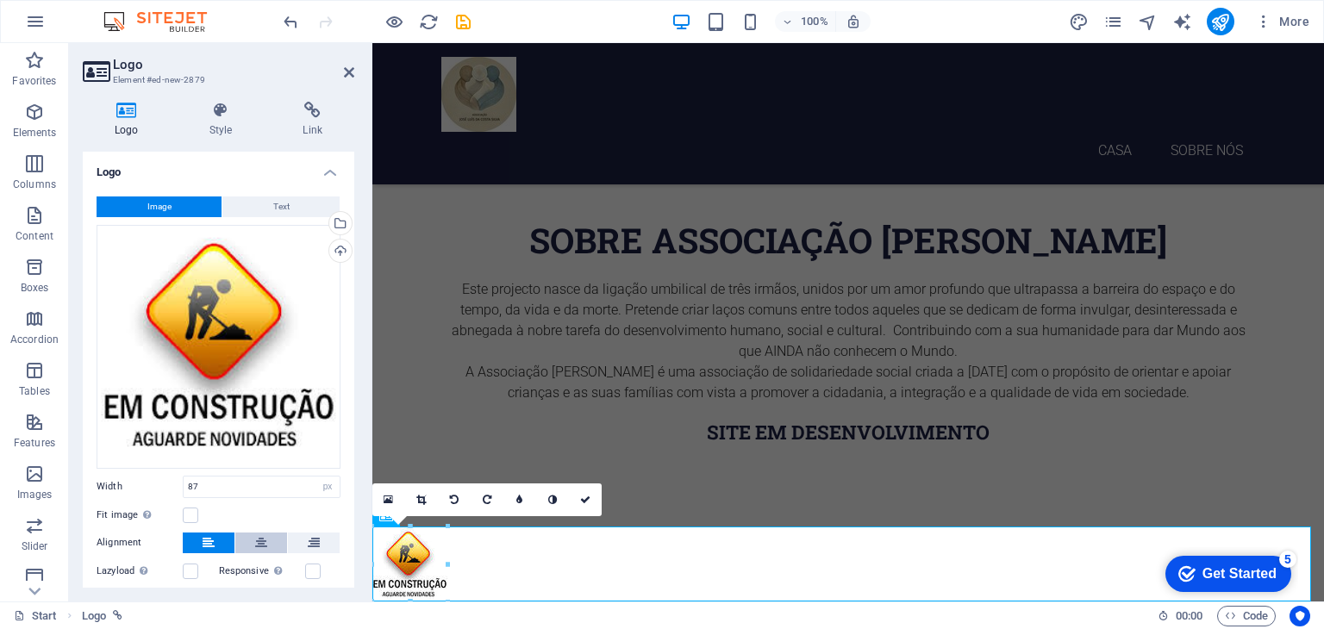
click at [265, 540] on icon at bounding box center [261, 543] width 12 height 21
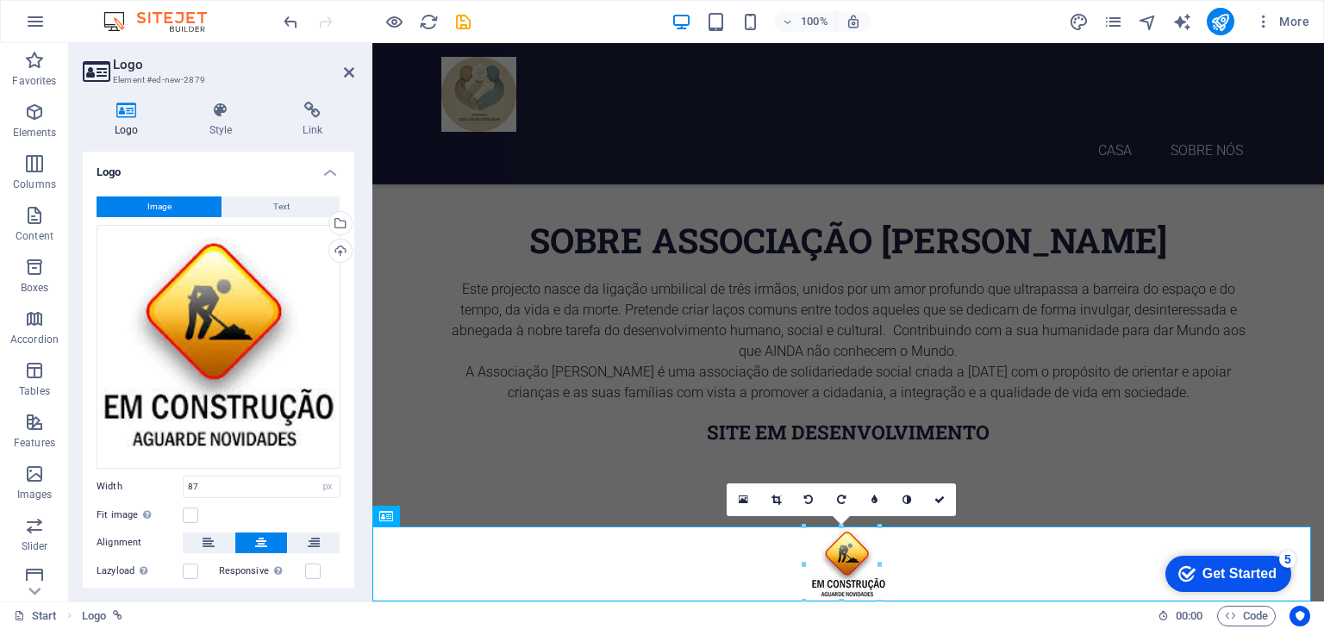
click at [803, 516] on div "16:10 16:9 4:3 1:1 1:2 0" at bounding box center [841, 500] width 229 height 33
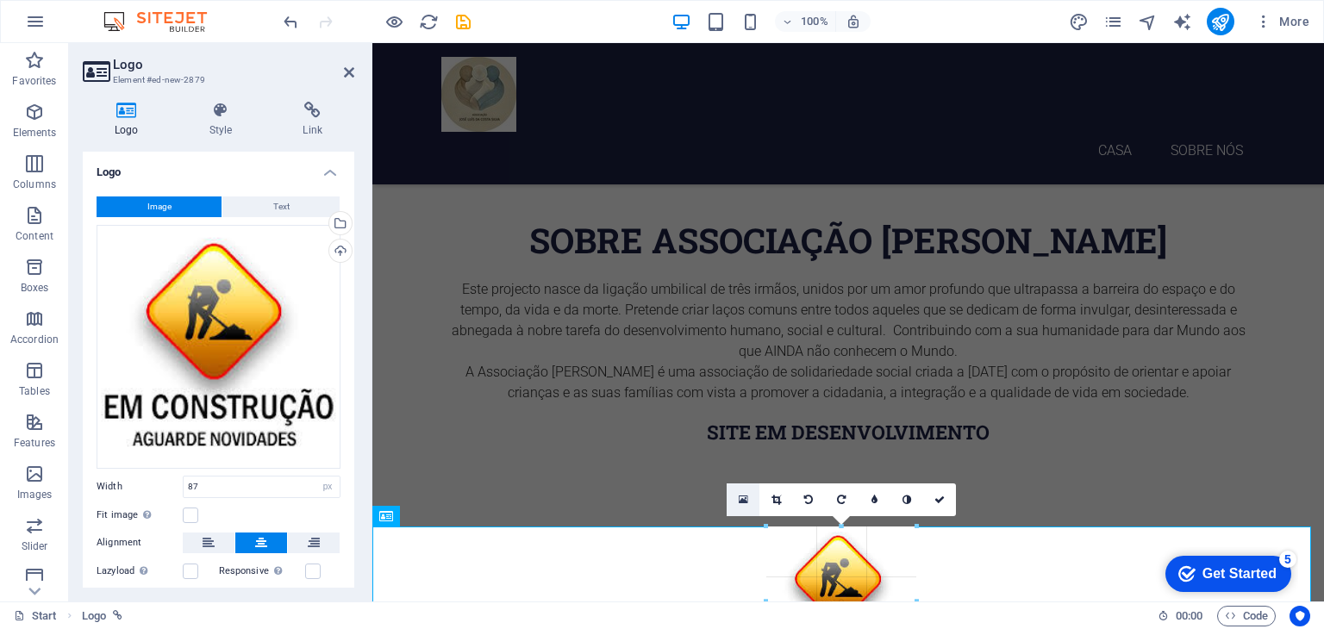
drag, startPoint x: 807, startPoint y: 529, endPoint x: 733, endPoint y: 509, distance: 75.9
type input "174"
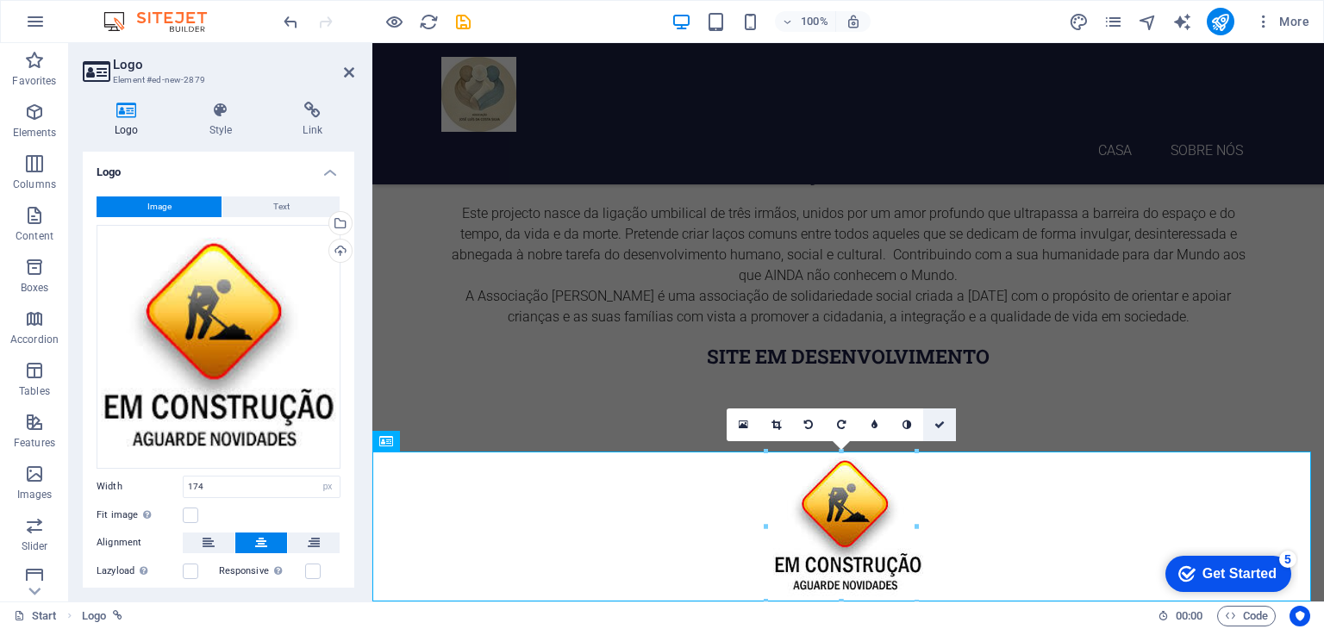
click at [938, 421] on icon at bounding box center [939, 425] width 10 height 10
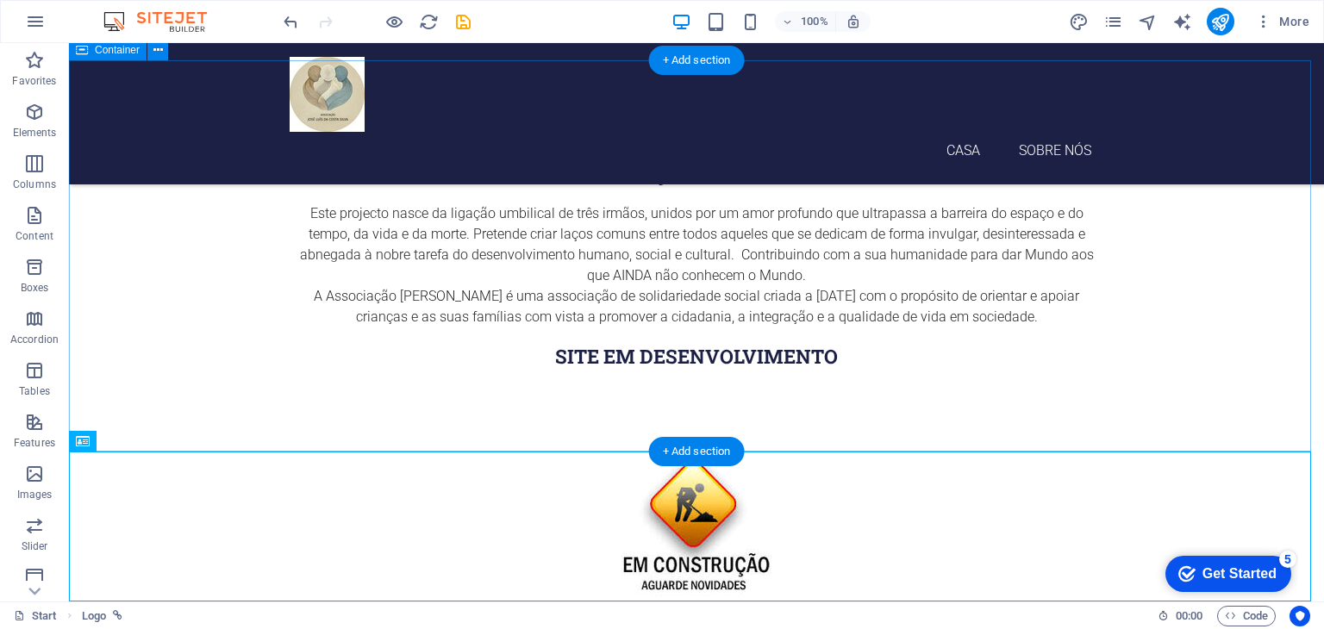
click at [1172, 349] on div "sobre Associação José Luís da Costa Silva Este projecto nasce da ligação umbili…" at bounding box center [696, 255] width 1255 height 391
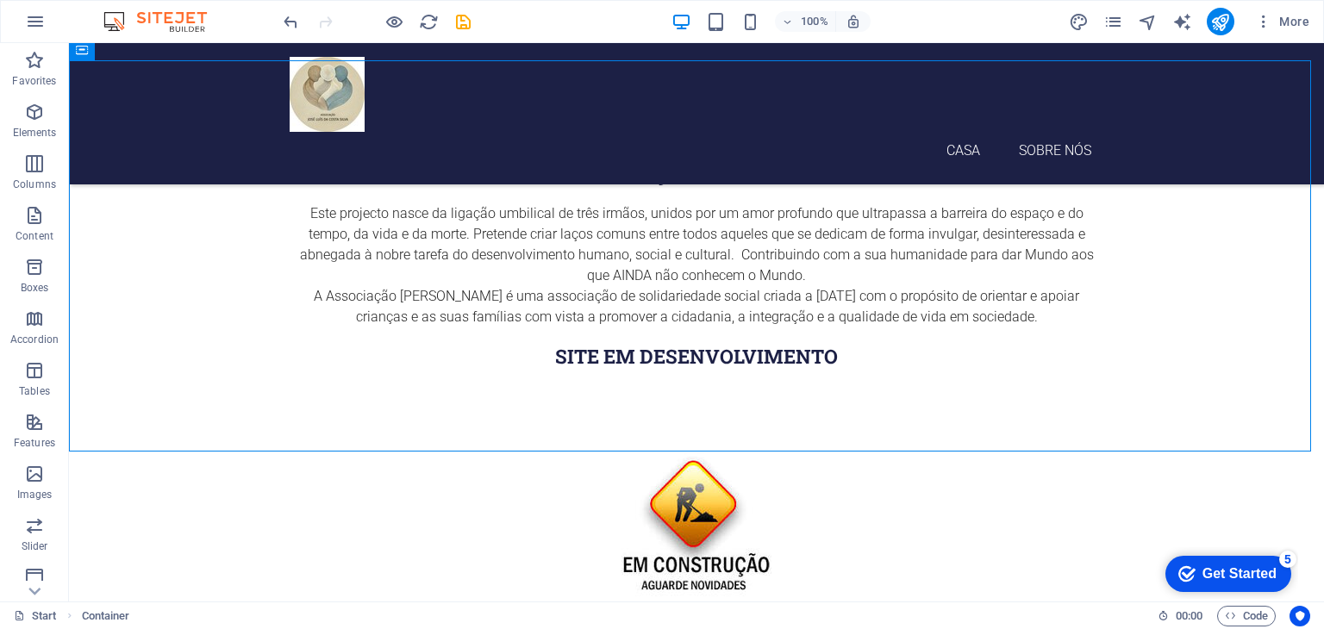
scroll to position [0, 0]
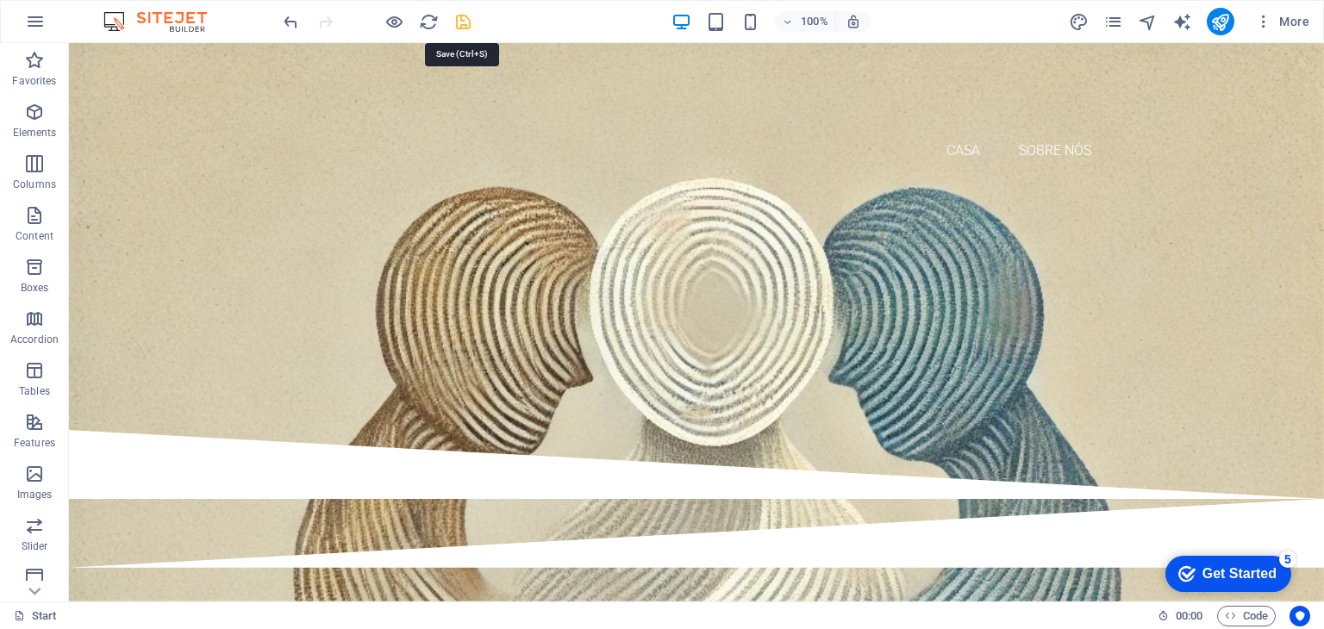
click at [460, 19] on icon "save" at bounding box center [463, 22] width 20 height 20
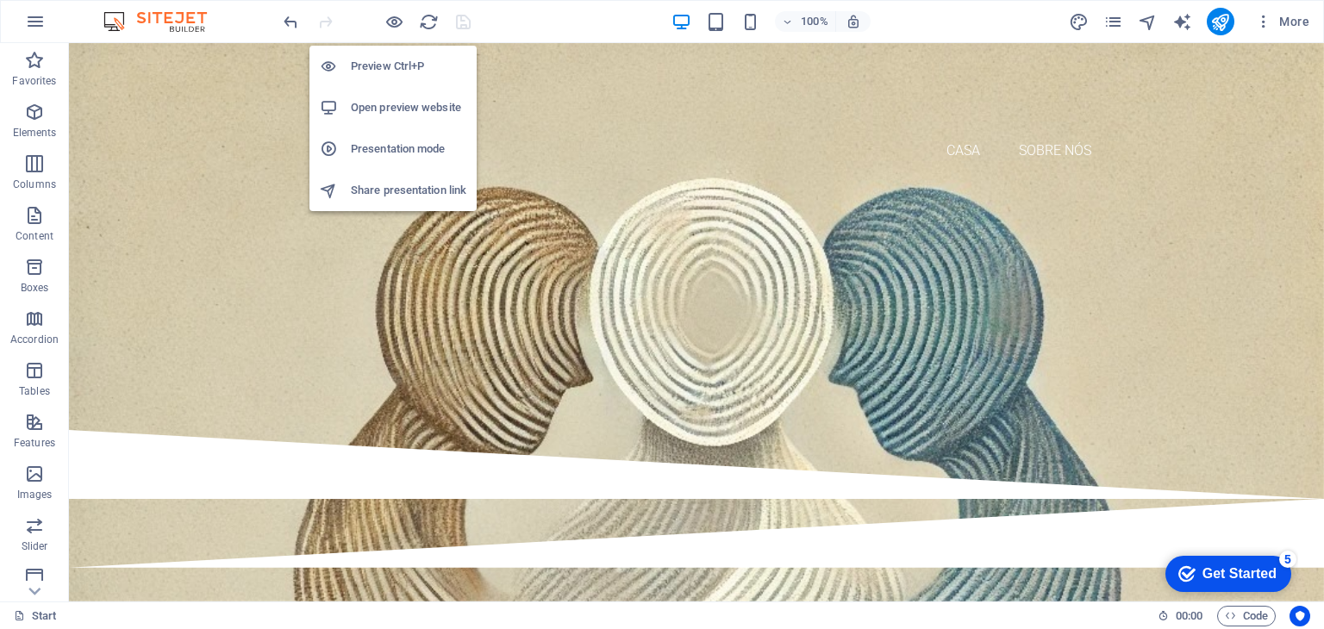
click at [376, 68] on h6 "Preview Ctrl+P" at bounding box center [408, 66] width 115 height 21
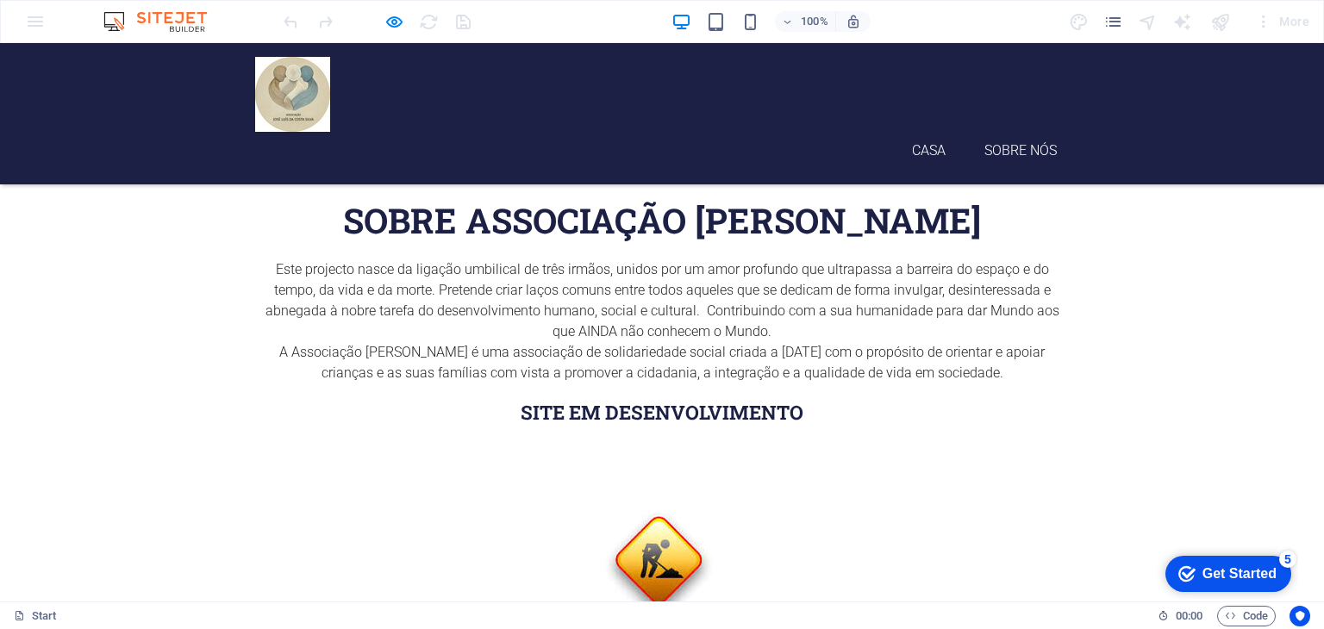
scroll to position [541, 0]
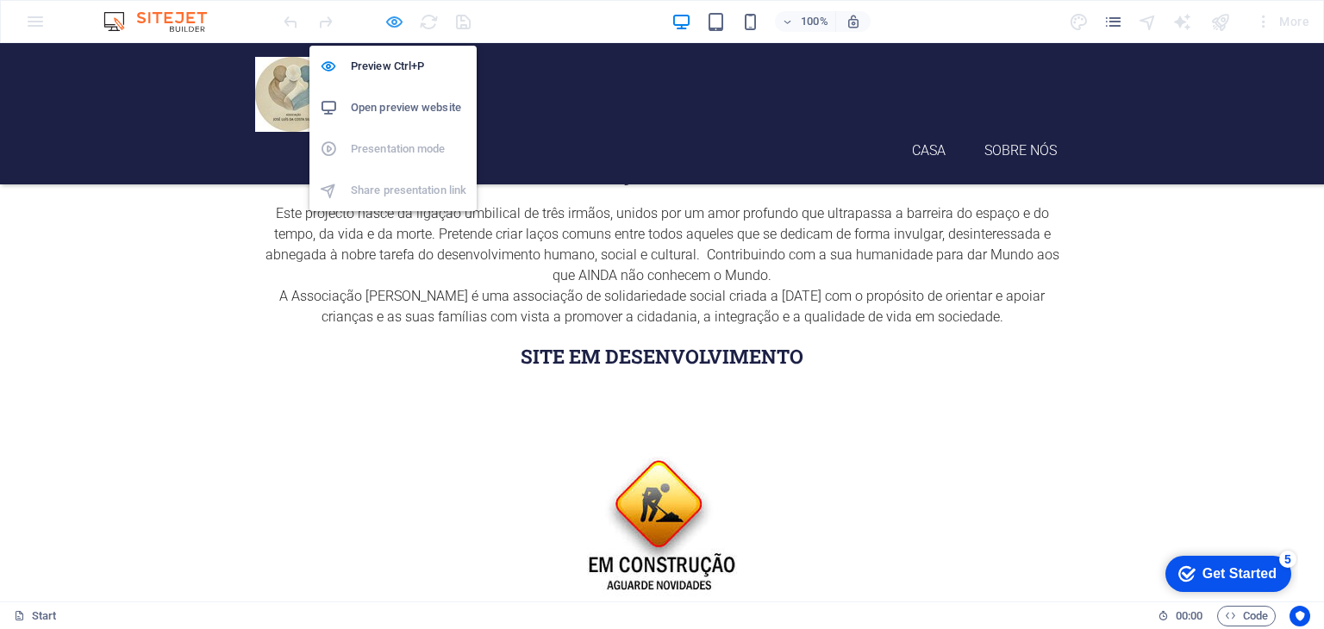
click at [397, 28] on icon "button" at bounding box center [394, 22] width 20 height 20
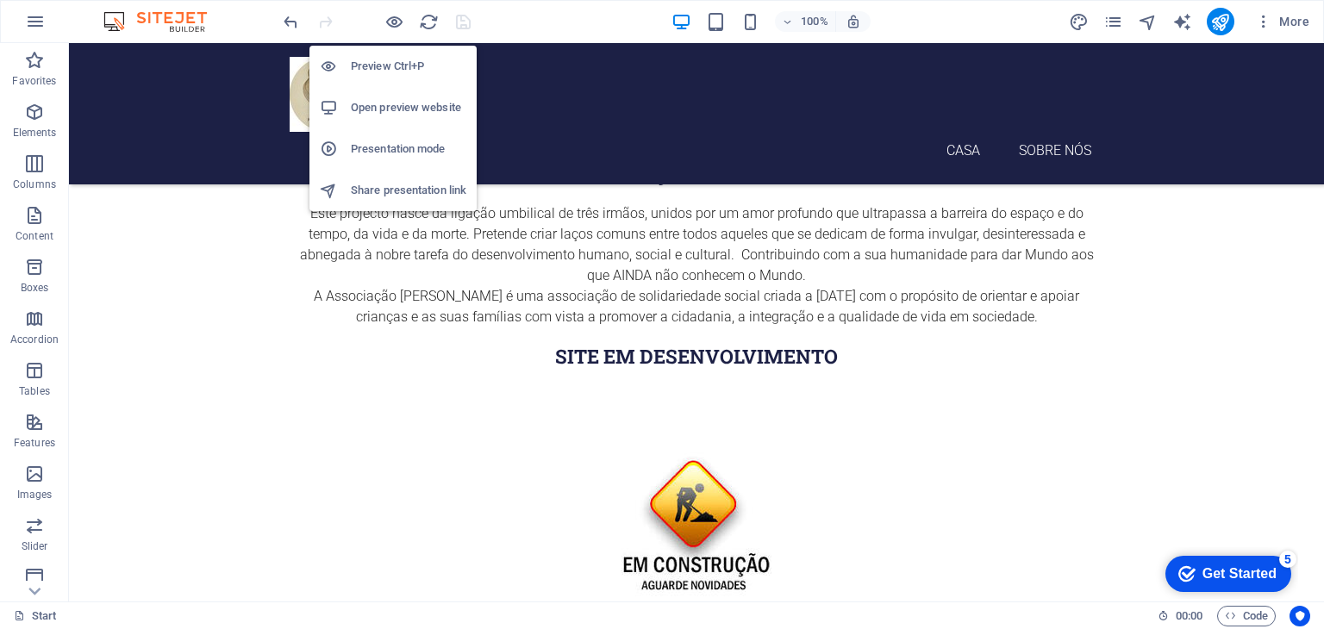
click at [399, 66] on h6 "Preview Ctrl+P" at bounding box center [408, 66] width 115 height 21
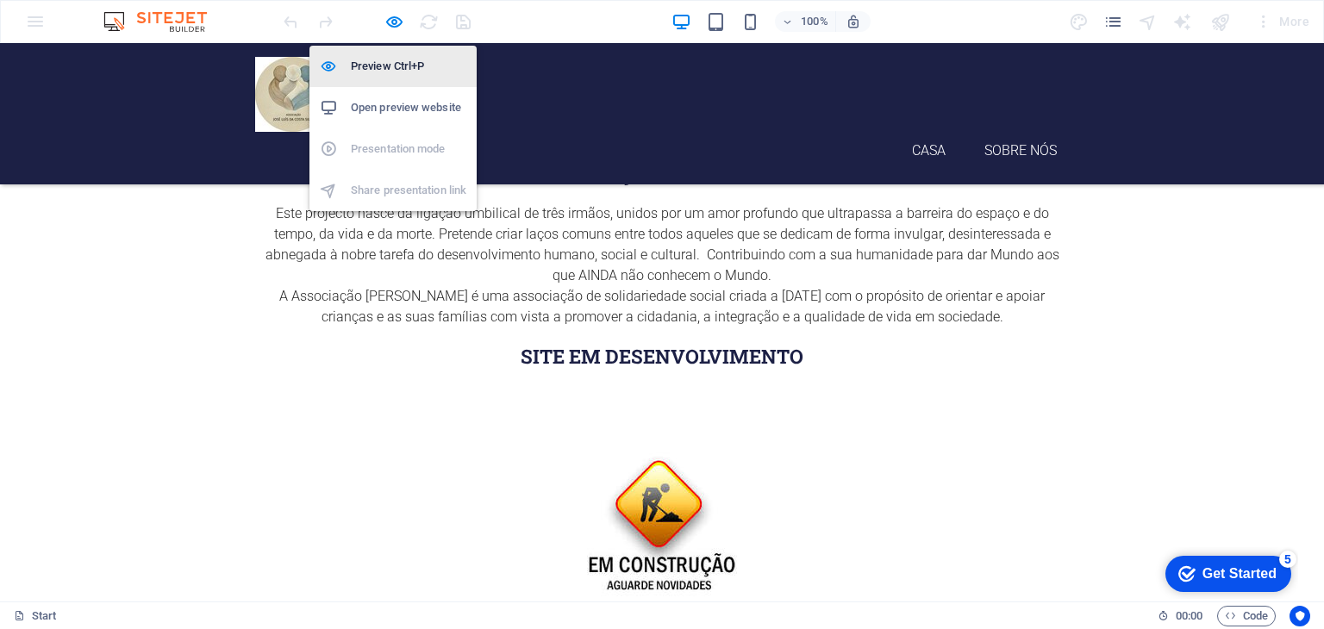
click at [394, 60] on h6 "Preview Ctrl+P" at bounding box center [408, 66] width 115 height 21
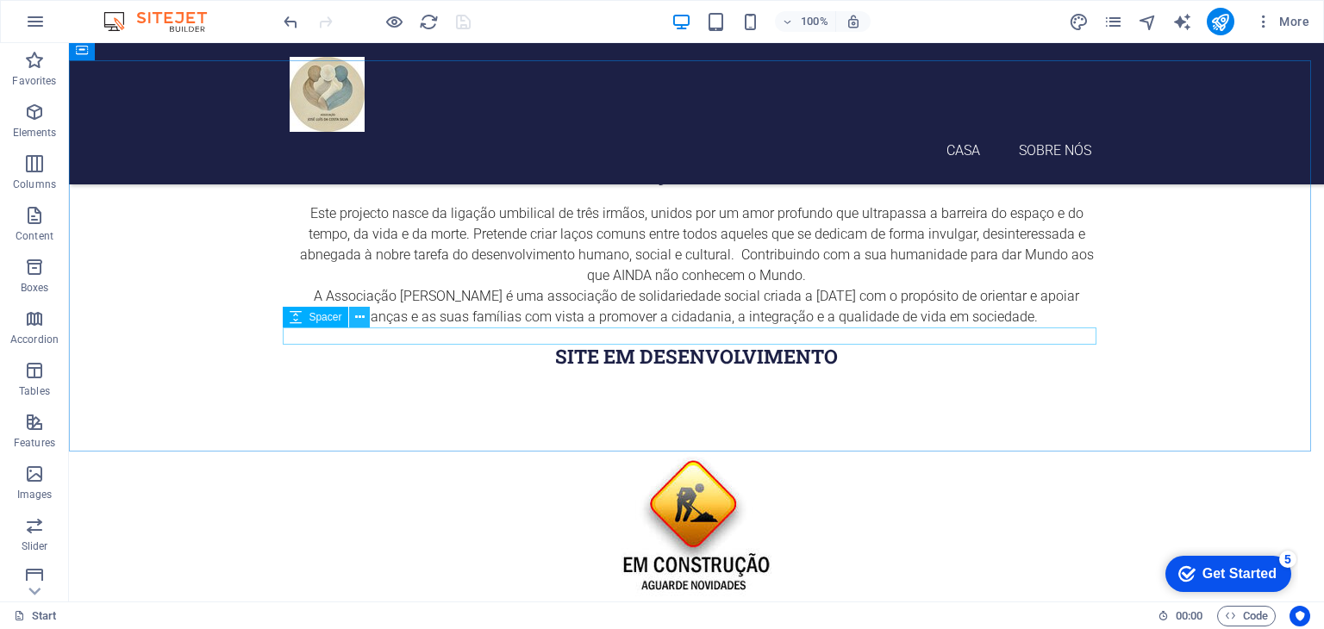
click at [360, 317] on icon at bounding box center [359, 318] width 9 height 18
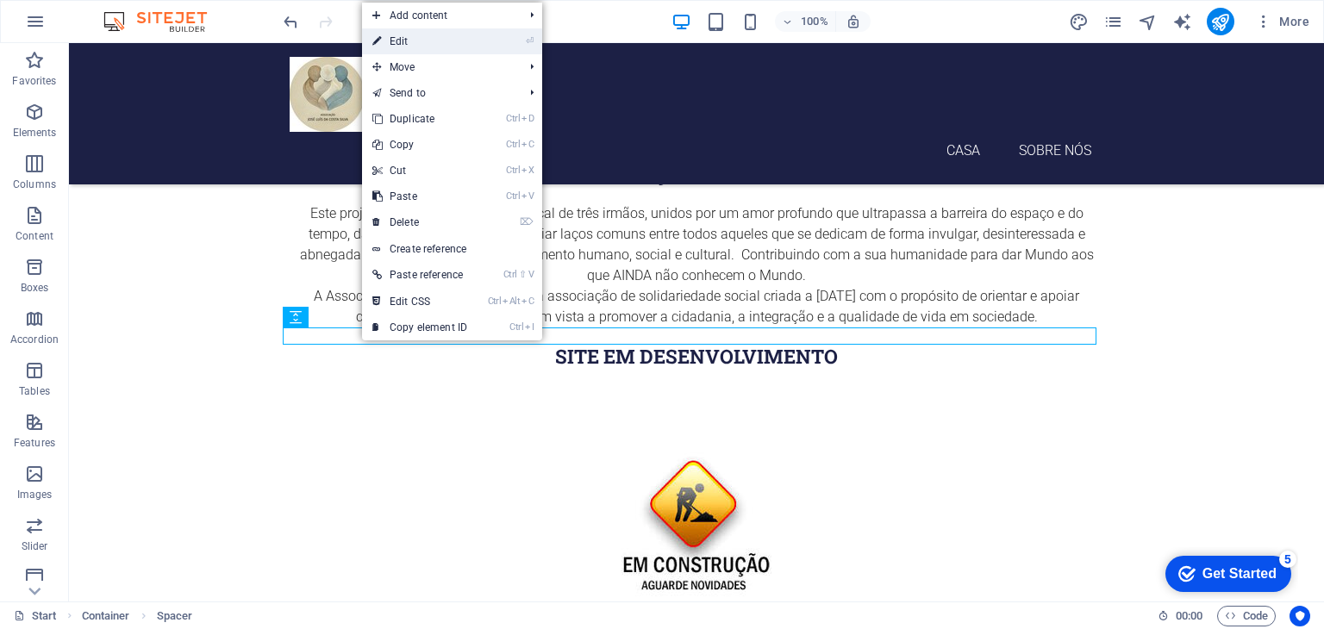
click at [419, 37] on link "⏎ Edit" at bounding box center [419, 41] width 115 height 26
select select "px"
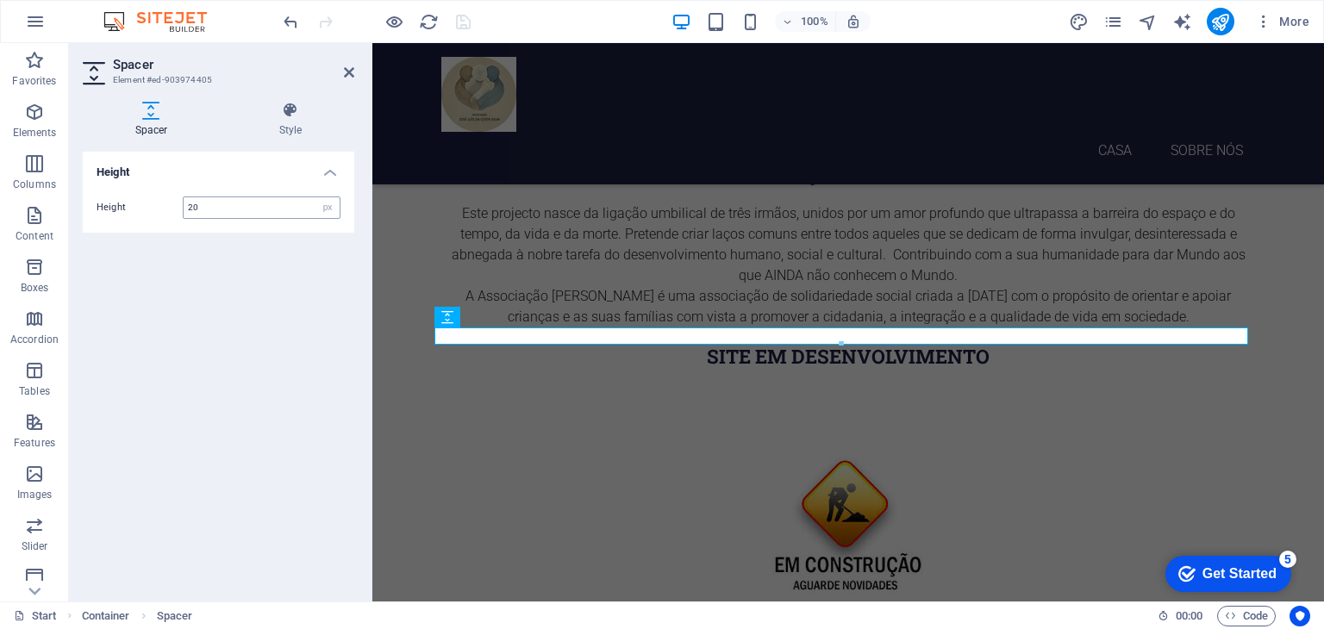
click at [212, 211] on input "20" at bounding box center [262, 207] width 156 height 21
type input "2"
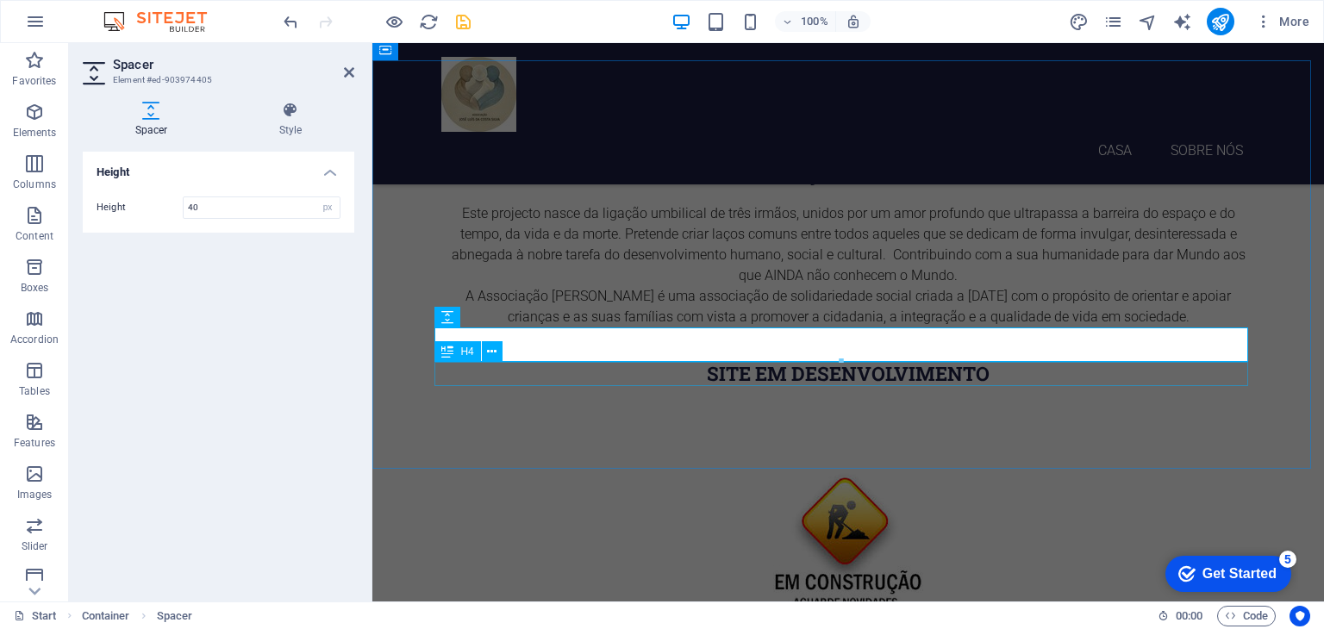
type input "40"
click at [820, 373] on div "Site em desenvolvimento" at bounding box center [848, 374] width 814 height 24
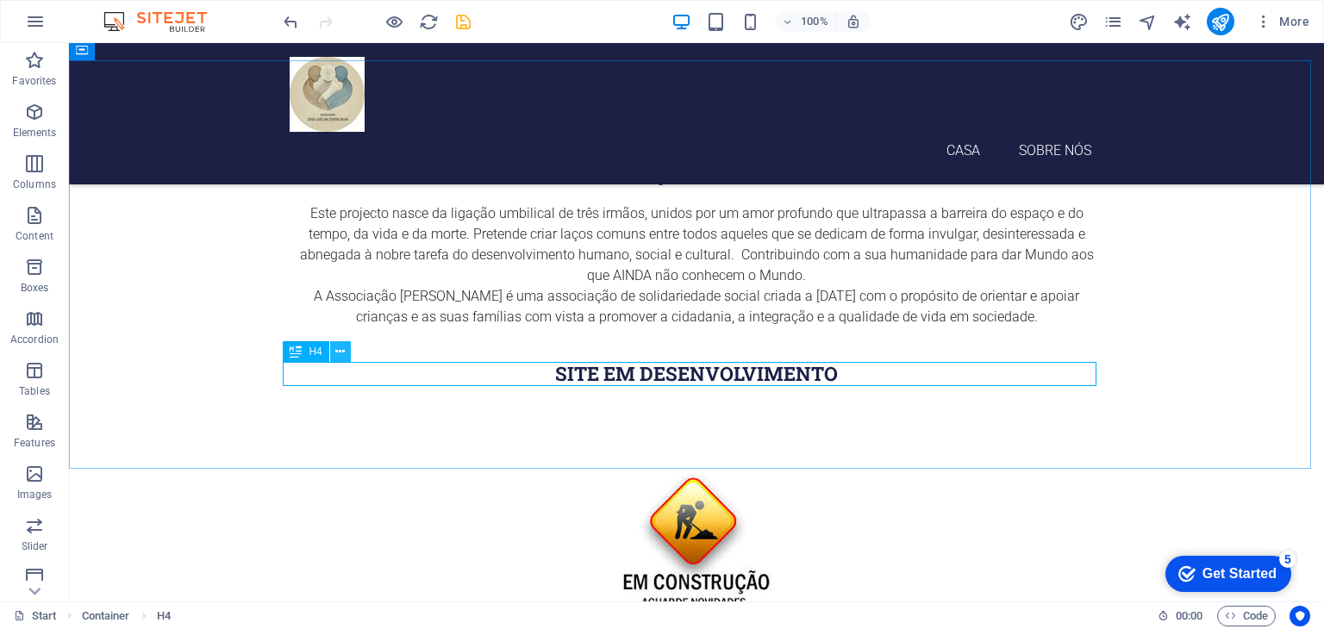
click at [340, 350] on icon at bounding box center [339, 352] width 9 height 18
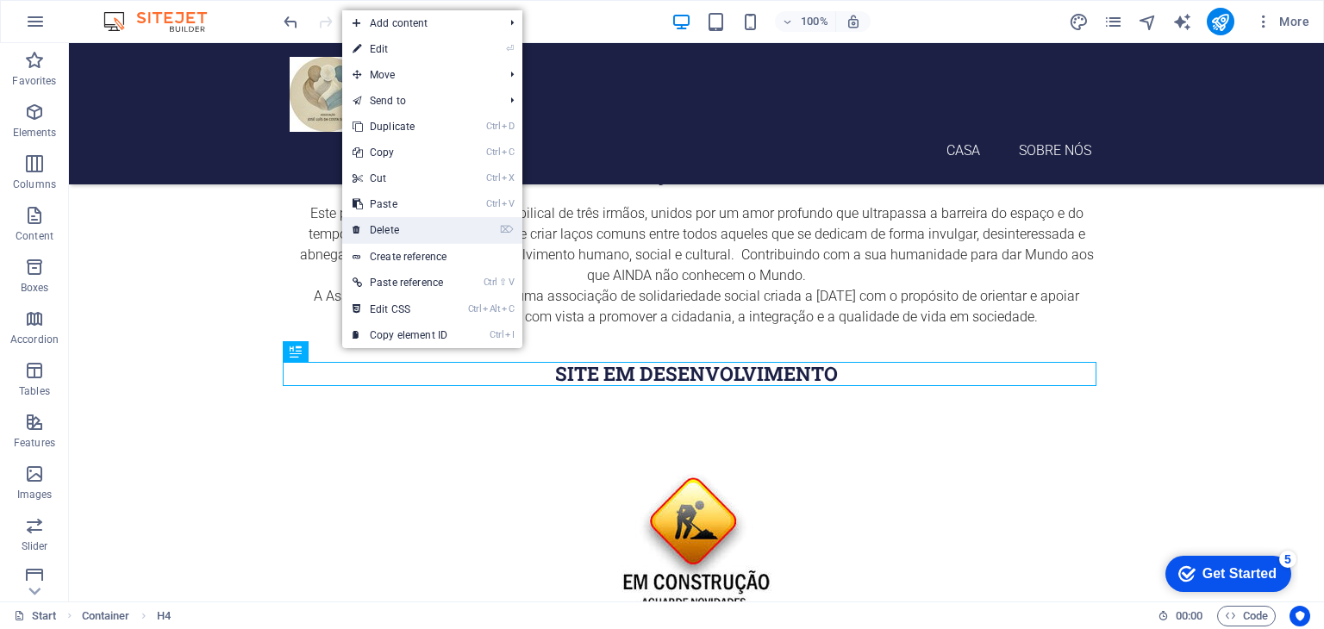
click at [397, 228] on link "⌦ Delete" at bounding box center [399, 230] width 115 height 26
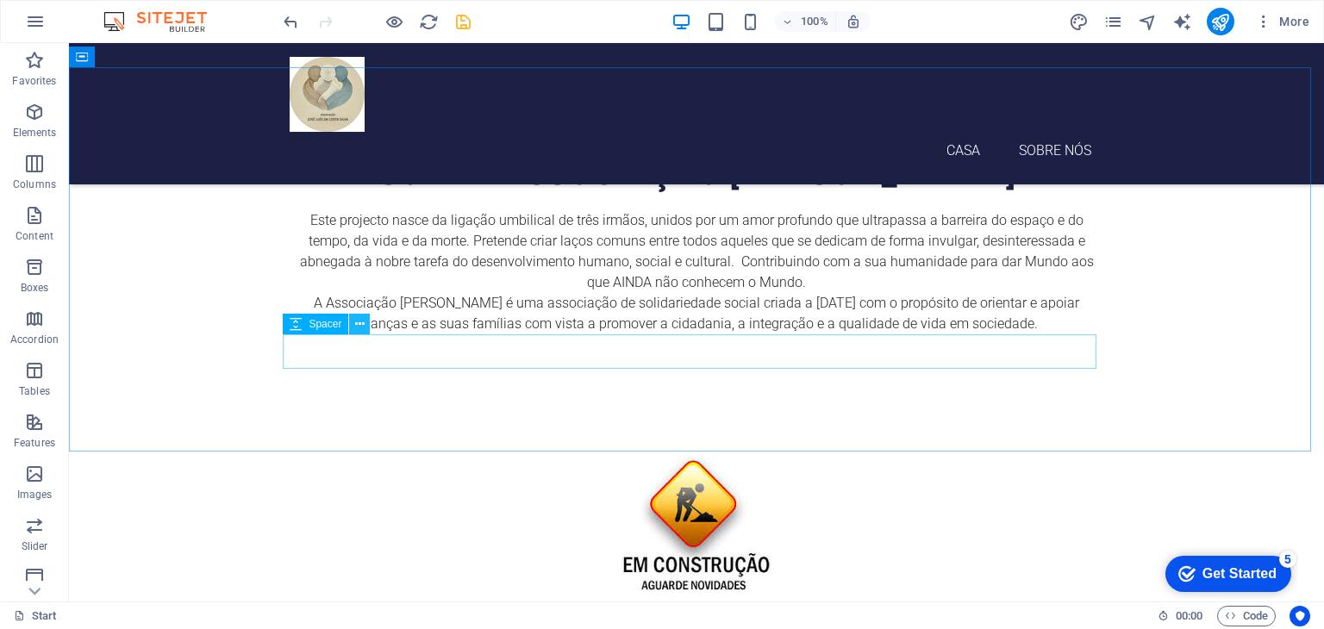
click at [356, 325] on icon at bounding box center [359, 324] width 9 height 18
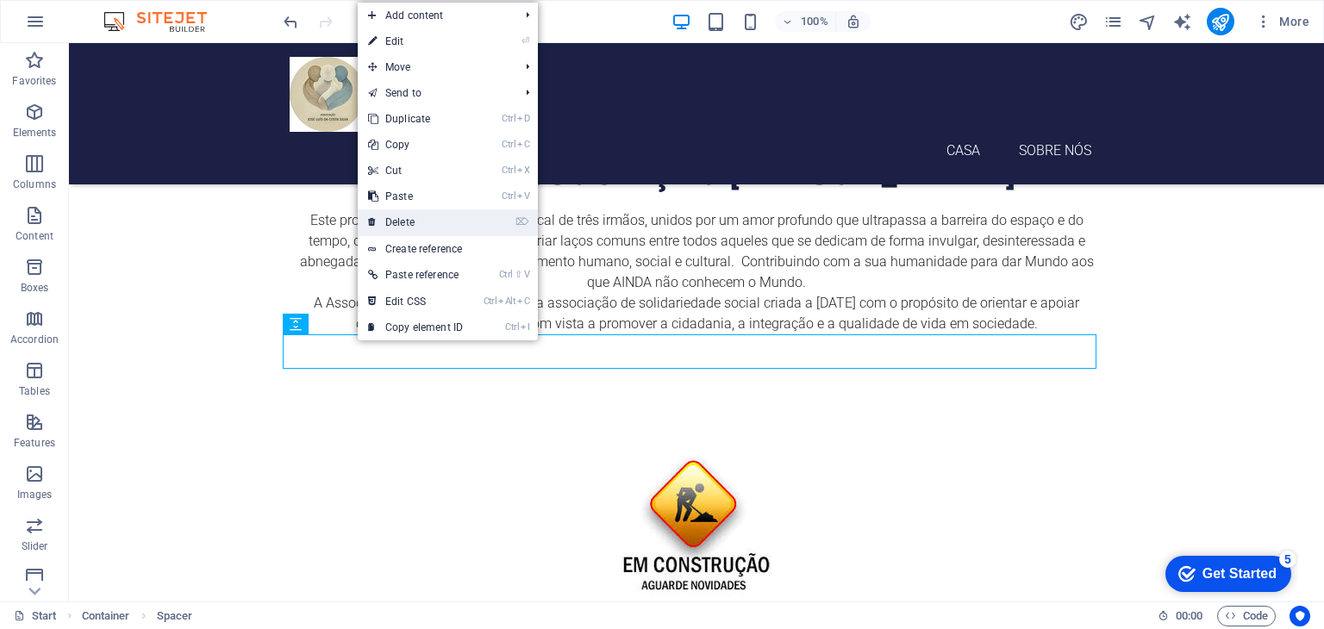
click at [414, 223] on link "⌦ Delete" at bounding box center [415, 222] width 115 height 26
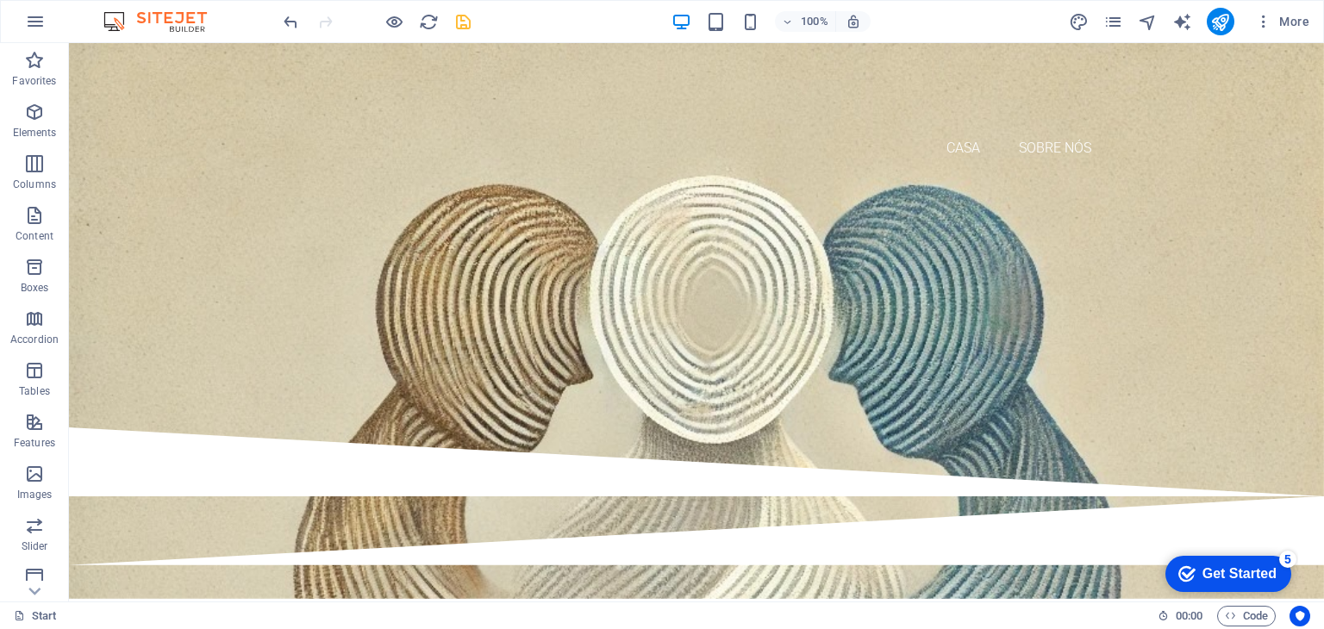
scroll to position [0, 0]
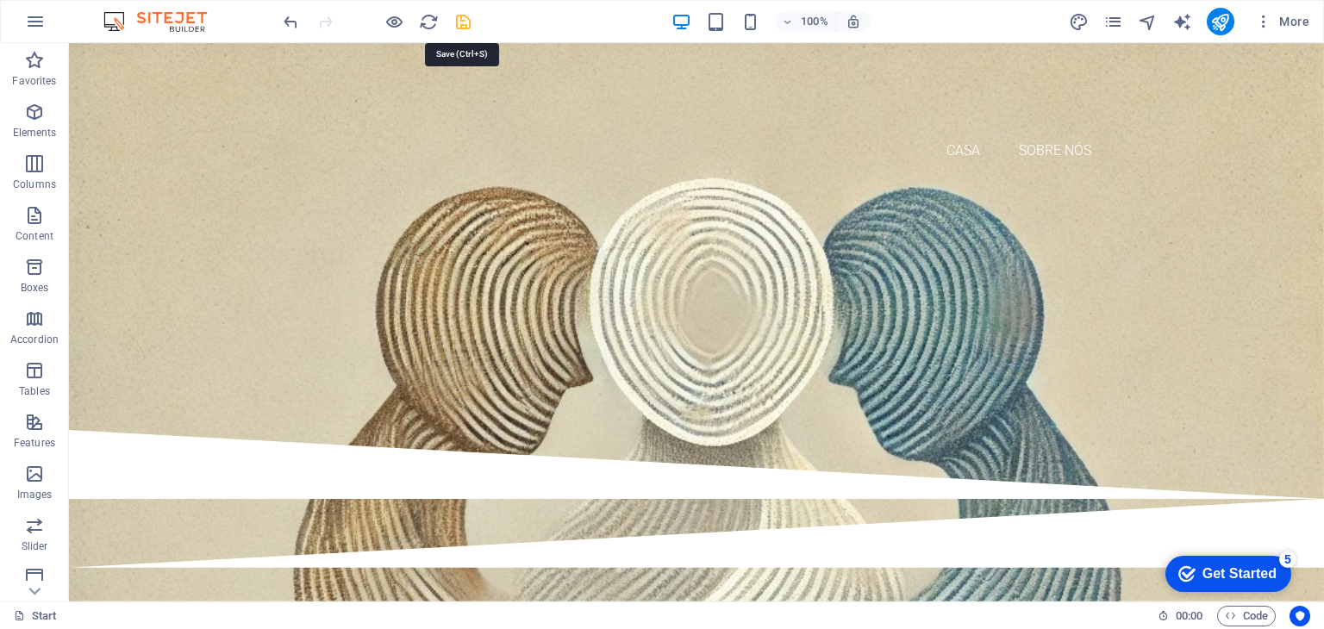
click at [460, 21] on icon "save" at bounding box center [463, 22] width 20 height 20
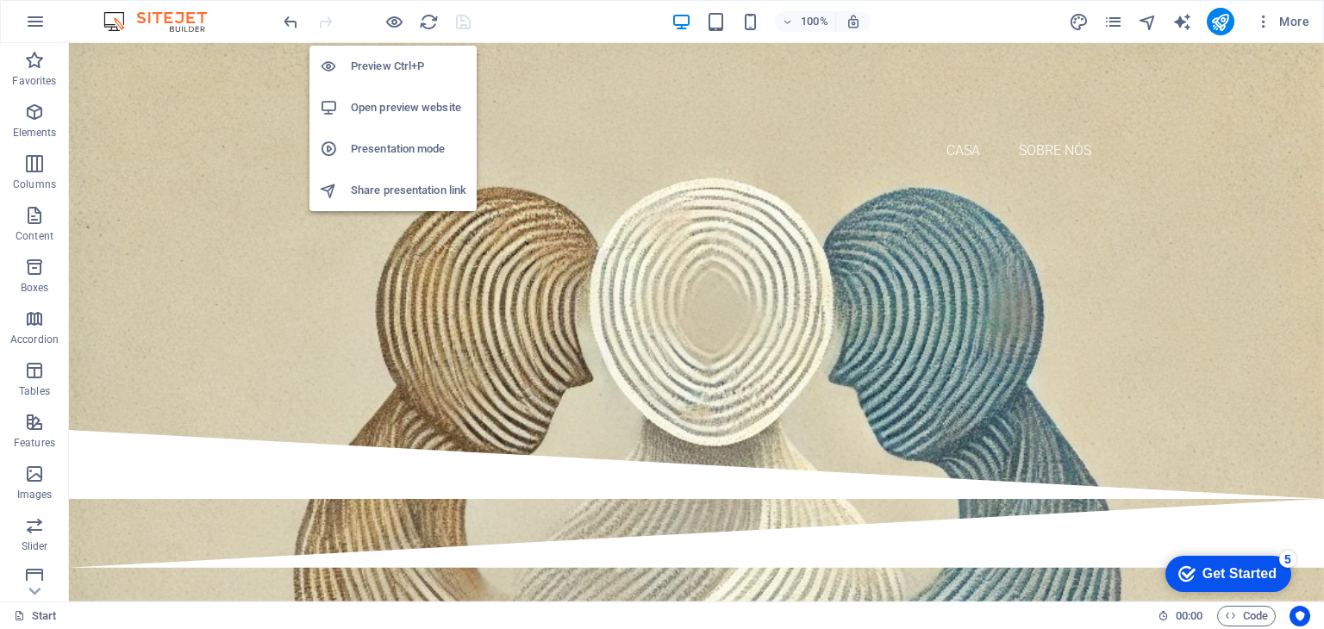
click at [417, 65] on h6 "Preview Ctrl+P" at bounding box center [408, 66] width 115 height 21
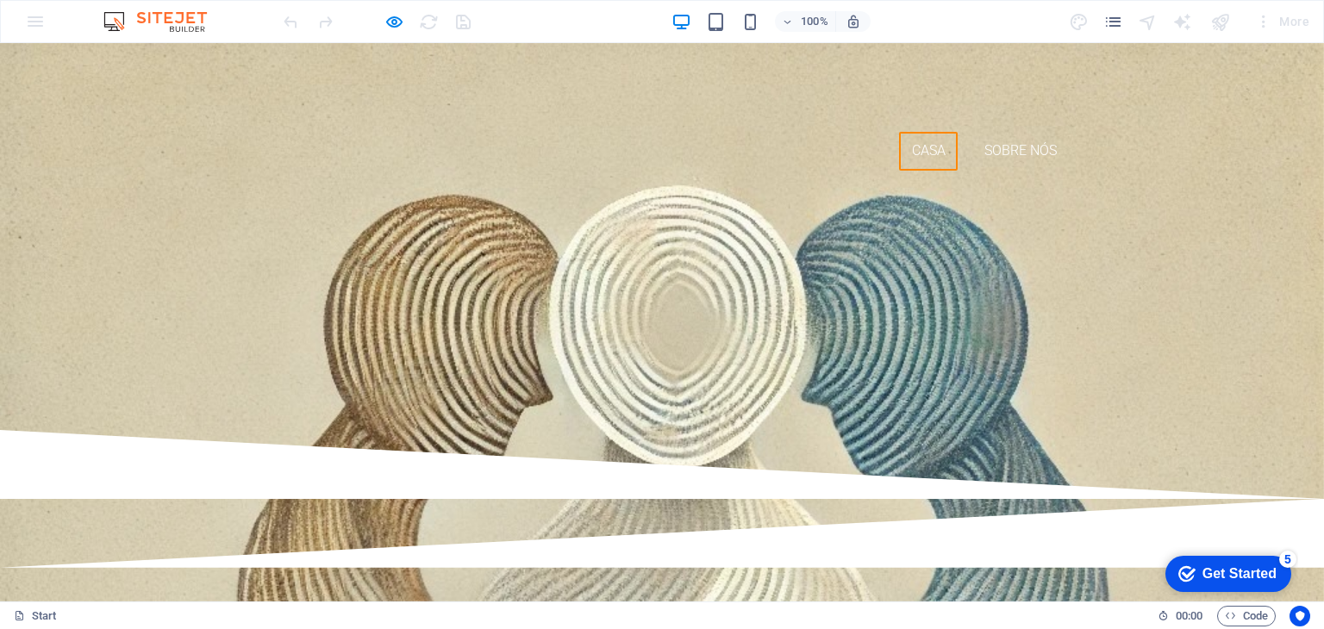
click at [928, 132] on link "Casa" at bounding box center [928, 151] width 59 height 39
click at [995, 132] on link "Sobre nós" at bounding box center [1019, 151] width 97 height 39
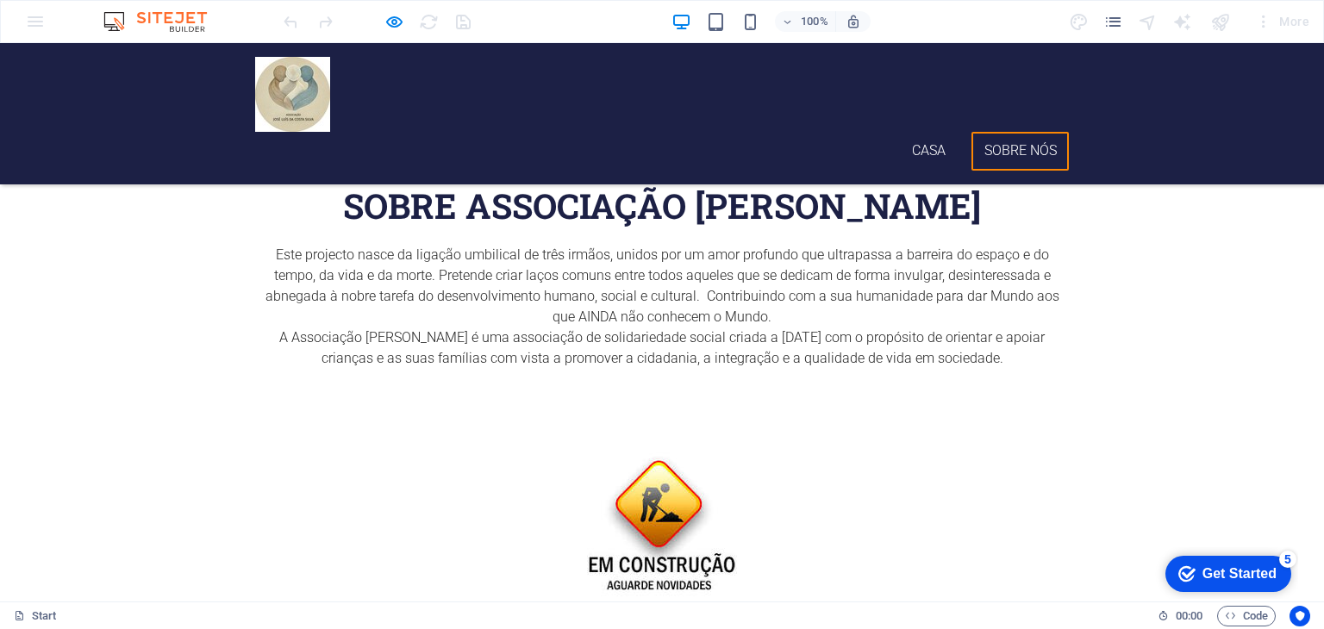
scroll to position [455, 0]
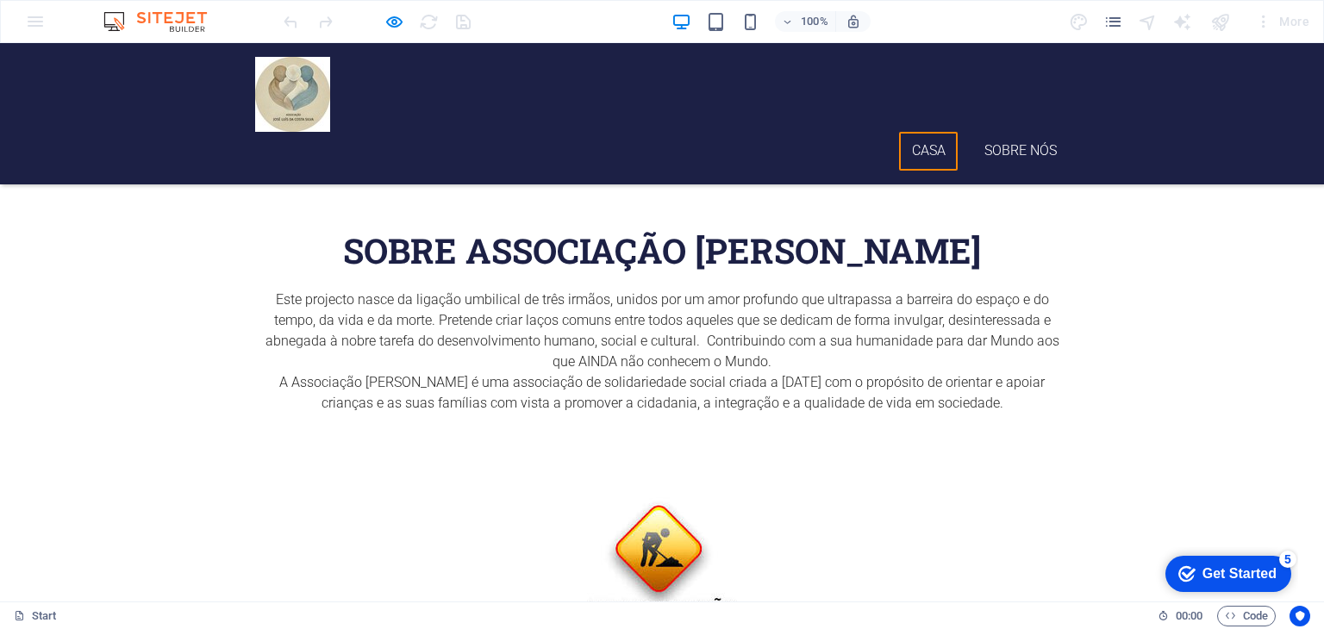
click at [917, 132] on link "Casa" at bounding box center [928, 151] width 59 height 39
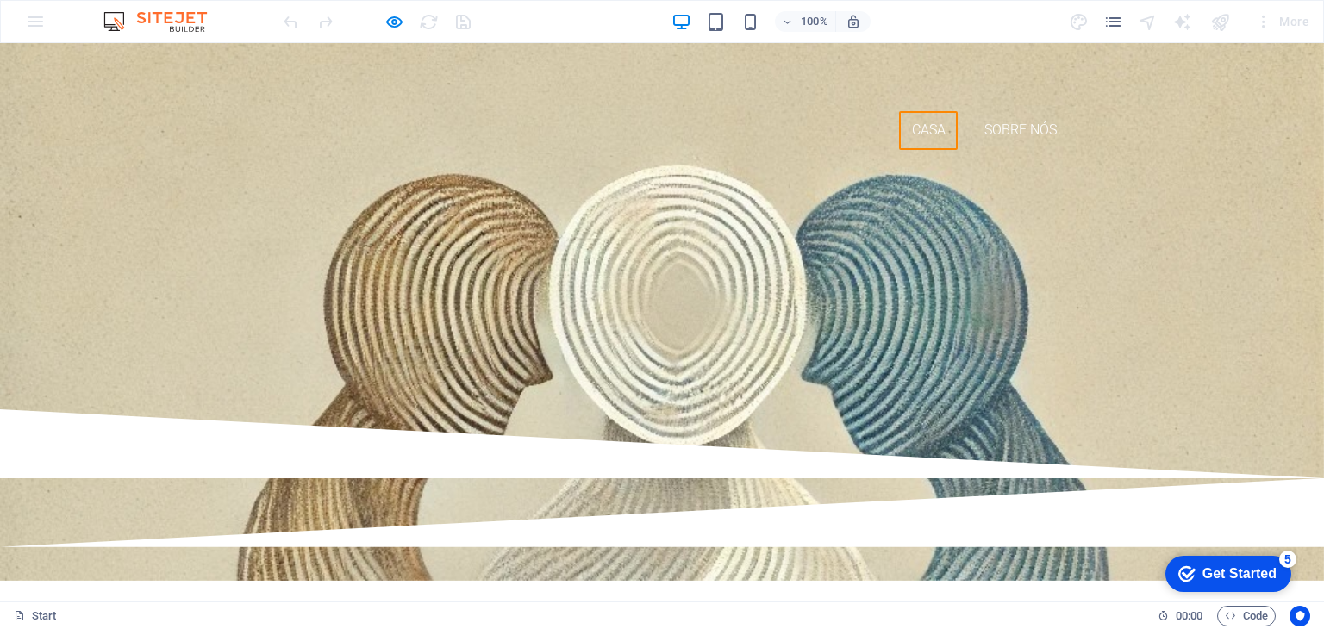
scroll to position [0, 0]
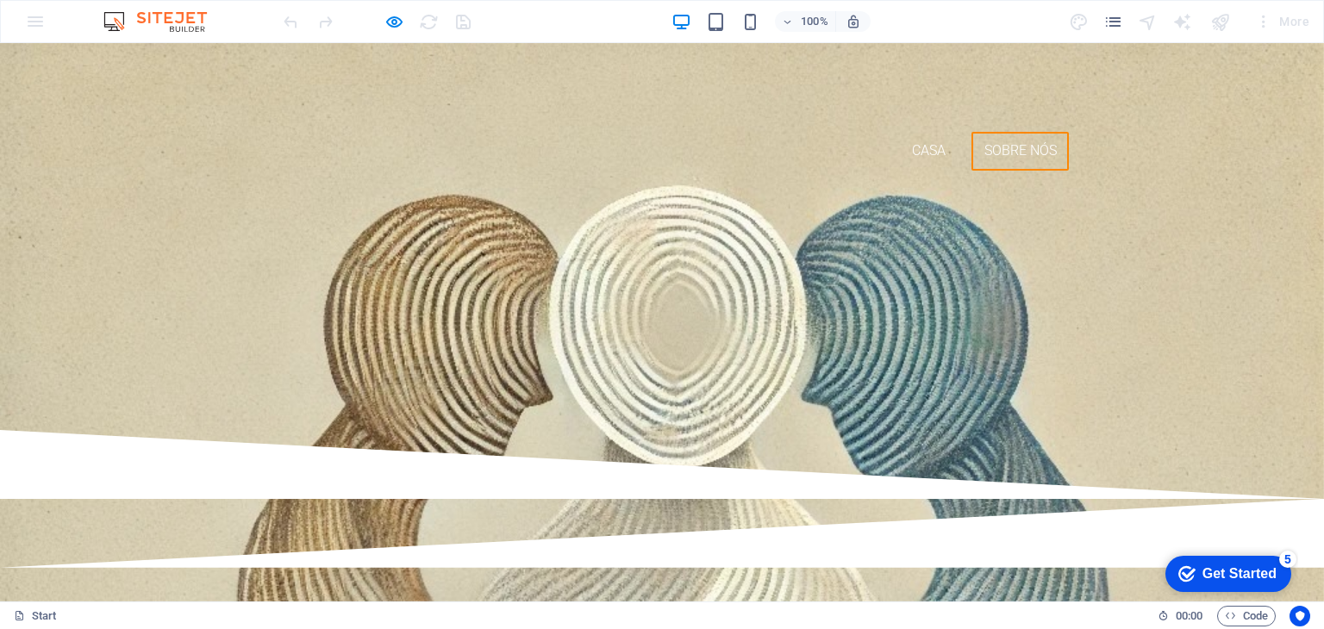
click at [1030, 132] on link "Sobre nós" at bounding box center [1019, 151] width 97 height 39
click at [26, 17] on div "100% More" at bounding box center [662, 21] width 1322 height 41
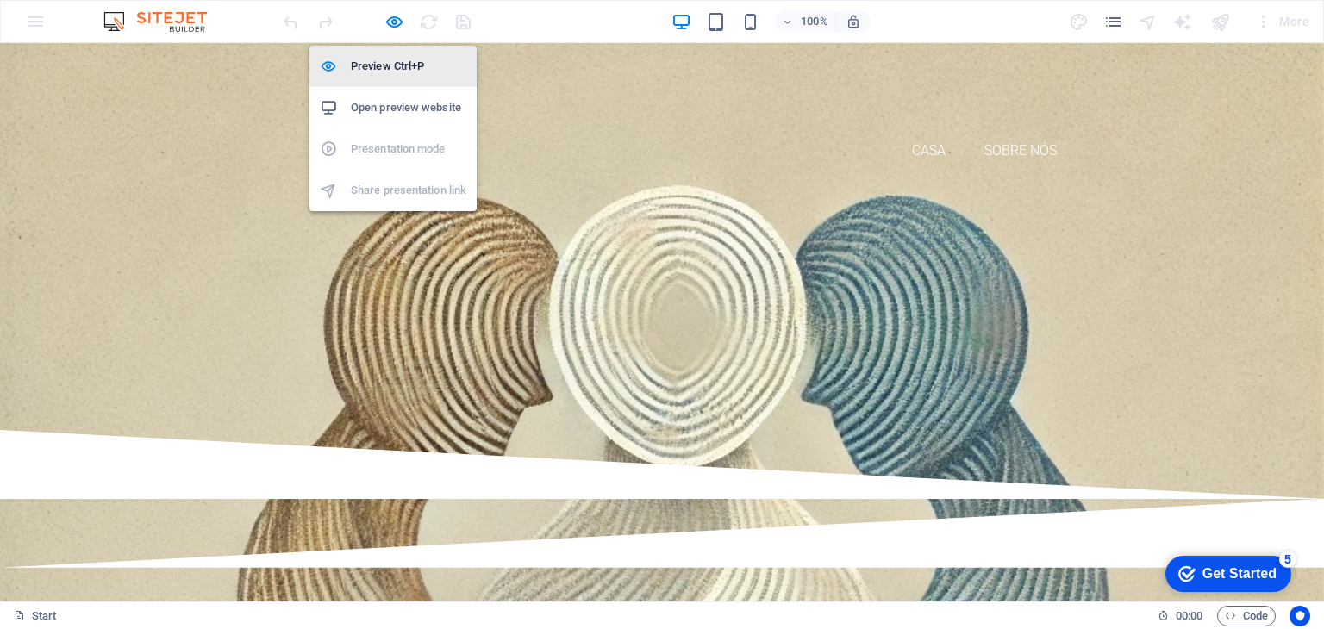
click at [382, 66] on h6 "Preview Ctrl+P" at bounding box center [408, 66] width 115 height 21
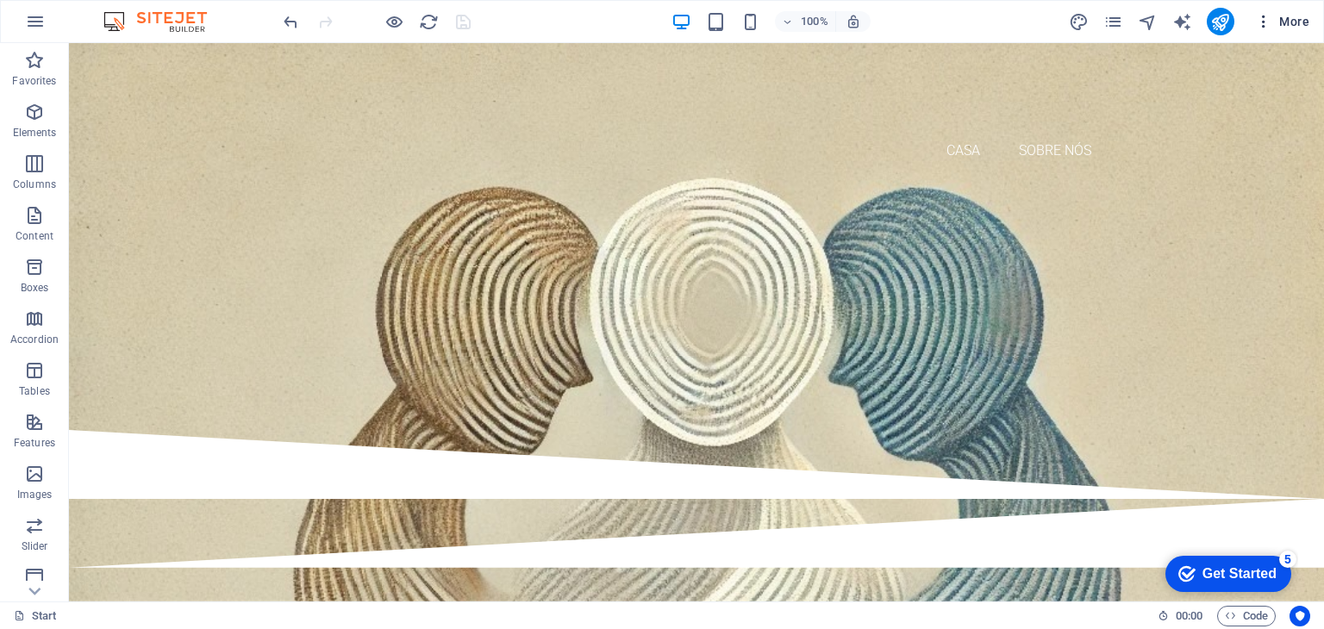
click at [1263, 23] on icon "button" at bounding box center [1263, 21] width 17 height 17
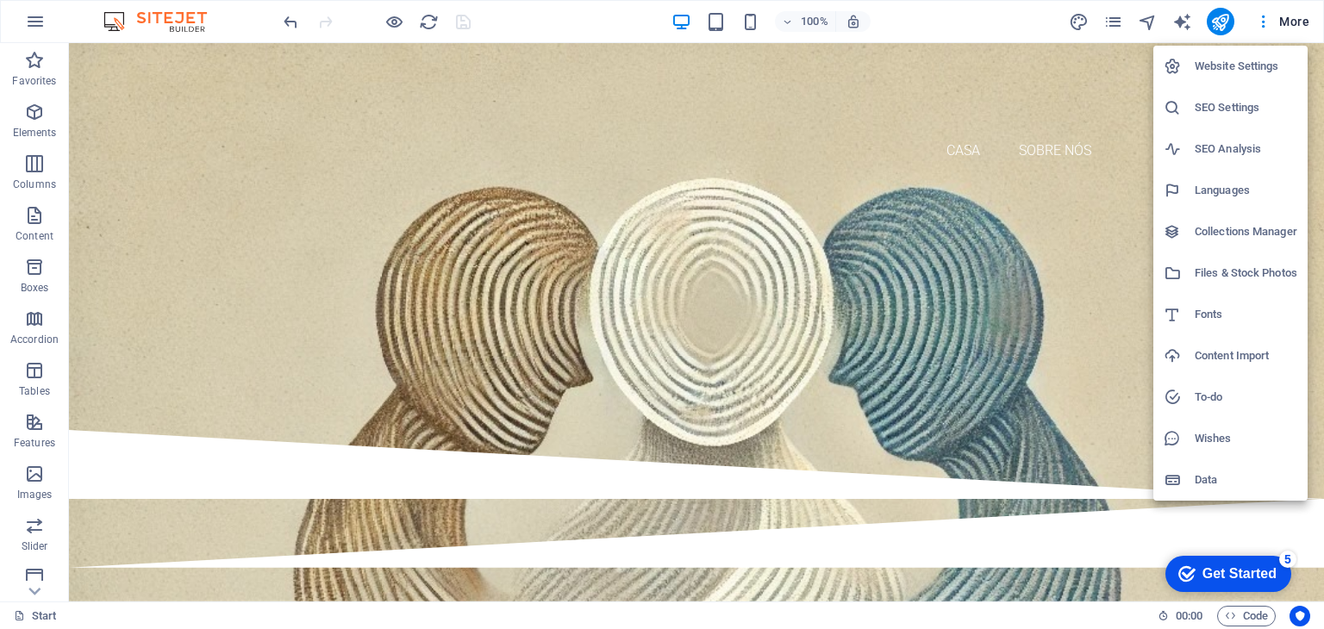
click at [34, 590] on div at bounding box center [662, 314] width 1324 height 629
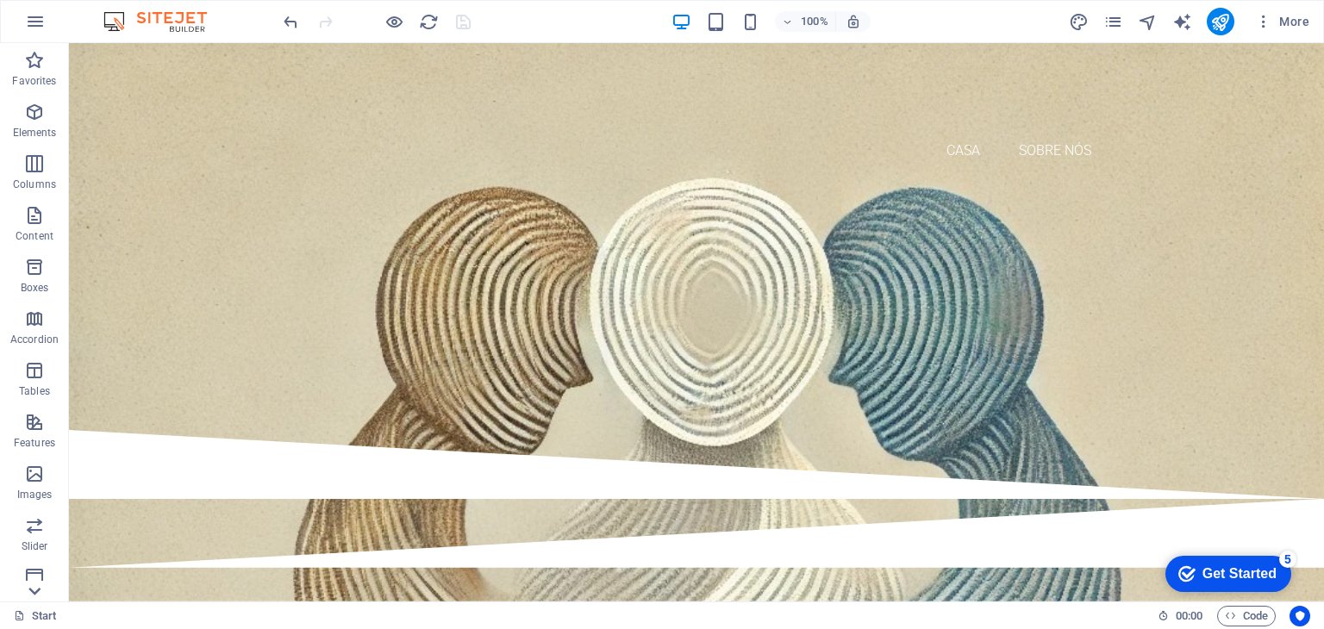
click at [34, 66] on icon at bounding box center [34, 53] width 24 height 24
click at [35, 23] on icon "button" at bounding box center [35, 21] width 21 height 21
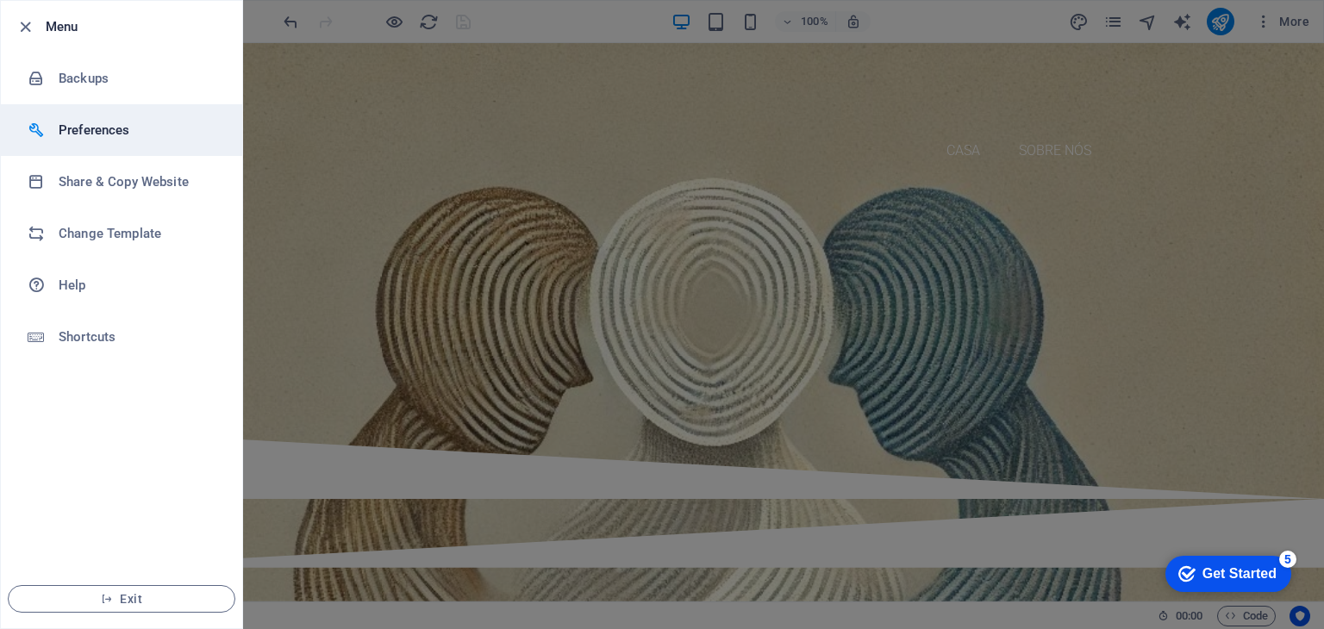
click at [100, 125] on h6 "Preferences" at bounding box center [138, 130] width 159 height 21
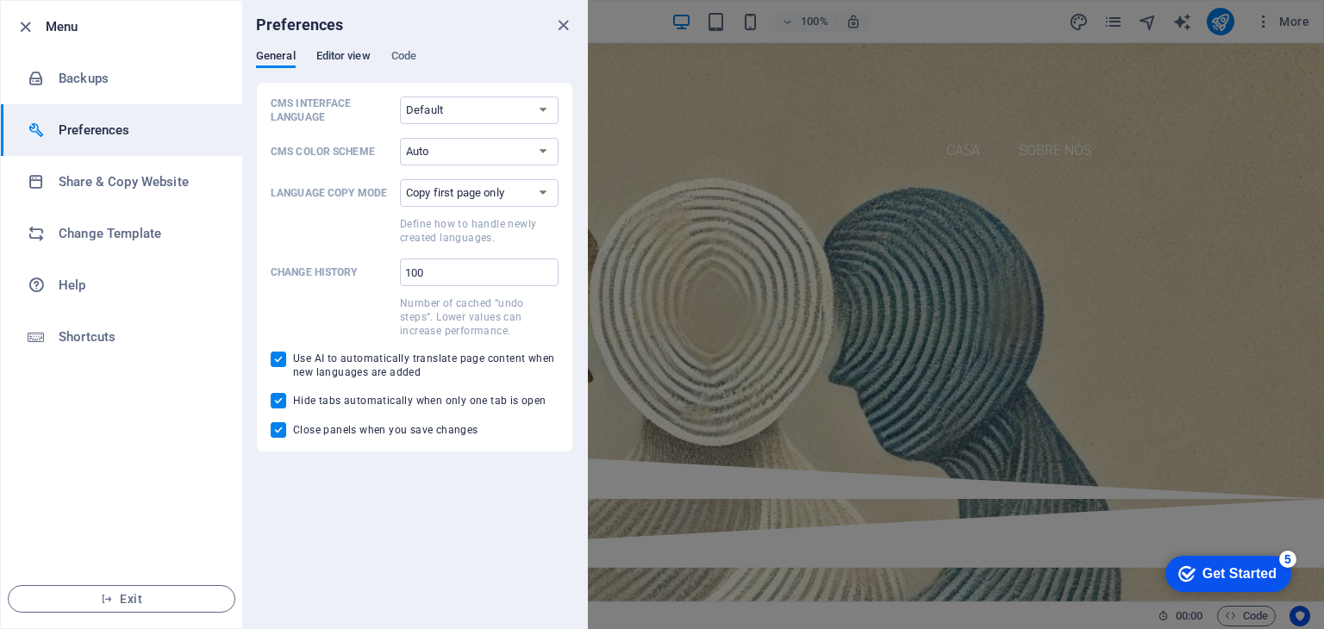
click at [338, 53] on span "Editor view" at bounding box center [343, 58] width 54 height 24
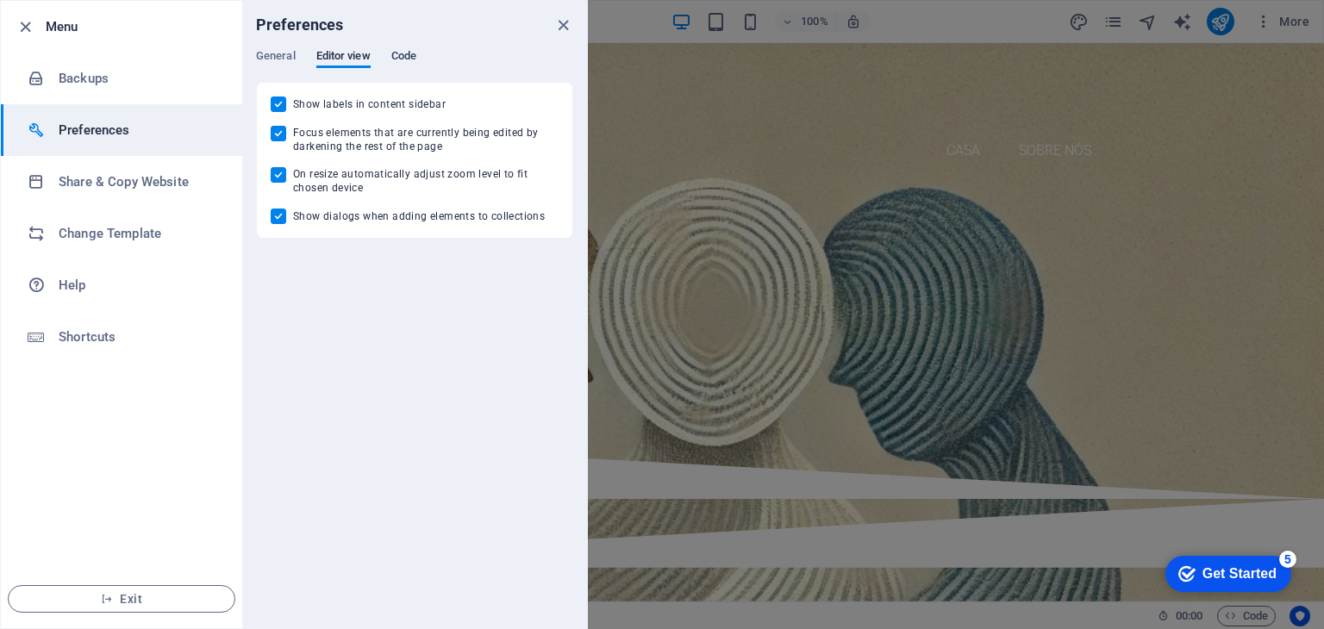
click at [399, 51] on span "Code" at bounding box center [403, 58] width 25 height 24
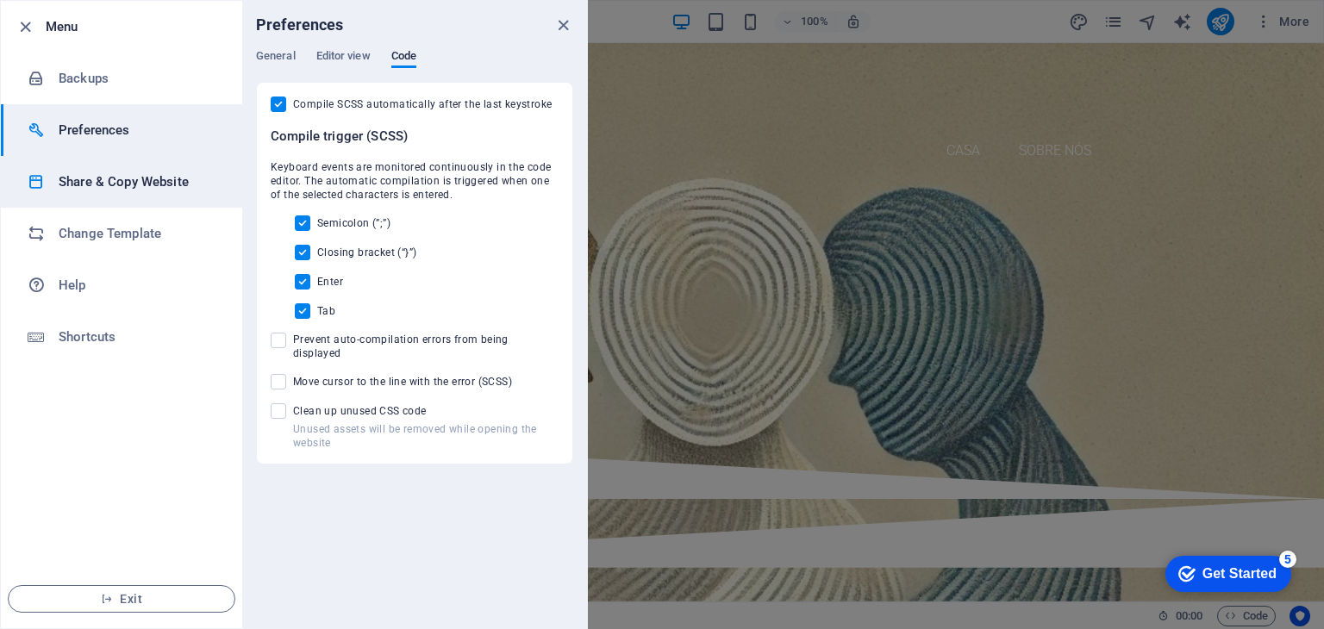
click at [119, 180] on h6 "Share & Copy Website" at bounding box center [138, 182] width 159 height 21
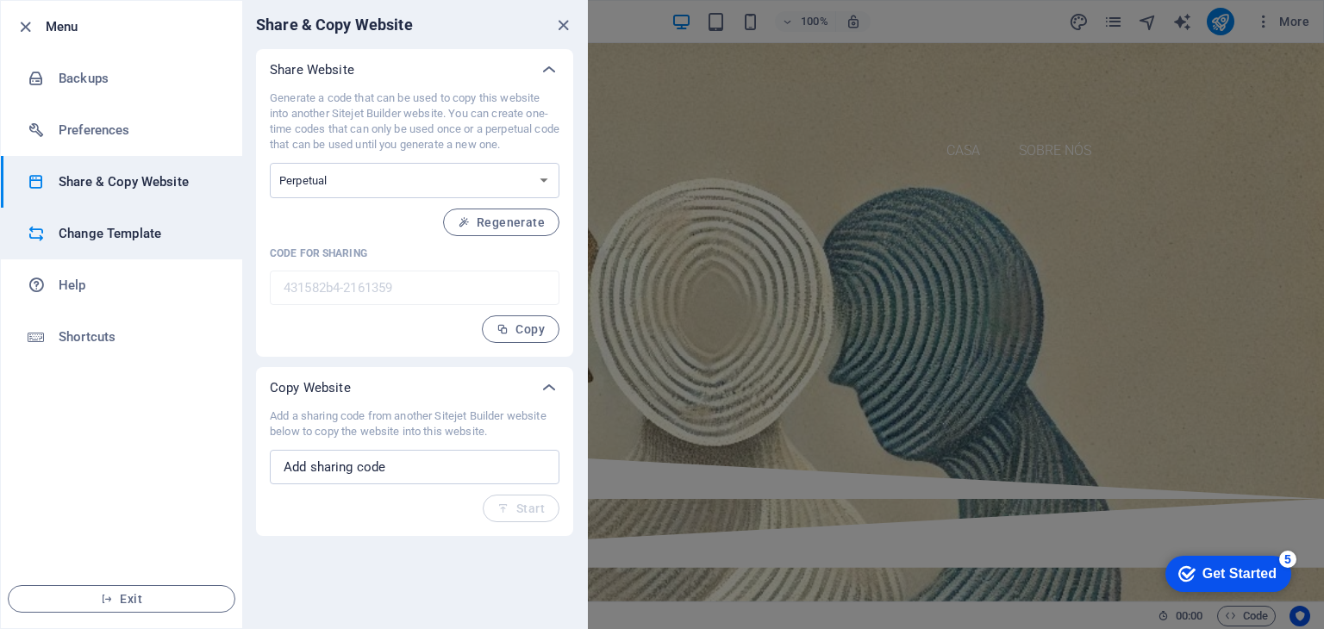
click at [115, 225] on h6 "Change Template" at bounding box center [138, 233] width 159 height 21
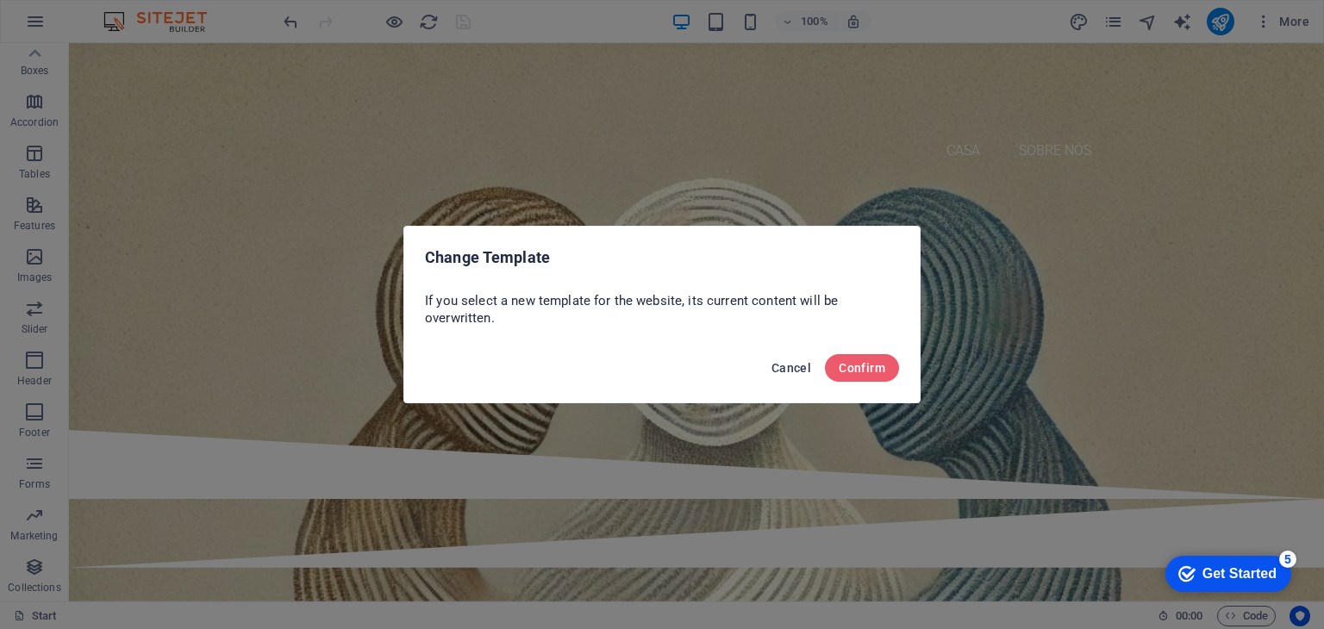
click at [789, 365] on span "Cancel" at bounding box center [791, 368] width 40 height 14
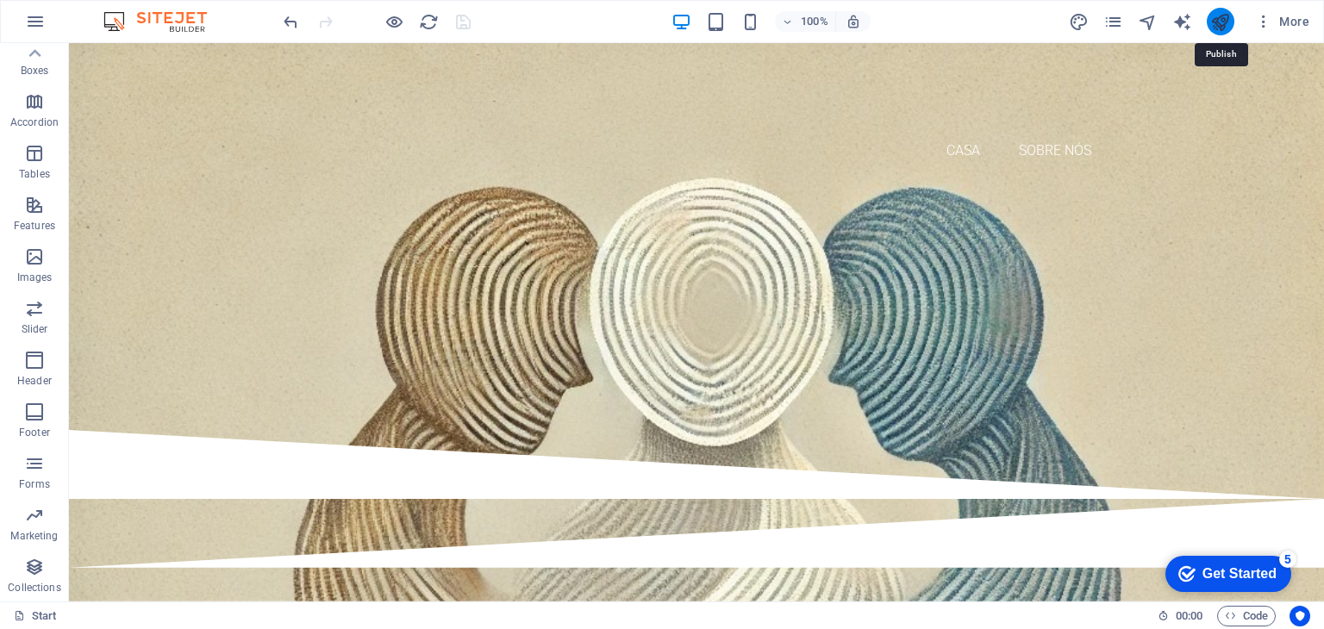
click at [1221, 21] on icon "publish" at bounding box center [1220, 22] width 20 height 20
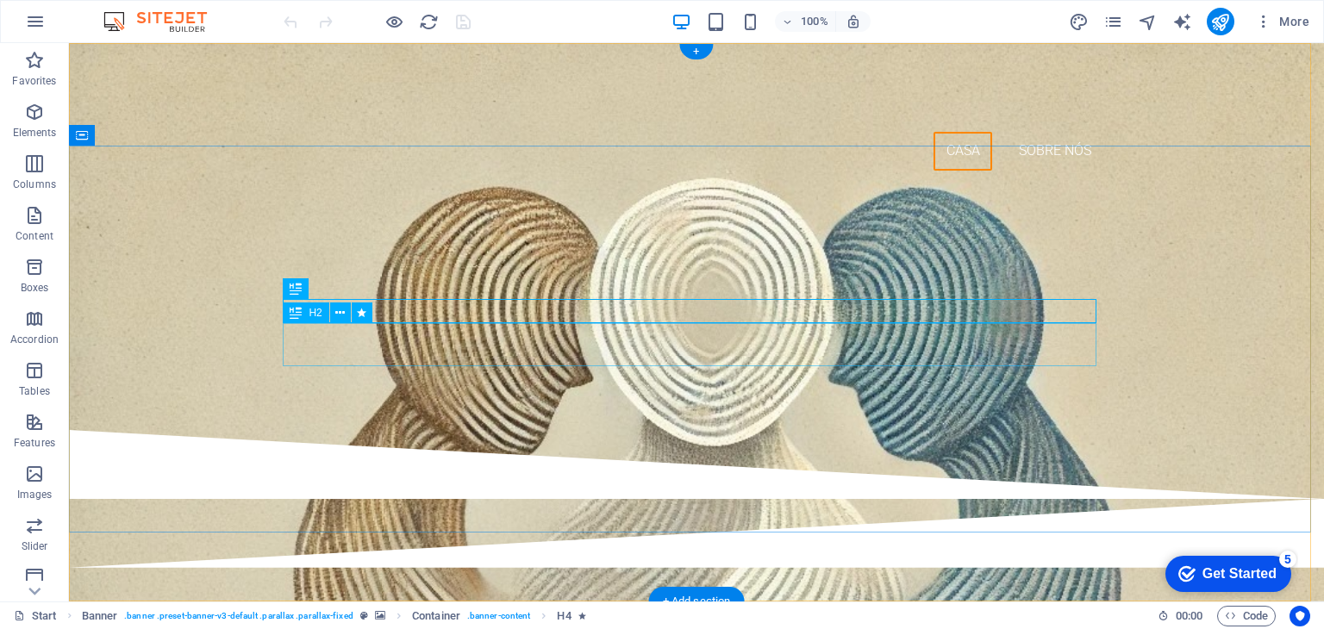
click at [527, 334] on div "Associação [PERSON_NAME]" at bounding box center [697, 312] width 814 height 43
click at [792, 291] on div "Dar Mundo a quem AINDA não conhece o Mundo" at bounding box center [697, 279] width 814 height 24
click at [345, 287] on icon at bounding box center [339, 289] width 9 height 18
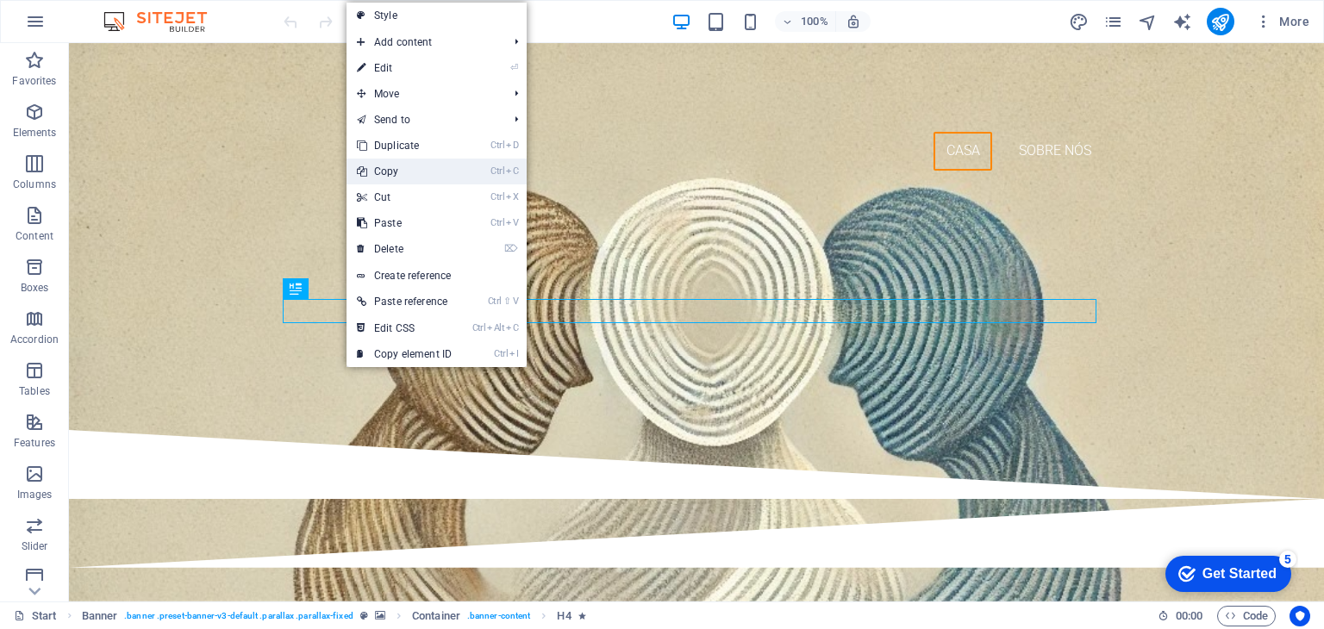
click at [401, 170] on link "Ctrl C Copy" at bounding box center [403, 172] width 115 height 26
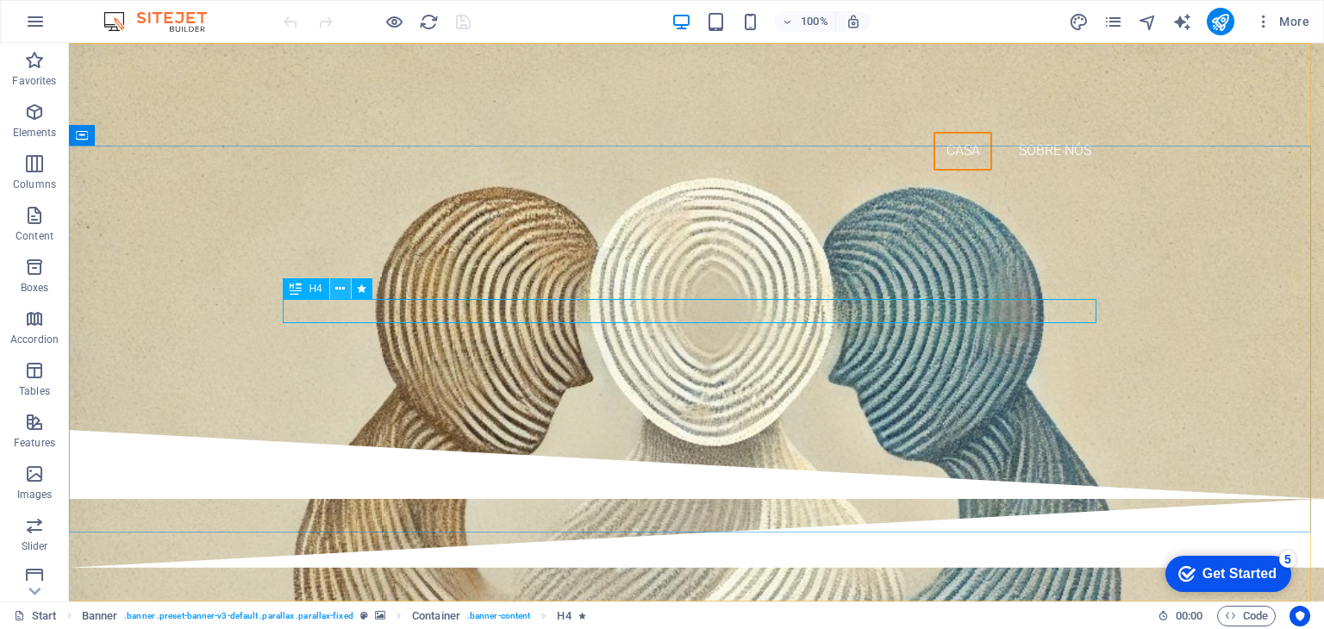
click at [342, 289] on icon at bounding box center [339, 289] width 9 height 18
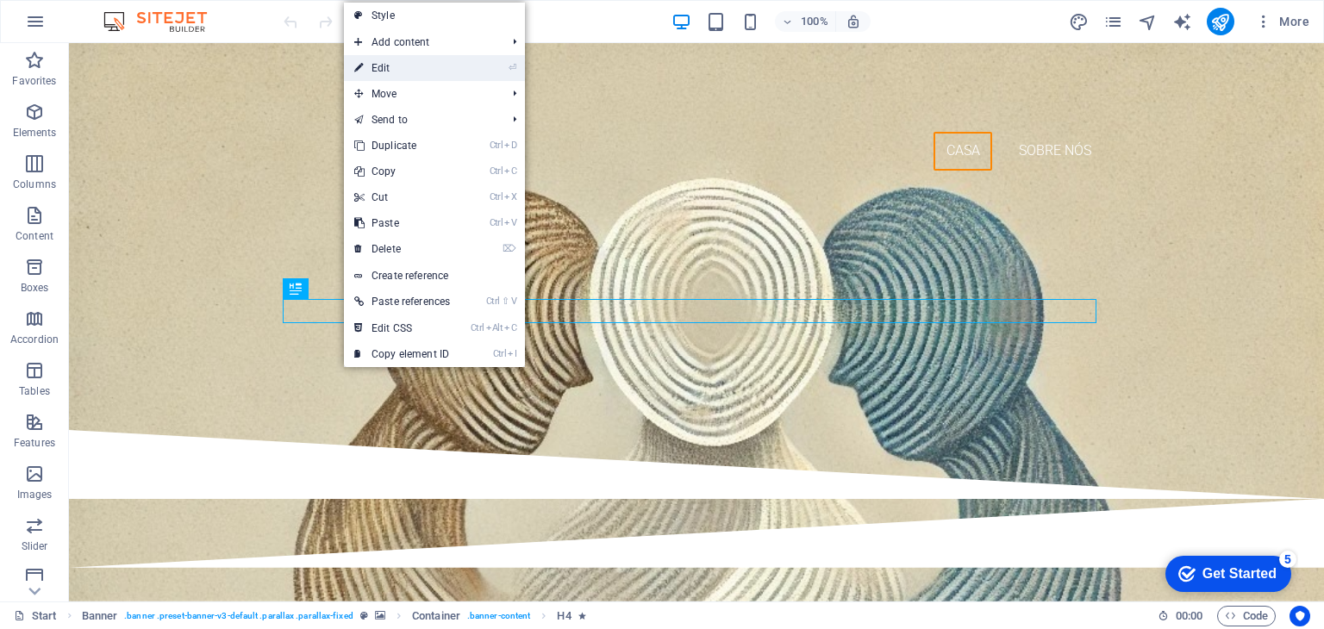
click at [412, 59] on link "⏎ Edit" at bounding box center [402, 68] width 116 height 26
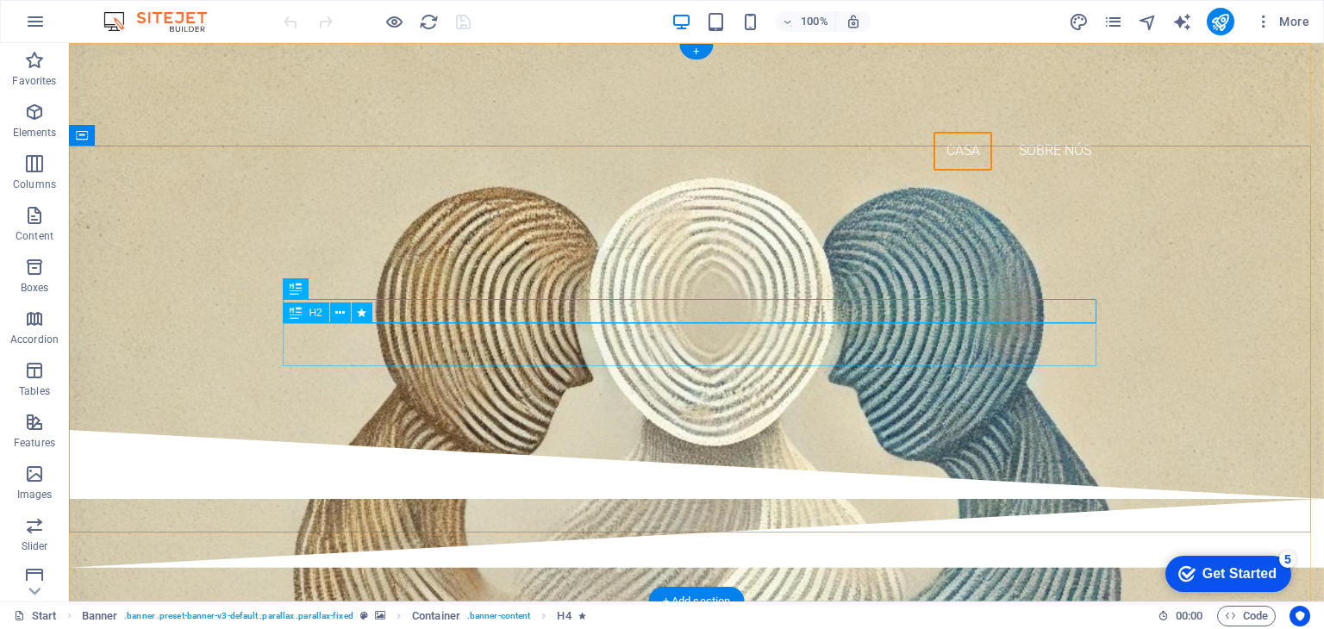
click at [431, 334] on div "Associação [PERSON_NAME]" at bounding box center [697, 312] width 814 height 43
click at [341, 309] on icon at bounding box center [339, 313] width 9 height 18
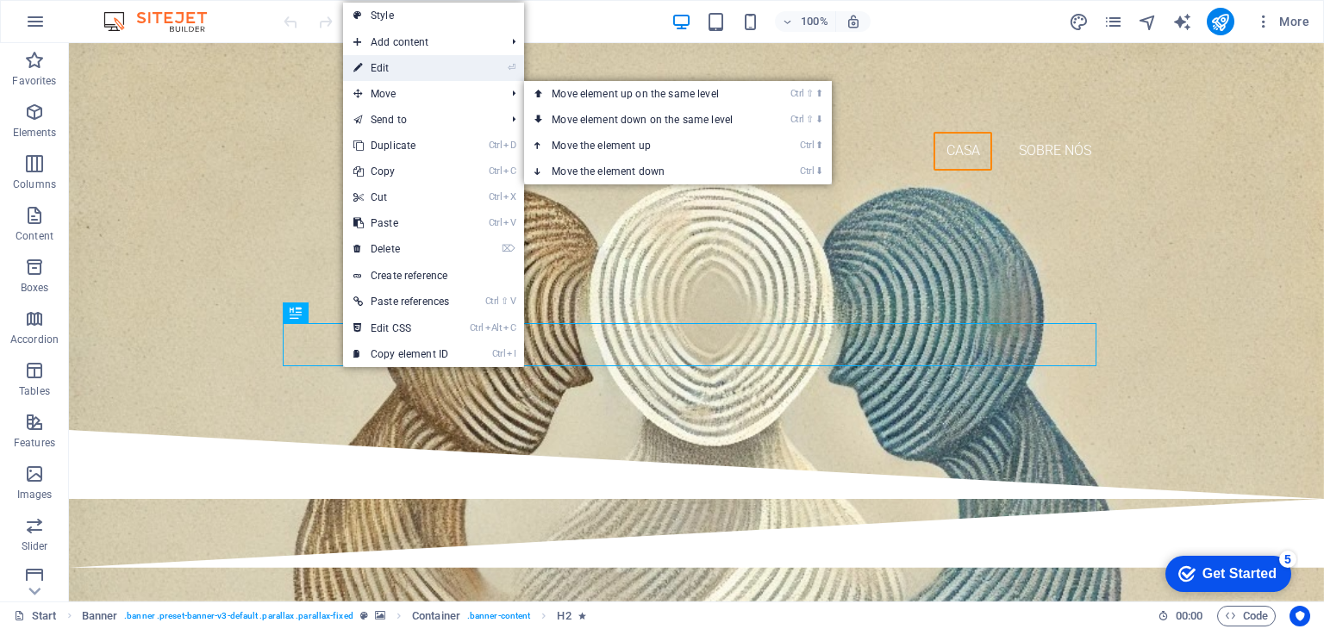
click at [402, 68] on link "⏎ Edit" at bounding box center [401, 68] width 116 height 26
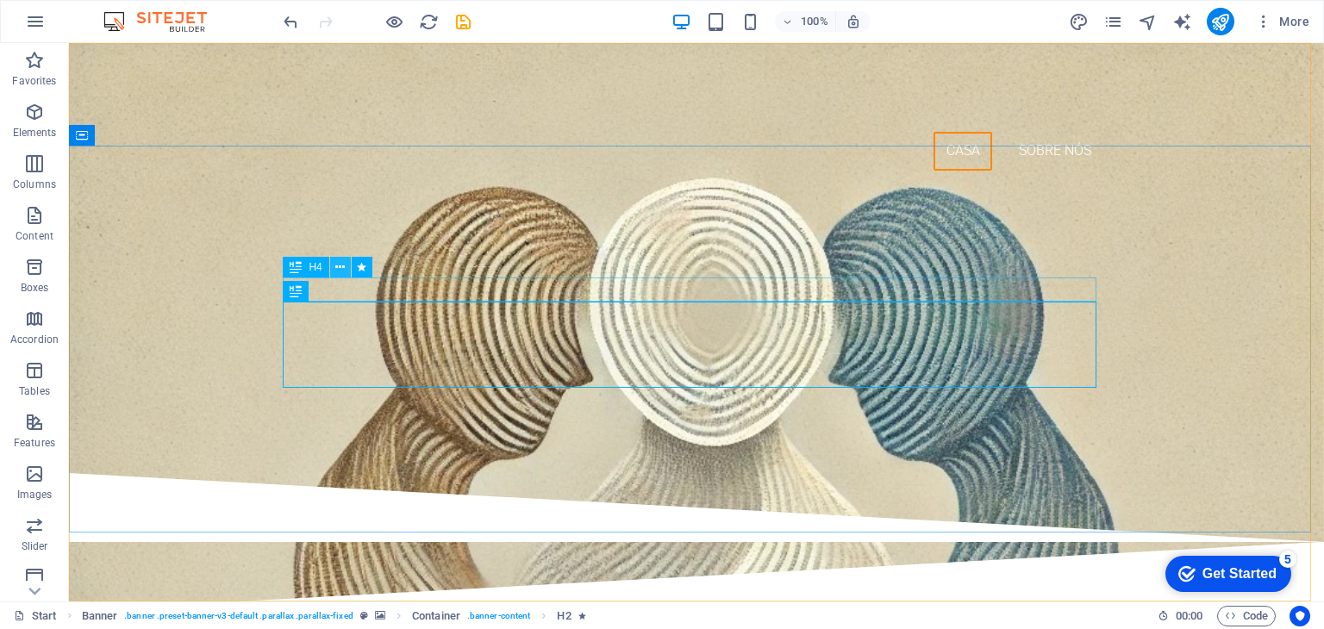
click at [335, 266] on icon at bounding box center [339, 268] width 9 height 18
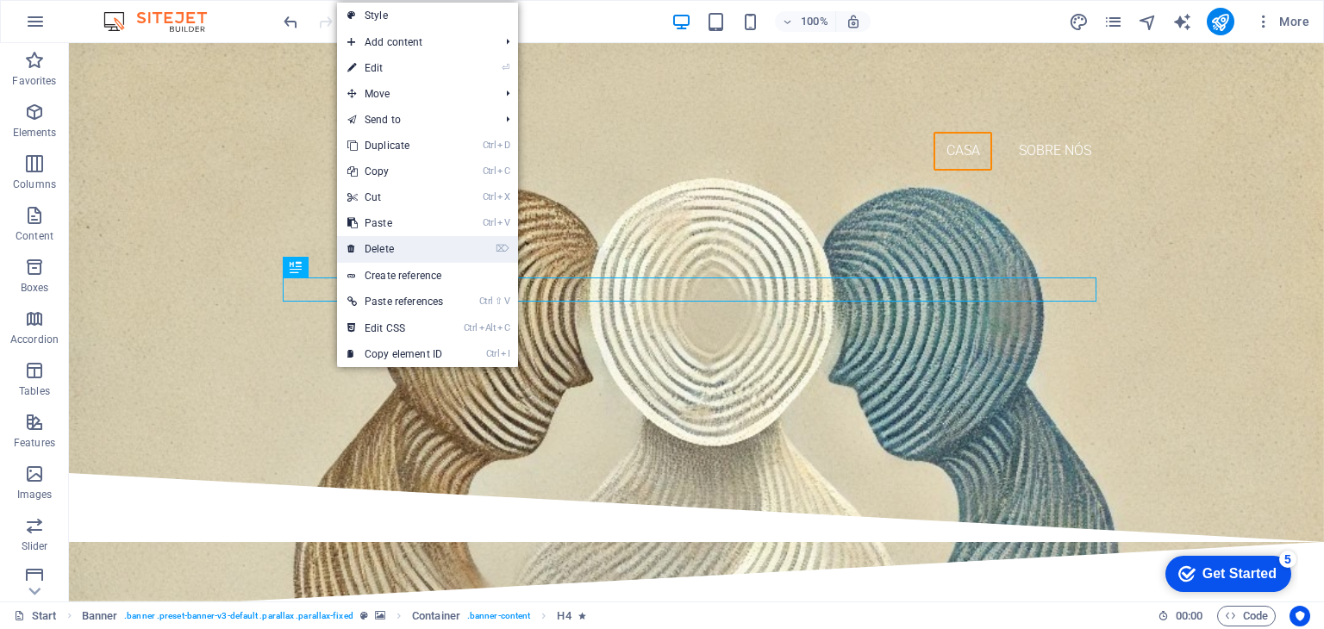
click at [388, 251] on link "⌦ Delete" at bounding box center [395, 249] width 116 height 26
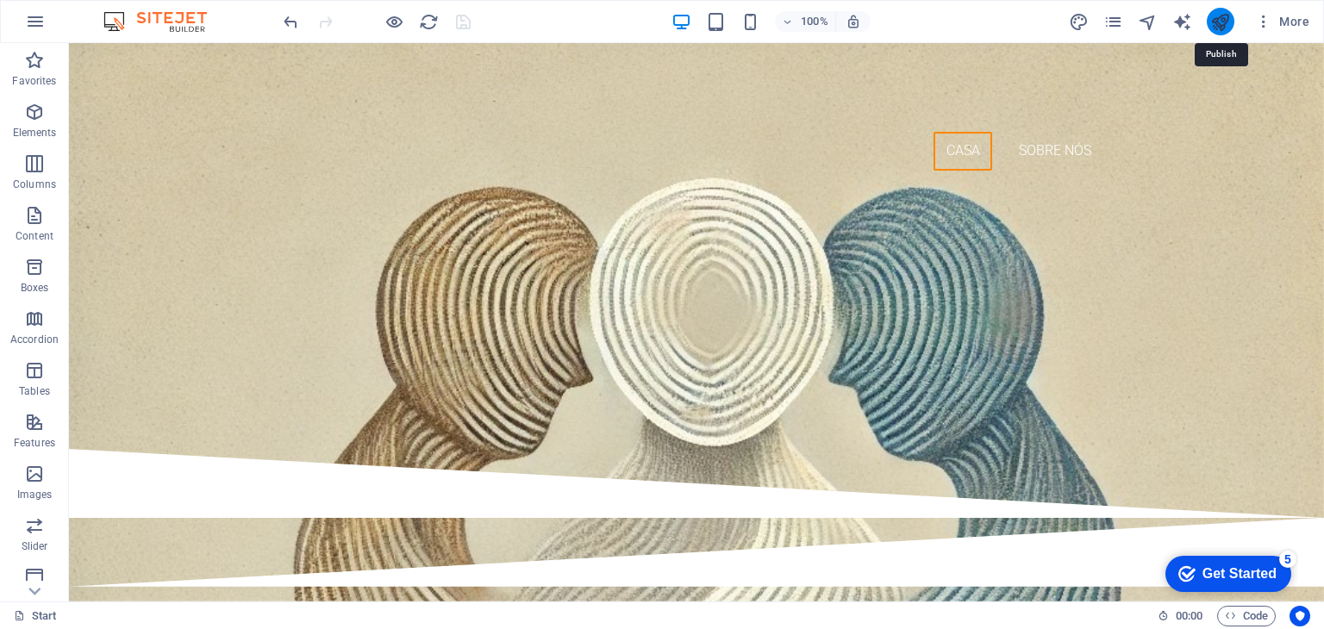
click at [1227, 22] on icon "publish" at bounding box center [1220, 22] width 20 height 20
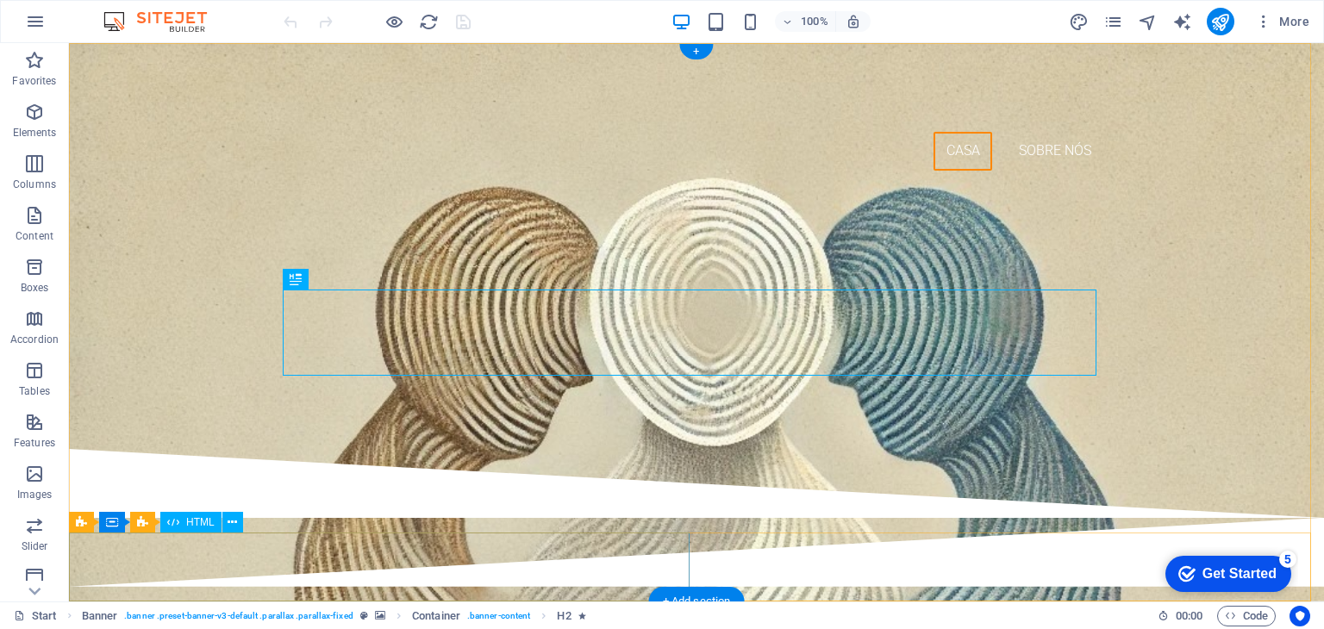
click at [571, 518] on div at bounding box center [696, 483] width 1255 height 69
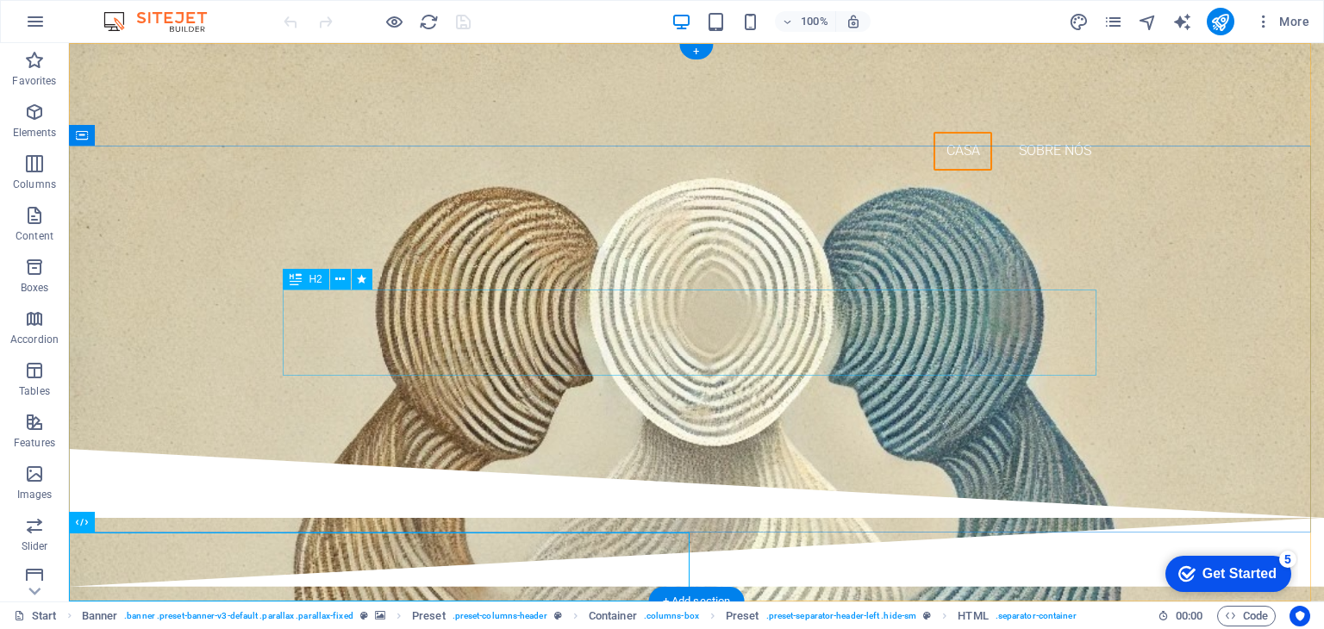
click at [538, 315] on div "Dar Mundo a quem AINDA não conhece o Mundo" at bounding box center [697, 310] width 814 height 86
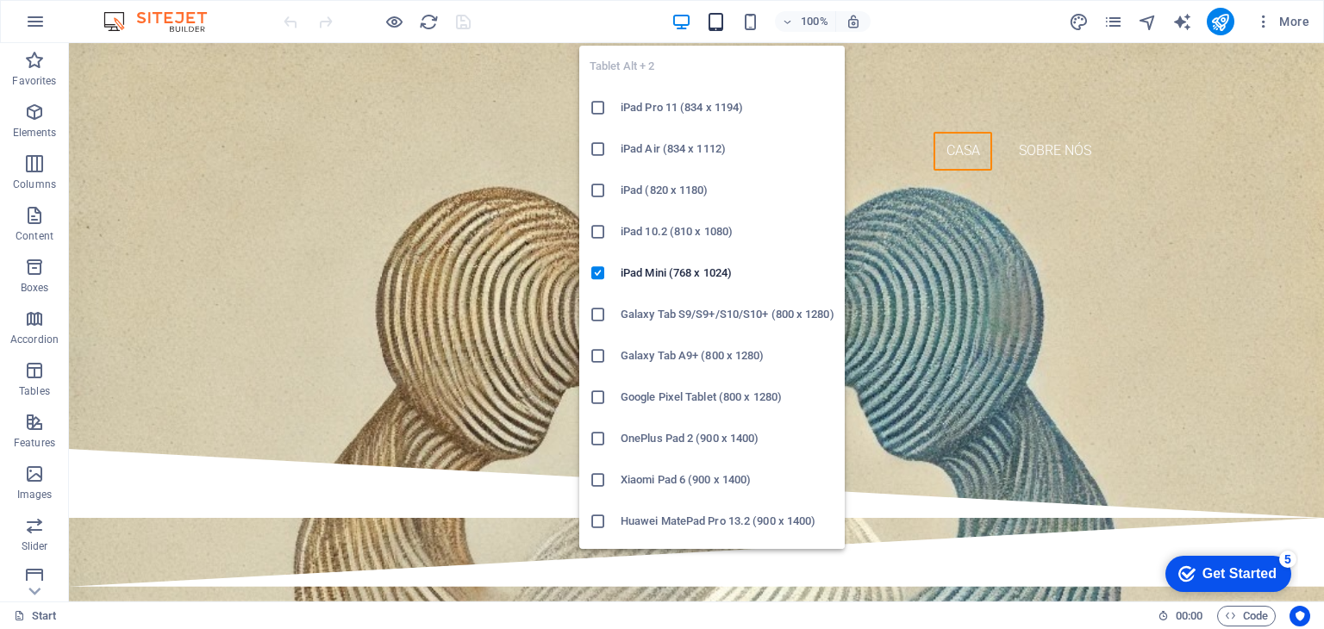
click at [714, 17] on icon "button" at bounding box center [716, 22] width 20 height 20
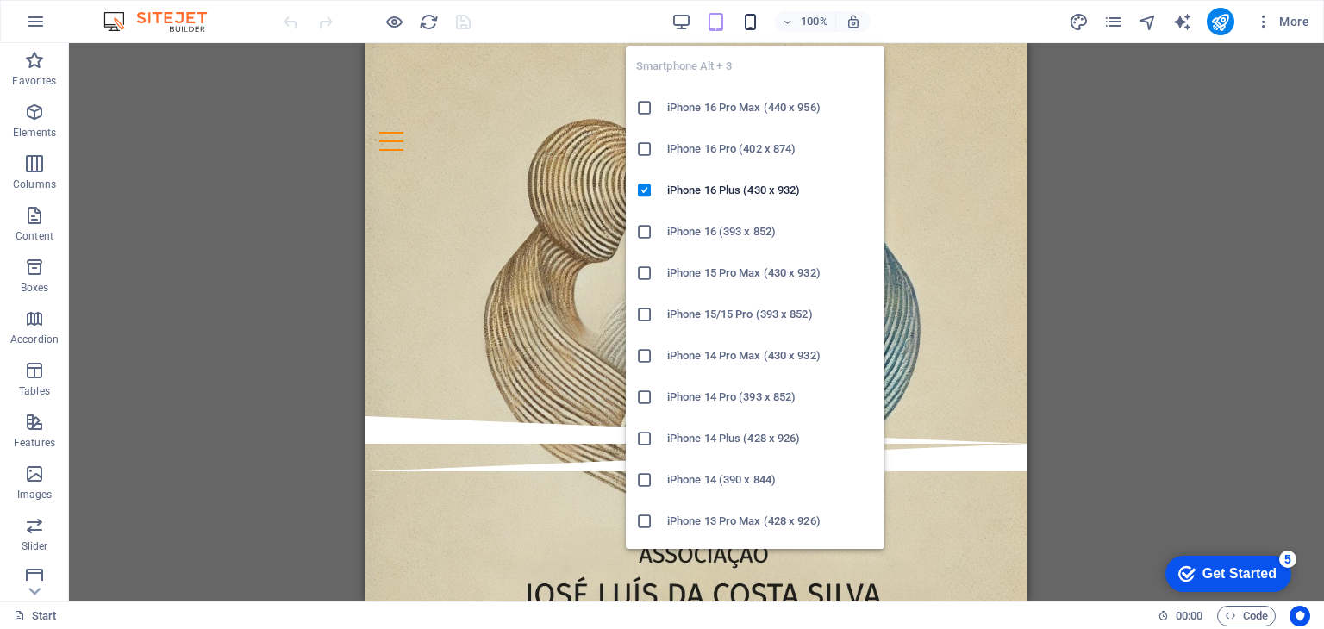
click at [754, 18] on icon "button" at bounding box center [750, 22] width 20 height 20
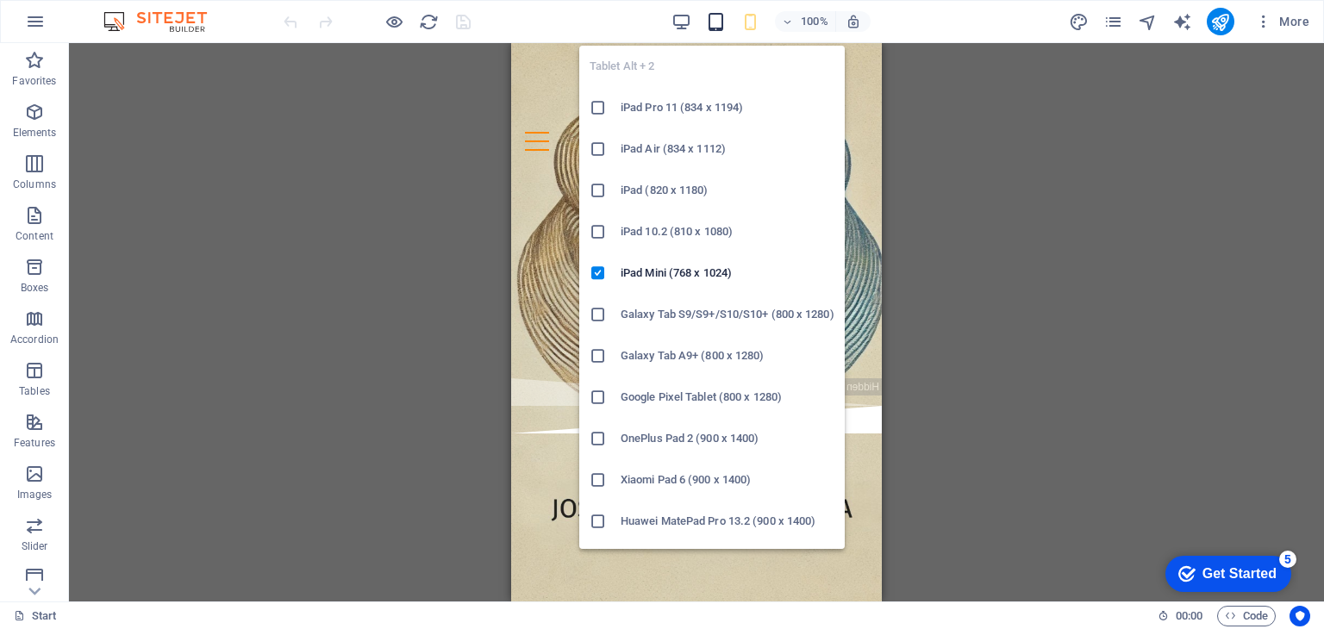
click at [719, 15] on icon "button" at bounding box center [716, 22] width 20 height 20
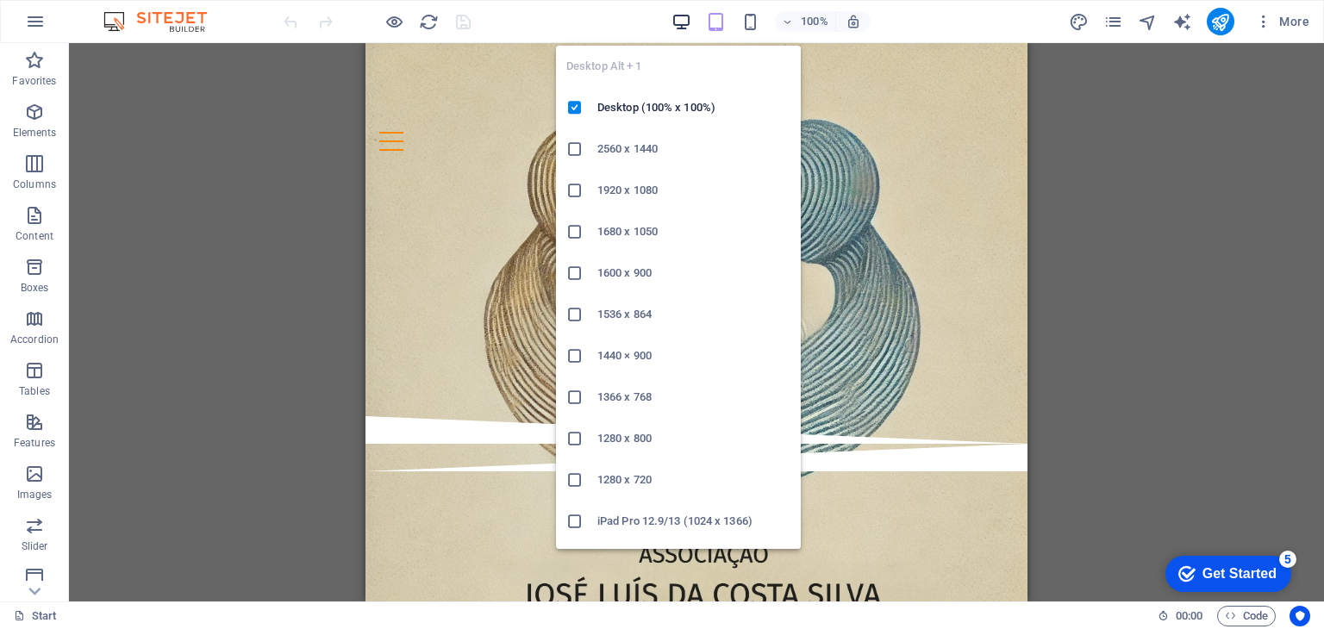
click at [683, 24] on icon "button" at bounding box center [681, 22] width 20 height 20
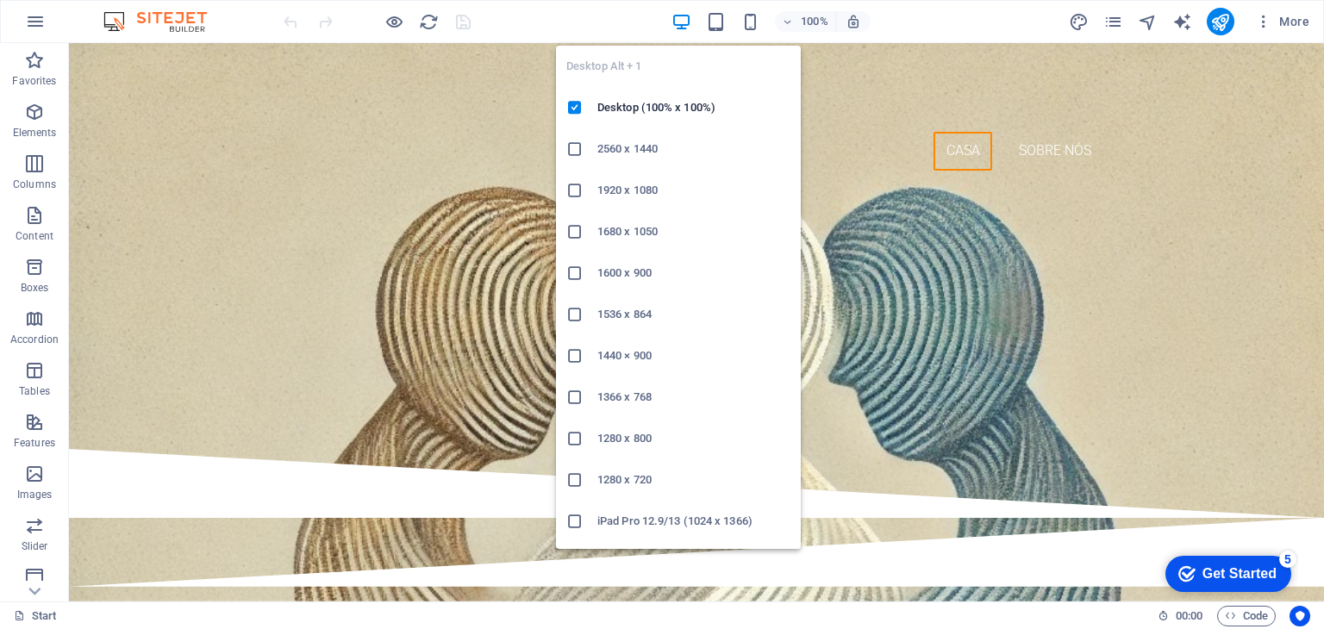
click at [574, 148] on icon at bounding box center [574, 148] width 17 height 17
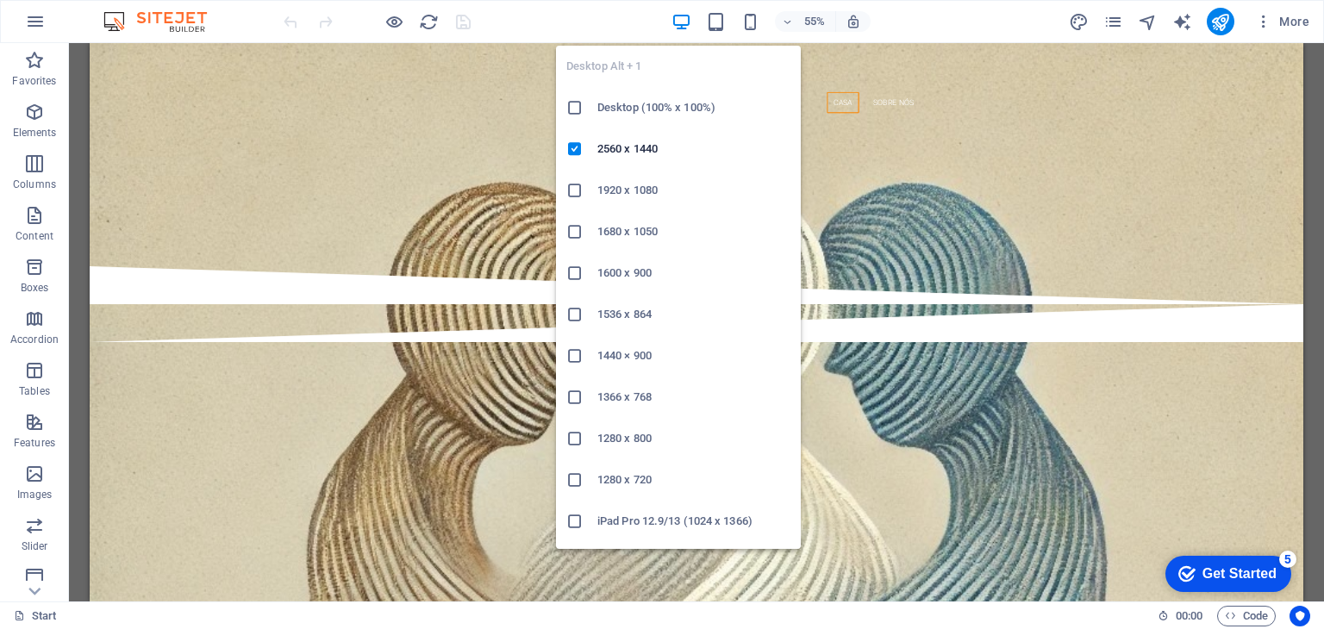
click at [577, 189] on icon at bounding box center [574, 190] width 17 height 17
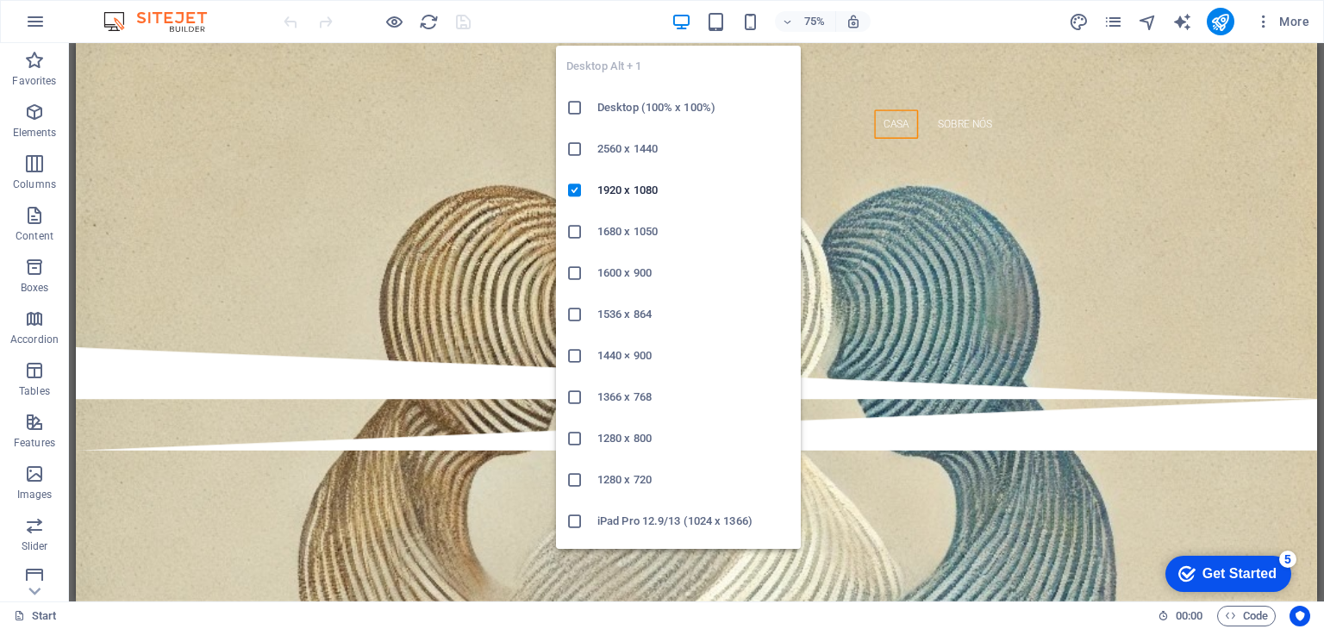
click at [677, 18] on icon "button" at bounding box center [681, 22] width 20 height 20
click at [577, 480] on icon at bounding box center [574, 479] width 17 height 17
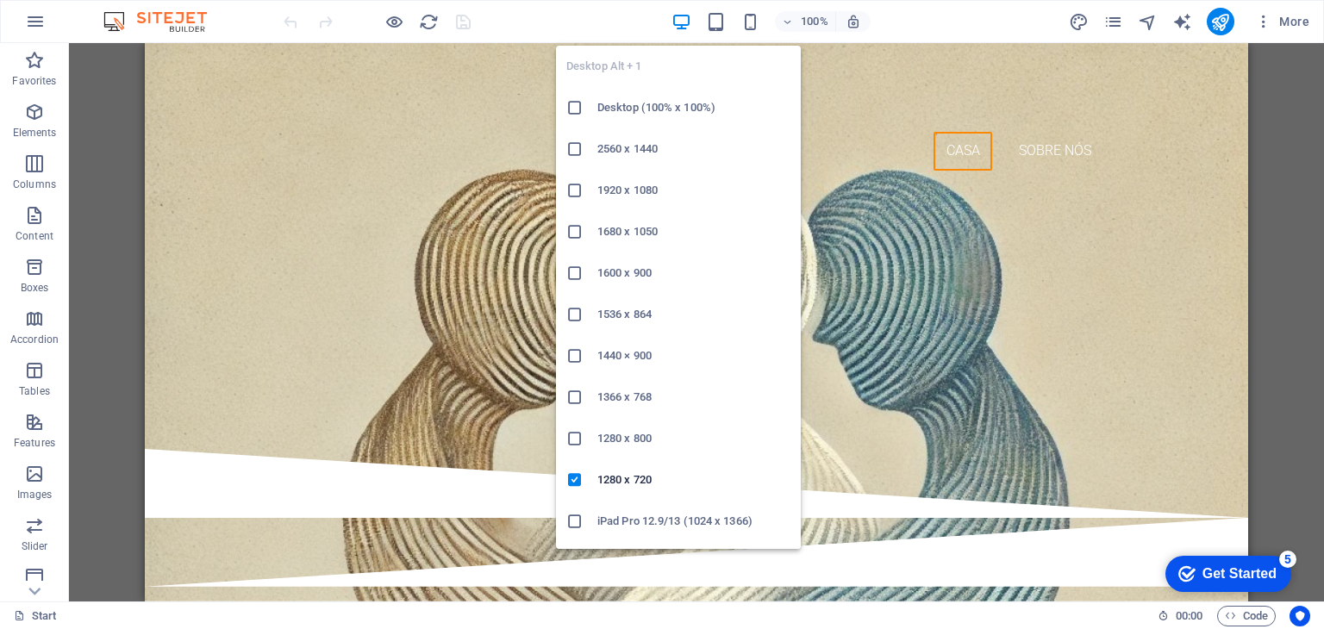
click at [577, 104] on icon at bounding box center [574, 107] width 17 height 17
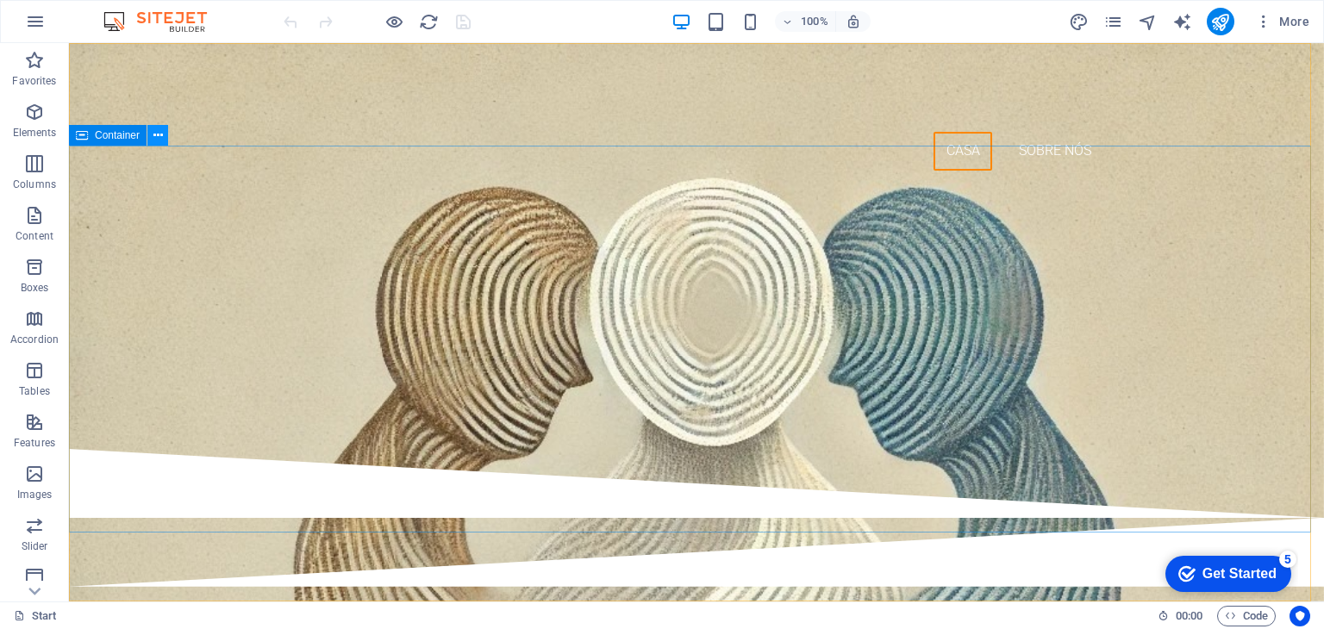
click at [160, 134] on icon at bounding box center [157, 136] width 9 height 18
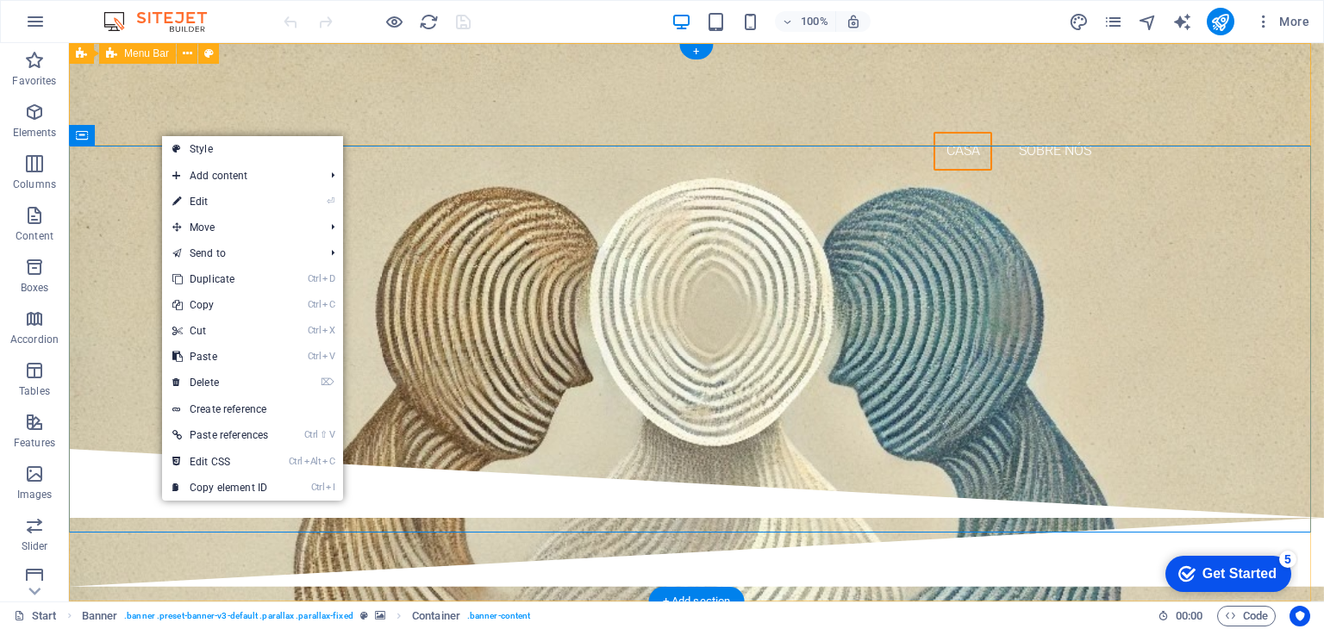
click at [531, 126] on div "Casa Sobre nós" at bounding box center [696, 113] width 1255 height 141
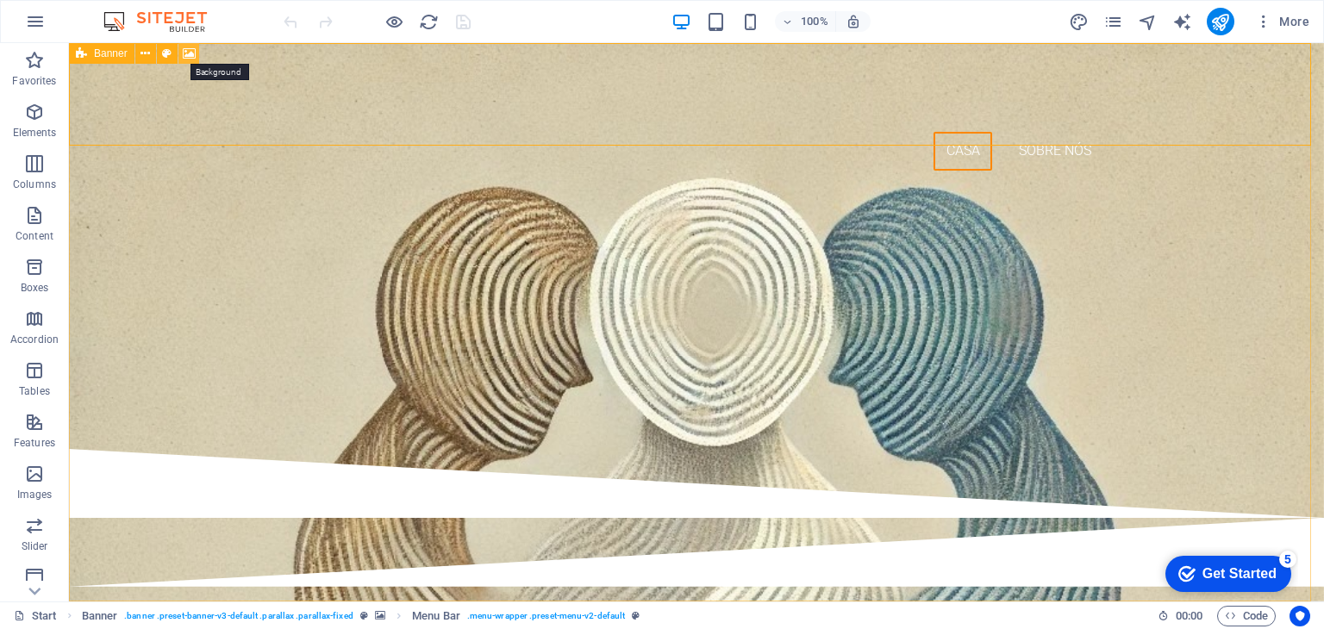
click at [192, 53] on icon at bounding box center [189, 54] width 13 height 18
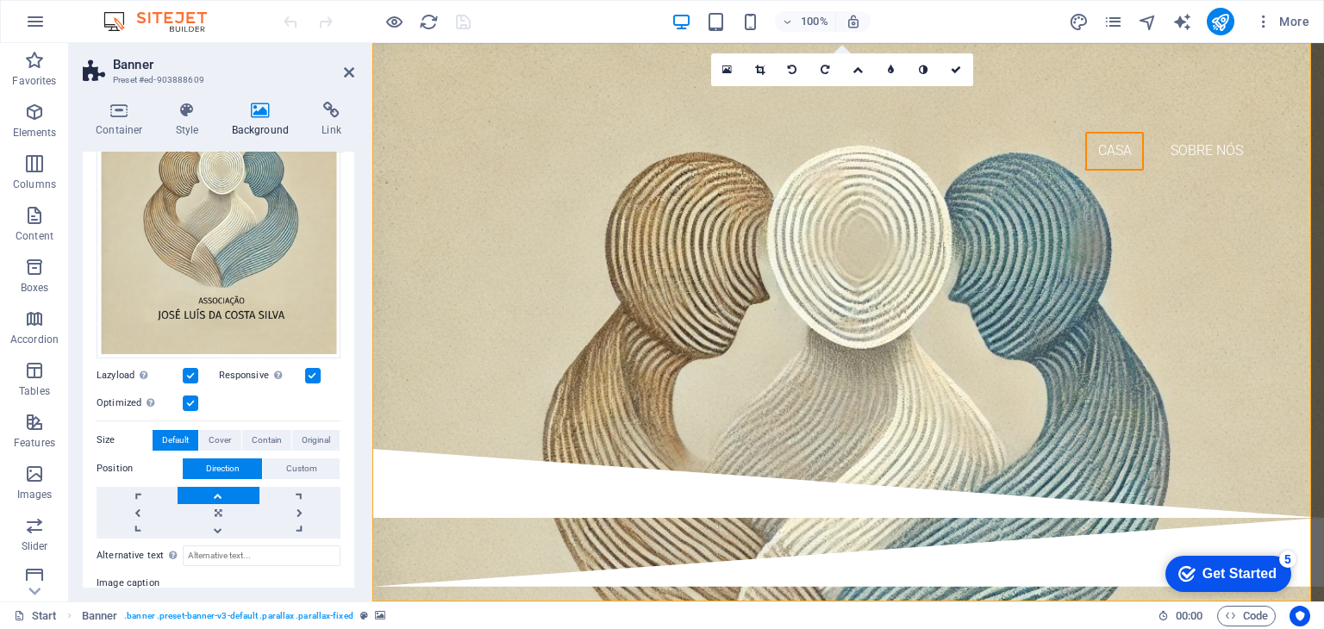
scroll to position [197, 0]
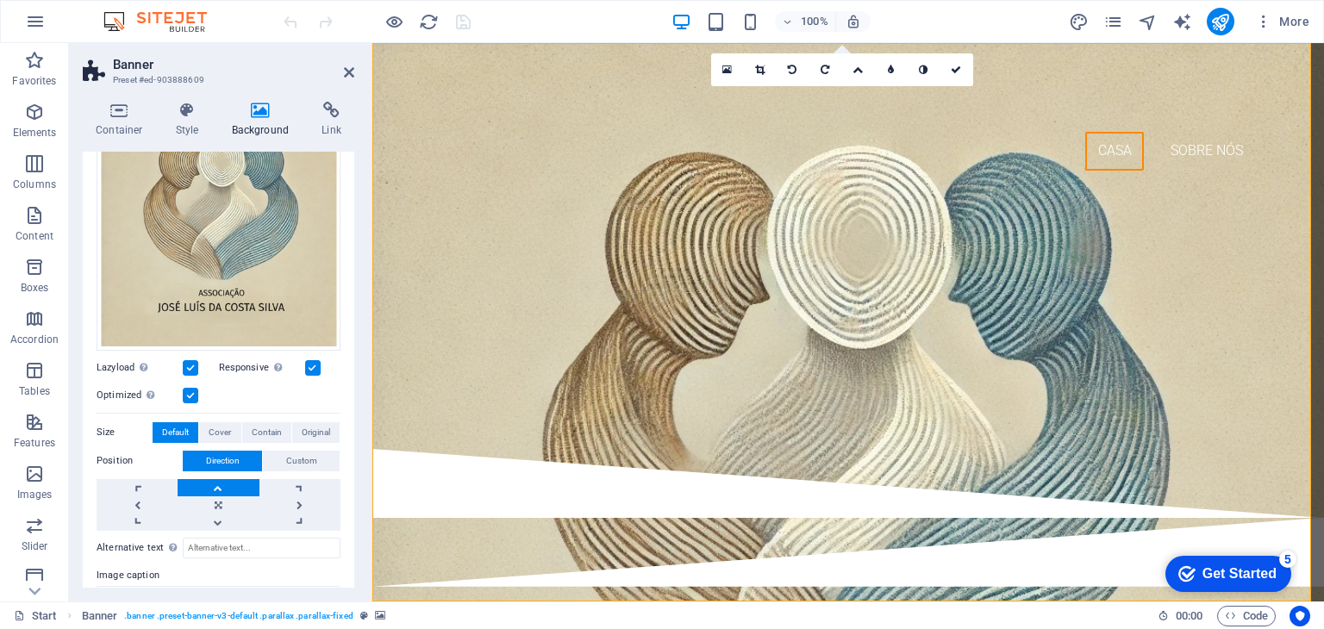
click at [216, 483] on link at bounding box center [218, 487] width 81 height 17
click at [221, 427] on span "Cover" at bounding box center [220, 432] width 22 height 21
click at [288, 454] on span "Custom" at bounding box center [301, 461] width 31 height 21
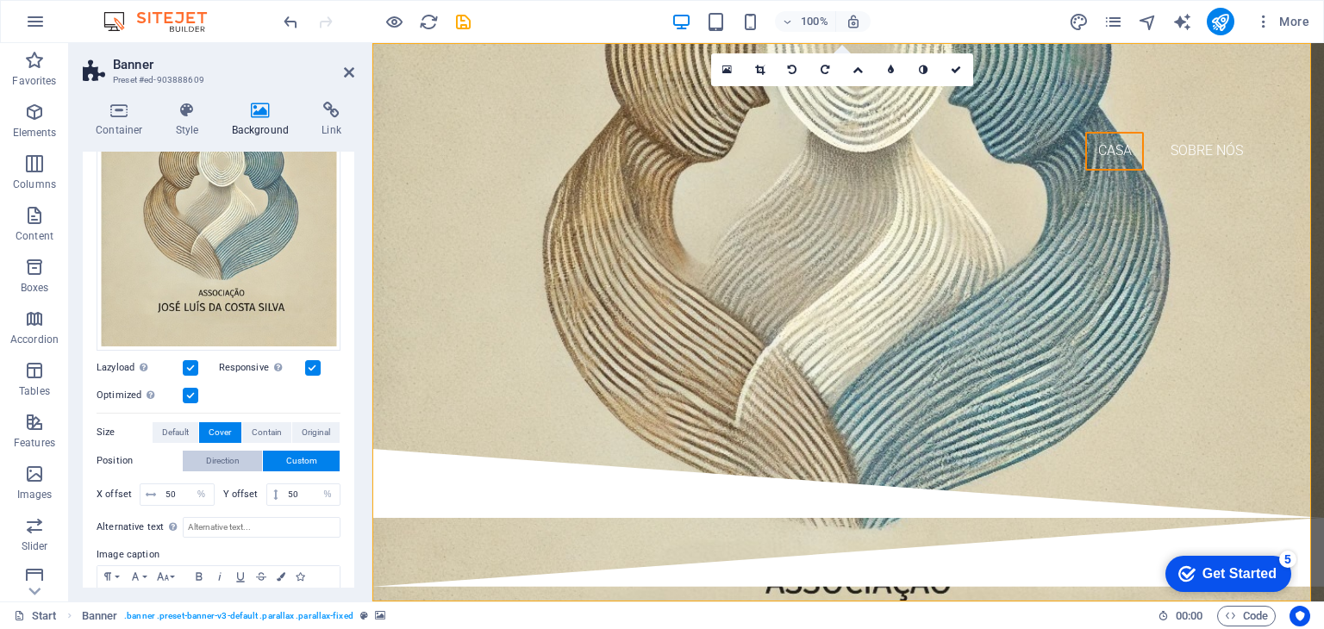
click at [236, 456] on span "Direction" at bounding box center [223, 461] width 34 height 21
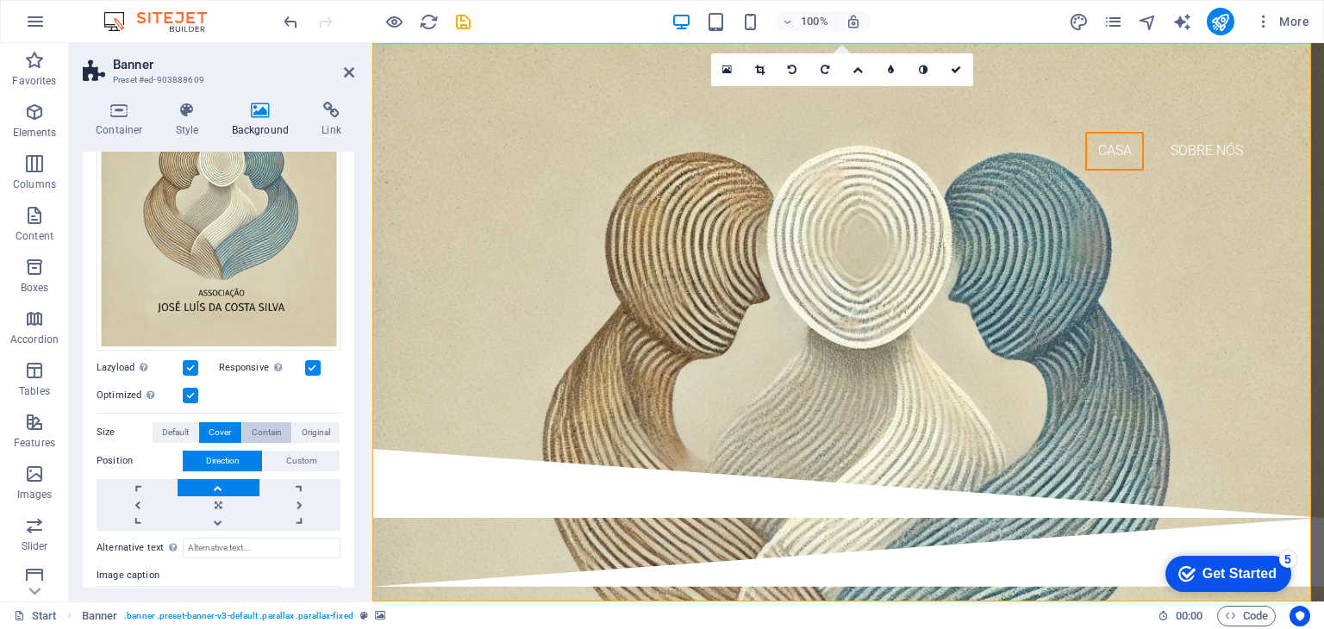
click at [261, 424] on span "Contain" at bounding box center [267, 432] width 30 height 21
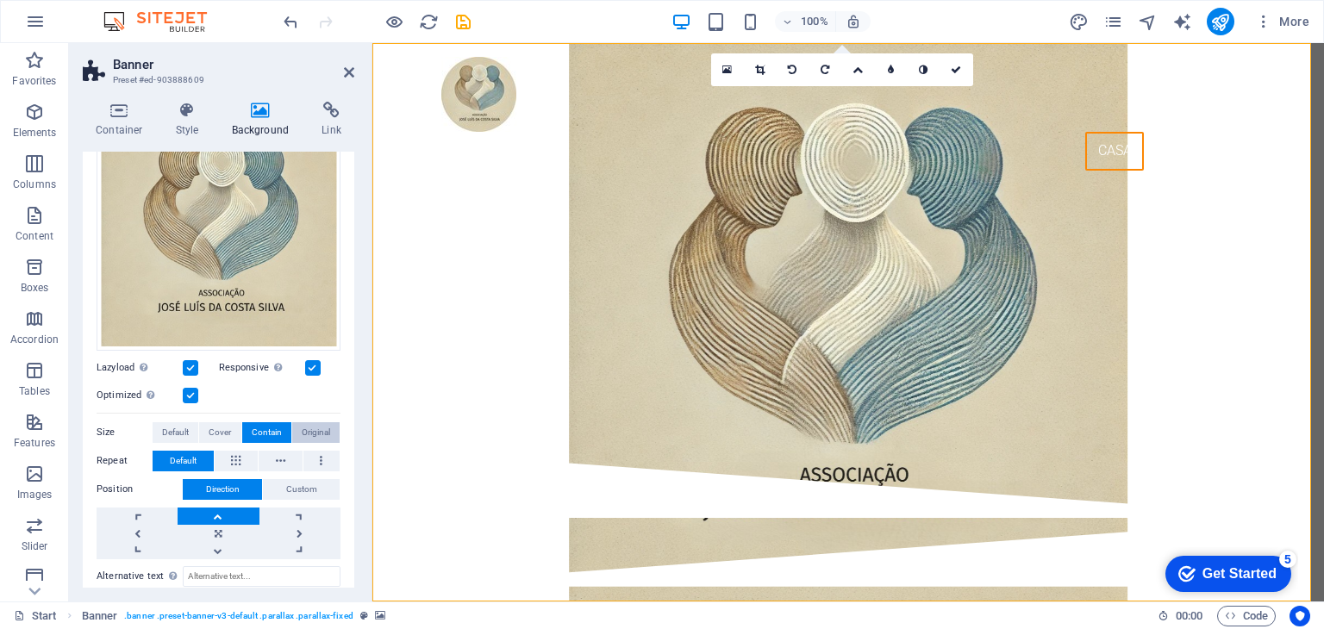
click at [309, 422] on span "Original" at bounding box center [316, 432] width 28 height 21
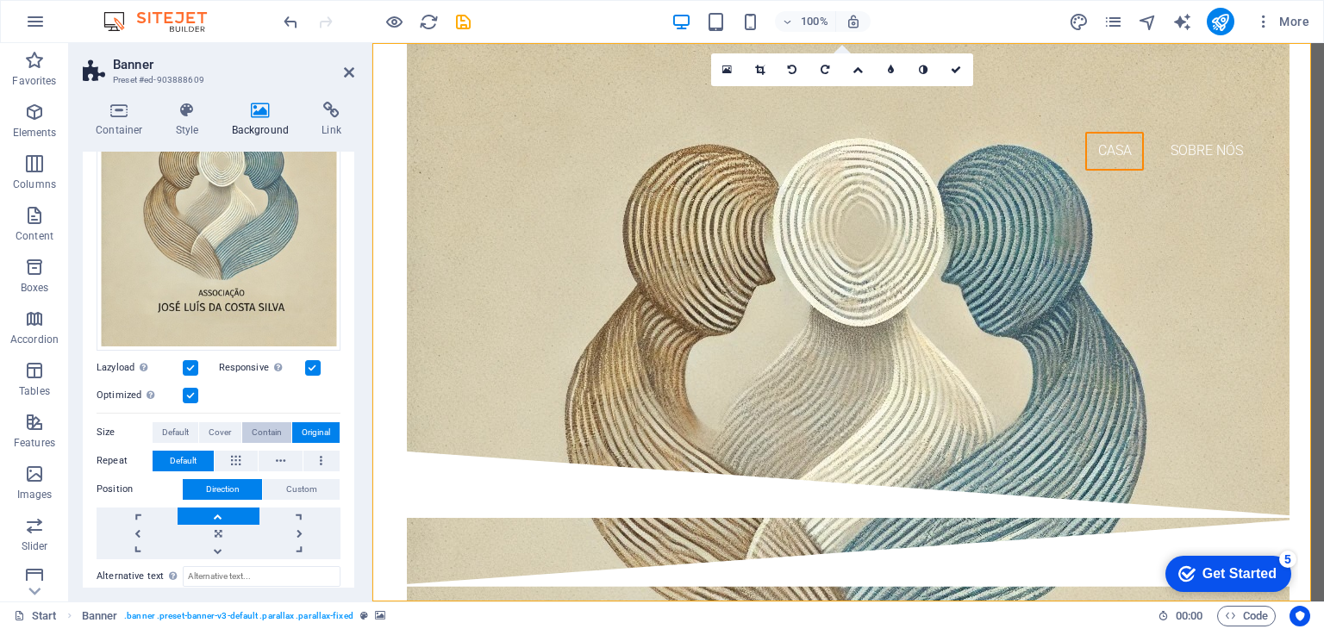
click at [277, 422] on span "Contain" at bounding box center [267, 432] width 30 height 21
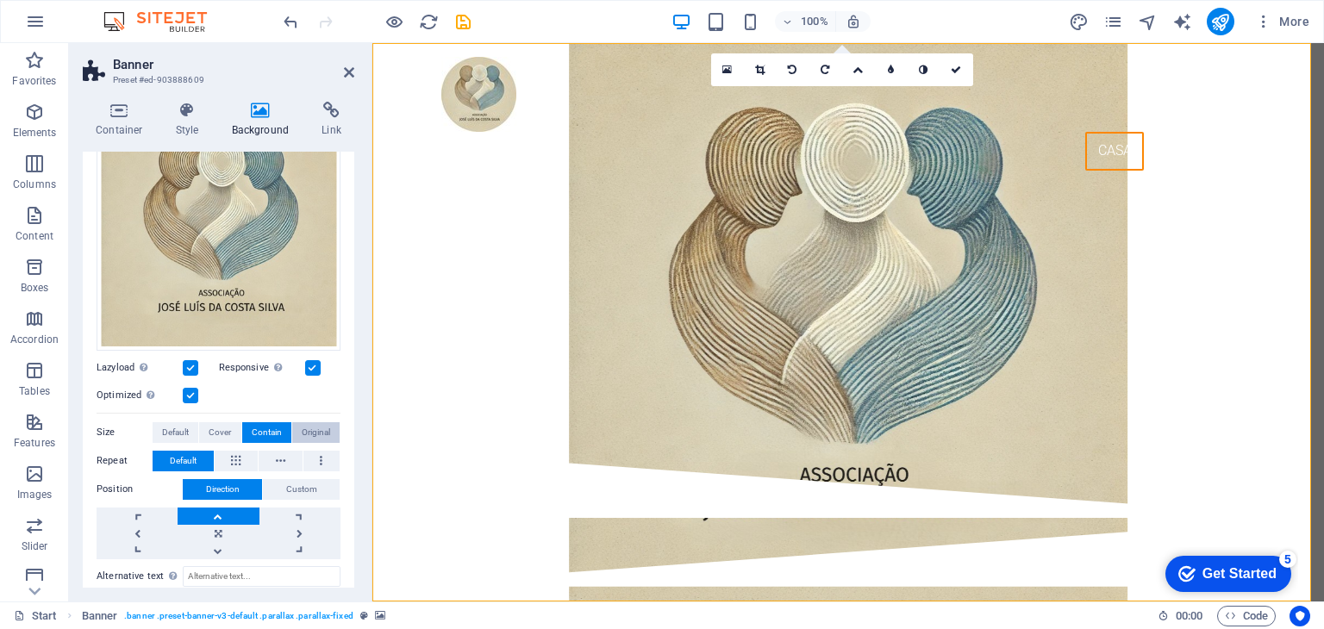
click at [310, 426] on span "Original" at bounding box center [316, 432] width 28 height 21
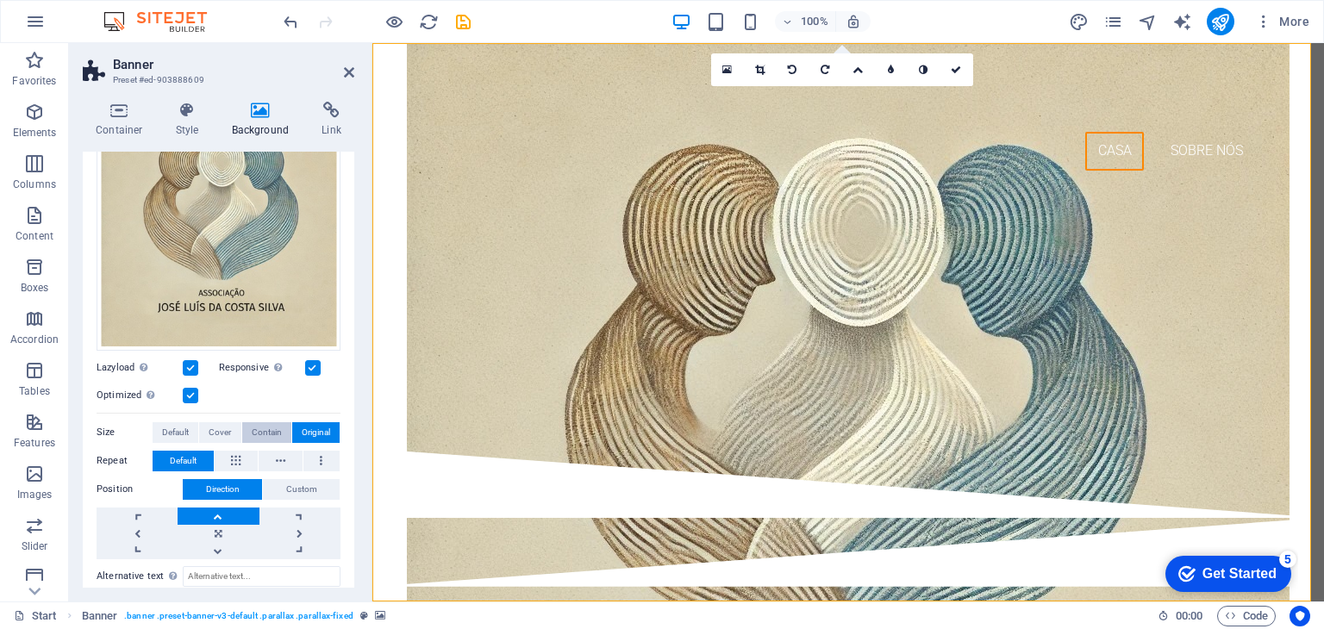
click at [273, 423] on span "Contain" at bounding box center [267, 432] width 30 height 21
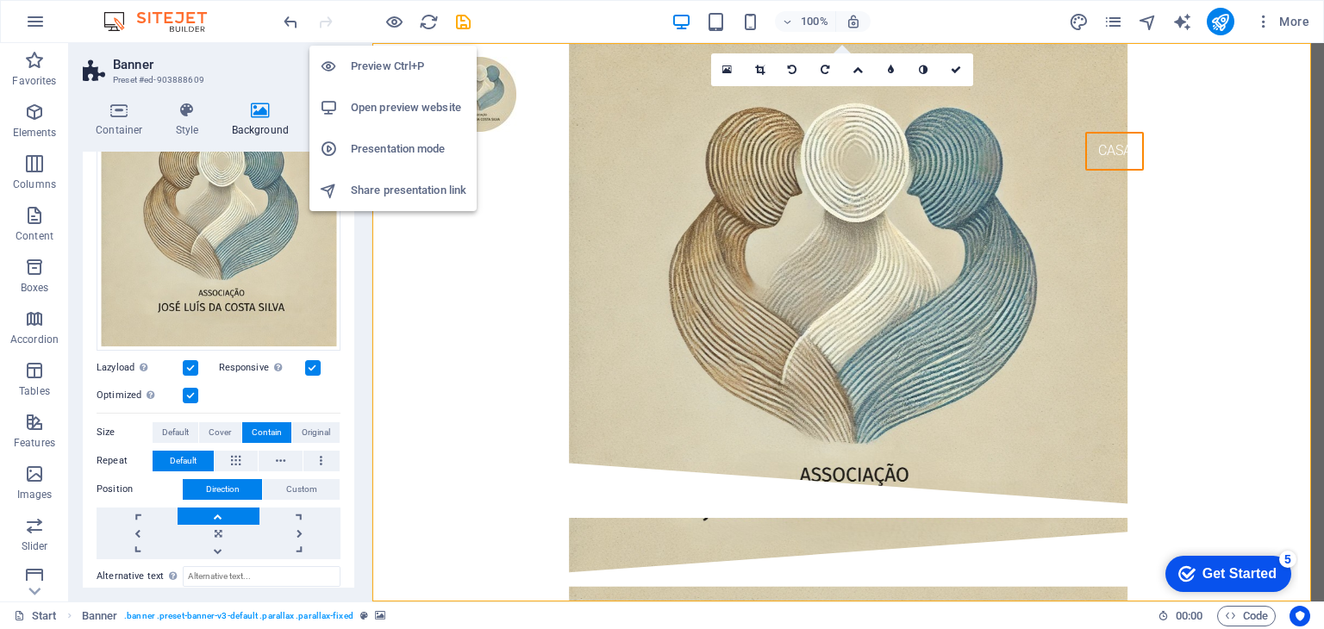
click at [400, 62] on h6 "Preview Ctrl+P" at bounding box center [408, 66] width 115 height 21
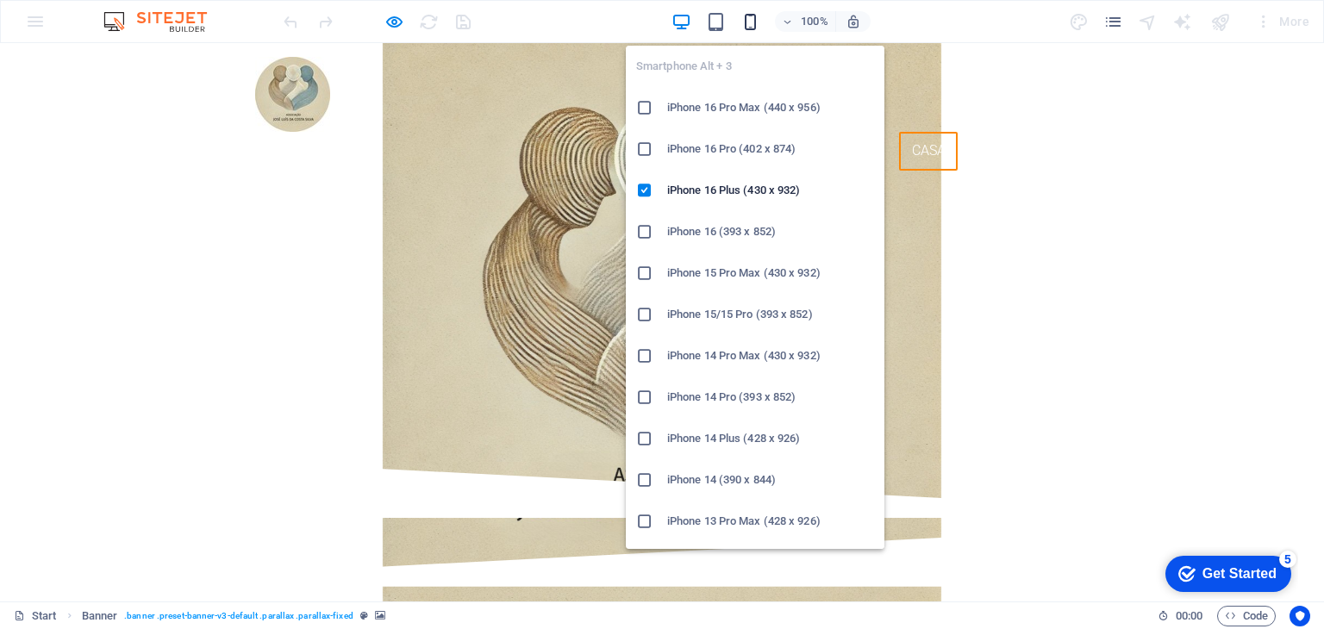
click at [752, 19] on icon "button" at bounding box center [750, 22] width 20 height 20
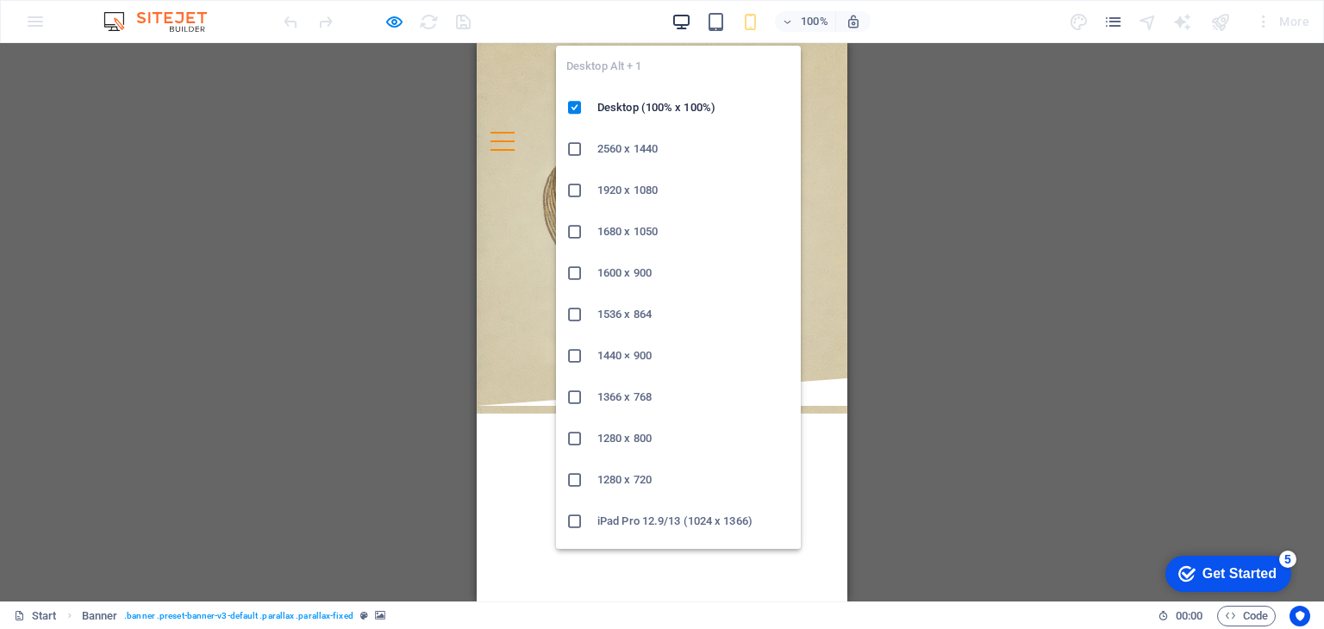
click at [684, 13] on icon "button" at bounding box center [681, 22] width 20 height 20
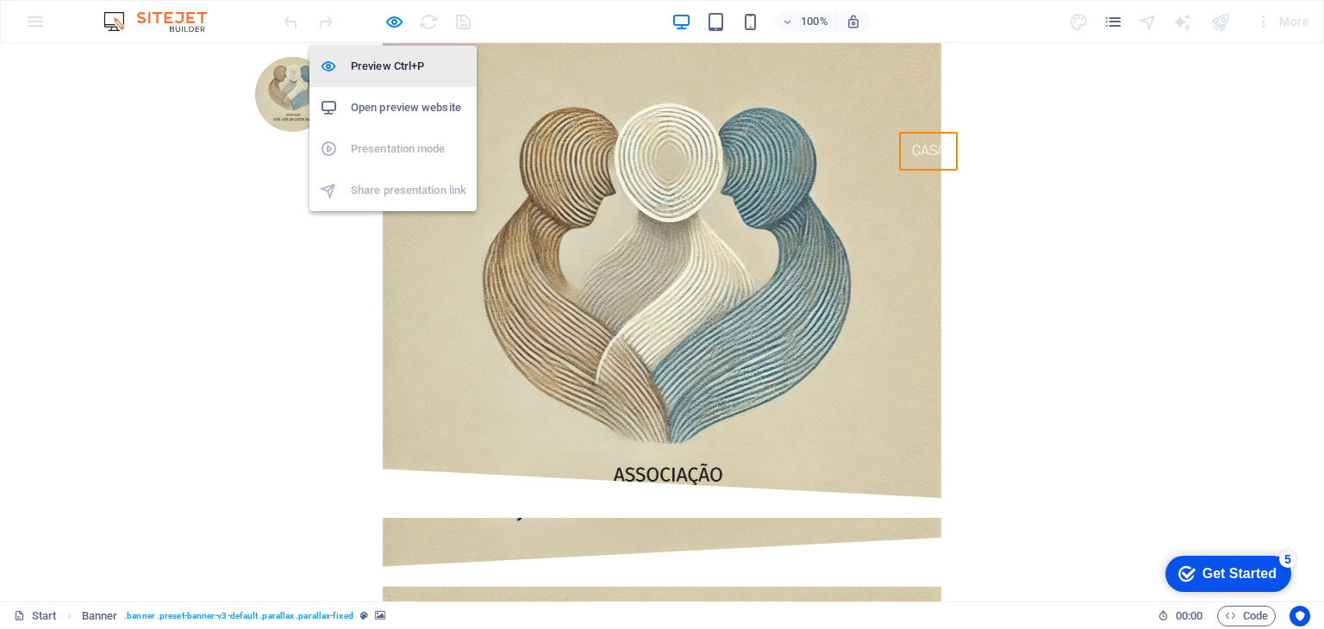
click at [390, 52] on li "Preview Ctrl+P" at bounding box center [392, 66] width 167 height 41
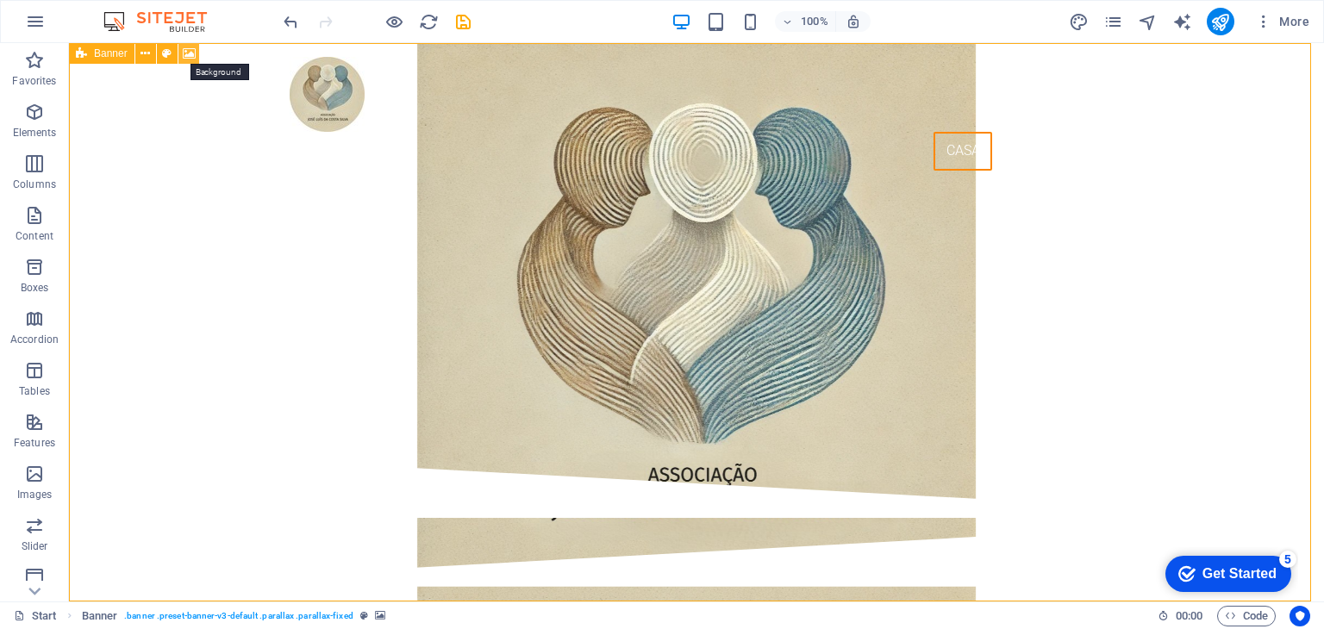
click at [190, 56] on icon at bounding box center [189, 54] width 13 height 18
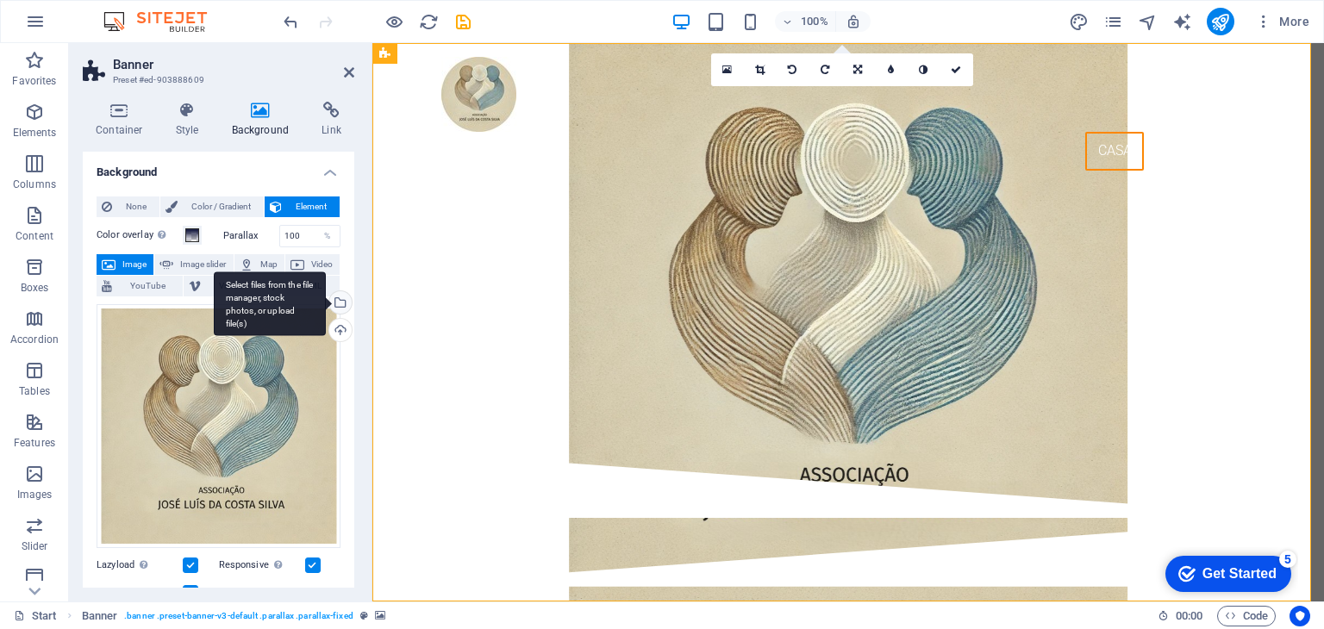
click at [339, 298] on div "Select files from the file manager, stock photos, or upload file(s)" at bounding box center [339, 304] width 26 height 26
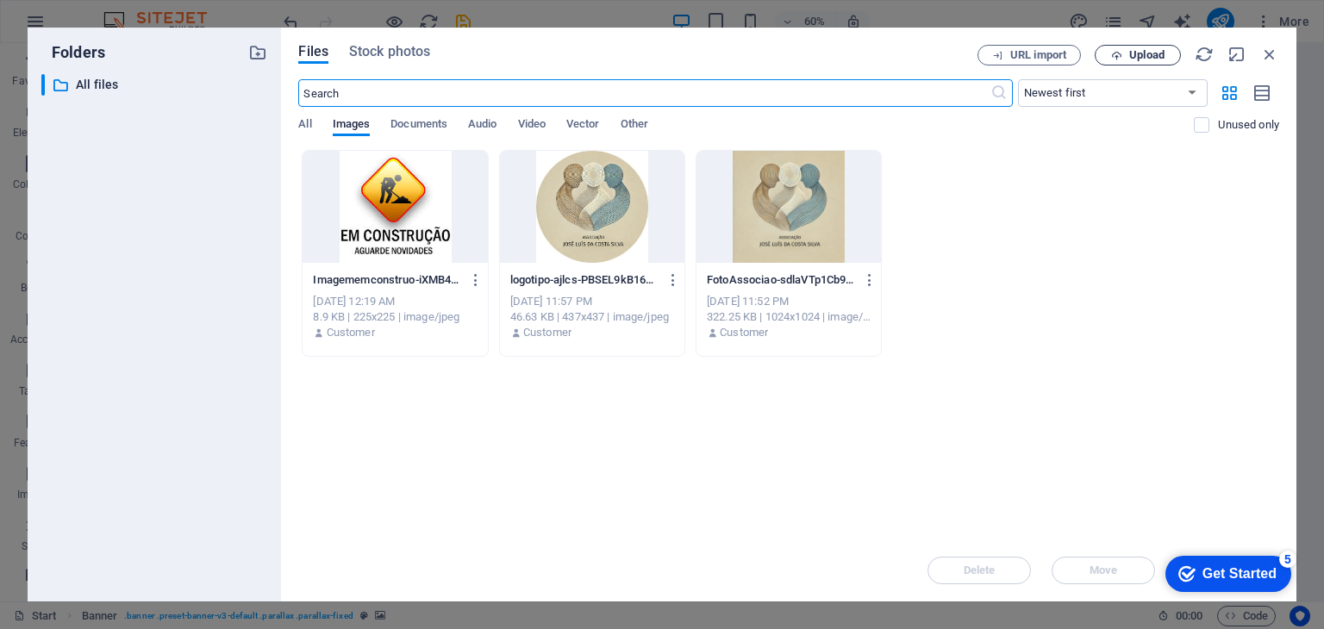
click at [1136, 51] on span "Upload" at bounding box center [1146, 55] width 35 height 10
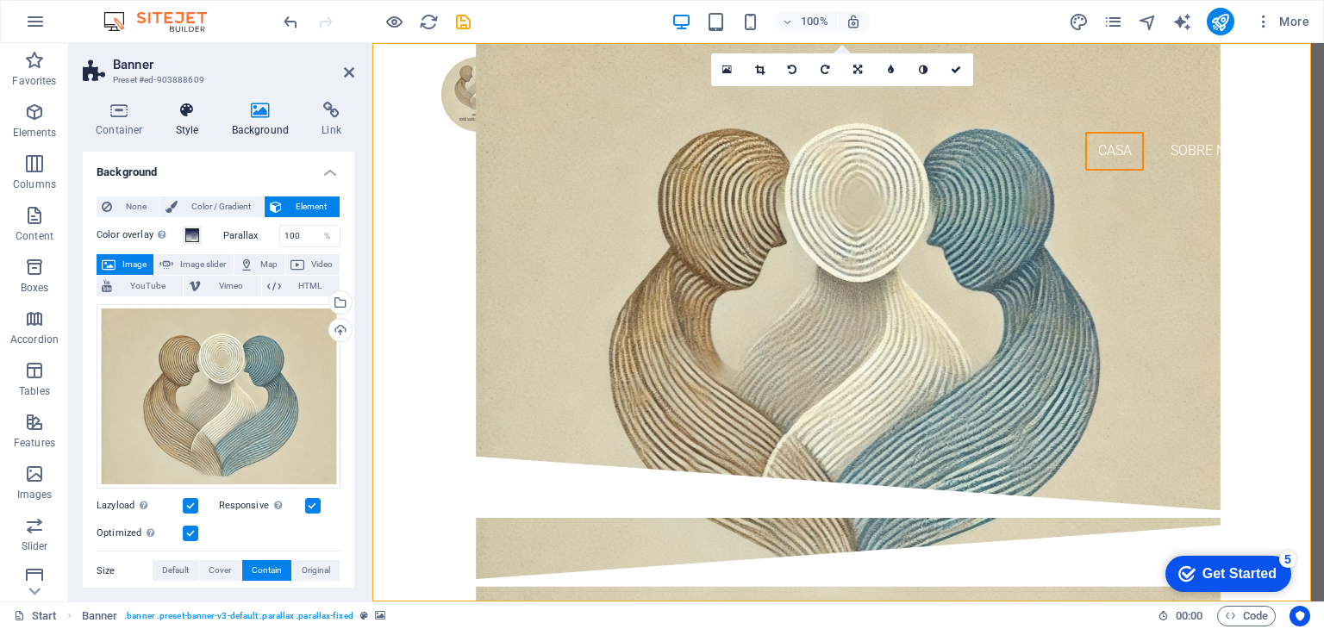
click at [190, 114] on icon at bounding box center [187, 110] width 49 height 17
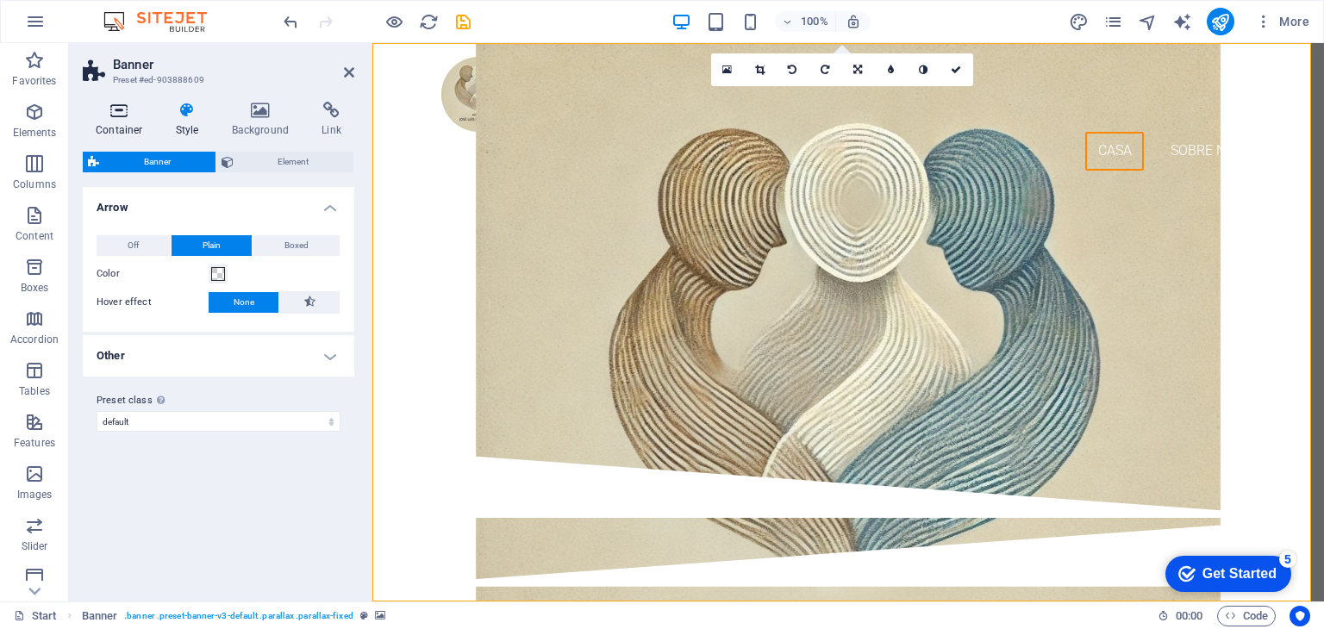
click at [121, 116] on icon at bounding box center [119, 110] width 73 height 17
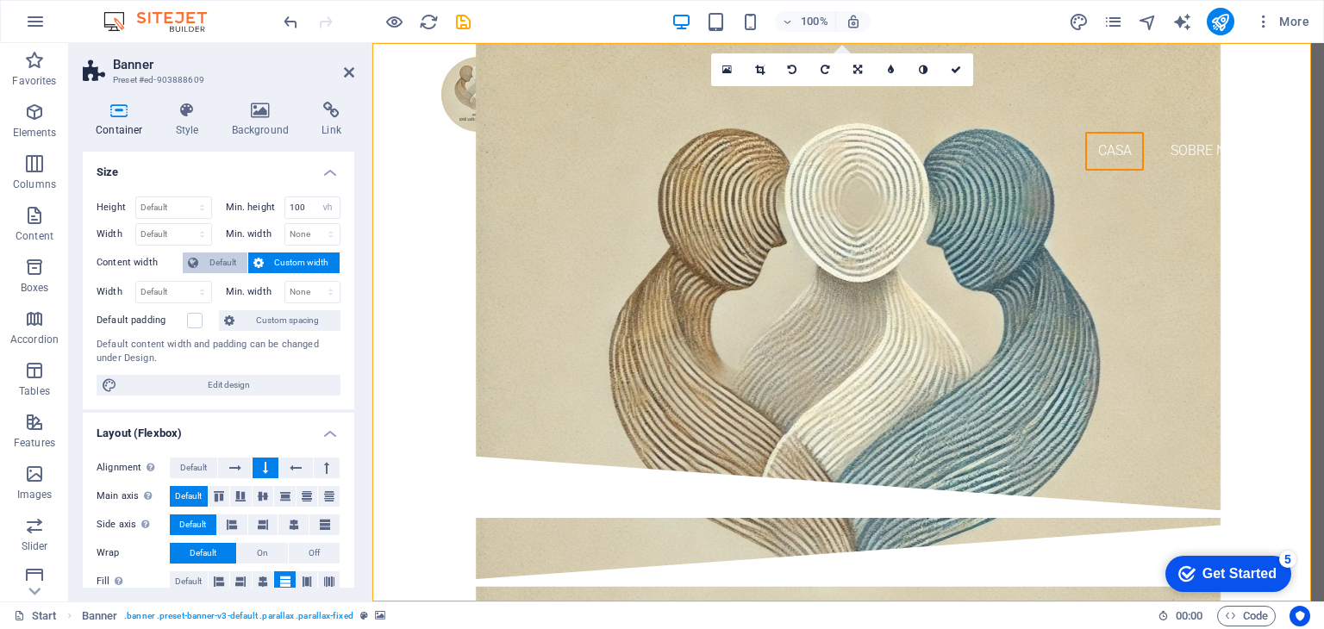
click at [206, 258] on span "Default" at bounding box center [222, 263] width 39 height 21
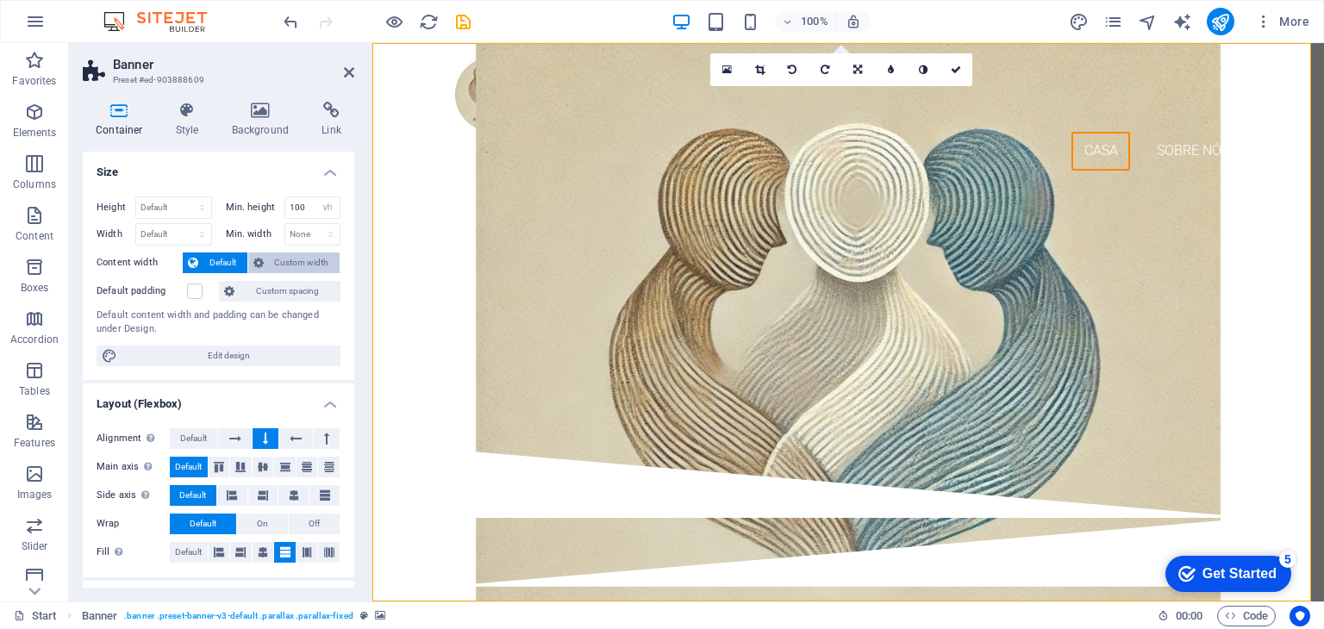
click at [285, 254] on span "Custom width" at bounding box center [302, 263] width 66 height 21
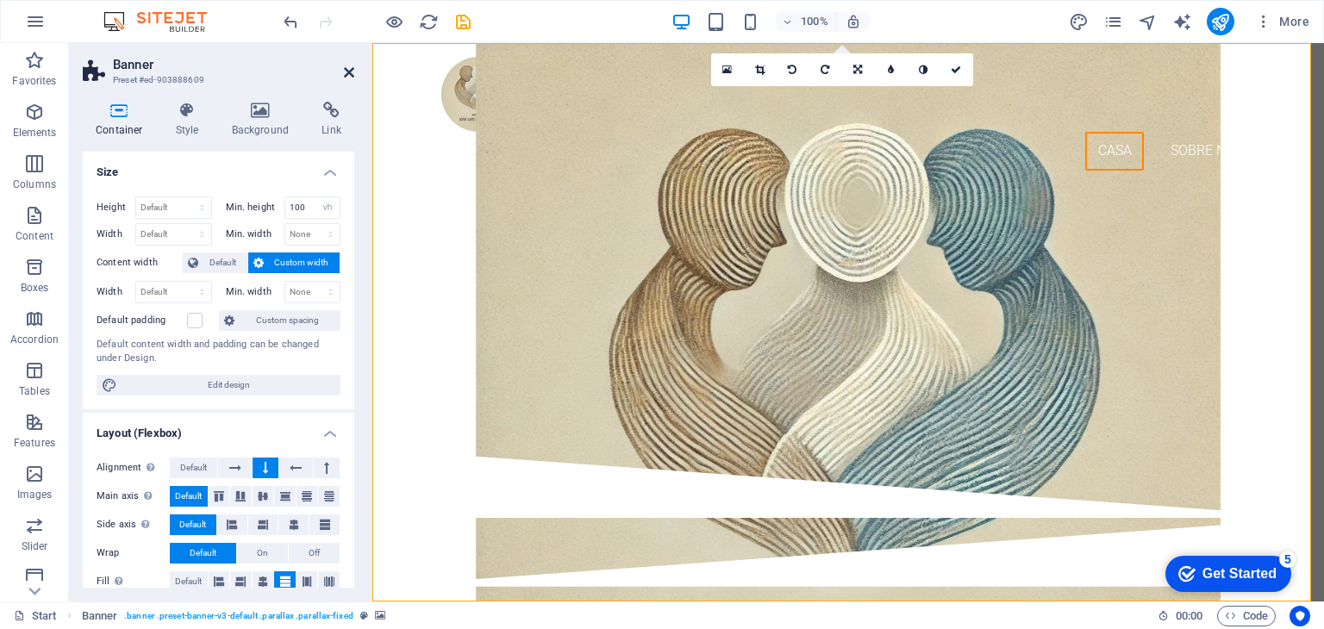
click at [346, 71] on icon at bounding box center [349, 73] width 10 height 14
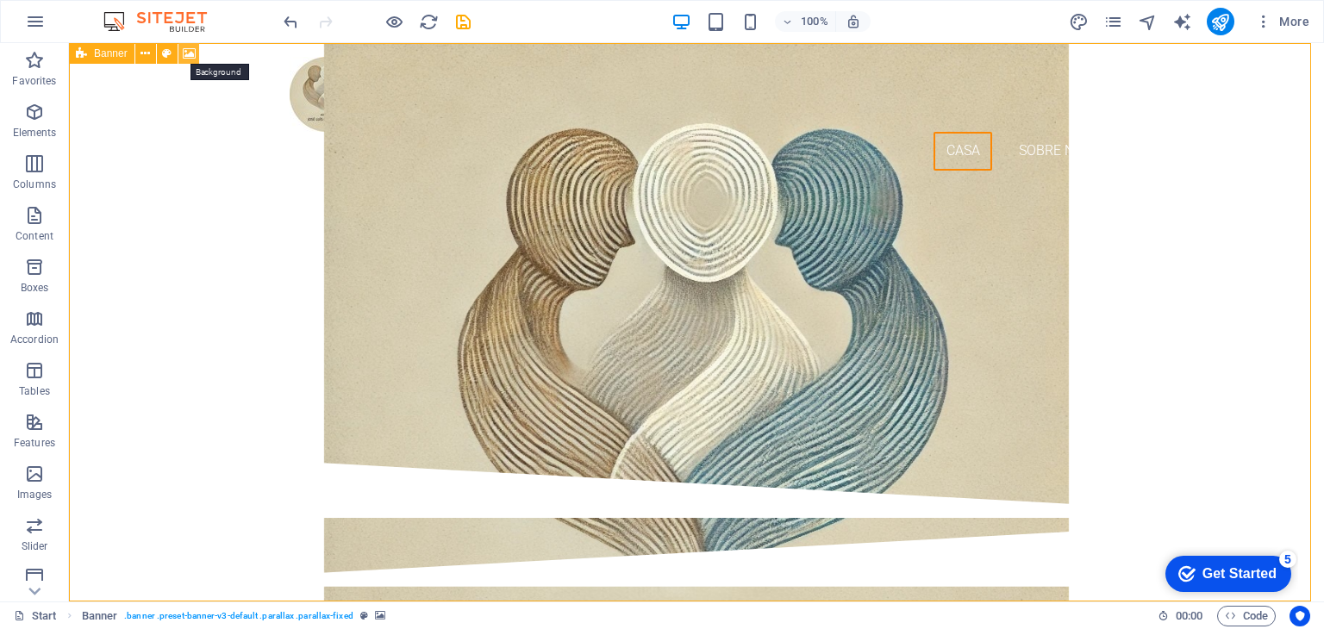
click at [191, 51] on icon at bounding box center [189, 54] width 13 height 18
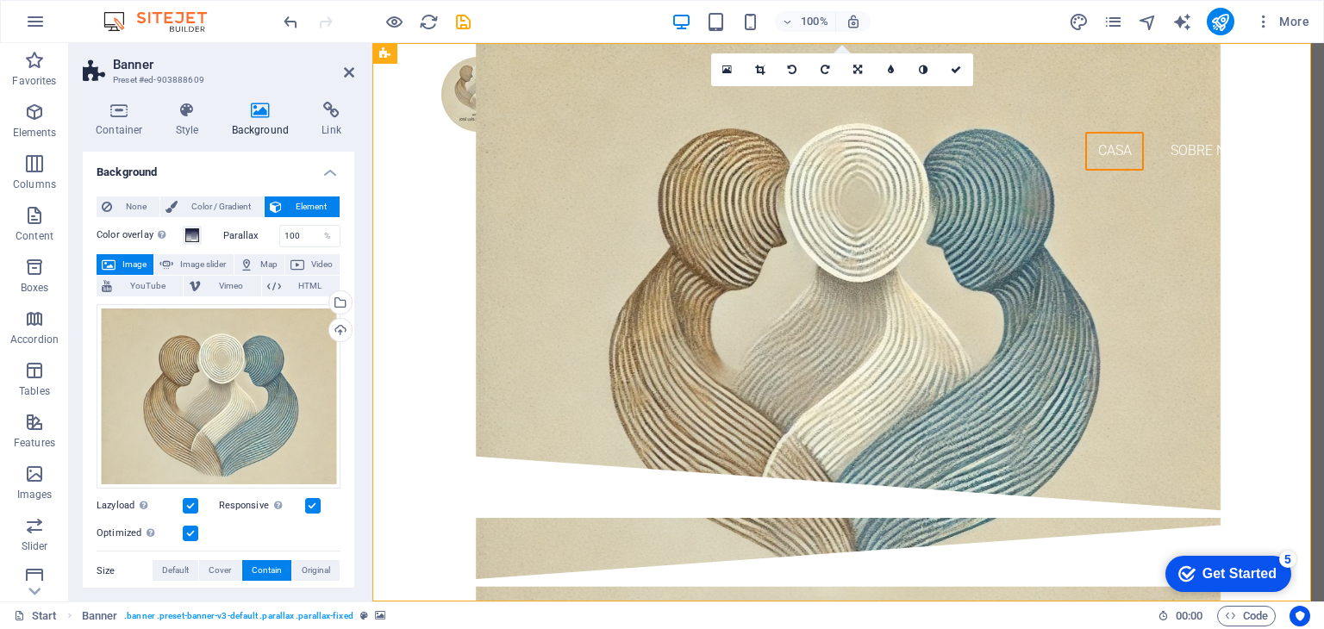
scroll to position [272, 0]
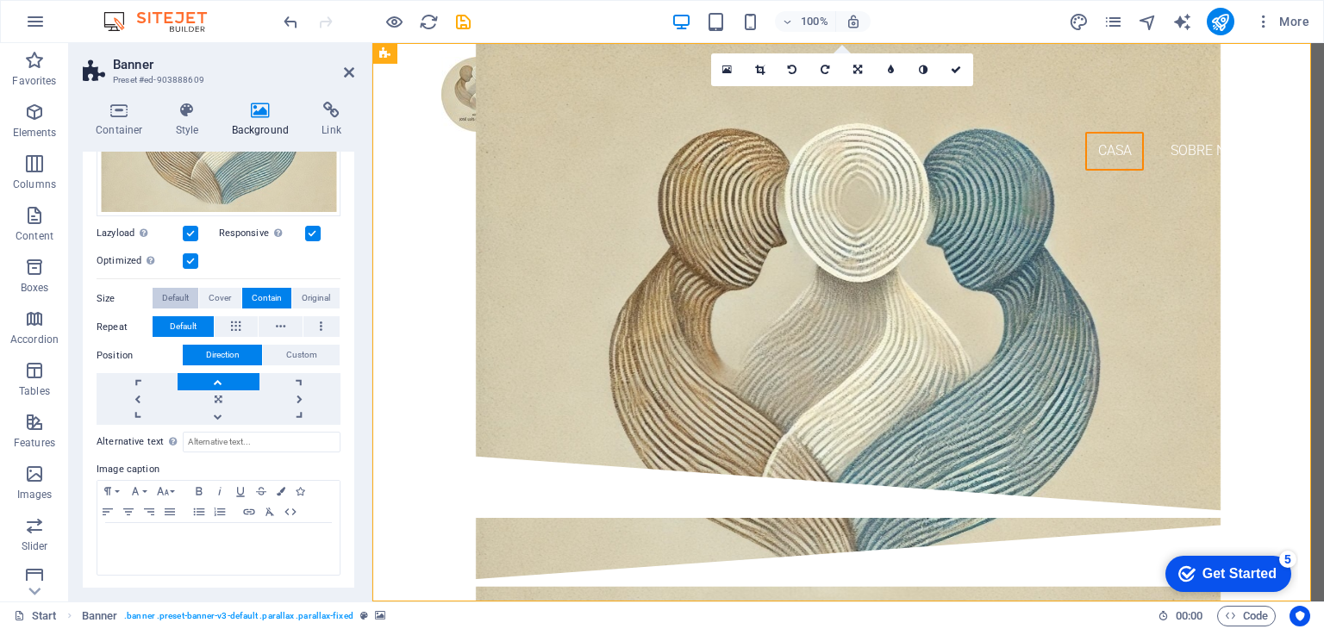
click at [170, 290] on span "Default" at bounding box center [175, 298] width 27 height 21
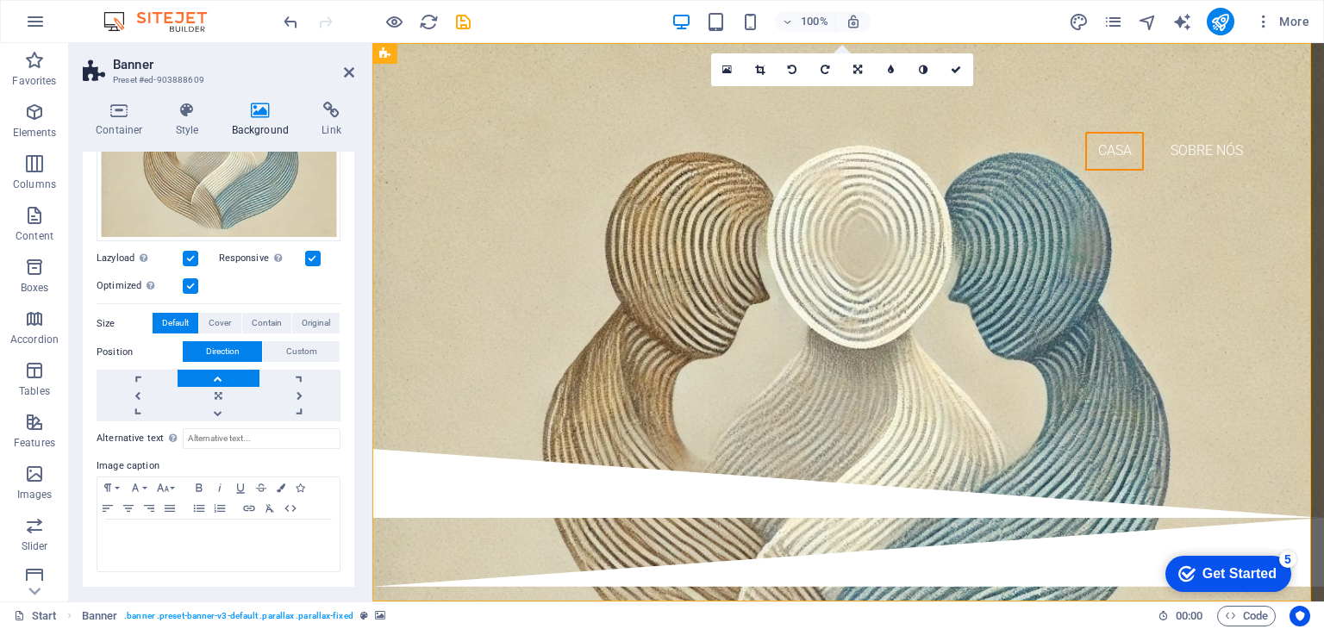
scroll to position [243, 0]
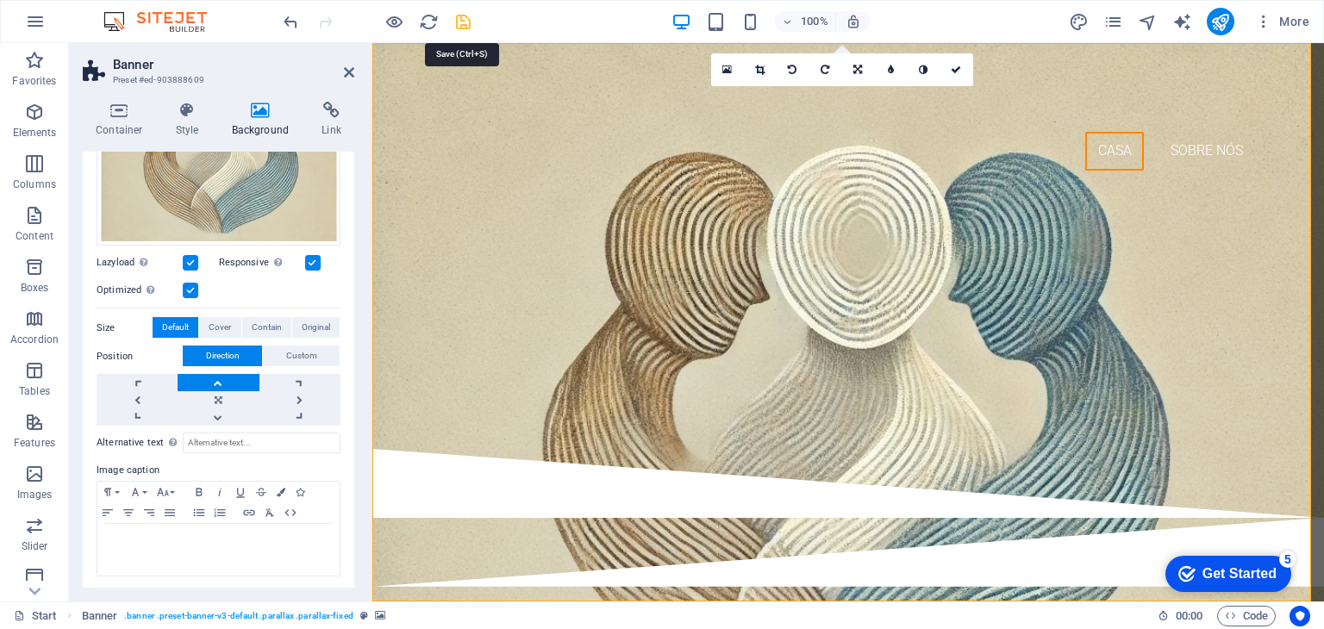
click at [464, 16] on icon "save" at bounding box center [463, 22] width 20 height 20
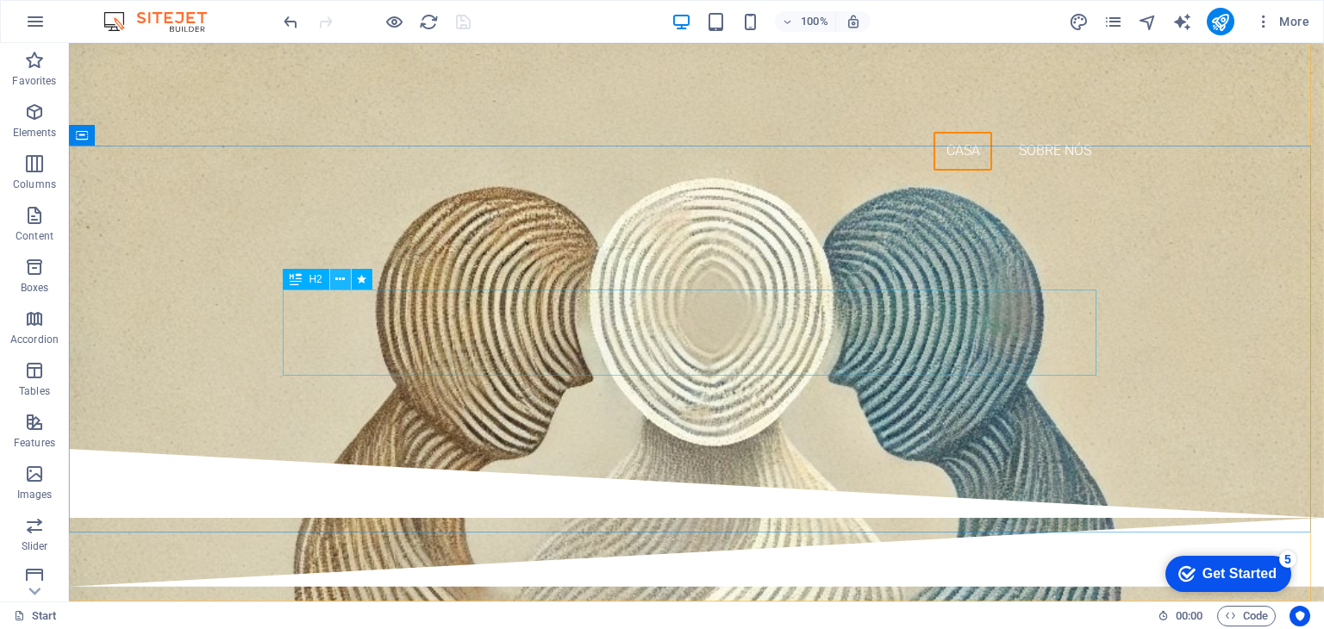
click at [338, 279] on icon at bounding box center [339, 280] width 9 height 18
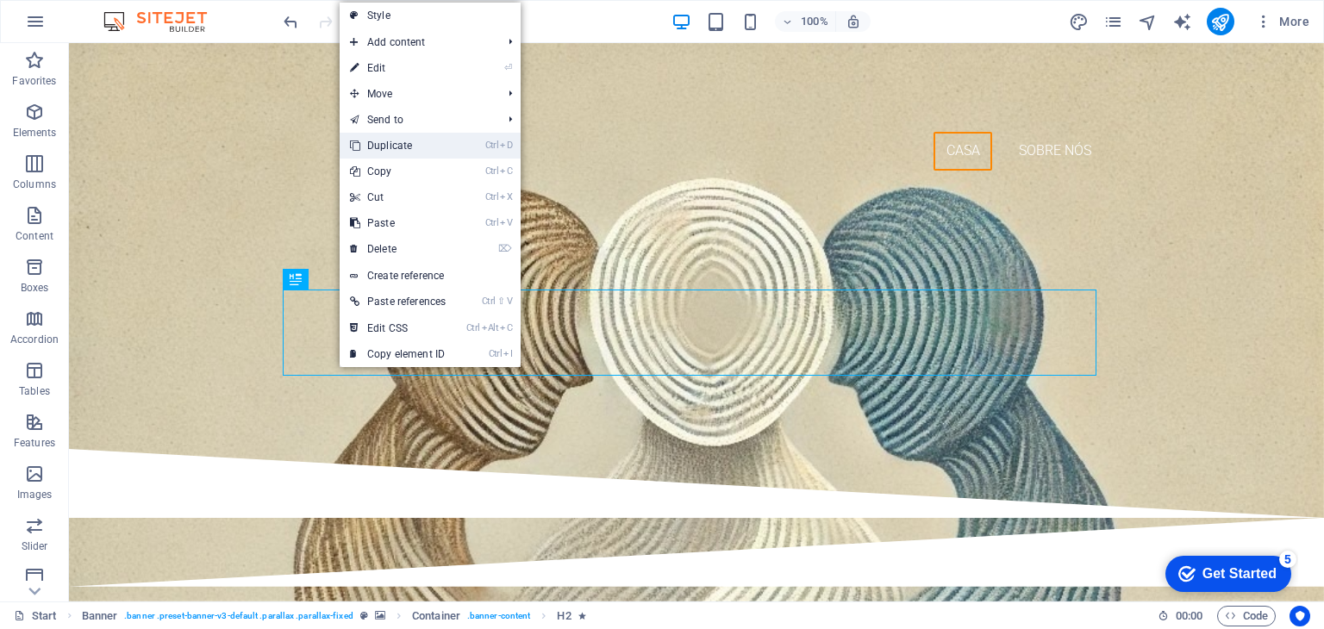
click at [394, 138] on link "Ctrl D Duplicate" at bounding box center [398, 146] width 116 height 26
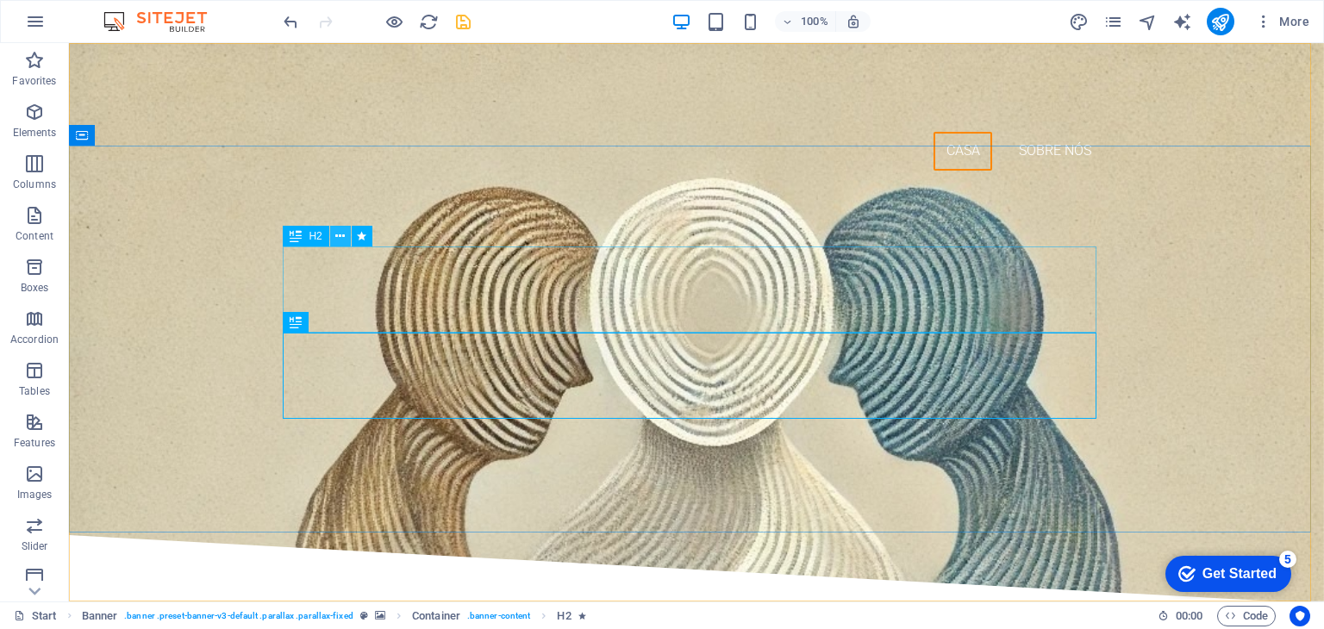
click at [345, 234] on icon at bounding box center [339, 237] width 9 height 18
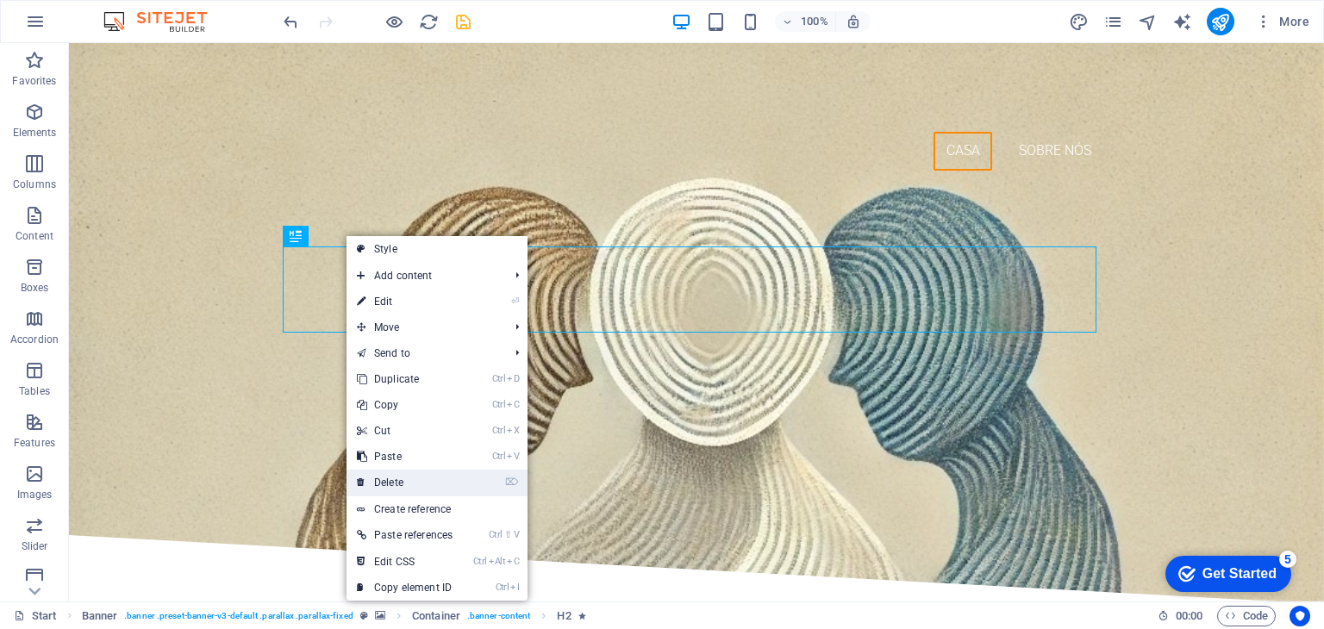
click at [396, 480] on link "⌦ Delete" at bounding box center [404, 483] width 116 height 26
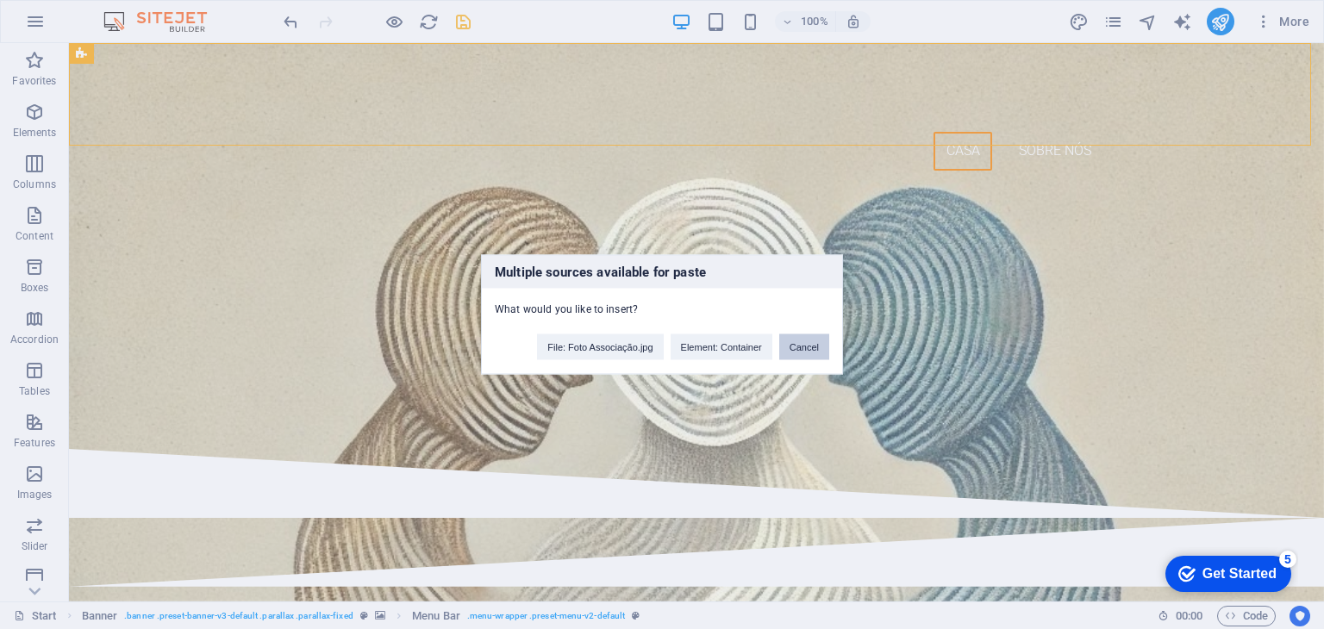
click at [814, 346] on button "Cancel" at bounding box center [804, 347] width 50 height 26
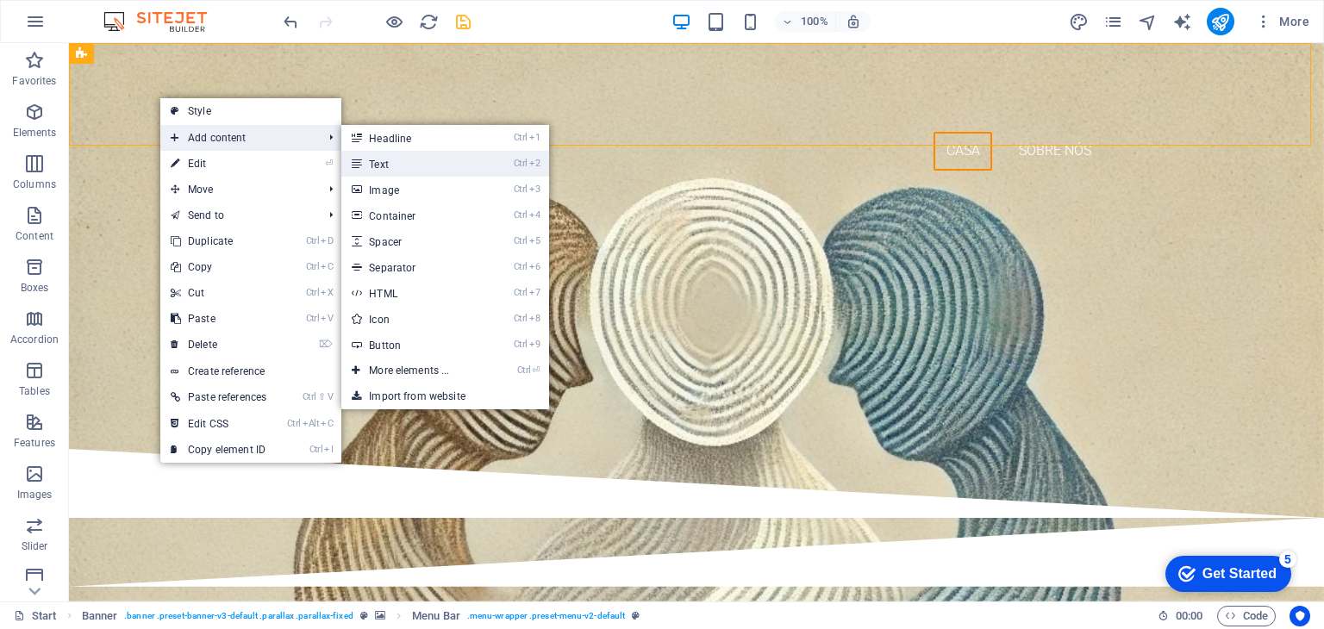
click at [378, 166] on link "Ctrl 2 Text" at bounding box center [412, 164] width 142 height 26
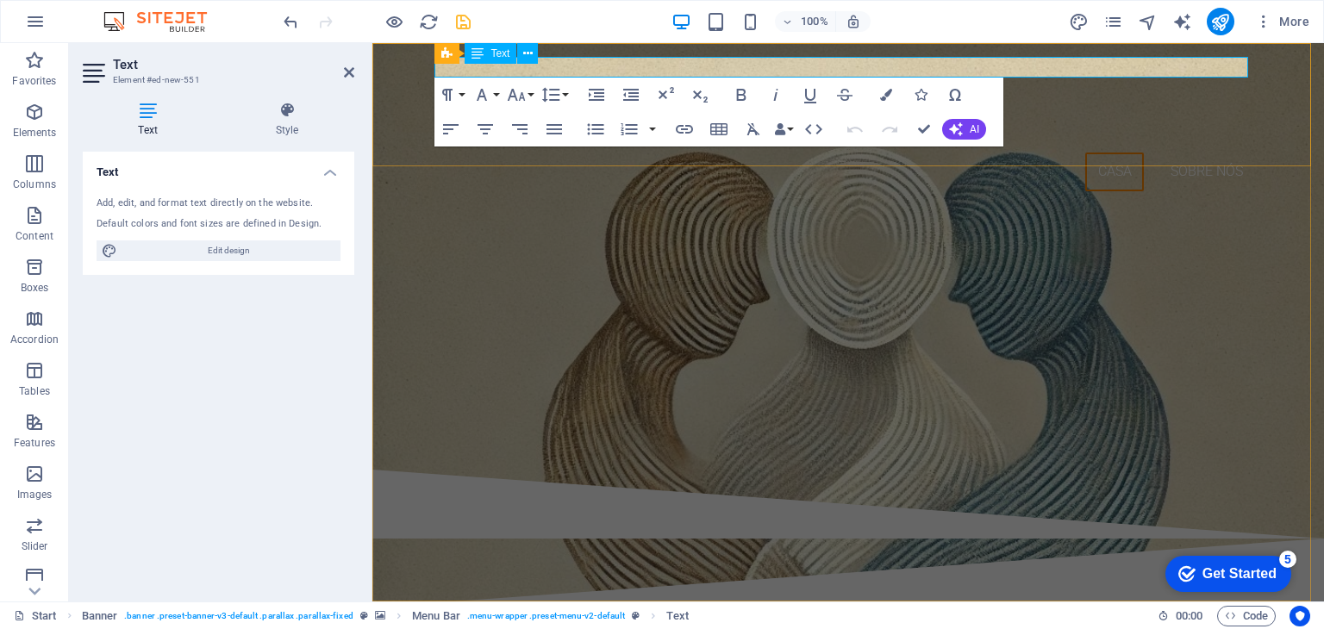
click at [545, 64] on div "Menu Bar Text" at bounding box center [491, 54] width 115 height 22
click at [147, 114] on icon at bounding box center [148, 110] width 130 height 17
click at [241, 247] on span "Edit design" at bounding box center [228, 250] width 213 height 21
select select "px"
select select "300"
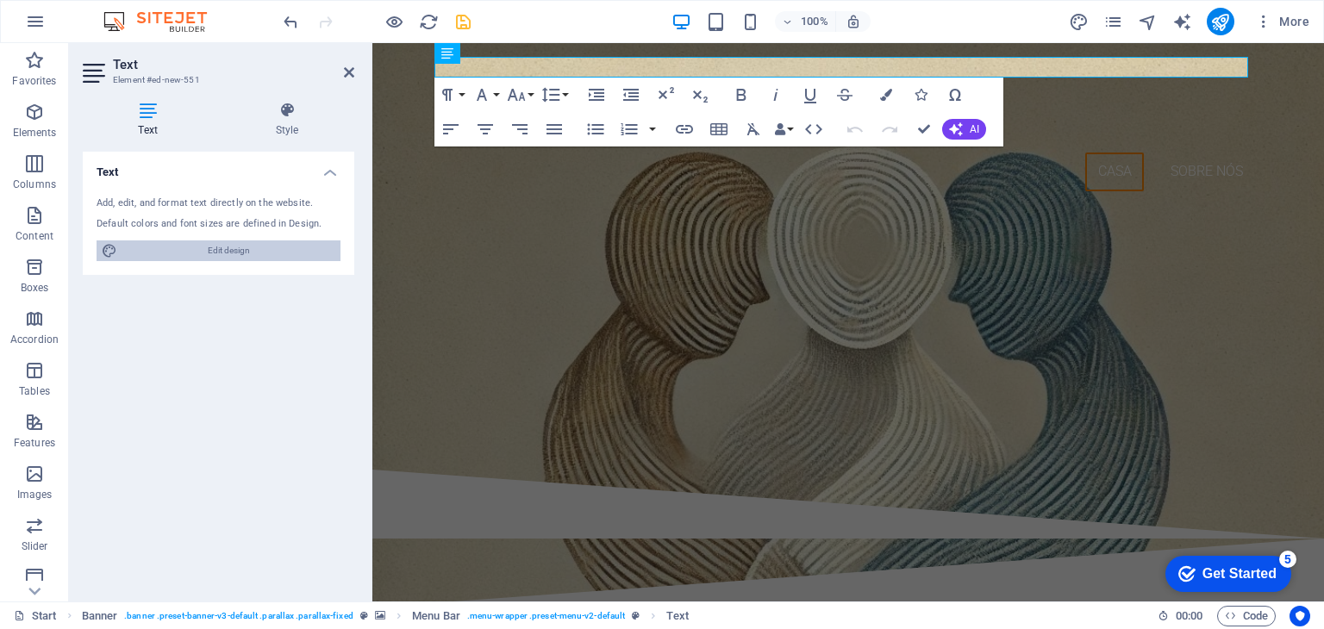
select select "px"
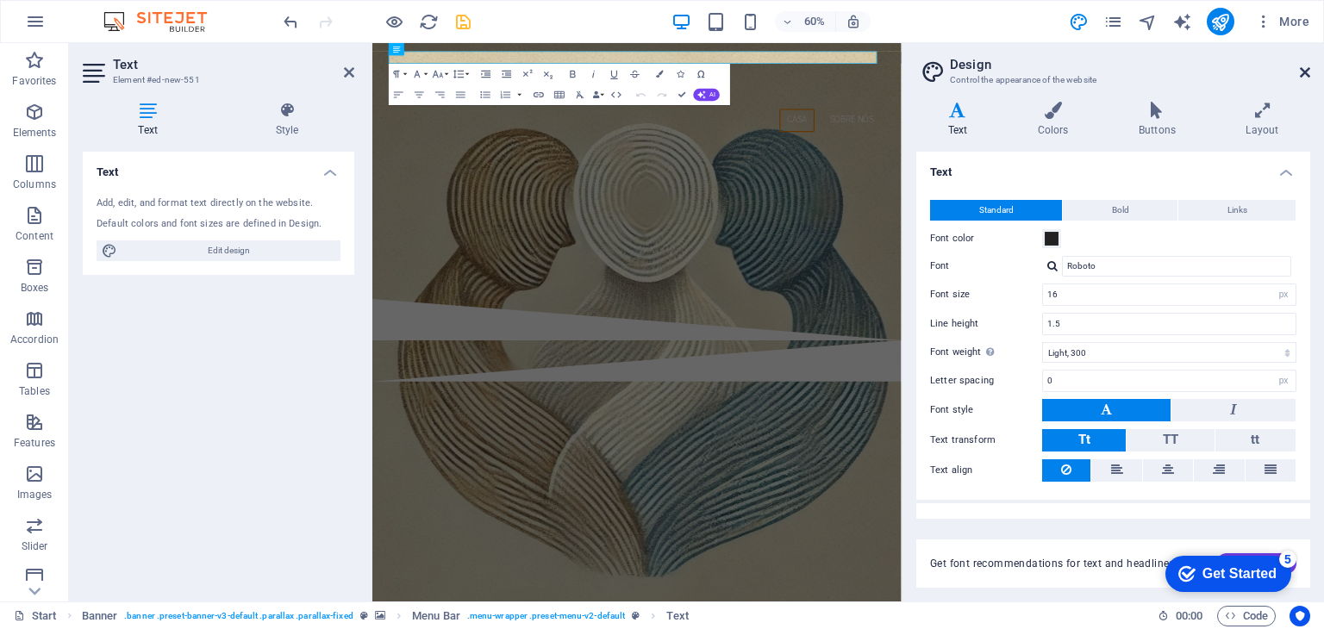
click at [1303, 73] on icon at bounding box center [1305, 73] width 10 height 14
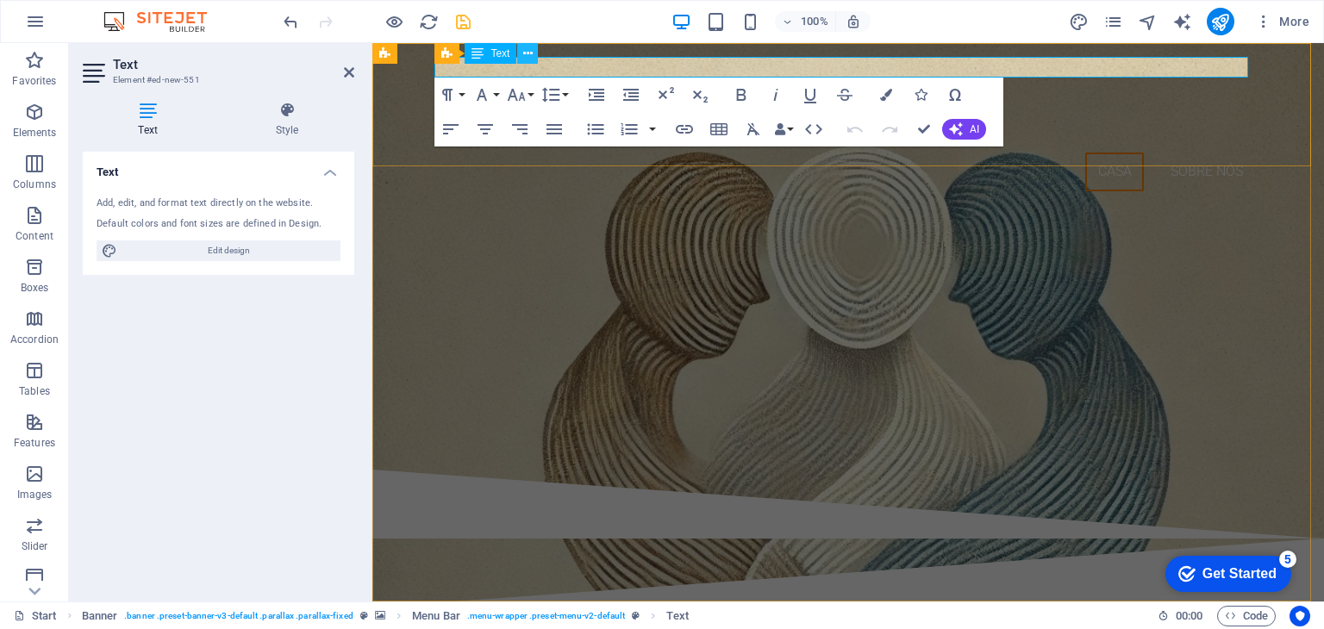
click at [531, 54] on icon at bounding box center [527, 54] width 9 height 18
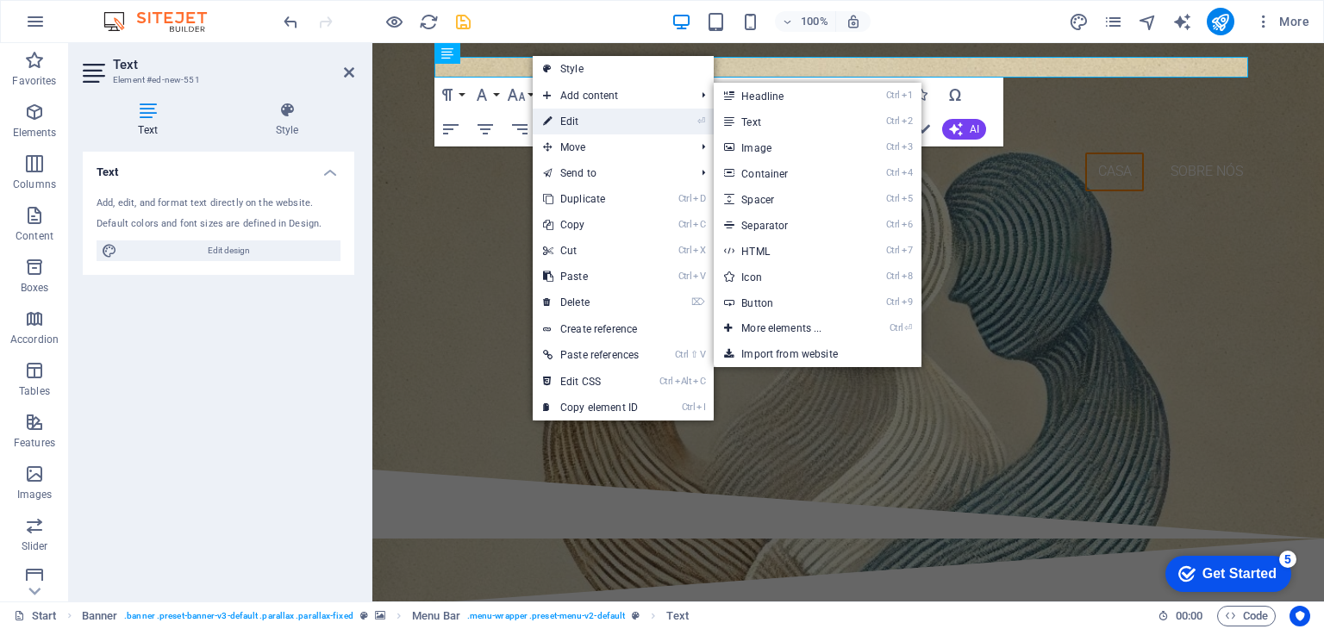
click at [597, 119] on link "⏎ Edit" at bounding box center [591, 122] width 116 height 26
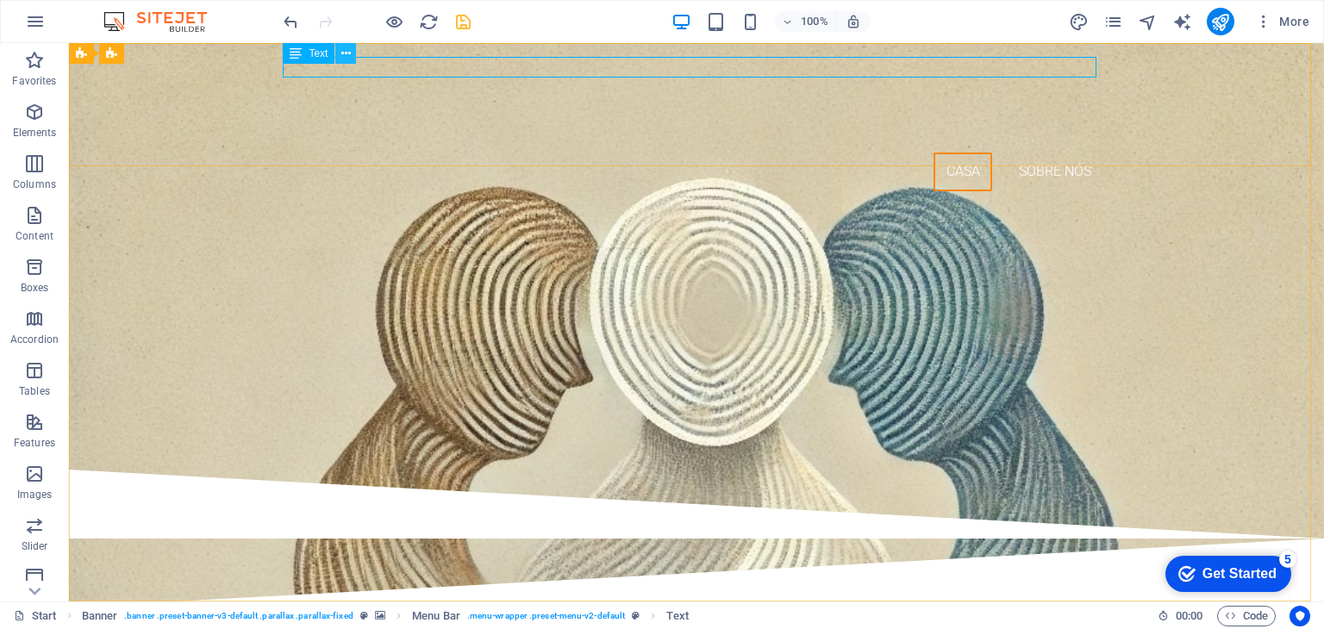
click at [348, 53] on icon at bounding box center [345, 54] width 9 height 18
click at [348, 52] on icon at bounding box center [345, 54] width 9 height 18
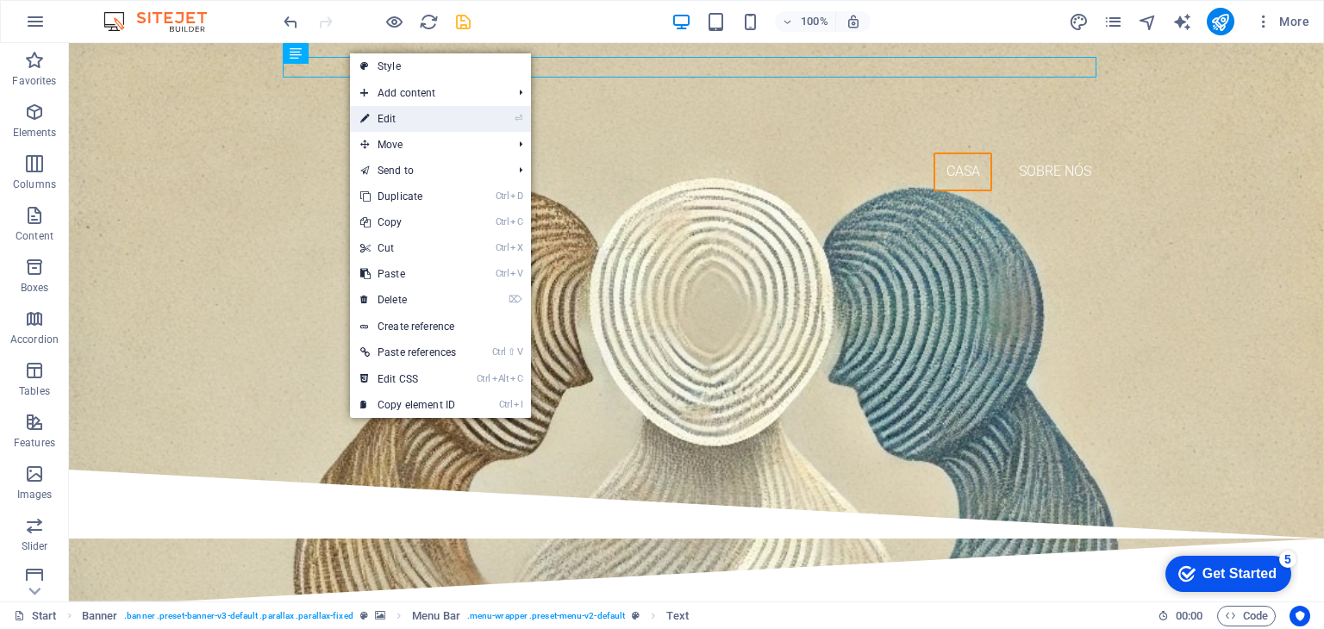
click at [407, 114] on link "⏎ Edit" at bounding box center [408, 119] width 116 height 26
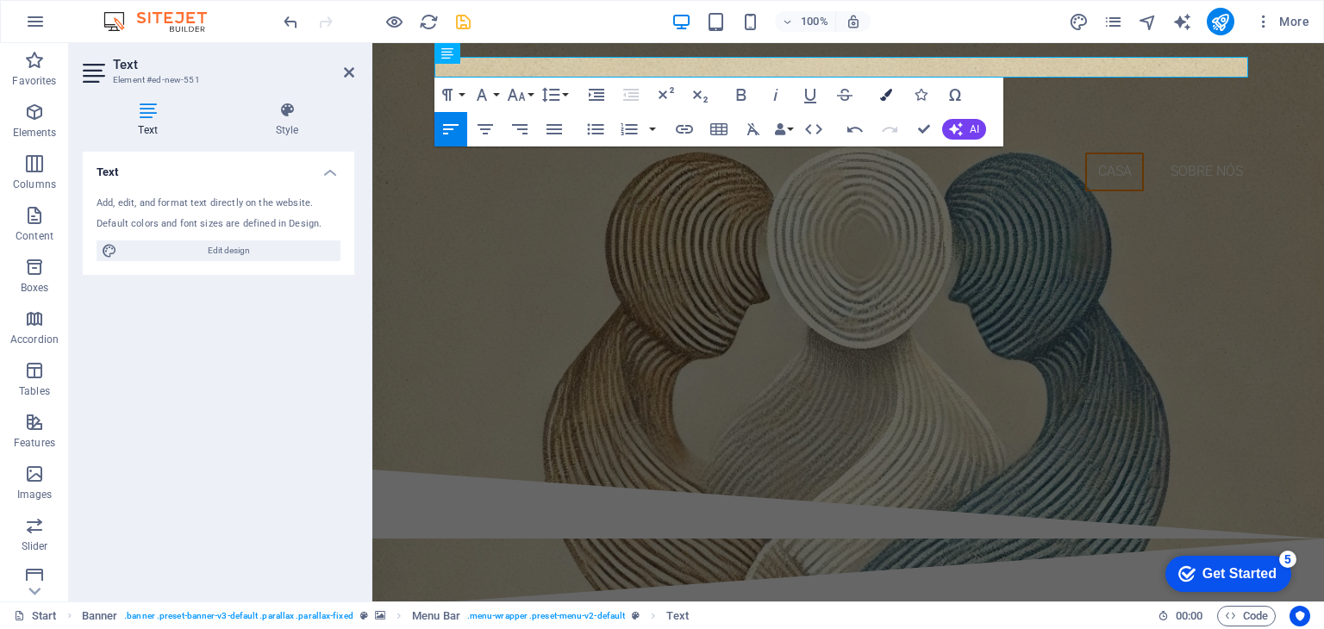
click at [883, 100] on icon "button" at bounding box center [886, 95] width 12 height 12
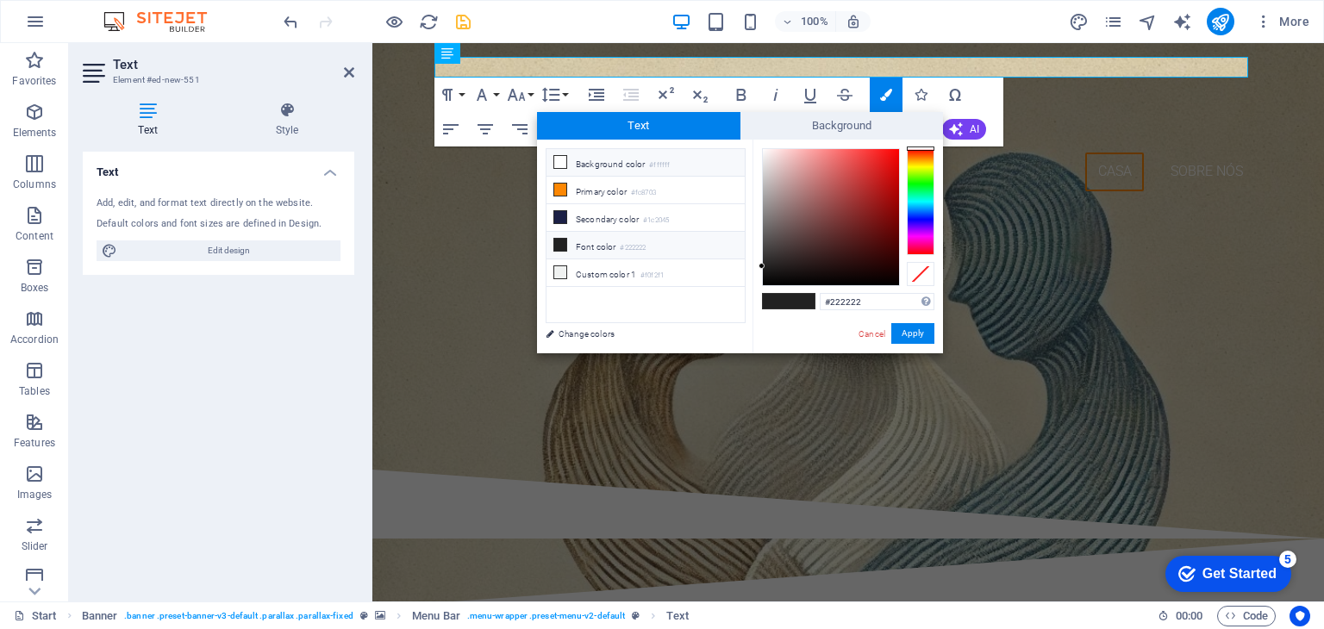
click at [559, 160] on icon at bounding box center [560, 162] width 12 height 12
click at [560, 245] on icon at bounding box center [560, 245] width 12 height 12
click at [558, 159] on icon at bounding box center [560, 162] width 12 height 12
click at [564, 239] on icon at bounding box center [560, 245] width 12 height 12
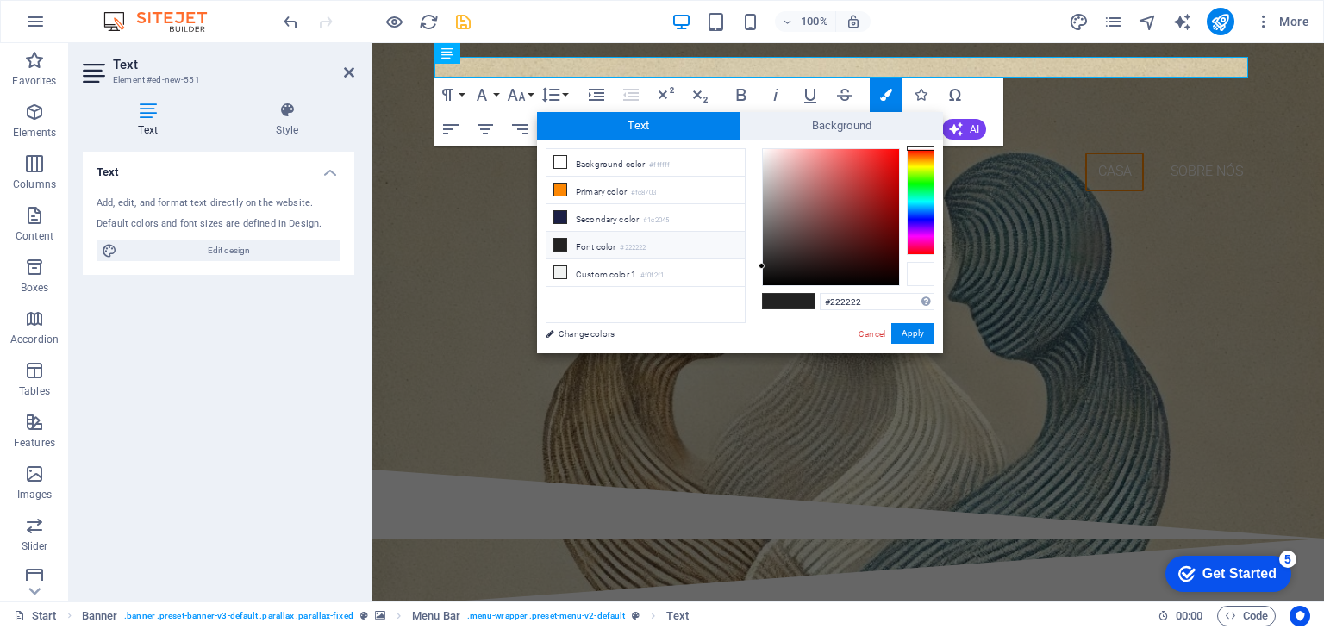
click at [925, 273] on div at bounding box center [921, 274] width 28 height 24
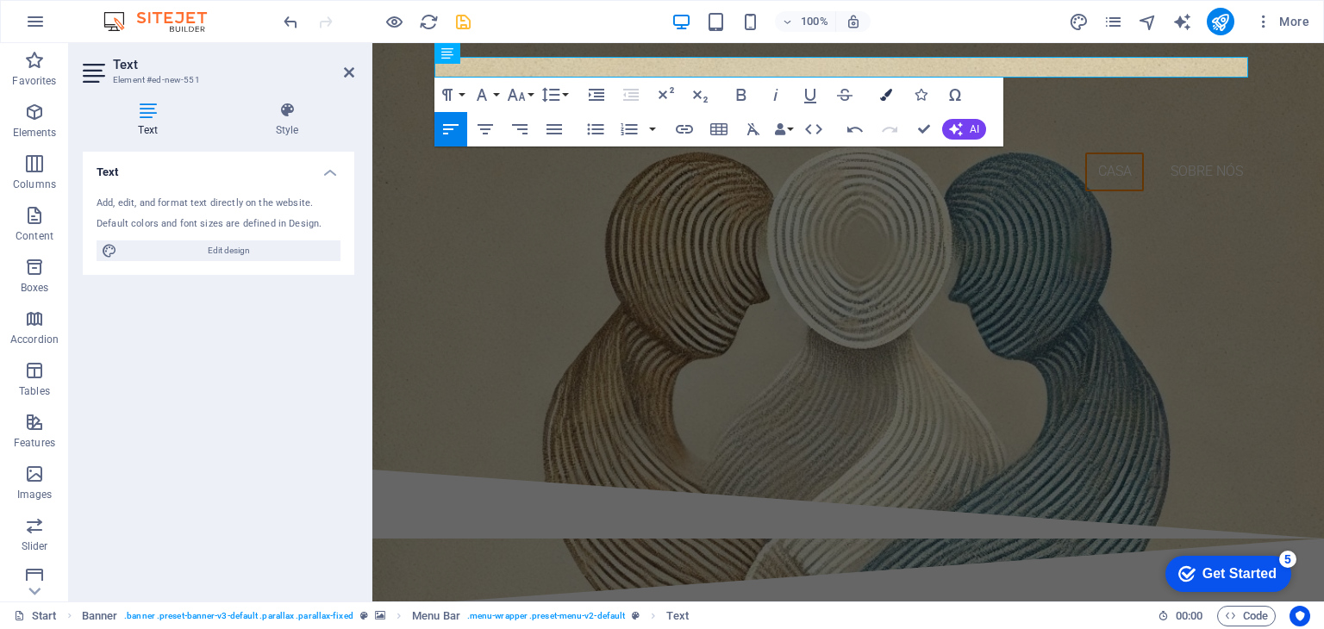
click at [882, 92] on icon "button" at bounding box center [886, 95] width 12 height 12
type input "#222222"
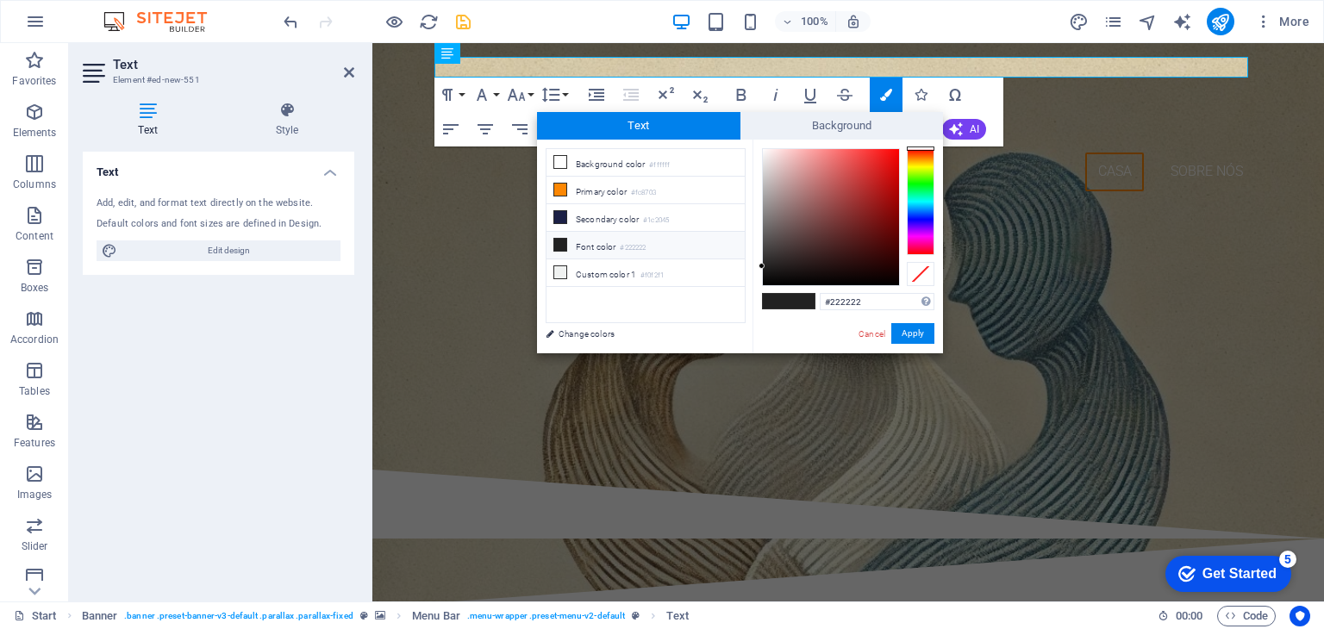
click at [562, 242] on icon at bounding box center [560, 245] width 12 height 12
click at [574, 328] on link "Change colors" at bounding box center [637, 334] width 200 height 22
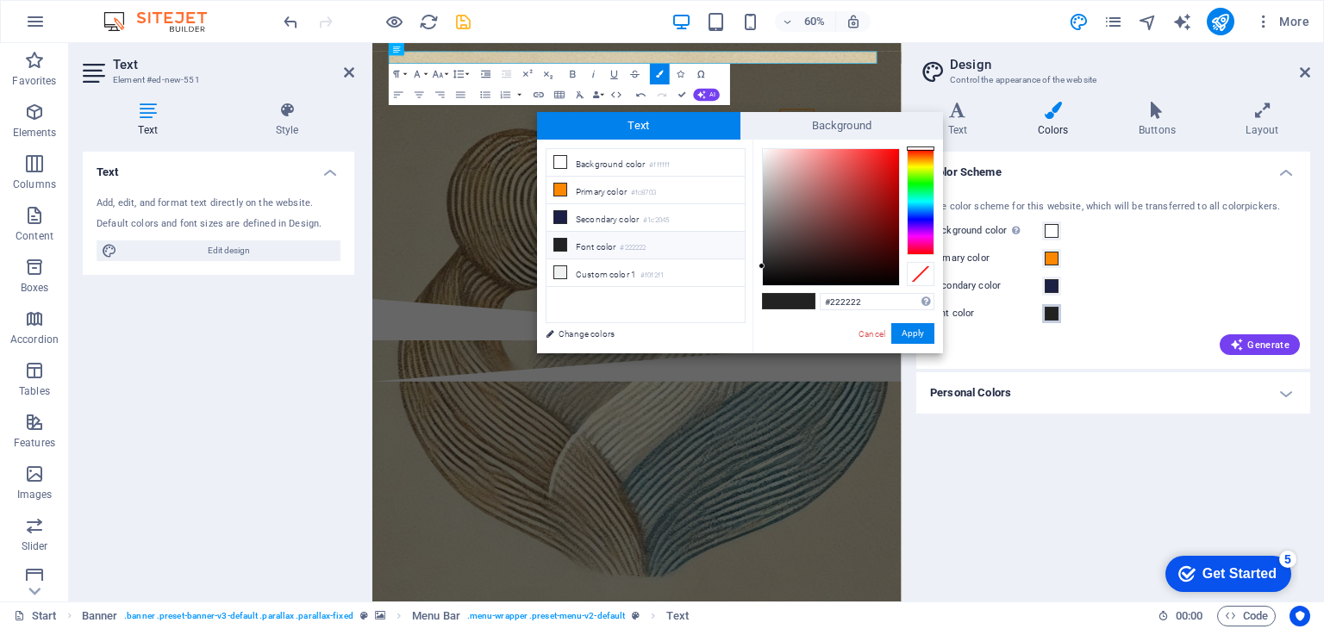
click at [1053, 315] on span at bounding box center [1052, 314] width 14 height 14
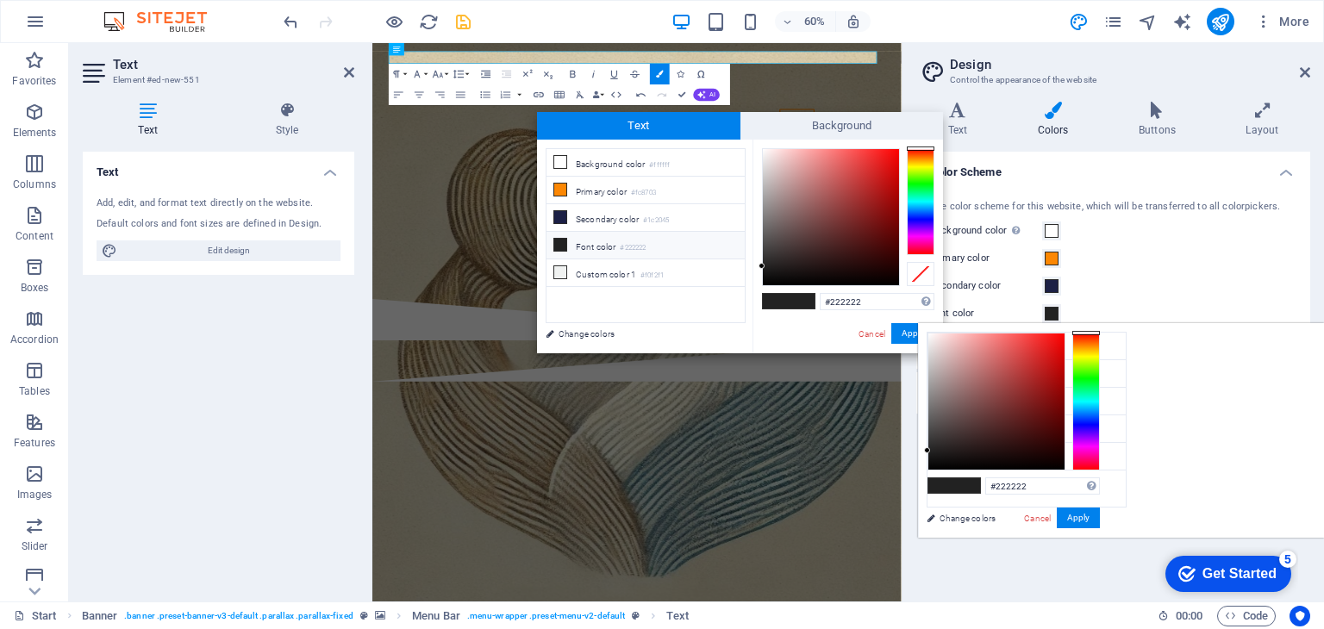
type input "#fefafa"
click at [1064, 334] on div at bounding box center [996, 402] width 136 height 136
type input "#fefafa"
type input "#fcf9f9"
click at [932, 334] on div at bounding box center [929, 333] width 6 height 6
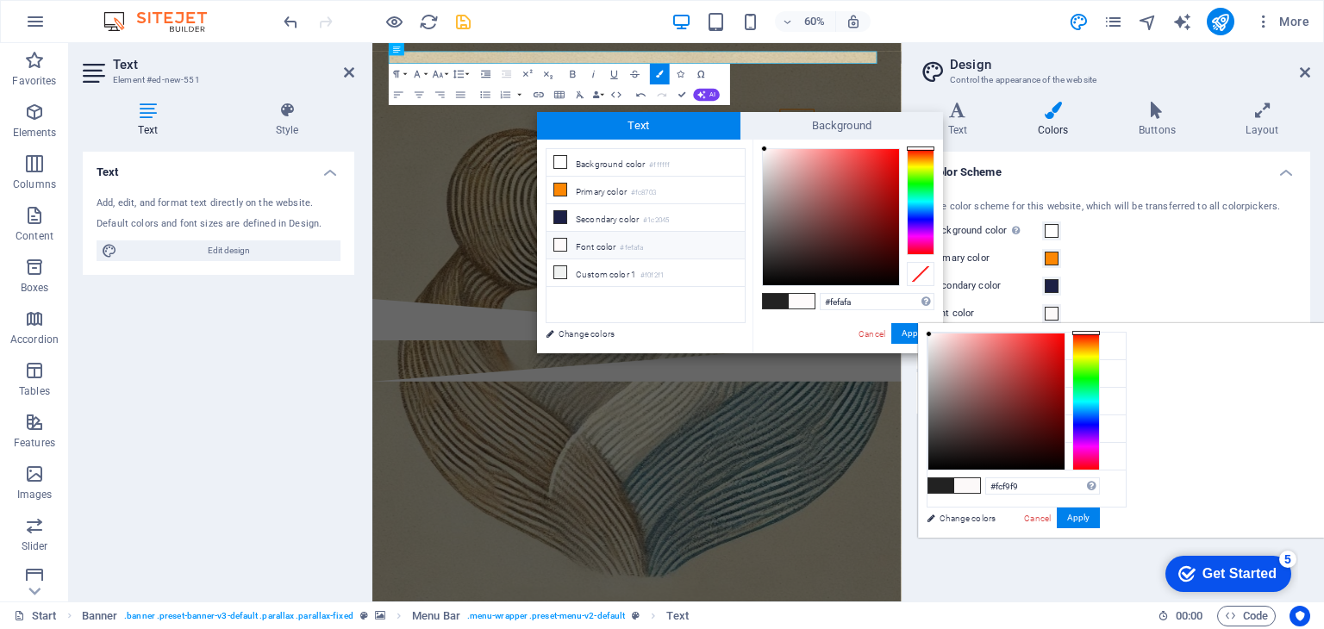
type input "#fcf9f9"
click at [1100, 518] on button "Apply" at bounding box center [1078, 518] width 43 height 21
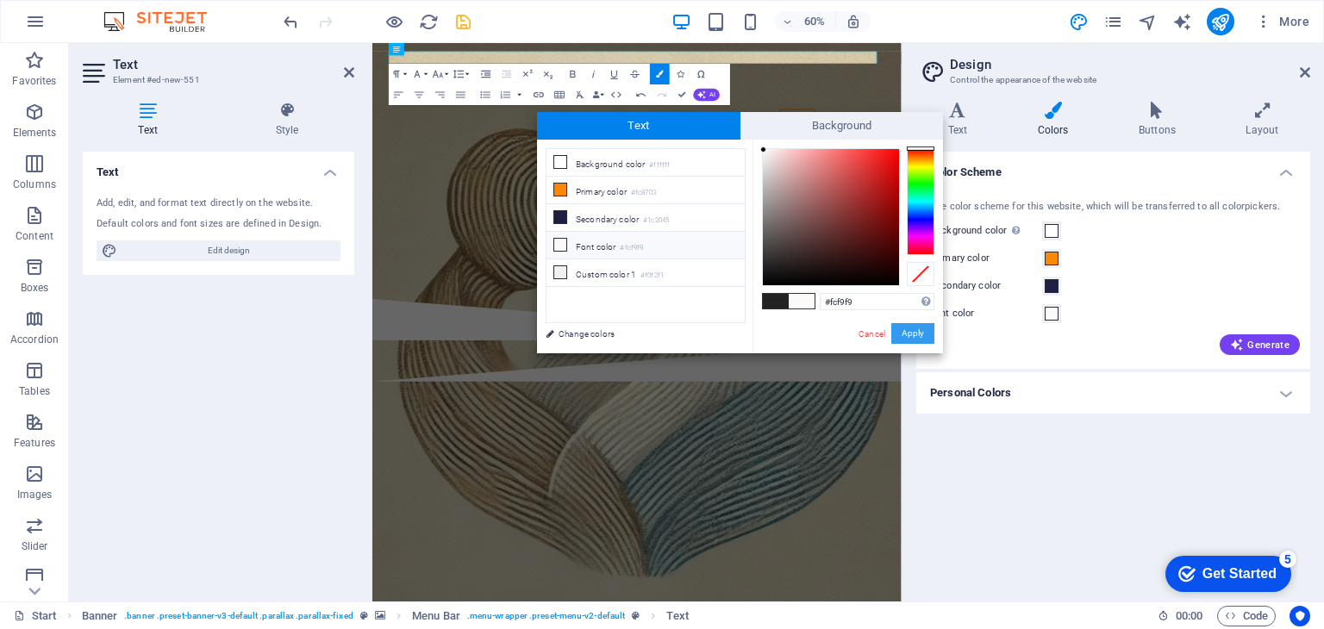
click at [905, 323] on button "Apply" at bounding box center [912, 333] width 43 height 21
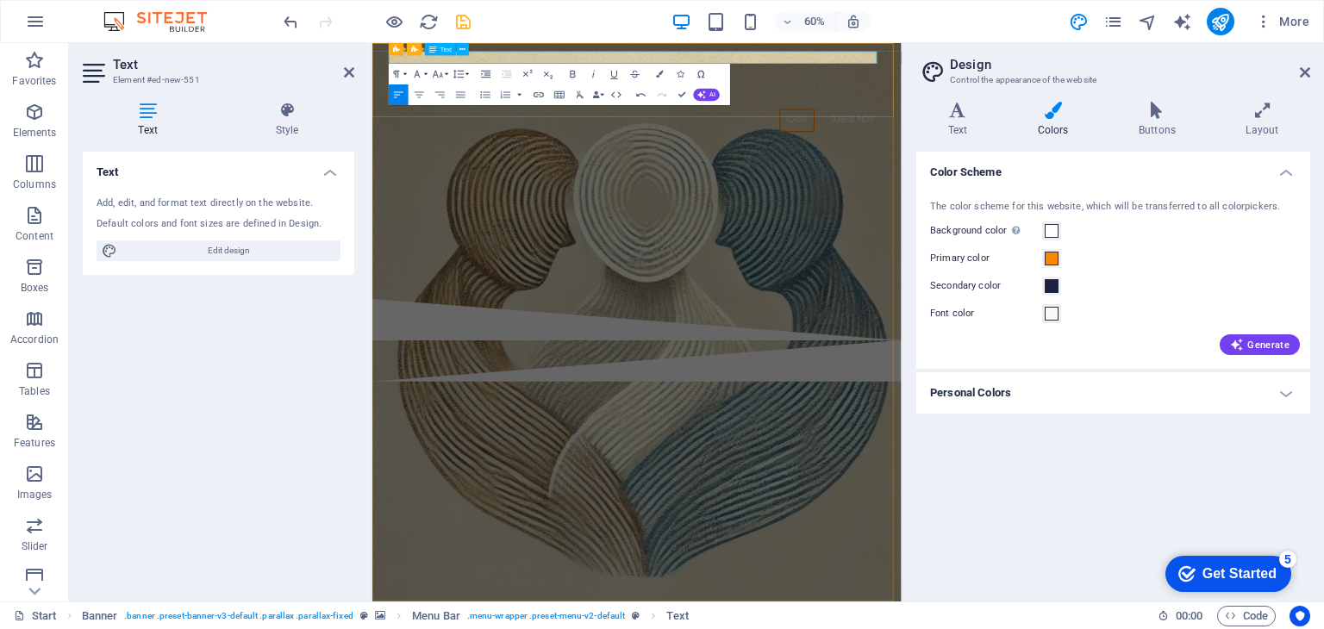
drag, startPoint x: 626, startPoint y: 70, endPoint x: 401, endPoint y: 66, distance: 225.0
click at [407, 66] on p "Ass​​ ociação josé luís da costa silva" at bounding box center [814, 67] width 814 height 21
click at [962, 127] on h4 "Text" at bounding box center [961, 120] width 90 height 36
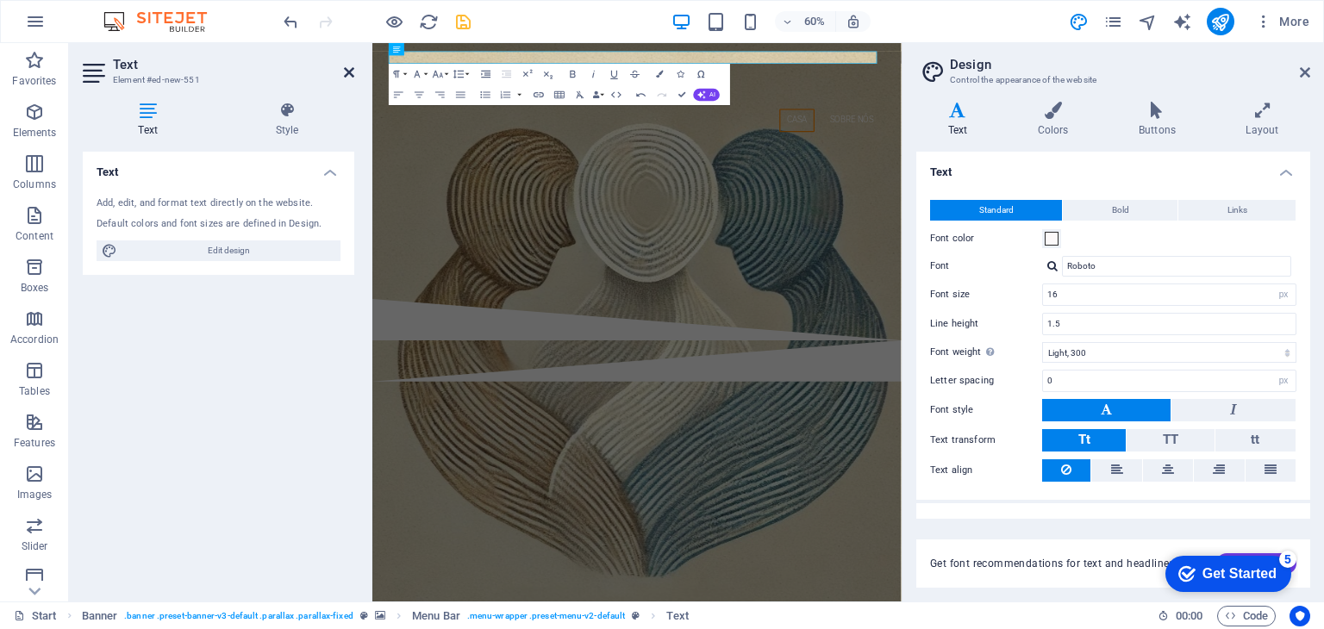
click at [345, 70] on icon at bounding box center [349, 73] width 10 height 14
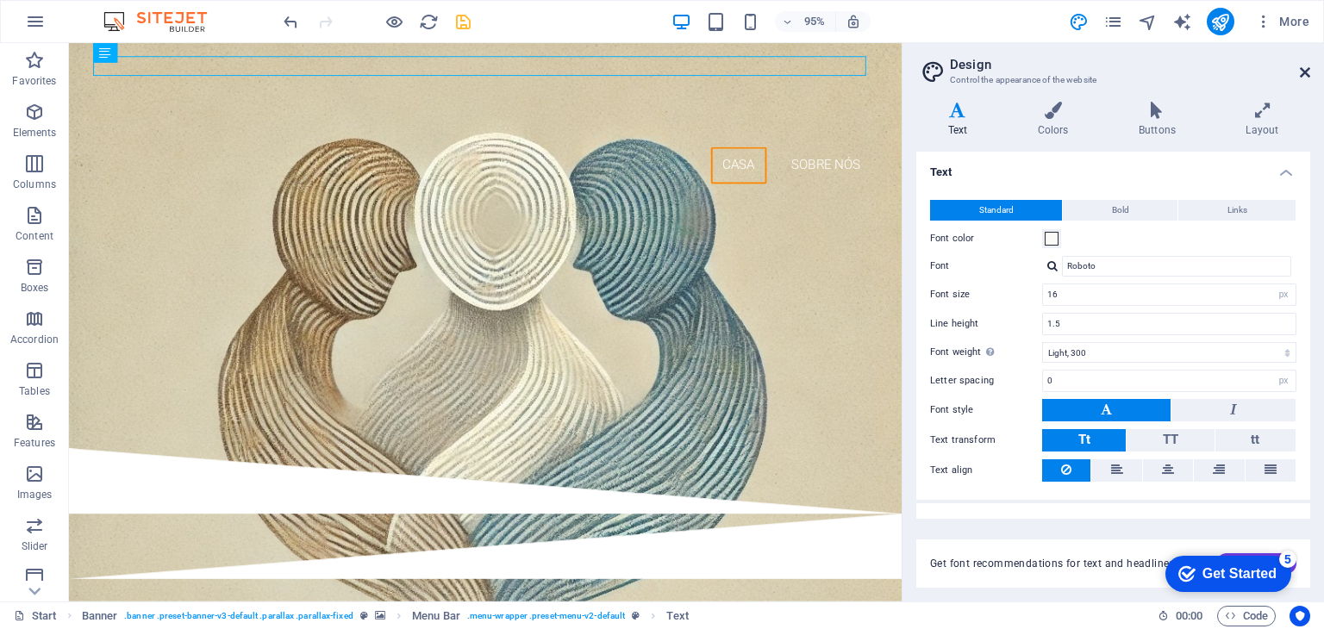
click at [1304, 68] on icon at bounding box center [1305, 73] width 10 height 14
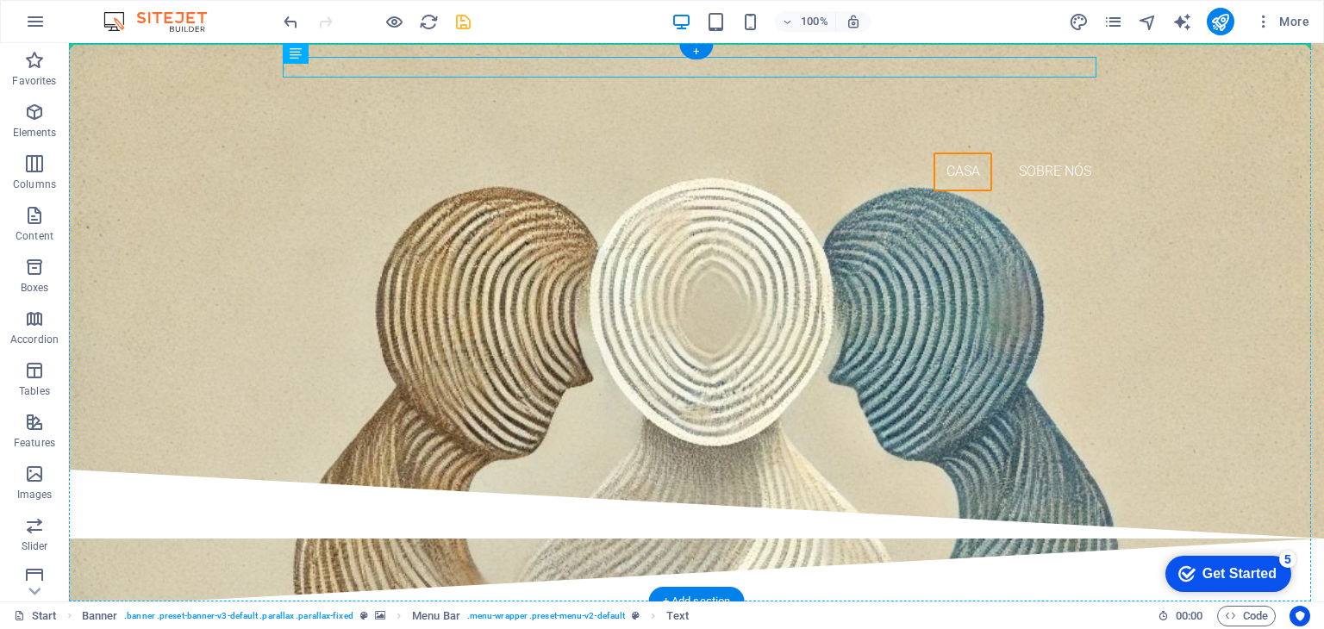
drag, startPoint x: 260, startPoint y: 64, endPoint x: 169, endPoint y: 63, distance: 91.4
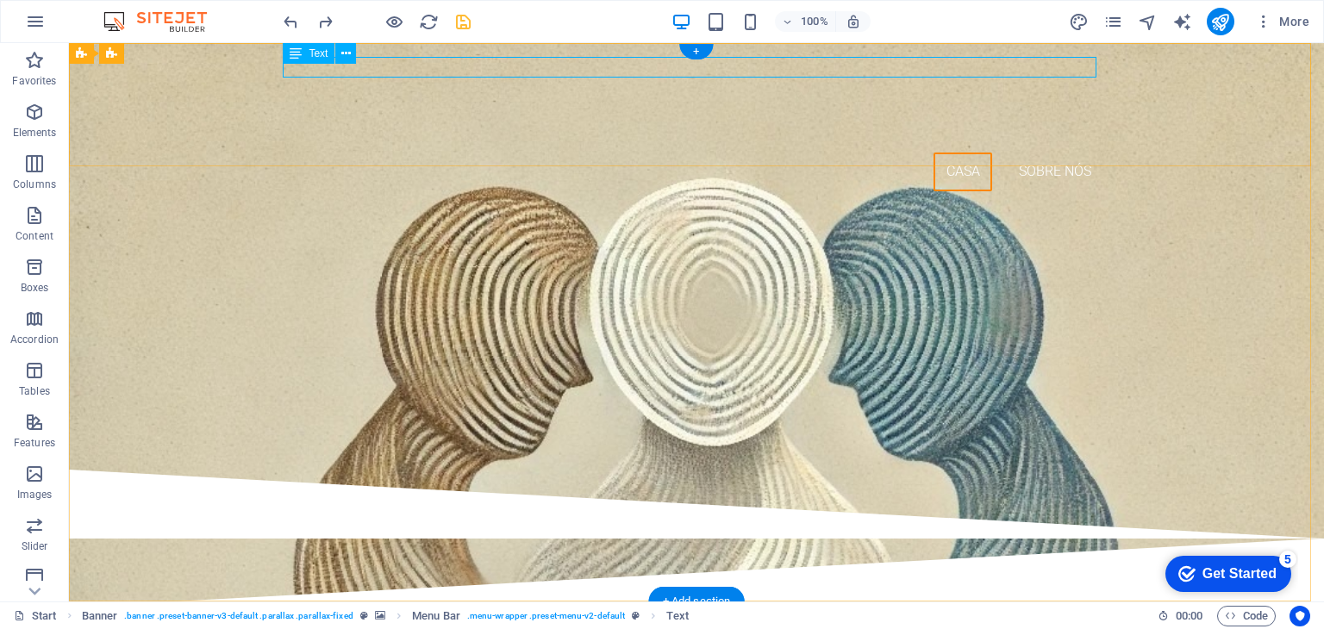
click at [568, 74] on div "ASSOCIAÇÃO [PERSON_NAME] [PERSON_NAME]" at bounding box center [697, 67] width 814 height 21
click at [344, 51] on icon at bounding box center [345, 54] width 9 height 18
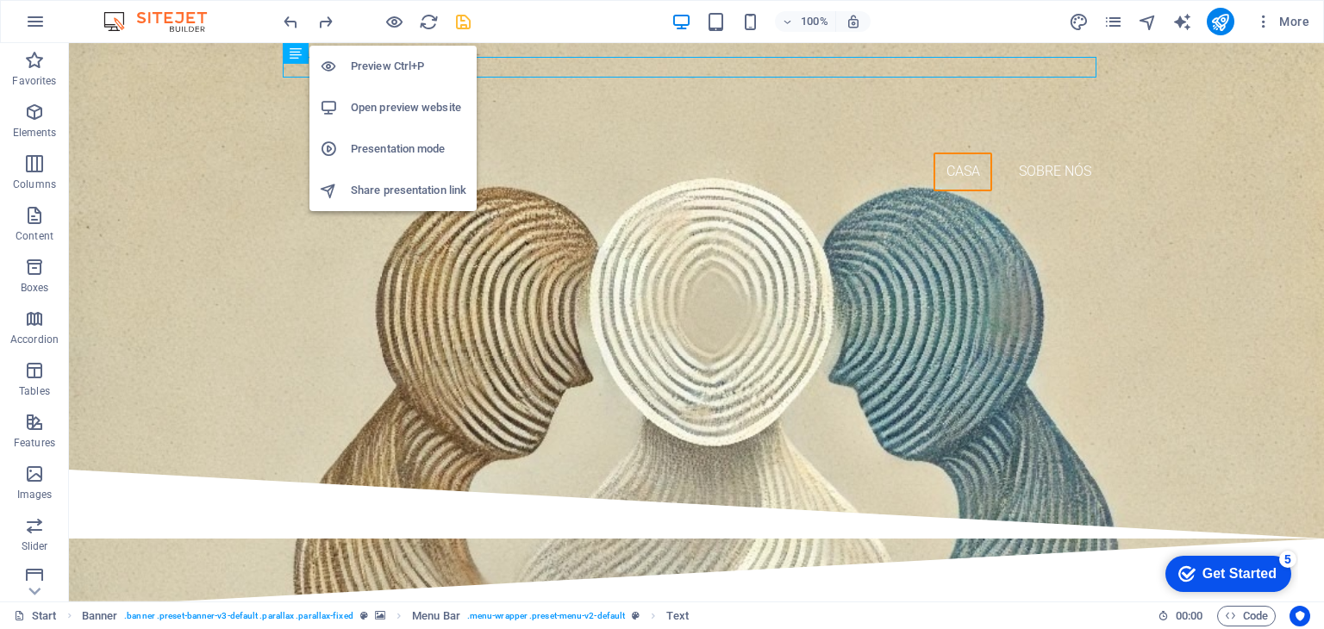
click at [404, 64] on h6 "Preview Ctrl+P" at bounding box center [408, 66] width 115 height 21
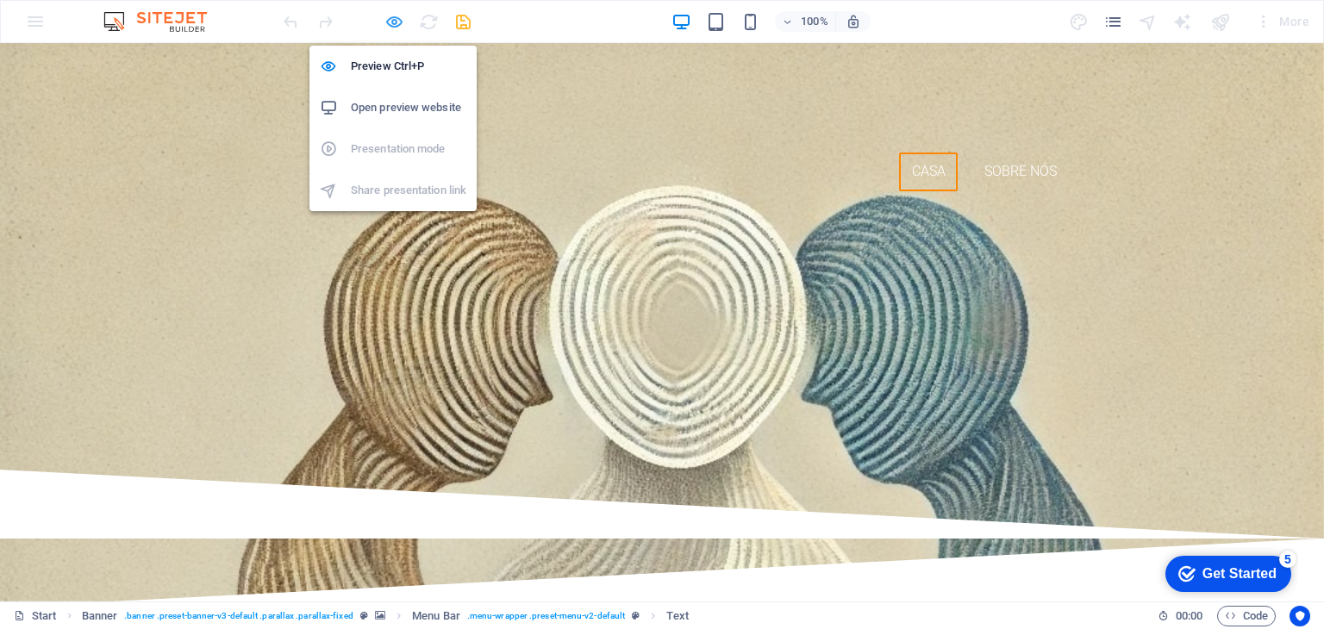
click at [393, 22] on icon "button" at bounding box center [394, 22] width 20 height 20
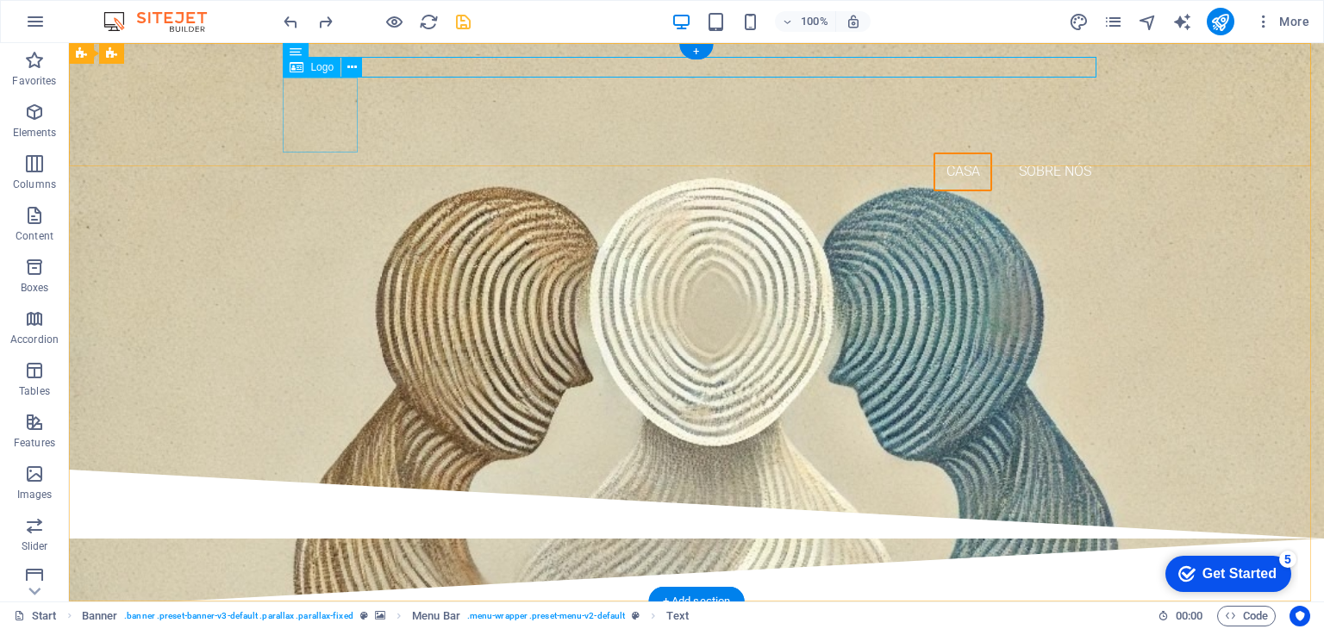
drag, startPoint x: 364, startPoint y: 100, endPoint x: 303, endPoint y: 103, distance: 60.4
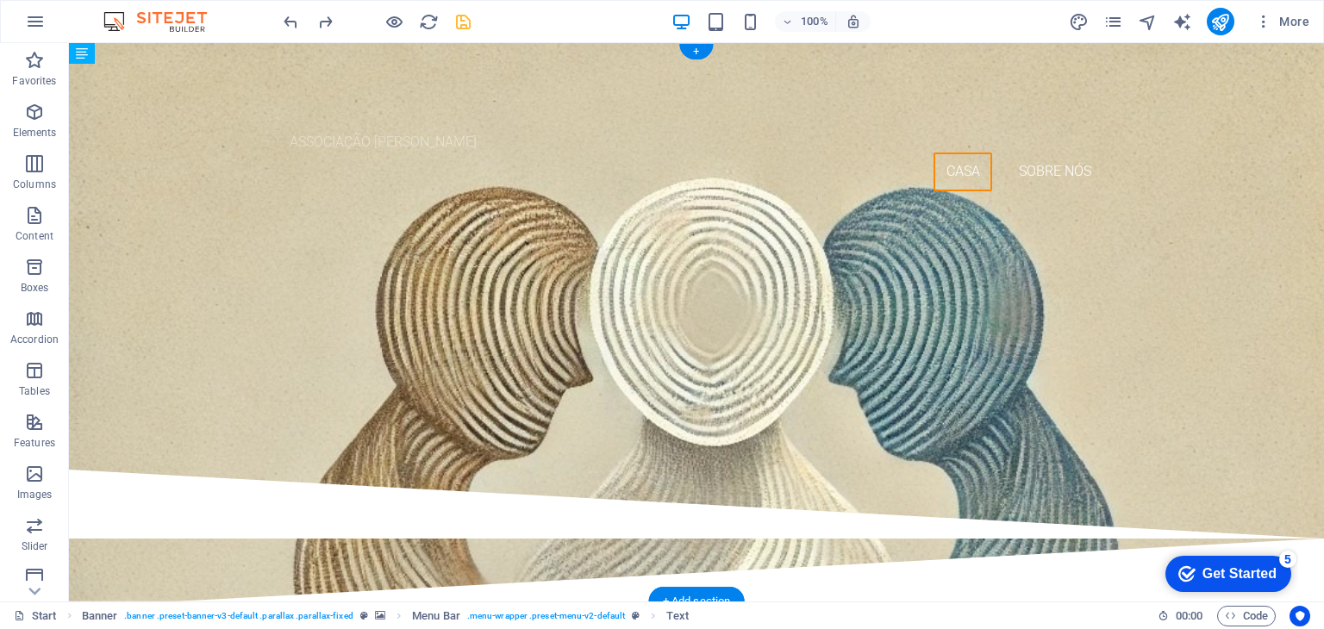
drag, startPoint x: 355, startPoint y: 99, endPoint x: 293, endPoint y: 147, distance: 78.1
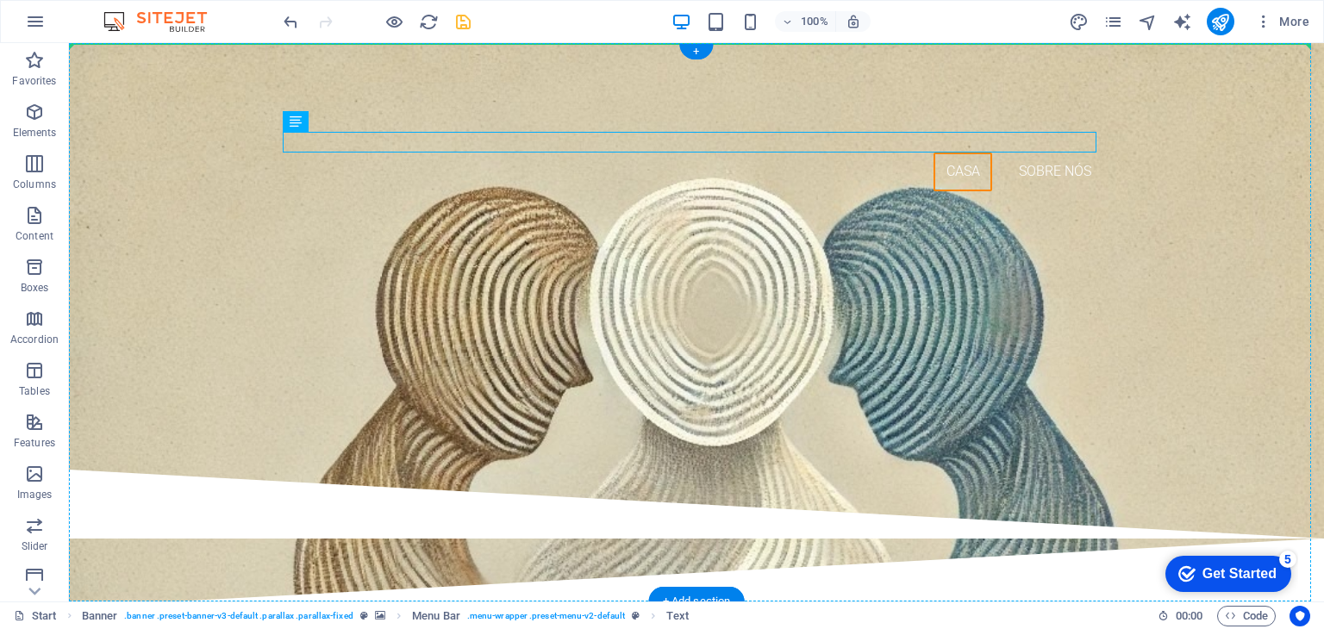
drag, startPoint x: 365, startPoint y: 172, endPoint x: 313, endPoint y: 174, distance: 51.8
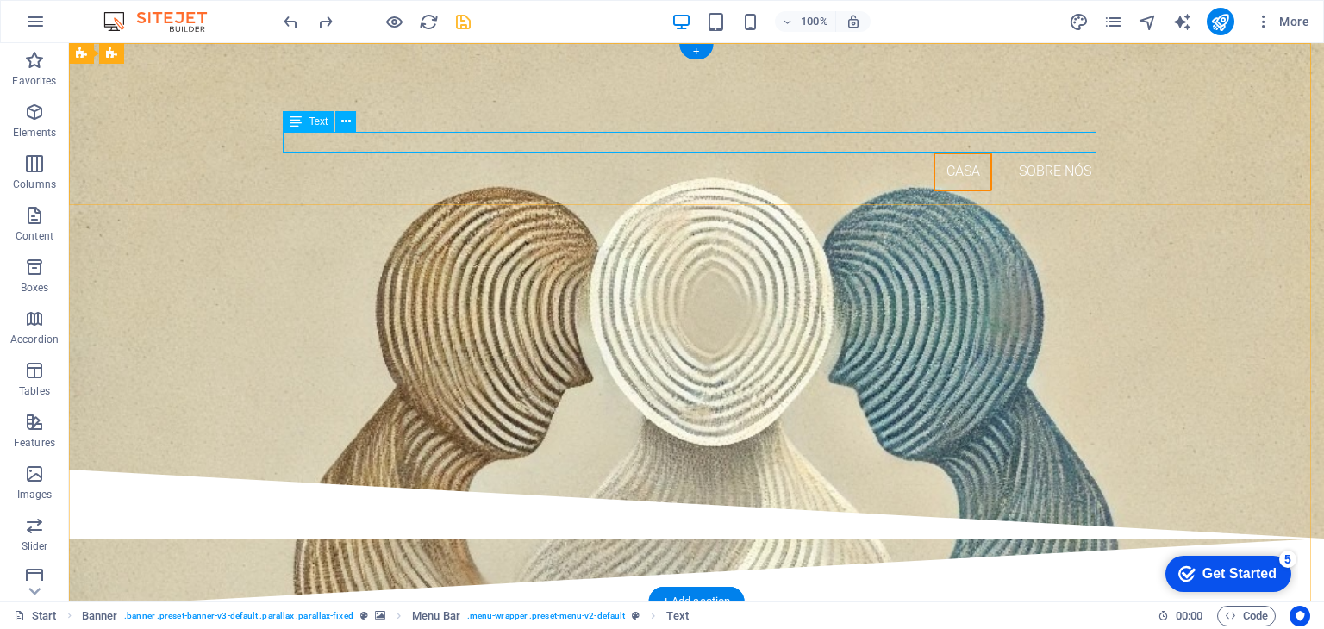
click at [496, 142] on div "ASSOCIAÇÃO [PERSON_NAME] [PERSON_NAME]" at bounding box center [697, 142] width 814 height 21
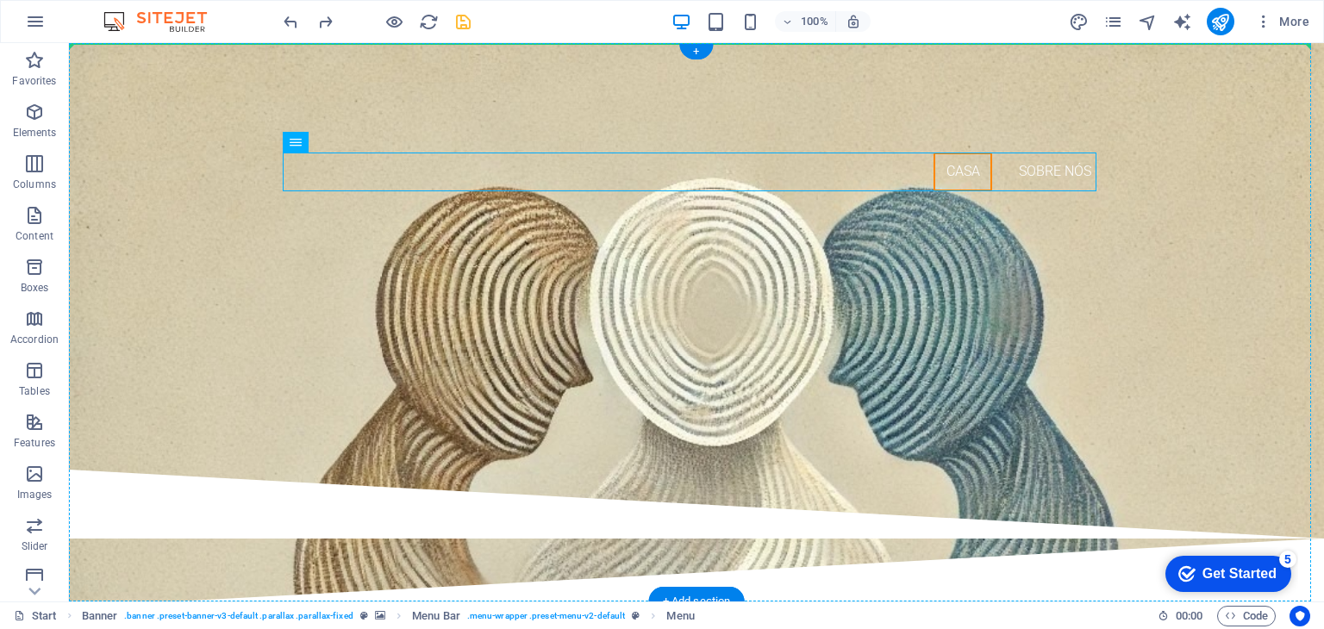
drag, startPoint x: 362, startPoint y: 193, endPoint x: 298, endPoint y: 47, distance: 159.8
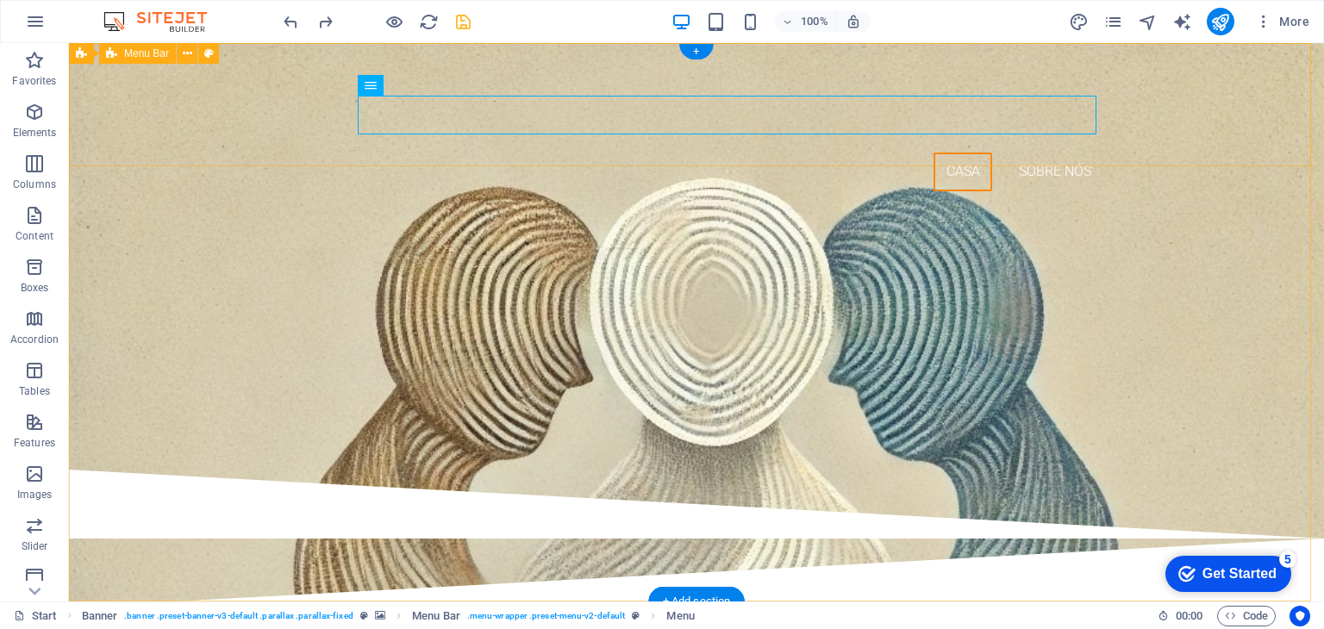
click at [403, 150] on div "ASSOCIAÇÃO JOSÉ LUÍS DA COSTA SILVA Casa Sobre nós" at bounding box center [696, 124] width 1255 height 162
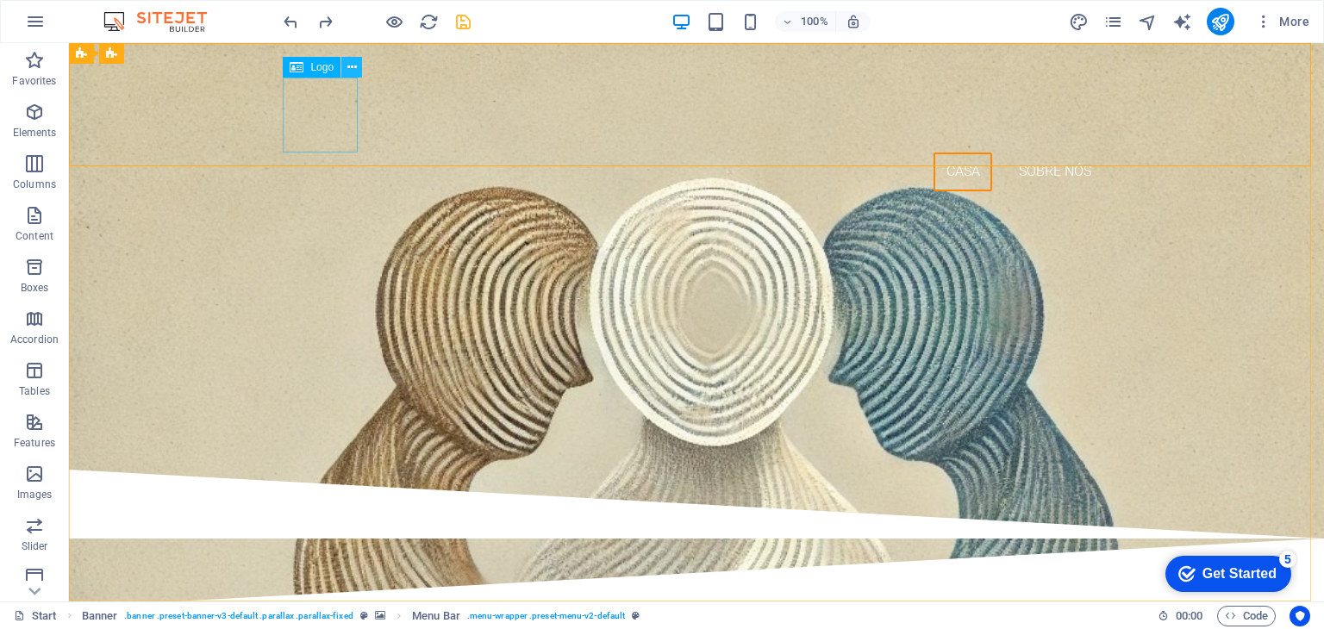
click at [352, 69] on icon at bounding box center [351, 68] width 9 height 18
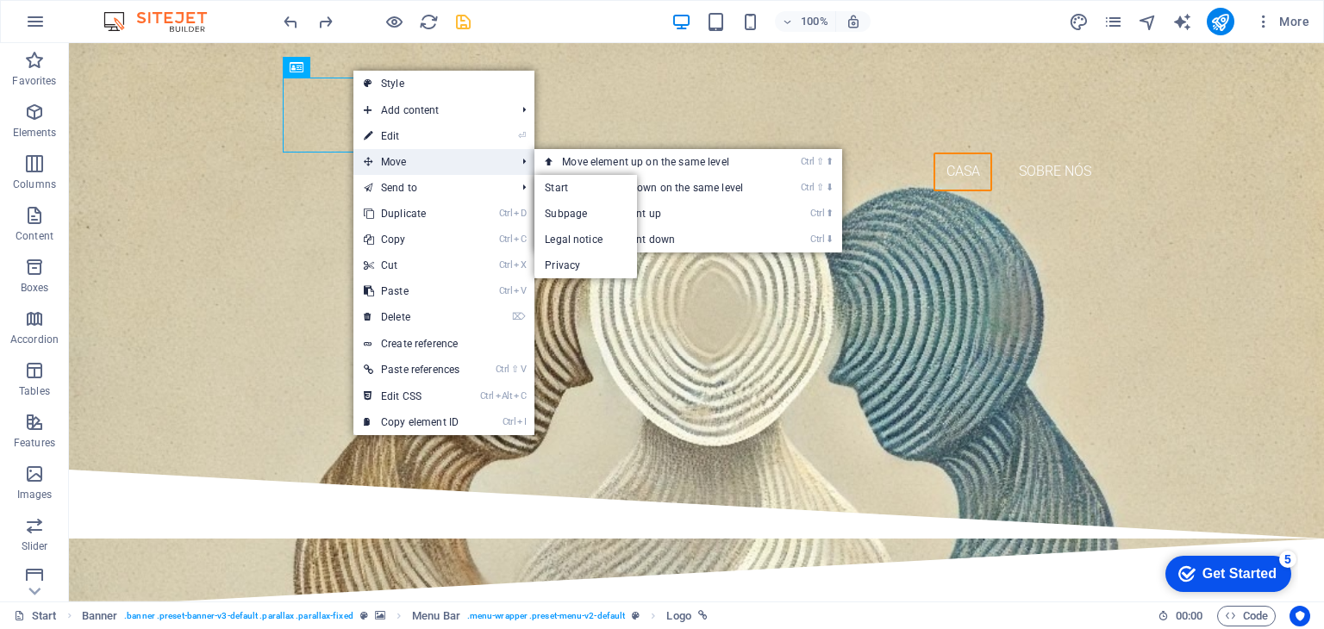
click at [396, 159] on span "Move" at bounding box center [430, 162] width 155 height 26
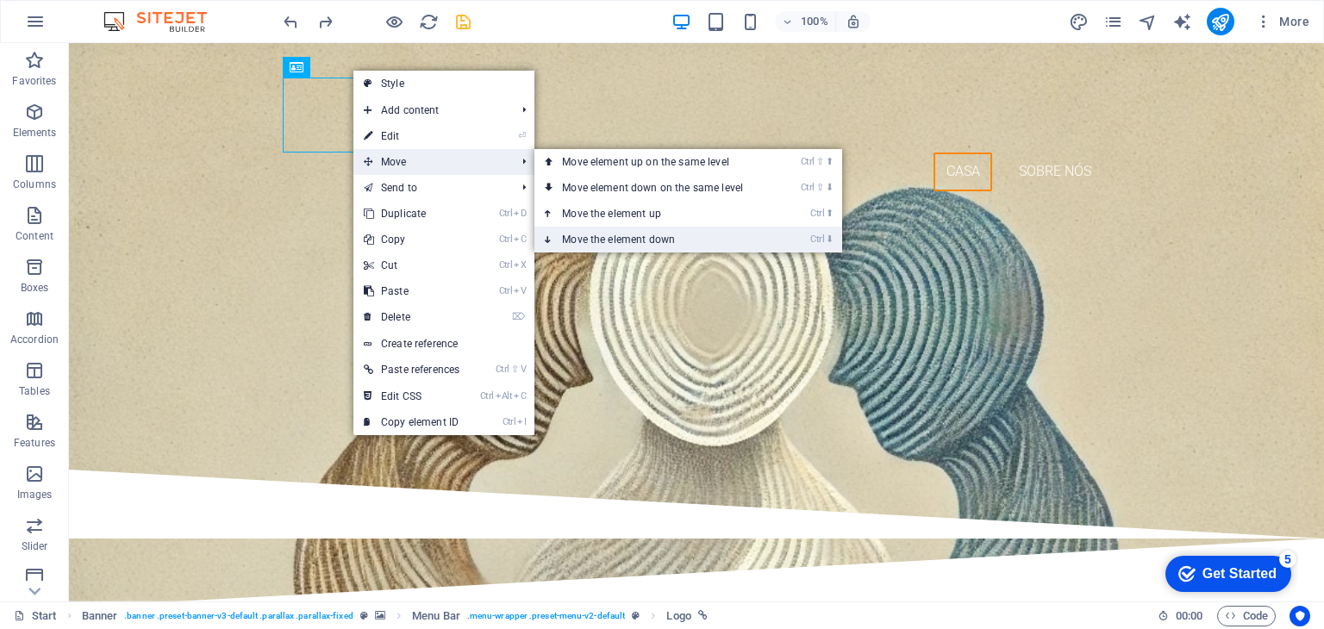
click at [610, 235] on link "Ctrl ⬇ Move the element down" at bounding box center [655, 240] width 243 height 26
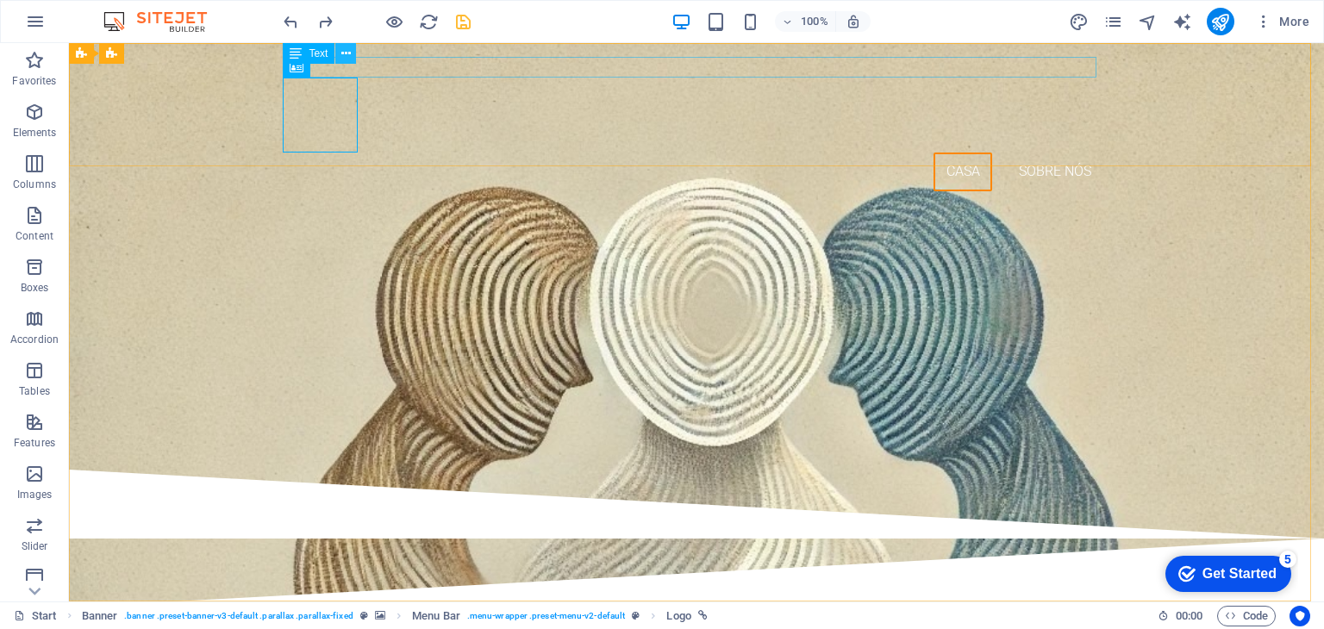
click at [347, 47] on icon at bounding box center [345, 54] width 9 height 18
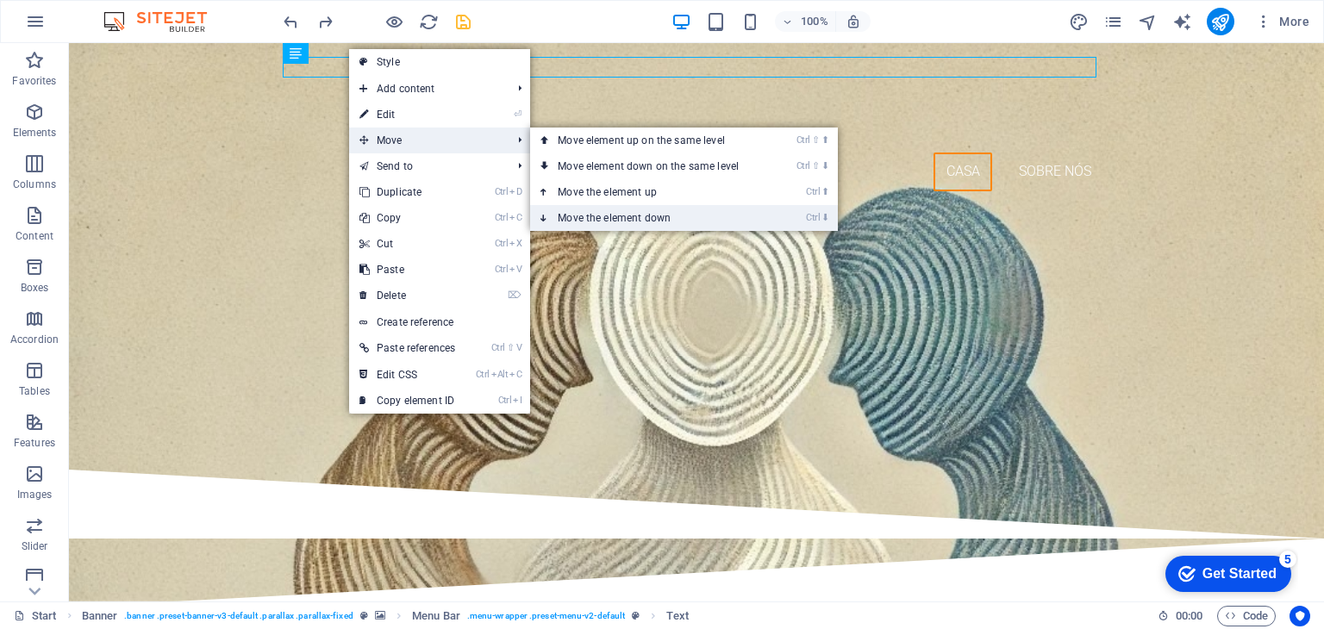
click at [596, 214] on link "Ctrl ⬇ Move the element down" at bounding box center [651, 218] width 243 height 26
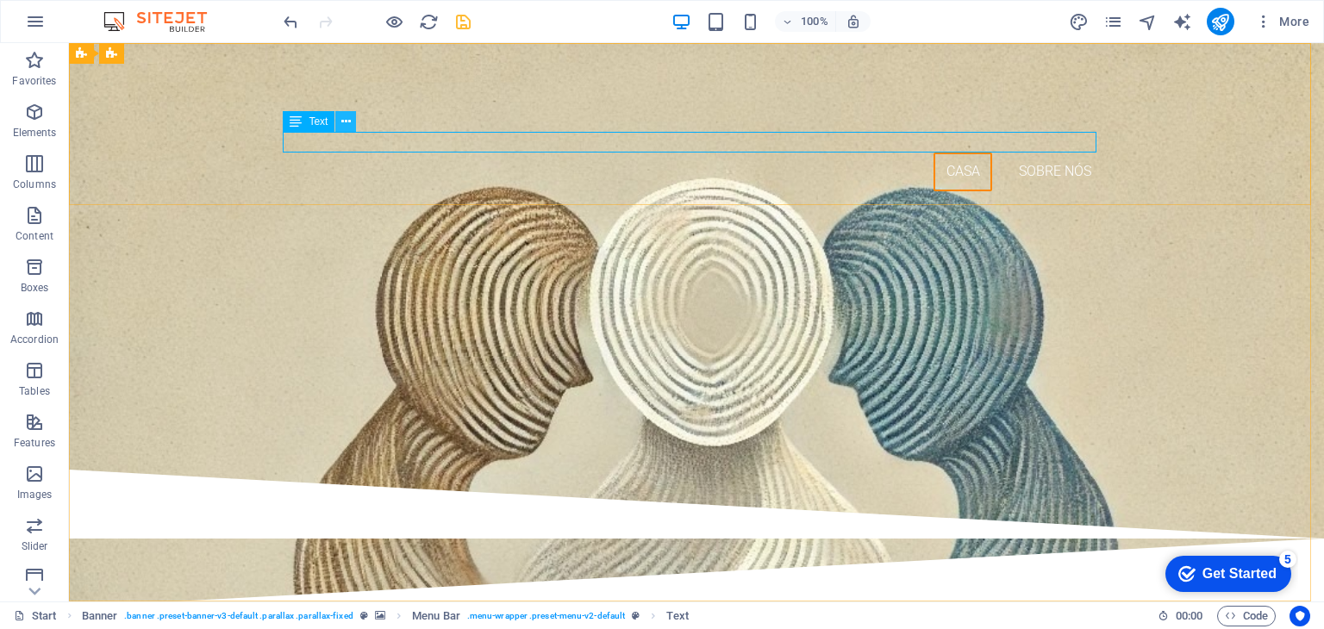
click at [346, 122] on icon at bounding box center [345, 122] width 9 height 18
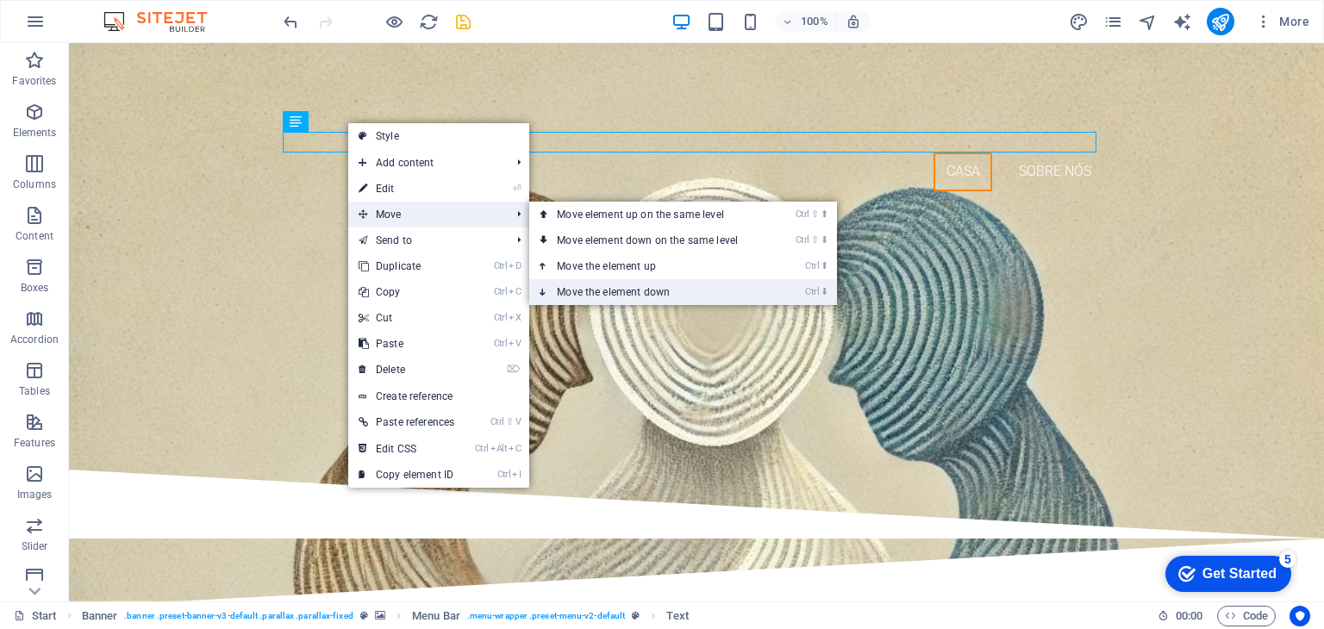
click at [593, 290] on link "Ctrl ⬇ Move the element down" at bounding box center [650, 292] width 243 height 26
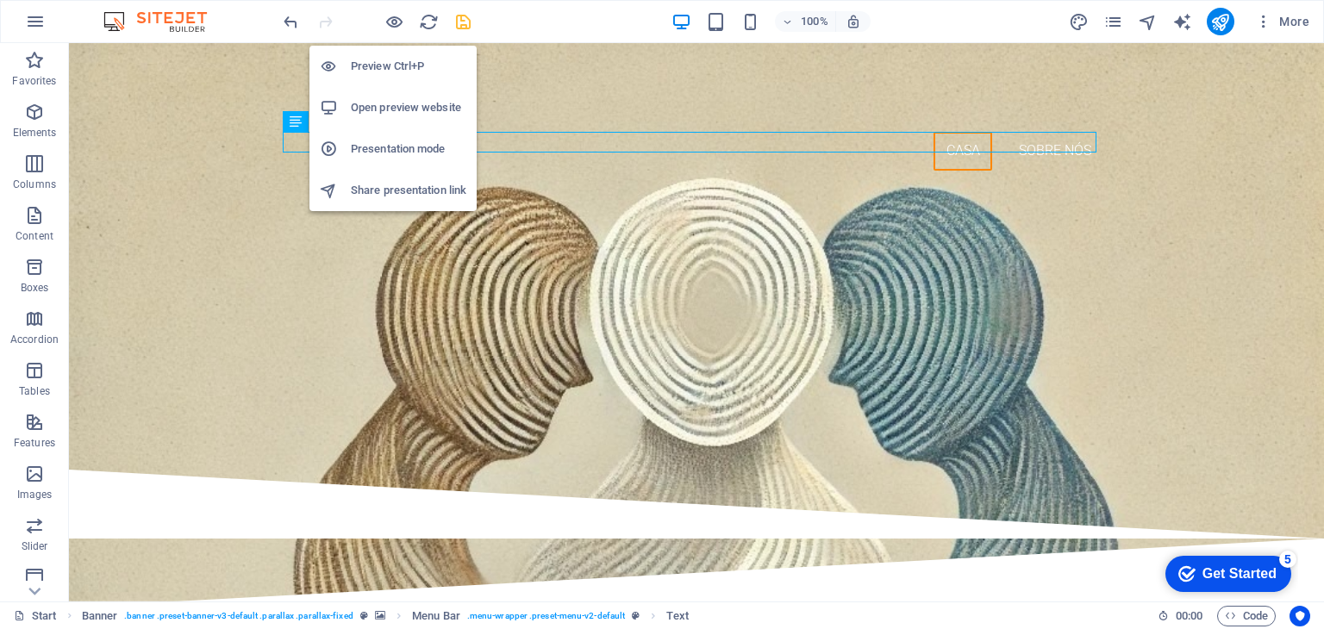
click at [377, 66] on h6 "Preview Ctrl+P" at bounding box center [408, 66] width 115 height 21
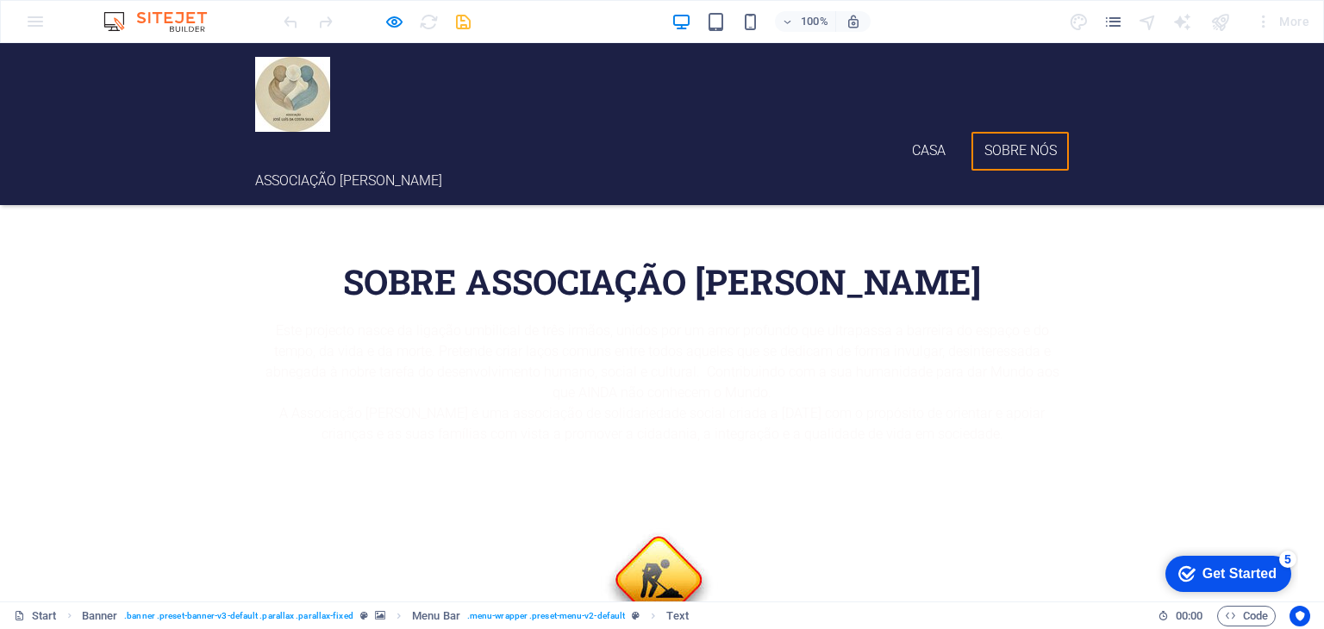
scroll to position [500, 0]
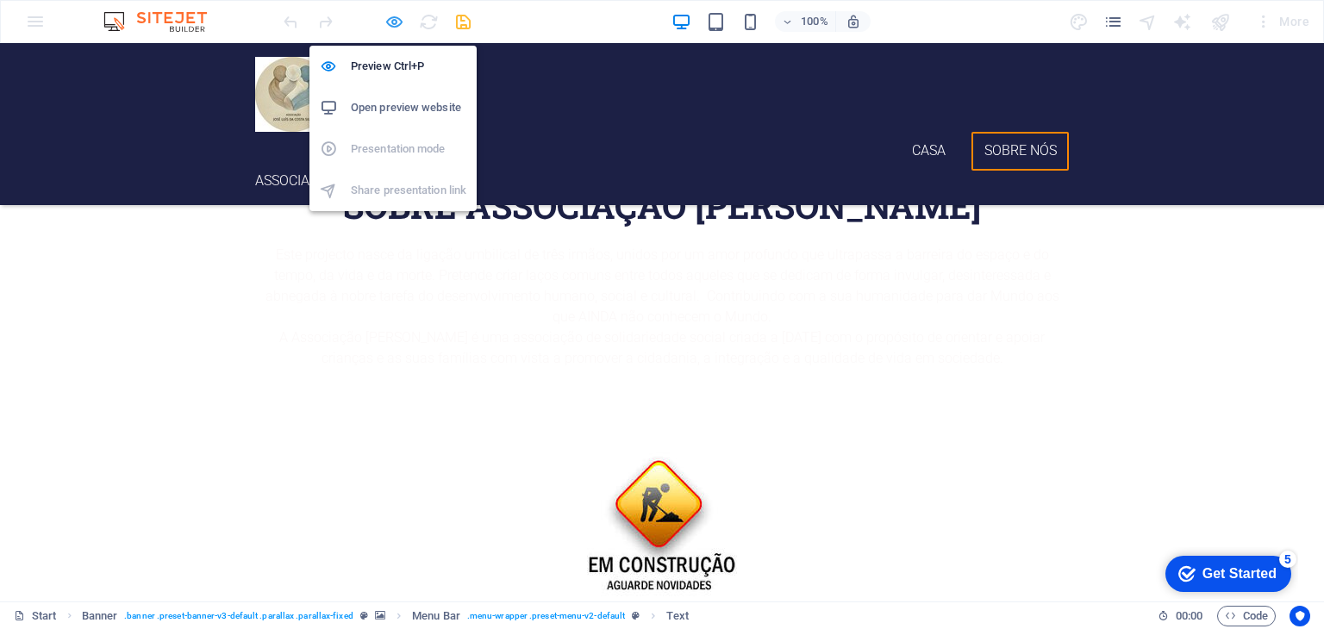
click at [390, 18] on icon "button" at bounding box center [394, 22] width 20 height 20
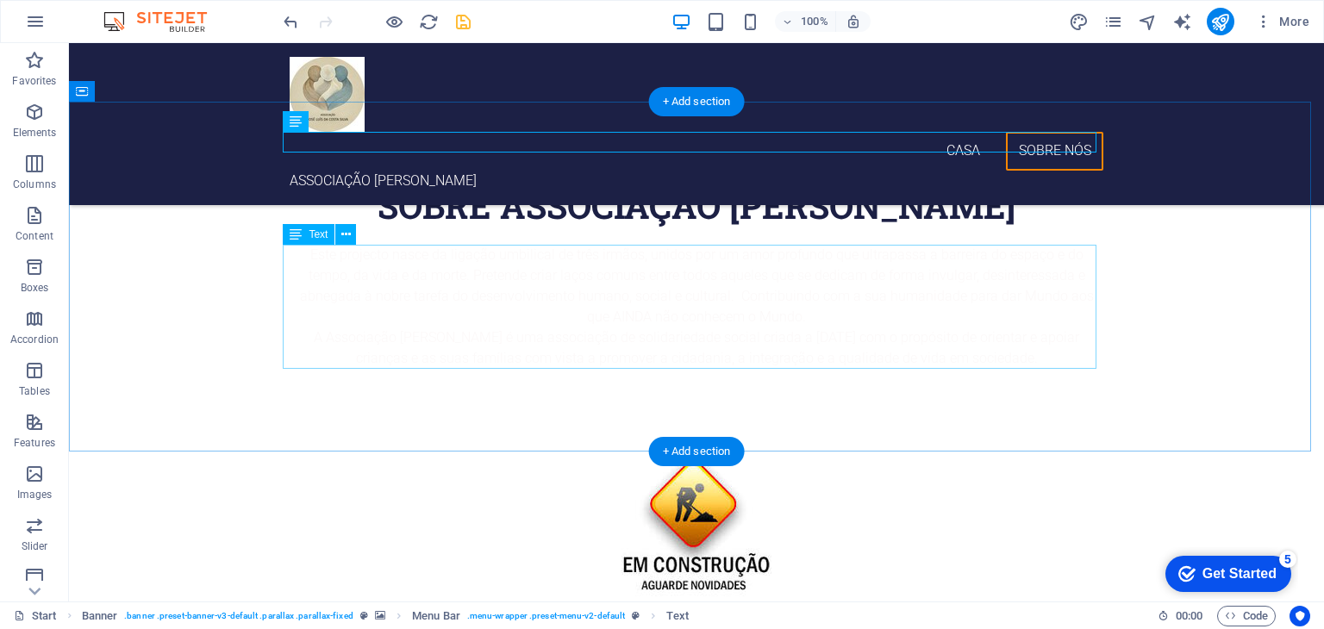
click at [354, 288] on div "Este projecto nasce da ligação umbilical de três irmãos, unidos por um amor pro…" at bounding box center [697, 307] width 814 height 124
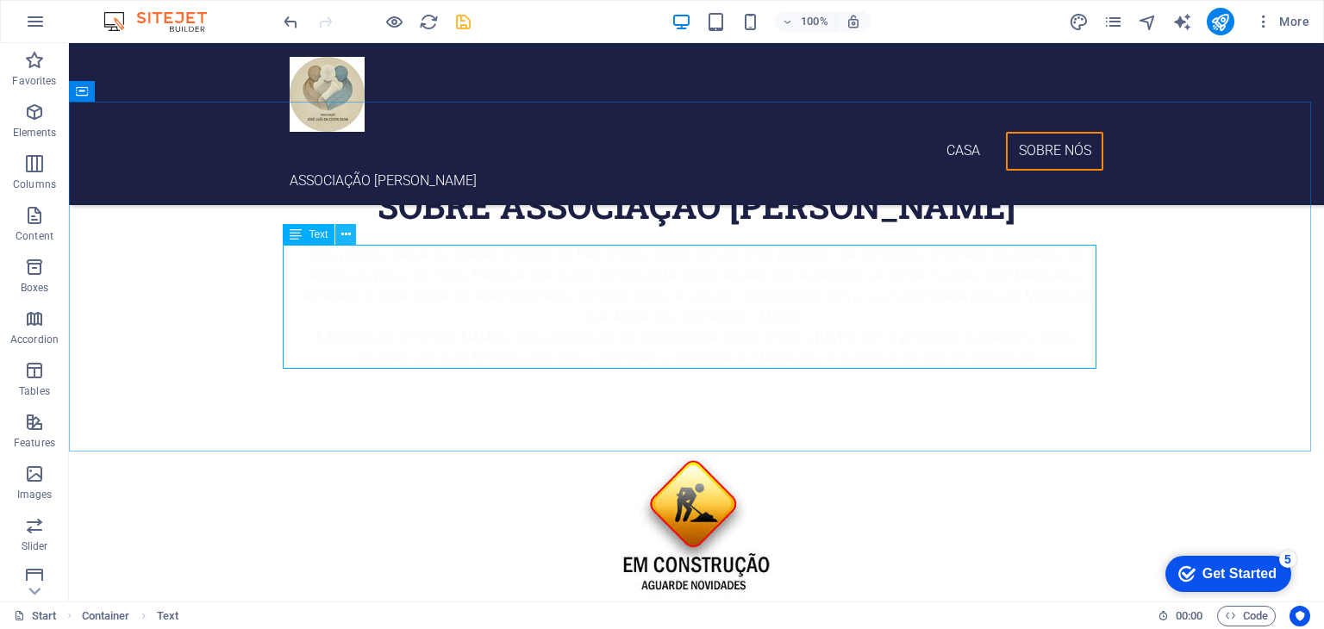
click at [348, 237] on icon at bounding box center [345, 235] width 9 height 18
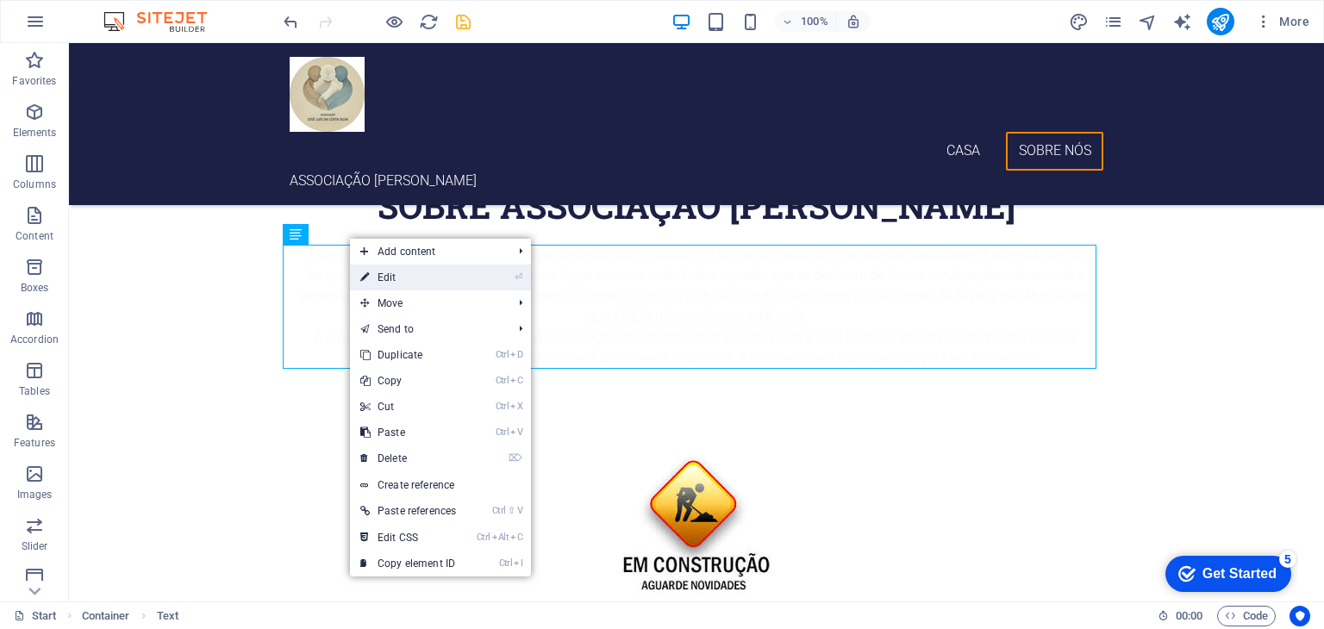
click at [392, 272] on link "⏎ Edit" at bounding box center [408, 278] width 116 height 26
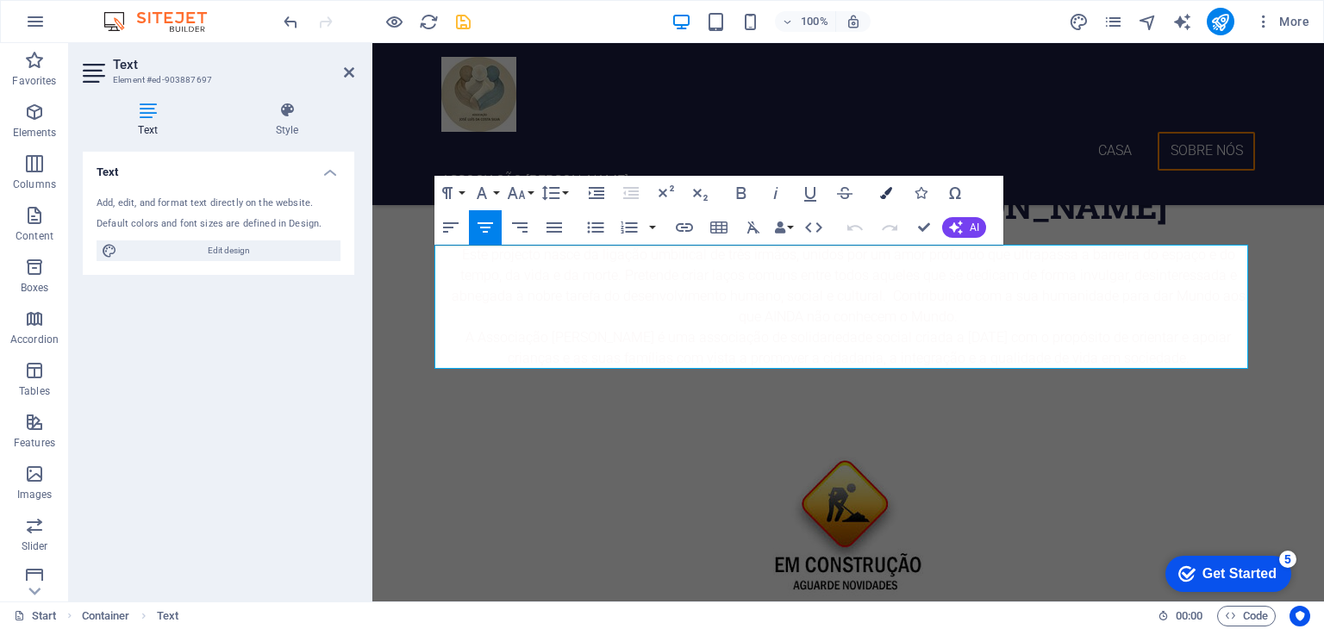
click at [883, 192] on icon "button" at bounding box center [886, 193] width 12 height 12
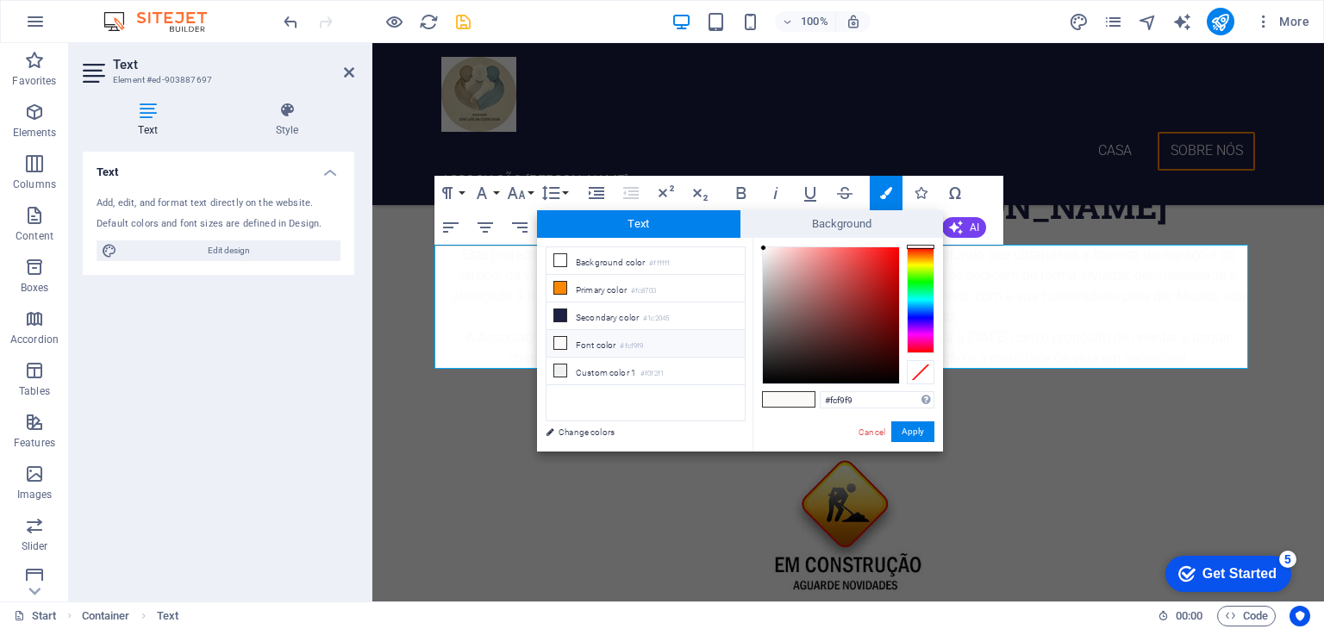
click at [558, 340] on icon at bounding box center [560, 343] width 12 height 12
click at [561, 340] on icon at bounding box center [560, 343] width 12 height 12
type input "#0a0a0a"
click at [765, 378] on div at bounding box center [831, 315] width 136 height 136
click at [910, 434] on button "Apply" at bounding box center [912, 431] width 43 height 21
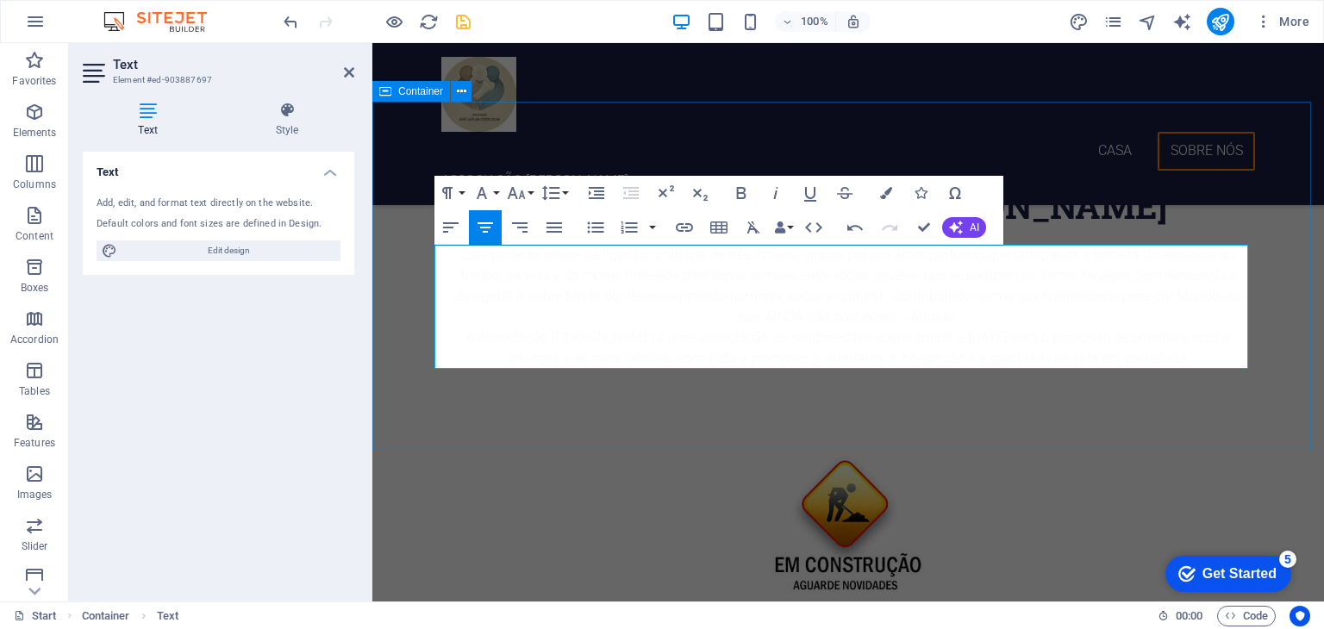
click at [1289, 273] on div "sobre Associação José Luís da Costa Silva ​ ​ Este projecto nasce da ligação um…" at bounding box center [848, 277] width 952 height 350
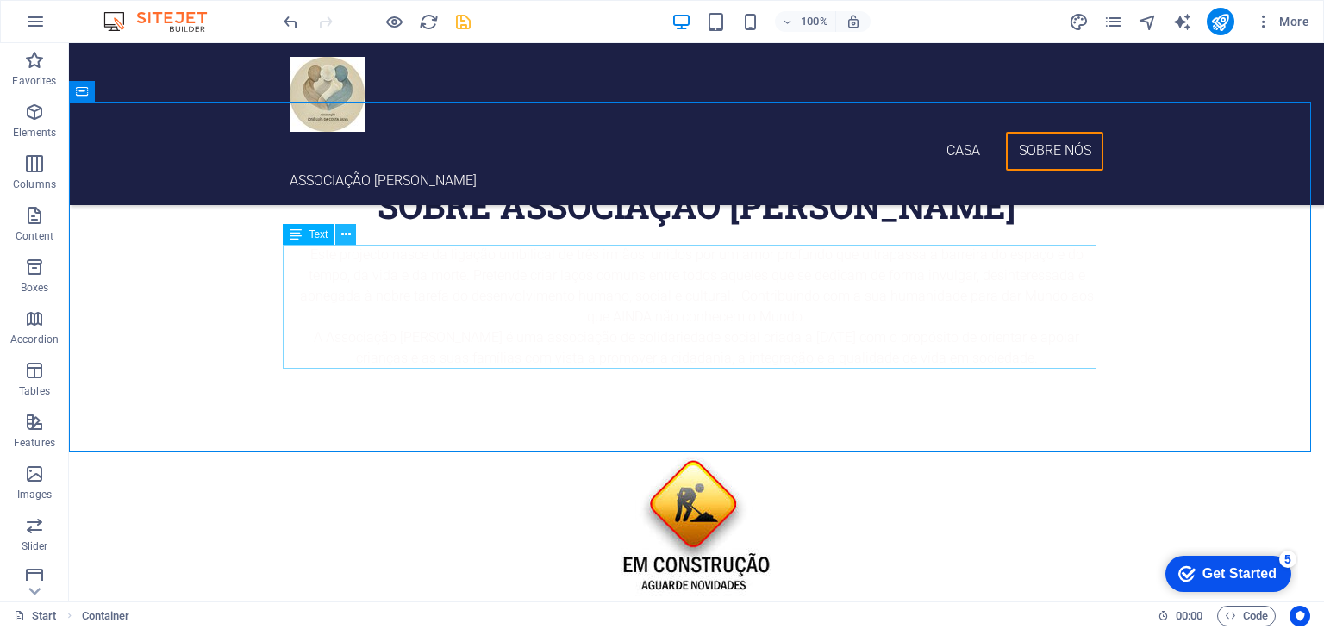
click at [346, 239] on icon at bounding box center [345, 235] width 9 height 18
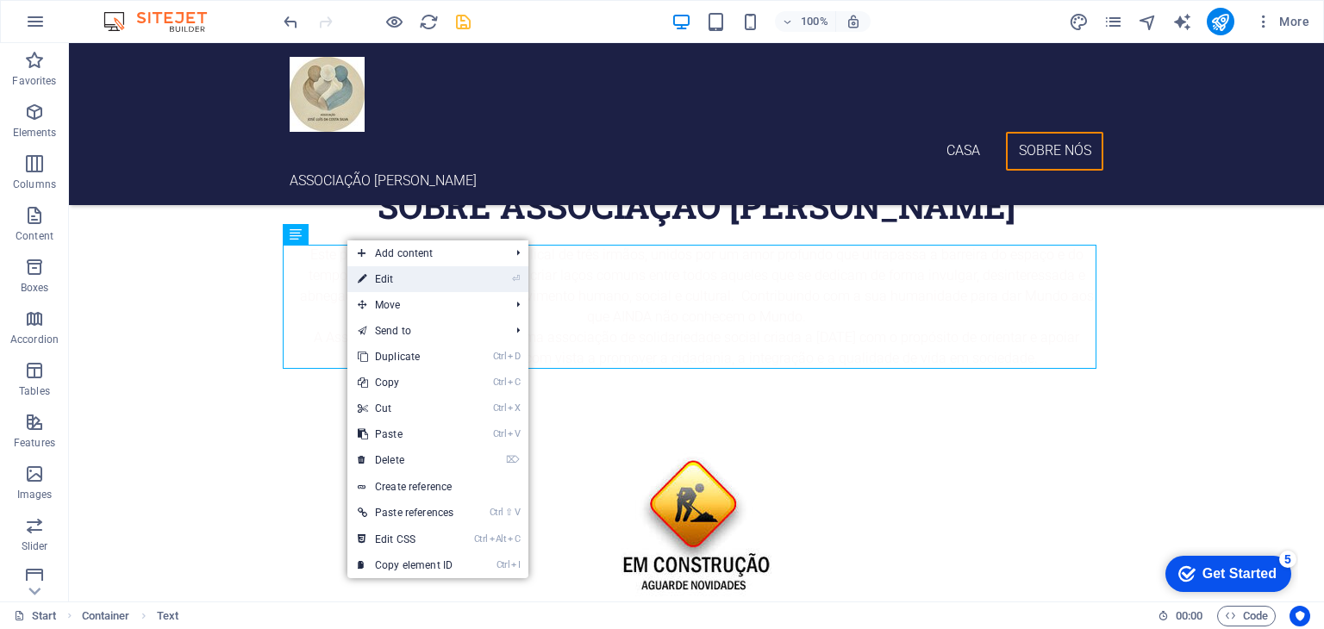
click at [378, 272] on link "⏎ Edit" at bounding box center [405, 279] width 116 height 26
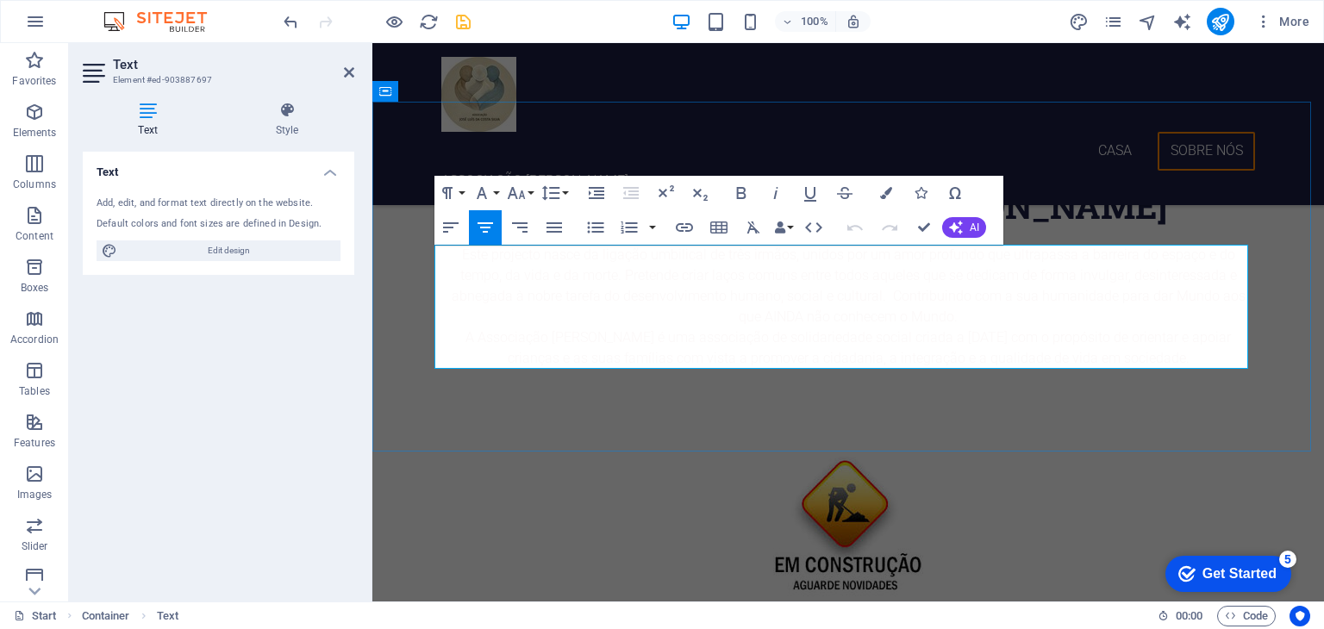
drag, startPoint x: 1241, startPoint y: 360, endPoint x: 436, endPoint y: 252, distance: 812.3
click at [441, 252] on div "Este projecto nasce da ligação umbilical de três irmãos, unidos por um amor pro…" at bounding box center [848, 307] width 814 height 124
click at [450, 232] on icon "button" at bounding box center [450, 227] width 21 height 21
click at [881, 193] on icon "button" at bounding box center [886, 193] width 12 height 12
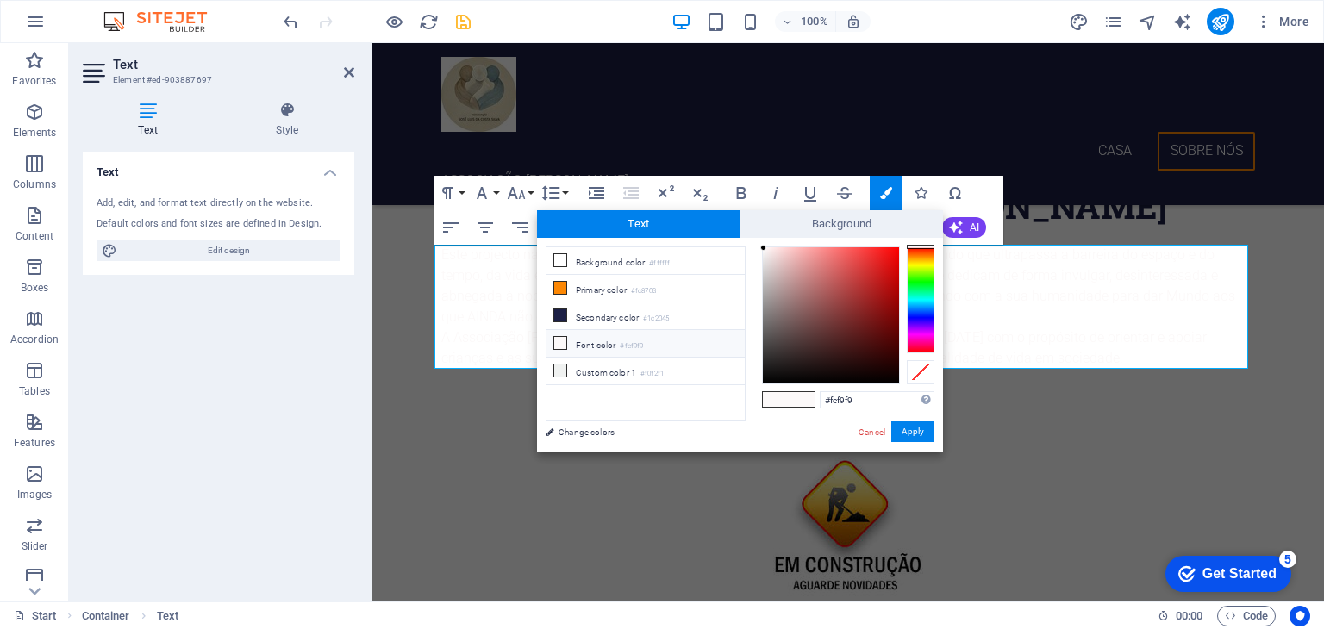
click at [561, 342] on icon at bounding box center [560, 343] width 12 height 12
click at [587, 340] on li "Font color #fcf9f9" at bounding box center [645, 344] width 198 height 28
type input "#050000"
click at [892, 380] on div at bounding box center [831, 315] width 136 height 136
click at [912, 429] on button "Apply" at bounding box center [912, 431] width 43 height 21
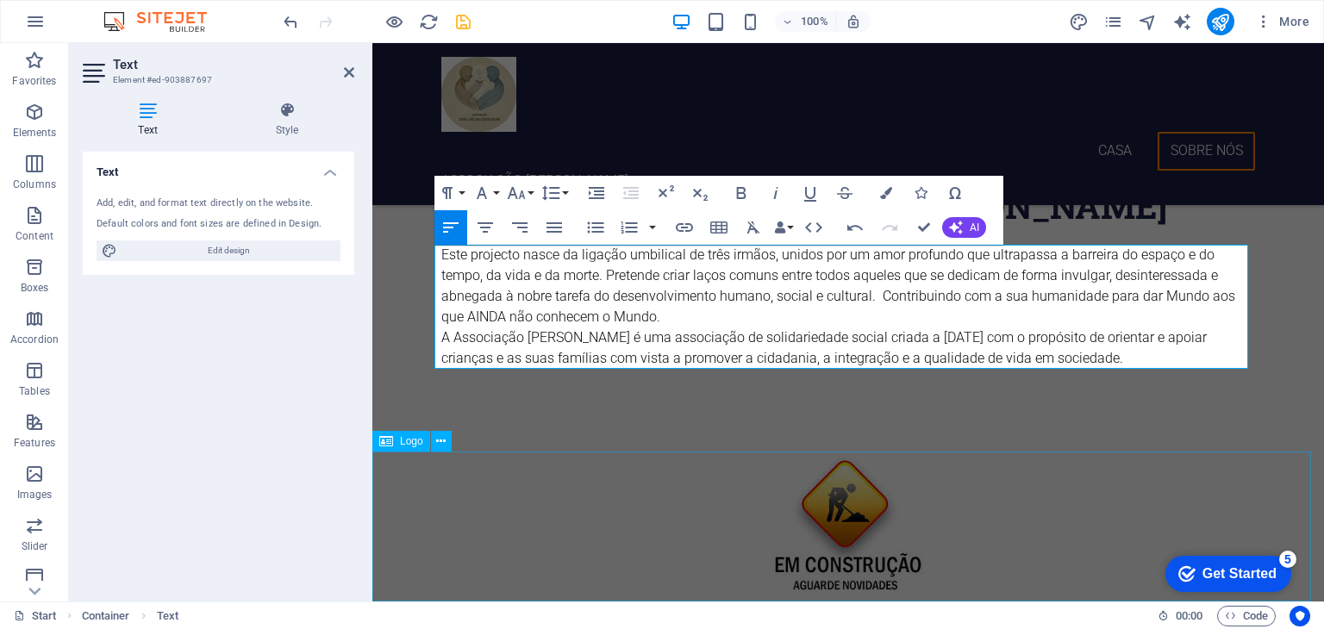
click at [603, 506] on div at bounding box center [848, 527] width 952 height 150
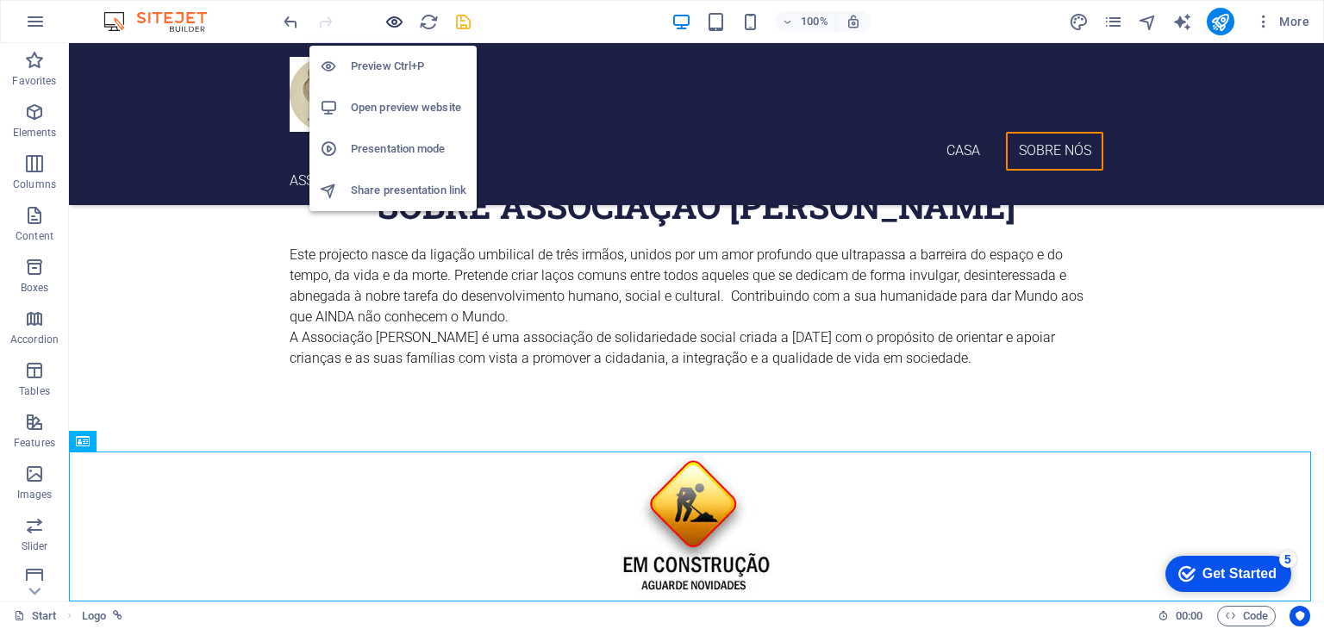
click at [392, 16] on icon "button" at bounding box center [394, 22] width 20 height 20
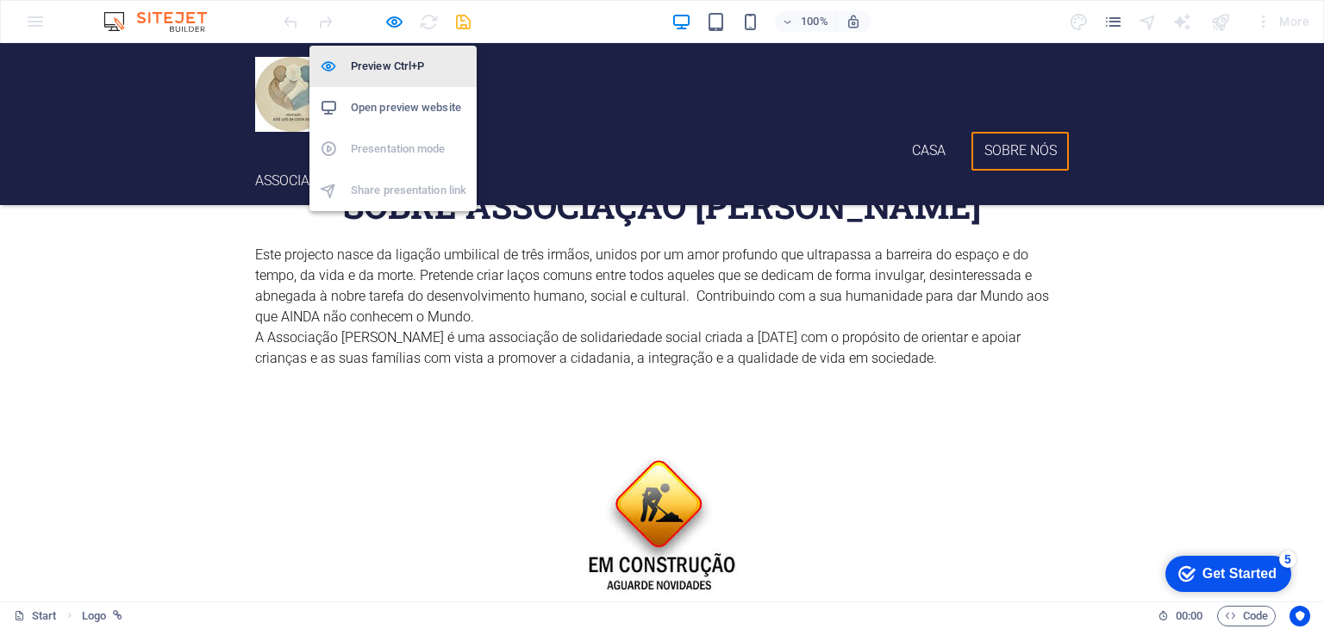
click at [401, 59] on h6 "Preview Ctrl+P" at bounding box center [408, 66] width 115 height 21
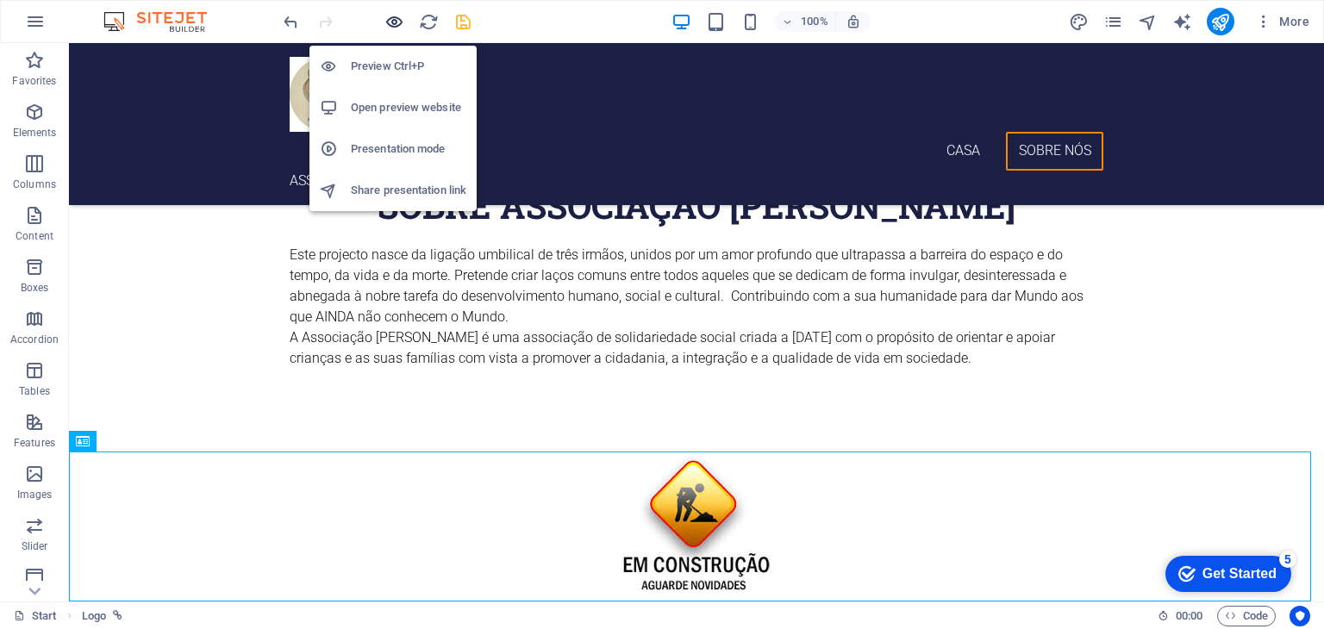
click at [397, 22] on icon "button" at bounding box center [394, 22] width 20 height 20
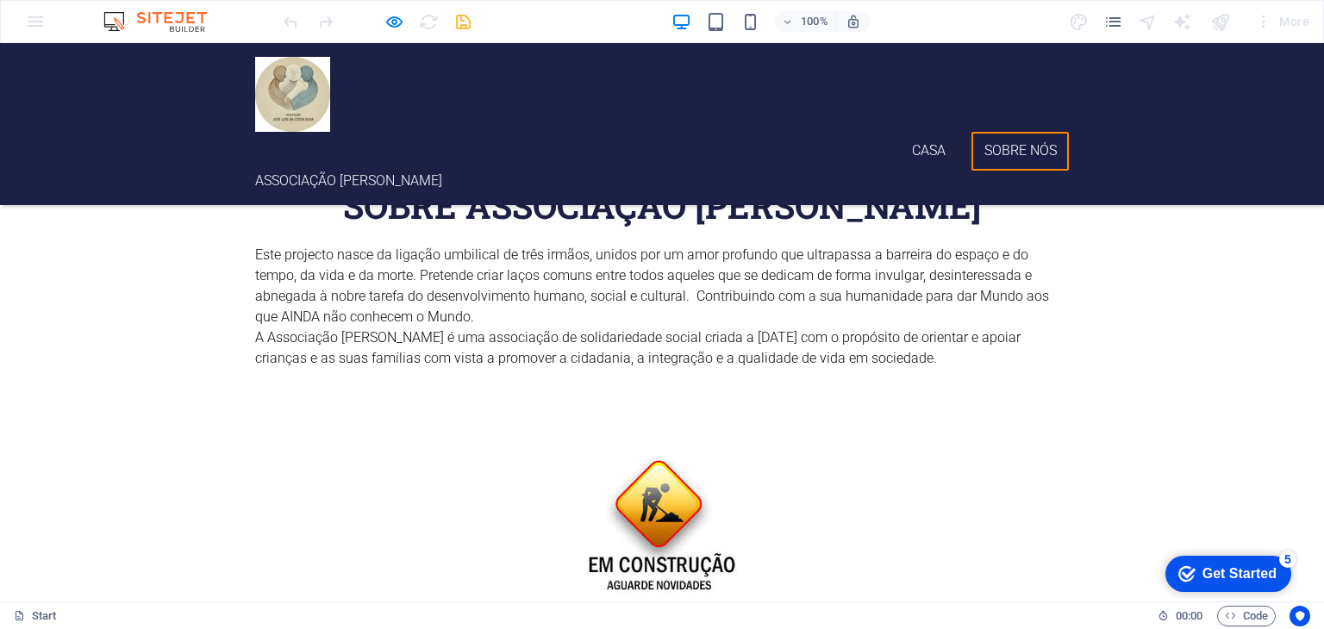
scroll to position [0, 0]
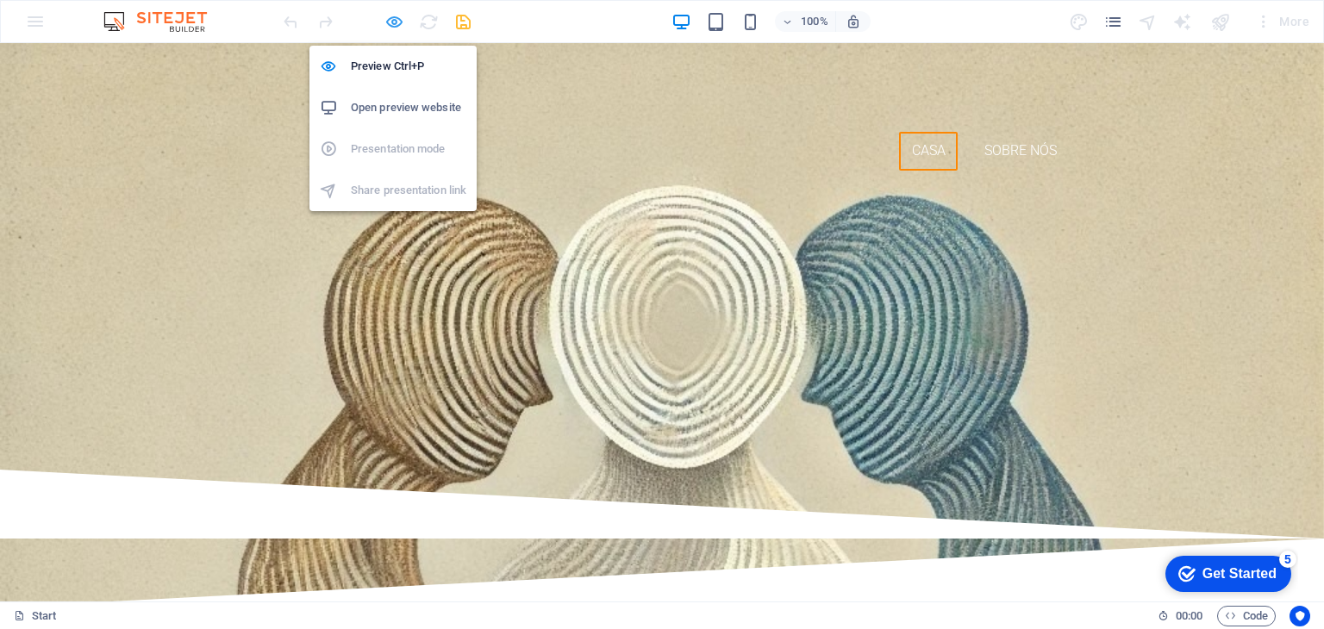
click at [390, 23] on icon "button" at bounding box center [394, 22] width 20 height 20
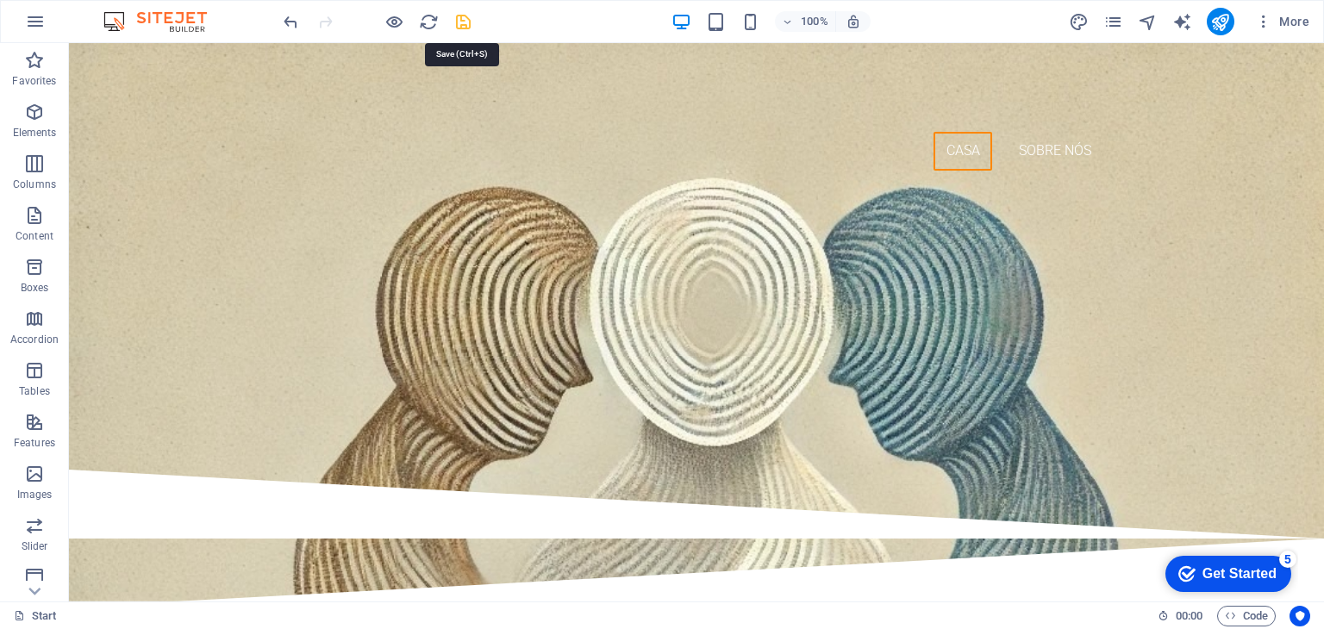
click at [459, 19] on icon "save" at bounding box center [463, 22] width 20 height 20
click at [1223, 24] on icon "publish" at bounding box center [1220, 22] width 20 height 20
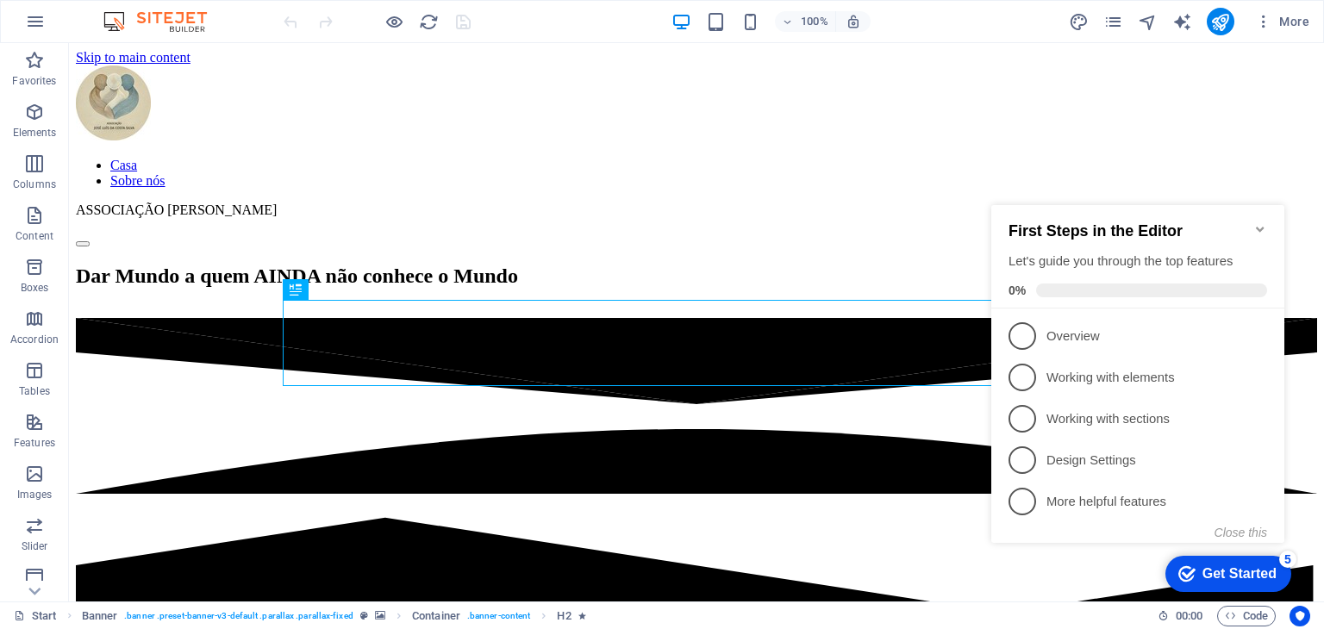
click at [1262, 223] on icon "Minimize checklist" at bounding box center [1260, 229] width 14 height 14
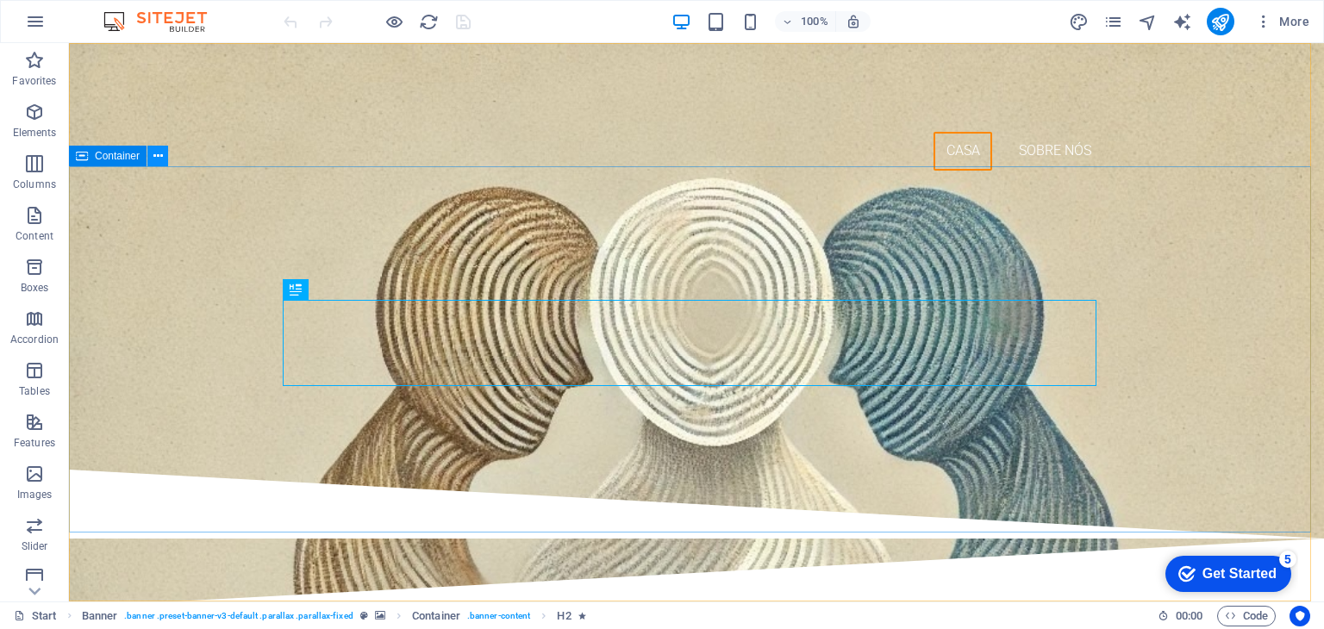
click at [158, 156] on icon at bounding box center [157, 156] width 9 height 18
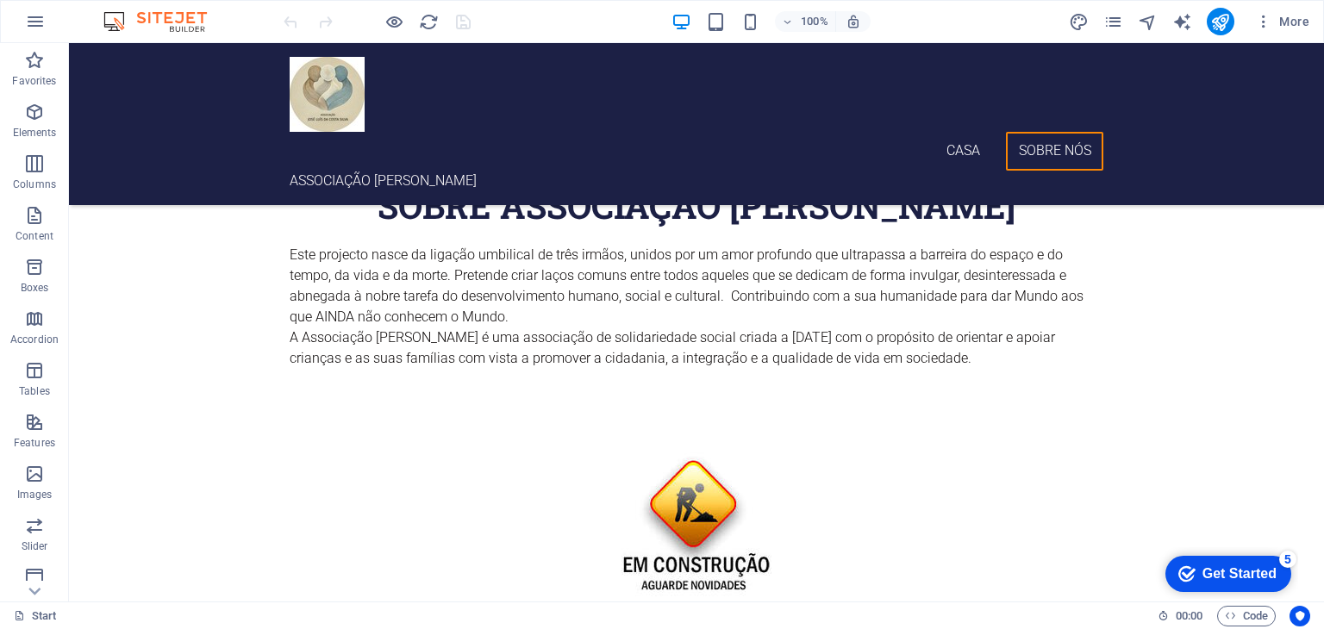
scroll to position [159, 0]
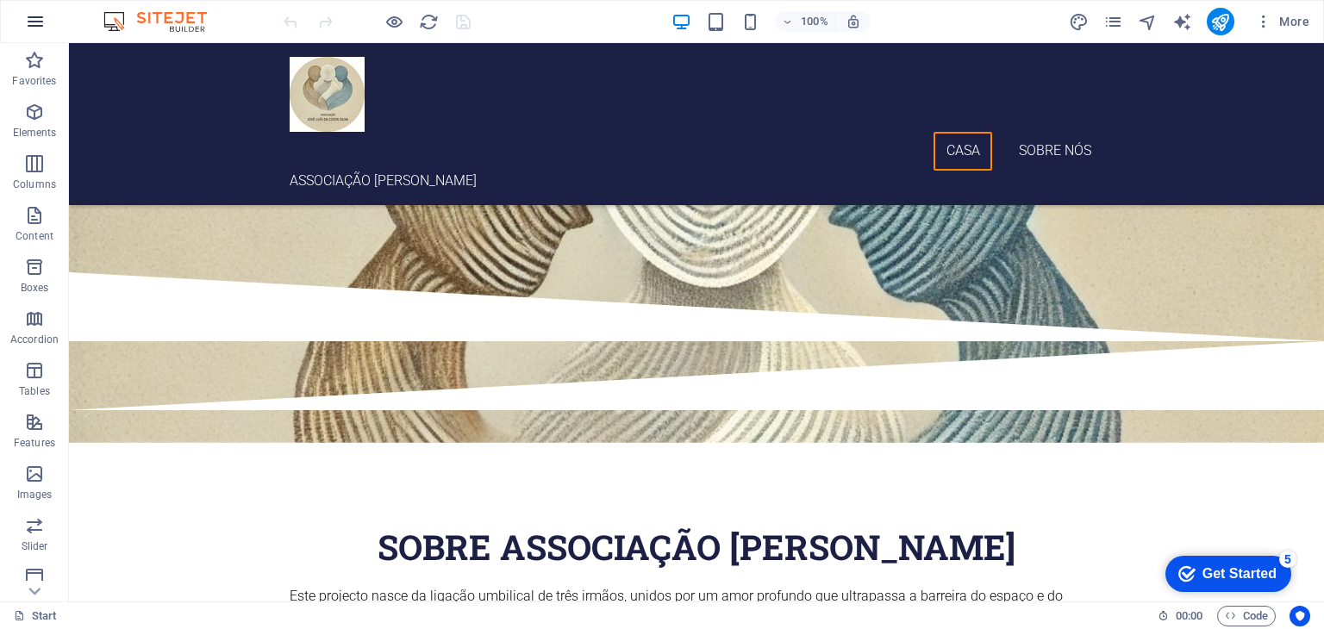
click at [37, 7] on button "button" at bounding box center [35, 21] width 41 height 41
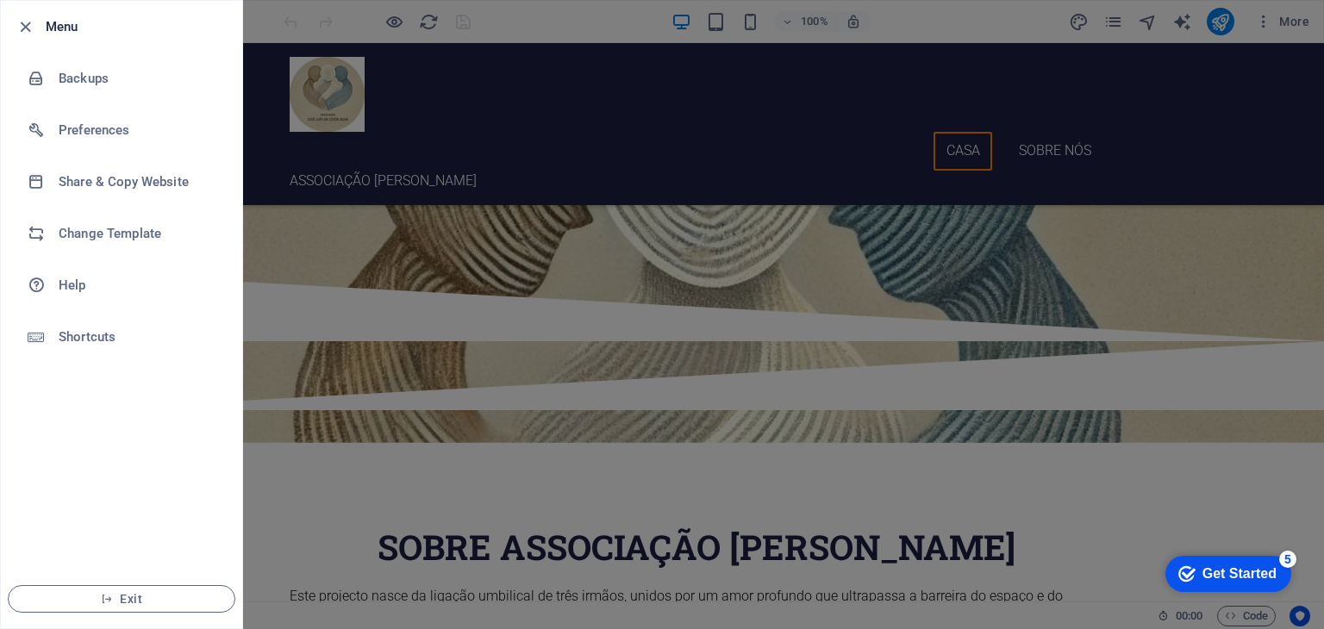
click at [432, 467] on div at bounding box center [662, 314] width 1324 height 629
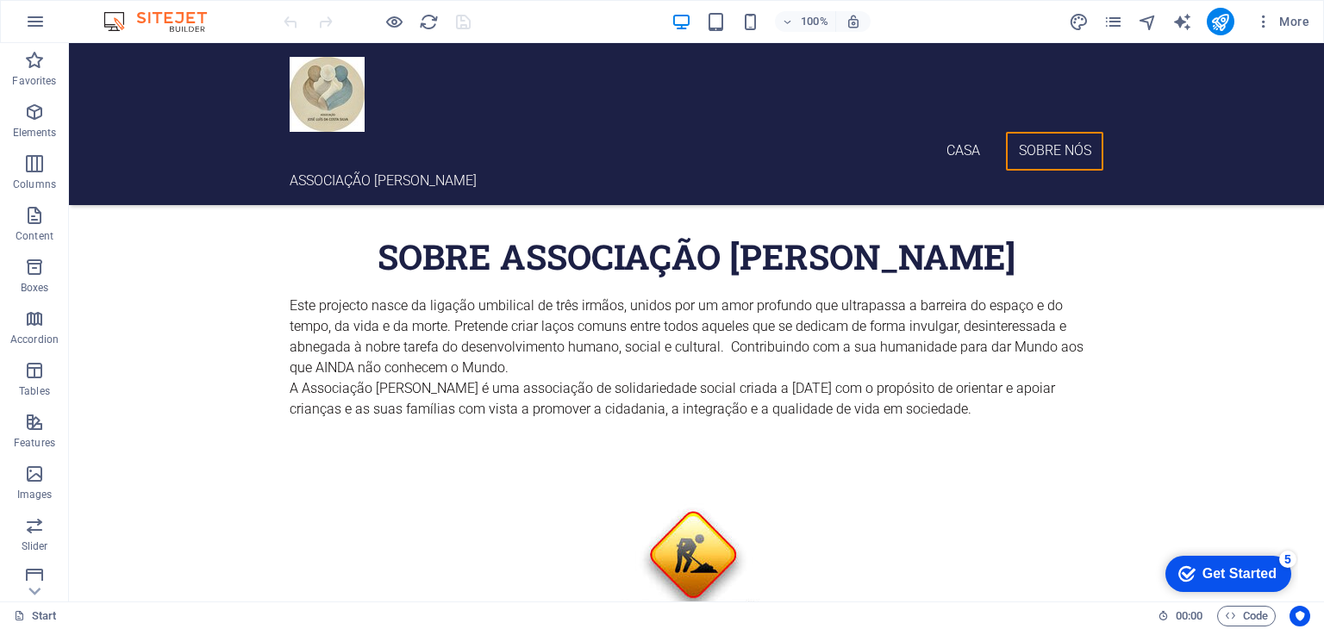
scroll to position [500, 0]
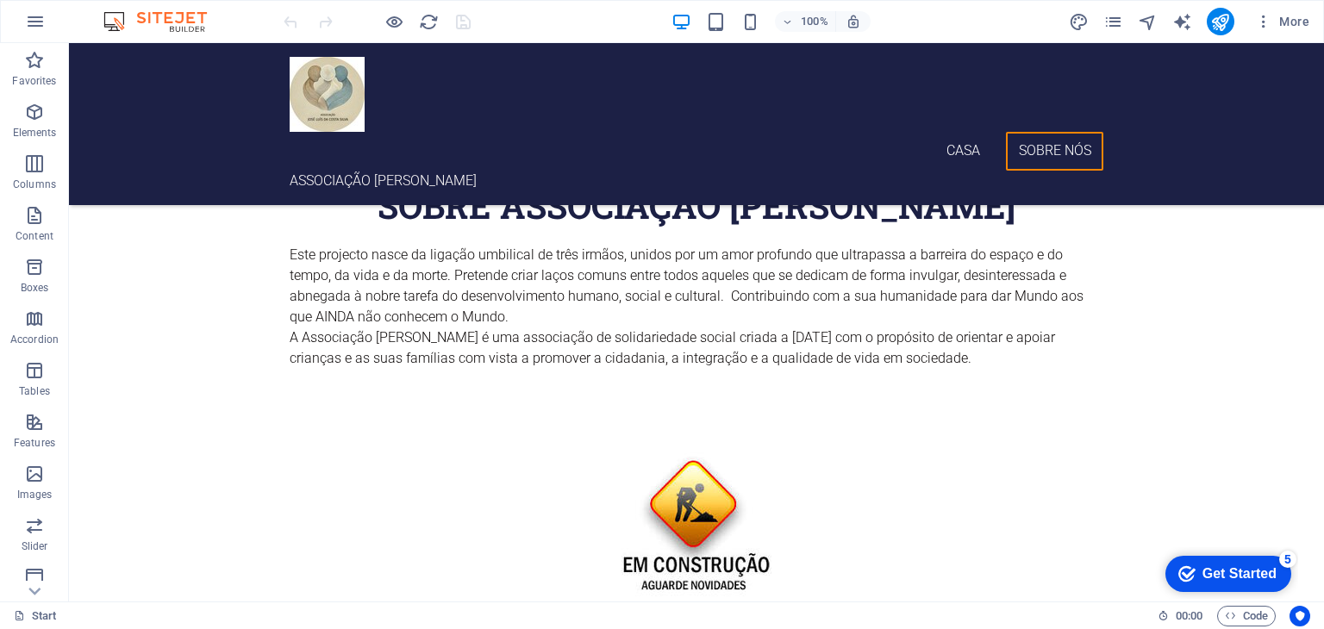
drag, startPoint x: 1314, startPoint y: 385, endPoint x: 1392, endPoint y: 665, distance: 290.1
click at [694, 592] on div "+" at bounding box center [696, 593] width 34 height 16
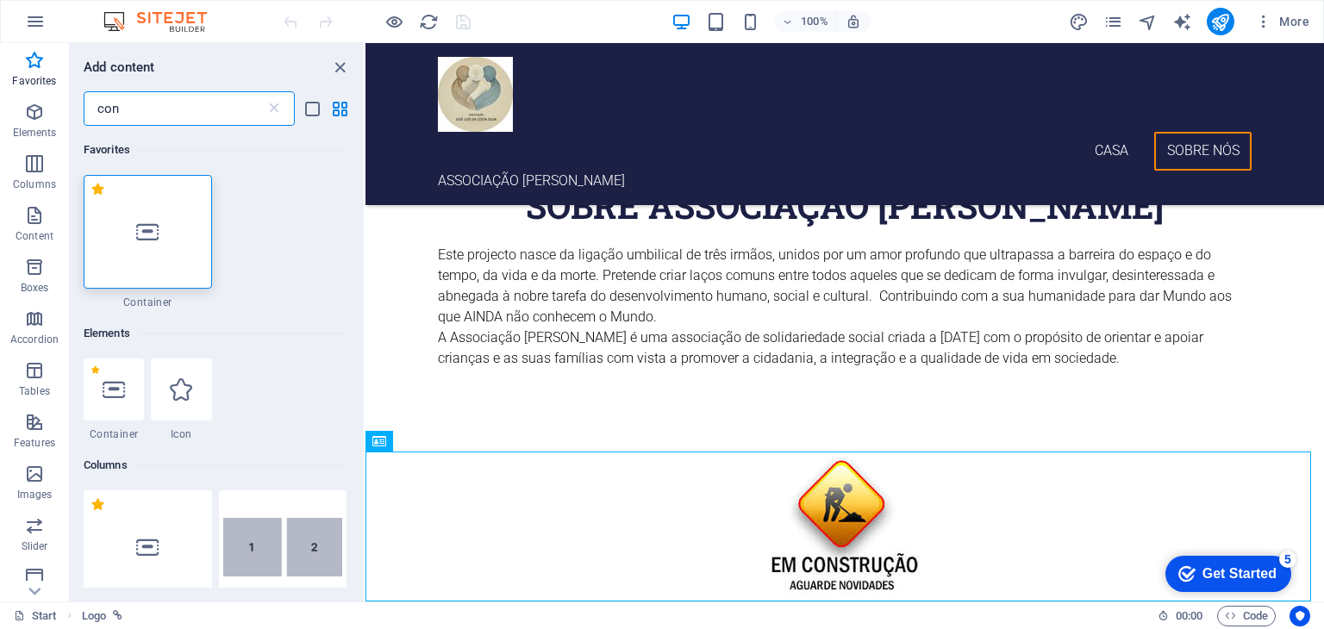
scroll to position [0, 0]
type input "c"
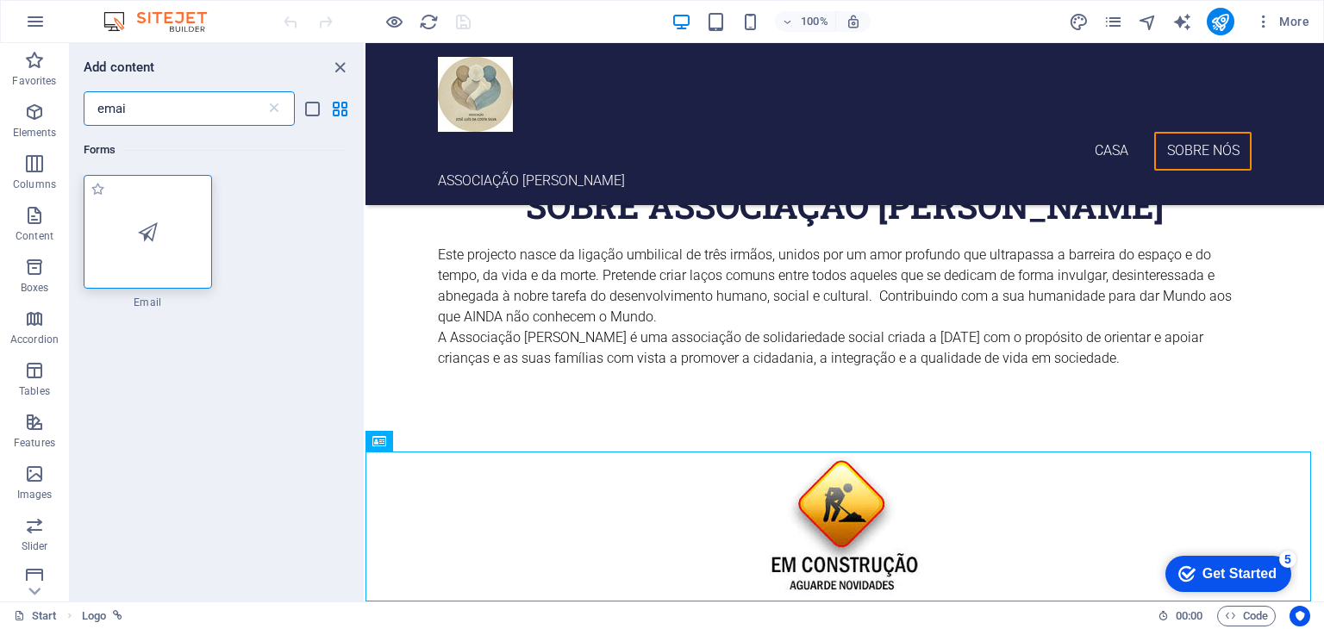
type input "emai"
click at [153, 240] on icon at bounding box center [148, 232] width 20 height 22
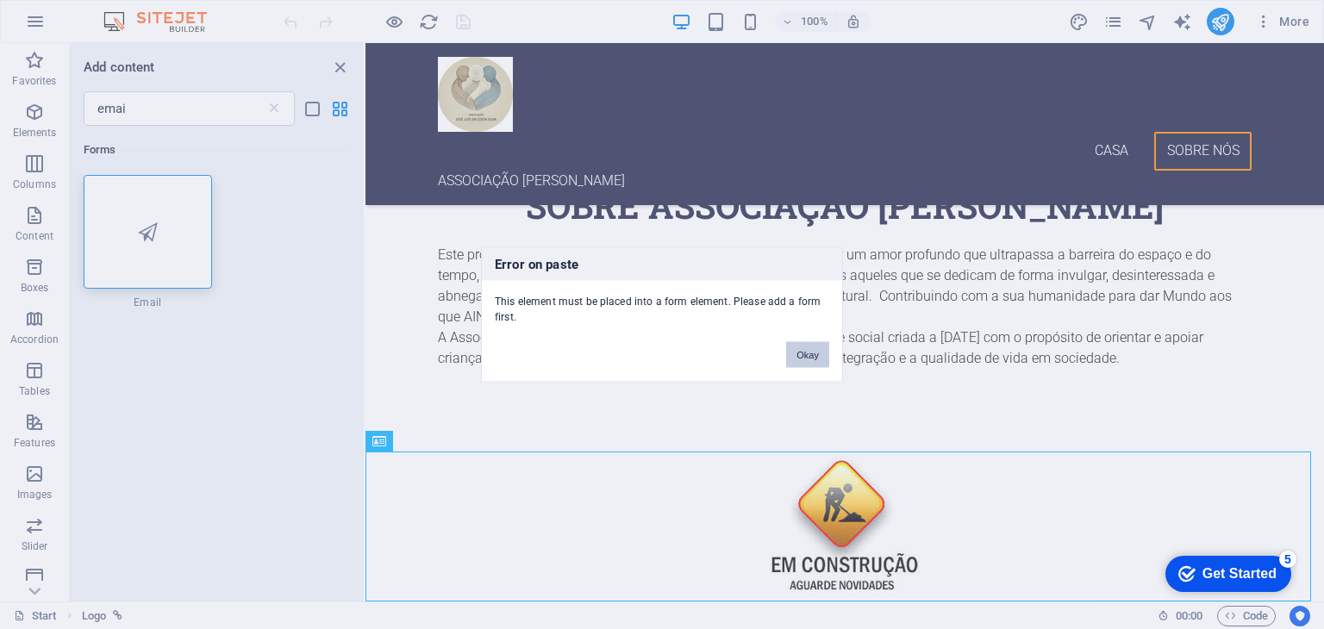
click at [815, 353] on button "Okay" at bounding box center [807, 355] width 43 height 26
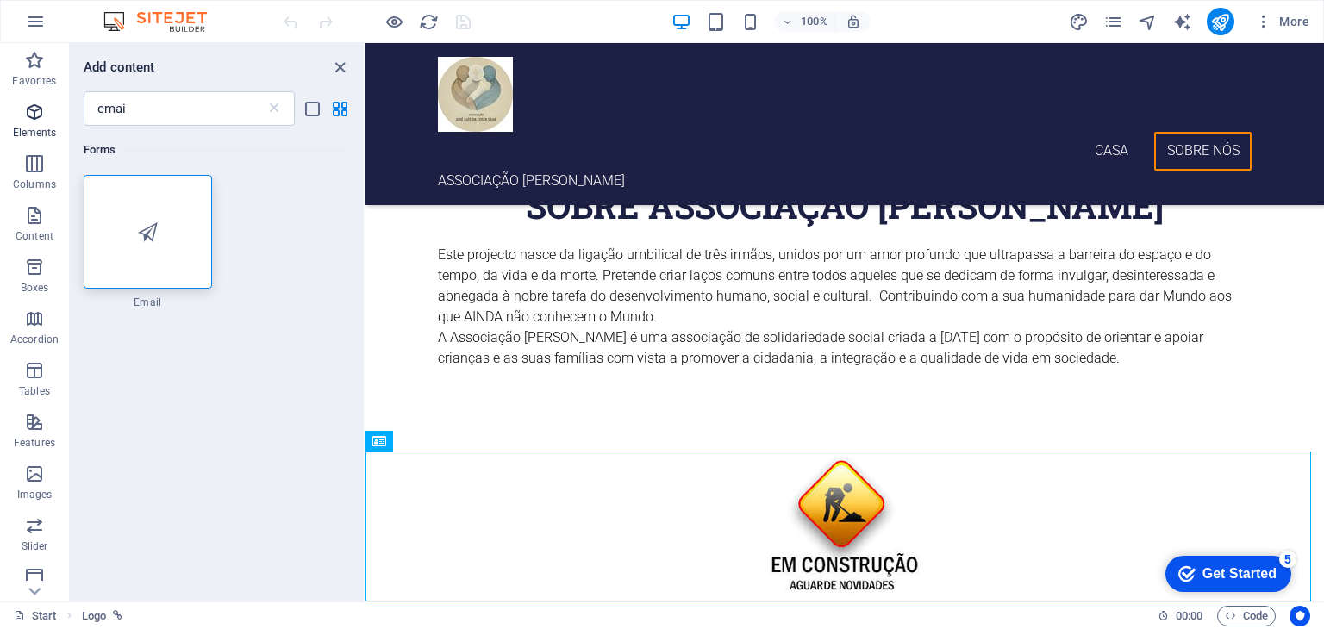
click at [38, 112] on icon "button" at bounding box center [34, 112] width 21 height 21
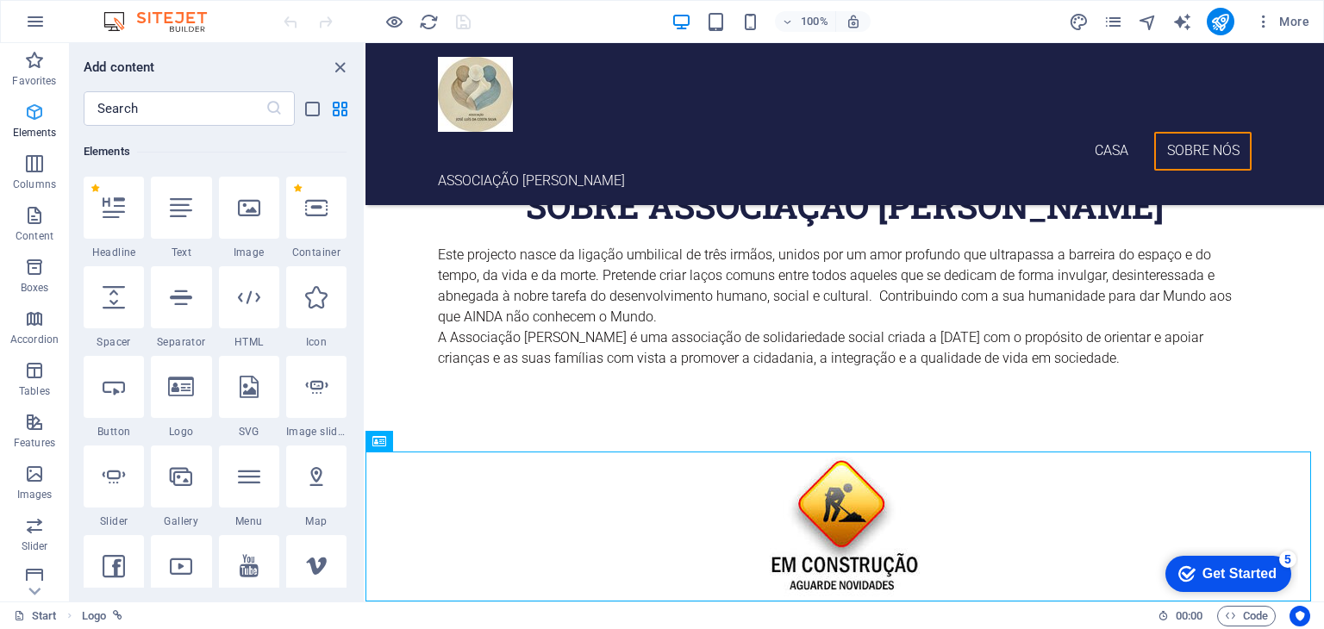
scroll to position [183, 0]
click at [340, 64] on icon "close panel" at bounding box center [340, 68] width 20 height 20
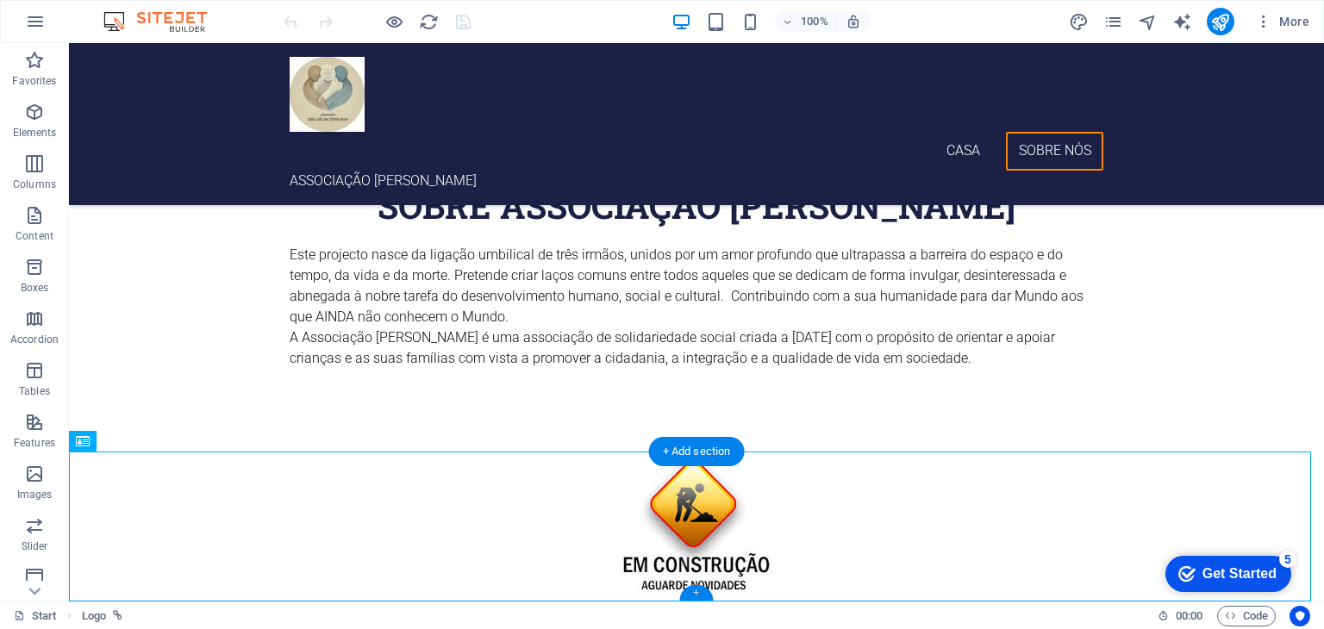
click at [710, 596] on div "+" at bounding box center [696, 593] width 34 height 16
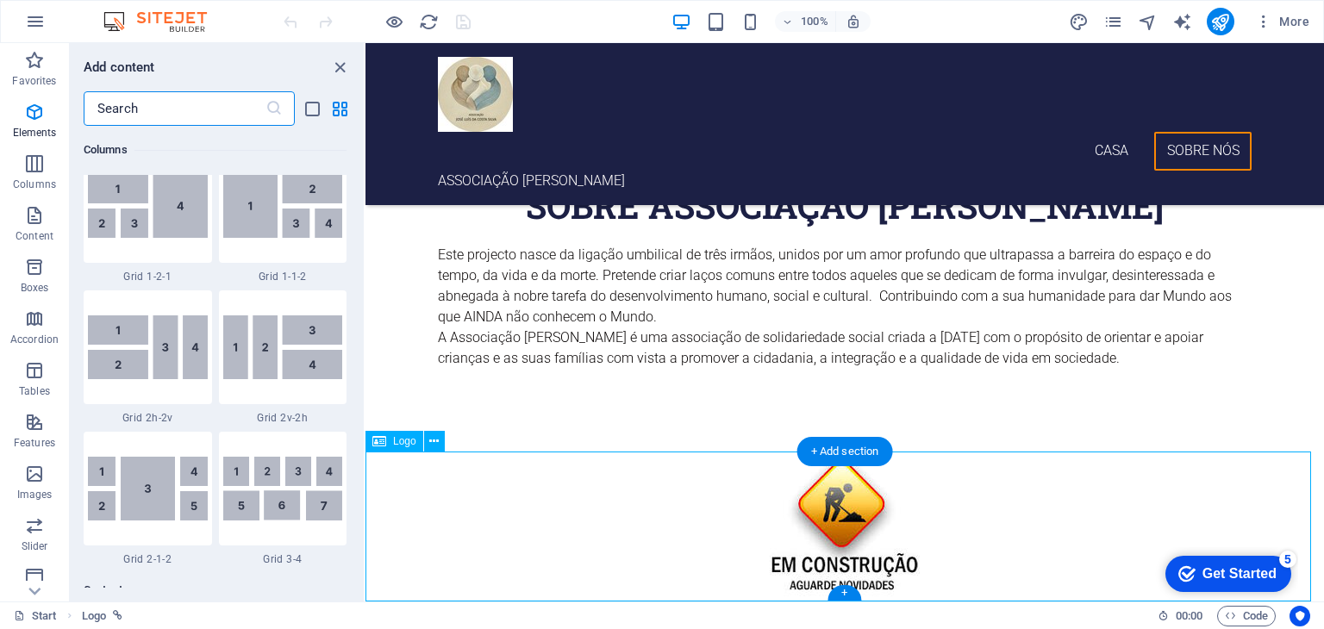
scroll to position [3016, 0]
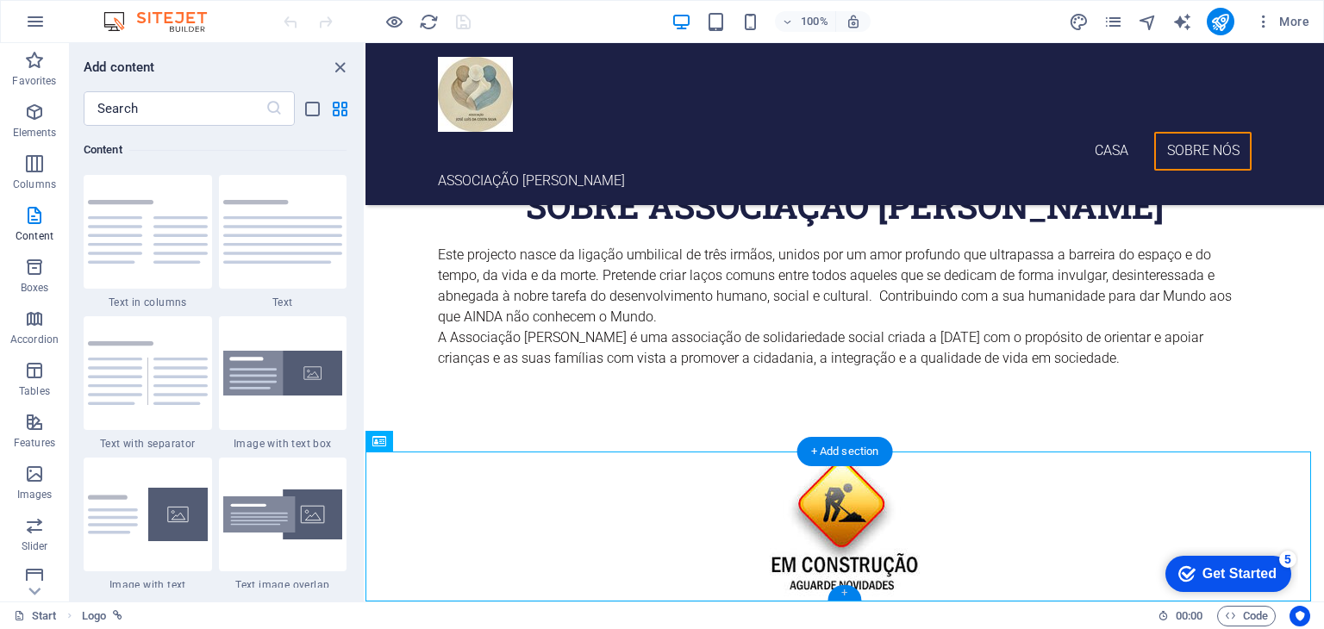
click at [845, 593] on div "+" at bounding box center [844, 593] width 34 height 16
click at [284, 239] on img at bounding box center [283, 232] width 120 height 64
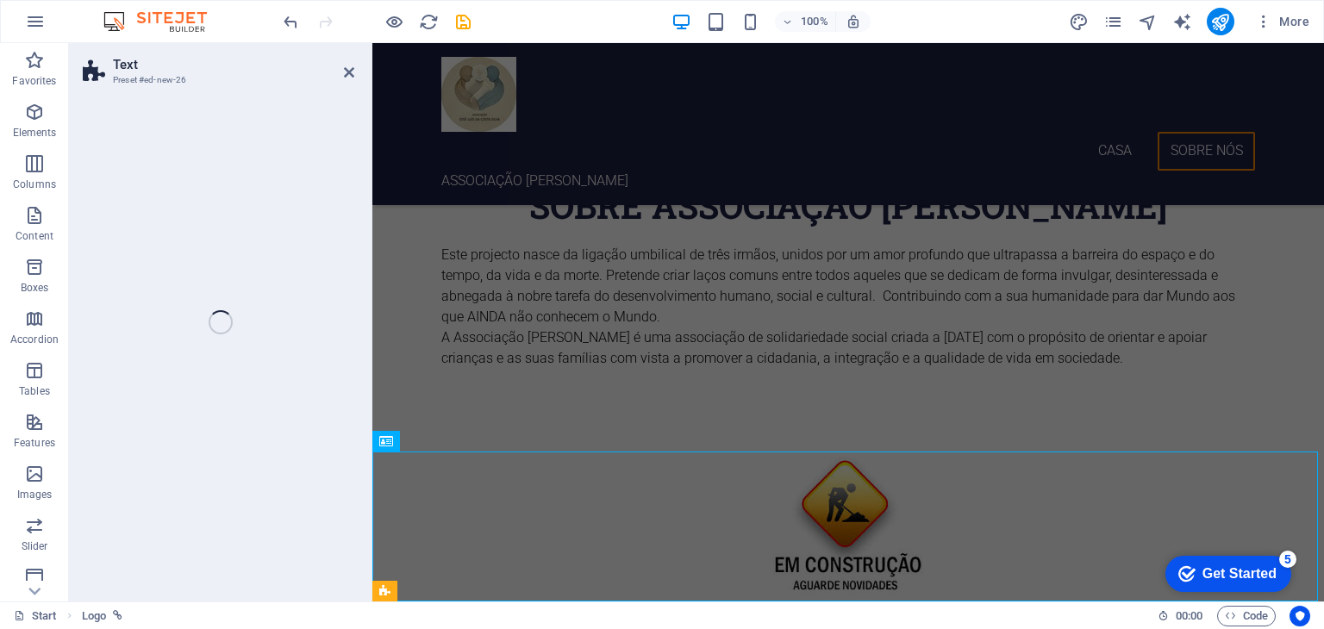
scroll to position [826, 0]
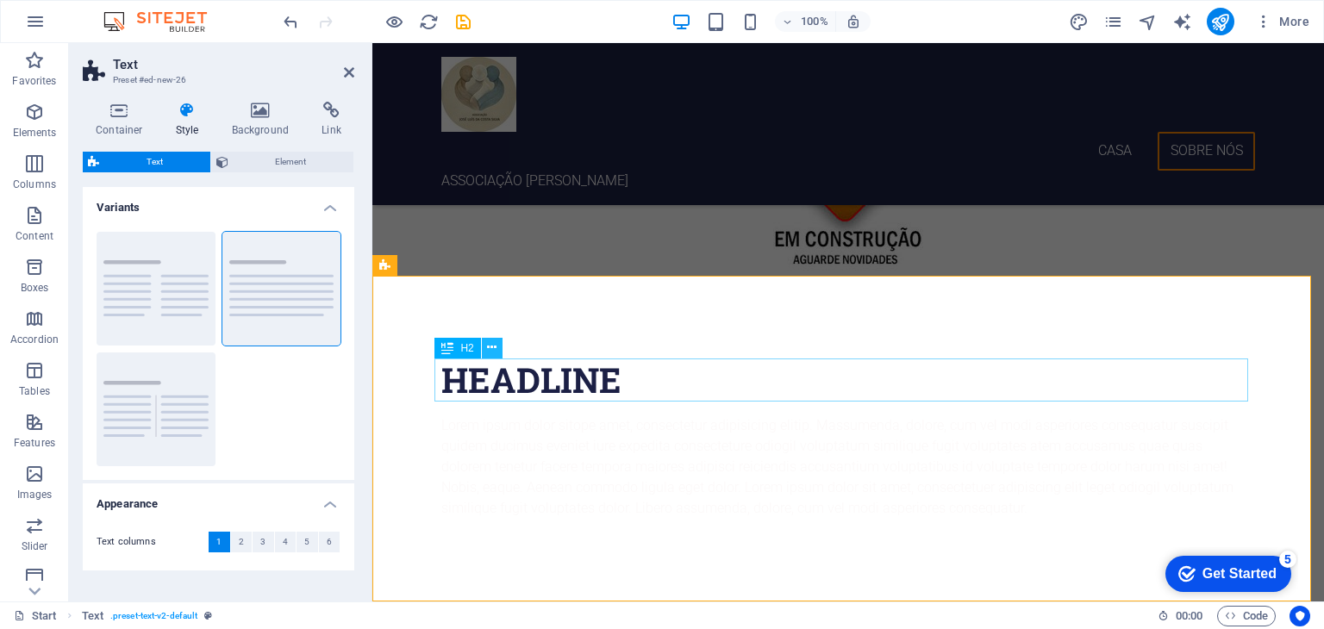
click at [494, 346] on icon at bounding box center [491, 348] width 9 height 18
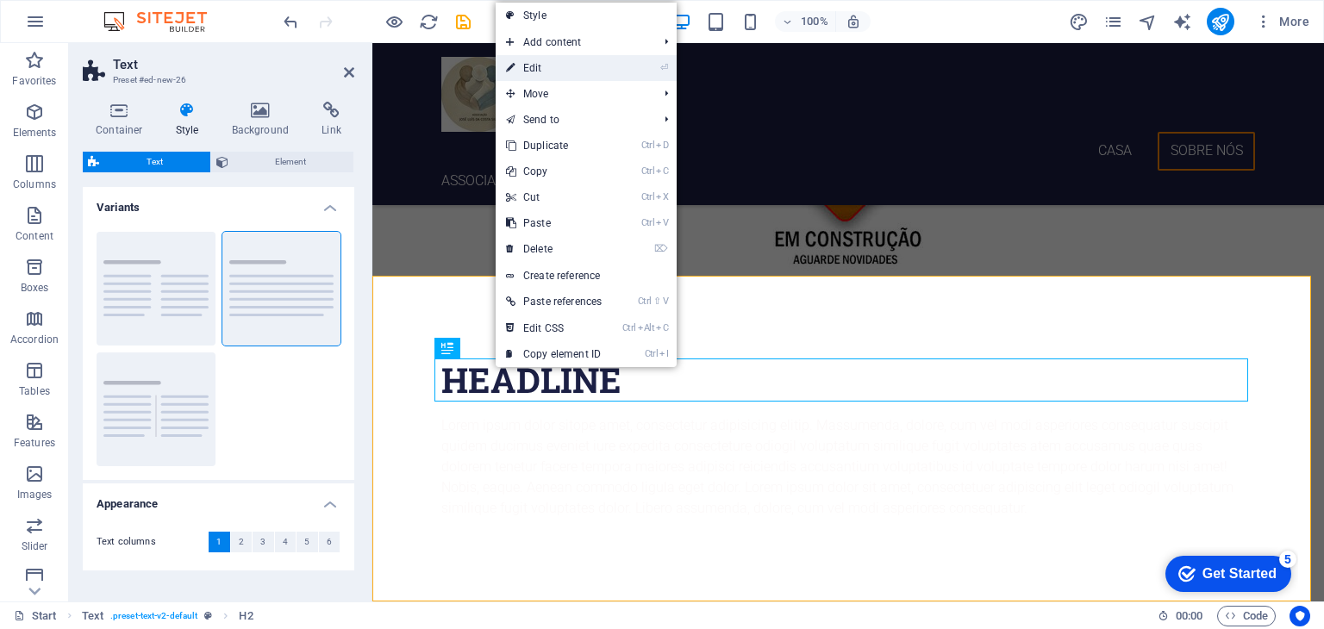
click at [544, 68] on link "⏎ Edit" at bounding box center [554, 68] width 116 height 26
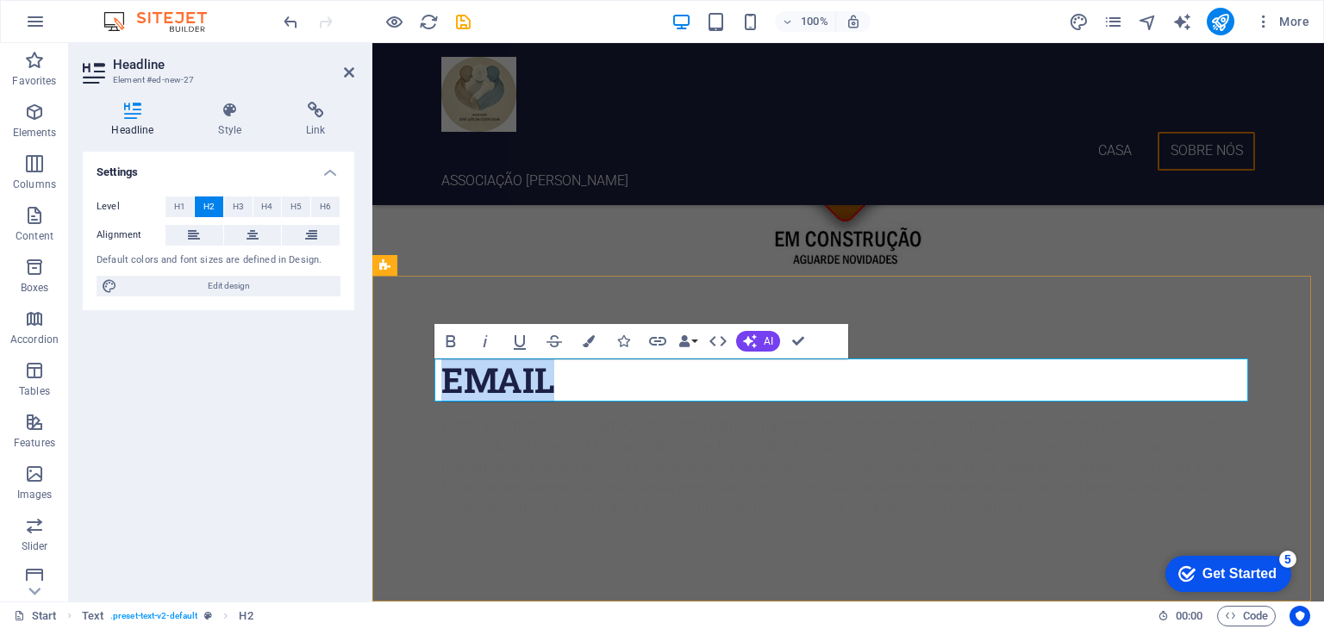
drag, startPoint x: 544, startPoint y: 373, endPoint x: 427, endPoint y: 384, distance: 117.7
click at [427, 384] on div "EMAIL Lorem ipsum dolor sitope amet, consectetur adipisicing elitip. Massumenda…" at bounding box center [848, 439] width 952 height 326
click at [291, 207] on span "H5" at bounding box center [295, 207] width 11 height 21
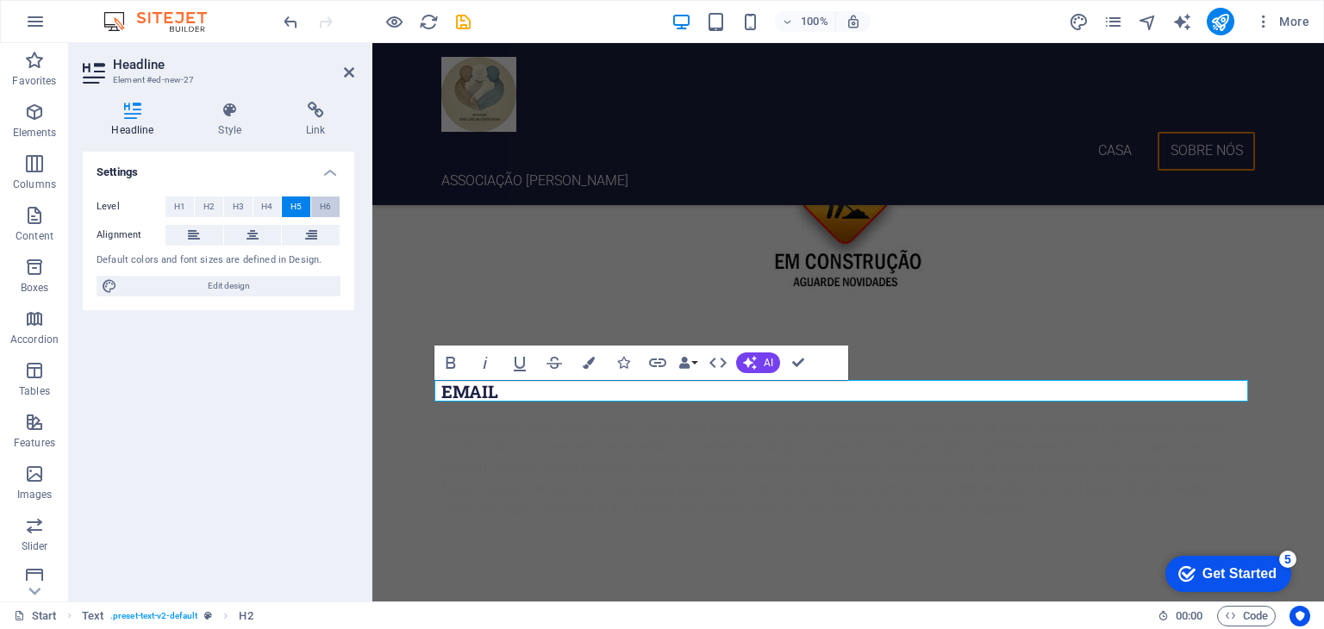
click at [325, 206] on span "H6" at bounding box center [325, 207] width 11 height 21
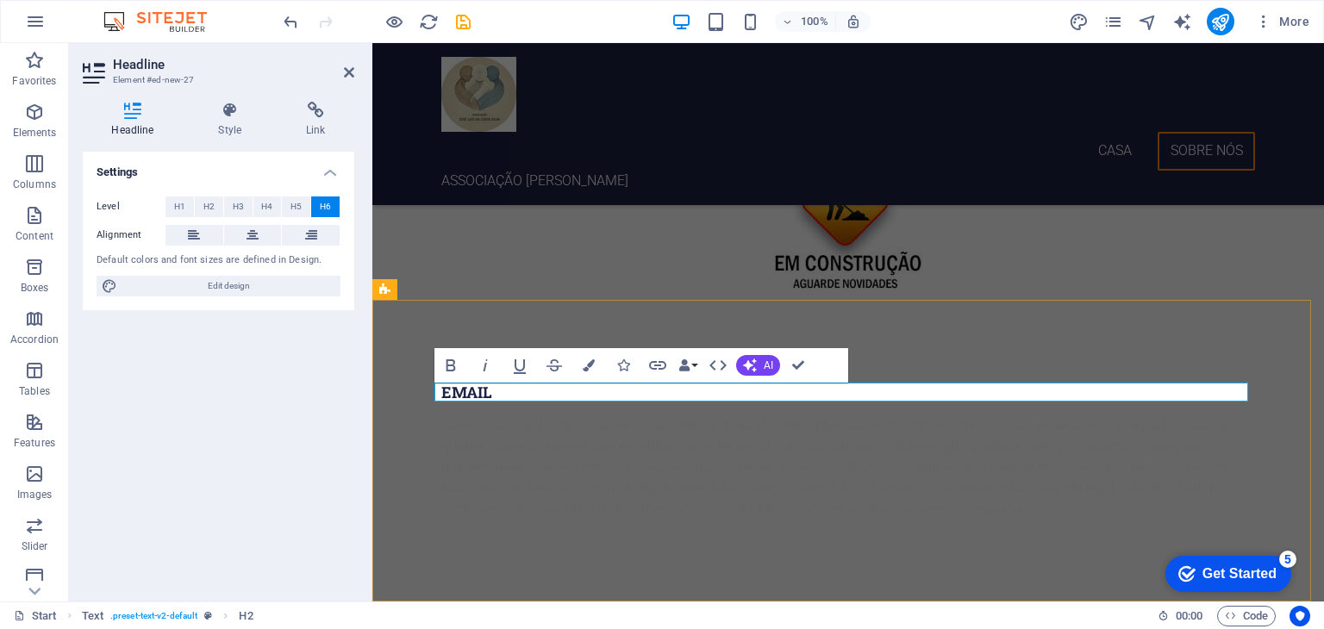
click at [495, 390] on h6 "EMAIL" at bounding box center [848, 393] width 814 height 20
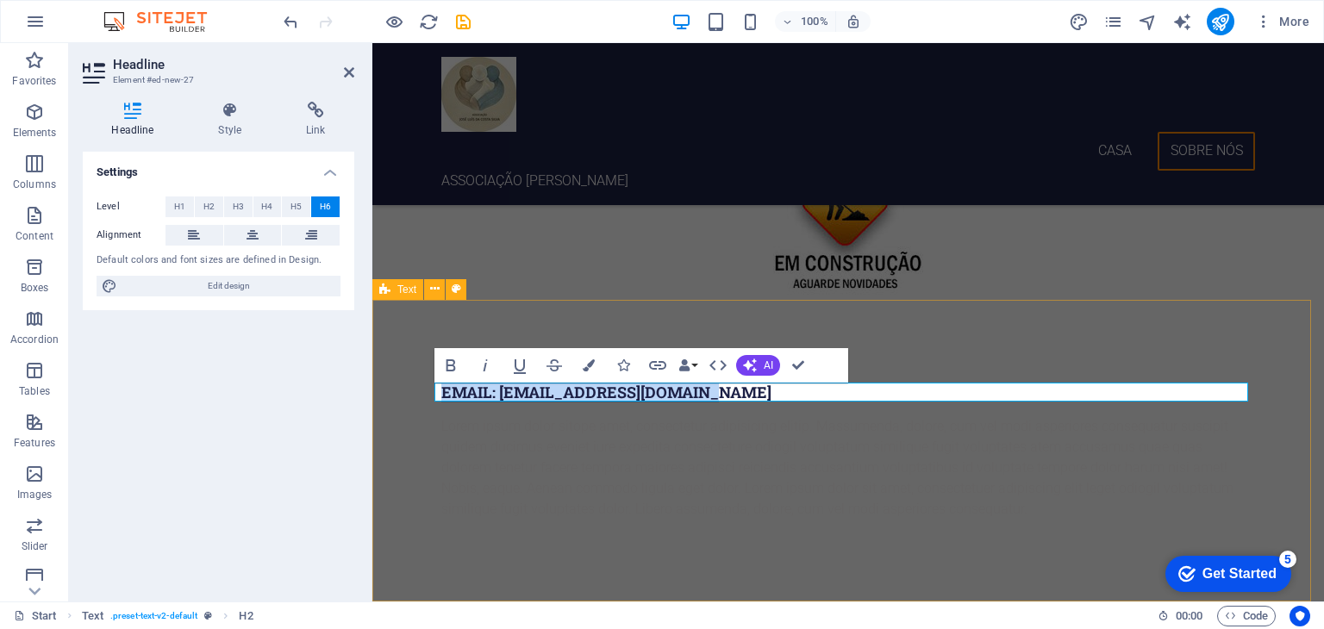
drag, startPoint x: 724, startPoint y: 390, endPoint x: 432, endPoint y: 390, distance: 292.2
click at [432, 390] on div "EMAIL: geral@associacaoluis.pt Lorem ipsum dolor sitope amet, consectetur adipi…" at bounding box center [848, 451] width 952 height 303
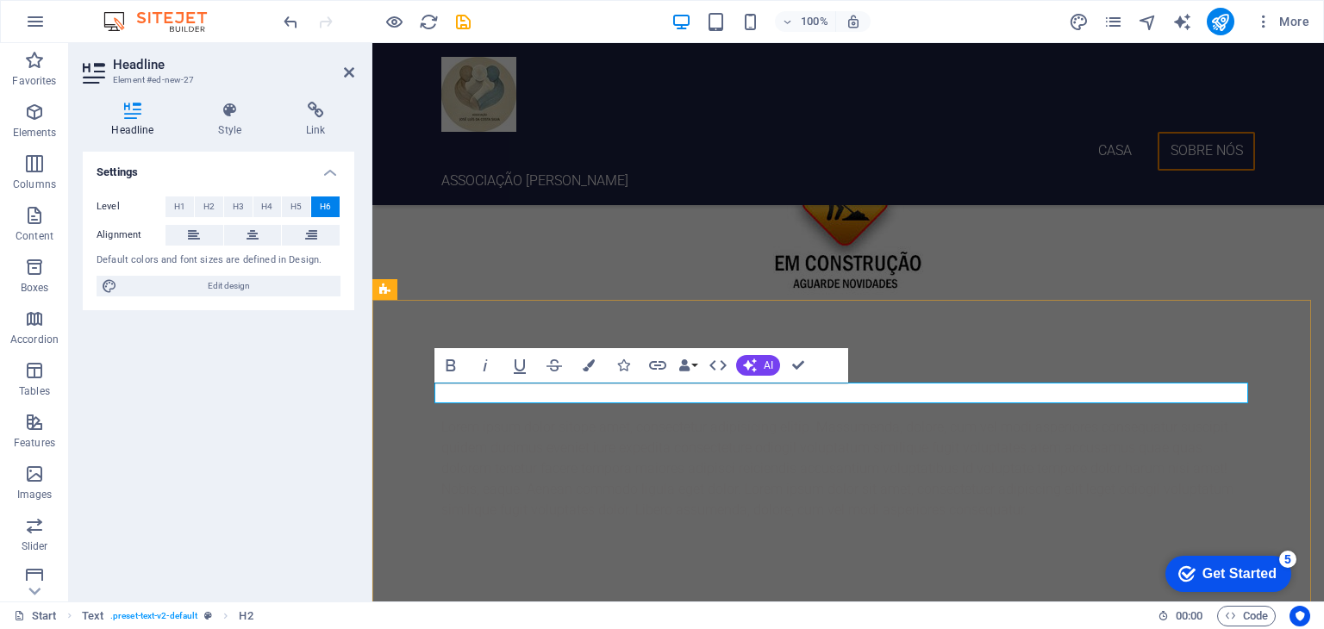
click at [446, 391] on div at bounding box center [848, 393] width 814 height 21
click at [460, 392] on div "cc" at bounding box center [848, 393] width 814 height 21
click at [509, 399] on div "cc" at bounding box center [848, 393] width 814 height 21
click at [441, 394] on div "cc" at bounding box center [848, 393] width 814 height 21
click at [457, 433] on div "Lorem ipsum dolor sitope amet, consectetur adipisicing elitip. Massumenda, dolo…" at bounding box center [848, 468] width 814 height 103
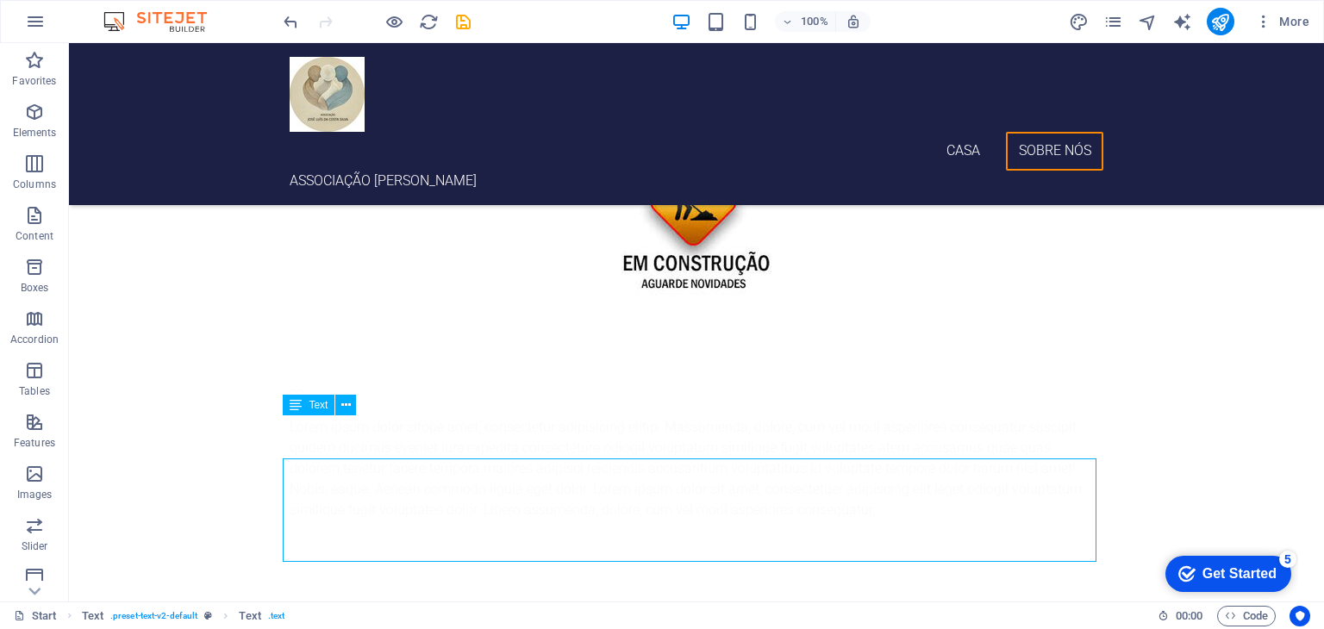
scroll to position [783, 0]
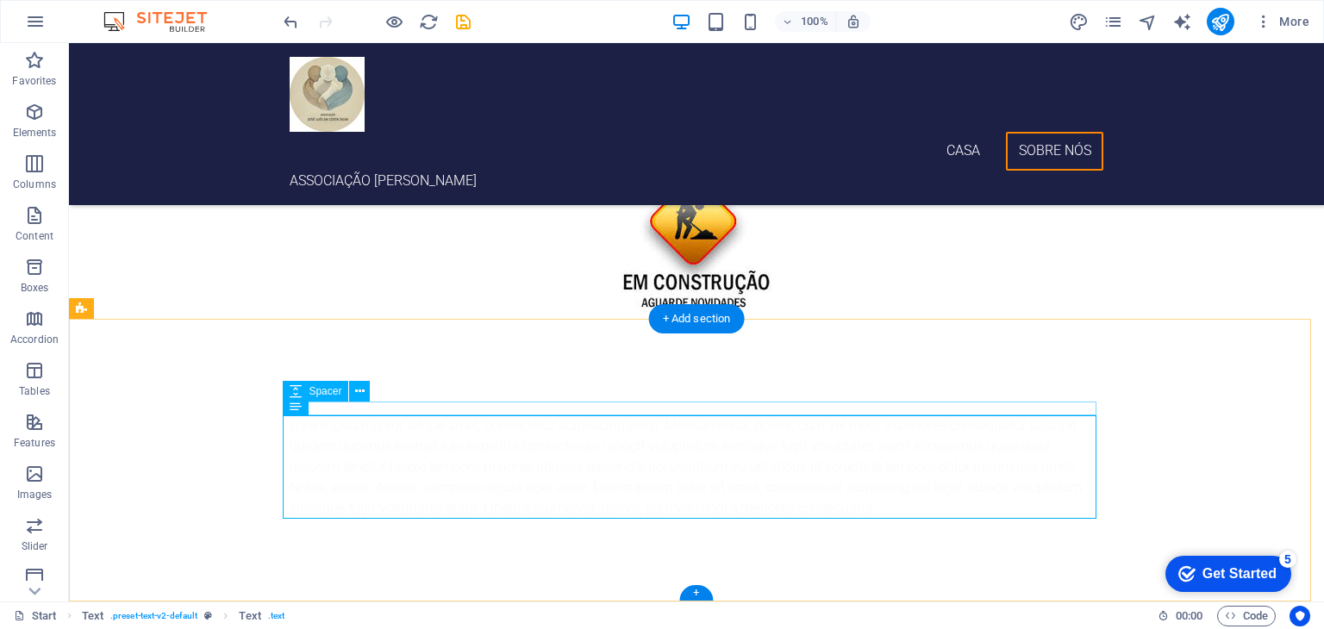
click at [394, 403] on div at bounding box center [697, 409] width 814 height 14
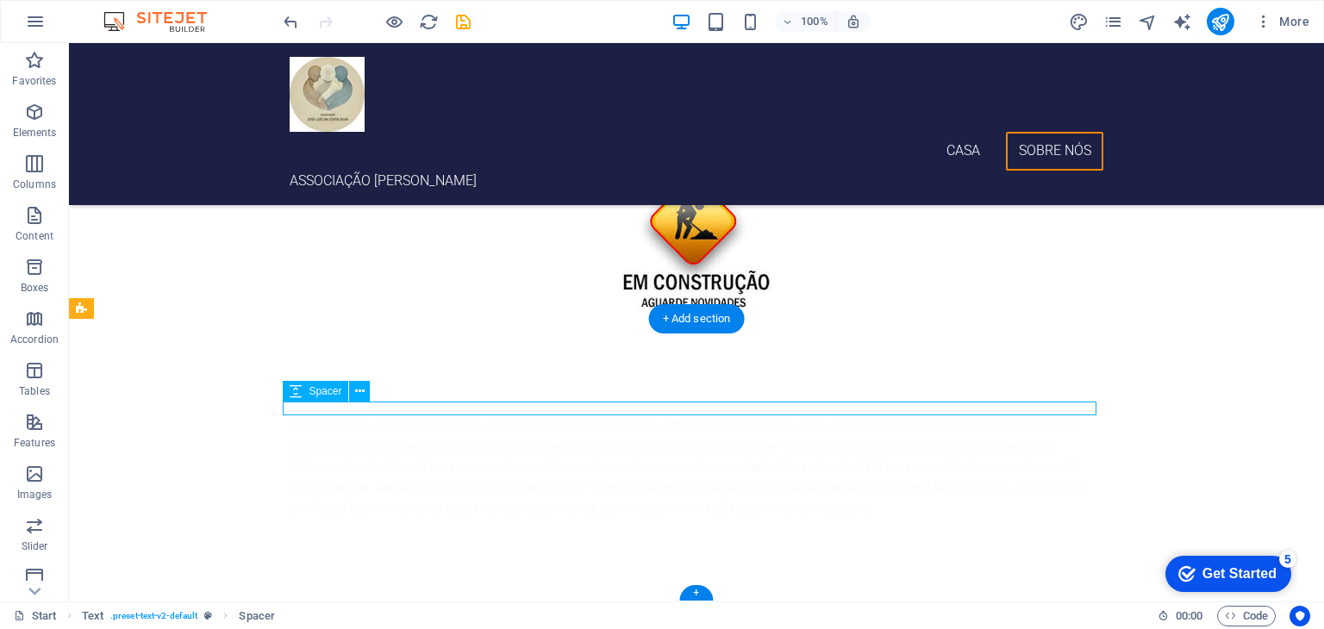
click at [384, 409] on div at bounding box center [697, 409] width 814 height 14
click at [359, 390] on icon at bounding box center [359, 392] width 9 height 18
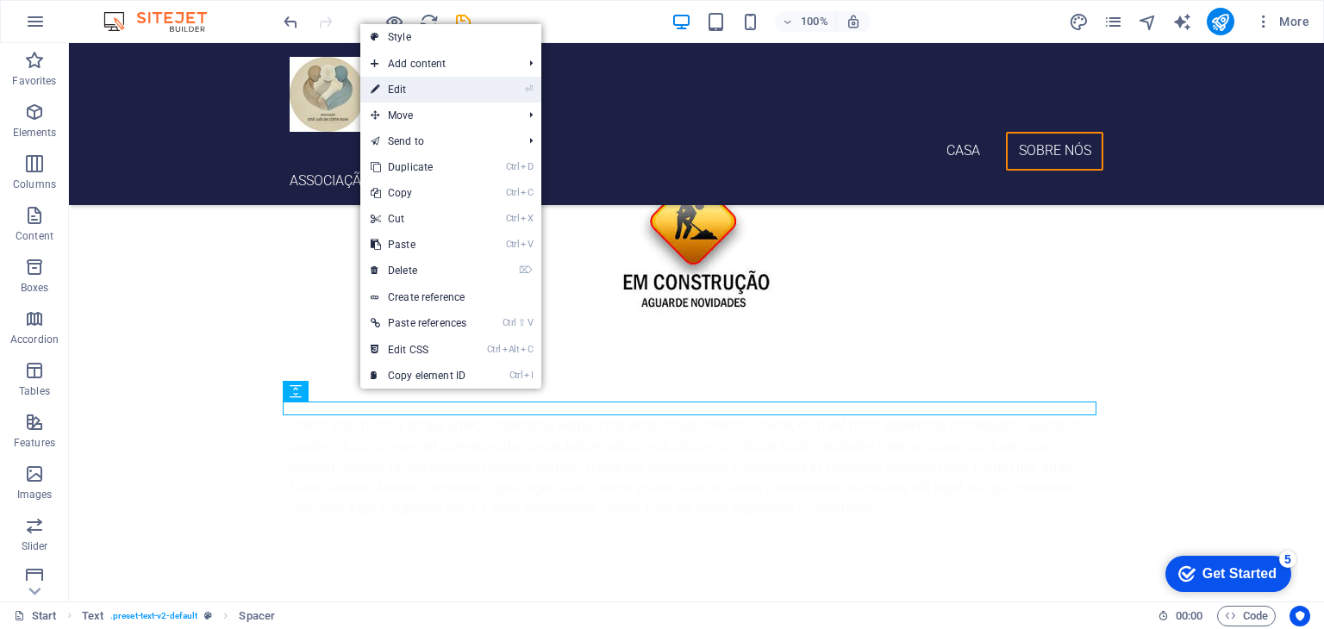
click at [415, 90] on link "⏎ Edit" at bounding box center [418, 90] width 116 height 26
select select "rem"
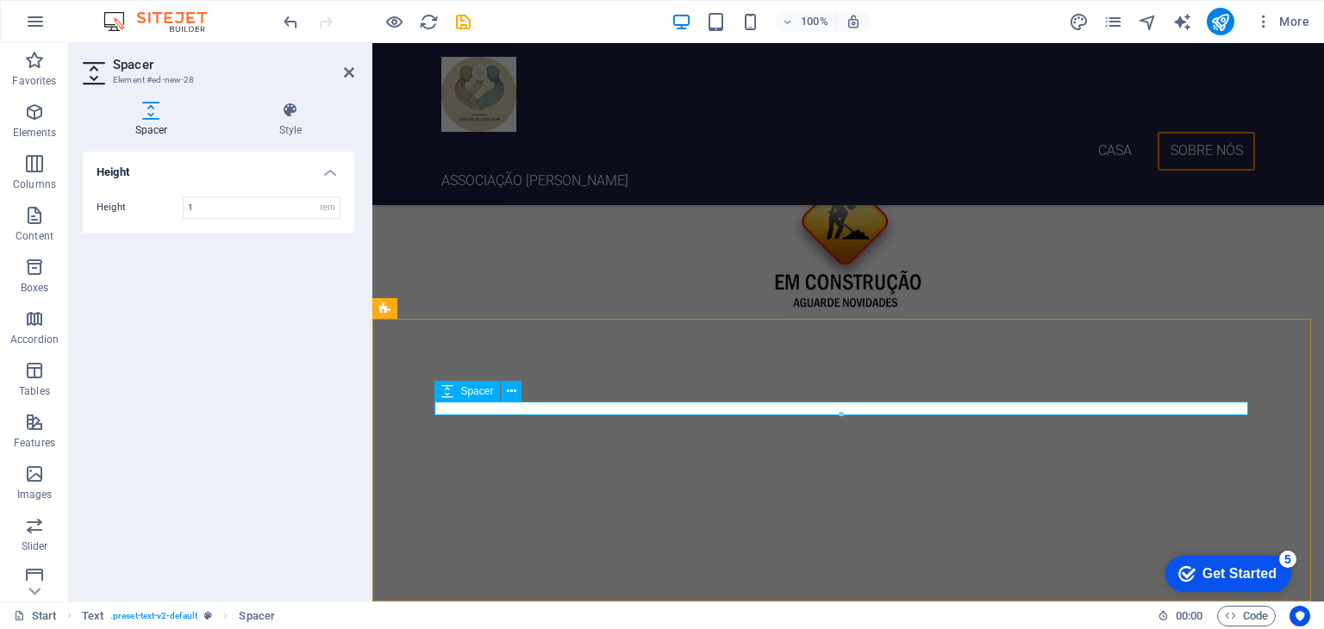
click at [494, 405] on div at bounding box center [848, 409] width 814 height 14
click at [345, 66] on icon at bounding box center [349, 73] width 10 height 14
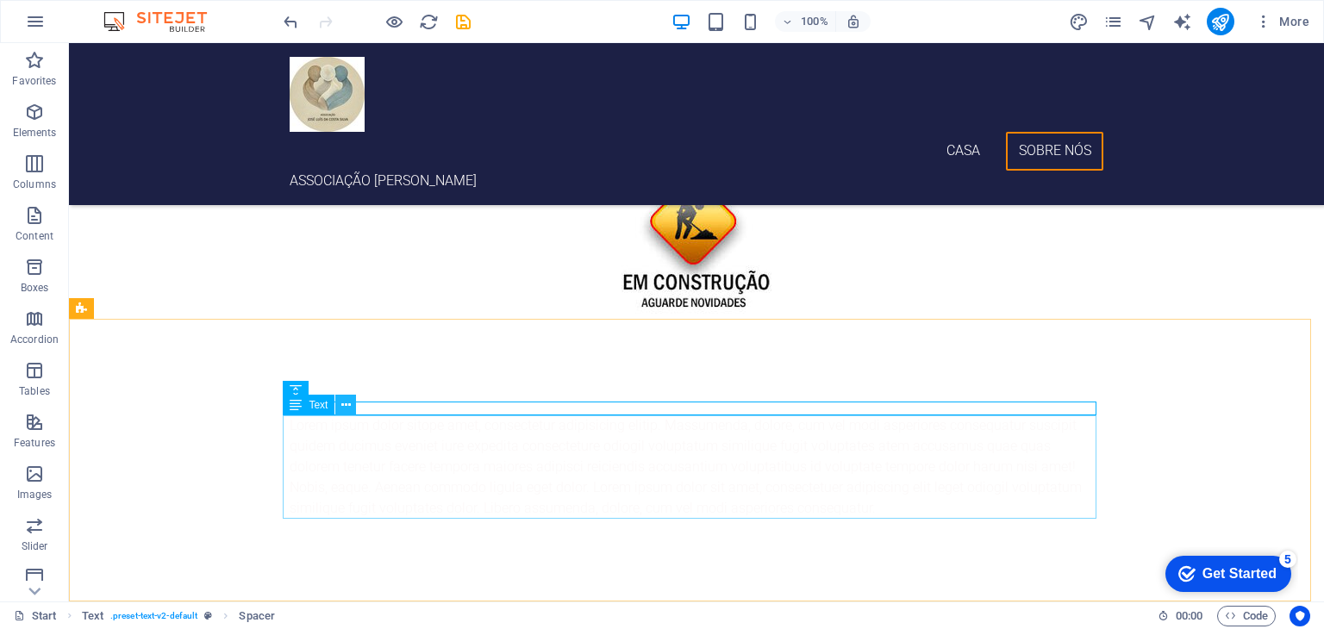
click at [347, 407] on icon at bounding box center [345, 405] width 9 height 18
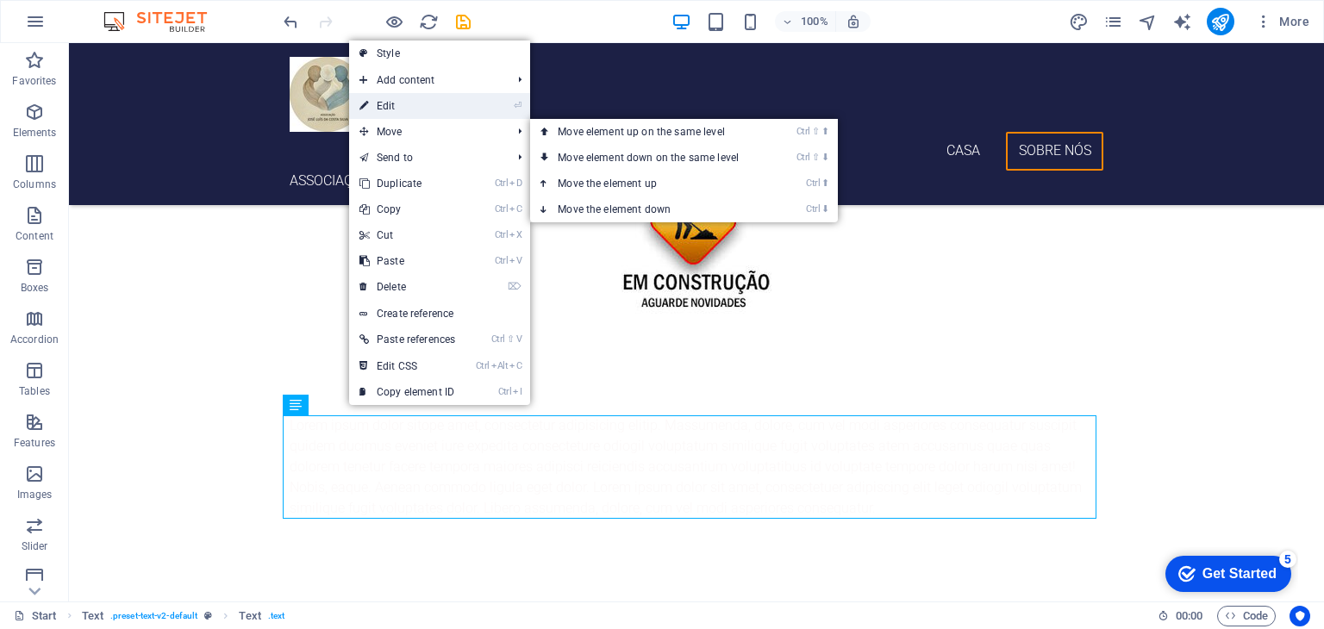
click at [401, 108] on link "⏎ Edit" at bounding box center [407, 106] width 116 height 26
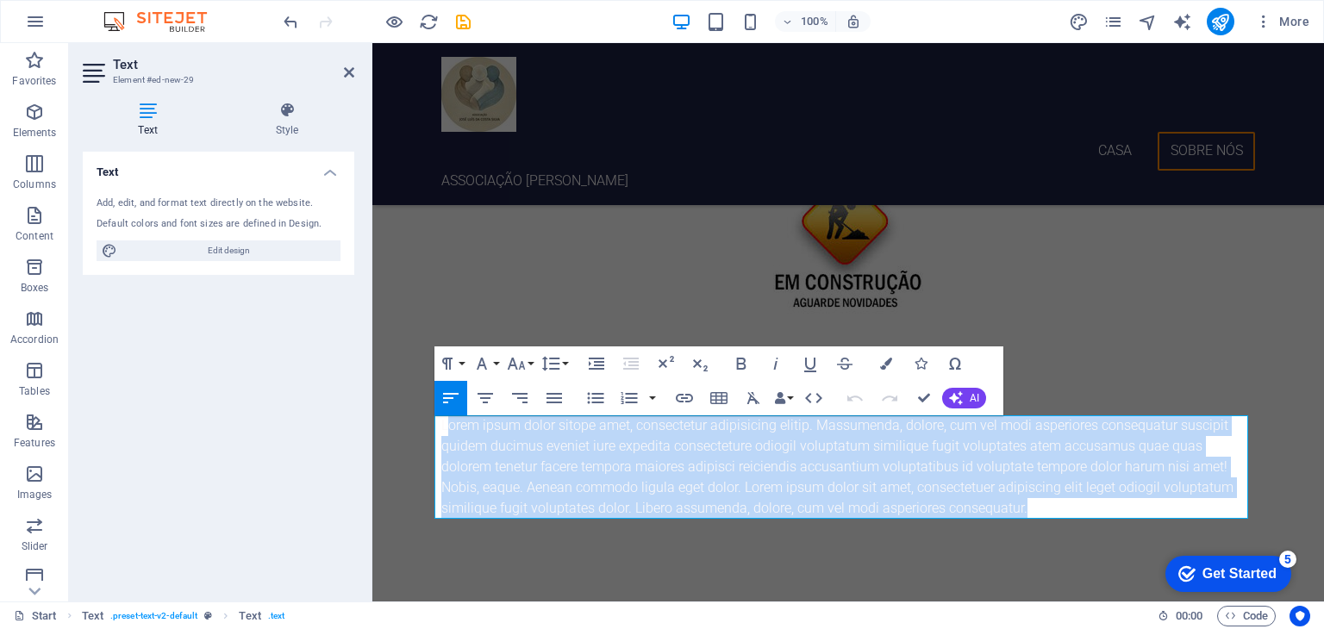
drag, startPoint x: 439, startPoint y: 427, endPoint x: 1322, endPoint y: 521, distance: 888.4
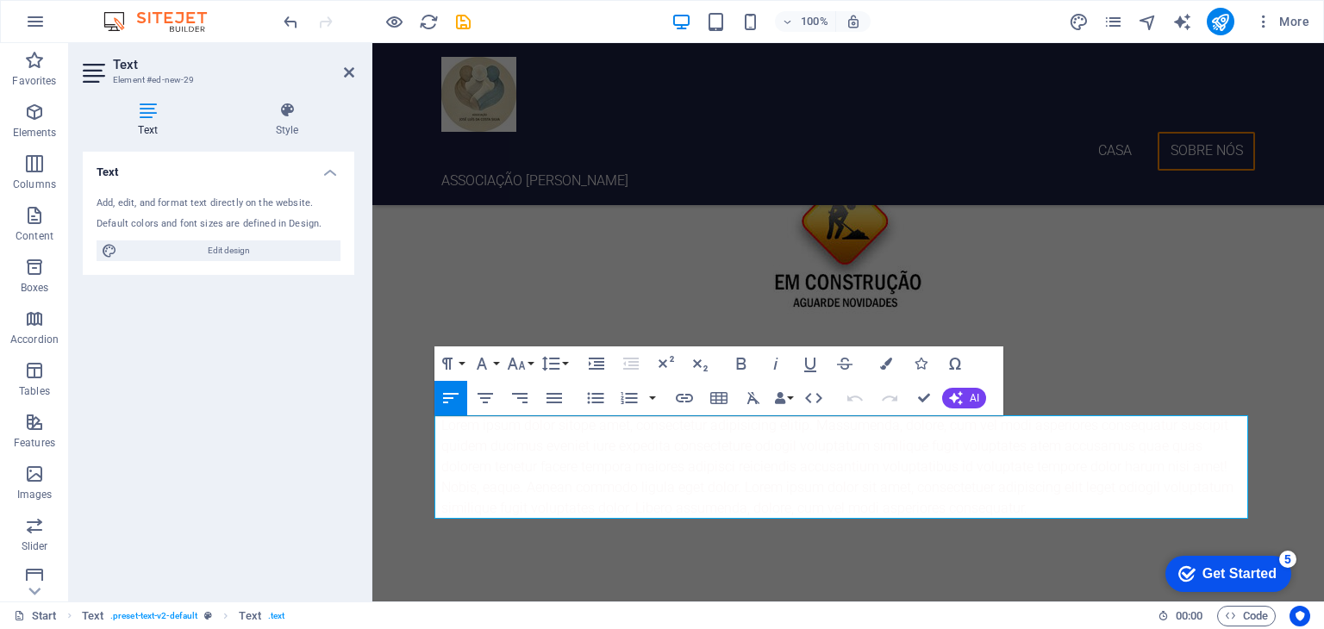
scroll to position [700, 0]
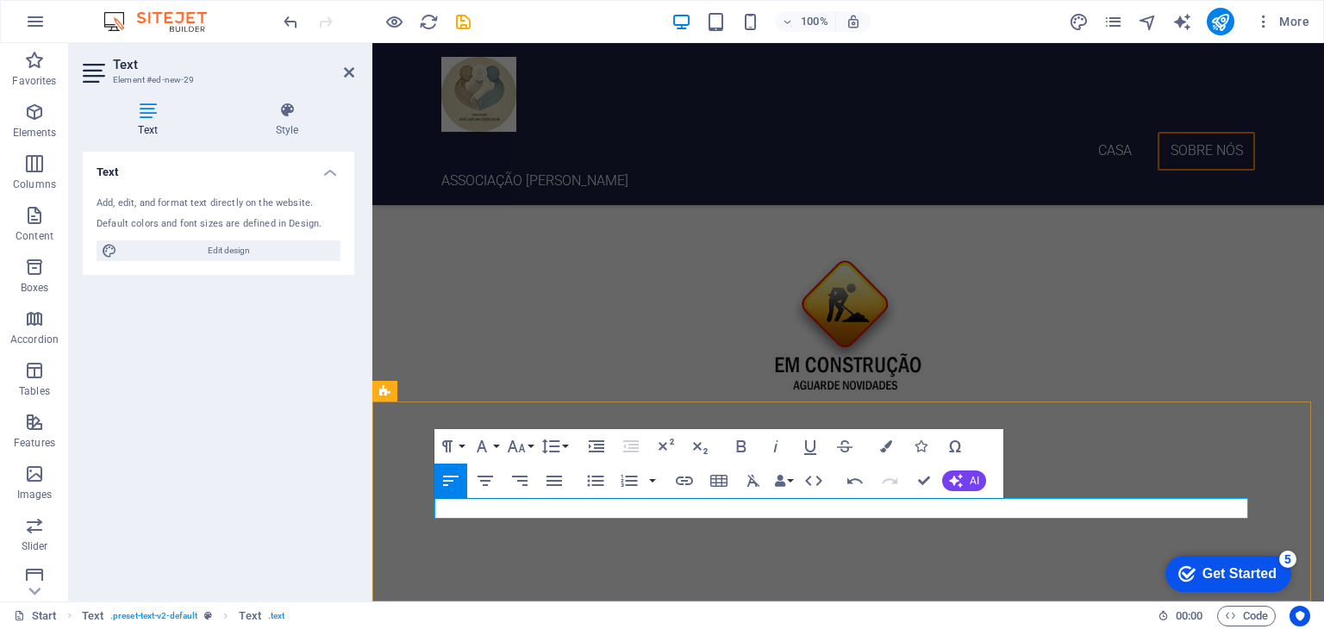
click at [514, 510] on p "L" at bounding box center [848, 508] width 814 height 21
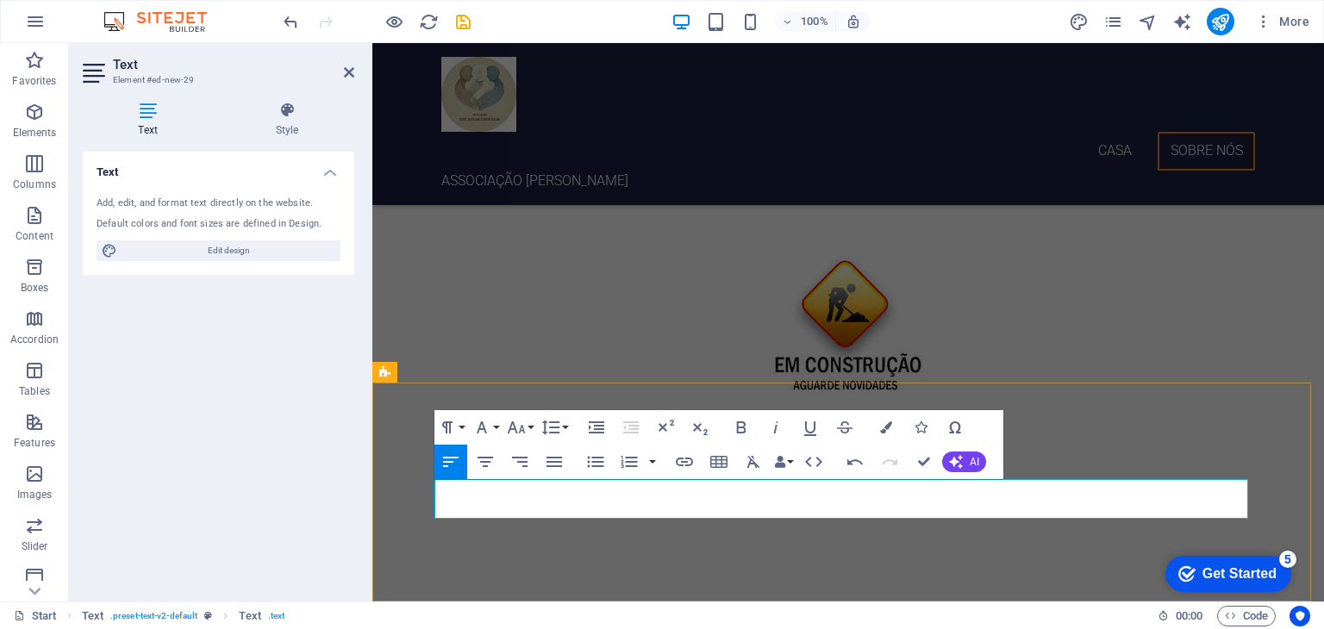
scroll to position [719, 0]
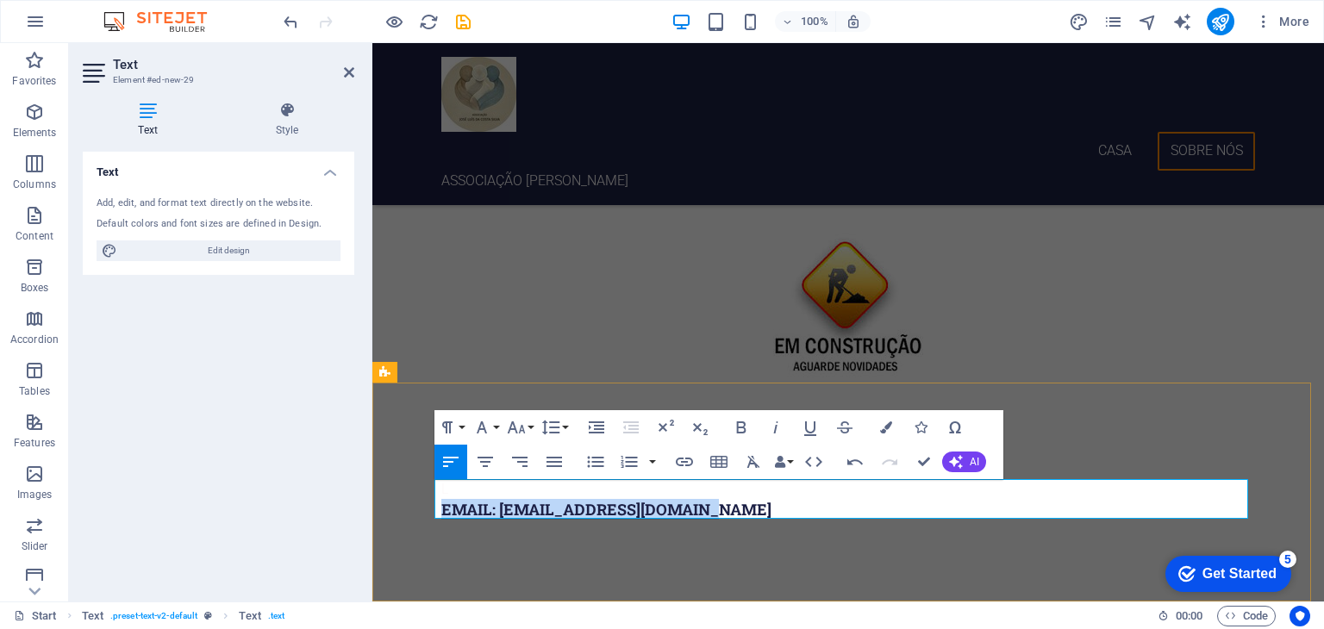
drag, startPoint x: 724, startPoint y: 506, endPoint x: 431, endPoint y: 504, distance: 293.0
click at [431, 504] on div "L EMAIL: geral@associacaoluis.pt" at bounding box center [848, 493] width 952 height 220
click at [552, 540] on div "L EMAIL: geral@associacaoluis.pt" at bounding box center [848, 493] width 952 height 220
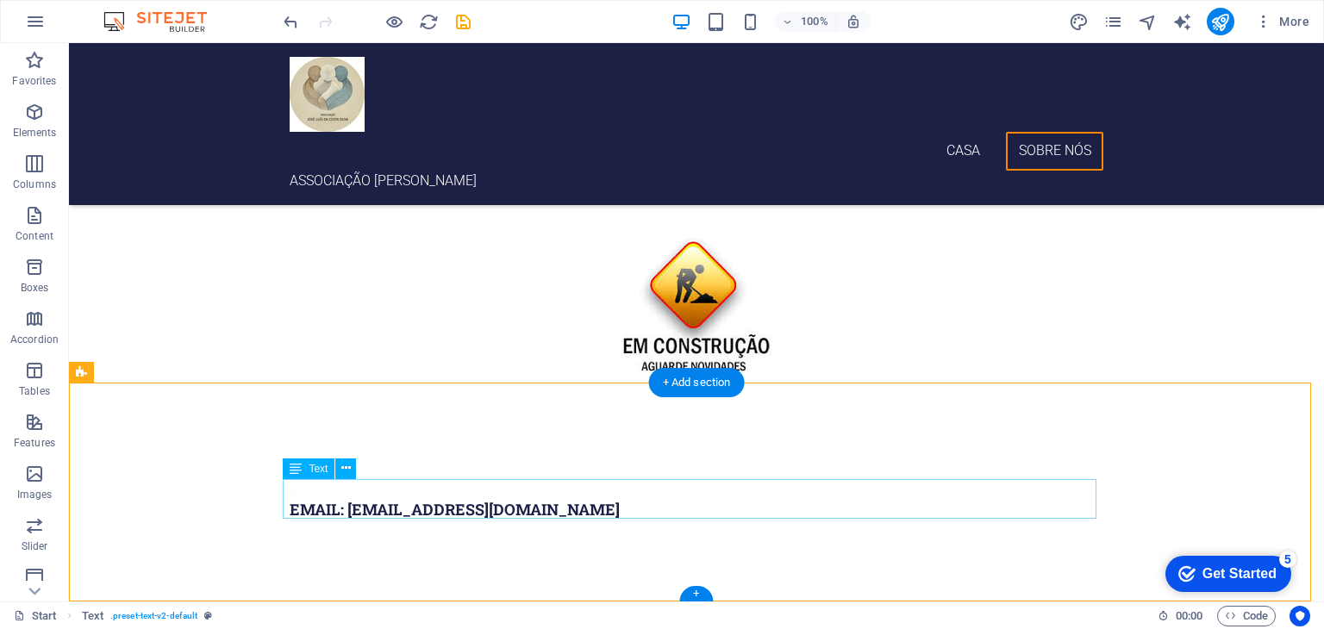
click at [382, 493] on div "L EMAIL: geral@associacaoluis.pt" at bounding box center [697, 499] width 814 height 41
click at [343, 473] on icon at bounding box center [345, 468] width 9 height 18
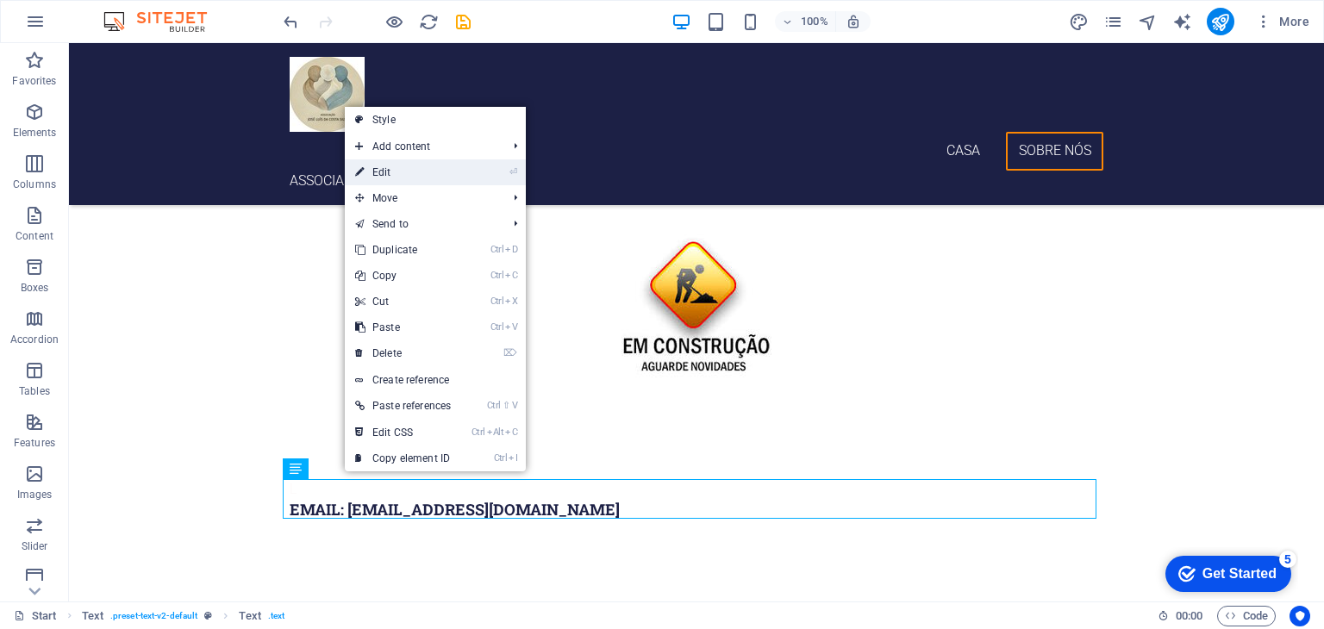
click at [403, 172] on link "⏎ Edit" at bounding box center [403, 172] width 116 height 26
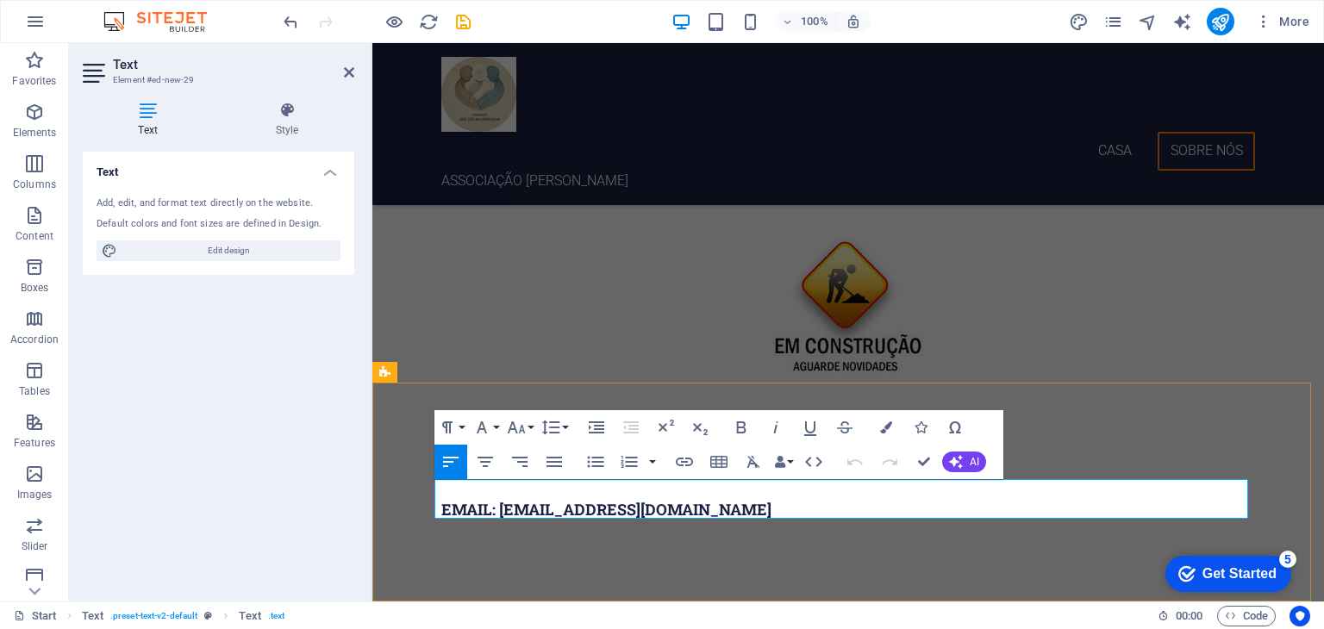
click at [441, 511] on h6 "EMAIL: [EMAIL_ADDRESS][DOMAIN_NAME]" at bounding box center [848, 510] width 814 height 20
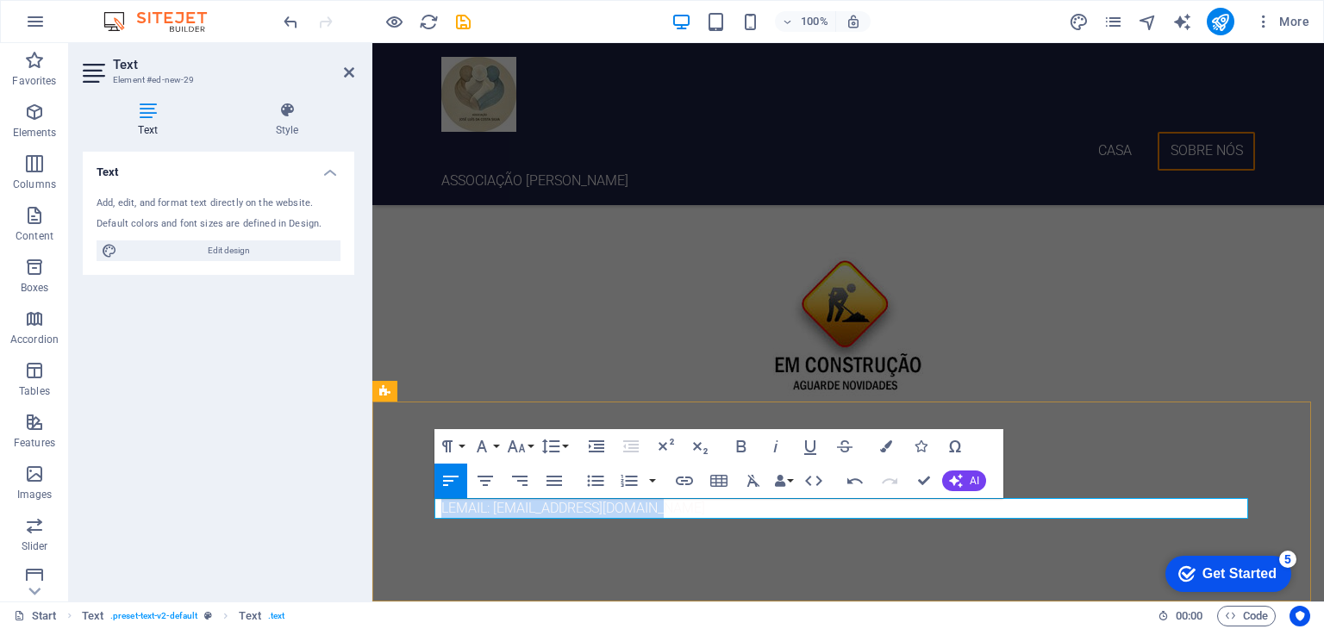
drag, startPoint x: 435, startPoint y: 511, endPoint x: 869, endPoint y: 515, distance: 433.5
click at [869, 515] on p "LEMAIL: geral@associacaoluis.pt" at bounding box center [848, 508] width 814 height 21
click at [888, 442] on icon "button" at bounding box center [886, 446] width 12 height 12
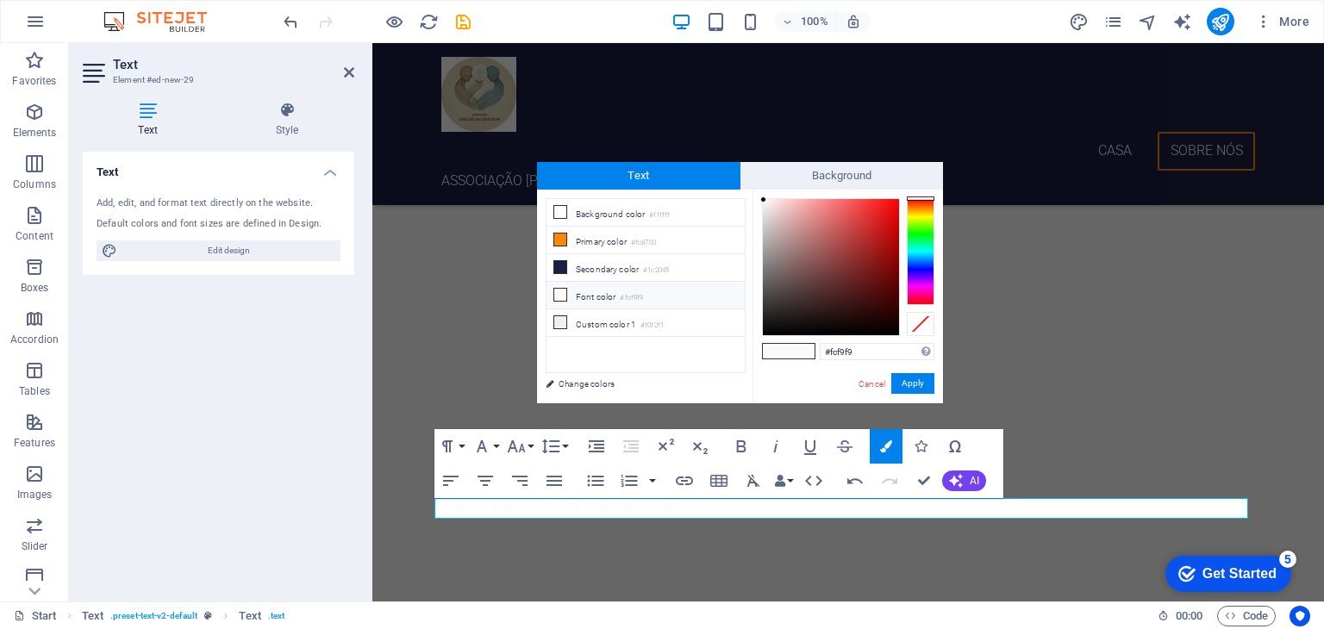
click at [562, 294] on icon at bounding box center [560, 295] width 12 height 12
click at [590, 291] on li "Font color #fcf9f9" at bounding box center [645, 296] width 198 height 28
click at [559, 289] on icon at bounding box center [560, 295] width 12 height 12
type input "#050000"
click at [893, 332] on div at bounding box center [831, 267] width 136 height 136
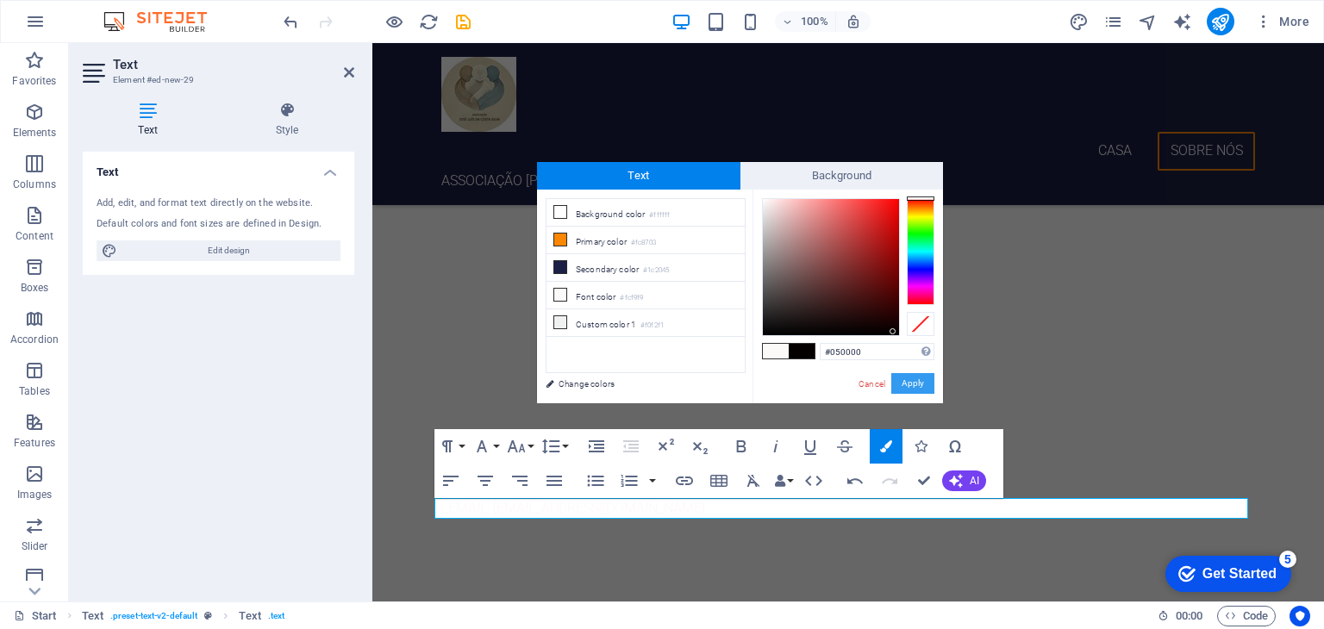
click at [912, 377] on button "Apply" at bounding box center [912, 383] width 43 height 21
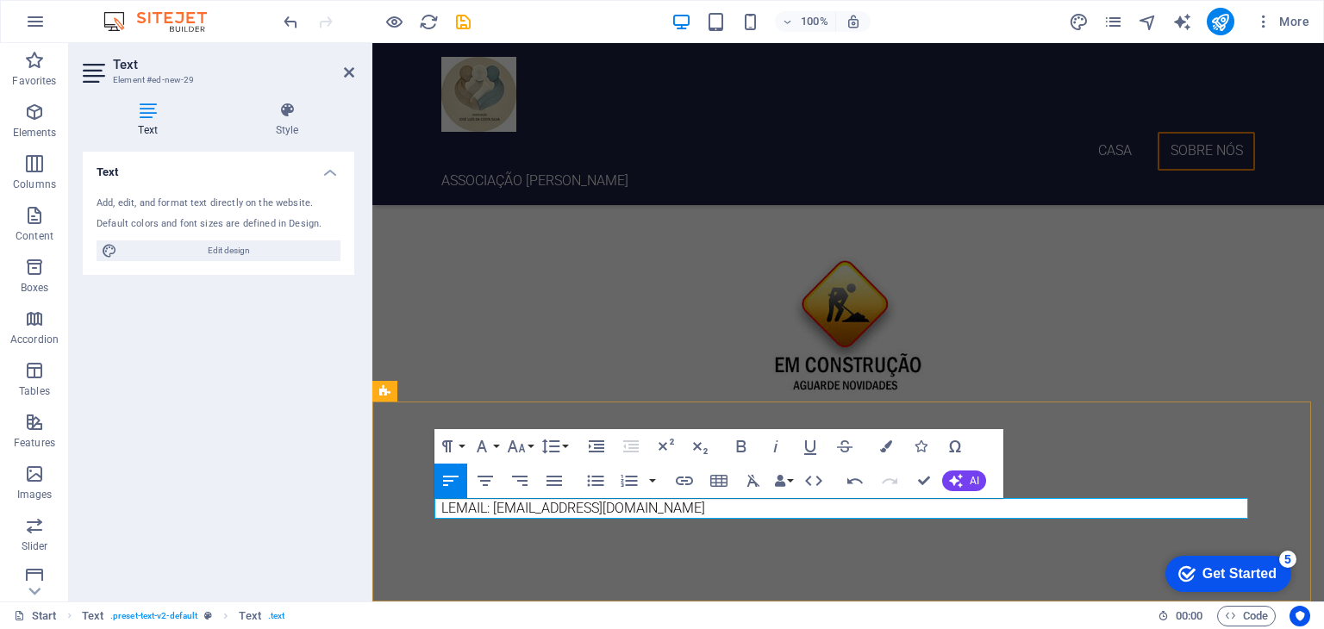
click at [441, 509] on span "LEMAIL: geral@associacaoluis.pt" at bounding box center [573, 508] width 264 height 16
click at [634, 540] on div "EMAIL: [EMAIL_ADDRESS][DOMAIN_NAME]" at bounding box center [848, 502] width 952 height 200
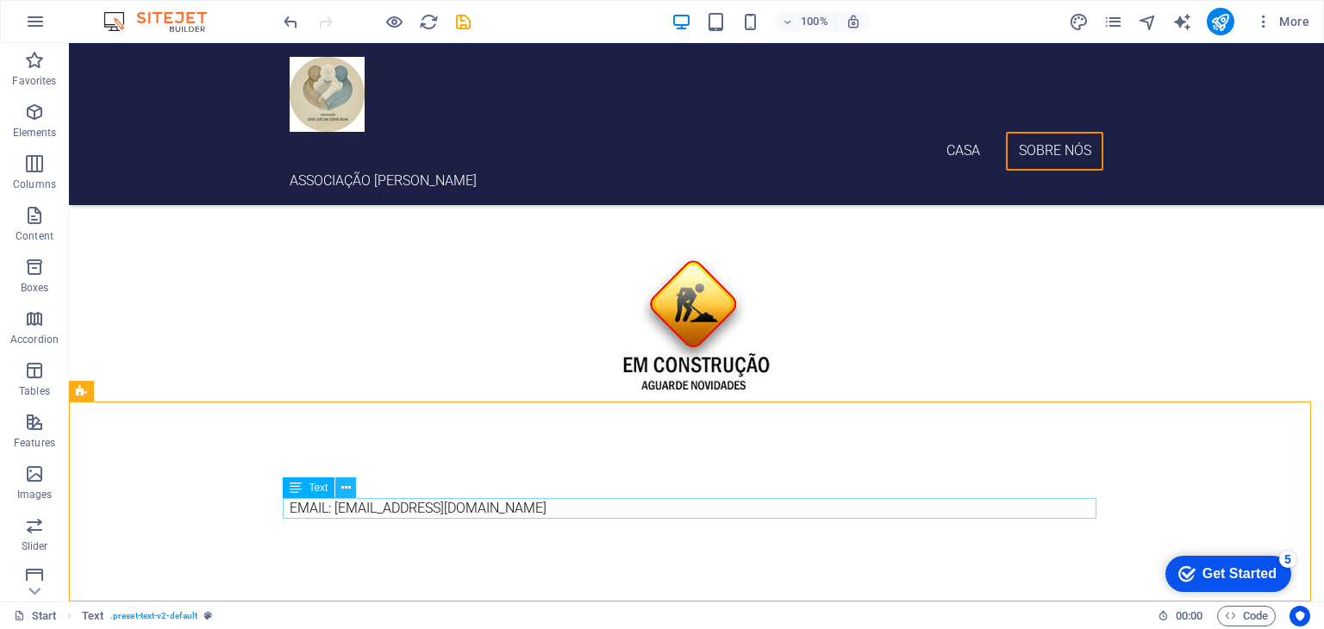
click at [350, 485] on icon at bounding box center [345, 488] width 9 height 18
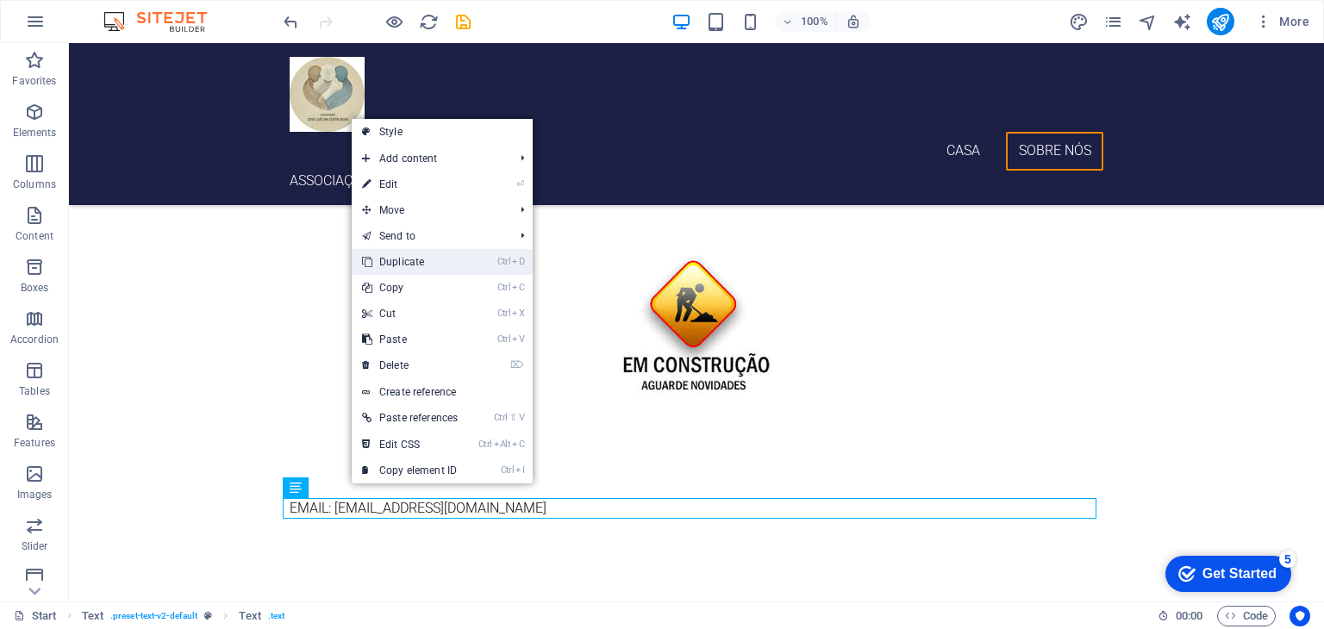
click at [412, 267] on link "Ctrl D Duplicate" at bounding box center [410, 262] width 116 height 26
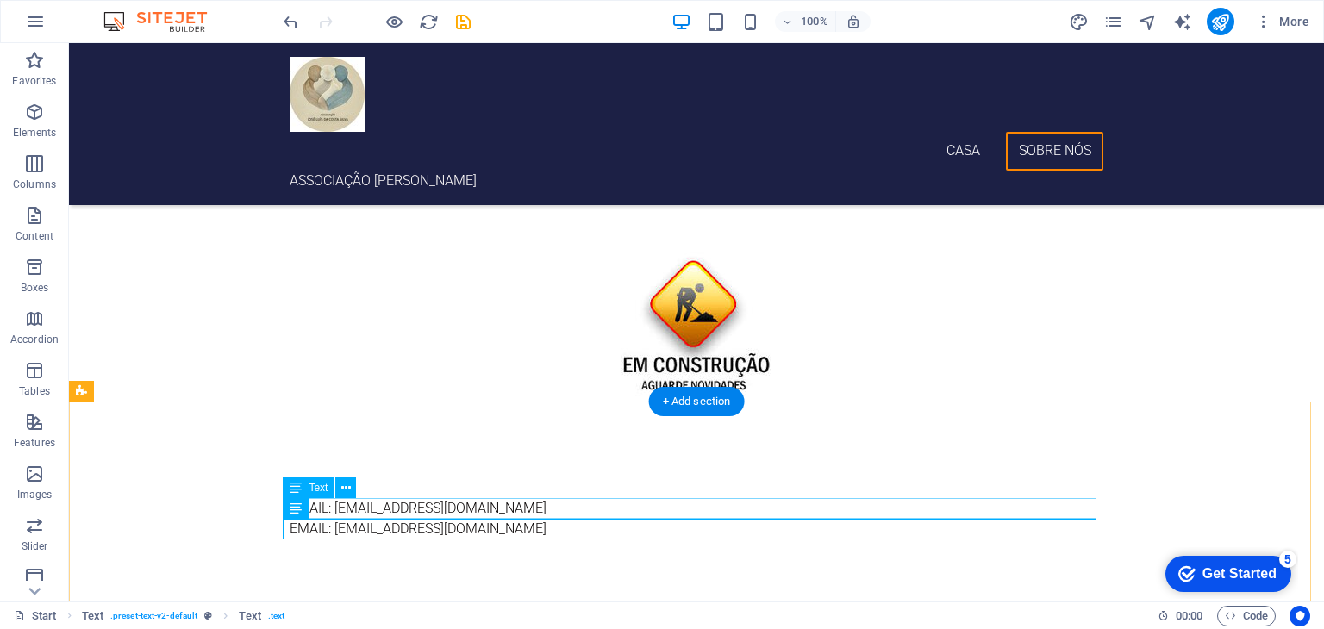
click at [476, 509] on div "EMAIL: [EMAIL_ADDRESS][DOMAIN_NAME]" at bounding box center [697, 508] width 814 height 21
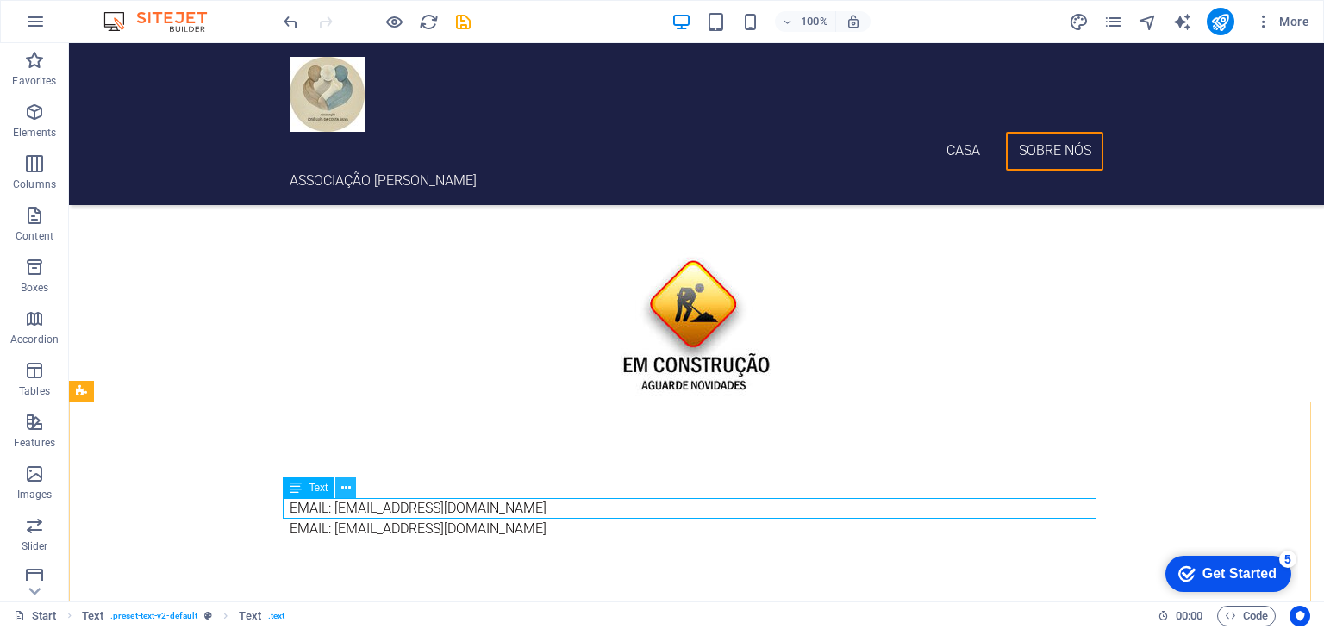
click at [349, 481] on icon at bounding box center [345, 488] width 9 height 18
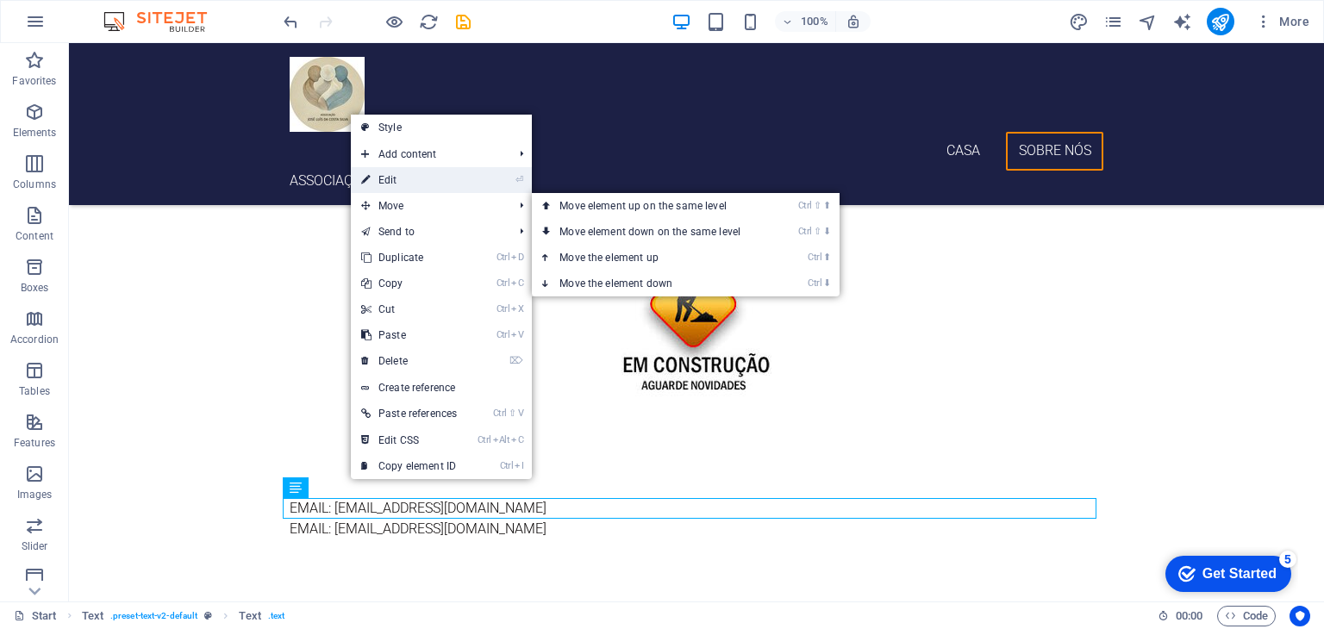
click at [408, 184] on link "⏎ Edit" at bounding box center [409, 180] width 116 height 26
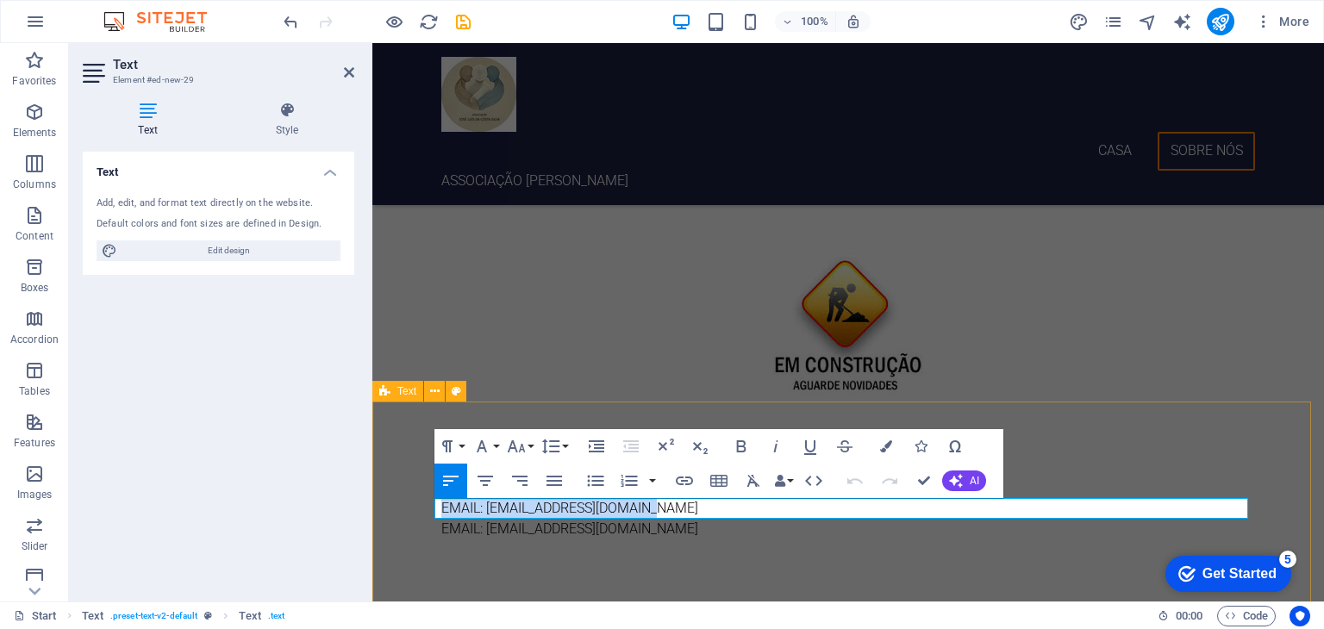
drag, startPoint x: 631, startPoint y: 509, endPoint x: 402, endPoint y: 507, distance: 229.3
click at [402, 507] on div "EMAIL: geral@associacaoluis.pt EMAIL: geral@associacaoluis.pt" at bounding box center [848, 512] width 952 height 221
drag, startPoint x: 436, startPoint y: 505, endPoint x: 661, endPoint y: 512, distance: 225.1
click at [661, 512] on p "CONTACTO" at bounding box center [848, 508] width 814 height 21
click at [889, 446] on icon "button" at bounding box center [886, 446] width 12 height 12
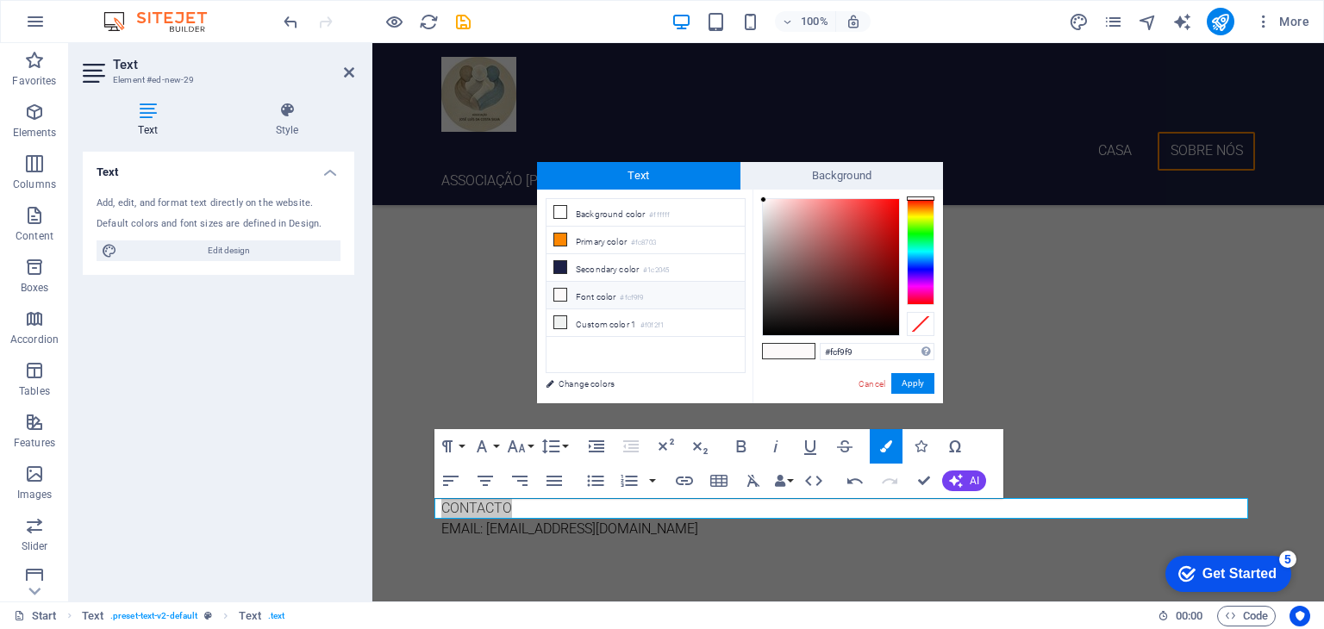
click at [577, 296] on li "Font color #fcf9f9" at bounding box center [645, 296] width 198 height 28
type input "#090000"
click at [893, 330] on div at bounding box center [831, 267] width 136 height 136
click at [920, 378] on button "Apply" at bounding box center [912, 383] width 43 height 21
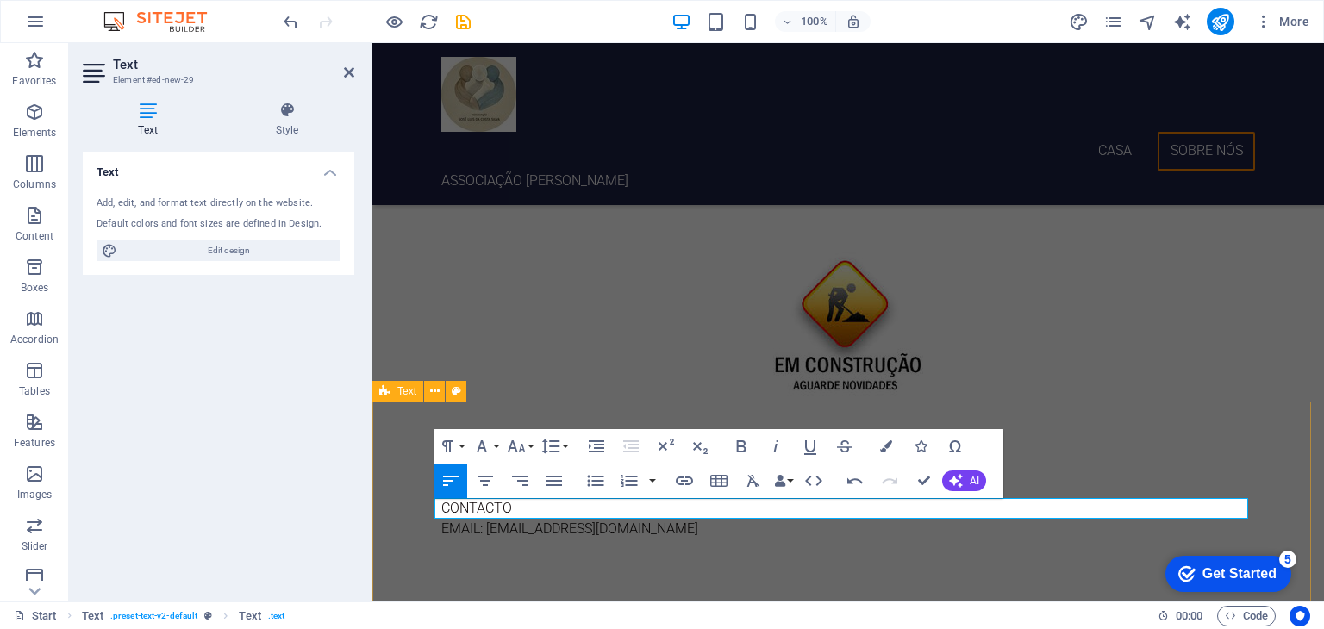
click at [404, 462] on div "CONTACTO EMAIL: [EMAIL_ADDRESS][DOMAIN_NAME]" at bounding box center [848, 512] width 952 height 221
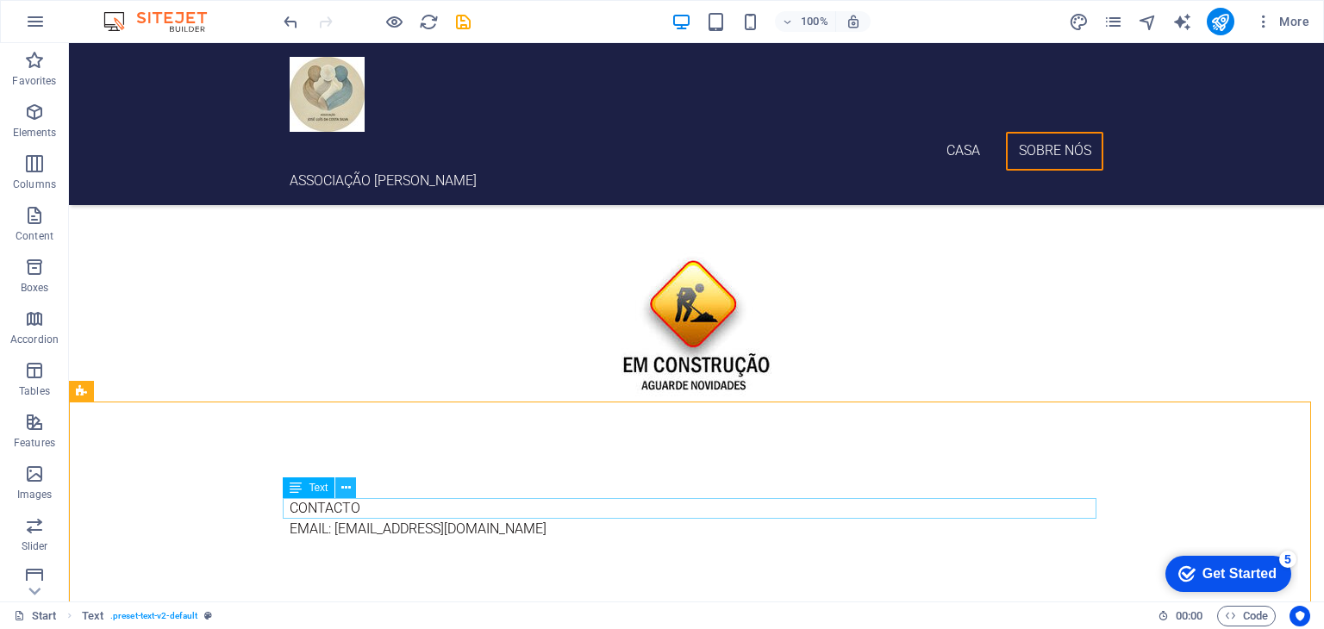
click at [346, 480] on icon at bounding box center [345, 488] width 9 height 18
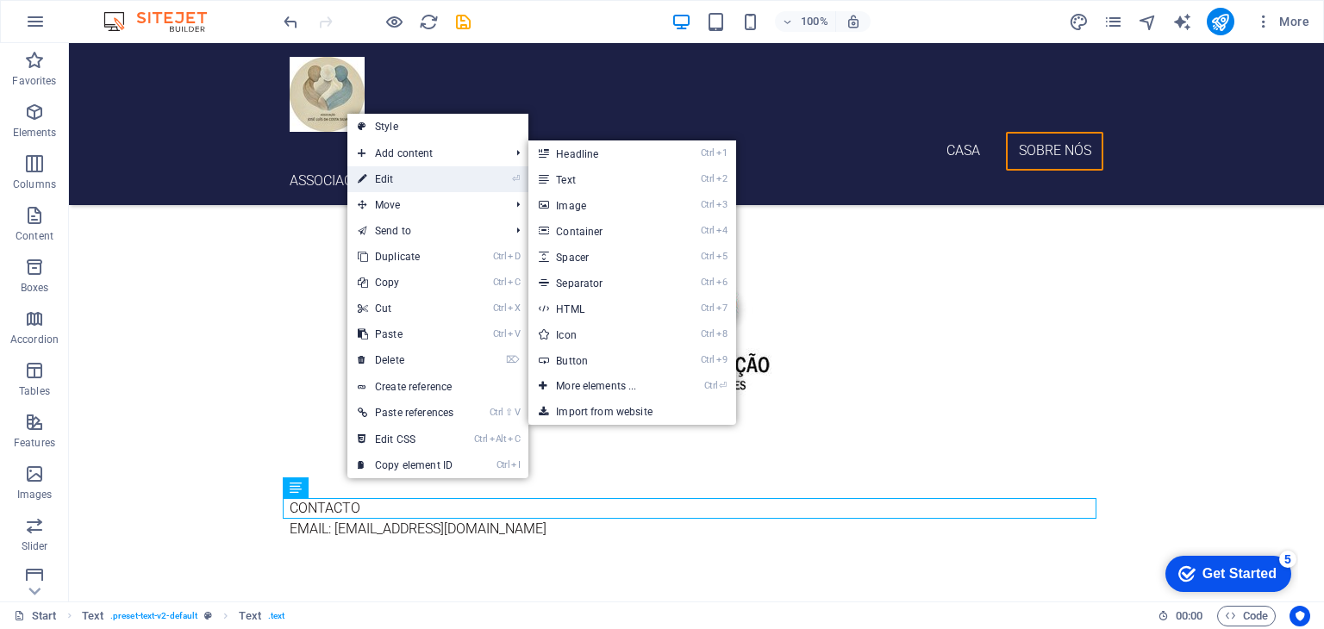
click at [419, 178] on link "⏎ Edit" at bounding box center [405, 179] width 116 height 26
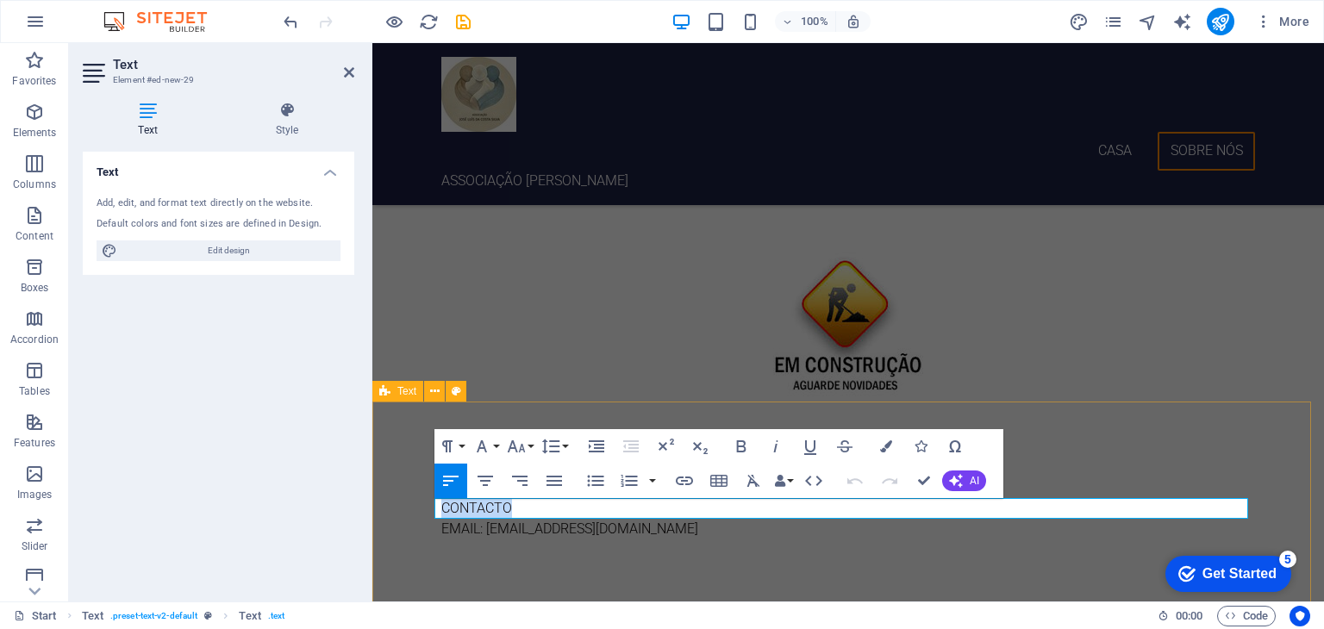
drag, startPoint x: 510, startPoint y: 507, endPoint x: 424, endPoint y: 508, distance: 86.2
click at [424, 508] on div "CONTACTO EMAIL: [EMAIL_ADDRESS][DOMAIN_NAME]" at bounding box center [848, 512] width 952 height 221
click at [741, 443] on icon "button" at bounding box center [741, 446] width 21 height 21
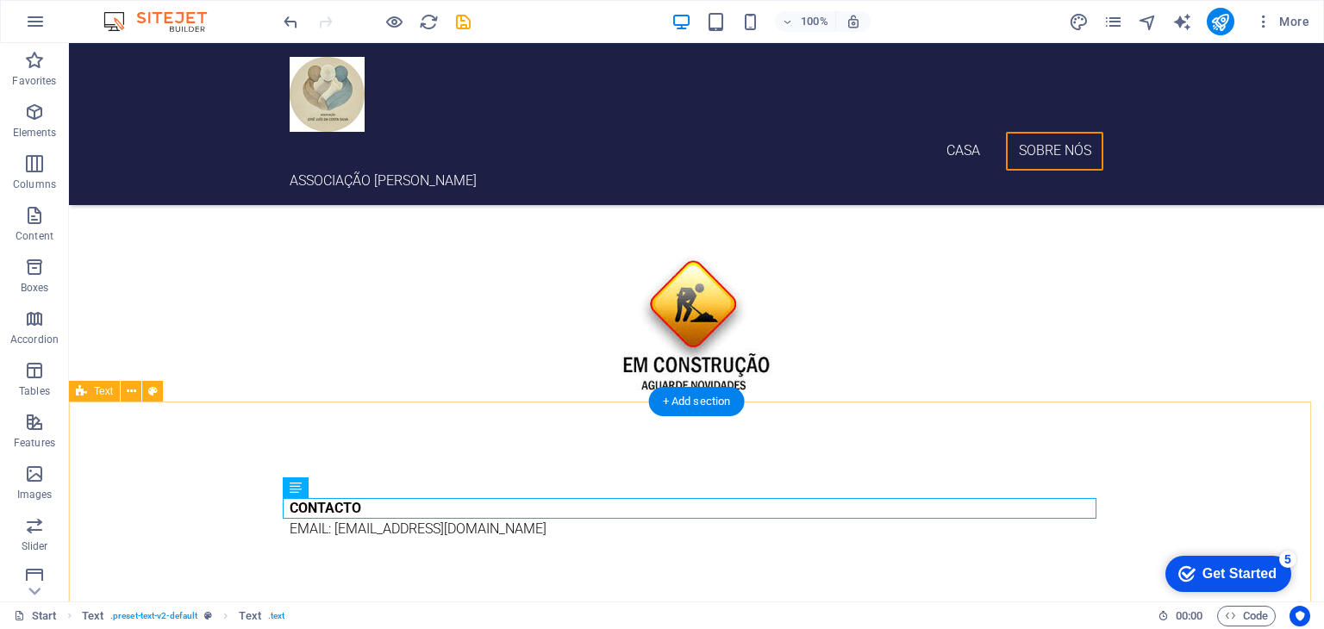
click at [880, 412] on div "CONTACTO EMAIL: [EMAIL_ADDRESS][DOMAIN_NAME]" at bounding box center [696, 512] width 1255 height 221
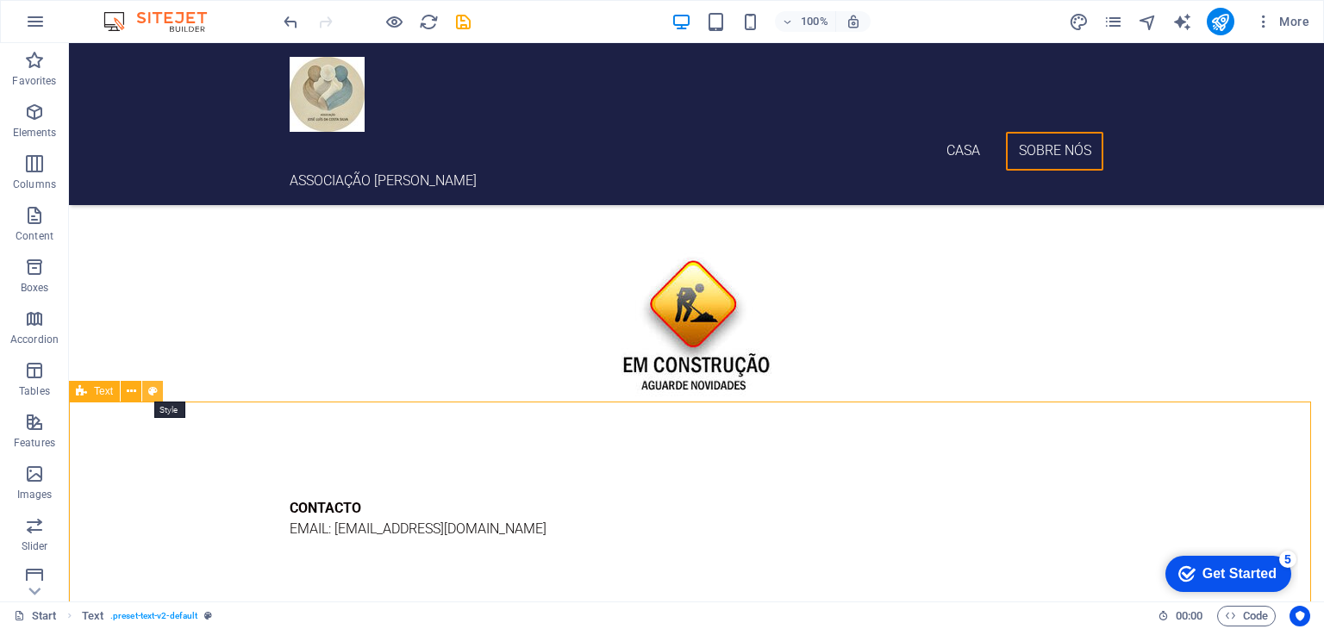
click at [151, 394] on icon at bounding box center [152, 392] width 9 height 18
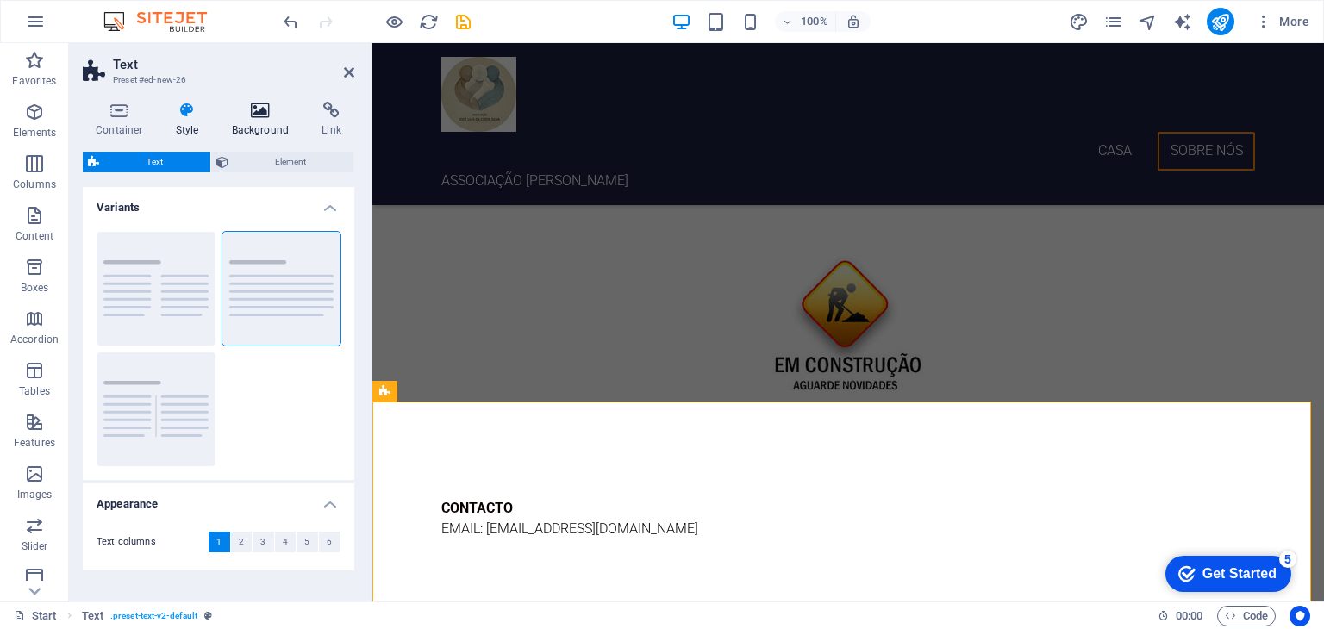
click at [261, 115] on icon at bounding box center [261, 110] width 84 height 17
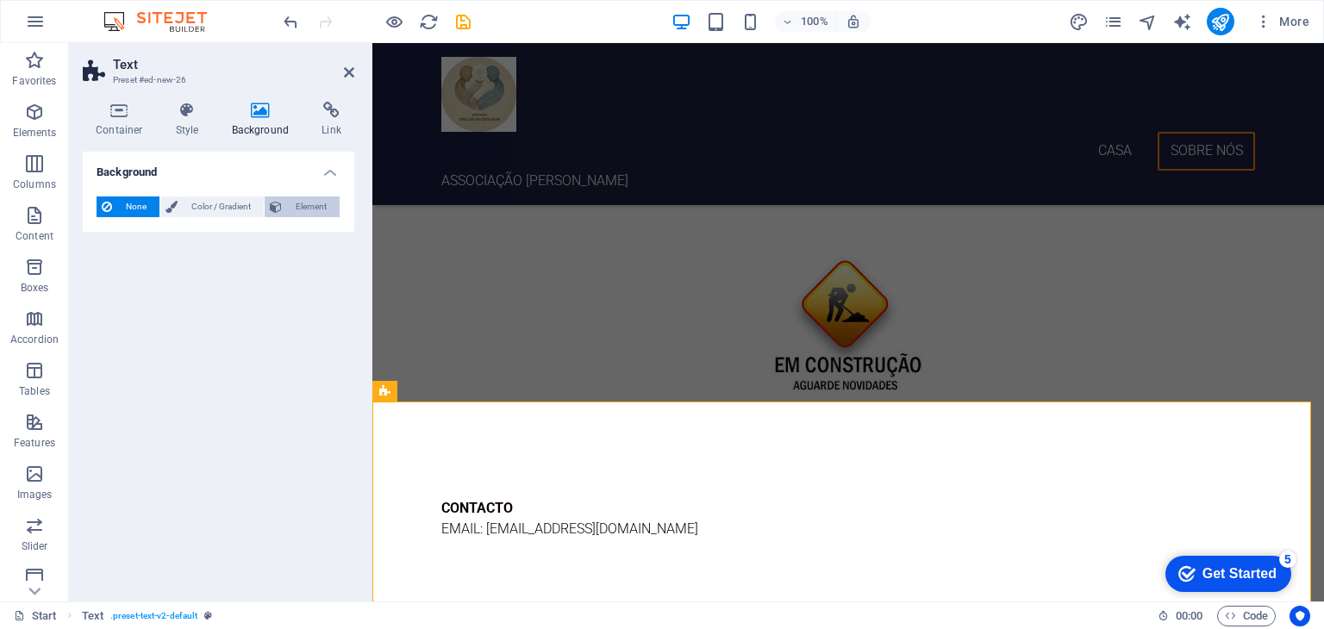
click at [292, 211] on span "Element" at bounding box center [310, 207] width 47 height 21
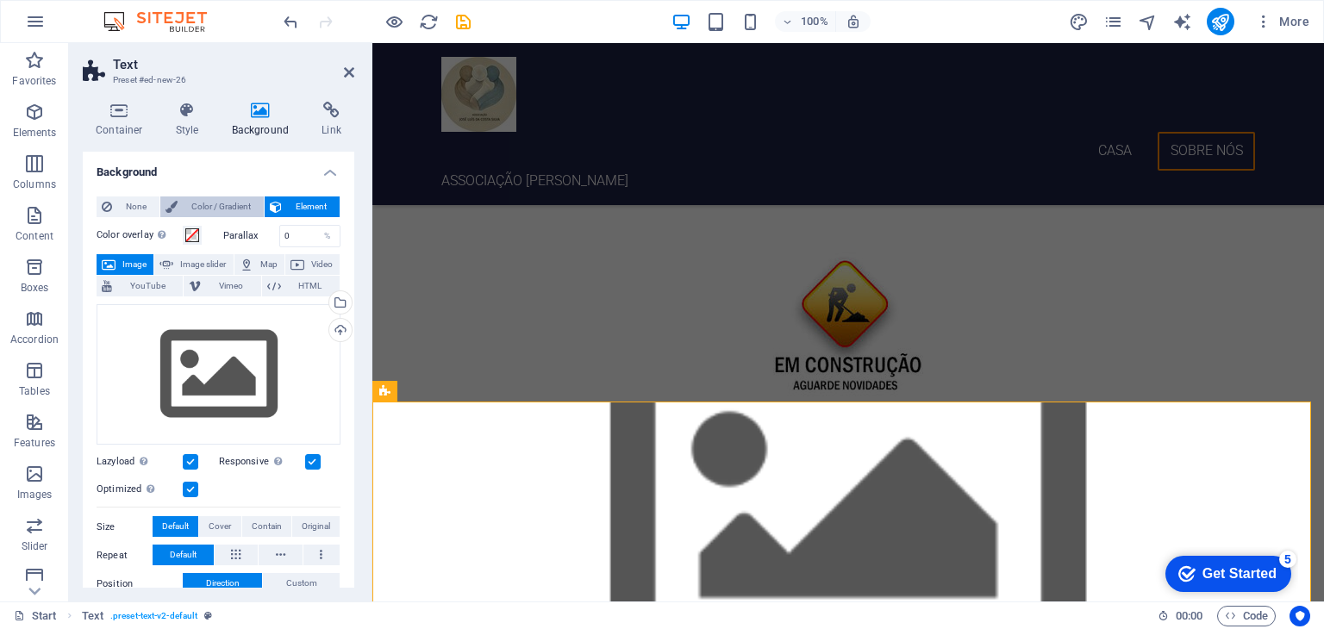
click at [211, 202] on span "Color / Gradient" at bounding box center [221, 207] width 76 height 21
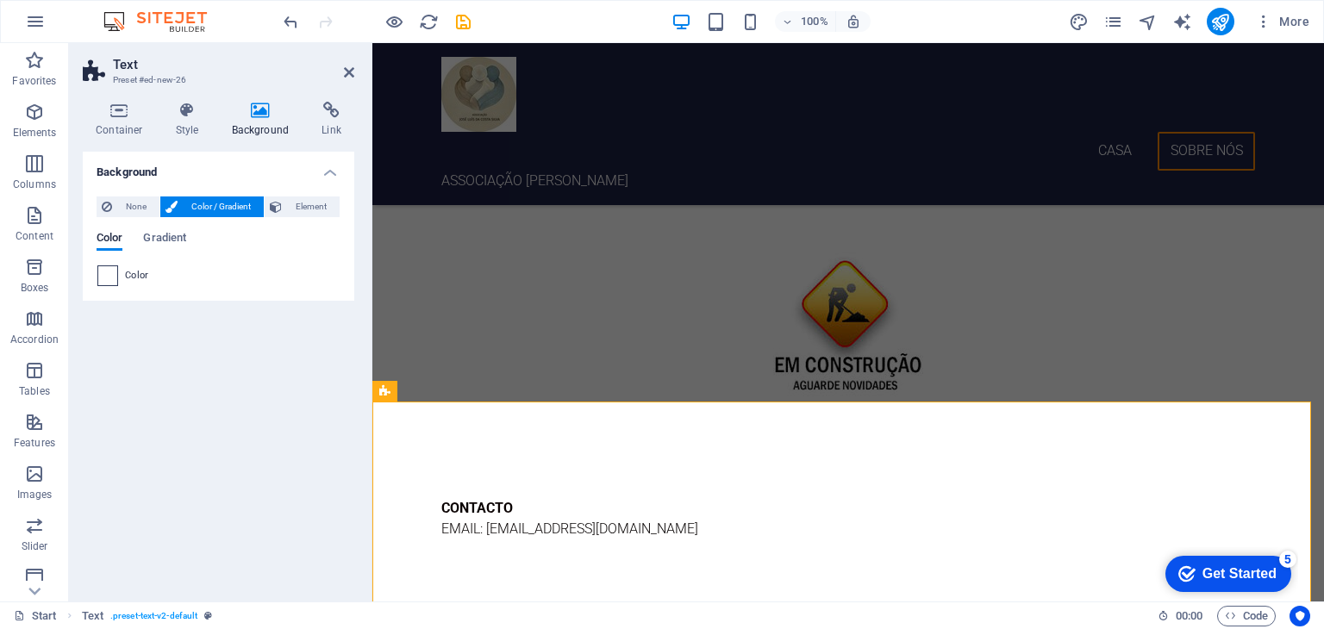
click at [116, 267] on span at bounding box center [107, 275] width 19 height 19
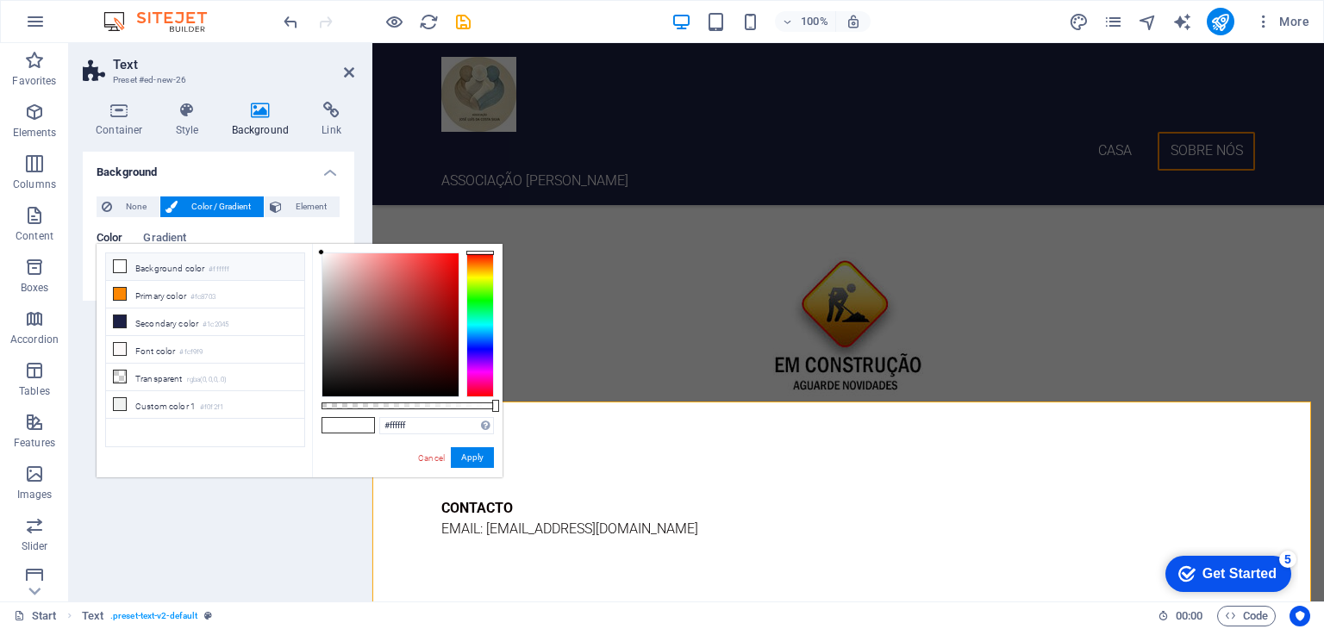
click at [169, 271] on li "Background color #ffffff" at bounding box center [205, 267] width 198 height 28
click at [480, 347] on div at bounding box center [480, 325] width 28 height 145
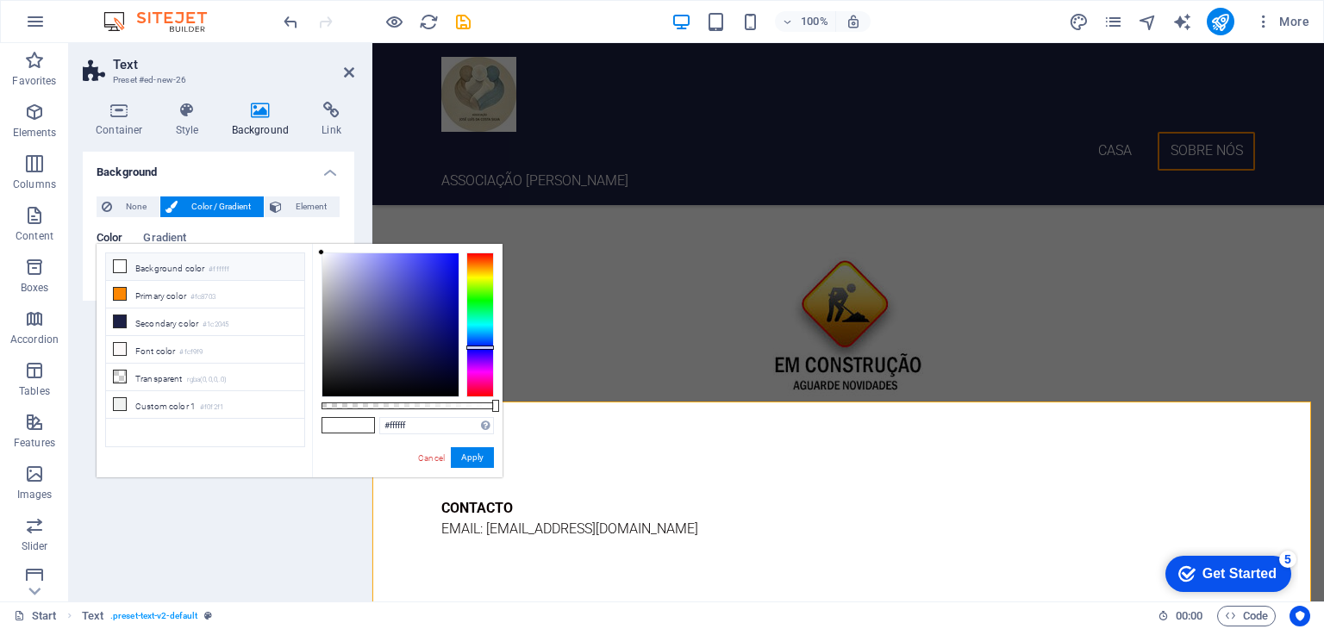
click at [482, 331] on div at bounding box center [480, 325] width 28 height 145
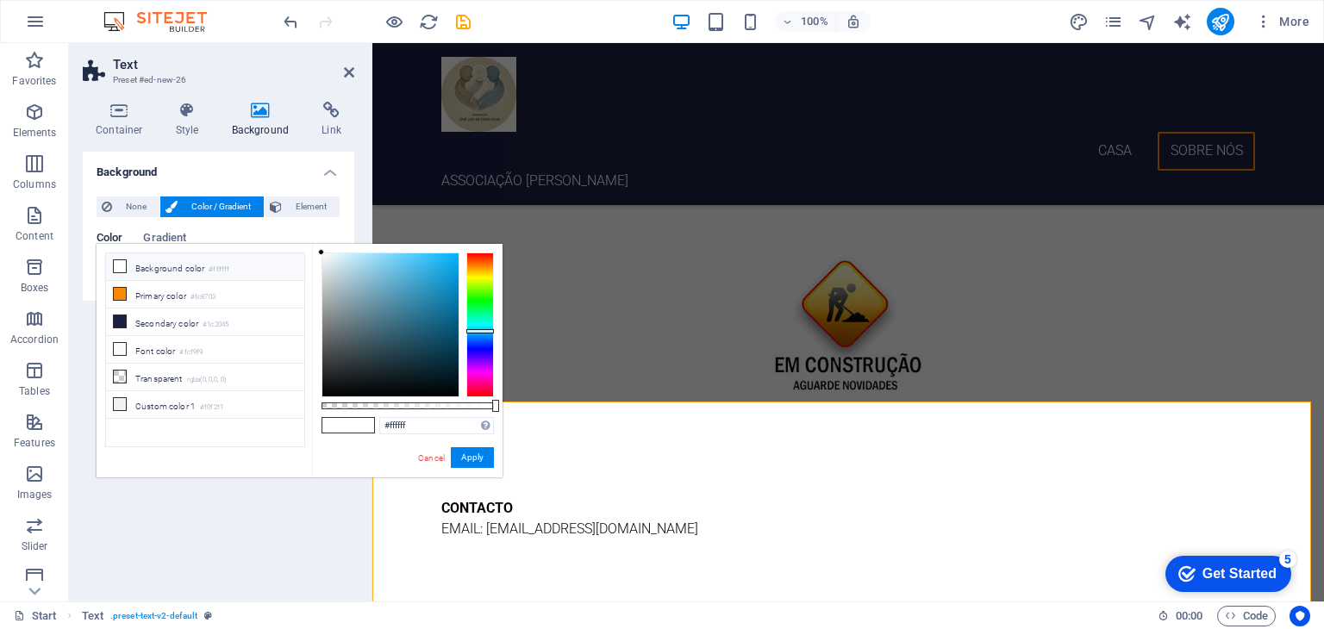
click at [127, 271] on li "Background color #ffffff" at bounding box center [205, 267] width 198 height 28
click at [153, 271] on li "Background color #ffffff" at bounding box center [205, 267] width 198 height 28
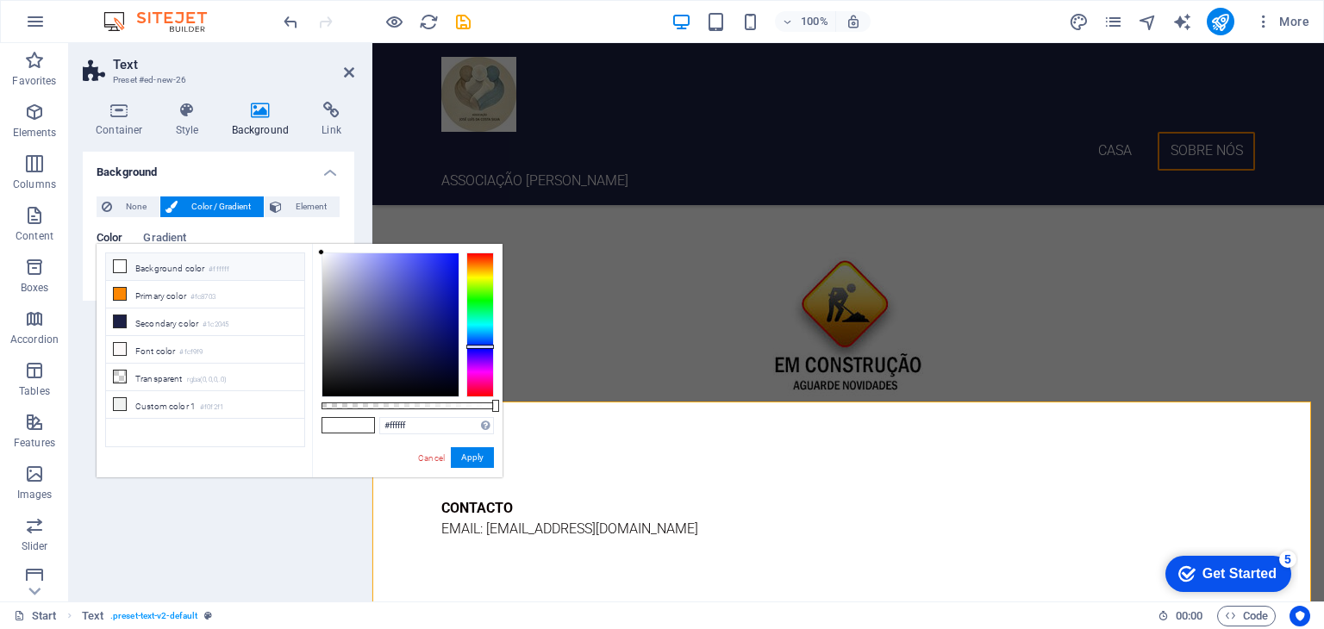
click at [478, 346] on div at bounding box center [480, 325] width 28 height 145
click at [340, 420] on span at bounding box center [335, 425] width 26 height 15
click at [479, 338] on div at bounding box center [480, 325] width 28 height 145
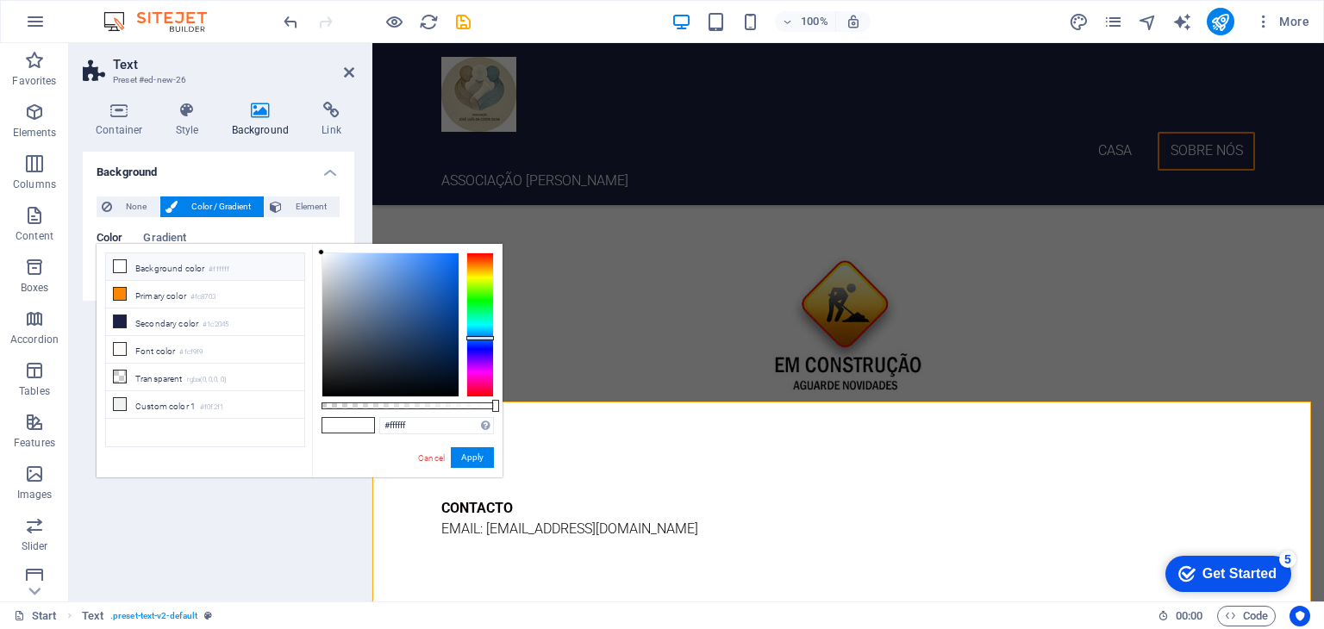
click at [479, 326] on div at bounding box center [480, 325] width 28 height 145
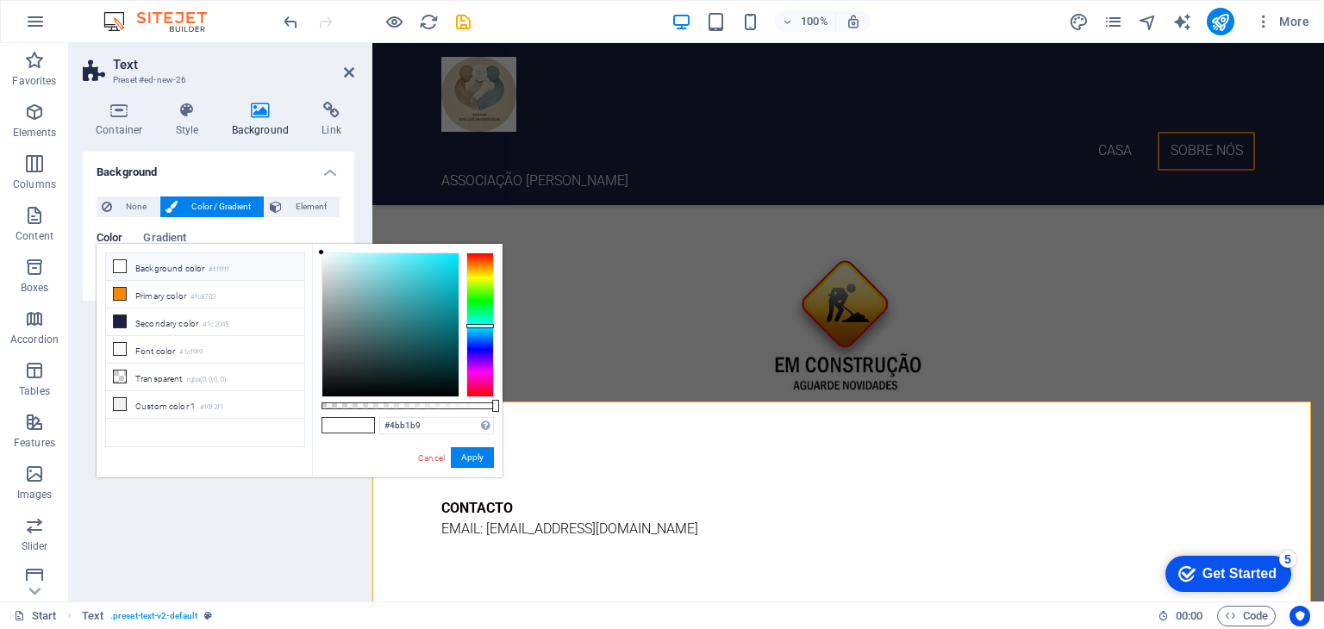
click at [402, 291] on div at bounding box center [390, 324] width 136 height 143
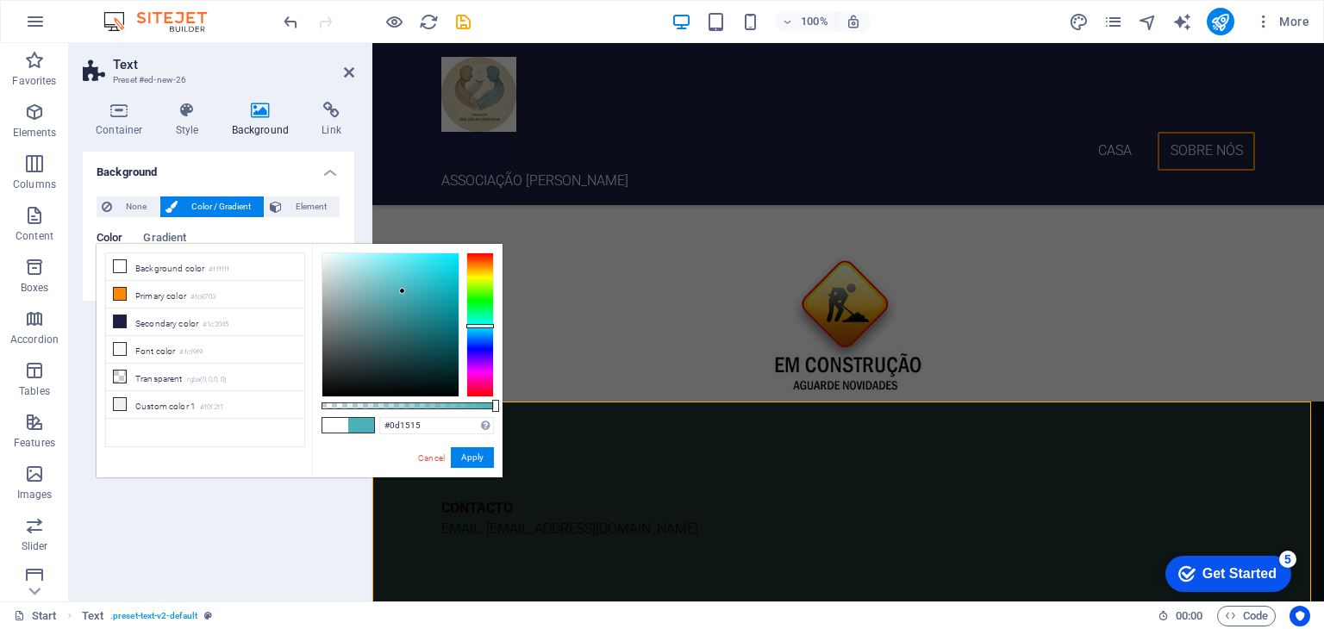
click at [373, 384] on div at bounding box center [390, 324] width 136 height 143
click at [344, 263] on div at bounding box center [390, 324] width 136 height 143
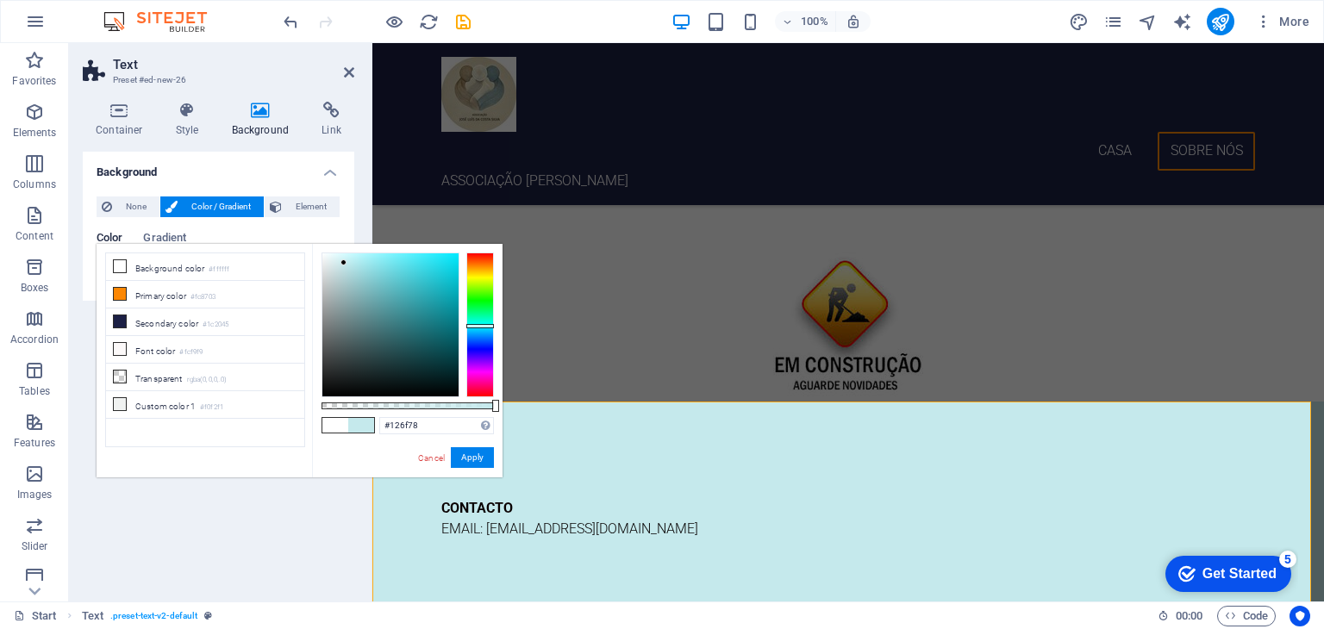
click at [438, 328] on div at bounding box center [390, 324] width 136 height 143
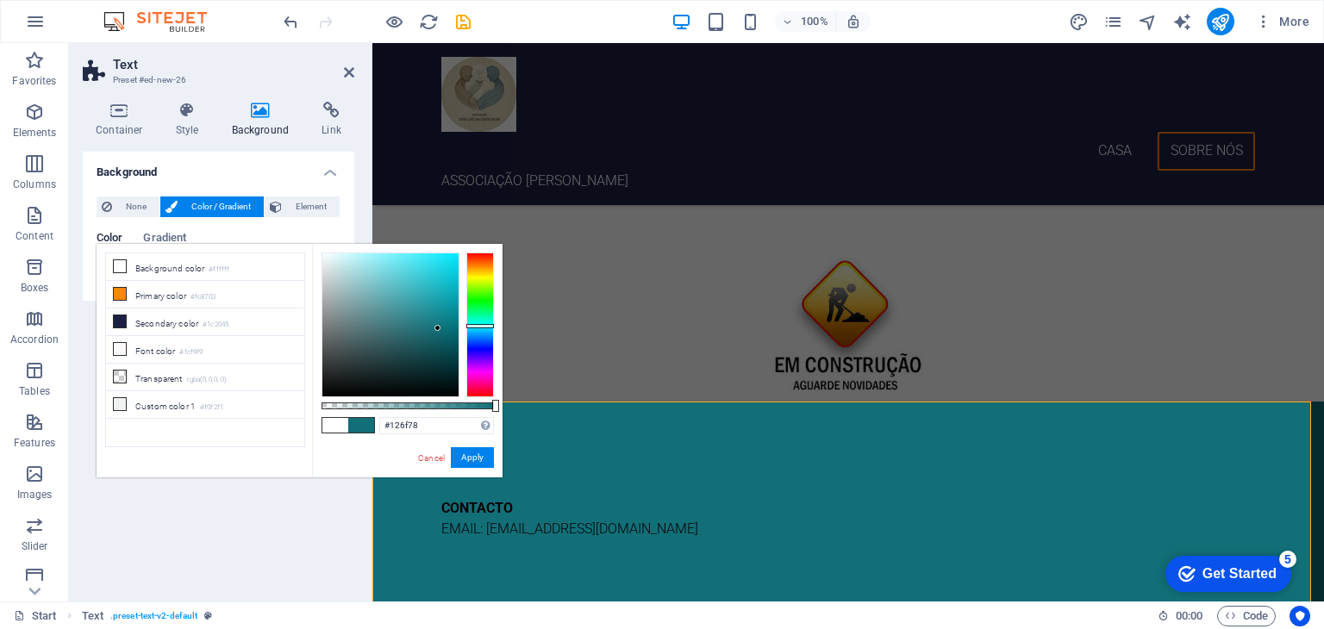
type input "#0a757e"
click at [446, 325] on div at bounding box center [390, 324] width 136 height 143
click at [474, 465] on button "Apply" at bounding box center [472, 457] width 43 height 21
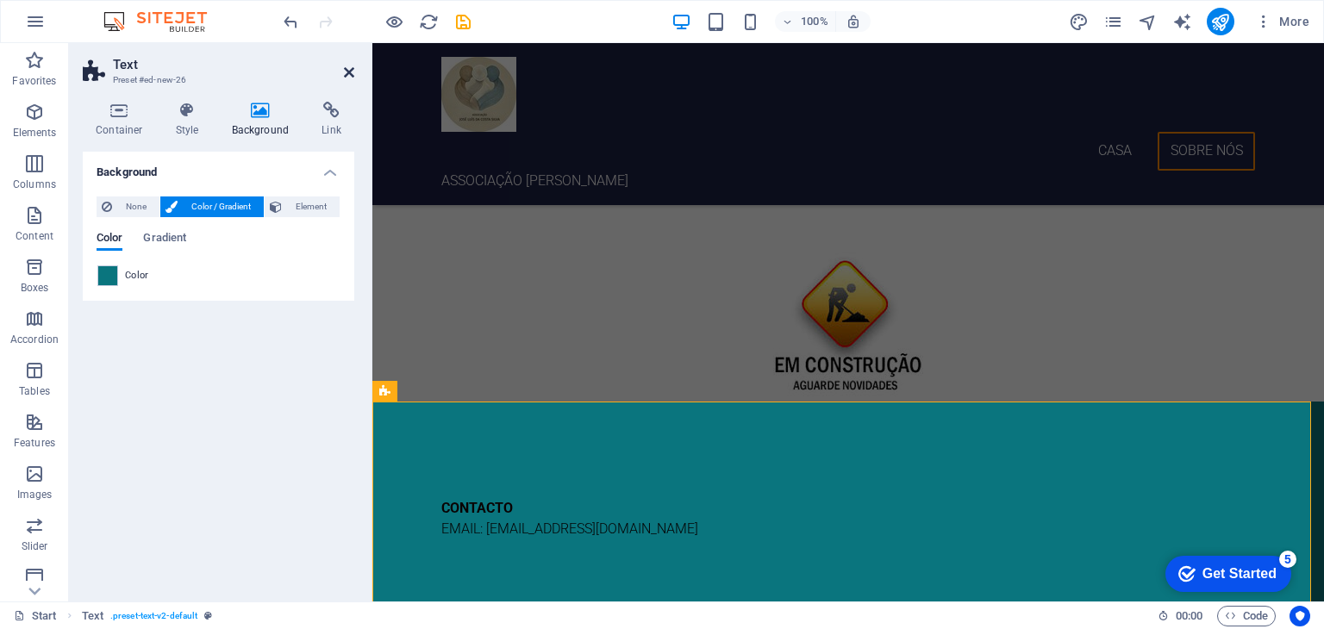
click at [346, 72] on icon at bounding box center [349, 73] width 10 height 14
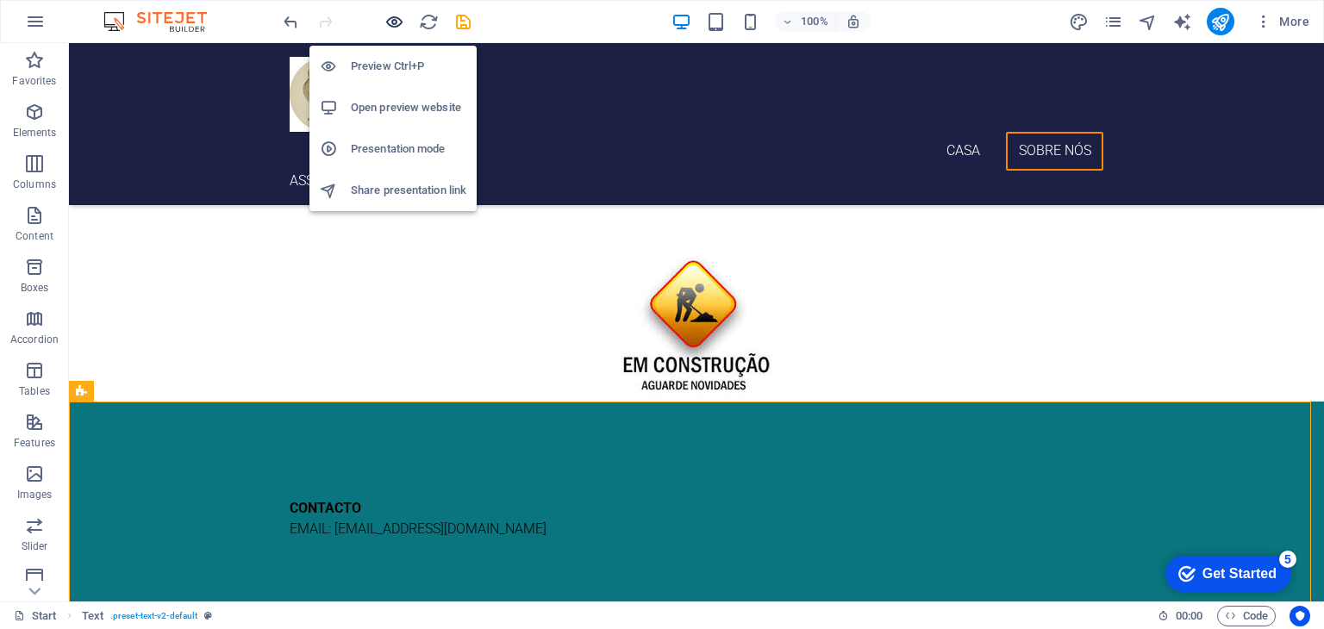
click at [393, 24] on icon "button" at bounding box center [394, 22] width 20 height 20
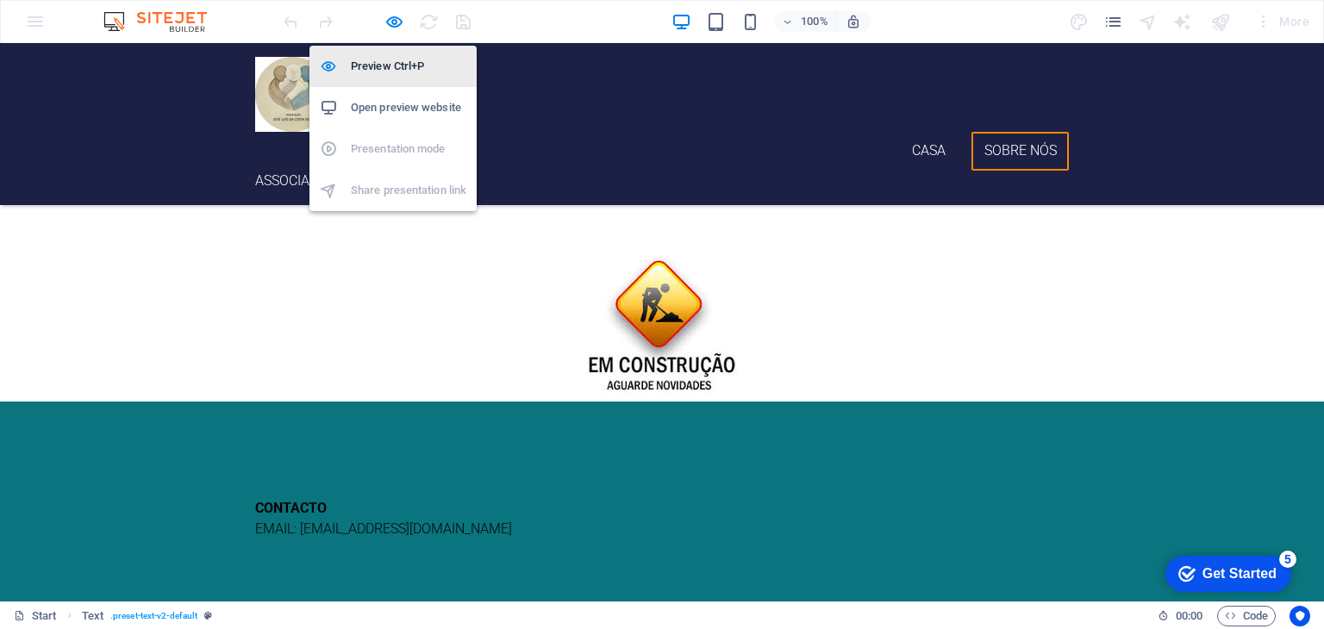
click at [386, 62] on h6 "Preview Ctrl+P" at bounding box center [408, 66] width 115 height 21
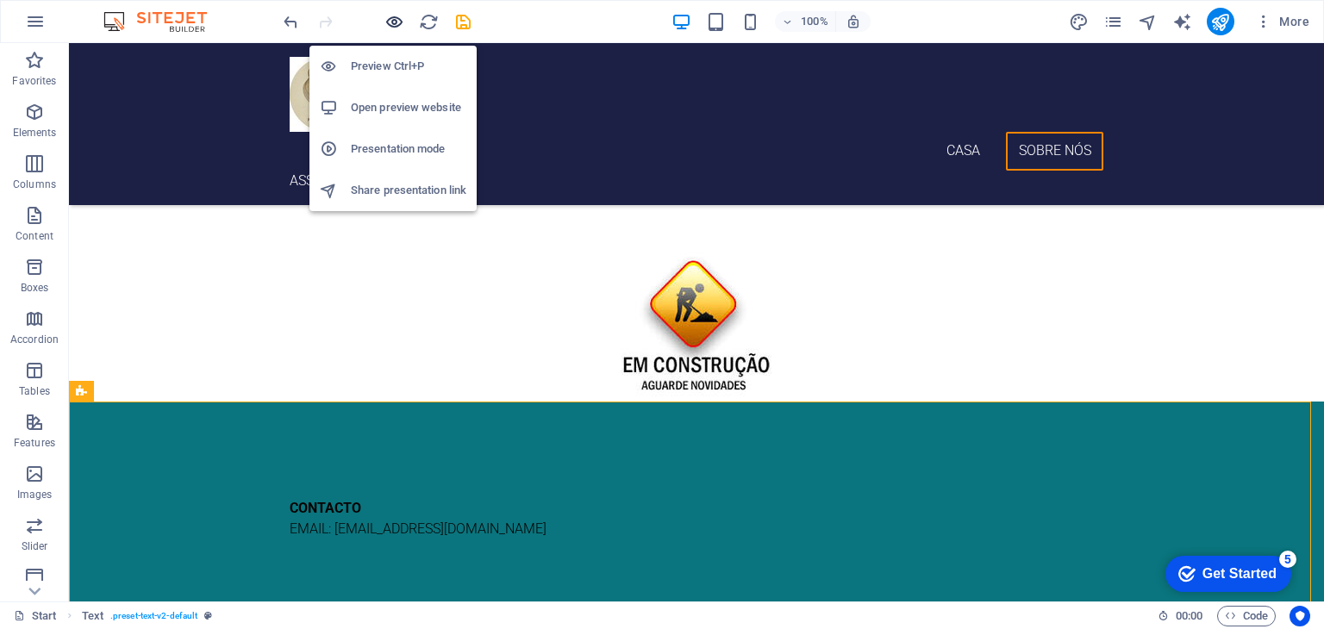
click at [396, 18] on icon "button" at bounding box center [394, 22] width 20 height 20
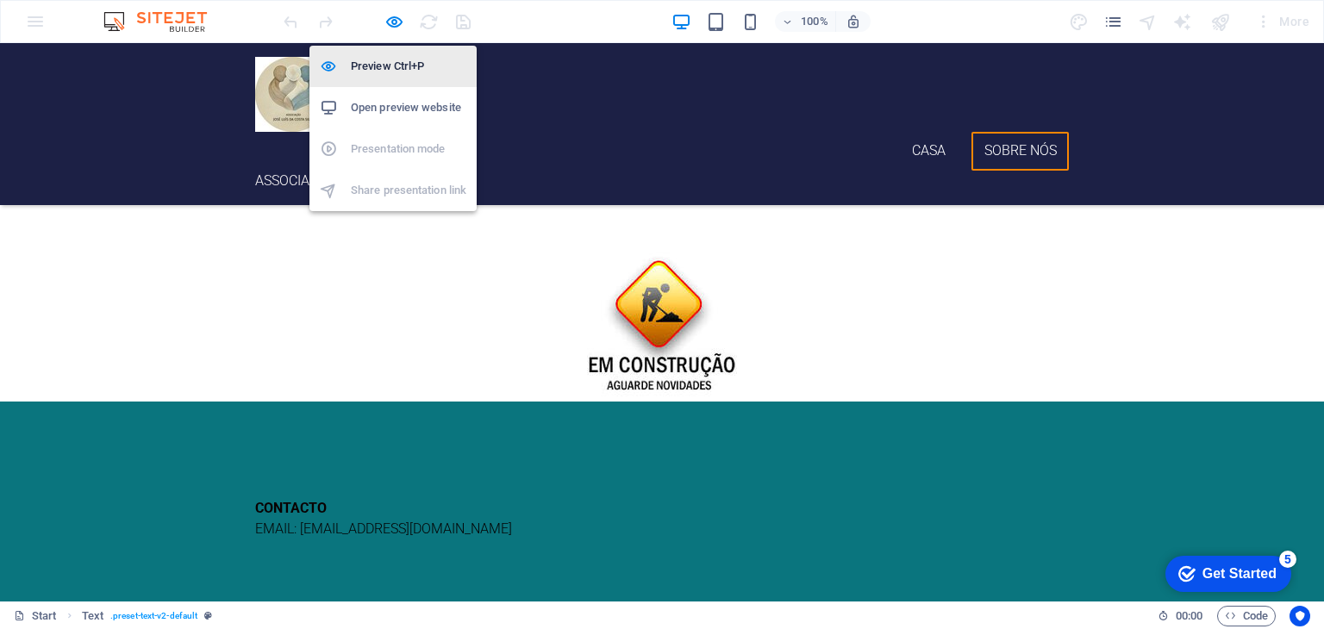
click at [383, 63] on h6 "Preview Ctrl+P" at bounding box center [408, 66] width 115 height 21
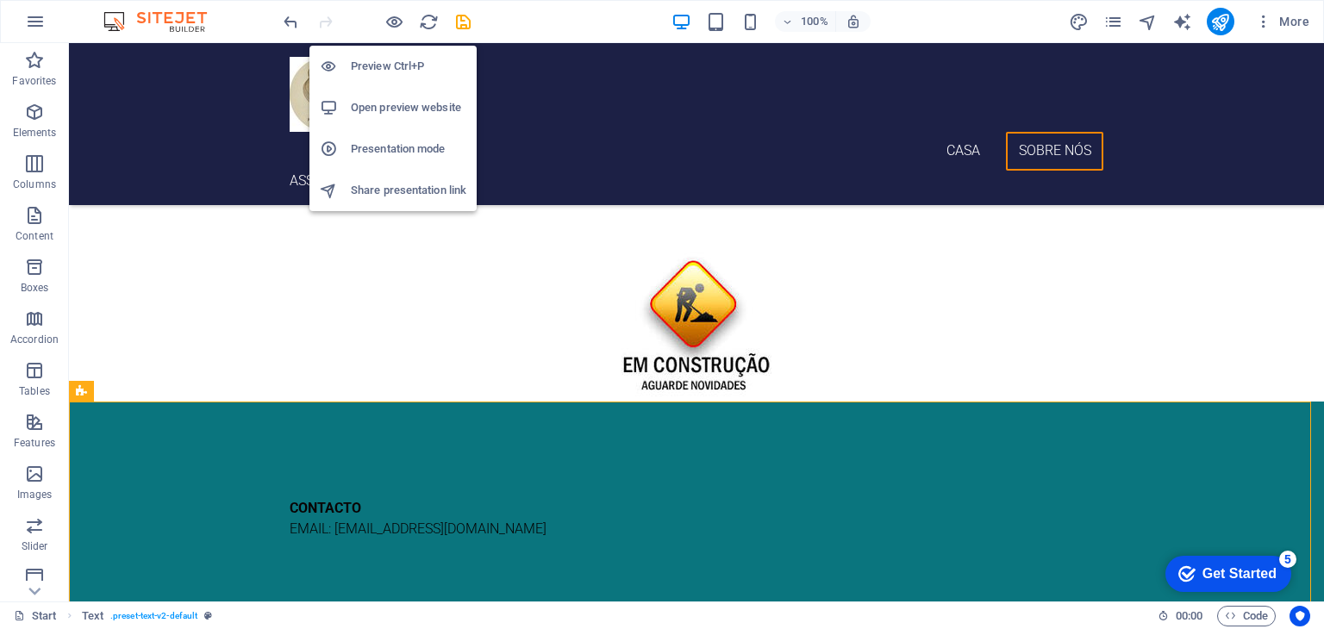
click at [383, 63] on h6 "Preview Ctrl+P" at bounding box center [408, 66] width 115 height 21
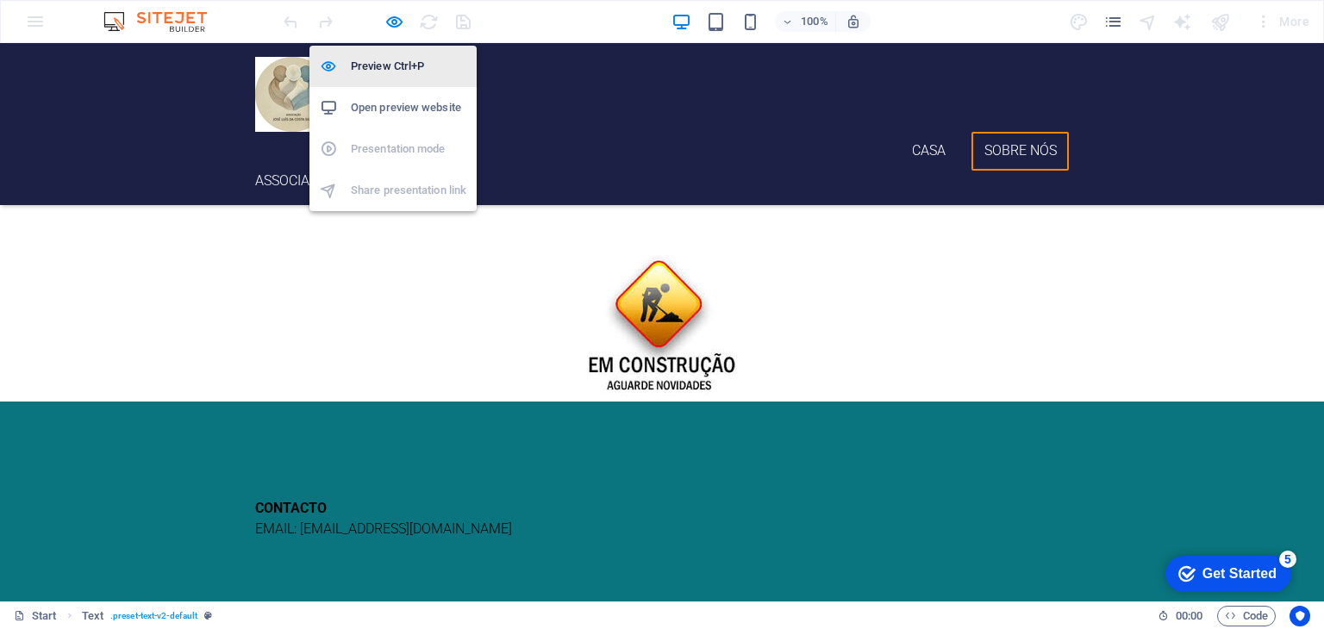
click at [383, 63] on h6 "Preview Ctrl+P" at bounding box center [408, 66] width 115 height 21
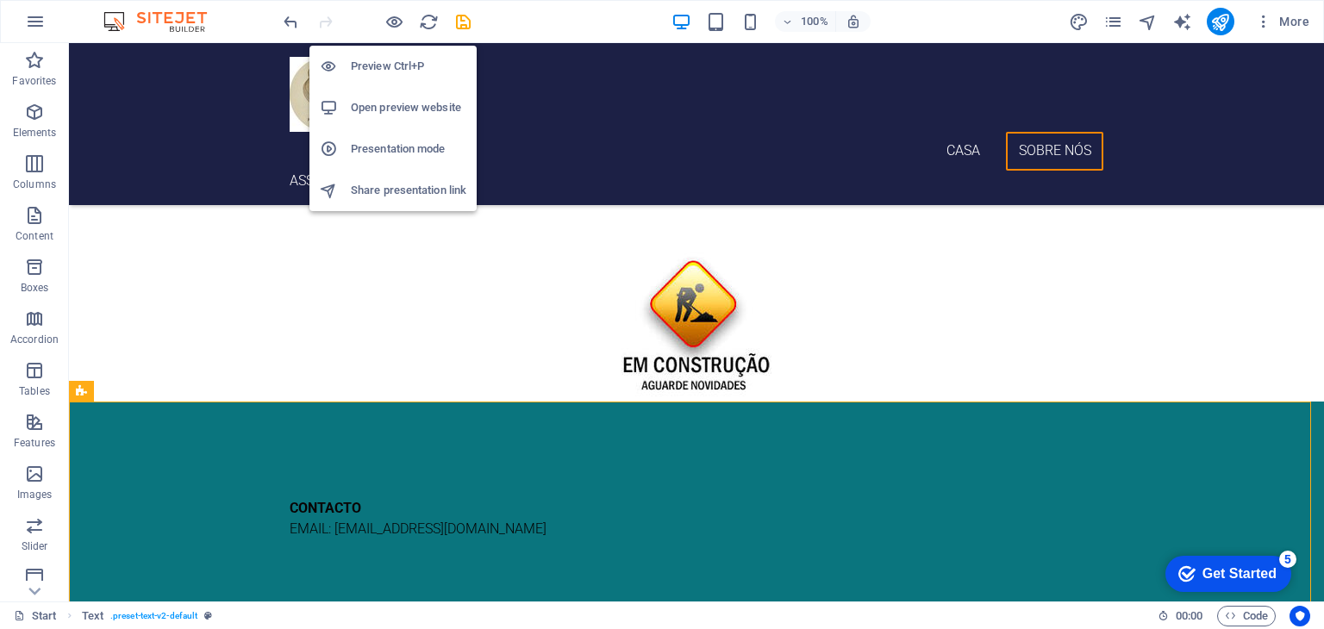
click at [383, 63] on h6 "Preview Ctrl+P" at bounding box center [408, 66] width 115 height 21
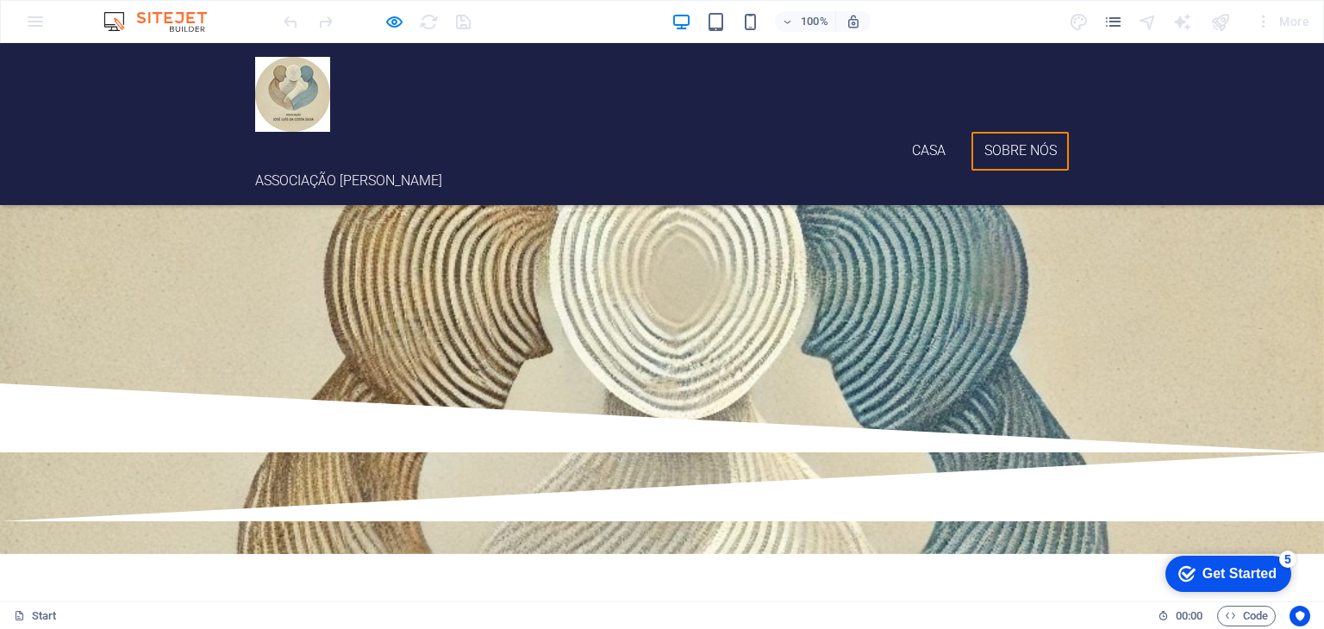
scroll to position [0, 0]
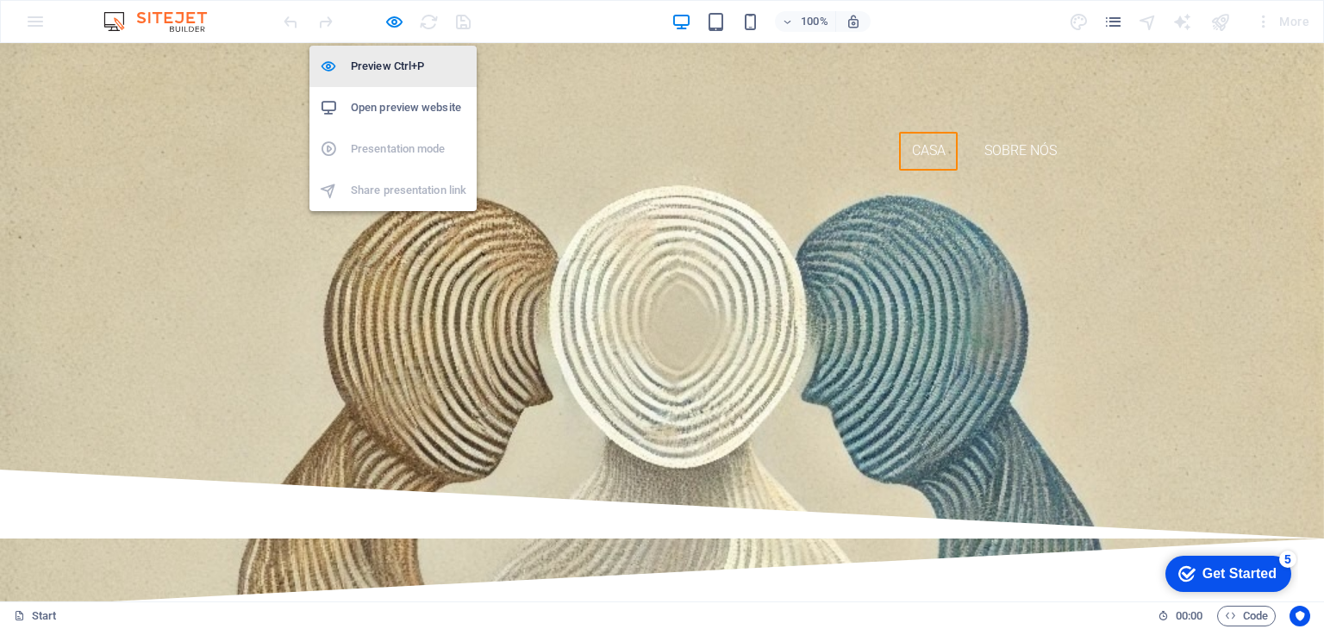
click at [396, 61] on h6 "Preview Ctrl+P" at bounding box center [408, 66] width 115 height 21
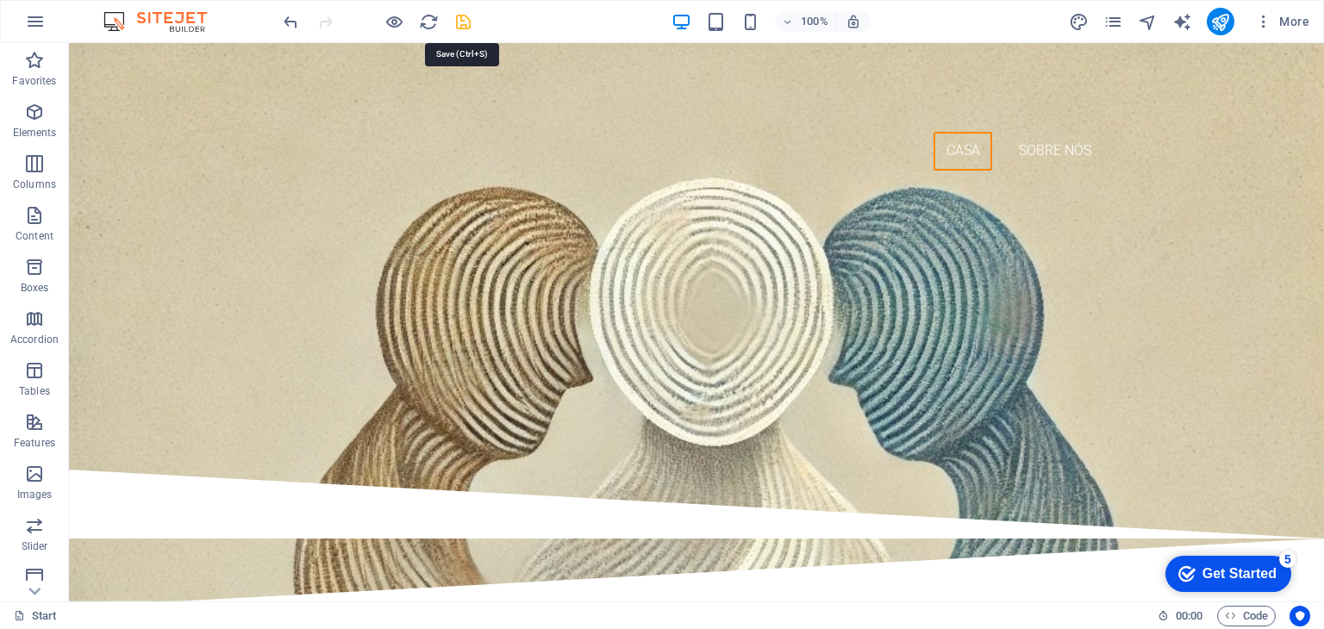
click at [469, 22] on icon "save" at bounding box center [463, 22] width 20 height 20
click at [1224, 20] on icon "publish" at bounding box center [1220, 22] width 20 height 20
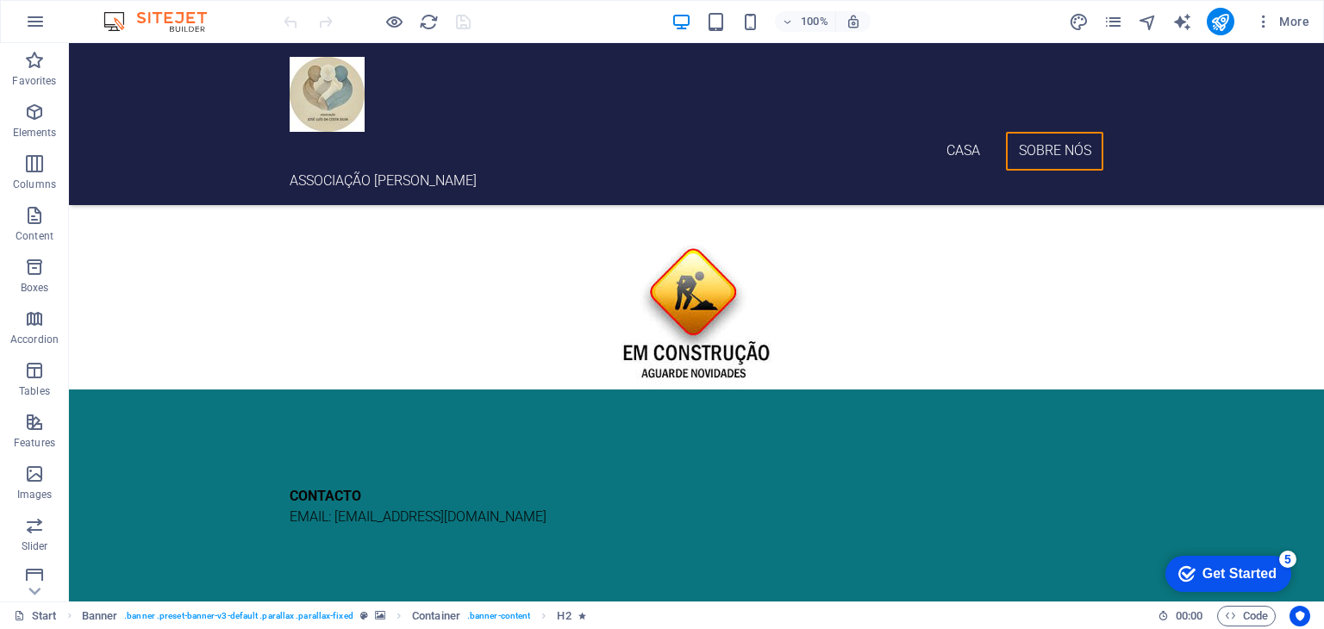
scroll to position [721, 0]
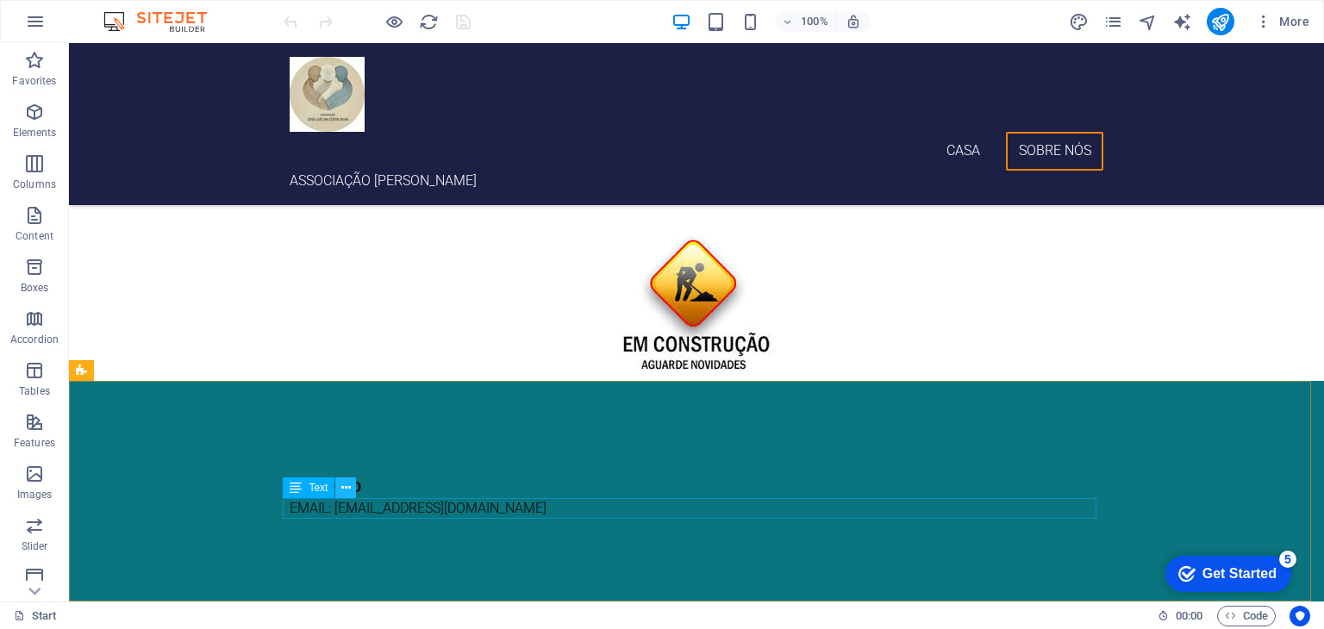
click at [348, 487] on icon at bounding box center [345, 488] width 9 height 18
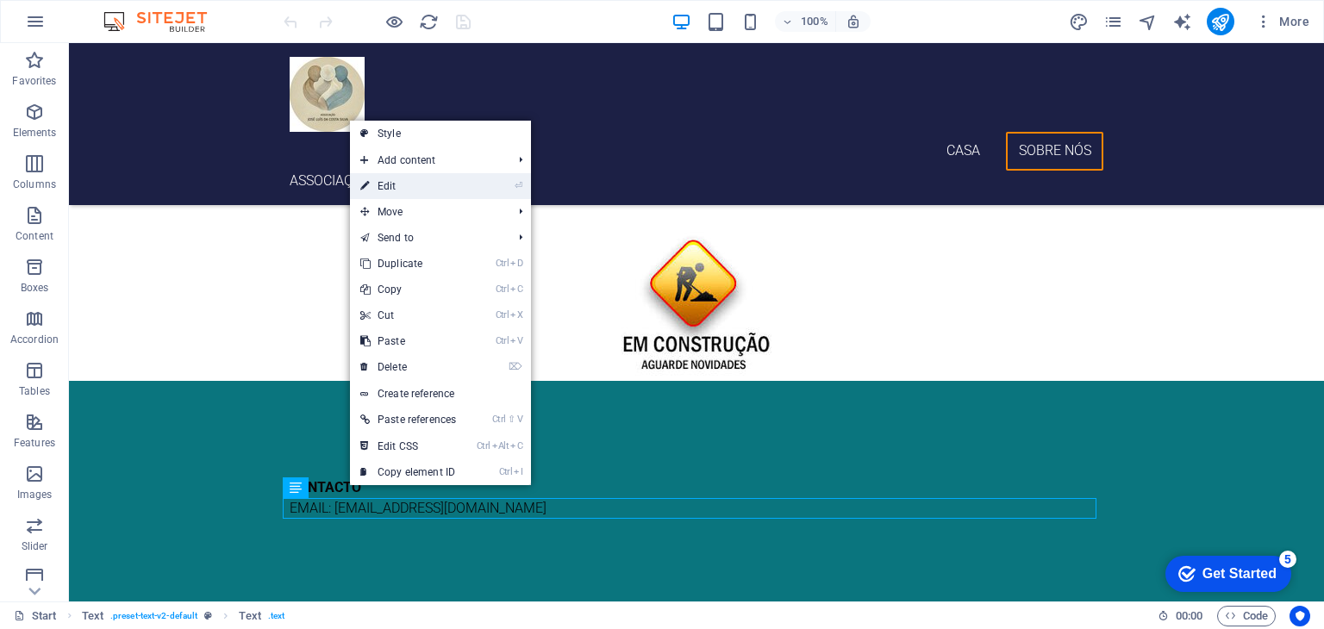
click at [432, 184] on link "⏎ Edit" at bounding box center [408, 186] width 116 height 26
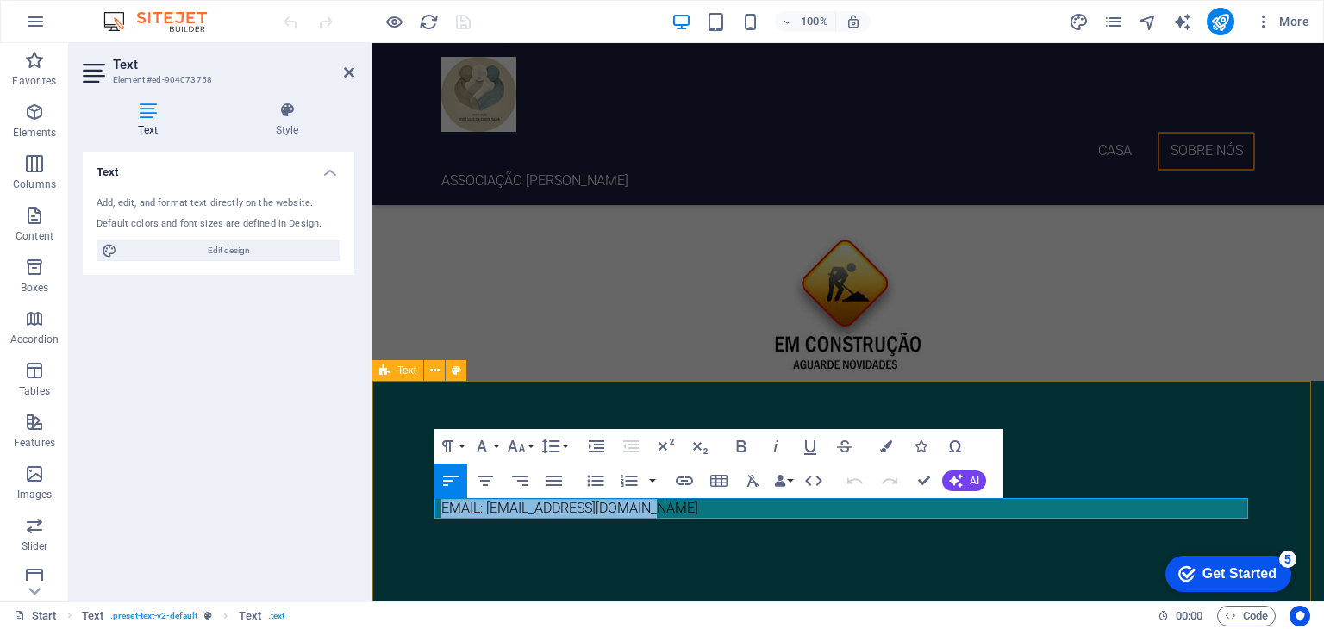
drag, startPoint x: 628, startPoint y: 509, endPoint x: 428, endPoint y: 502, distance: 200.0
click at [428, 502] on div "CONTACTO EMAIL: [EMAIL_ADDRESS][DOMAIN_NAME]" at bounding box center [848, 491] width 952 height 221
click at [890, 450] on icon "button" at bounding box center [886, 446] width 12 height 12
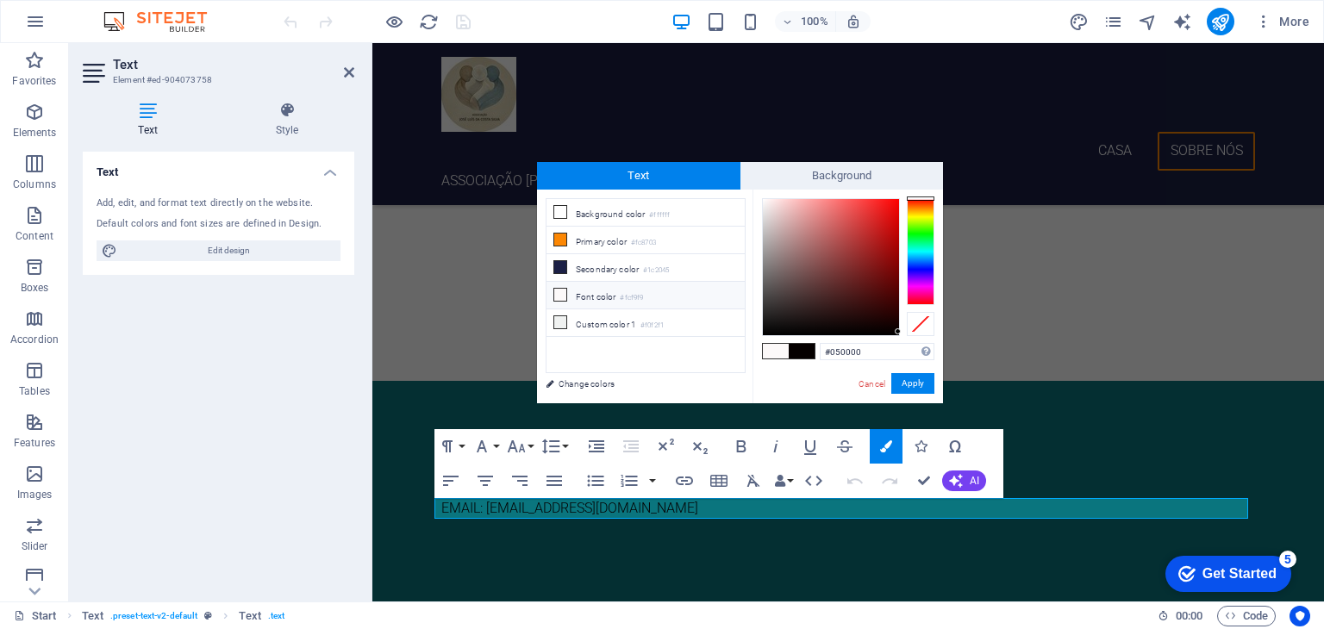
click at [562, 290] on icon at bounding box center [560, 295] width 12 height 12
click at [763, 201] on div at bounding box center [762, 200] width 6 height 6
type input "#fafafa"
click at [762, 201] on div at bounding box center [761, 200] width 6 height 6
click at [910, 386] on button "Apply" at bounding box center [912, 383] width 43 height 21
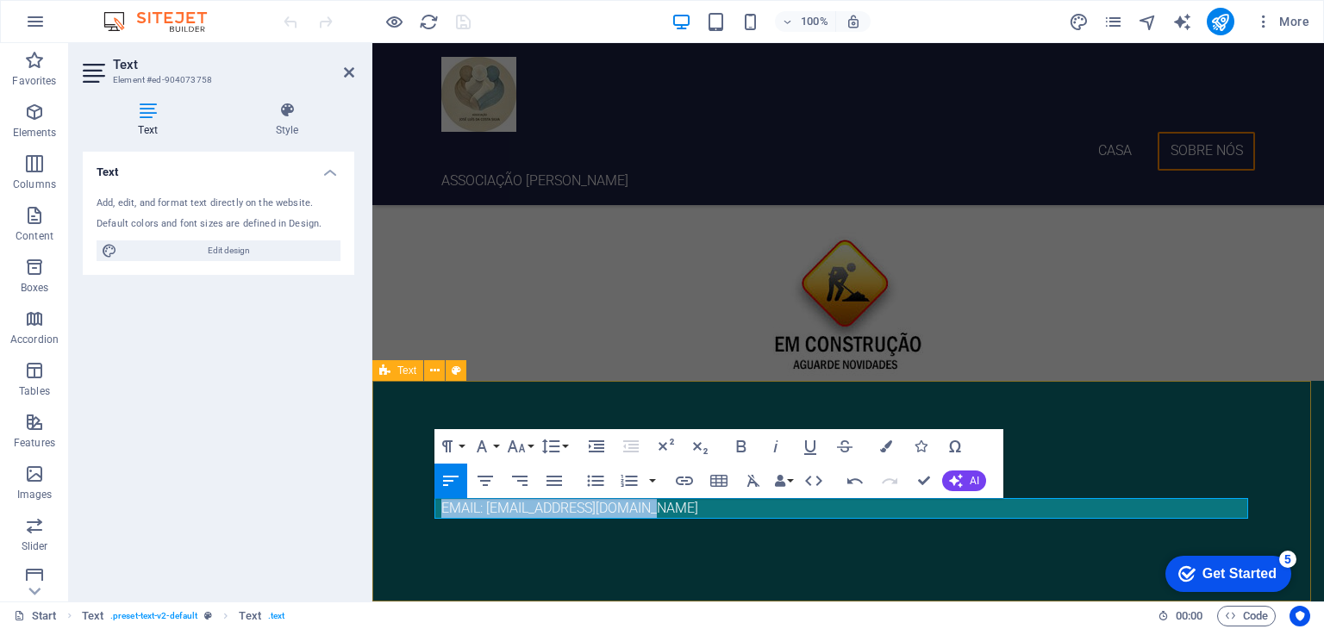
click at [772, 540] on div "CONTACTO EMAIL: [EMAIL_ADDRESS][DOMAIN_NAME]" at bounding box center [848, 491] width 952 height 221
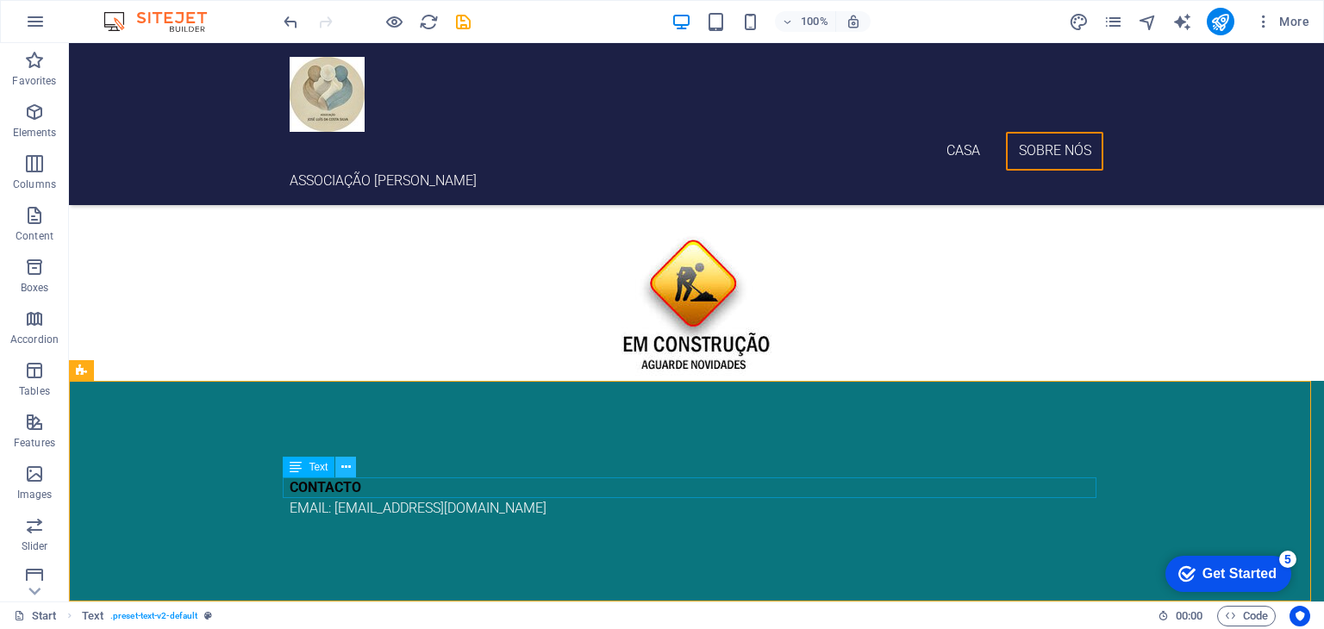
click at [348, 466] on icon at bounding box center [345, 468] width 9 height 18
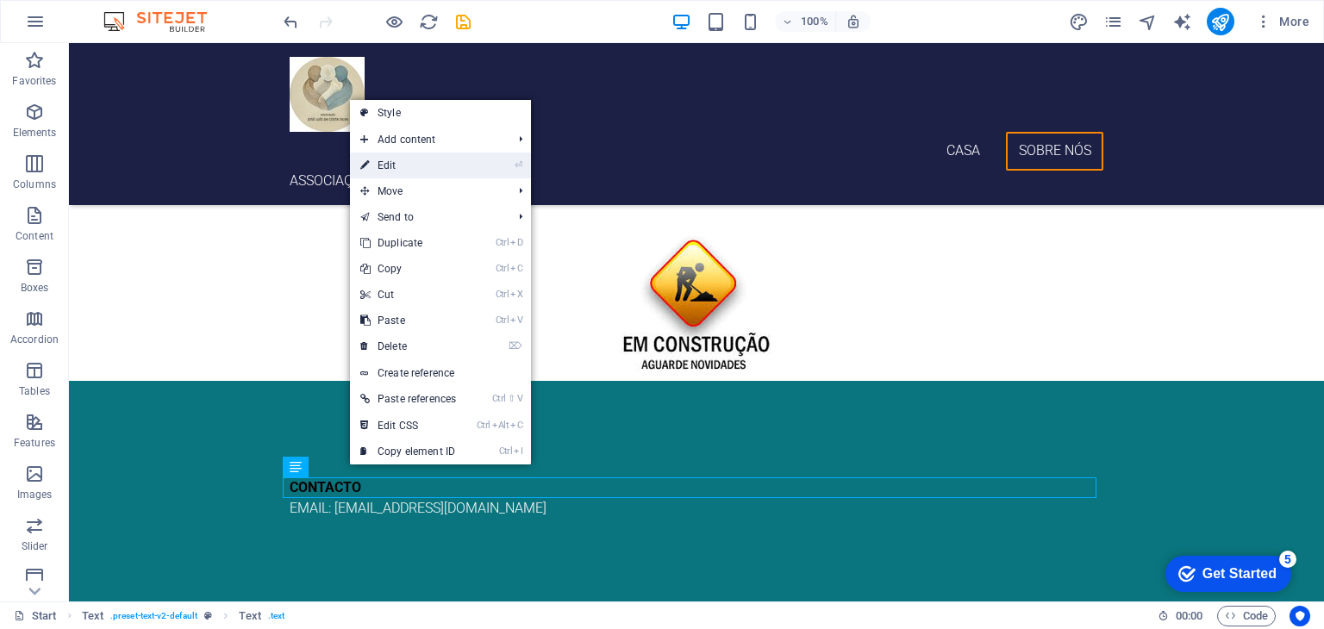
click at [403, 162] on link "⏎ Edit" at bounding box center [408, 166] width 116 height 26
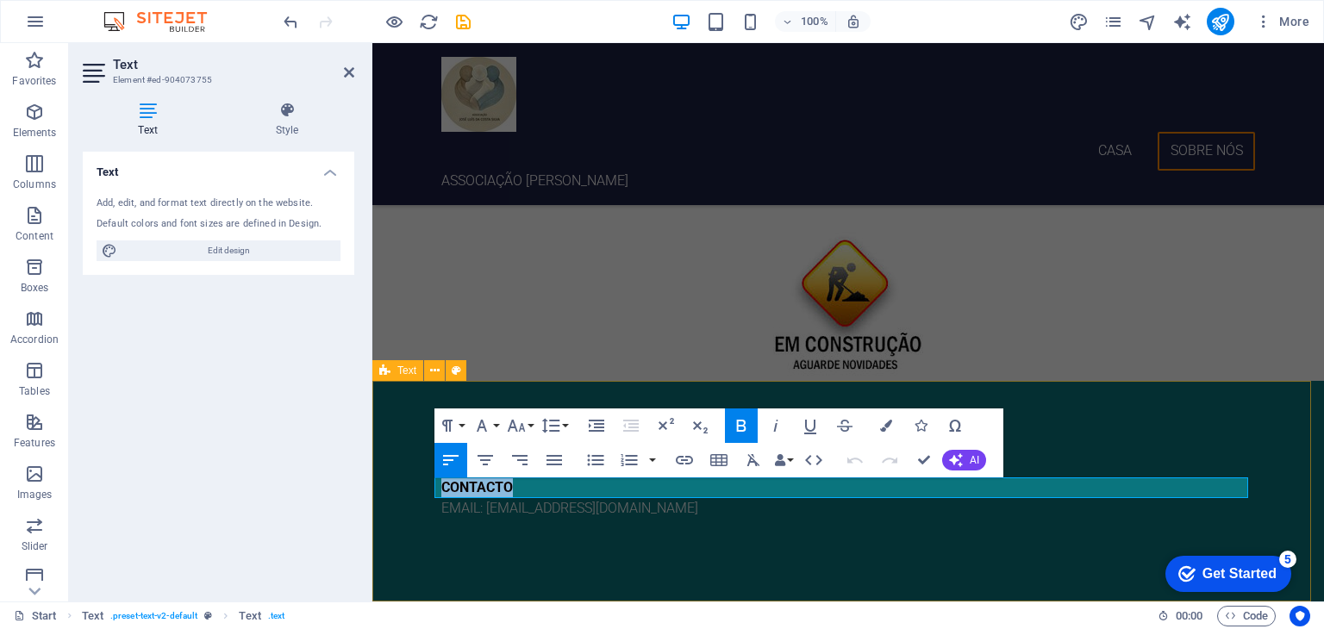
drag, startPoint x: 509, startPoint y: 484, endPoint x: 424, endPoint y: 490, distance: 85.6
click at [424, 490] on div "CONTACTO EMAIL: [EMAIL_ADDRESS][DOMAIN_NAME]" at bounding box center [848, 491] width 952 height 221
click at [890, 420] on icon "button" at bounding box center [886, 426] width 12 height 12
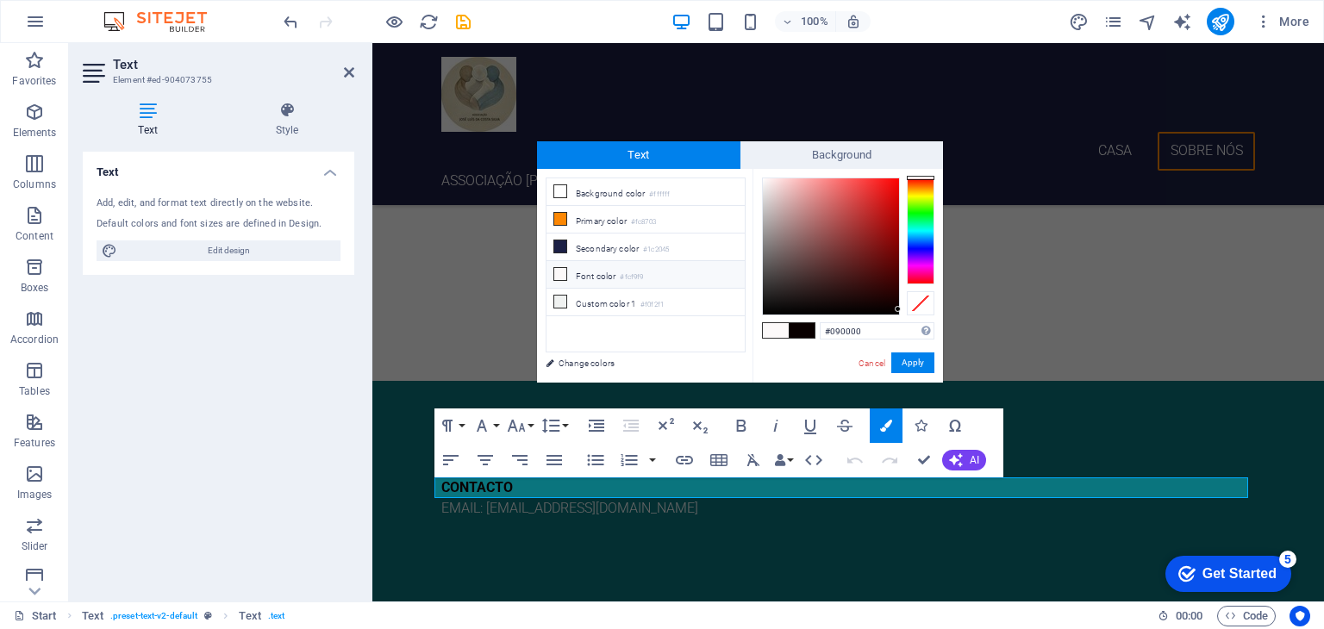
click at [558, 270] on icon at bounding box center [560, 274] width 12 height 12
click at [764, 183] on div at bounding box center [831, 246] width 136 height 136
click at [764, 179] on div at bounding box center [764, 179] width 6 height 6
click at [565, 271] on span at bounding box center [560, 274] width 14 height 14
type input "#fcf9f9"
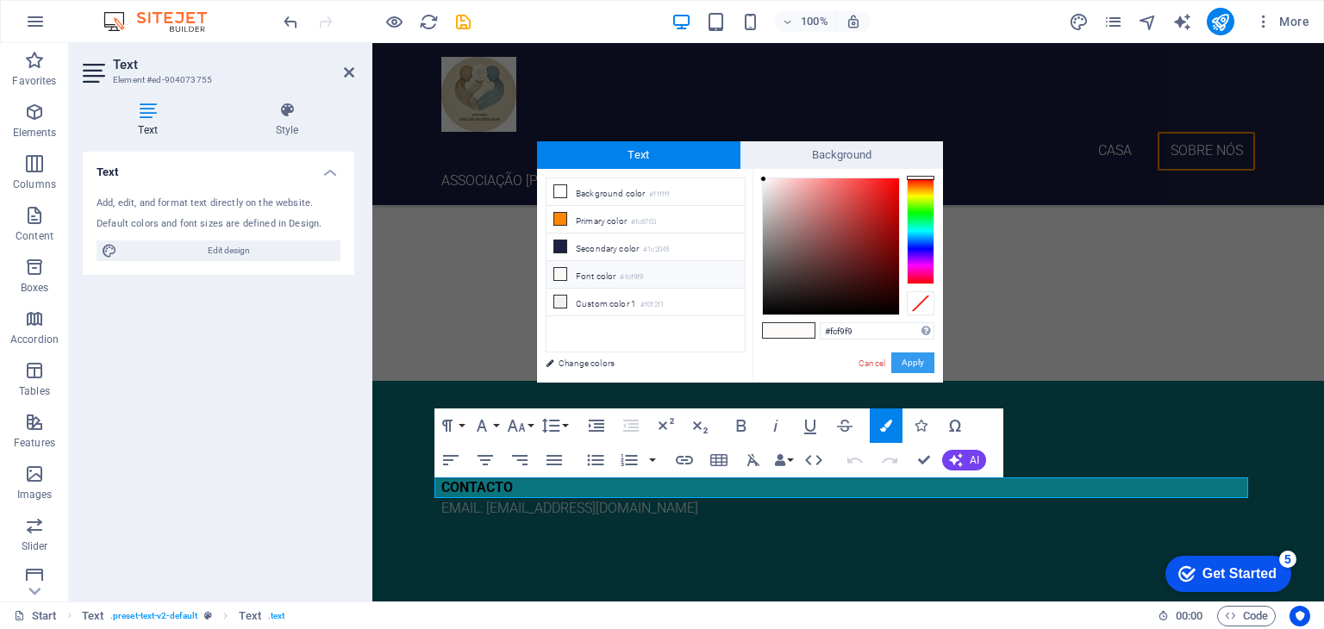
click at [926, 356] on button "Apply" at bounding box center [912, 363] width 43 height 21
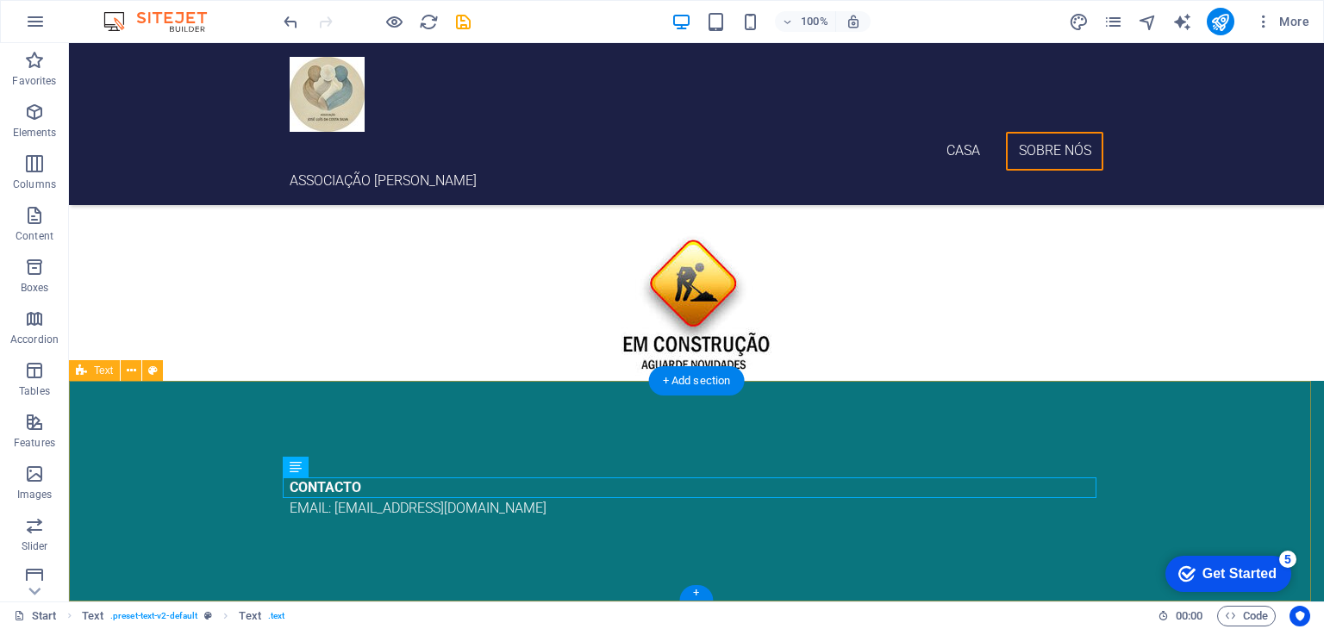
click at [983, 421] on div "CONTACTO EMAIL: [EMAIL_ADDRESS][DOMAIN_NAME]" at bounding box center [696, 491] width 1255 height 221
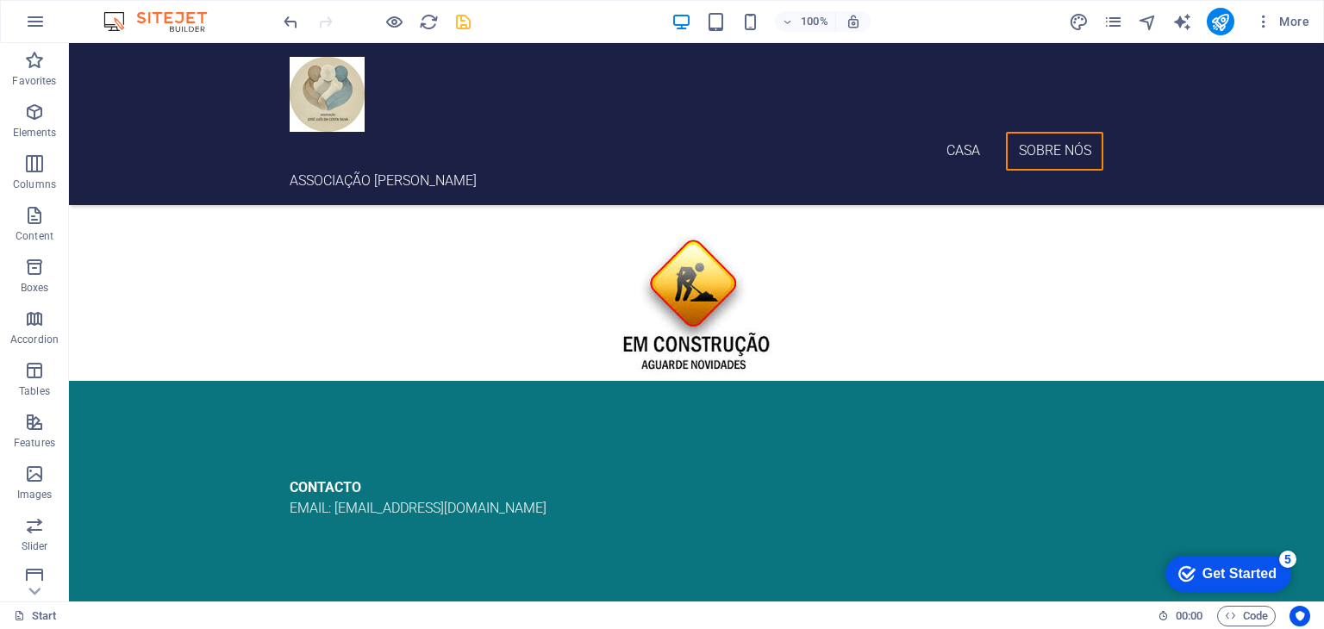
click at [468, 17] on icon "save" at bounding box center [463, 22] width 20 height 20
click at [1220, 21] on icon "publish" at bounding box center [1220, 22] width 20 height 20
click at [1227, 24] on icon "publish" at bounding box center [1220, 22] width 20 height 20
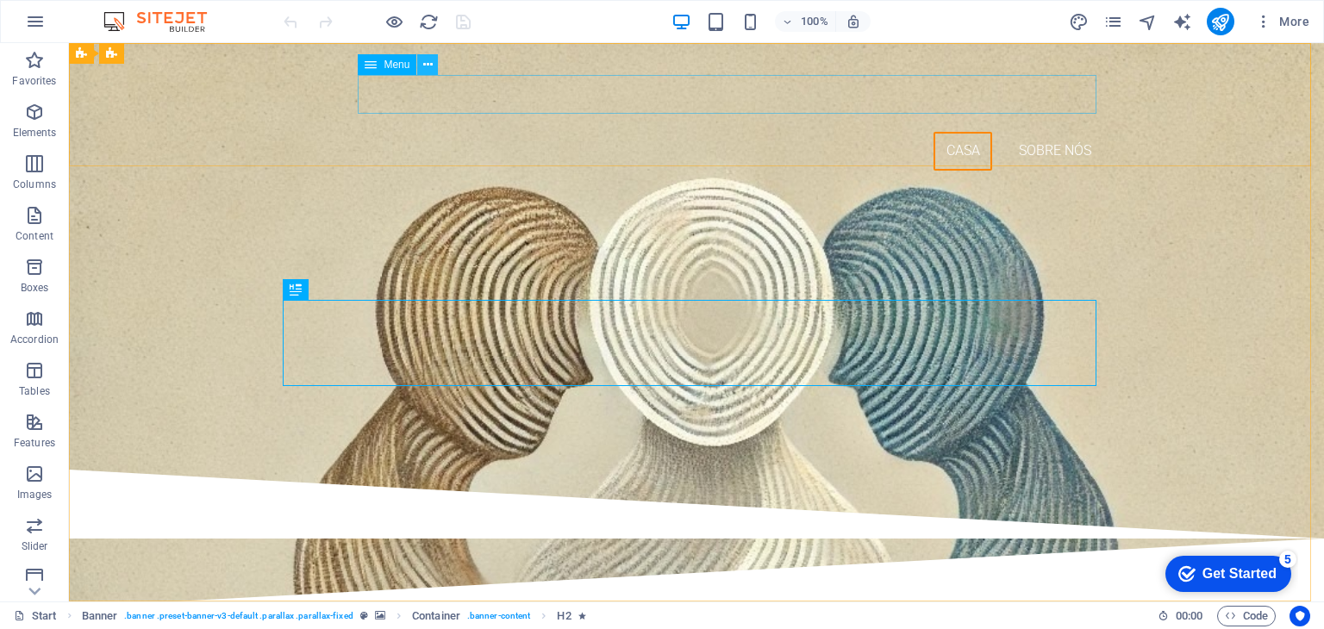
click at [425, 65] on icon at bounding box center [427, 65] width 9 height 18
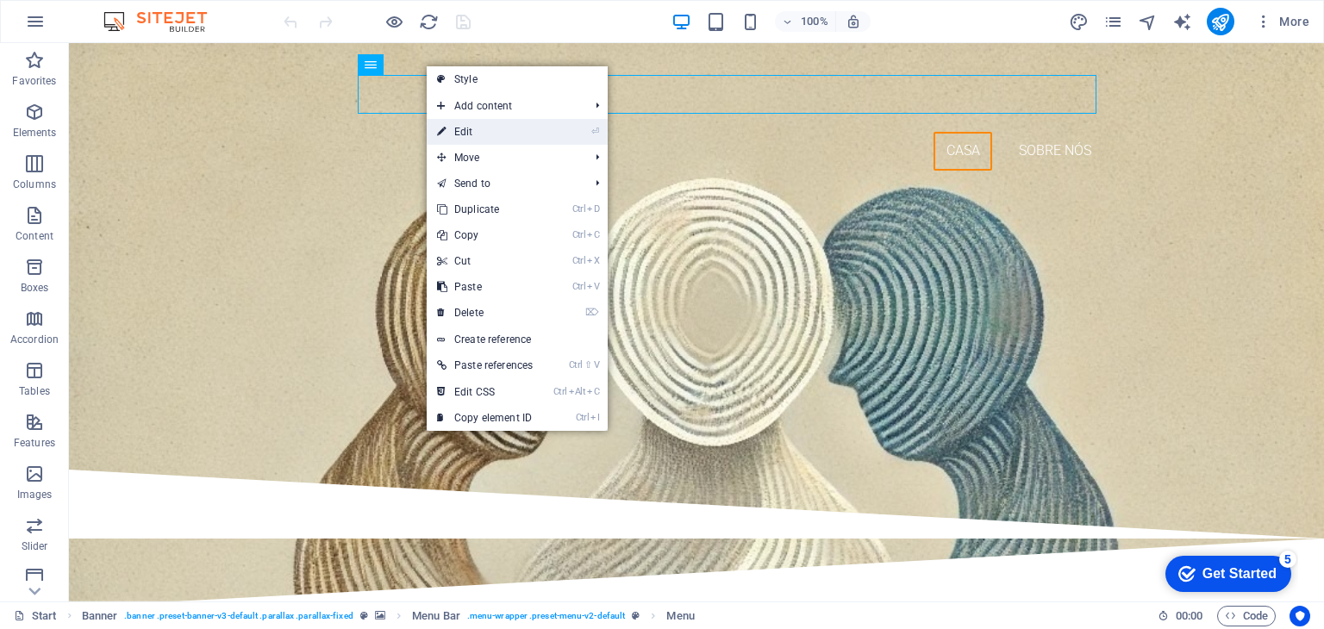
click at [476, 128] on link "⏎ Edit" at bounding box center [485, 132] width 116 height 26
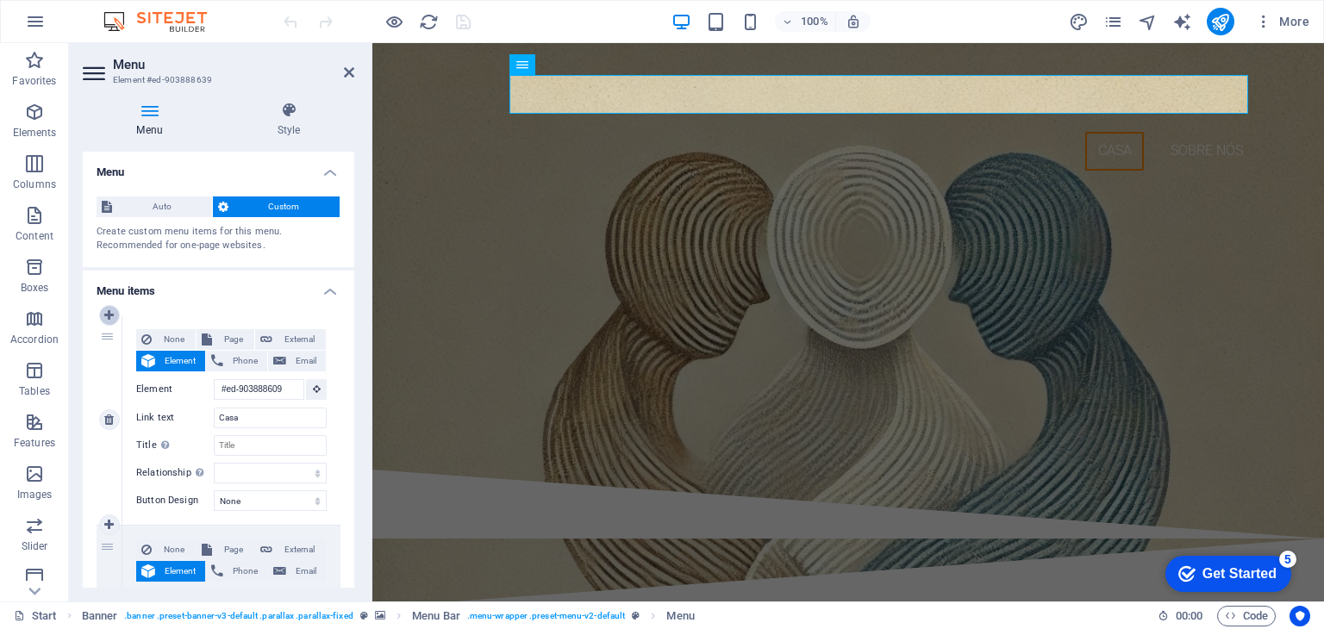
click at [110, 314] on icon at bounding box center [108, 315] width 9 height 12
select select
type input "#ed-903888609"
type input "Casa"
select select
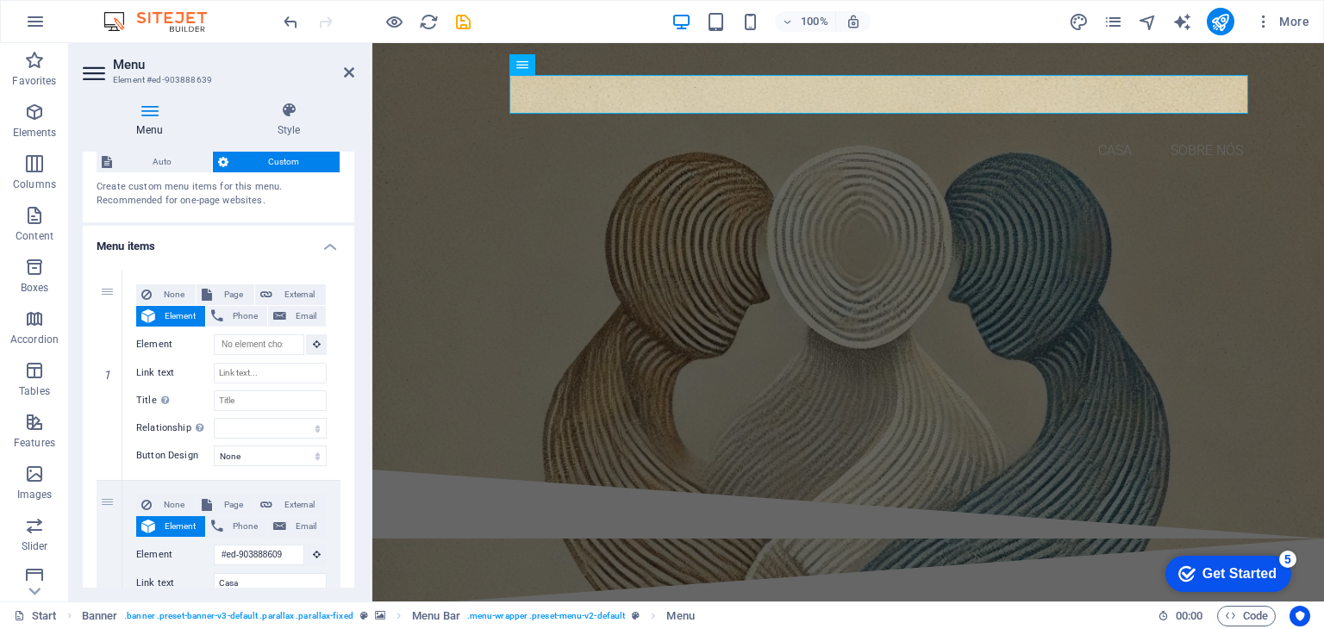
scroll to position [44, 0]
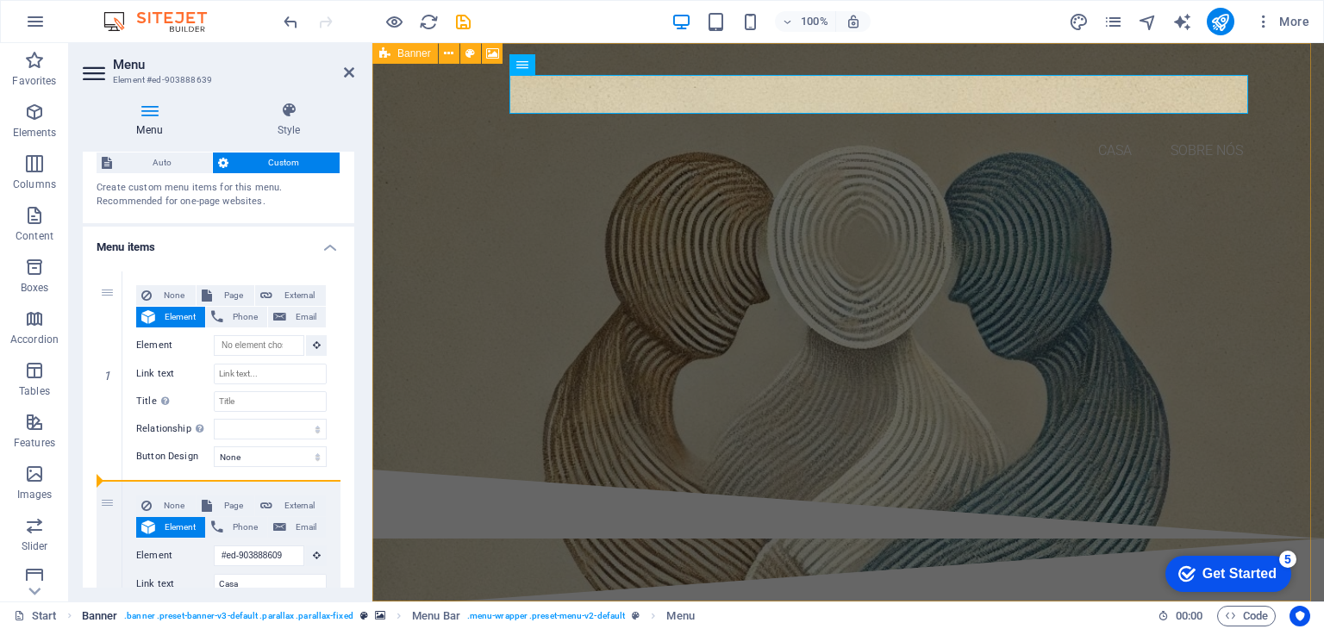
drag, startPoint x: 115, startPoint y: 302, endPoint x: 145, endPoint y: 609, distance: 309.2
click at [145, 602] on section "Favorites Elements Columns Content Boxes Accordion Tables Features Images Slide…" at bounding box center [662, 322] width 1324 height 558
select select
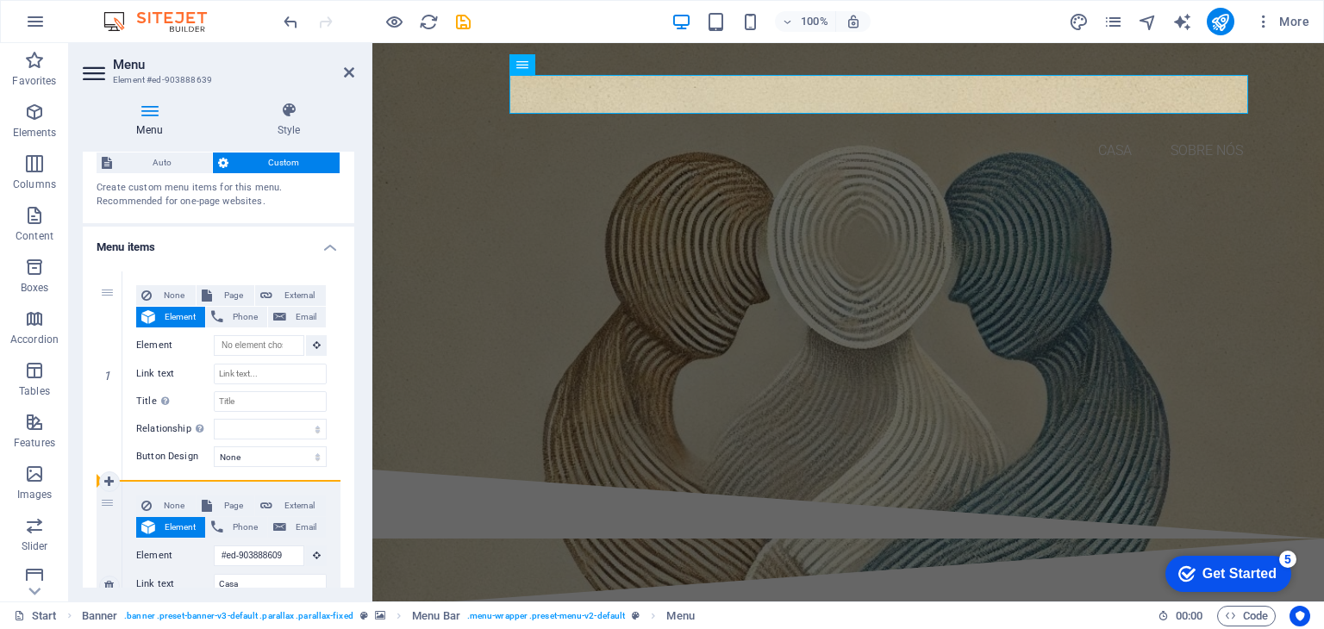
drag, startPoint x: 118, startPoint y: 314, endPoint x: 121, endPoint y: 538, distance: 224.1
click at [121, 538] on div "1 None Page External Element Phone Email Page Start Subpage Legal notice Privac…" at bounding box center [219, 586] width 244 height 631
select select
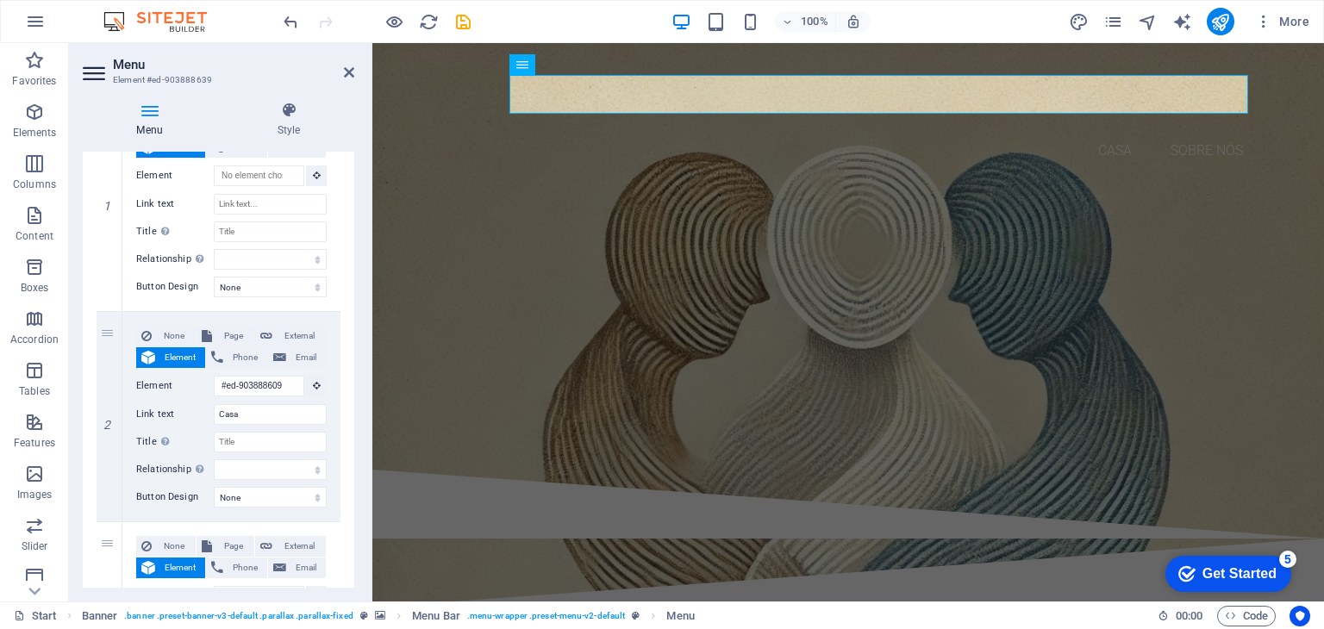
scroll to position [0, 0]
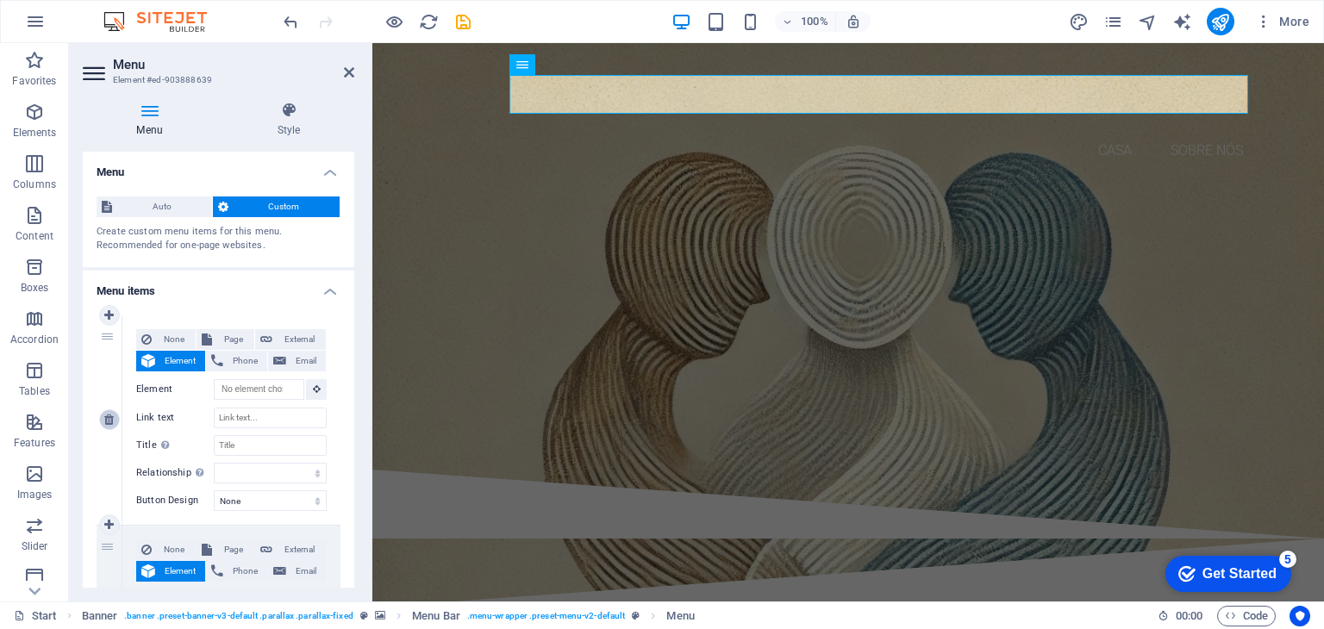
click at [112, 420] on icon at bounding box center [108, 420] width 9 height 12
type input "#ed-903888609"
type input "Casa"
select select
type input "#ed-903887682"
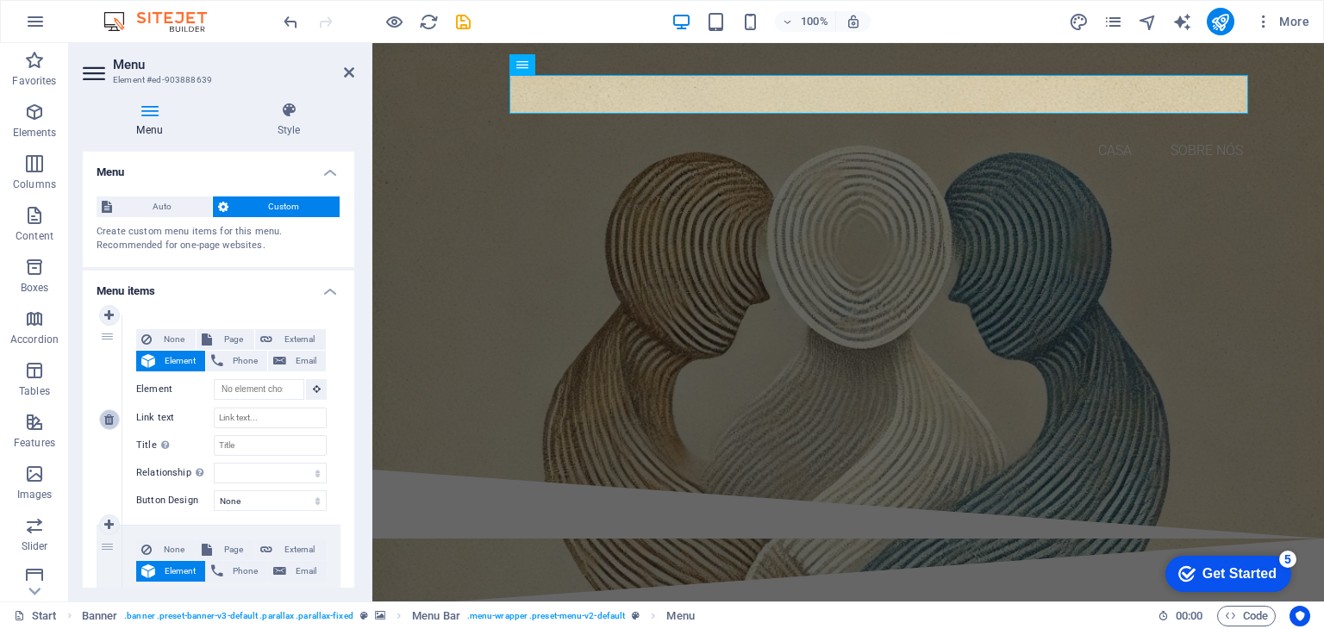
type input "Sobre nós"
select select
drag, startPoint x: 350, startPoint y: 427, endPoint x: 354, endPoint y: 599, distance: 172.4
click at [354, 599] on div "Menu Style Menu Auto Custom Create custom menu items for this menu. Recommended…" at bounding box center [218, 345] width 299 height 514
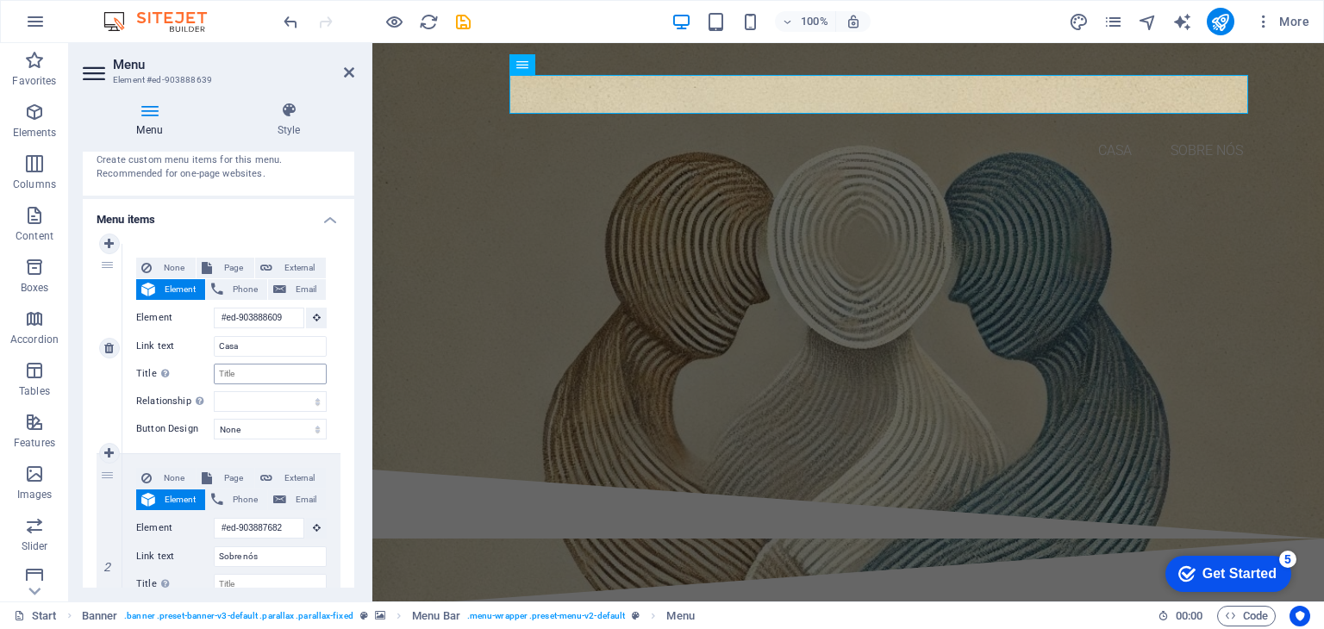
scroll to position [196, 0]
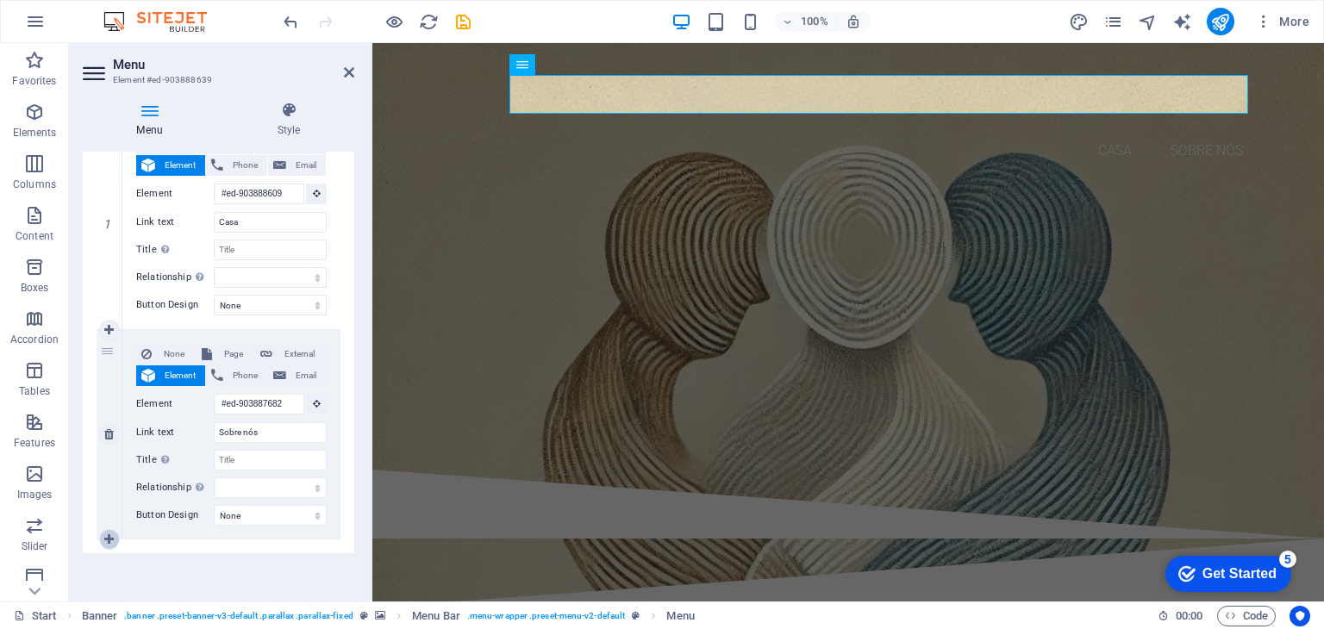
click at [112, 537] on icon at bounding box center [108, 540] width 9 height 12
select select
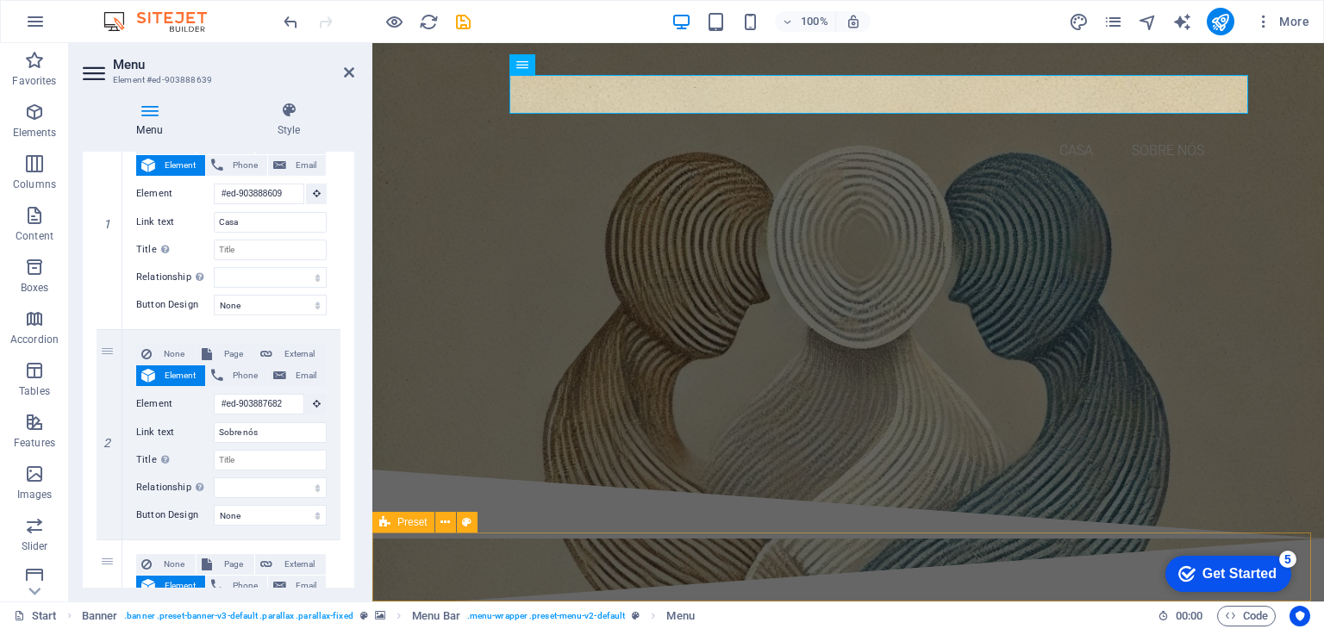
click at [346, 463] on div "1 None Page External Element Phone Email Page Start Subpage Legal notice Privac…" at bounding box center [218, 435] width 271 height 658
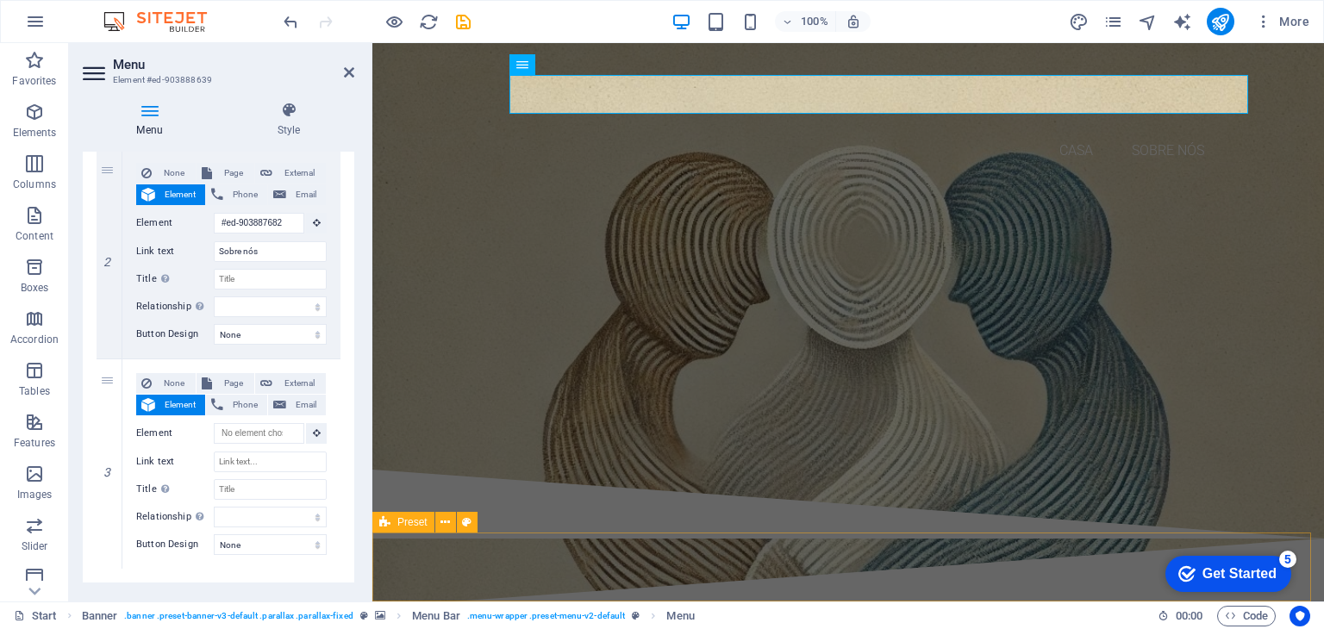
scroll to position [405, 0]
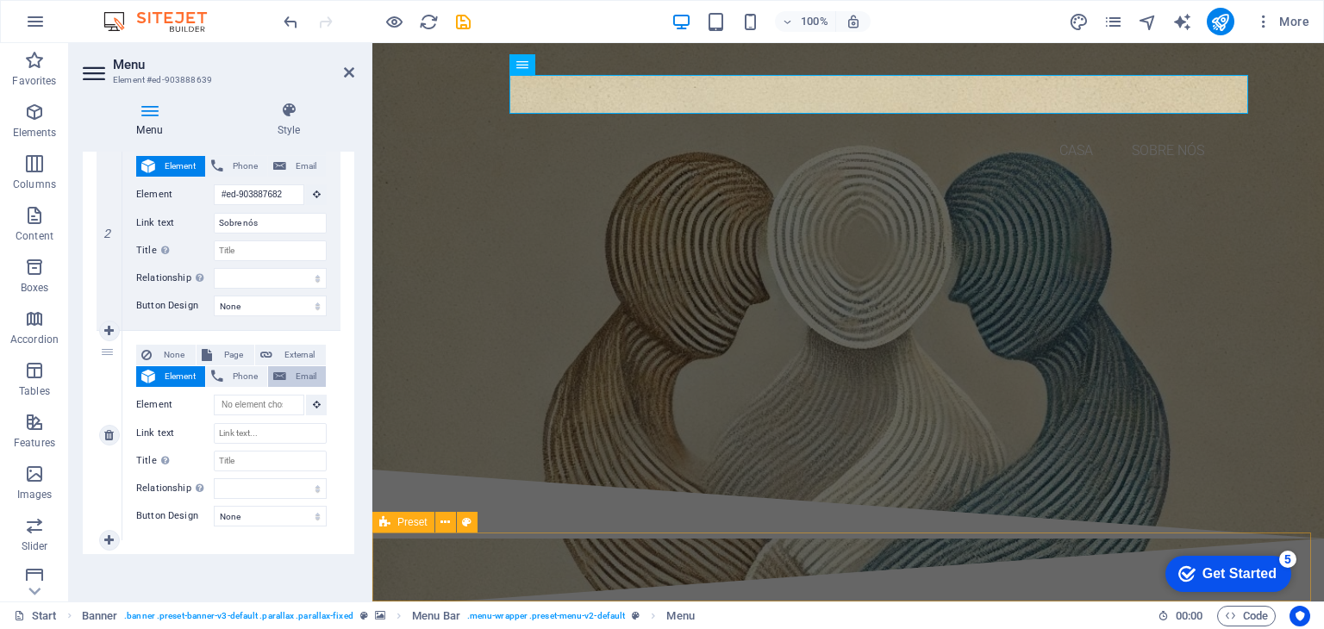
click at [303, 373] on span "Email" at bounding box center [305, 376] width 29 height 21
select select
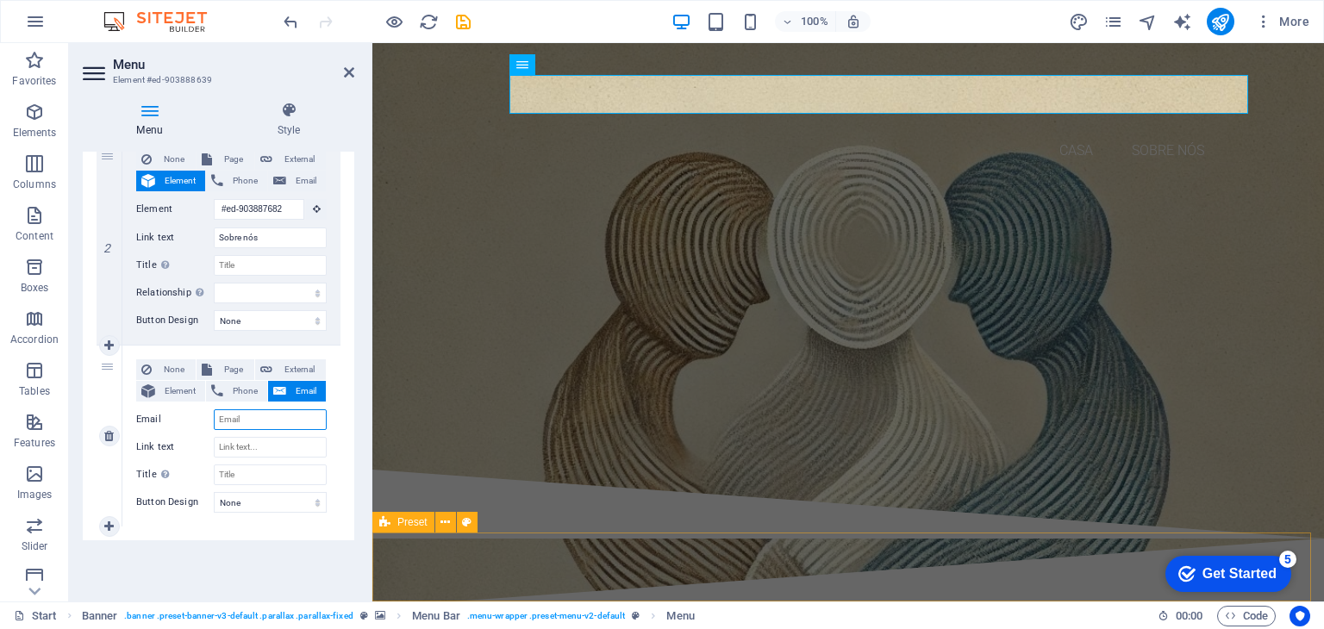
scroll to position [390, 0]
click at [170, 382] on span "Element" at bounding box center [180, 392] width 40 height 21
select select
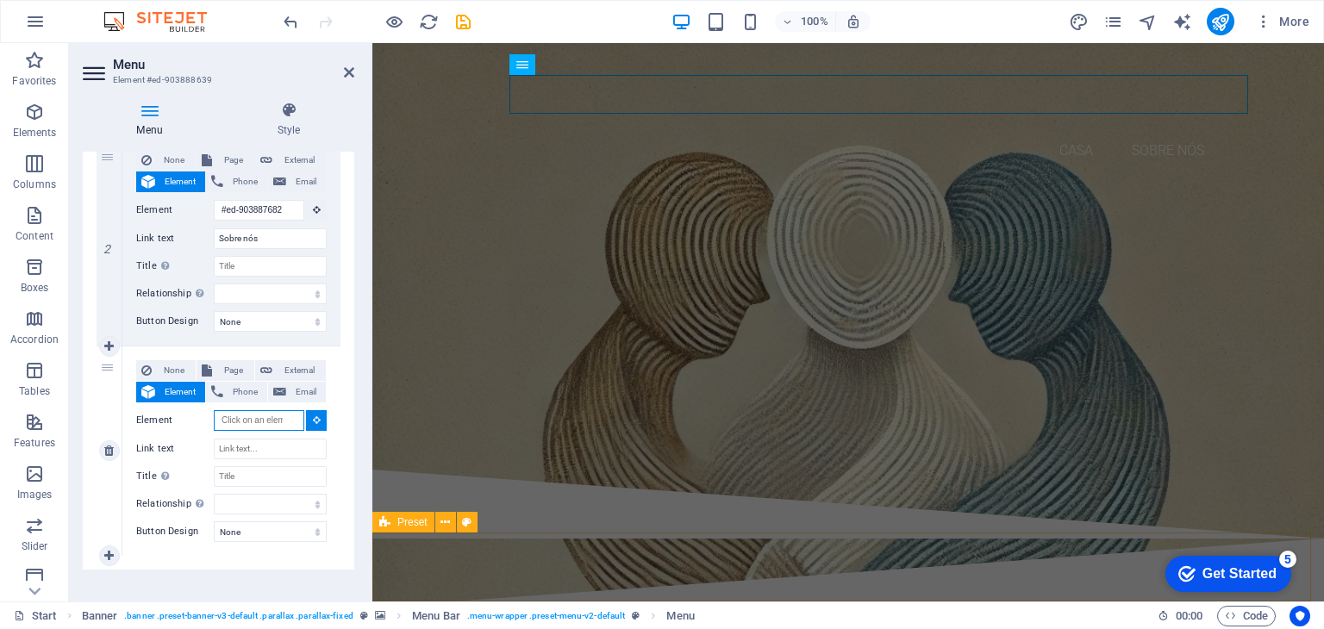
click at [249, 424] on input "Element" at bounding box center [259, 420] width 90 height 21
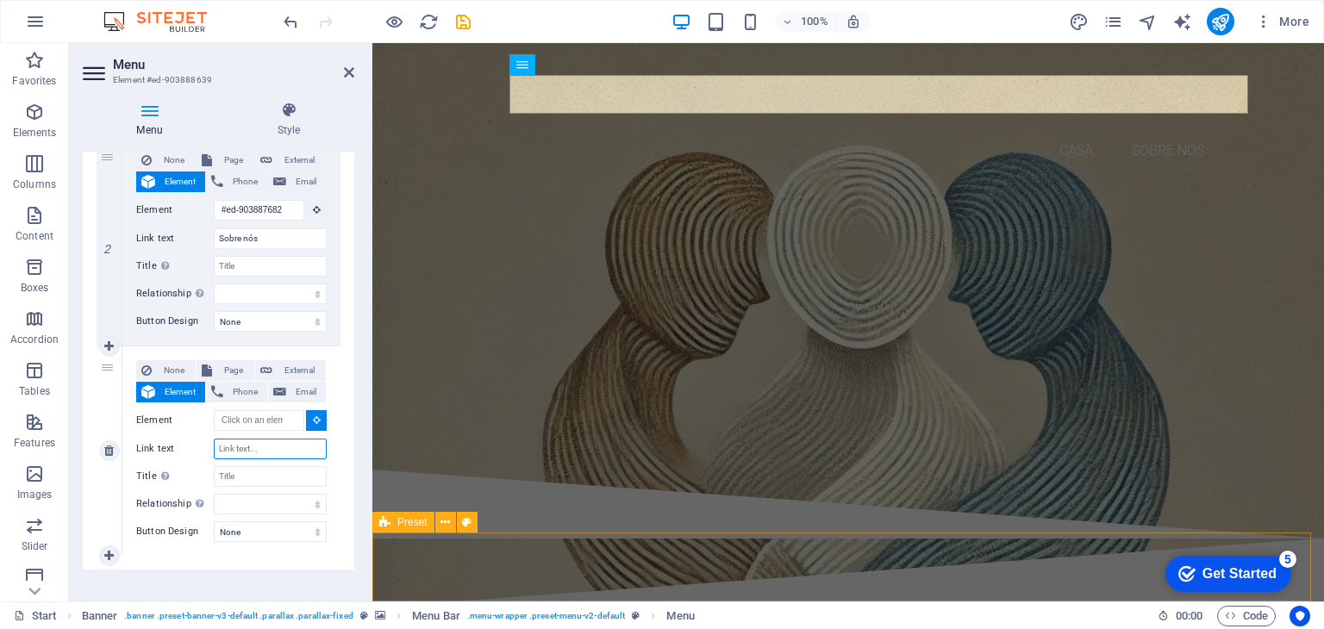
click at [250, 445] on input "Link text" at bounding box center [270, 449] width 113 height 21
type input "C"
select select
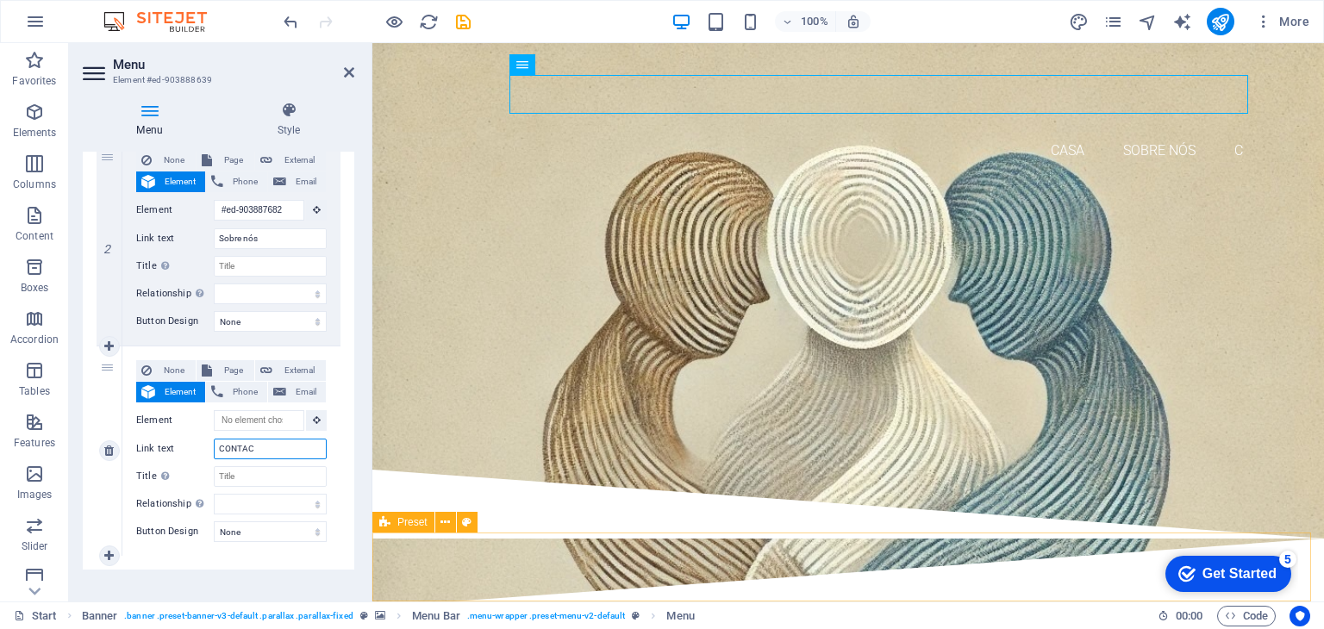
type input "CONTACT"
select select
type input "CONTACTOS"
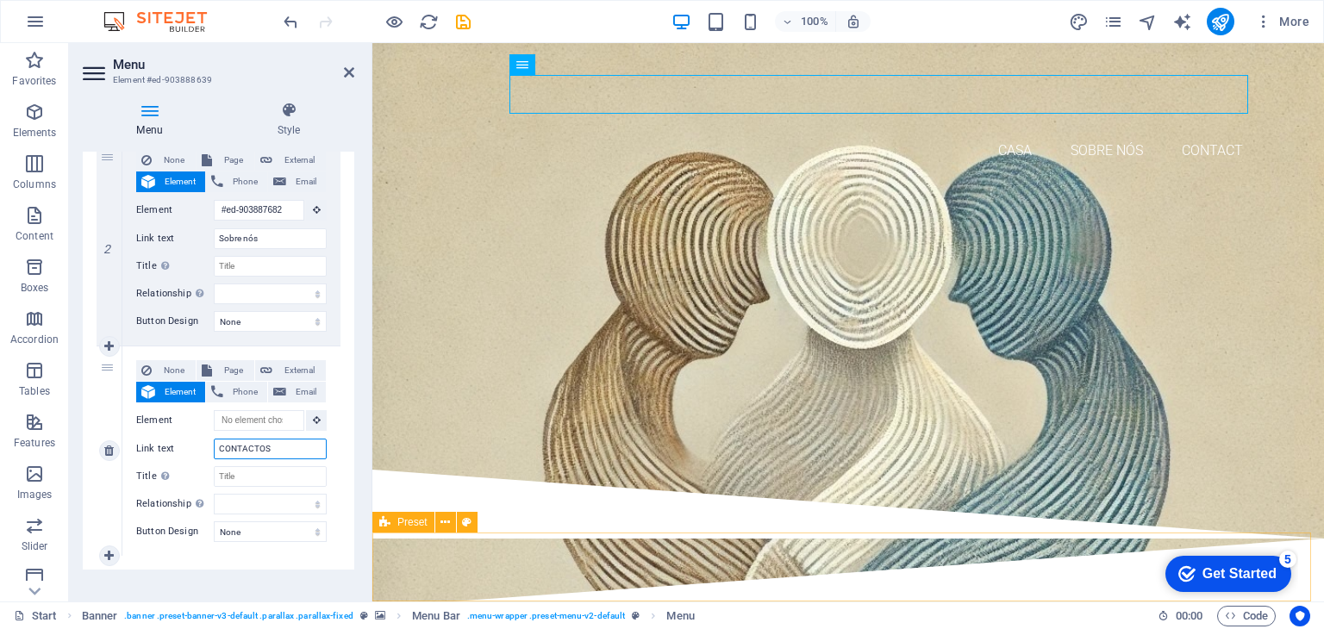
select select
type input "CONTACTOS"
click at [319, 419] on button at bounding box center [316, 420] width 21 height 21
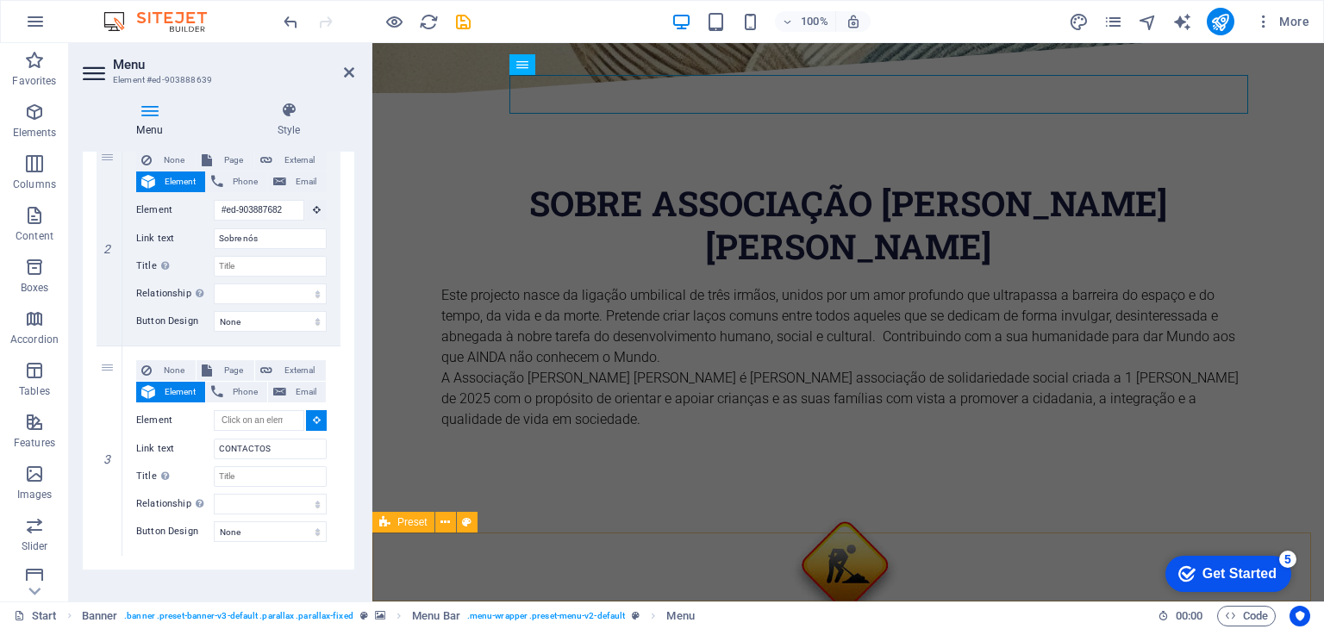
scroll to position [721, 0]
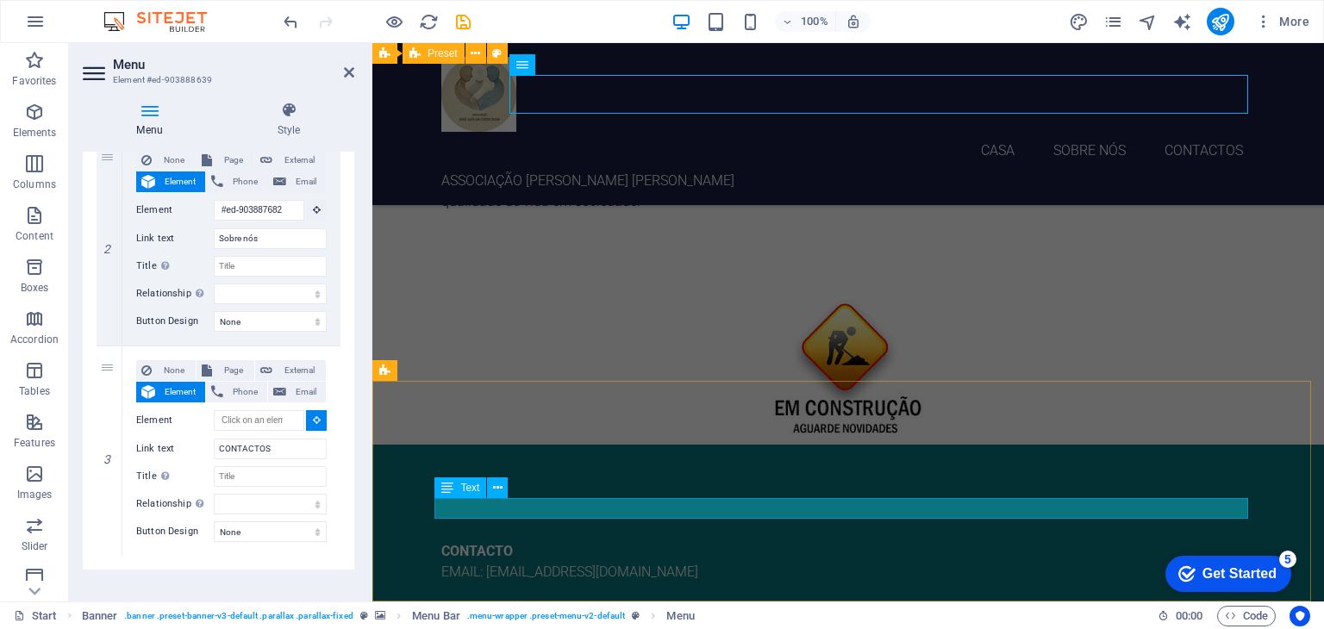
click at [503, 562] on div "EMAIL: [EMAIL_ADDRESS][DOMAIN_NAME]" at bounding box center [848, 572] width 814 height 21
select select
type input "#ed-904073758"
select select
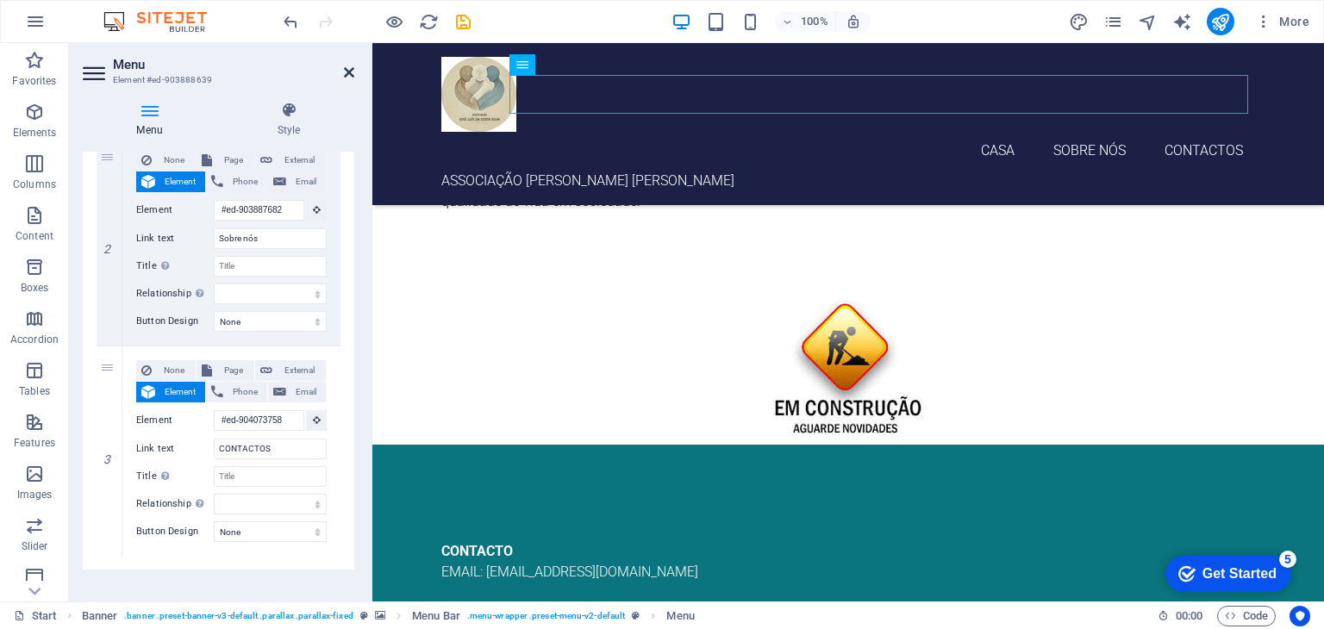
click at [349, 70] on icon at bounding box center [349, 73] width 10 height 14
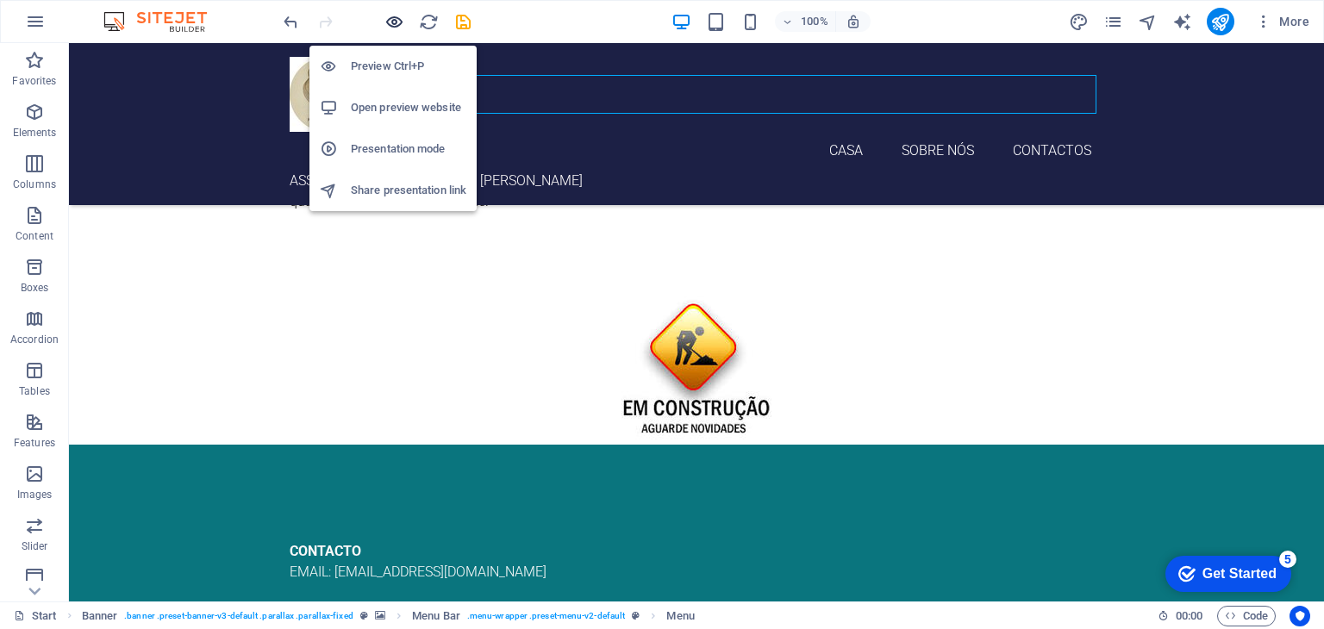
click at [396, 22] on icon "button" at bounding box center [394, 22] width 20 height 20
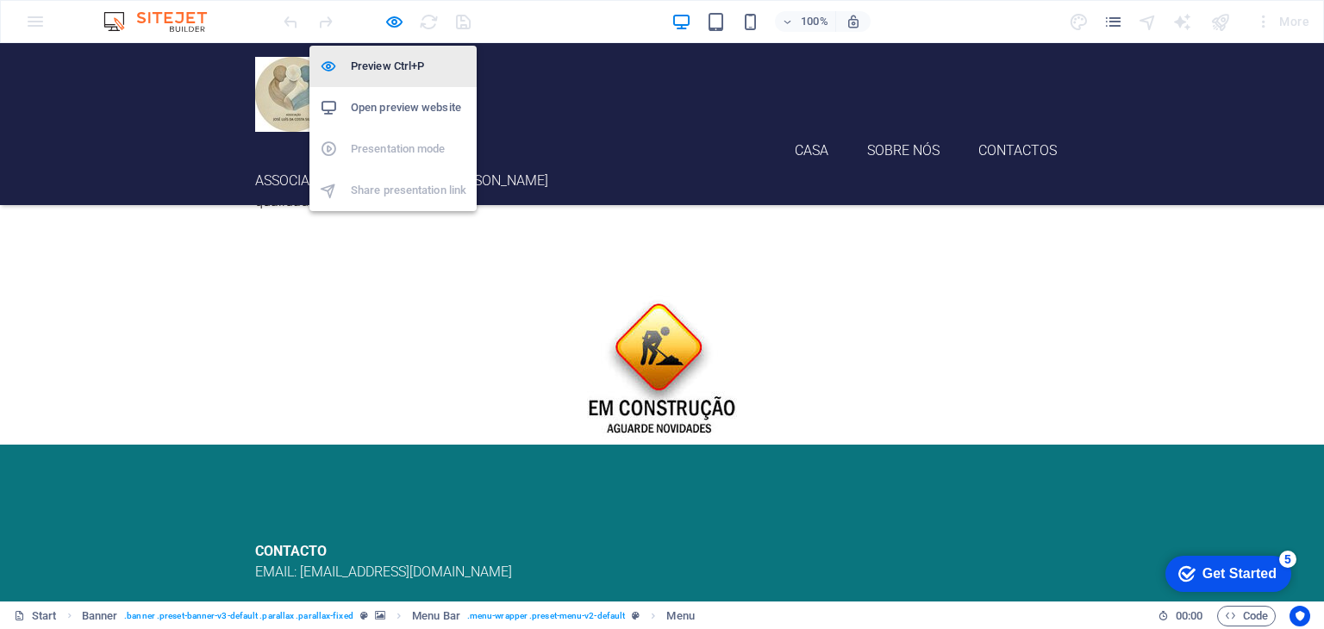
click at [386, 63] on h6 "Preview Ctrl+P" at bounding box center [408, 66] width 115 height 21
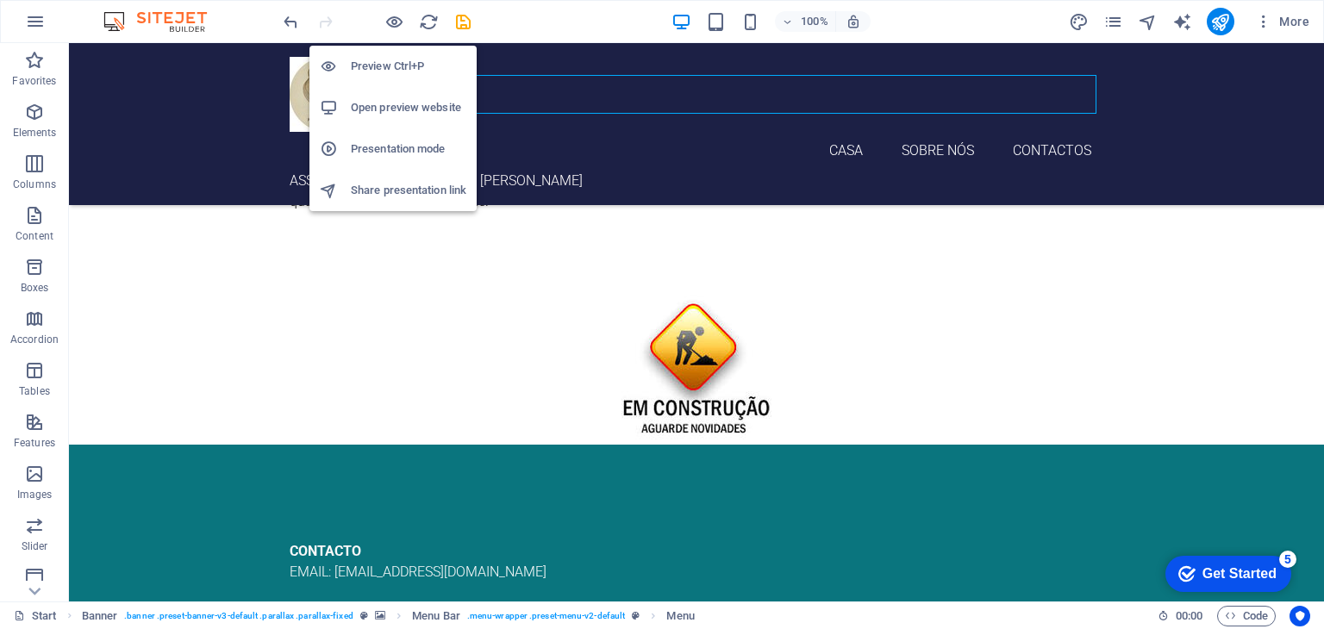
click at [372, 68] on h6 "Preview Ctrl+P" at bounding box center [408, 66] width 115 height 21
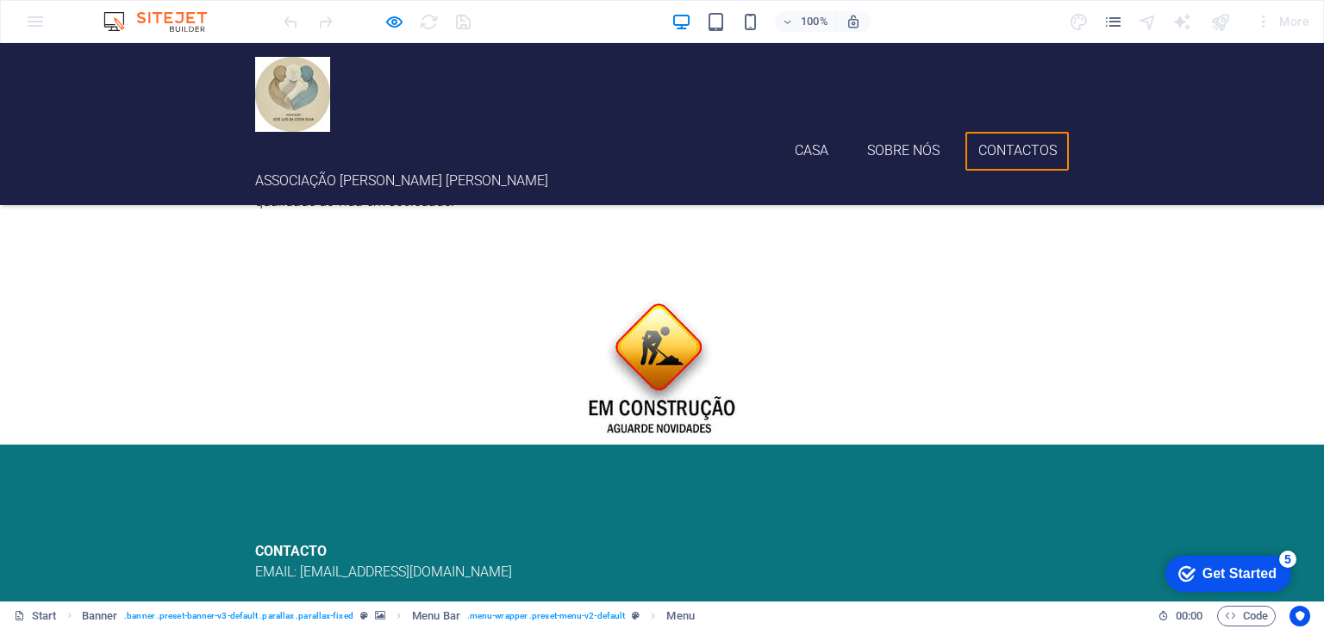
click at [1010, 132] on link "CONTACTOS" at bounding box center [1016, 151] width 103 height 39
click at [796, 132] on link "Casa" at bounding box center [812, 151] width 59 height 39
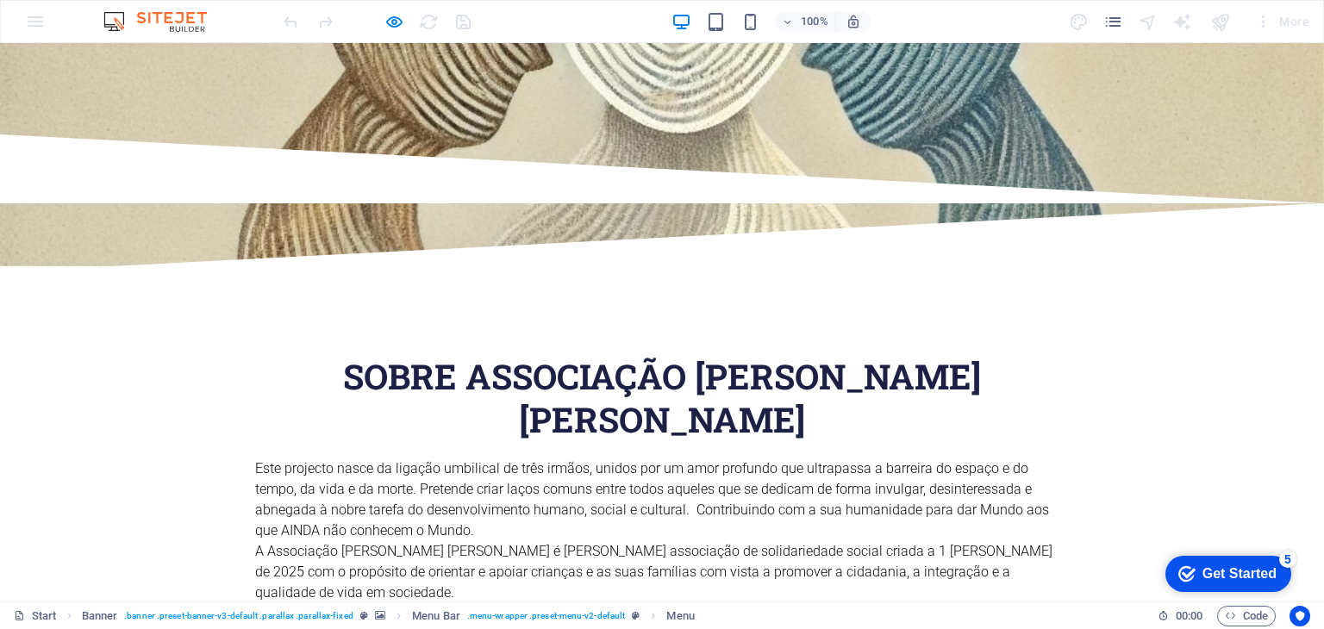
scroll to position [0, 0]
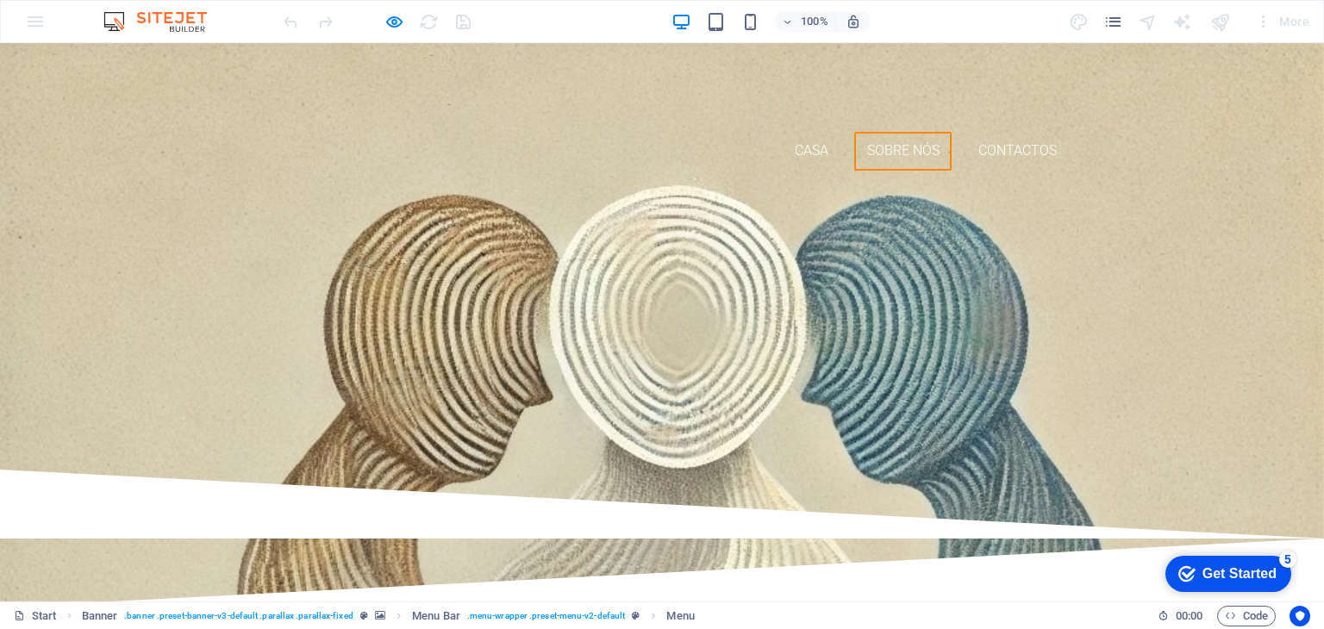
click at [897, 132] on link "Sobre nós" at bounding box center [902, 151] width 97 height 39
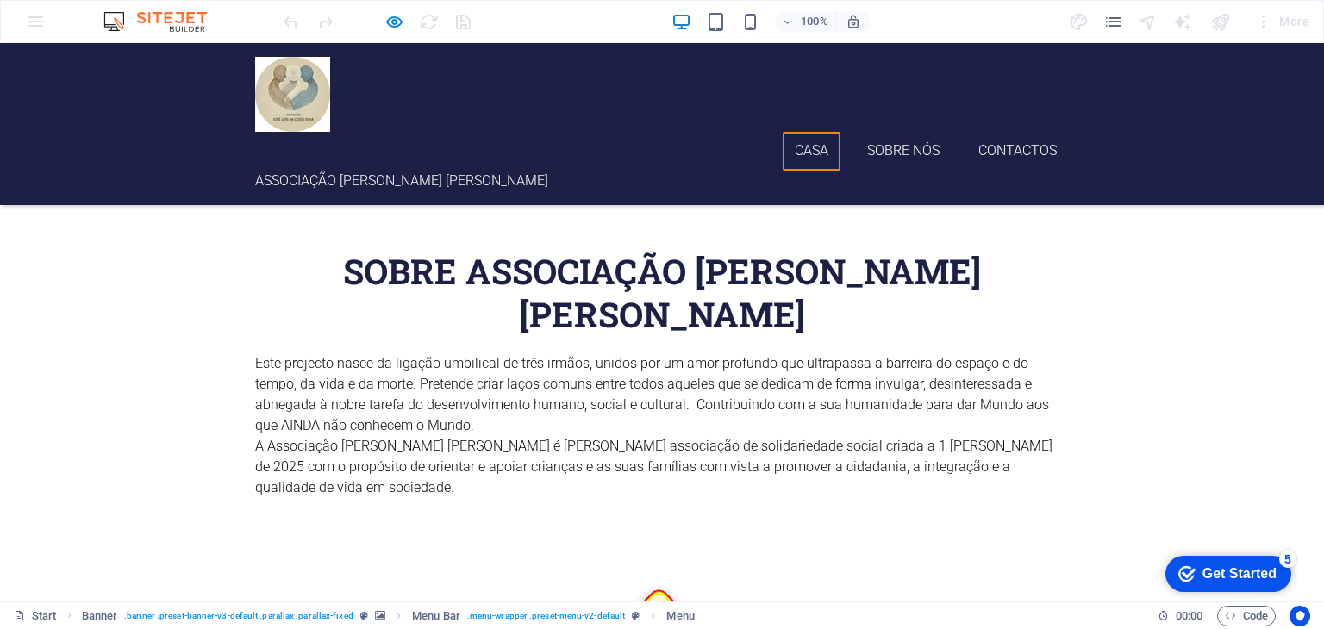
click at [817, 132] on link "Casa" at bounding box center [812, 151] width 59 height 39
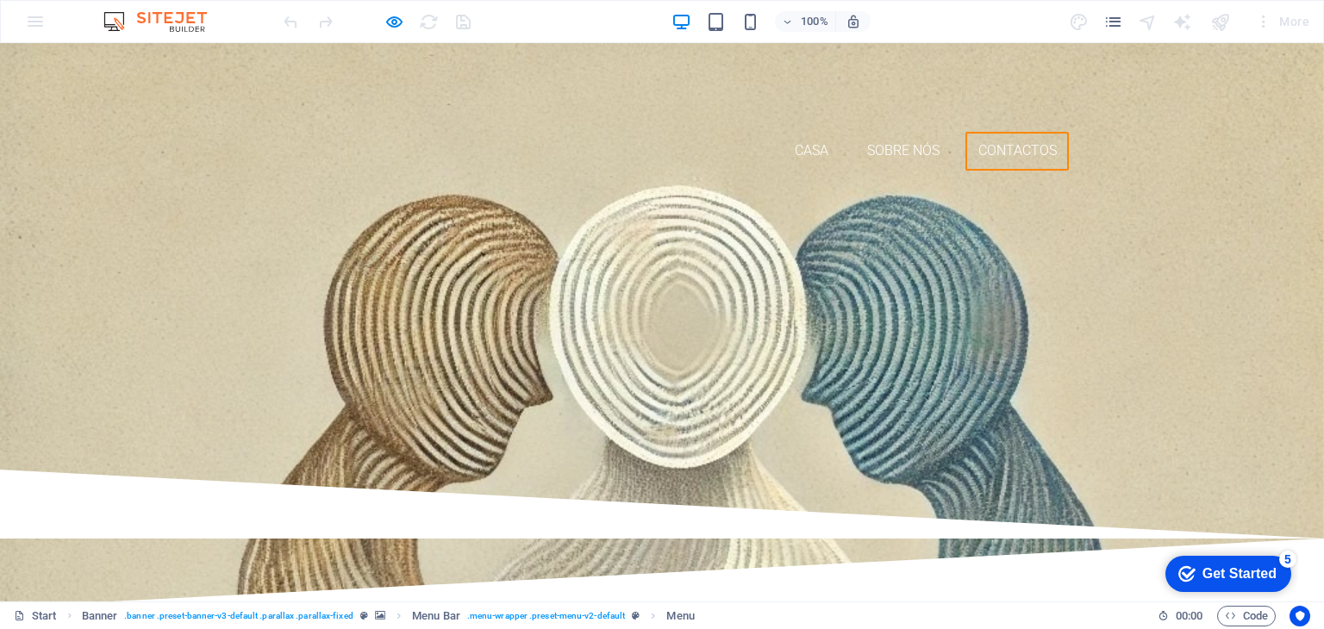
click at [1013, 132] on link "CONTACTOS" at bounding box center [1016, 151] width 103 height 39
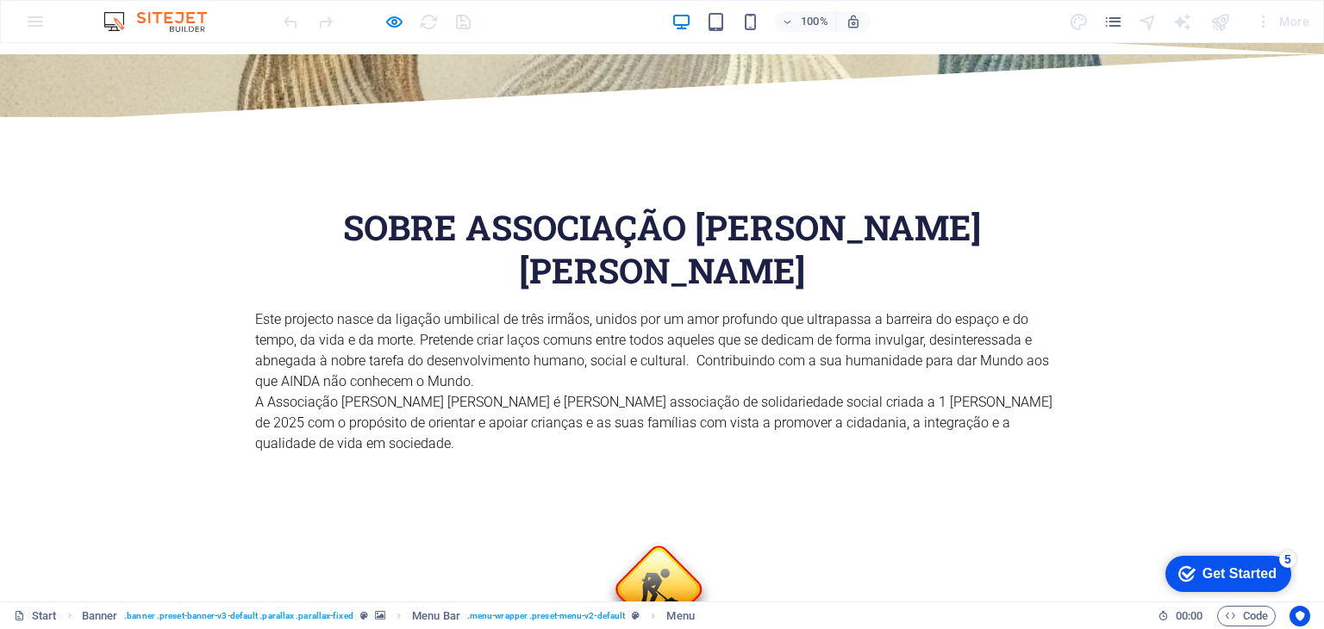
scroll to position [721, 0]
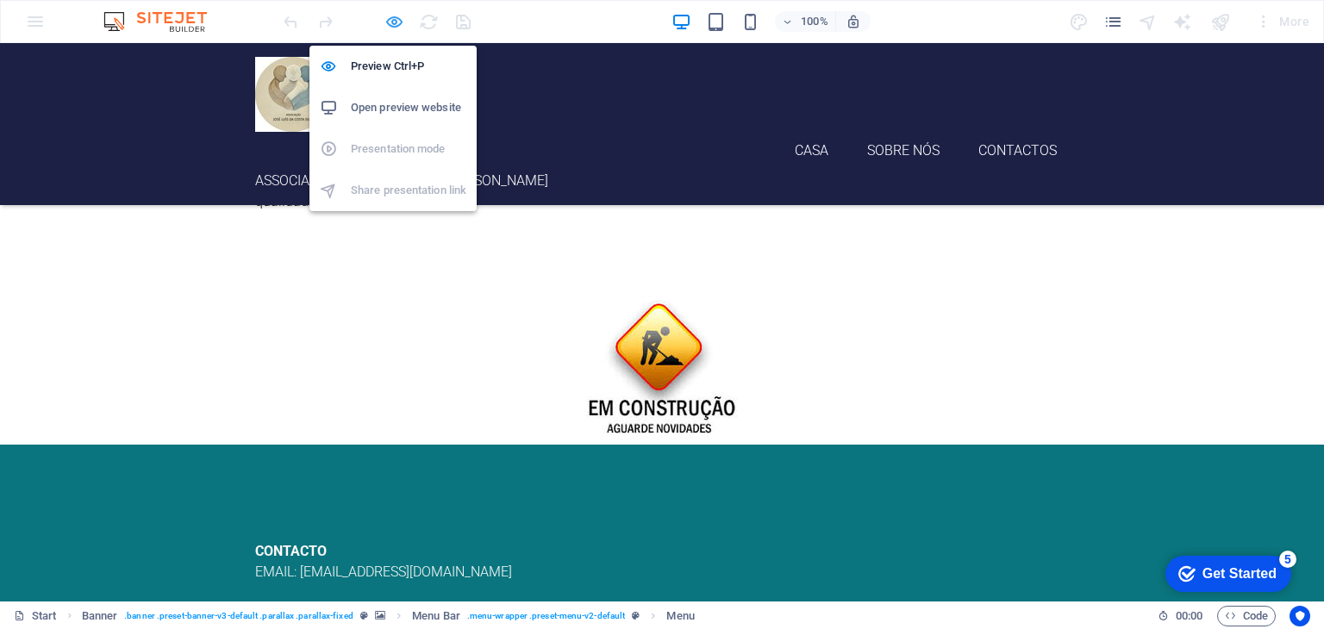
click at [390, 19] on icon "button" at bounding box center [394, 22] width 20 height 20
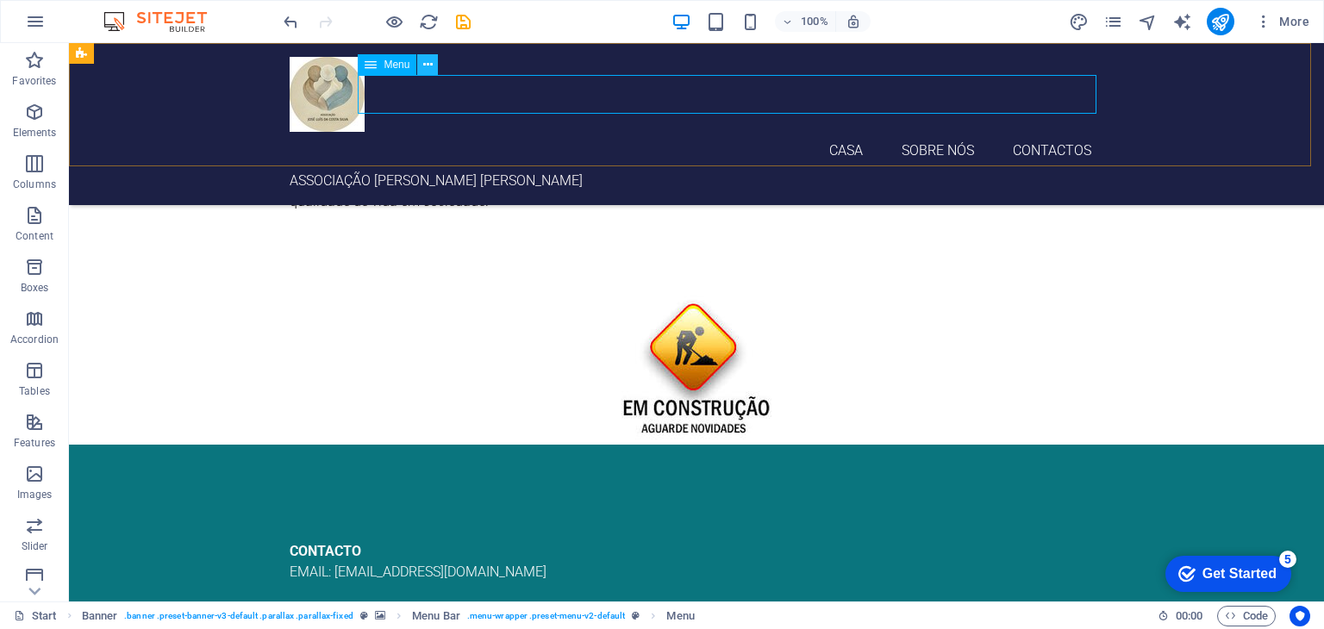
click at [427, 69] on icon at bounding box center [427, 65] width 9 height 18
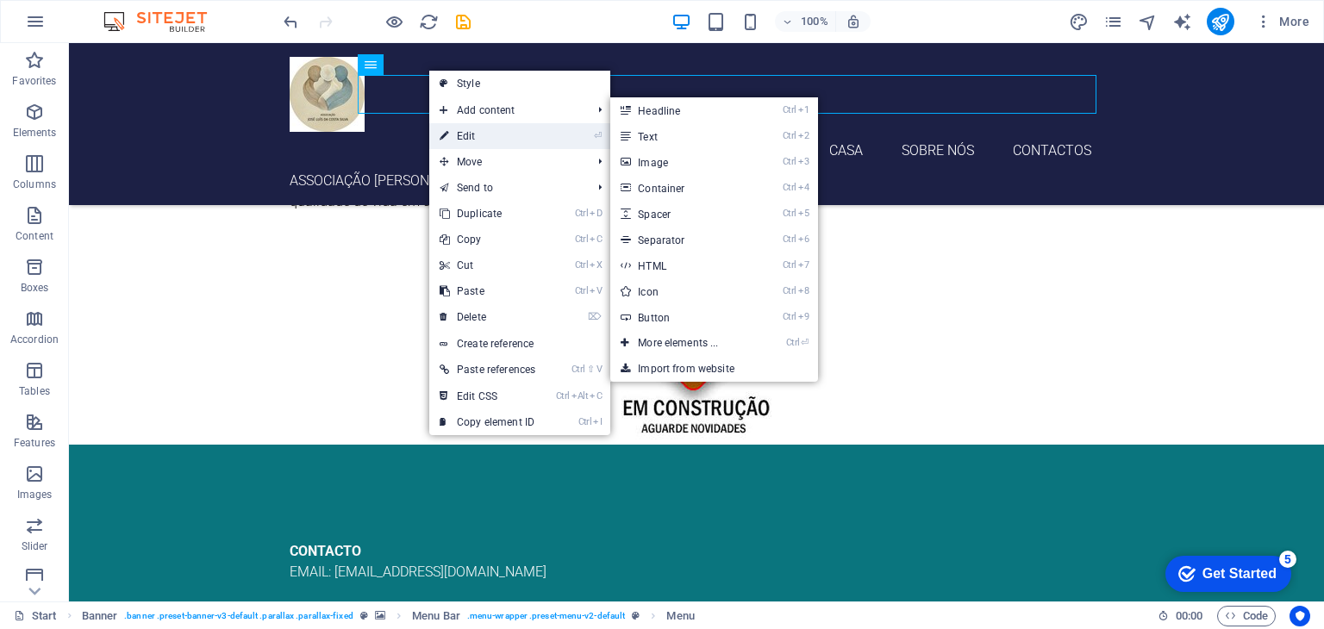
click at [477, 135] on link "⏎ Edit" at bounding box center [487, 136] width 116 height 26
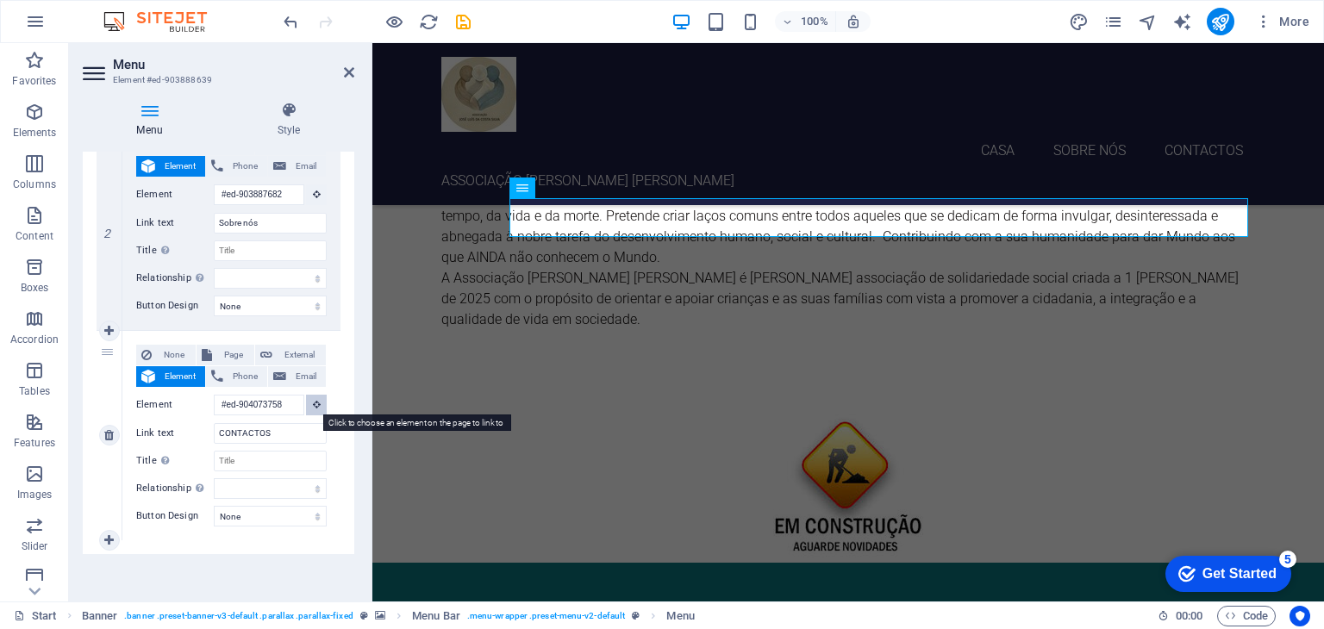
scroll to position [596, 0]
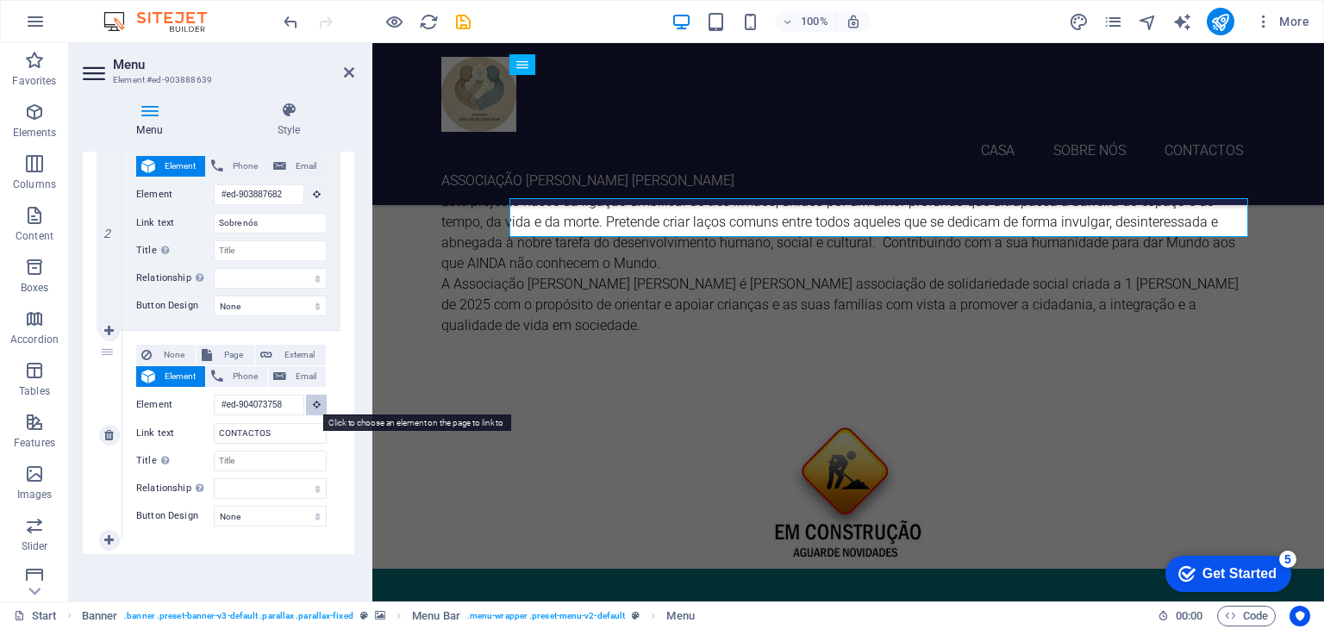
click at [315, 405] on icon at bounding box center [317, 404] width 8 height 9
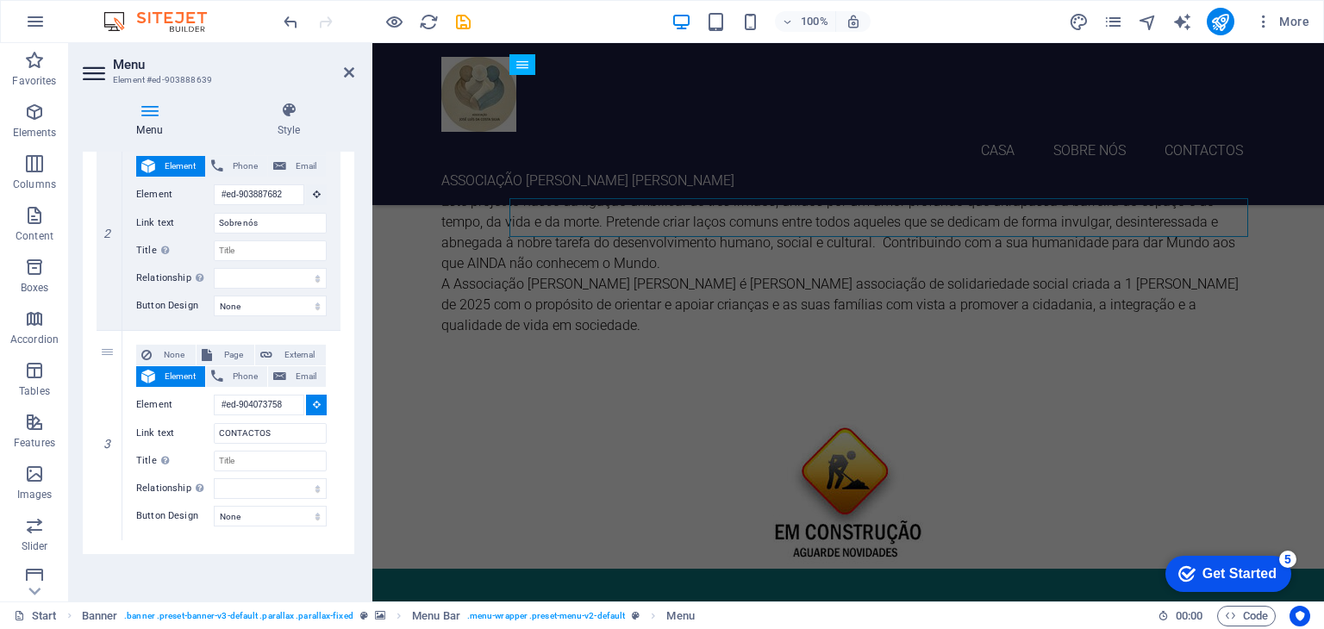
scroll to position [721, 0]
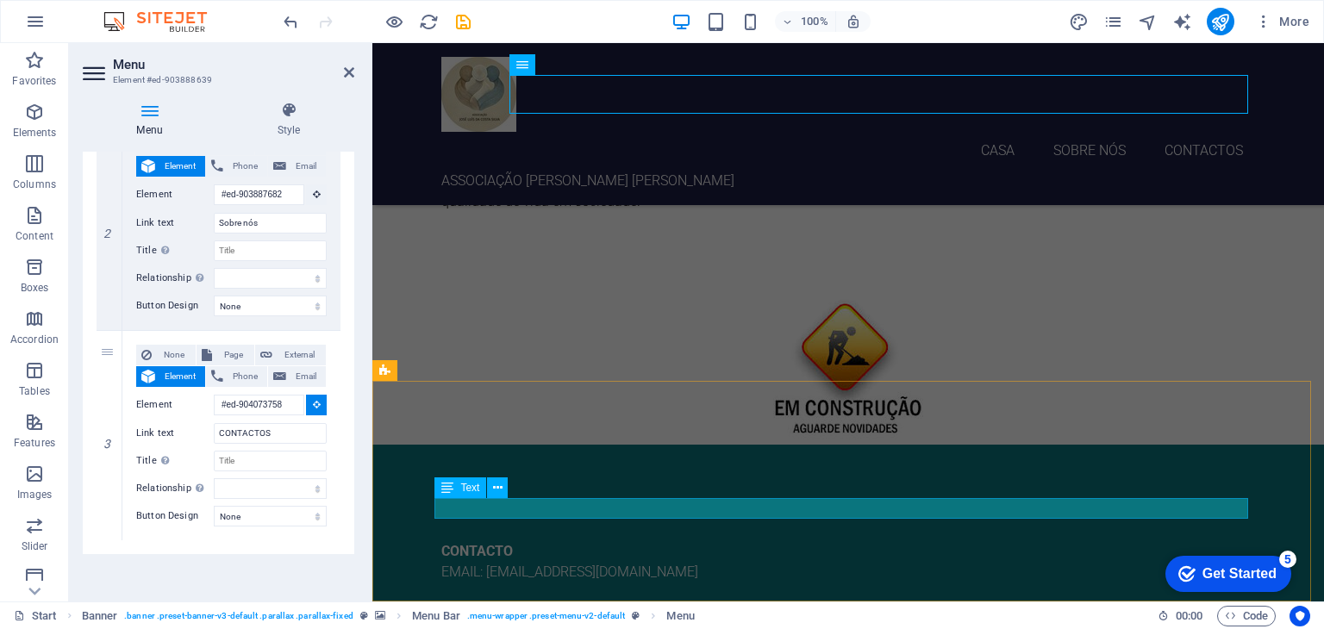
click at [478, 562] on div "EMAIL: [EMAIL_ADDRESS][DOMAIN_NAME]" at bounding box center [848, 572] width 814 height 21
select select
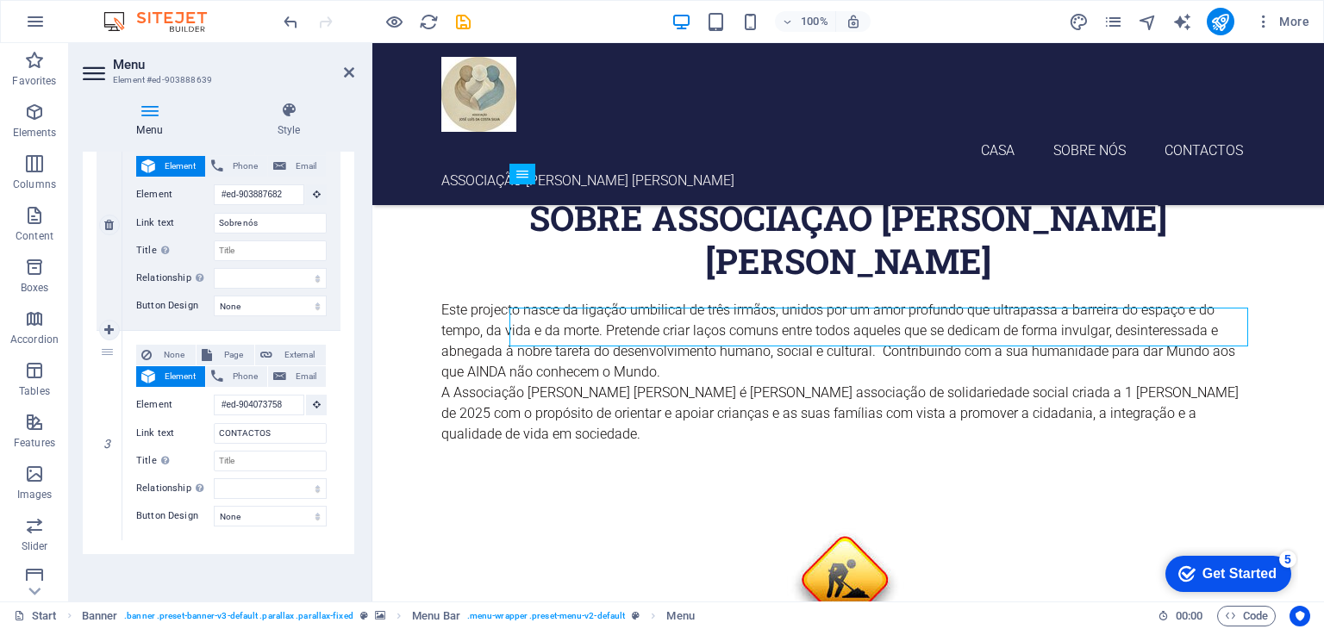
scroll to position [473, 0]
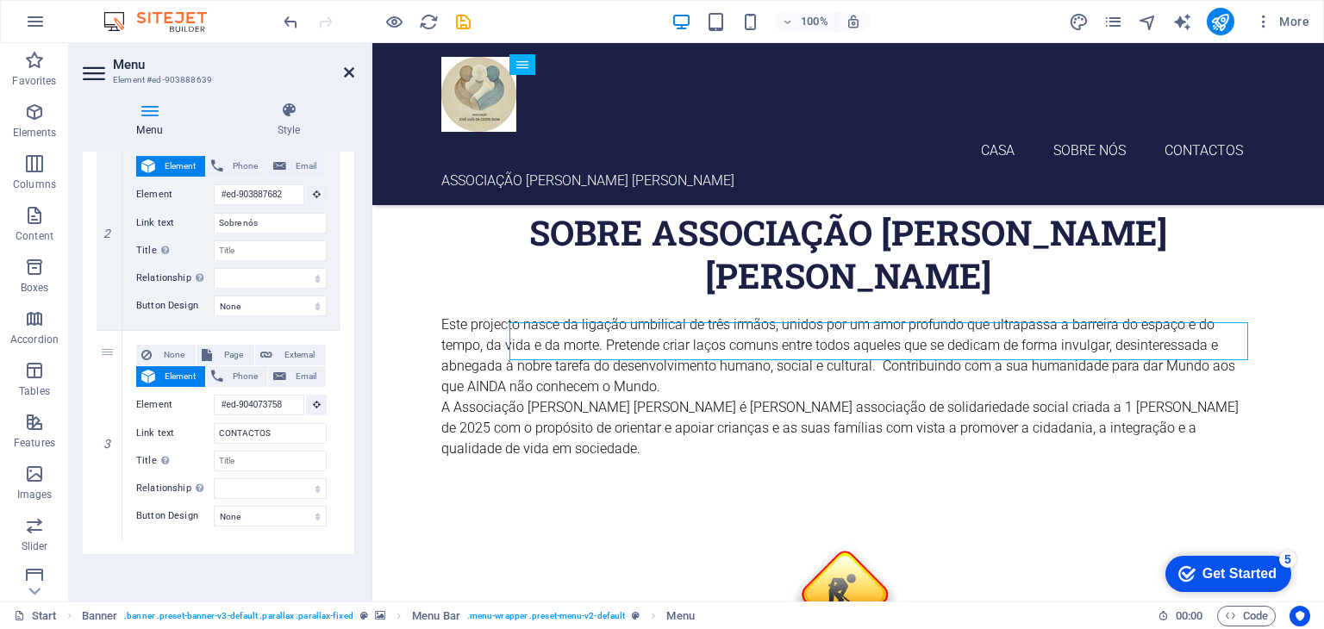
click at [347, 70] on icon at bounding box center [349, 73] width 10 height 14
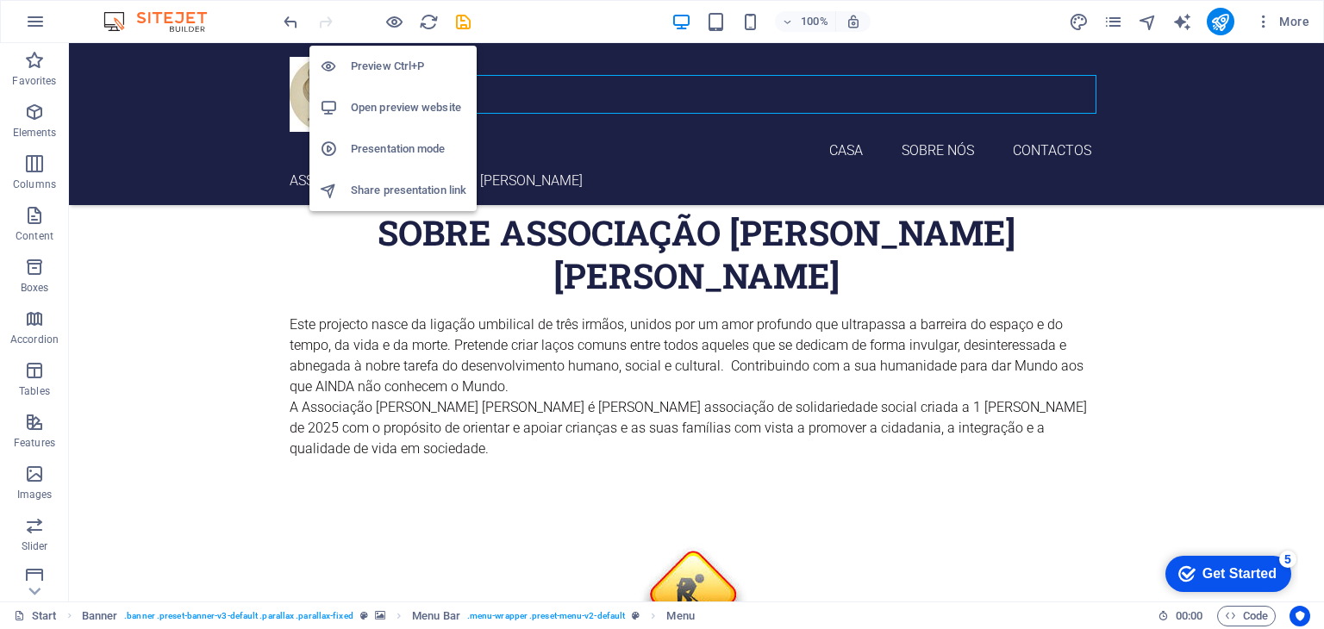
click at [376, 62] on h6 "Preview Ctrl+P" at bounding box center [408, 66] width 115 height 21
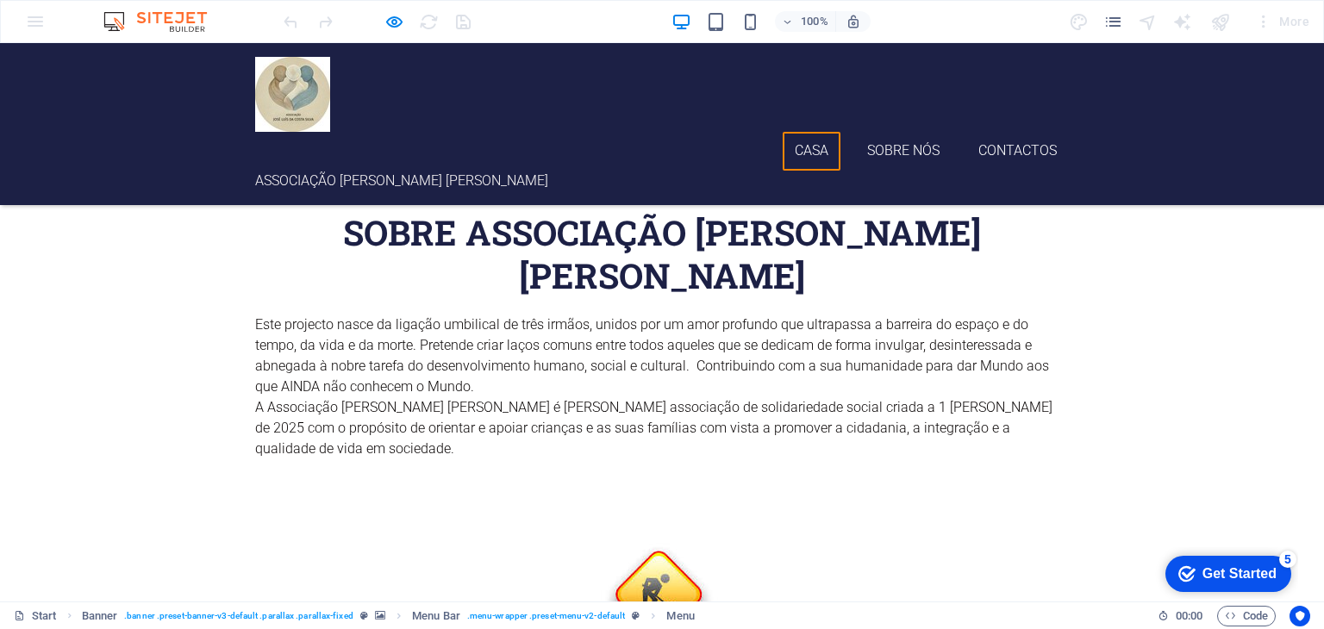
click at [788, 132] on link "Casa" at bounding box center [812, 151] width 59 height 39
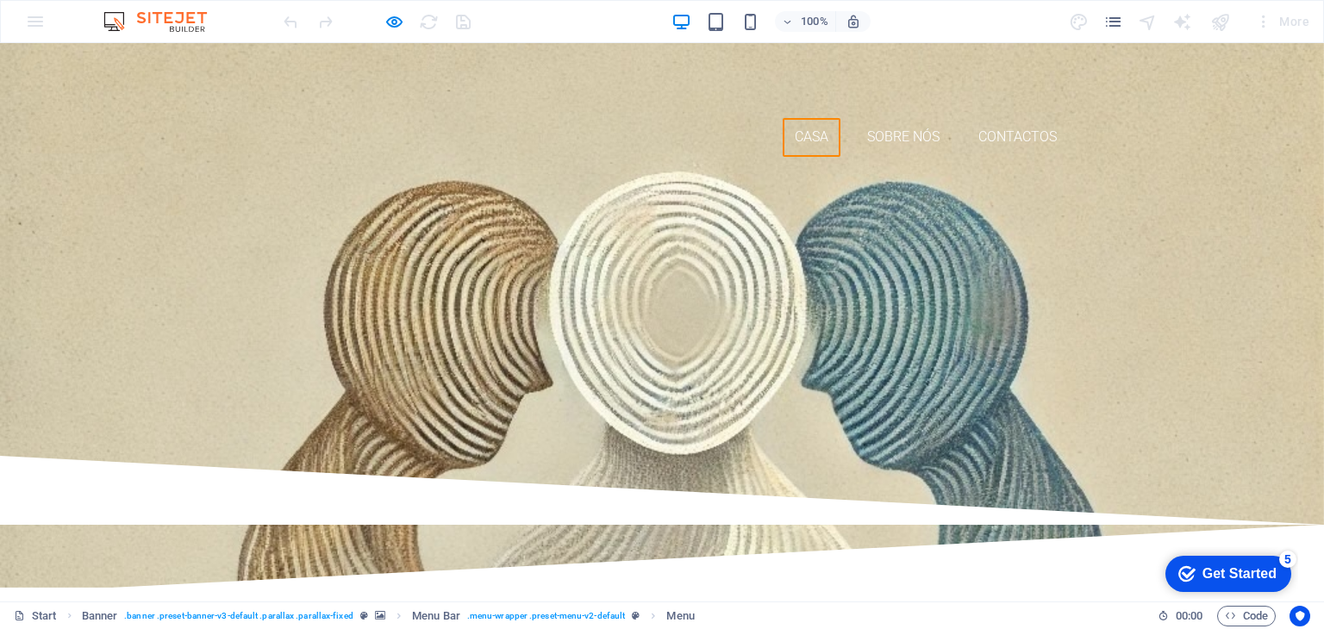
scroll to position [0, 0]
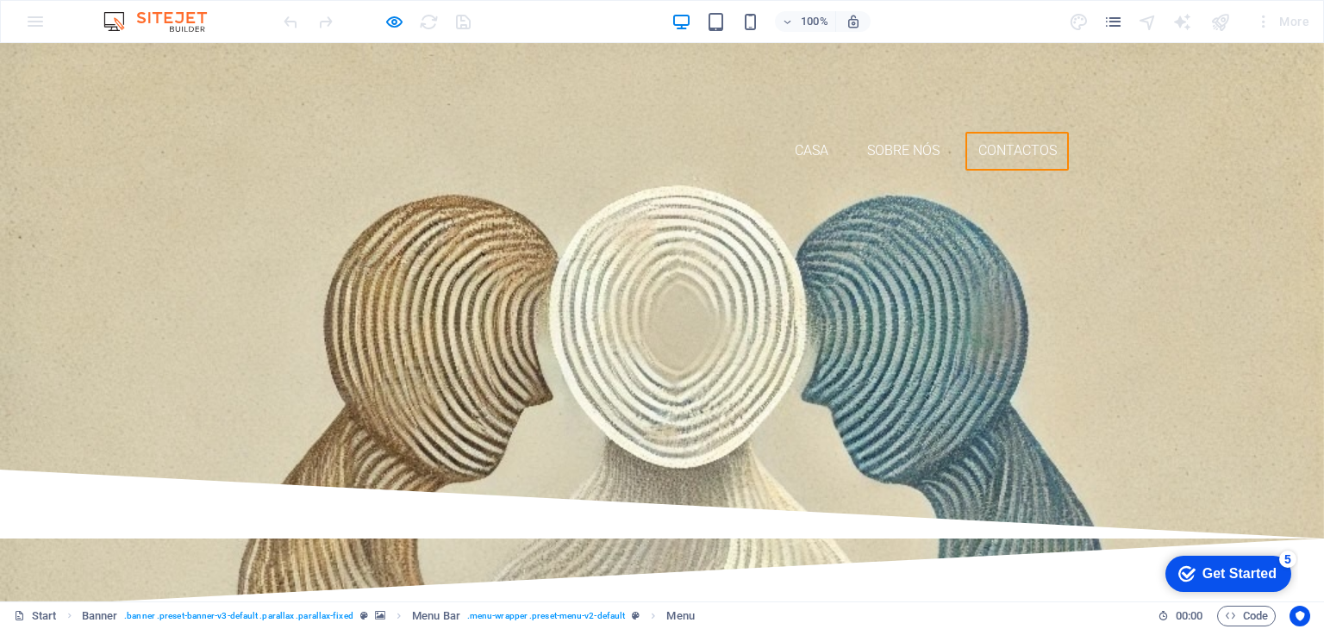
click at [1003, 132] on link "CONTACTOS" at bounding box center [1016, 151] width 103 height 39
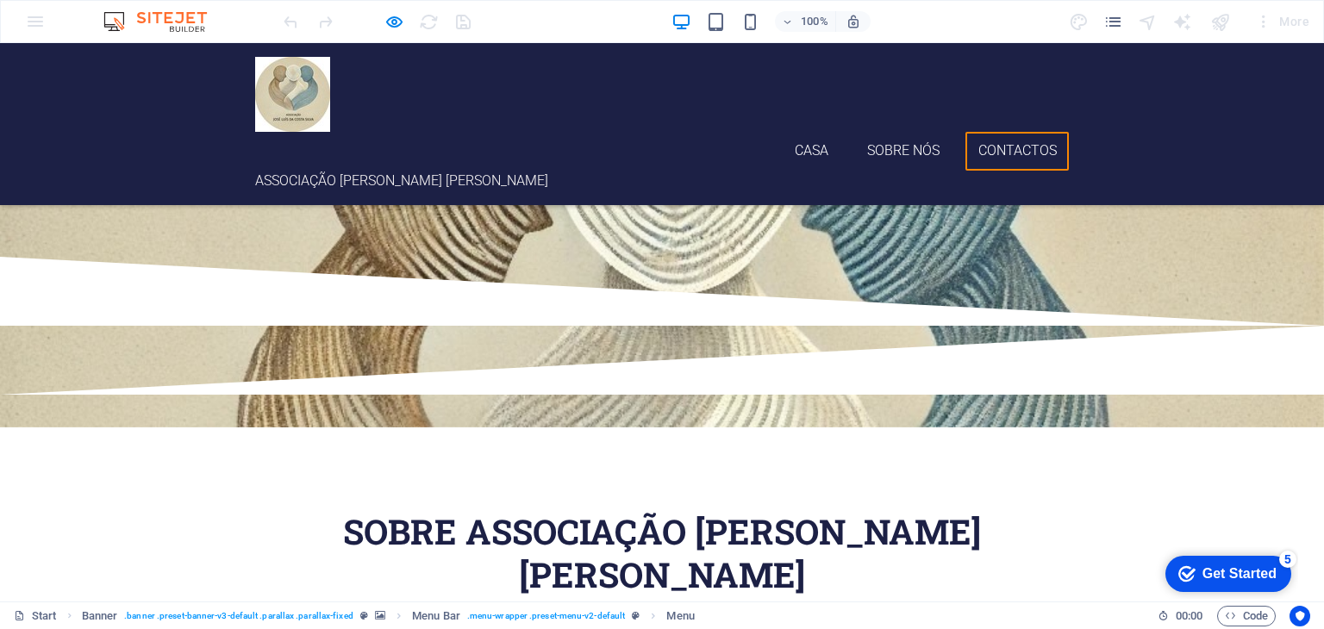
scroll to position [721, 0]
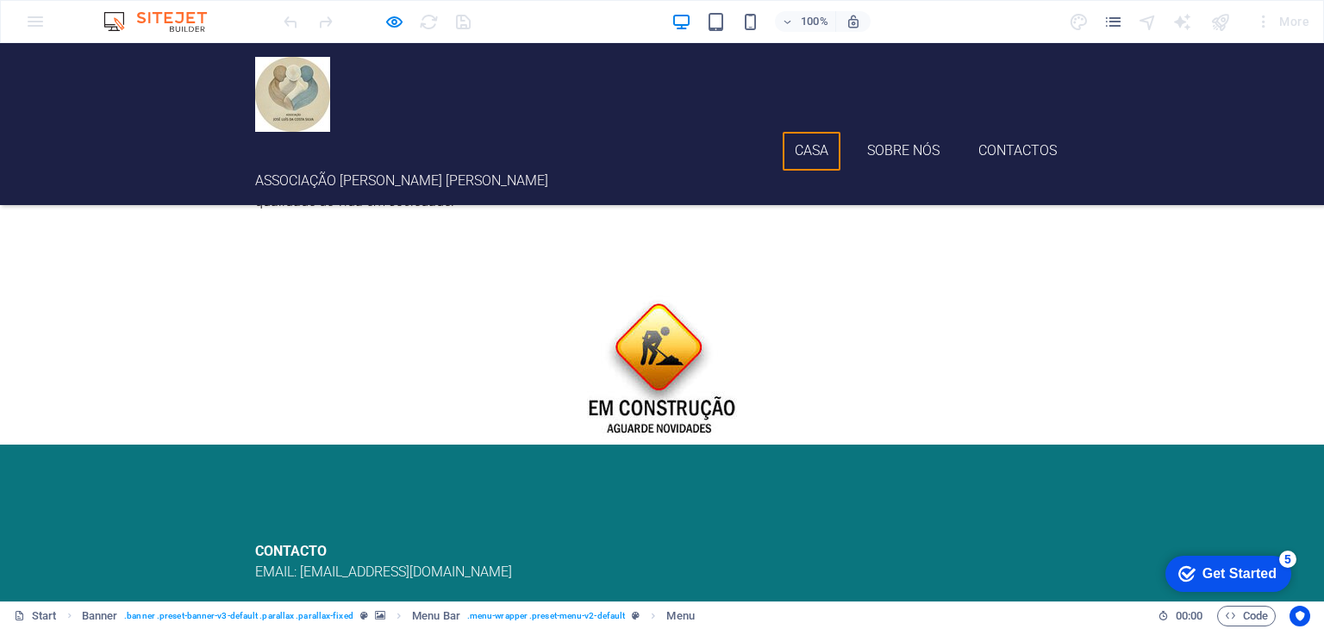
click at [810, 132] on link "Casa" at bounding box center [812, 151] width 59 height 39
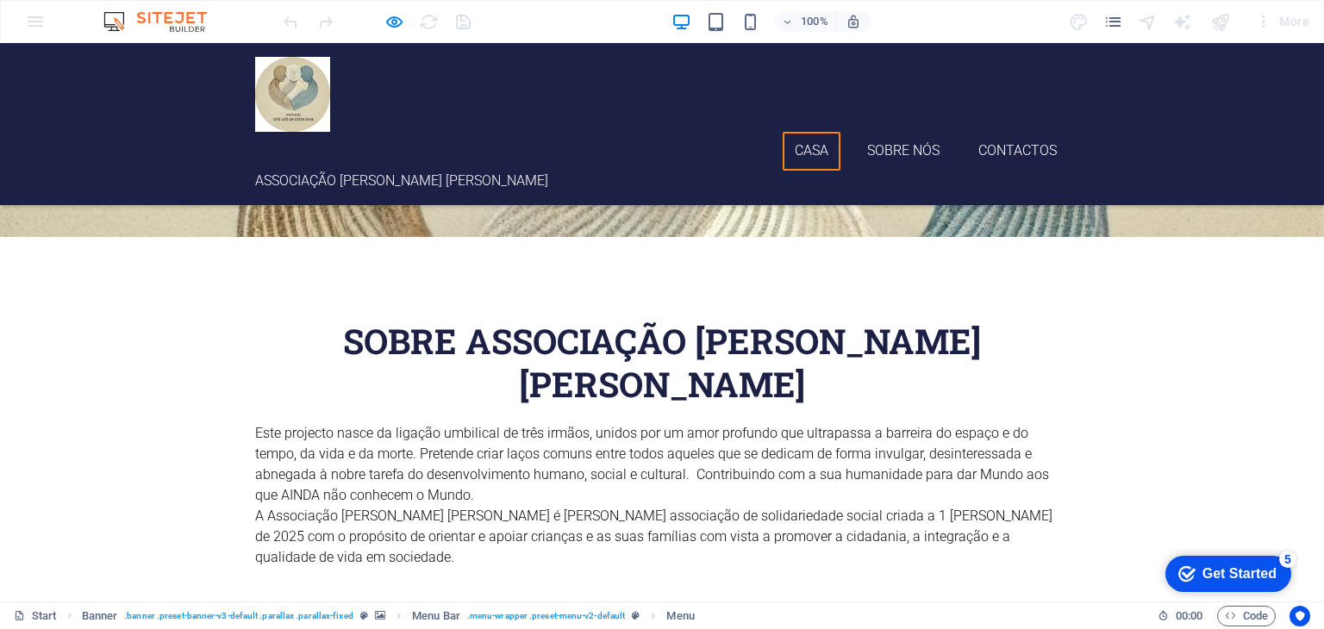
scroll to position [0, 0]
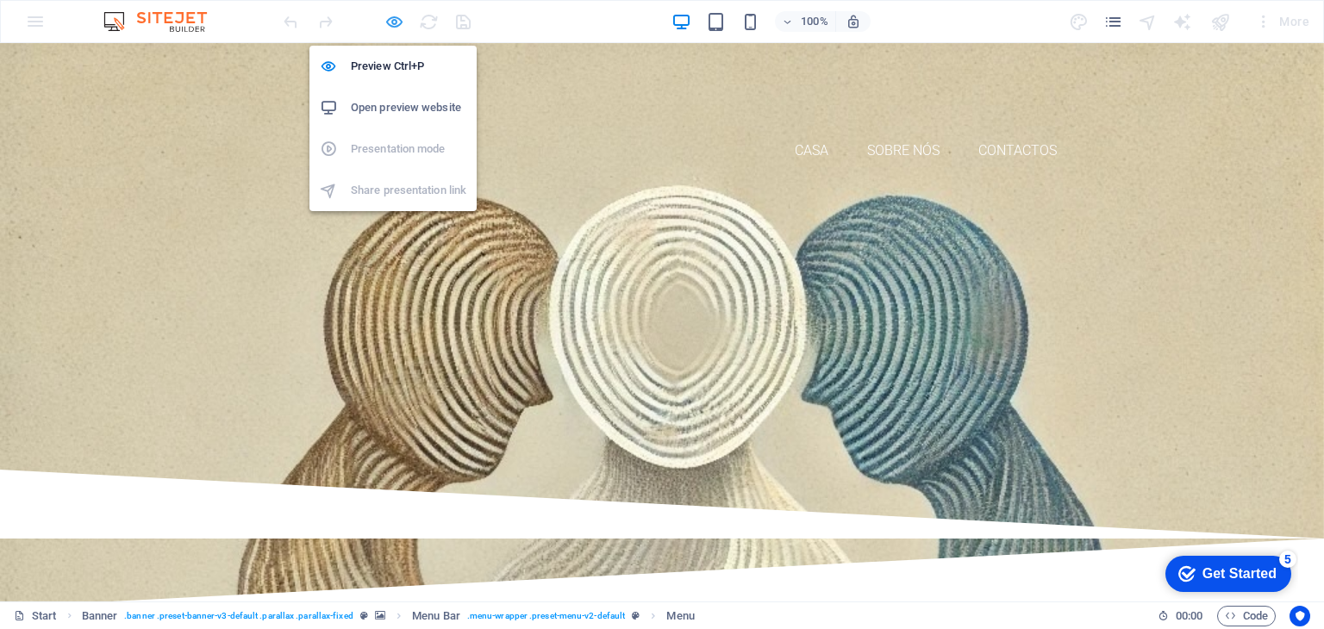
click at [395, 19] on icon "button" at bounding box center [394, 22] width 20 height 20
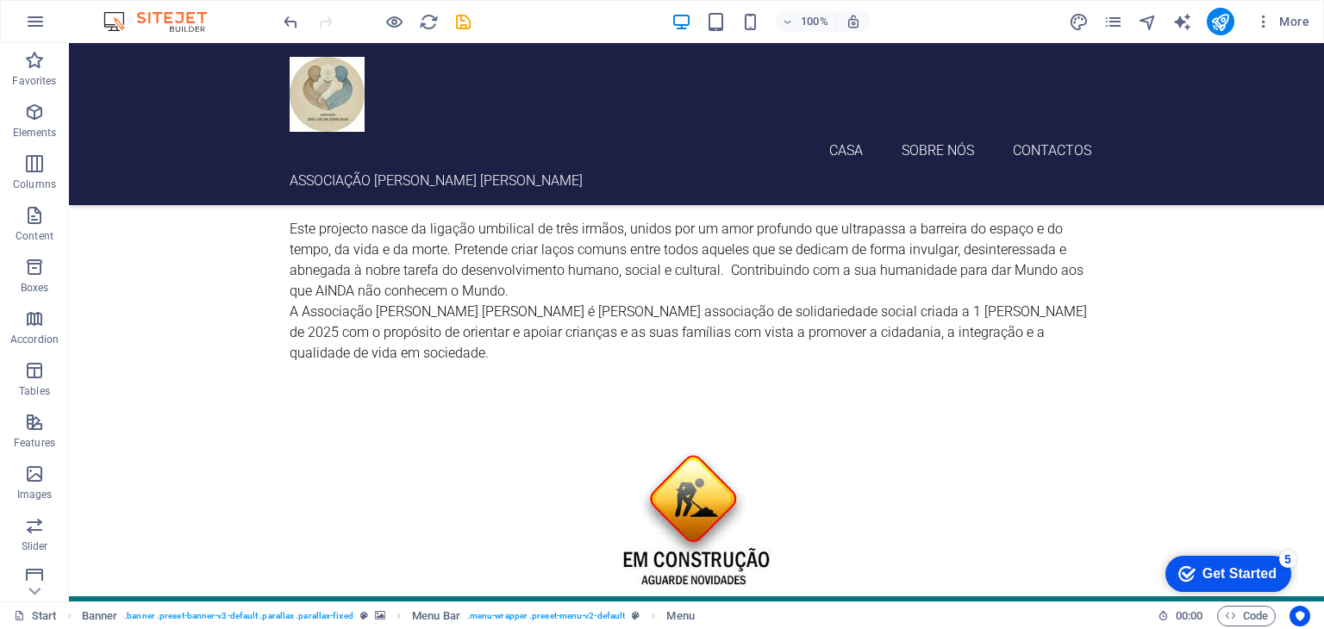
scroll to position [721, 0]
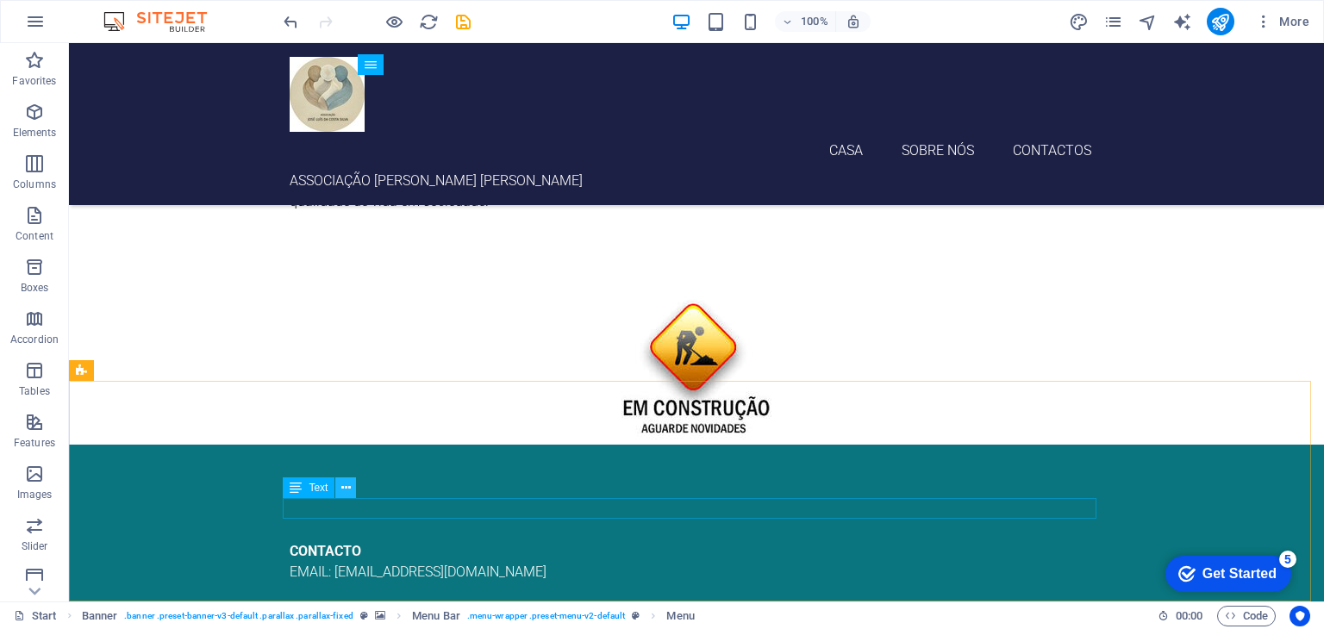
click at [346, 484] on icon at bounding box center [345, 488] width 9 height 18
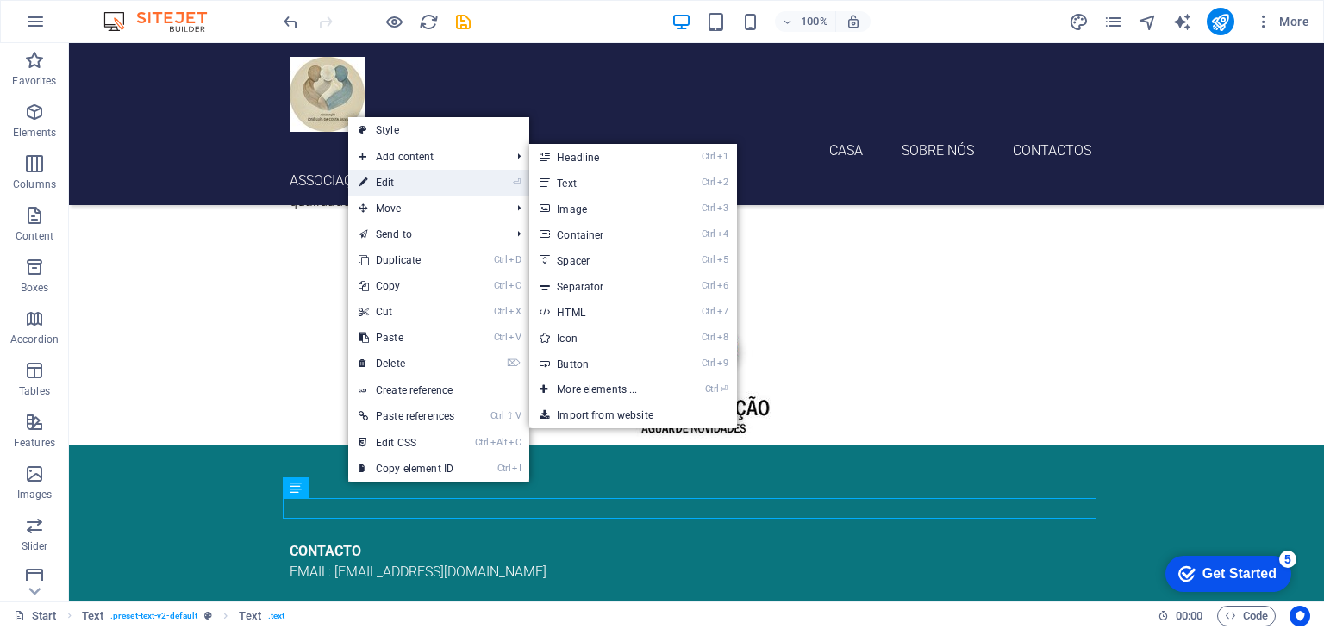
click at [396, 181] on link "⏎ Edit" at bounding box center [406, 183] width 116 height 26
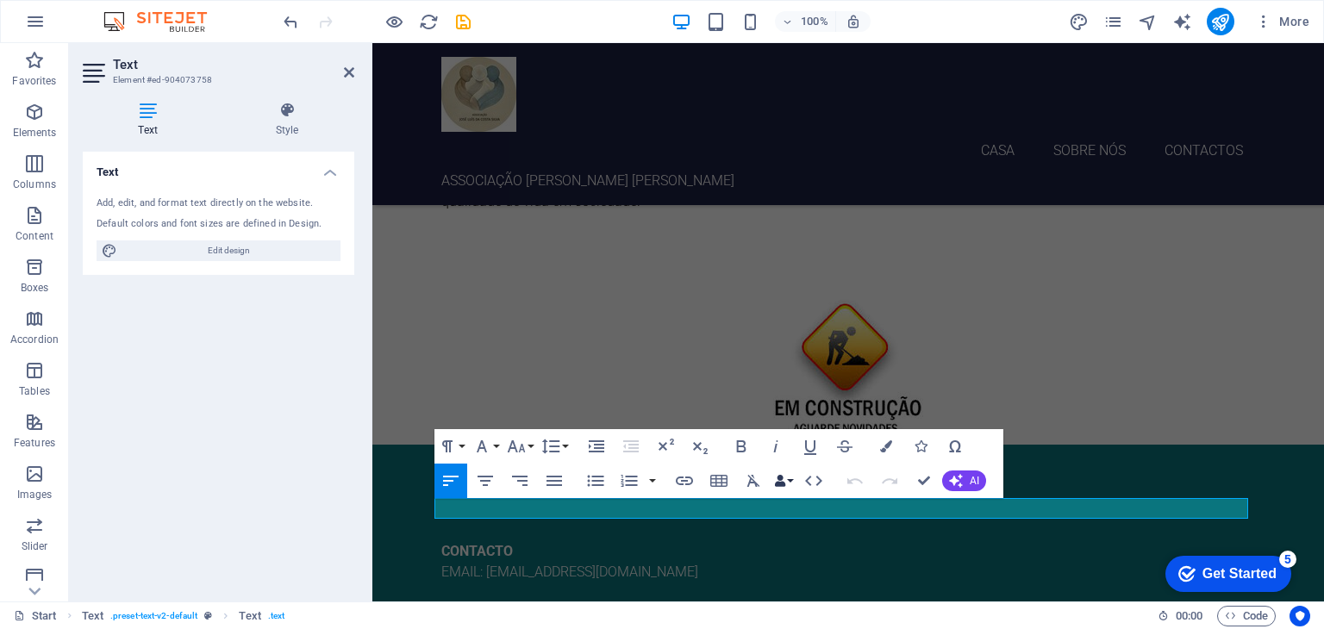
click at [789, 482] on button "Data Bindings" at bounding box center [783, 481] width 24 height 34
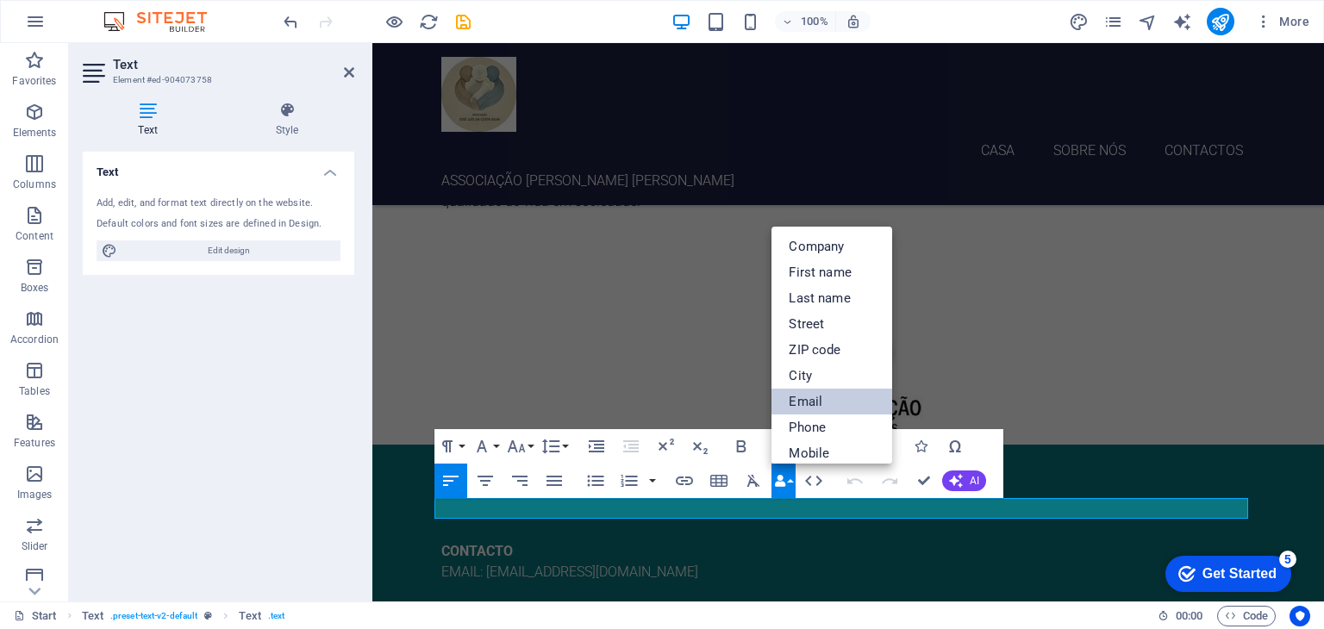
click at [812, 397] on link "Email" at bounding box center [831, 402] width 121 height 26
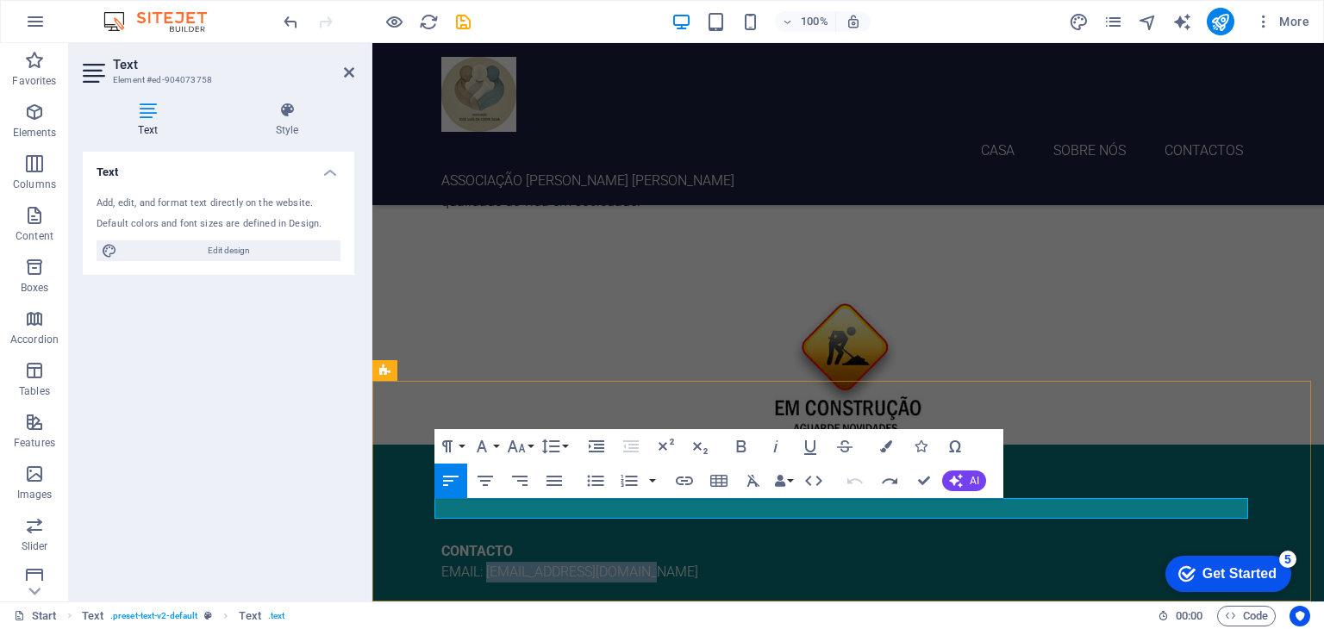
drag, startPoint x: 632, startPoint y: 511, endPoint x: 483, endPoint y: 515, distance: 149.1
click at [483, 562] on p "EMAIL: [EMAIL_ADDRESS][DOMAIN_NAME]" at bounding box center [848, 572] width 814 height 21
click at [791, 480] on button "Data Bindings" at bounding box center [783, 481] width 24 height 34
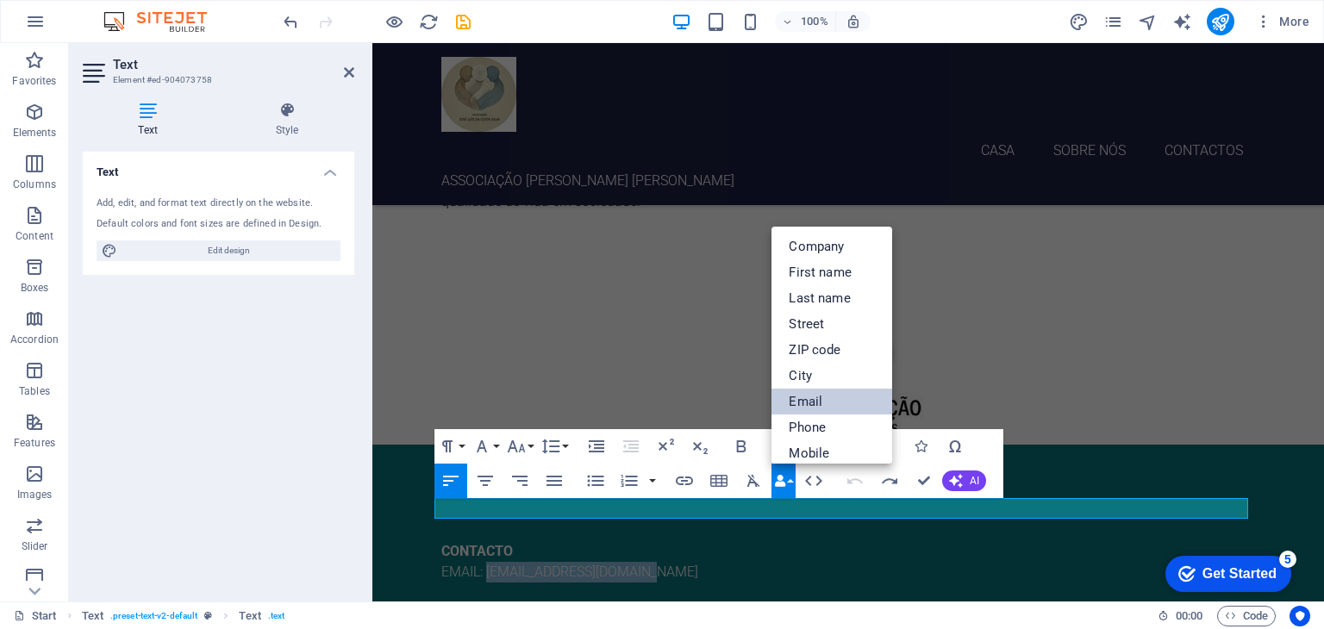
click at [817, 405] on link "Email" at bounding box center [831, 402] width 121 height 26
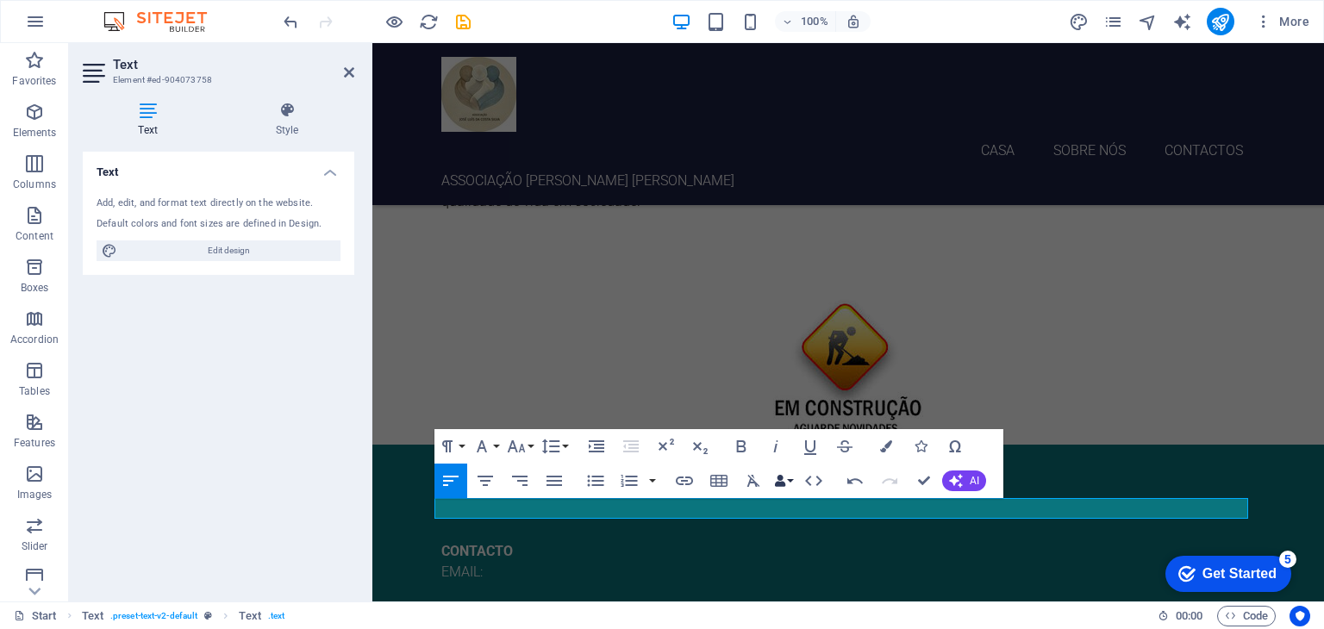
click at [793, 483] on button "Data Bindings" at bounding box center [783, 481] width 24 height 34
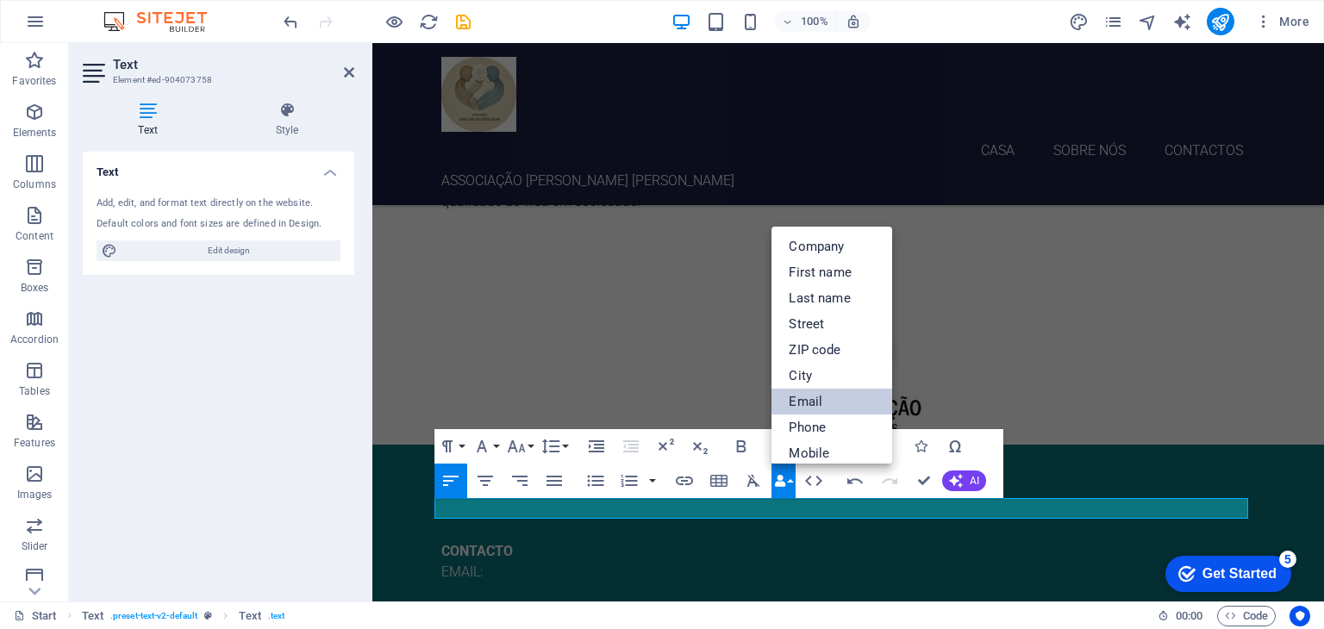
click at [817, 396] on link "Email" at bounding box center [831, 402] width 121 height 26
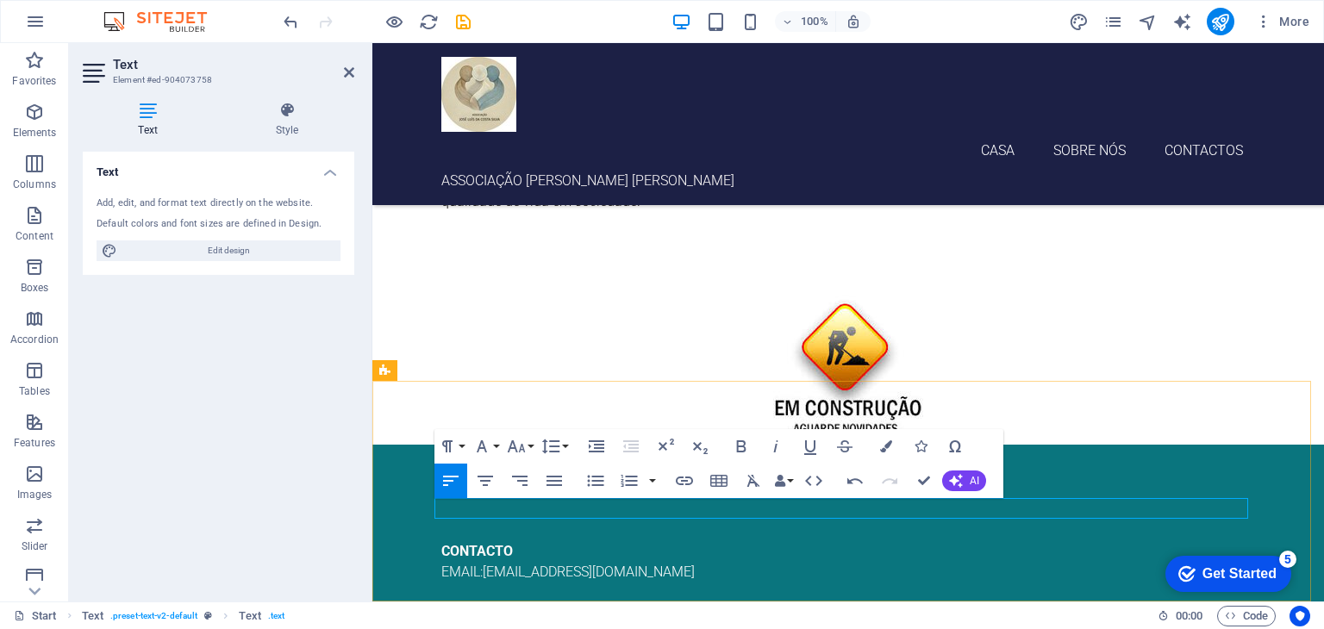
click at [690, 562] on p "EMAIL:[EMAIL_ADDRESS][DOMAIN_NAME]" at bounding box center [848, 572] width 814 height 21
click at [593, 564] on span "EMAIL:[EMAIL_ADDRESS][DOMAIN_NAME]" at bounding box center [567, 572] width 253 height 16
click at [479, 564] on span "EMAIL:[EMAIL_ADDRESS][DOMAIN_NAME]" at bounding box center [567, 572] width 253 height 16
click at [751, 552] on div "CONTACTO EMAIL: [EMAIL_ADDRESS][DOMAIN_NAME]" at bounding box center [848, 555] width 952 height 221
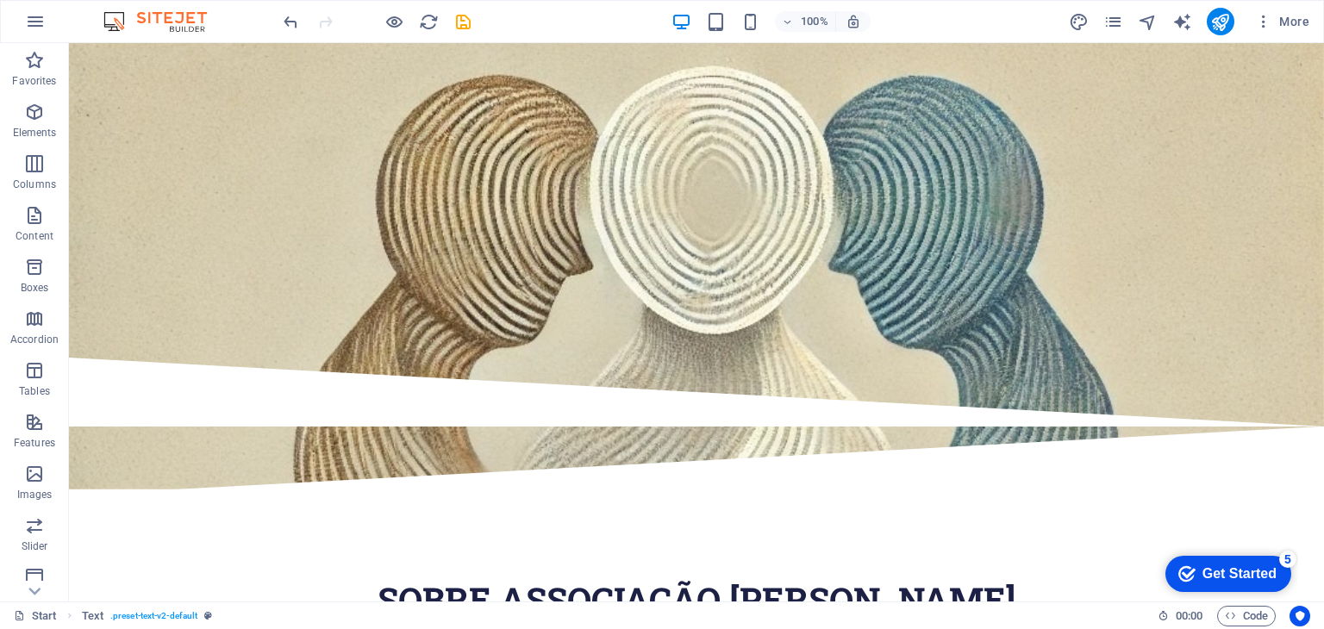
scroll to position [0, 0]
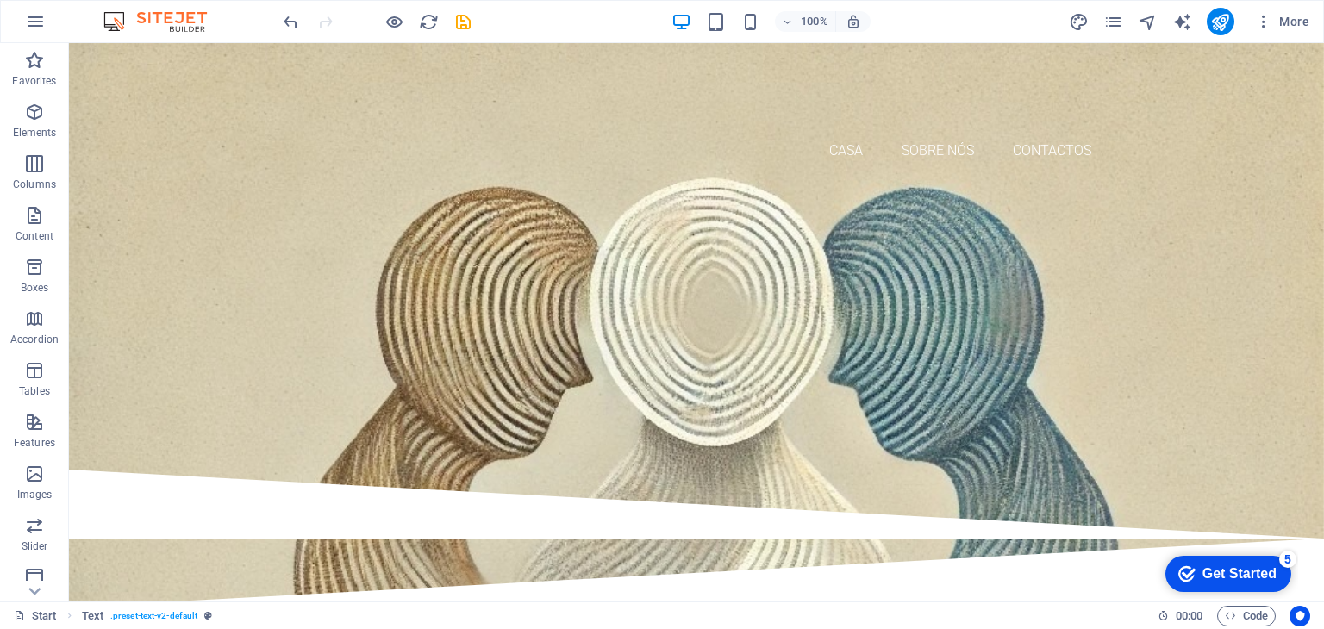
drag, startPoint x: 1320, startPoint y: 382, endPoint x: 1389, endPoint y: 66, distance: 322.9
click at [471, 15] on icon "save" at bounding box center [463, 22] width 20 height 20
click at [1219, 34] on button "publish" at bounding box center [1221, 22] width 28 height 28
